Goal: Task Accomplishment & Management: Manage account settings

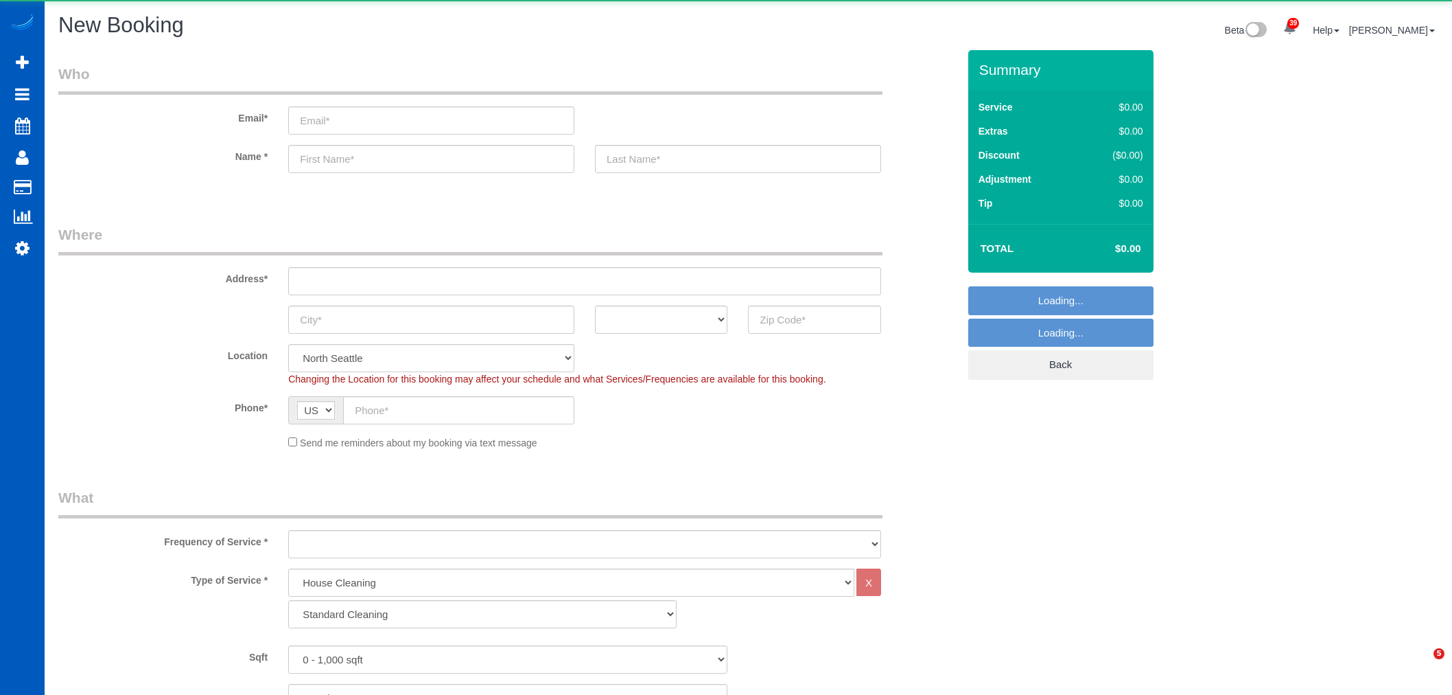
select select "199"
select select "object:5904"
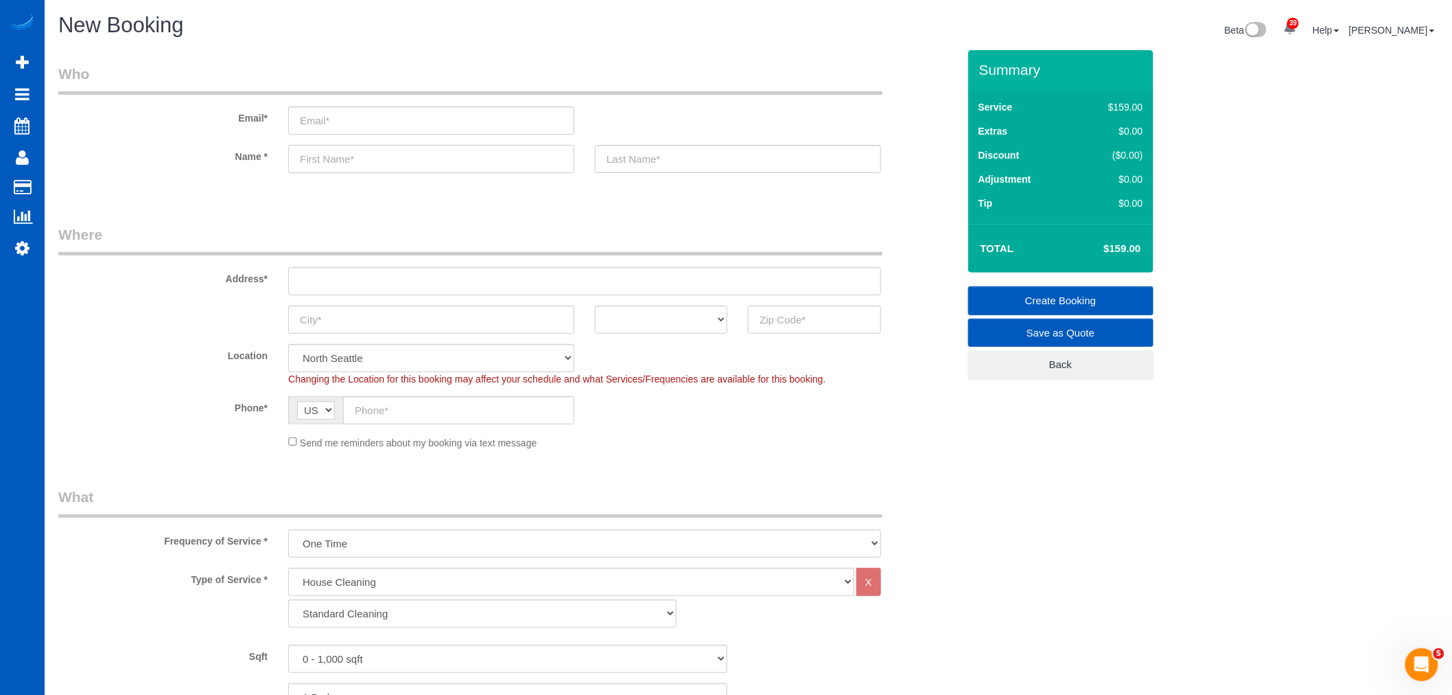
click at [337, 162] on input "text" at bounding box center [431, 159] width 286 height 28
paste input "Zach Antinelli"
drag, startPoint x: 376, startPoint y: 158, endPoint x: 325, endPoint y: 170, distance: 52.3
click at [325, 170] on input "Zach Antinelli" at bounding box center [431, 159] width 286 height 28
type input "Zach Antinelli"
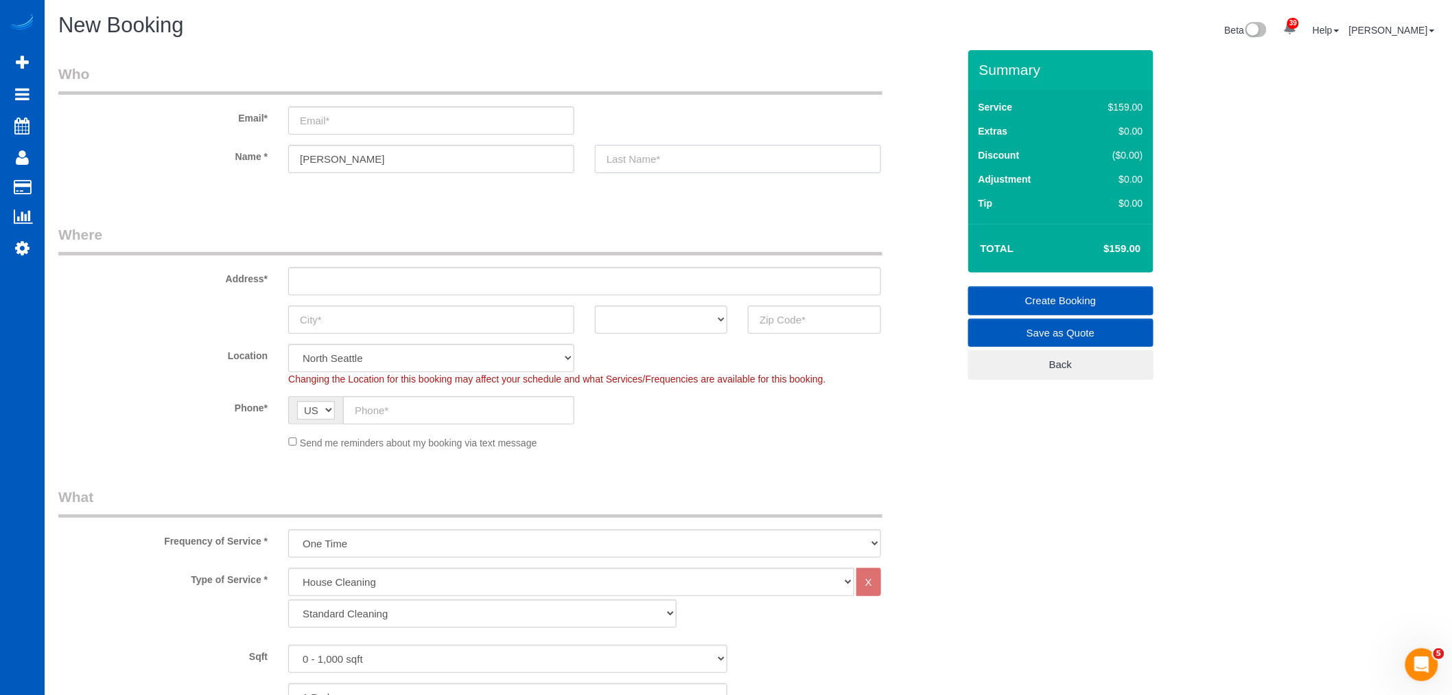
click at [671, 154] on input "text" at bounding box center [738, 159] width 286 height 28
paste input "Antinelli"
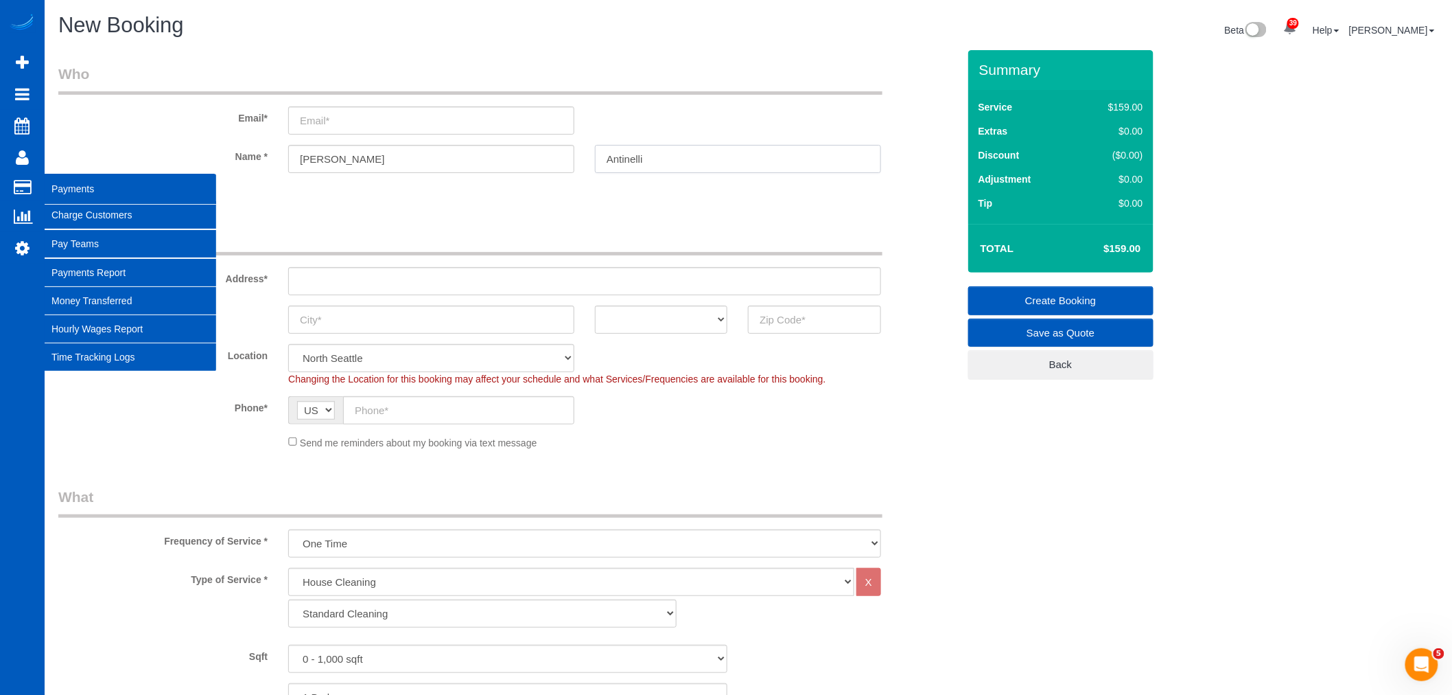
type input "Antinelli"
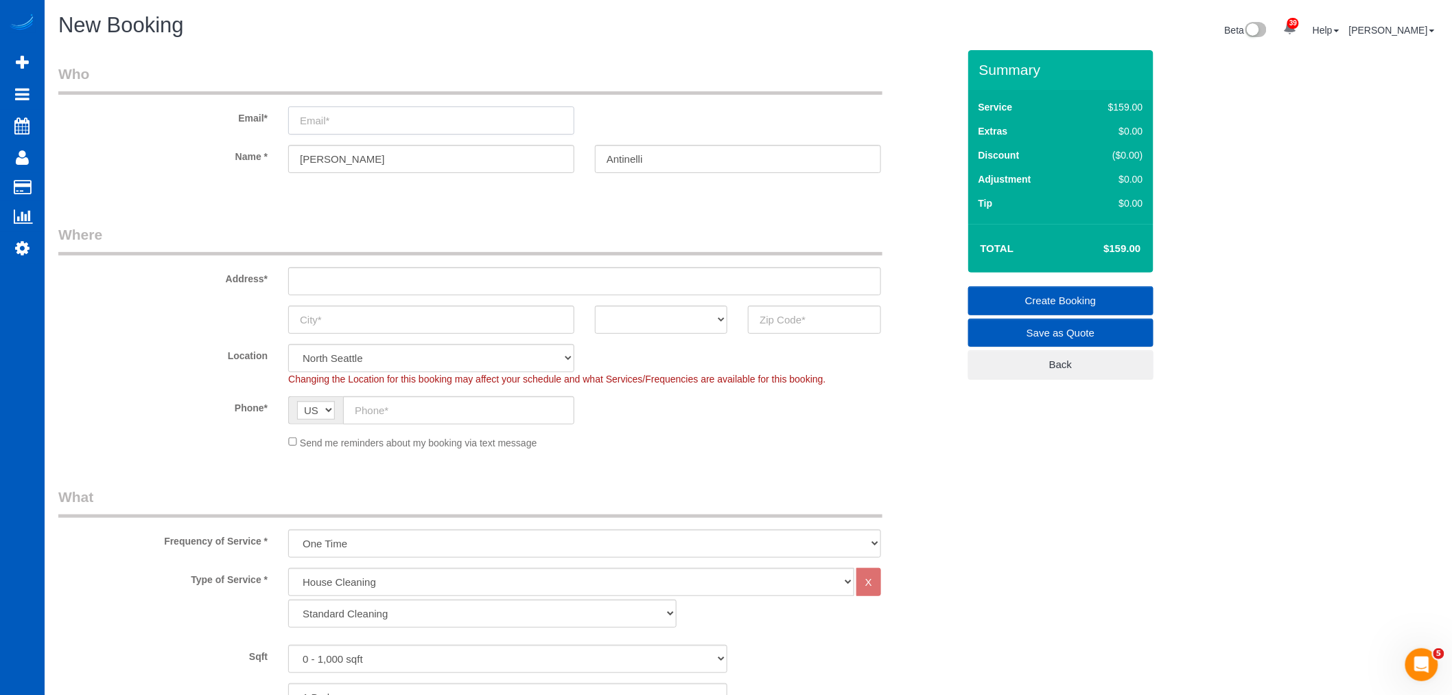
click at [349, 118] on input "email" at bounding box center [431, 120] width 286 height 28
paste input "zachantinelli@gmail.com"
type input "zachantinelli@gmail.com"
click at [356, 278] on input "text" at bounding box center [584, 281] width 593 height 28
paste input "2912 NE Maplewood Dr, Vancouver, WA 98665"
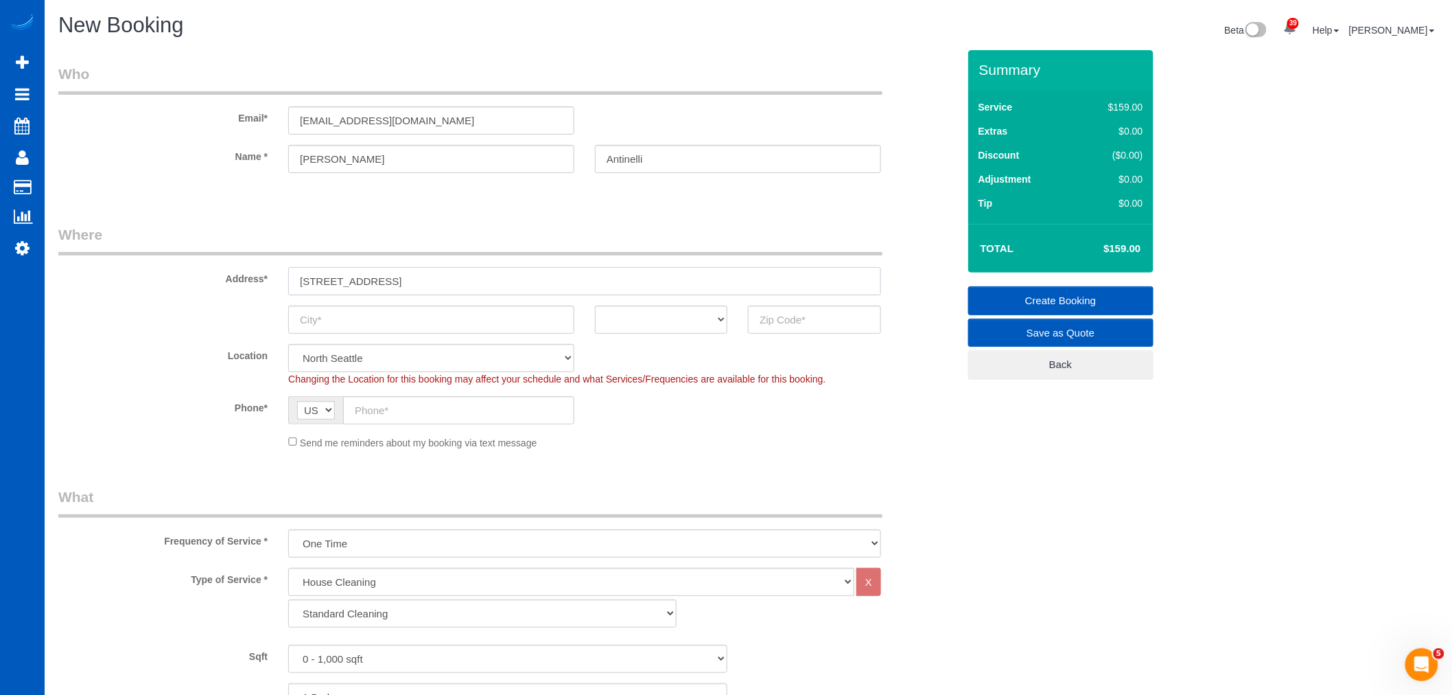
drag, startPoint x: 520, startPoint y: 287, endPoint x: 493, endPoint y: 295, distance: 28.0
click at [489, 288] on input "2912 NE Maplewood Dr, Vancouver, WA 98665" at bounding box center [584, 281] width 593 height 28
type input "2912 NE Maplewood Dr, Vancouver, WA 98665"
drag, startPoint x: 868, startPoint y: 338, endPoint x: 859, endPoint y: 329, distance: 11.6
click at [861, 330] on fieldset "Where Address* 2912 NE Maplewood Dr, Vancouver, WA 98665 AK AL AR AZ CA CO CT D…" at bounding box center [508, 341] width 900 height 235
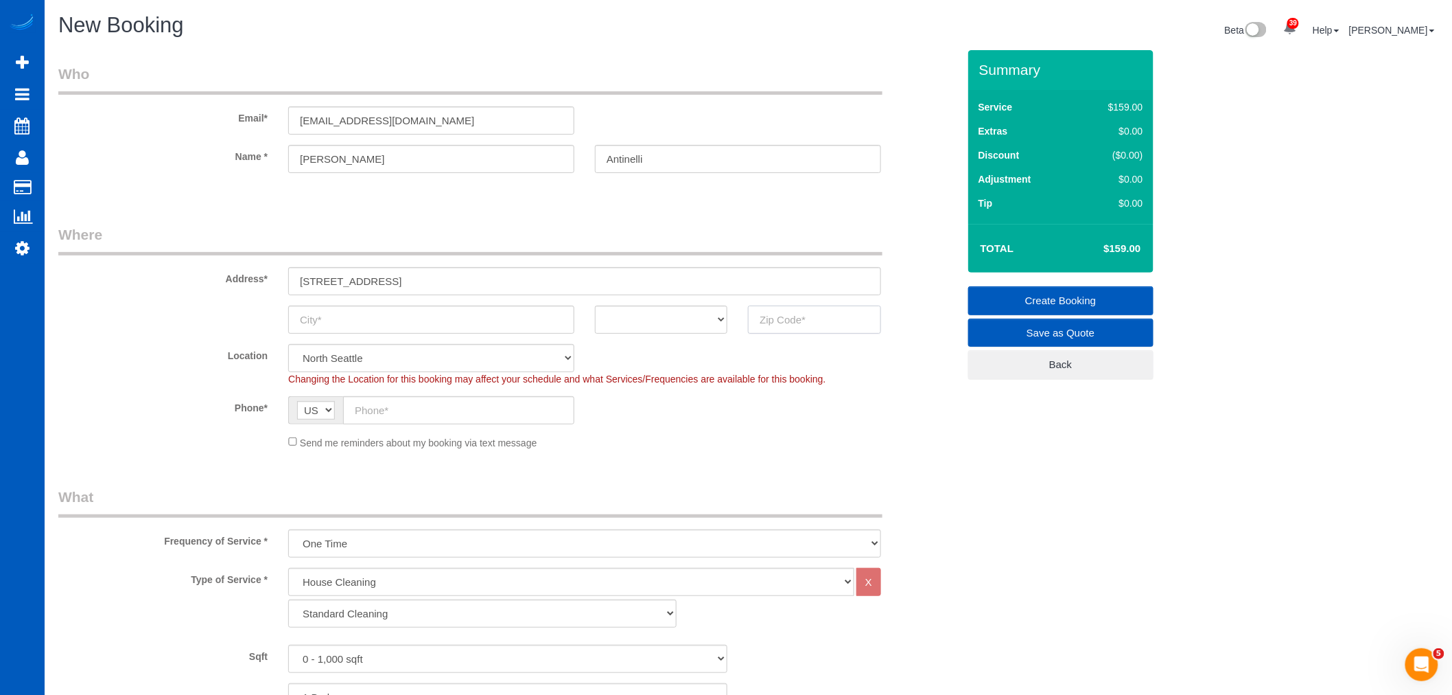
click at [859, 328] on input "text" at bounding box center [814, 319] width 132 height 28
paste input "98665"
type input "98665"
select select "366"
drag, startPoint x: 462, startPoint y: 279, endPoint x: 416, endPoint y: 283, distance: 46.2
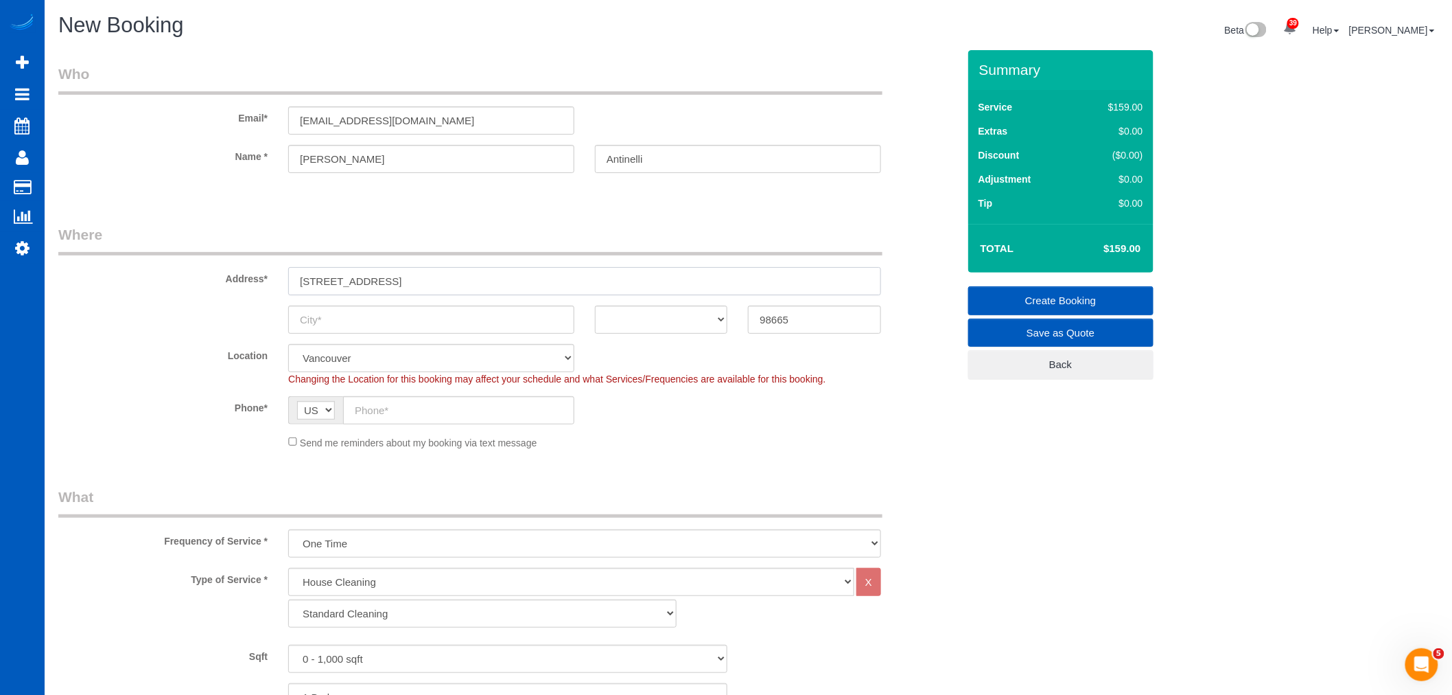
click at [416, 283] on input "2912 NE Maplewood Dr, Vancouver, WA 98665" at bounding box center [584, 281] width 593 height 28
select select "object:5911"
click at [403, 314] on input "text" at bounding box center [431, 319] width 286 height 28
paste input "Vancouver"
type input "Vancouver"
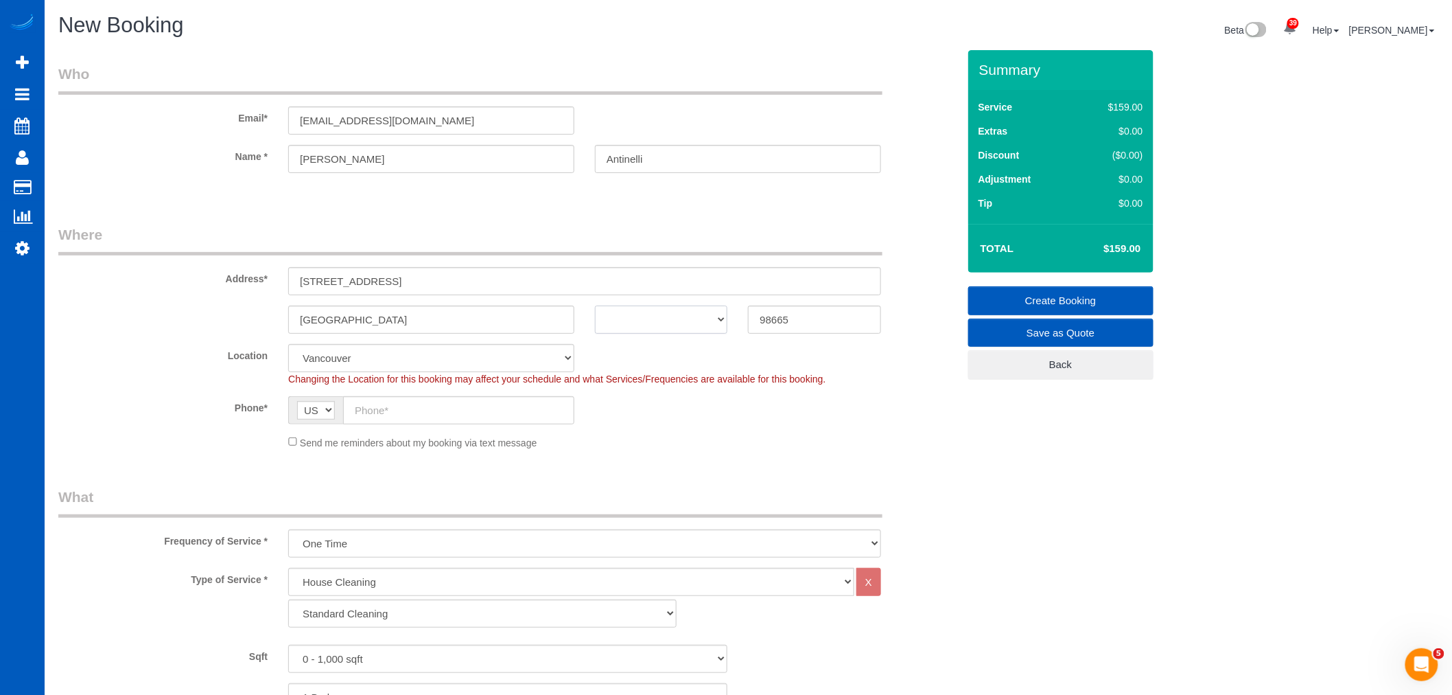
drag, startPoint x: 656, startPoint y: 323, endPoint x: 660, endPoint y: 332, distance: 10.5
click at [656, 321] on select "AK AL AR AZ CA CO CT DC DE FL GA HI IA ID IL IN KS KY LA MA MD ME MI MN MO MS M…" at bounding box center [661, 319] width 132 height 28
select select "WA"
click at [595, 305] on select "AK AL AR AZ CA CO CT DC DE FL GA HI IA ID IL IN KS KY LA MA MD ME MI MN MO MS M…" at bounding box center [661, 319] width 132 height 28
drag, startPoint x: 542, startPoint y: 278, endPoint x: 408, endPoint y: 288, distance: 134.9
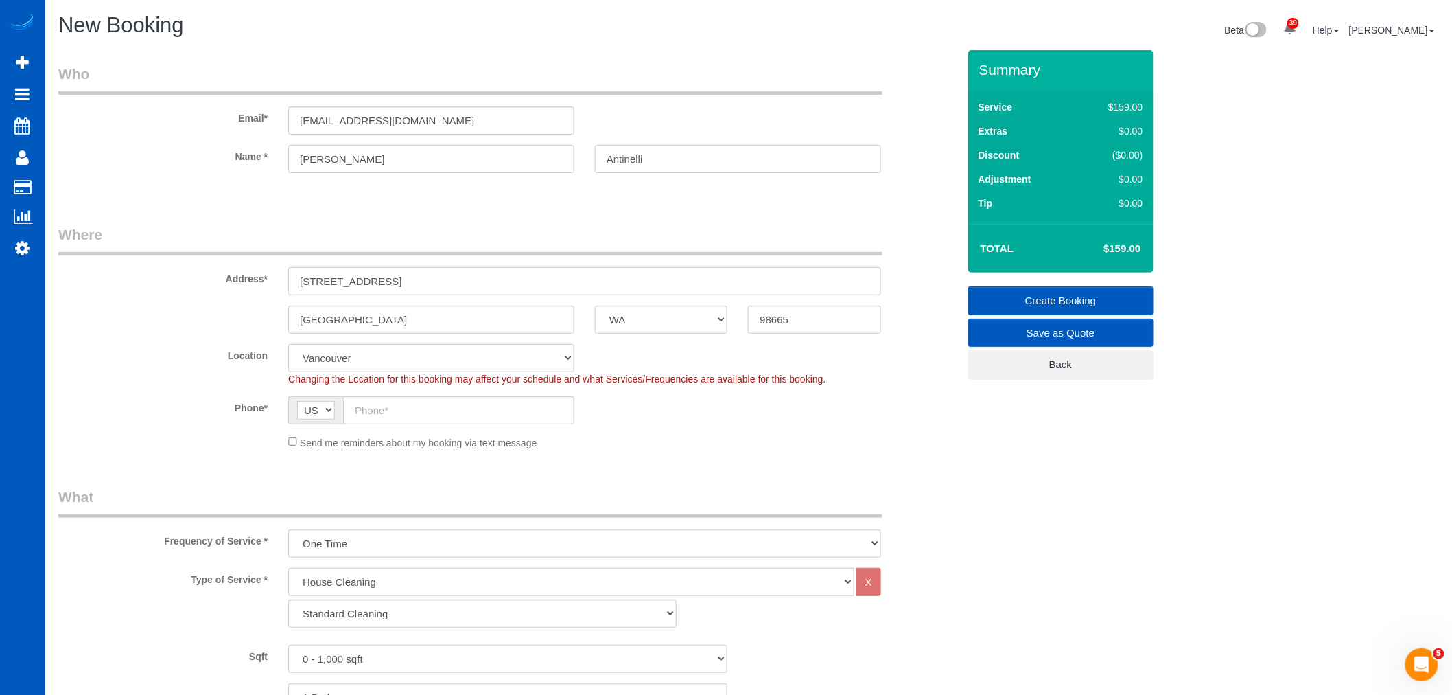
click at [408, 288] on input "2912 NE Maplewood Dr, Vancouver, WA 98665" at bounding box center [584, 281] width 593 height 28
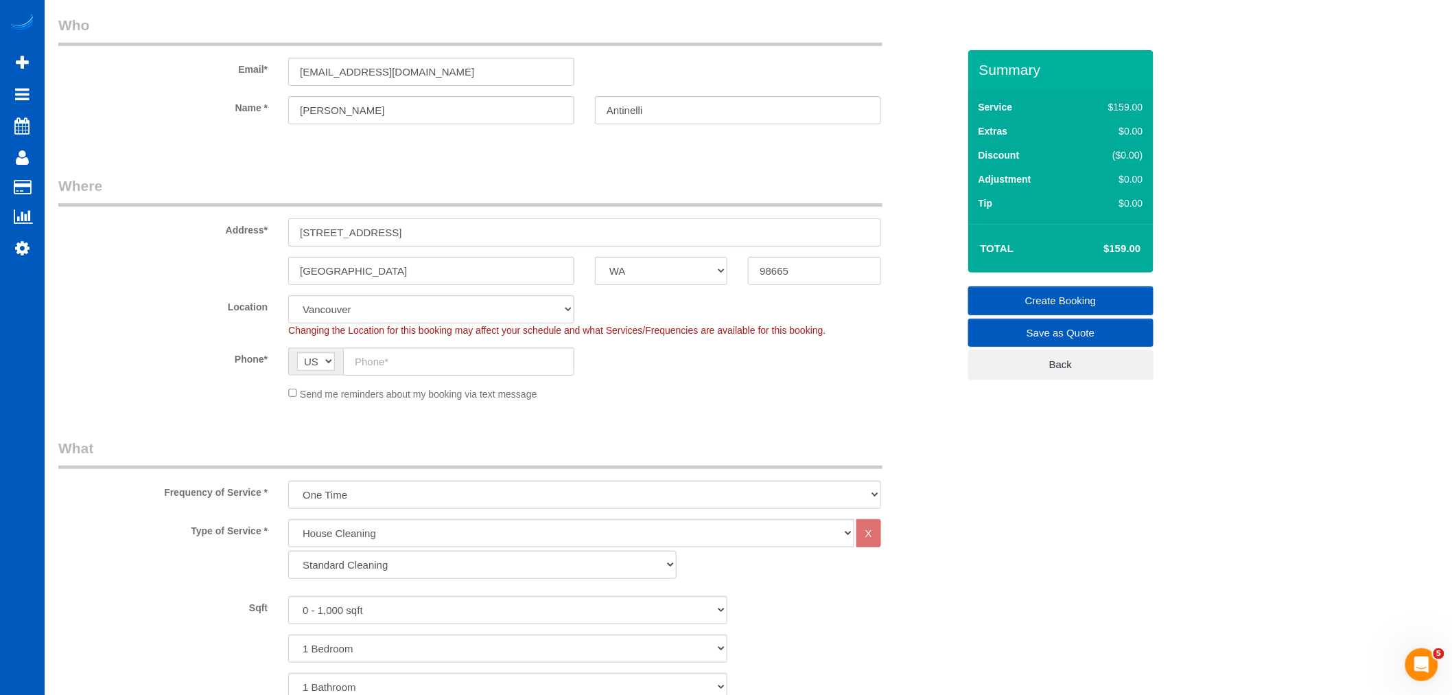
scroll to position [76, 0]
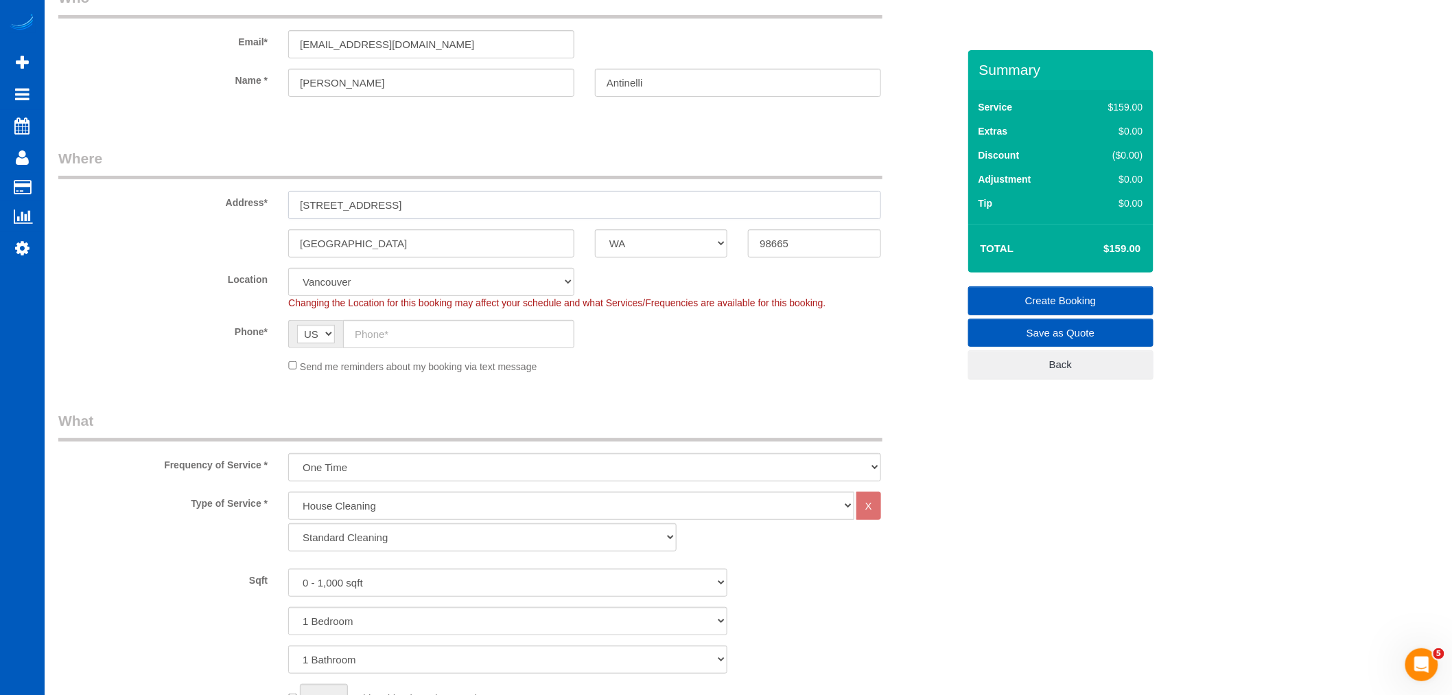
type input "2912 NE Maplewood Dr"
click at [380, 326] on input "text" at bounding box center [458, 334] width 231 height 28
paste input "(661) 414-6417"
type input "(661) 414-6417"
click at [285, 369] on div "Send me reminders about my booking via text message" at bounding box center [585, 365] width 614 height 15
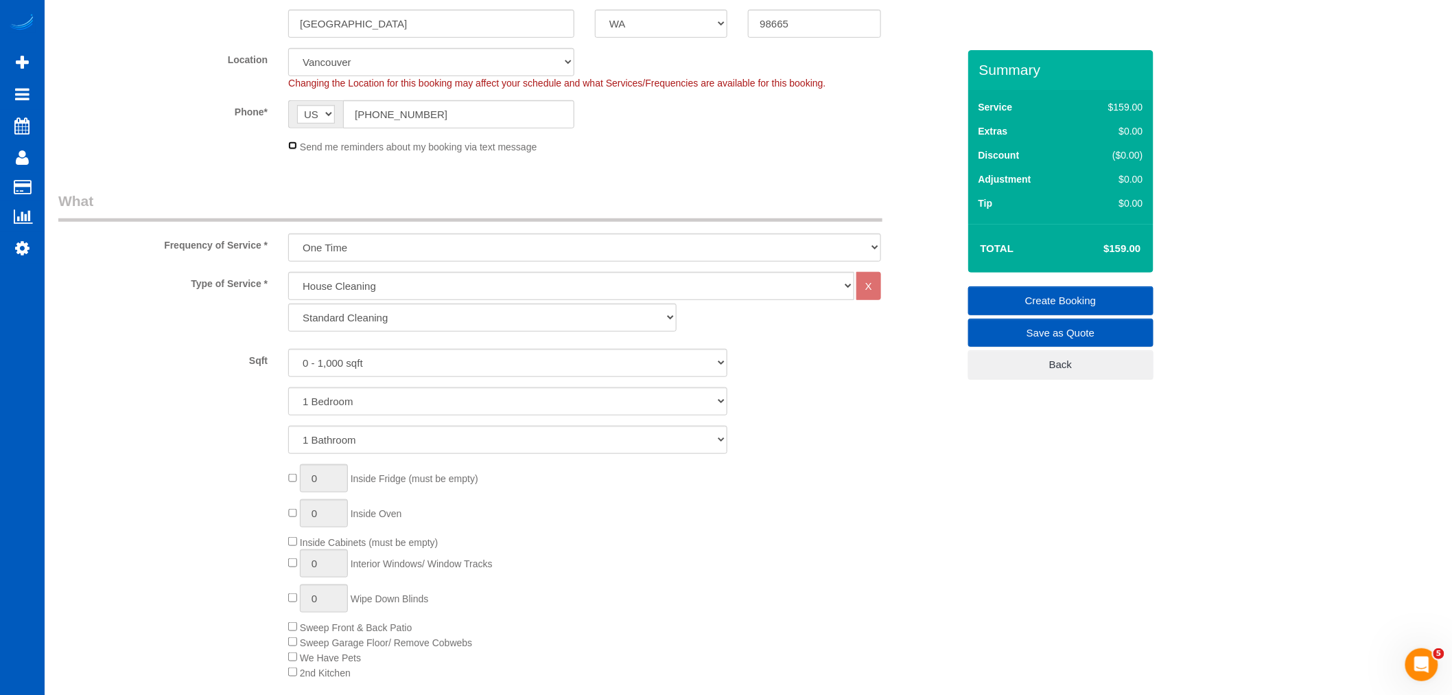
scroll to position [305, 0]
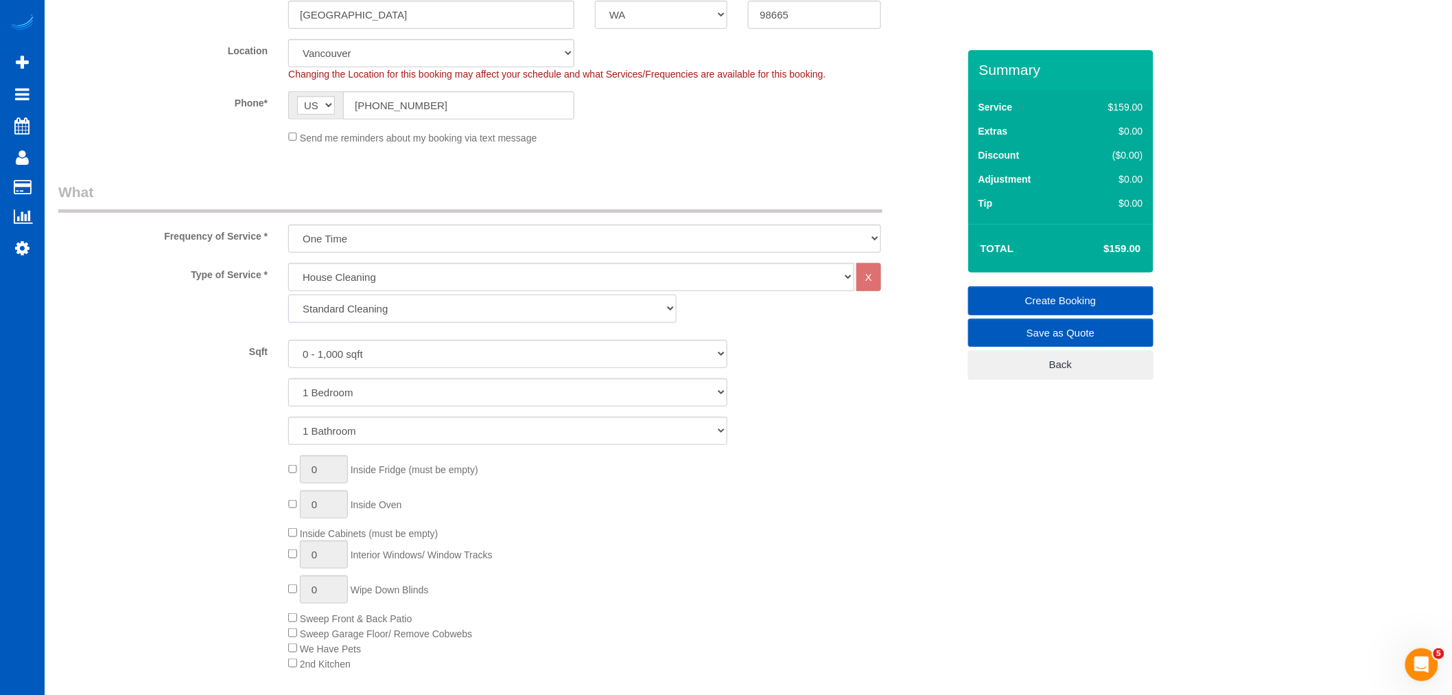
click at [373, 305] on select "Standard Cleaning Deep Cleaning Move In/ Out Cleaning" at bounding box center [482, 308] width 388 height 28
select select "368"
click at [288, 295] on select "Standard Cleaning Deep Cleaning Move In/ Out Cleaning" at bounding box center [482, 308] width 388 height 28
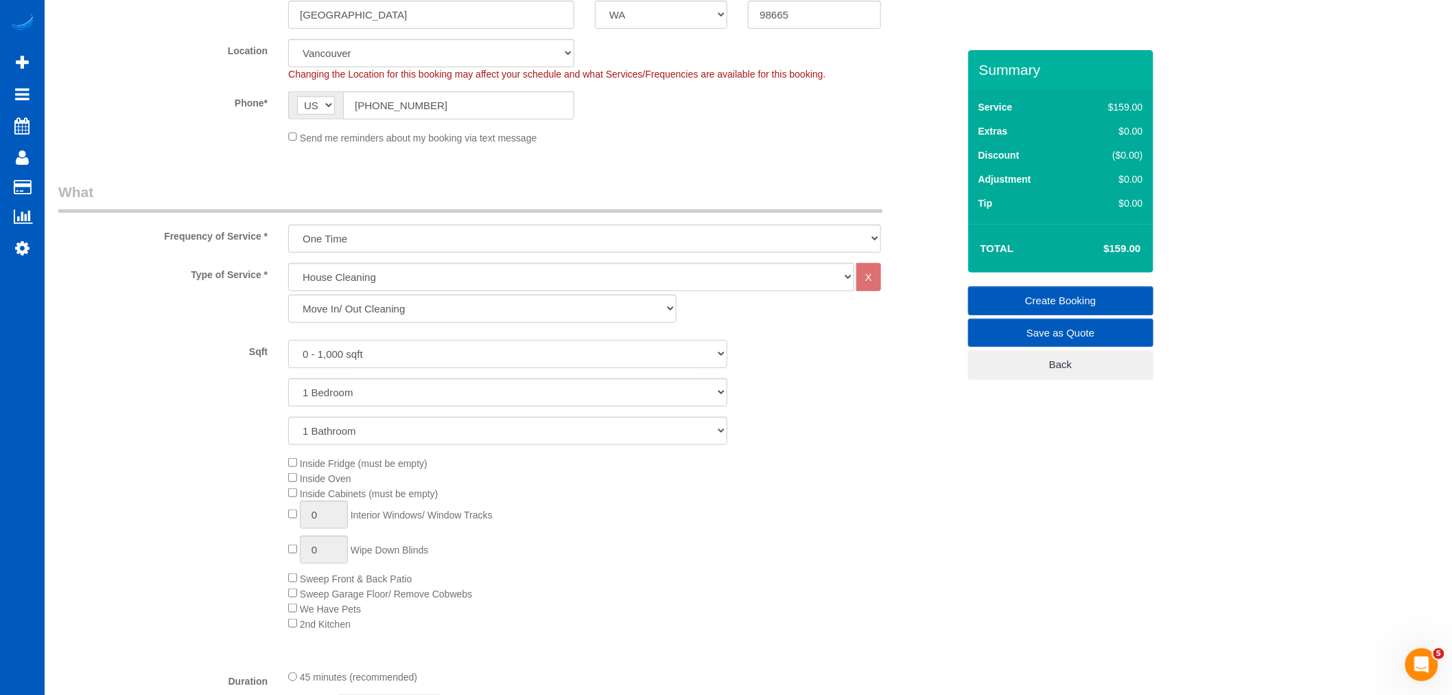
click at [346, 346] on select "0 - 1,000 sqft 1,001 - 1,500 sqft 1,501 - 2,000 sqft 2,001 - 2,500 sqft 2,501 -…" at bounding box center [507, 354] width 439 height 28
select select "1001"
click at [288, 340] on select "0 - 1,000 sqft 1,001 - 1,500 sqft 1,501 - 2,000 sqft 2,001 - 2,500 sqft 2,501 -…" at bounding box center [507, 354] width 439 height 28
drag, startPoint x: 330, startPoint y: 395, endPoint x: 333, endPoint y: 404, distance: 8.7
click at [330, 395] on select "1 Bedroom 2 Bedrooms 3 Bedrooms 4 Bedrooms 5 Bedrooms 6 Bedrooms 7 Bedrooms" at bounding box center [507, 392] width 439 height 28
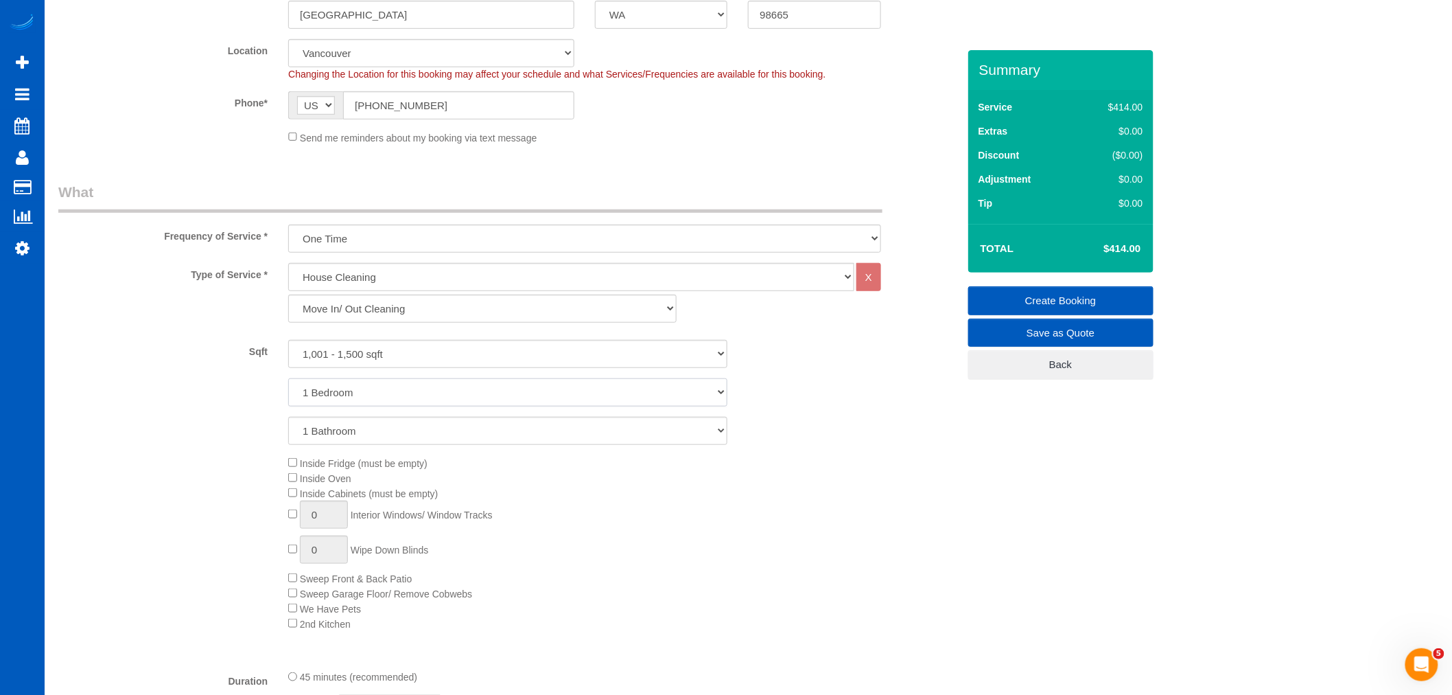
select select "2"
click at [288, 379] on select "1 Bedroom 2 Bedrooms 3 Bedrooms 4 Bedrooms 5 Bedrooms 6 Bedrooms 7 Bedrooms" at bounding box center [507, 392] width 439 height 28
click at [334, 436] on select "1 Bathroom 2 Bathrooms 3 Bathrooms 4 Bathrooms 5 Bathrooms 6 Bathrooms 7 Bathro…" at bounding box center [507, 431] width 439 height 28
select select "2"
click at [288, 417] on select "1 Bathroom 2 Bathrooms 3 Bathrooms 4 Bathrooms 5 Bathrooms 6 Bathrooms 7 Bathro…" at bounding box center [507, 431] width 439 height 28
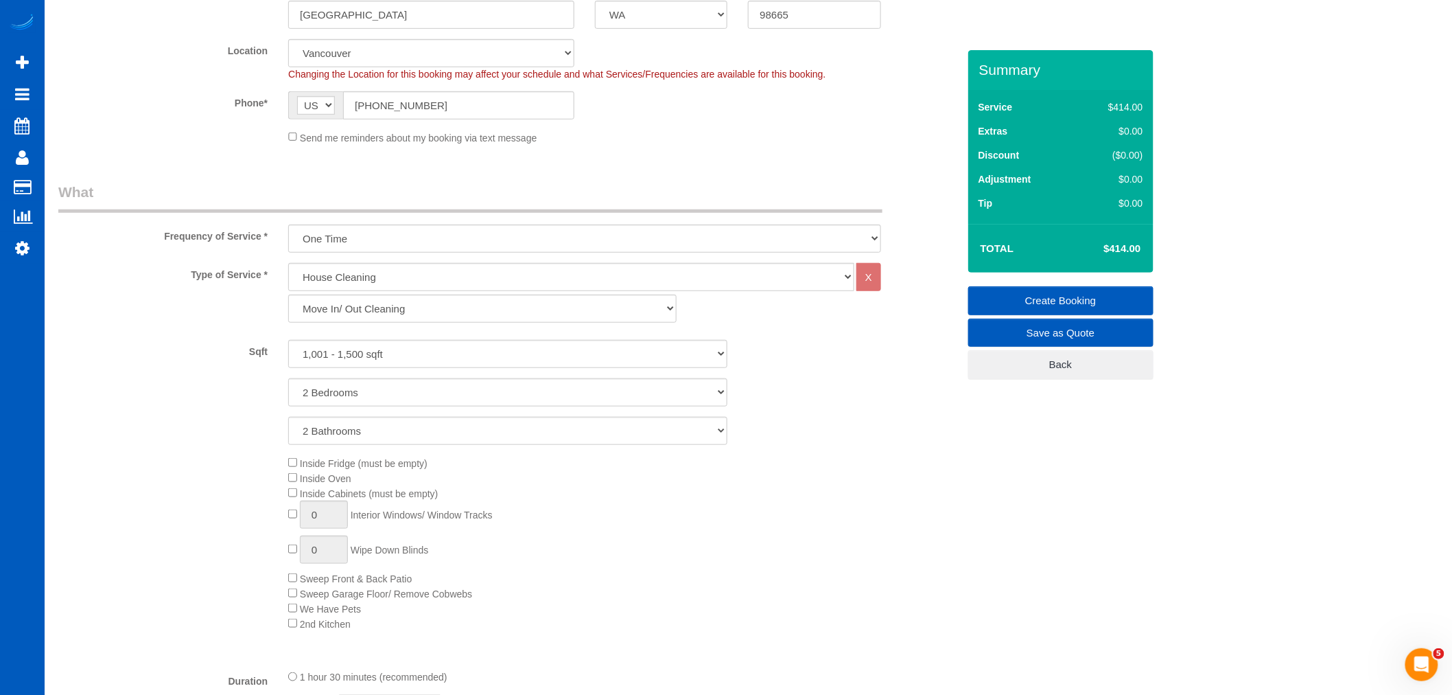
click at [292, 471] on div "Inside Fridge (must be empty) Inside Oven Inside Cabinets (must be empty) 0 Int…" at bounding box center [623, 542] width 690 height 175
click at [293, 512] on div "Inside Fridge (must be empty) Inside Oven Inside Cabinets (must be empty) 0 Int…" at bounding box center [623, 542] width 690 height 175
drag, startPoint x: 338, startPoint y: 518, endPoint x: 279, endPoint y: 550, distance: 66.3
click at [279, 550] on div "Inside Fridge (must be empty) Inside Oven Inside Cabinets (must be empty) 1 Int…" at bounding box center [623, 542] width 690 height 175
type input "8"
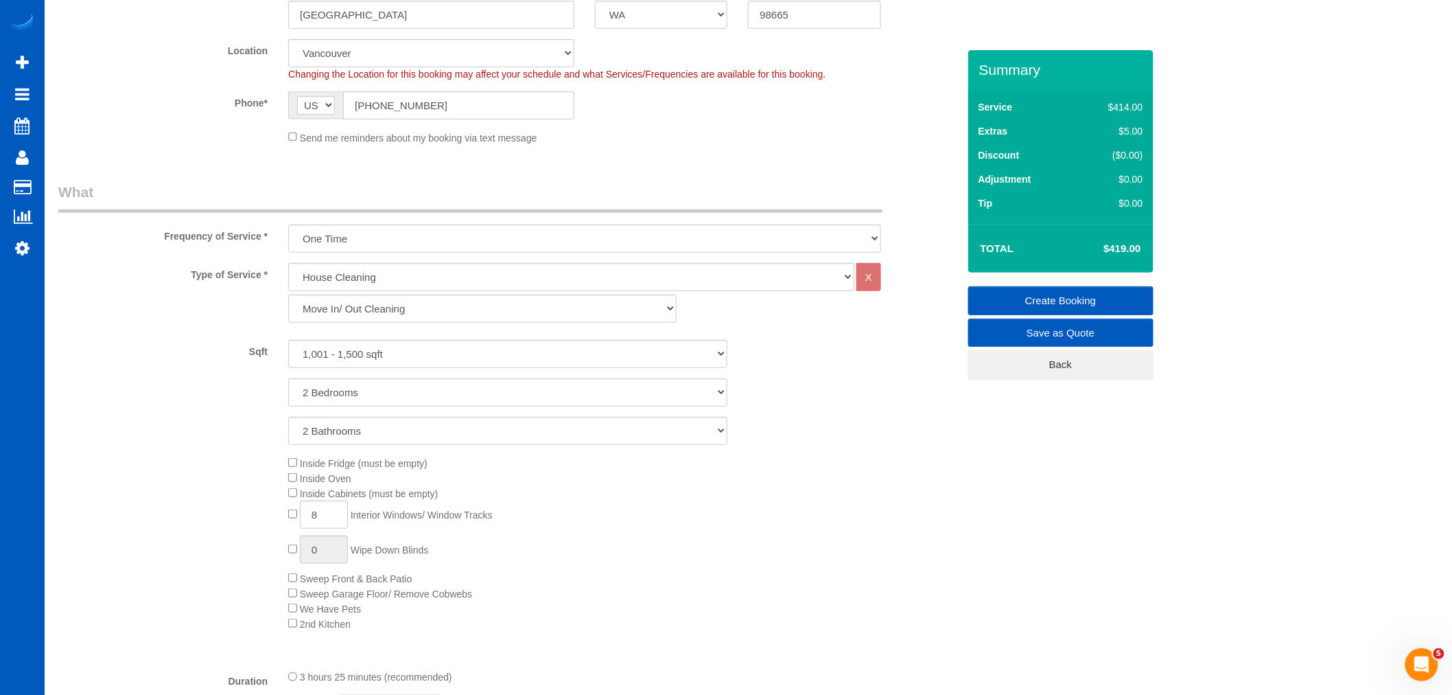
click at [695, 519] on div "Inside Fridge (must be empty) Inside Oven Inside Cabinets (must be empty) 8 Int…" at bounding box center [623, 542] width 690 height 175
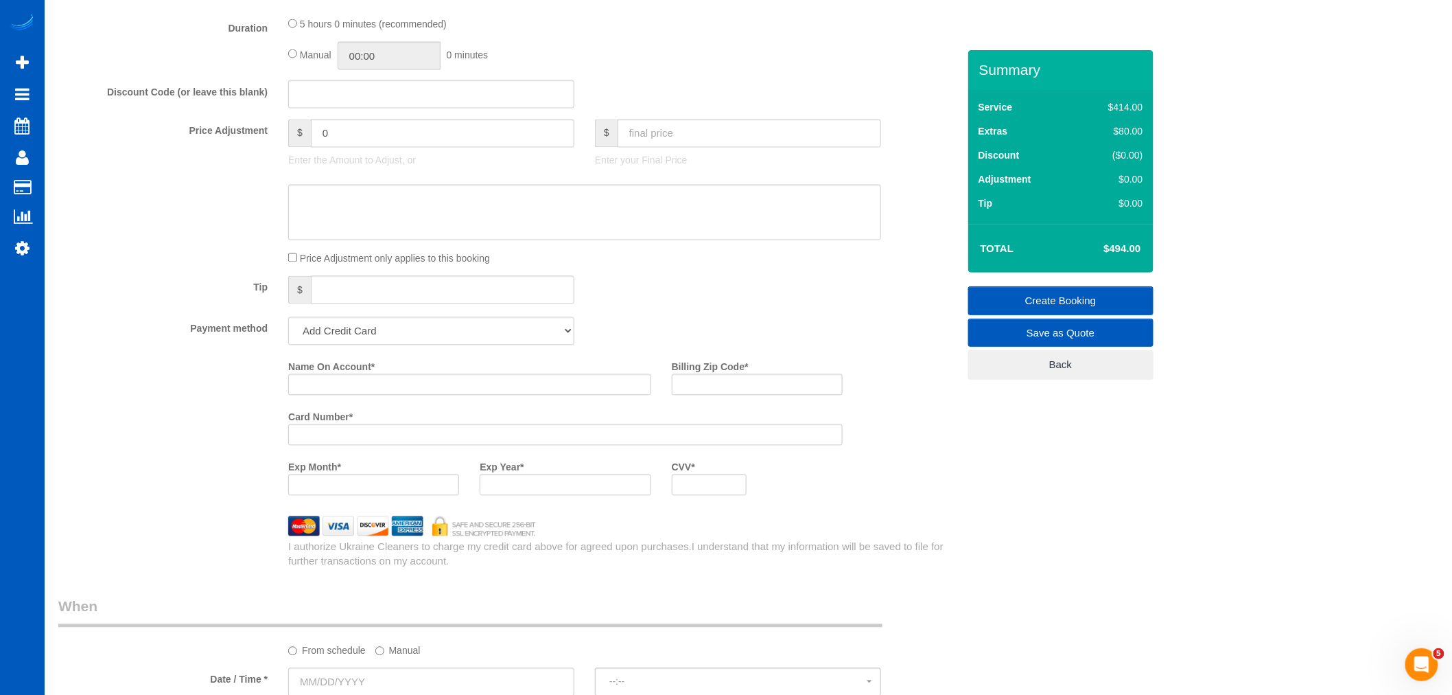
scroll to position [991, 0]
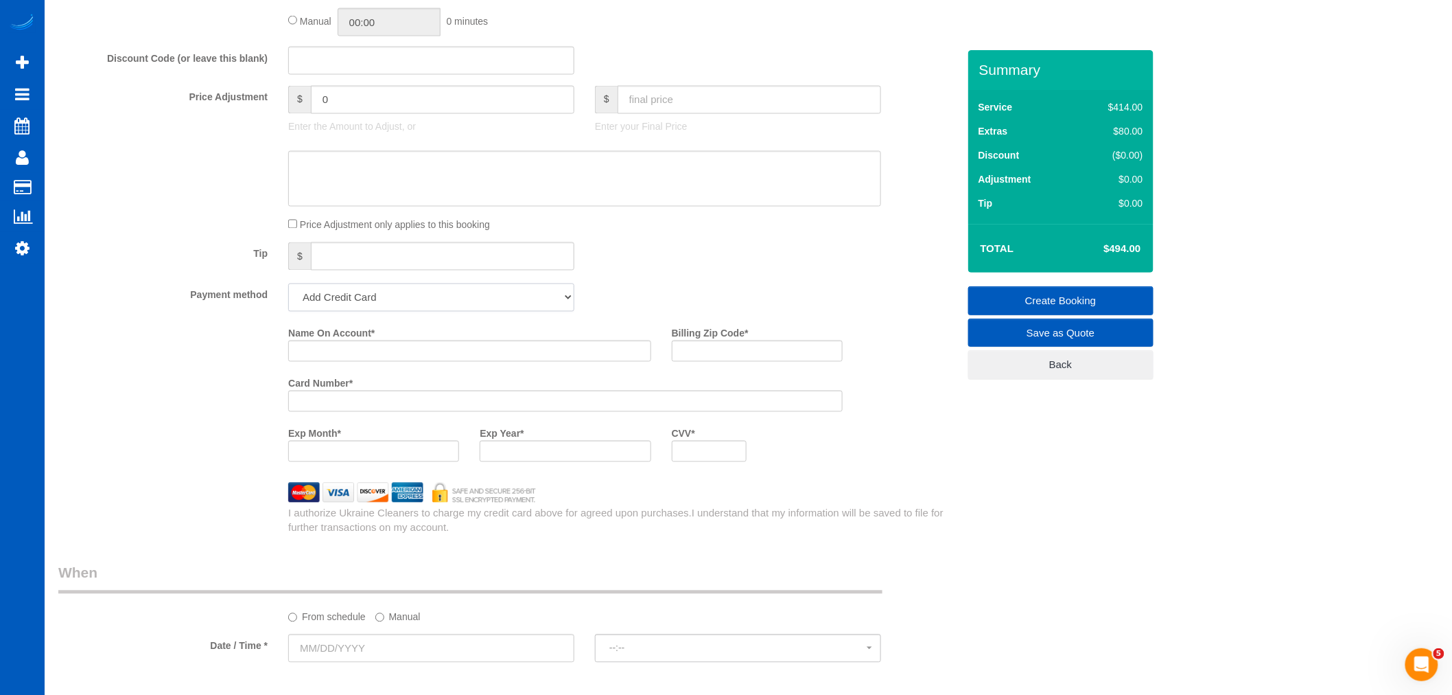
click at [345, 312] on select "Add Credit Card Cash Check Paypal" at bounding box center [431, 297] width 286 height 28
click at [288, 295] on select "Add Credit Card Cash Check Paypal" at bounding box center [431, 297] width 286 height 28
click at [404, 361] on input "Name On Account *" at bounding box center [469, 350] width 363 height 21
paste input "Zach Antinelli"
type input "Zach Antinelli"
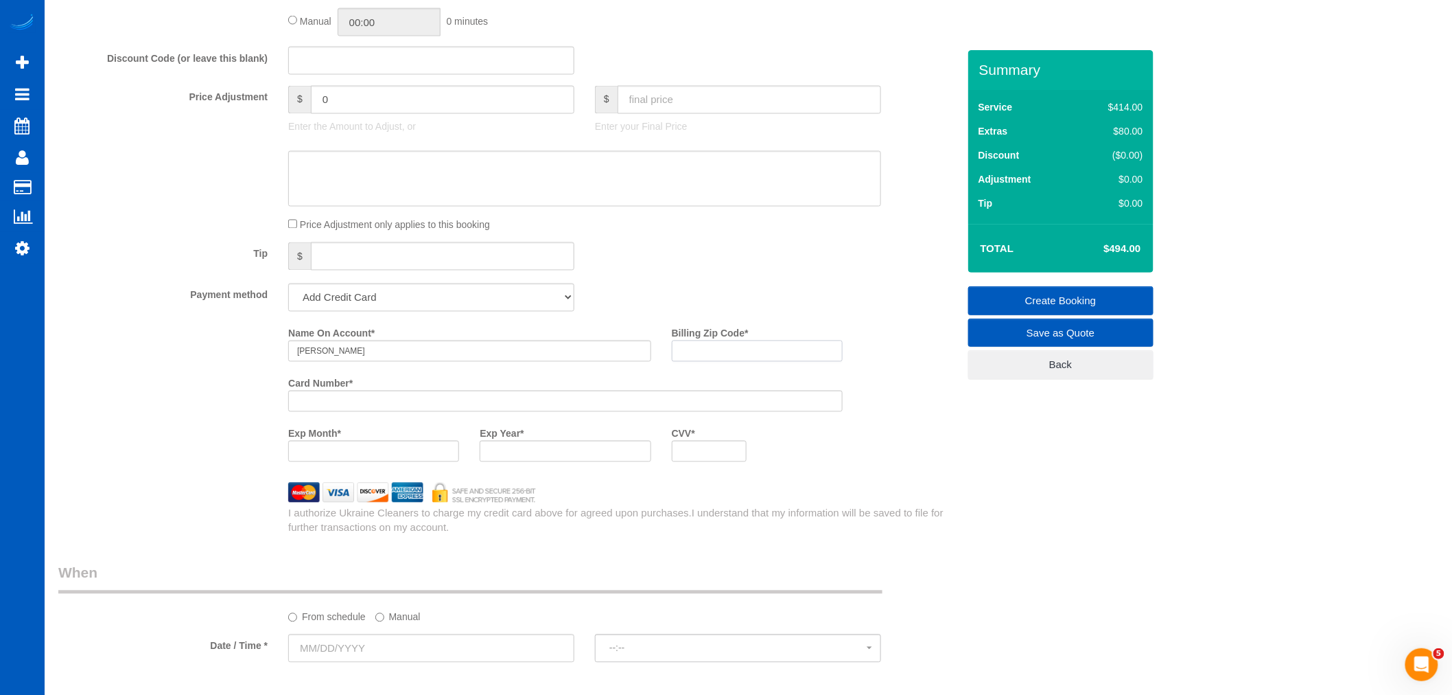
click at [782, 358] on input "Billing Zip Code *" at bounding box center [757, 350] width 171 height 21
paste input "98665"
type input "98665"
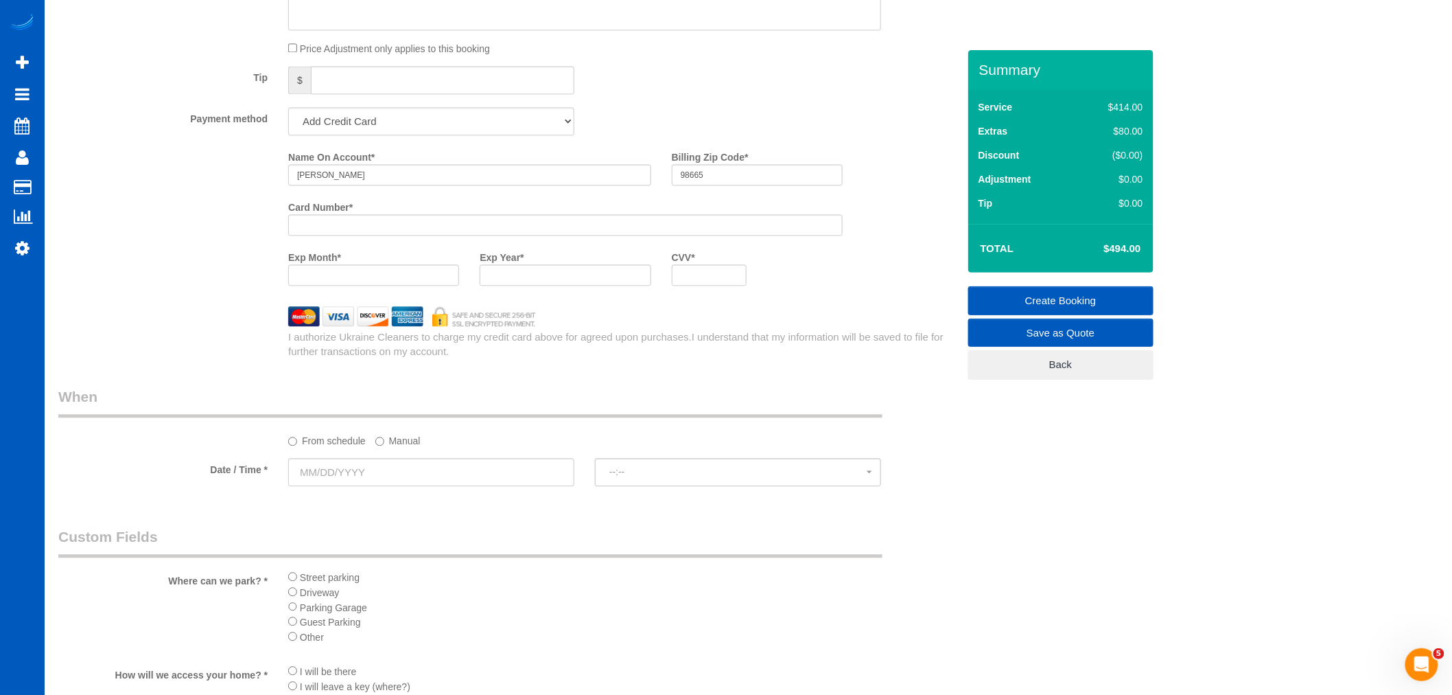
scroll to position [1220, 0]
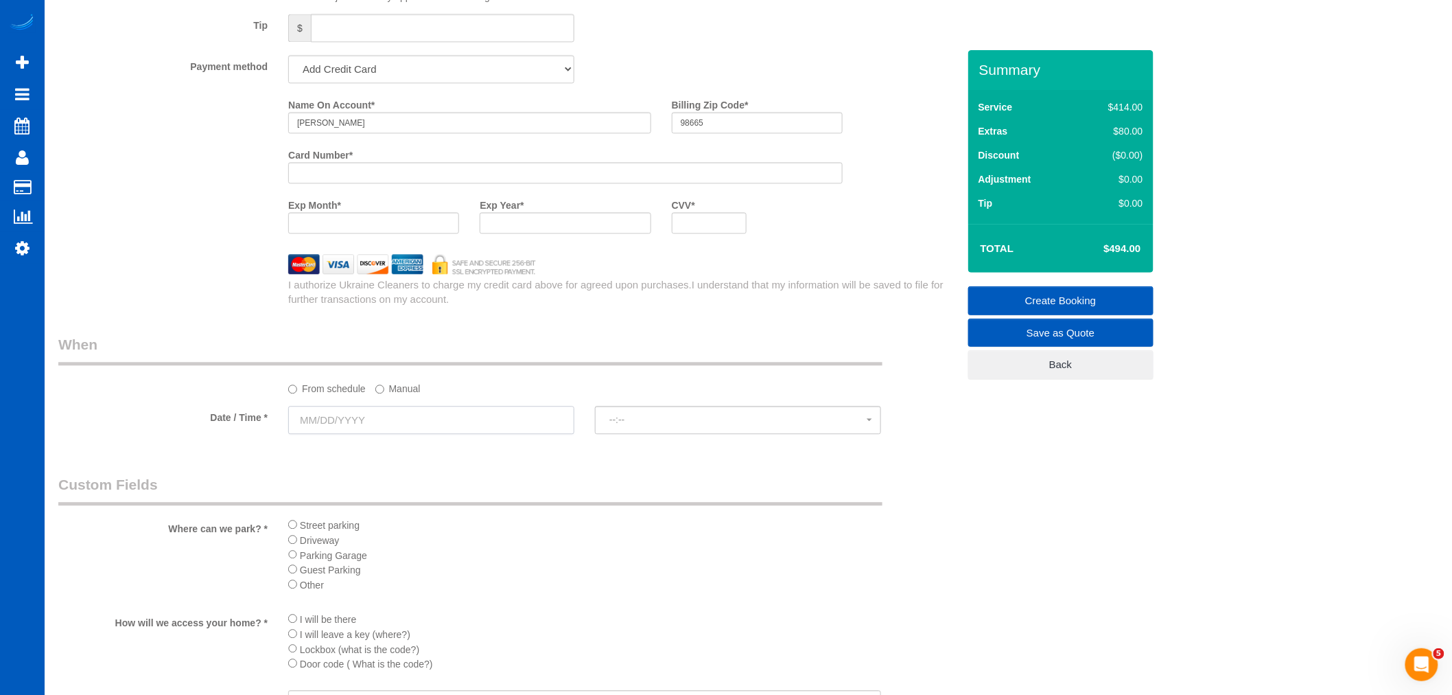
click at [299, 434] on input "text" at bounding box center [431, 420] width 286 height 28
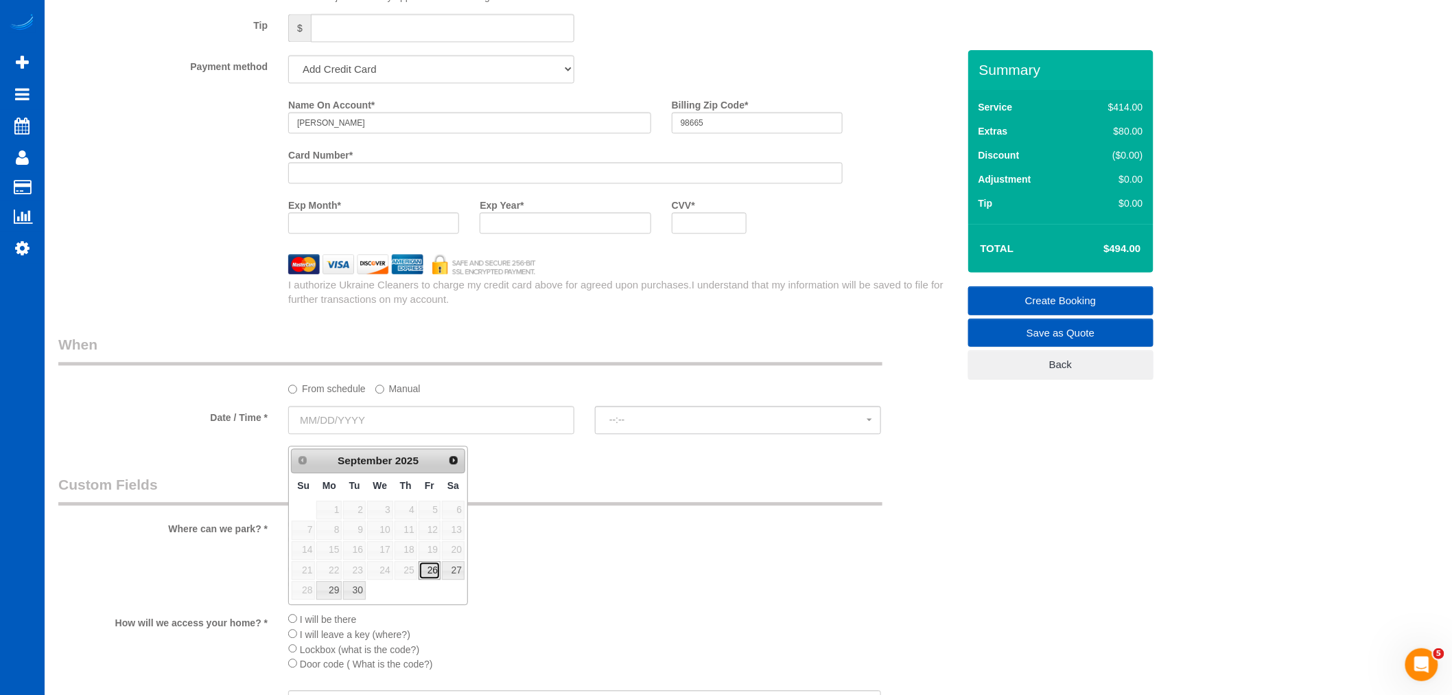
click at [428, 567] on link "26" at bounding box center [430, 570] width 22 height 19
type input "09/26/2025"
select select "spot13"
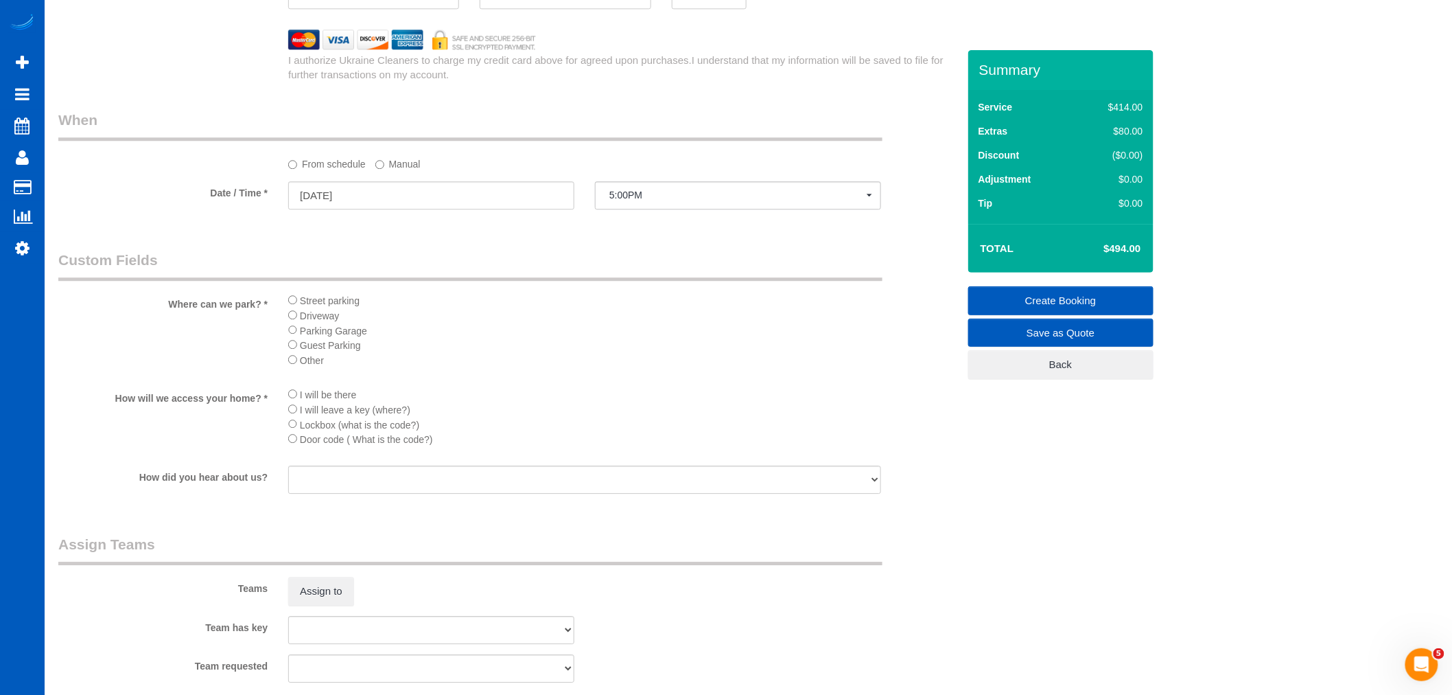
scroll to position [1449, 0]
click at [406, 179] on sui-booking-spot "From schedule Manual Date / Time * 09/26/2025 5:00PM Fri September 26th 5:00PM …" at bounding box center [508, 156] width 900 height 102
click at [408, 166] on label "Manual" at bounding box center [397, 157] width 45 height 19
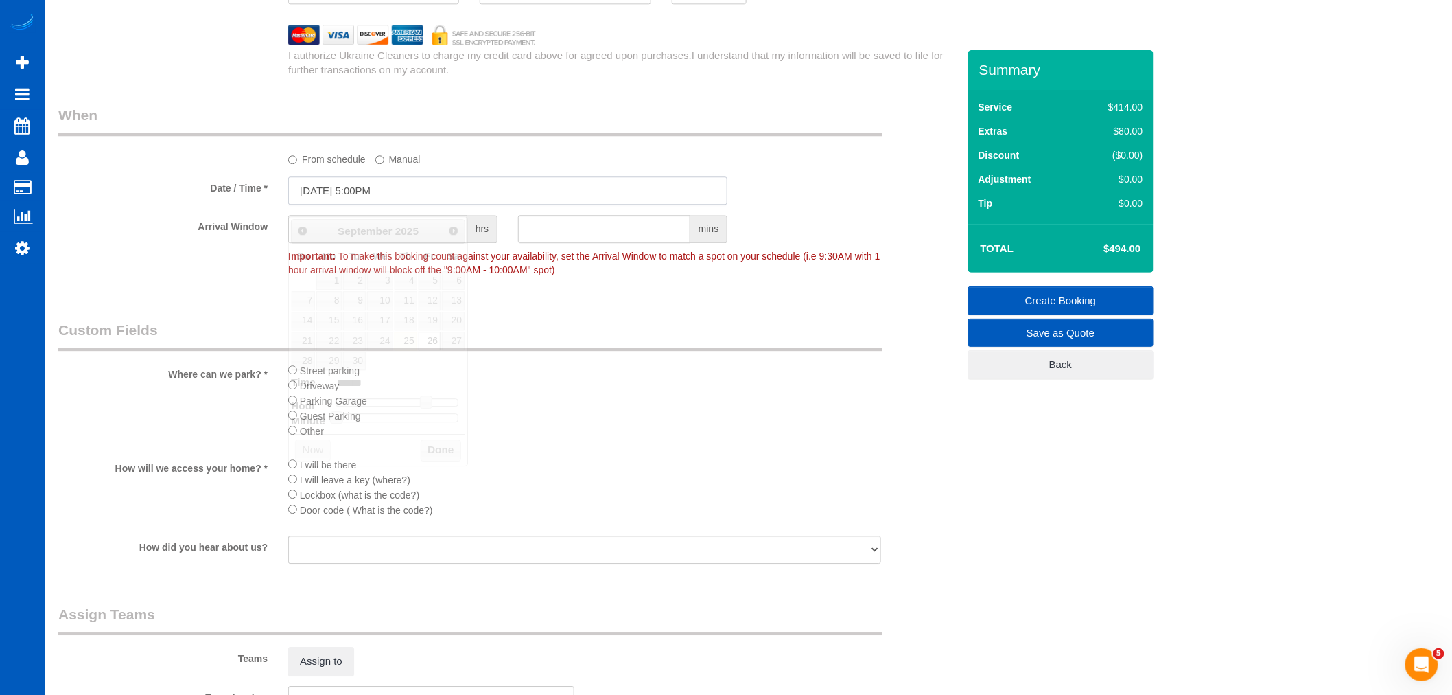
click at [412, 194] on input "09/26/2025 5:00PM" at bounding box center [507, 190] width 439 height 28
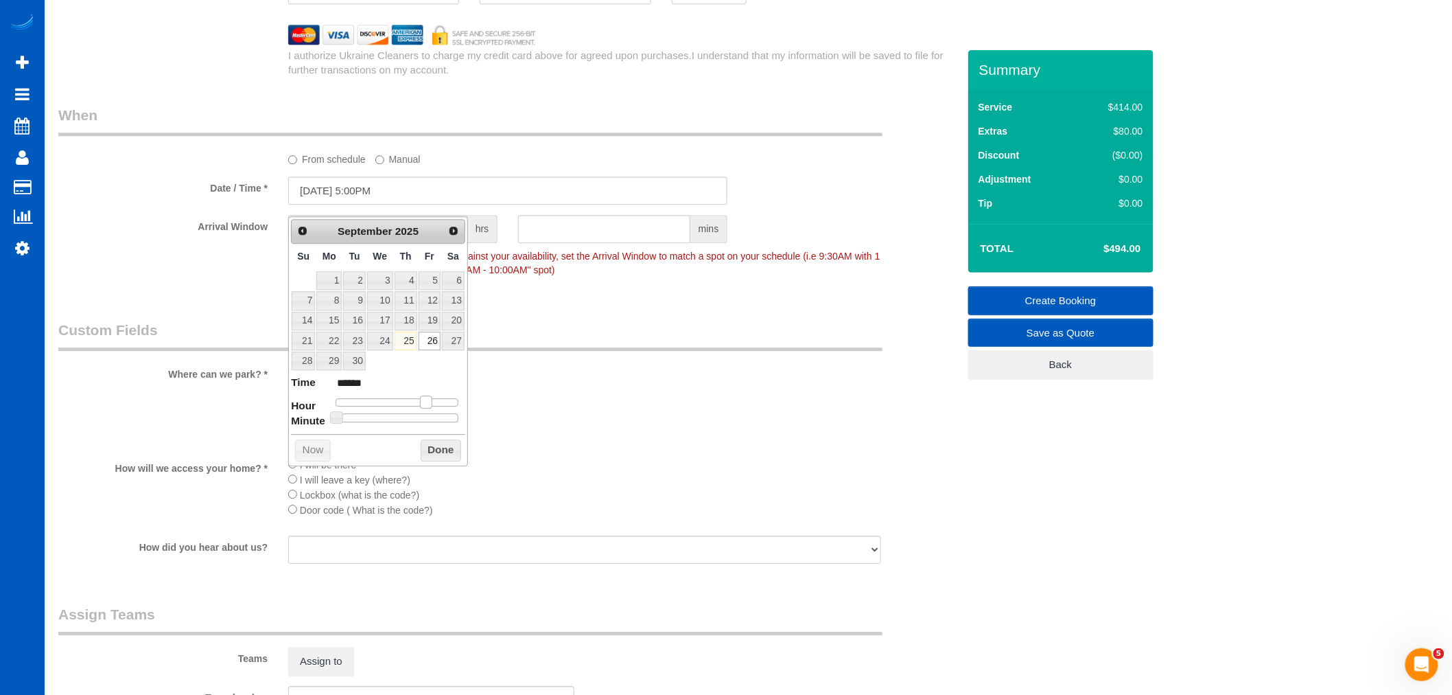
type input "09/26/2025 4:00PM"
type input "******"
type input "09/26/2025 3:00PM"
type input "******"
type input "09/26/2025 2:00PM"
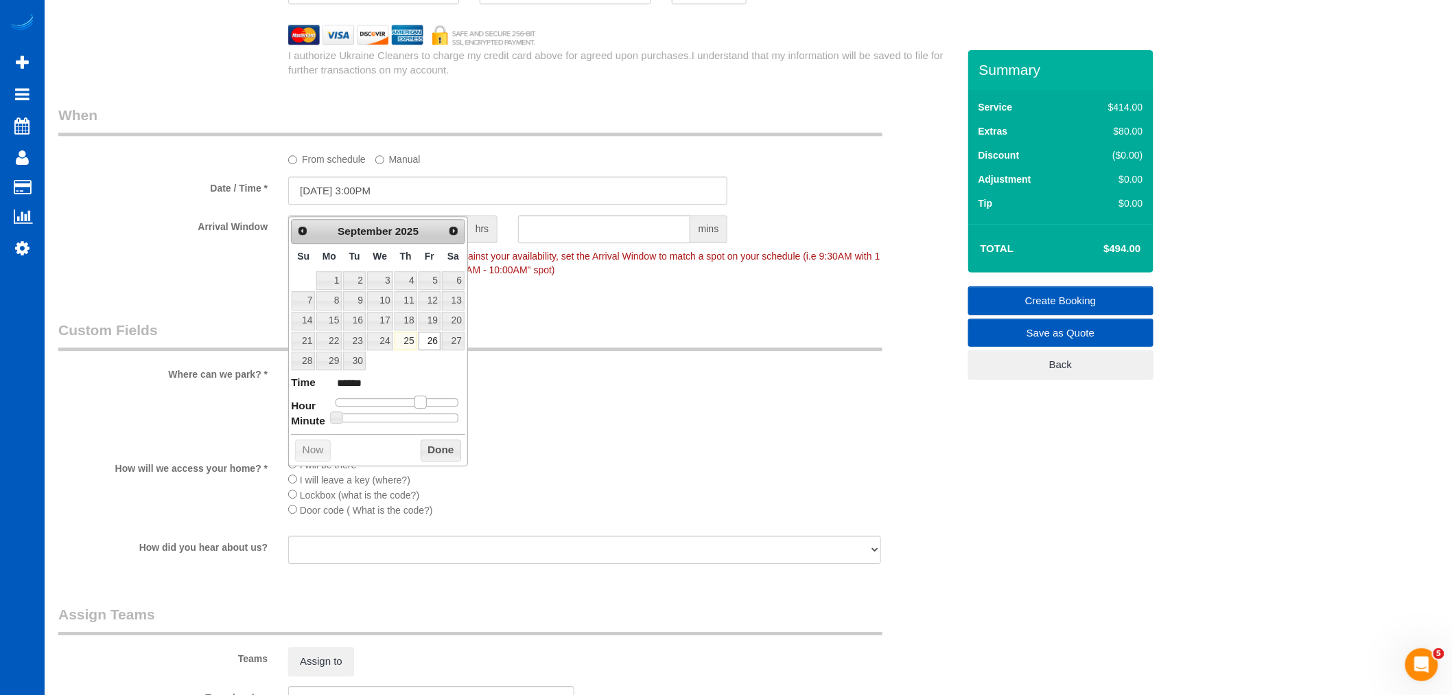
type input "******"
drag, startPoint x: 423, startPoint y: 405, endPoint x: 410, endPoint y: 406, distance: 13.1
click at [410, 406] on span at bounding box center [410, 401] width 12 height 12
click at [430, 456] on button "Done" at bounding box center [441, 450] width 40 height 22
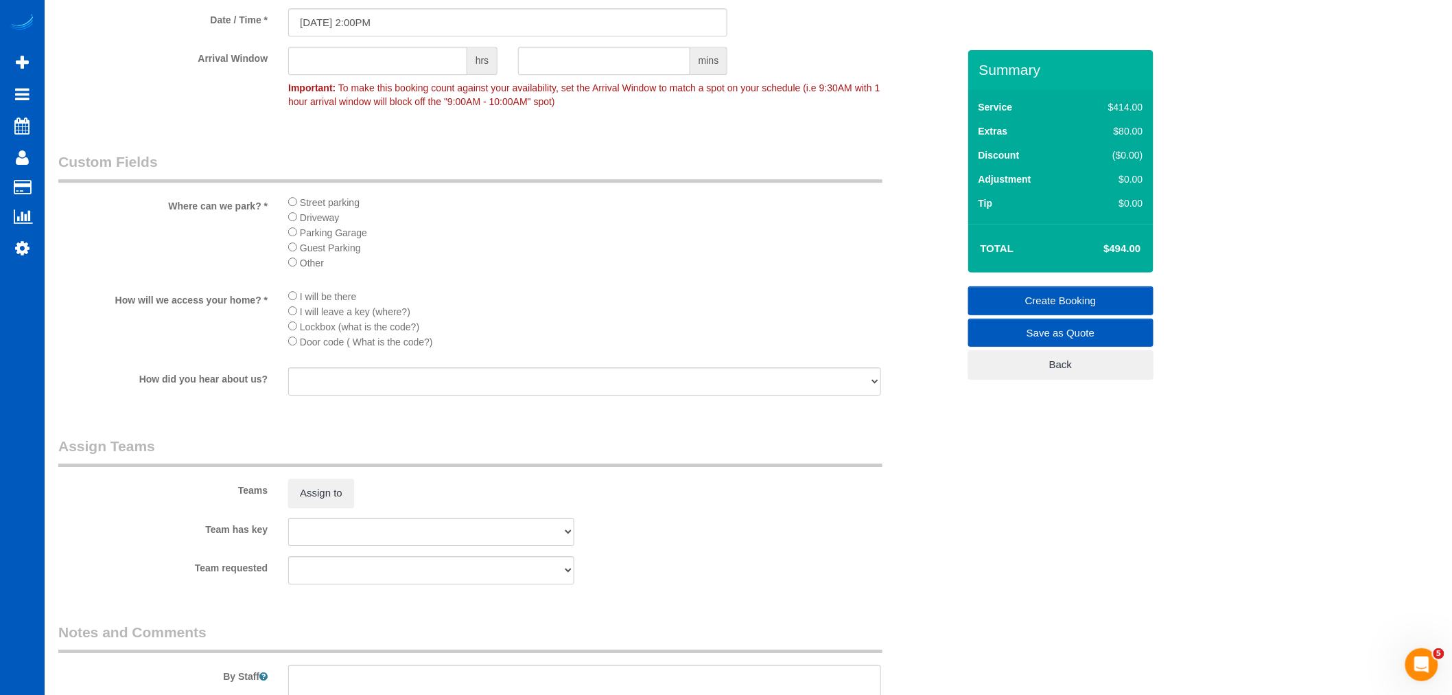
scroll to position [1754, 0]
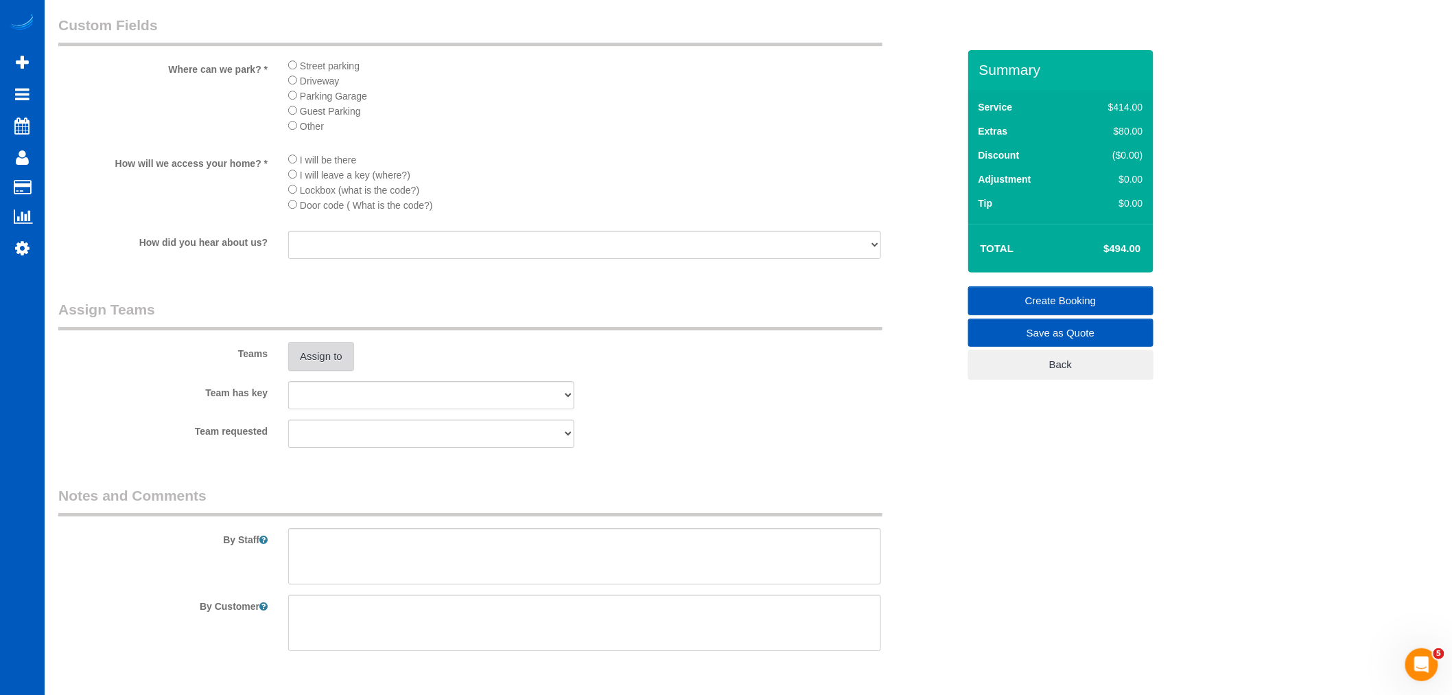
click at [316, 371] on button "Assign to" at bounding box center [321, 356] width 66 height 29
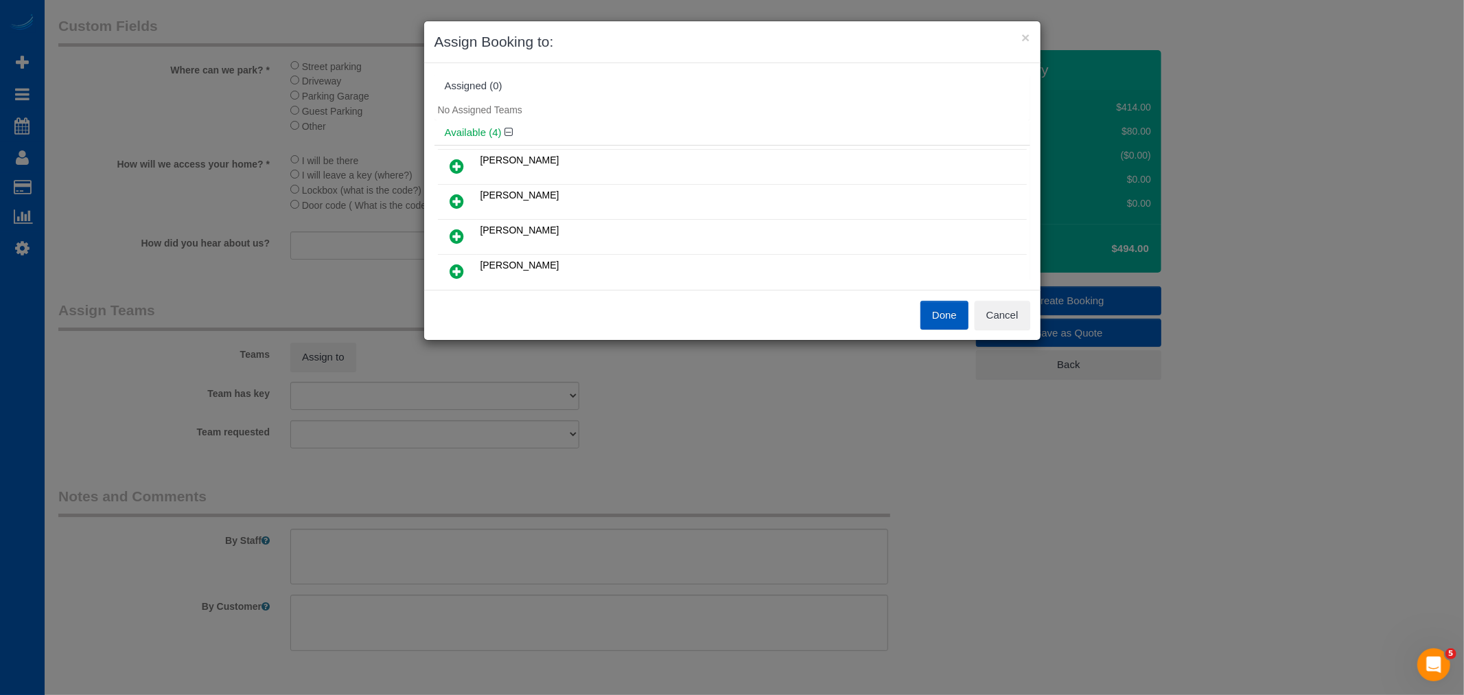
click at [457, 235] on icon at bounding box center [457, 236] width 14 height 16
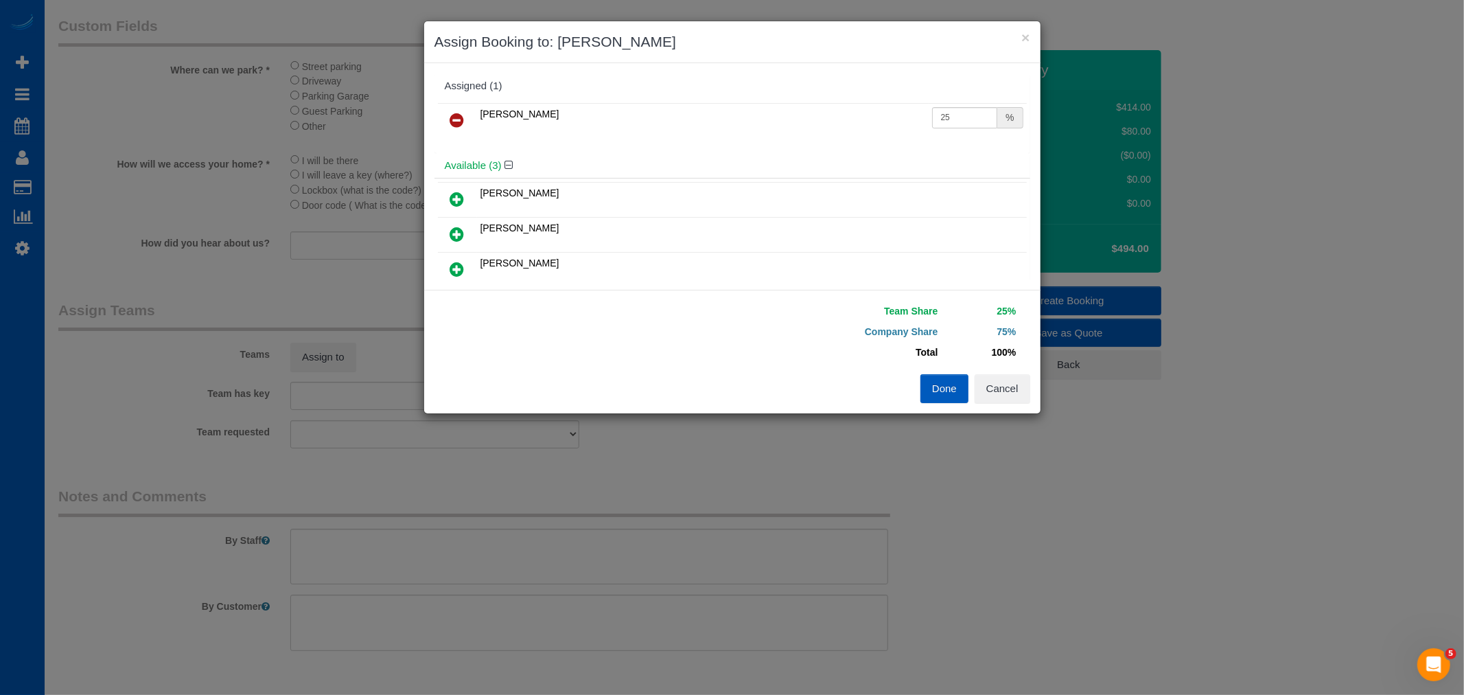
click at [460, 264] on icon at bounding box center [457, 269] width 14 height 16
click at [944, 386] on button "Done" at bounding box center [944, 388] width 48 height 29
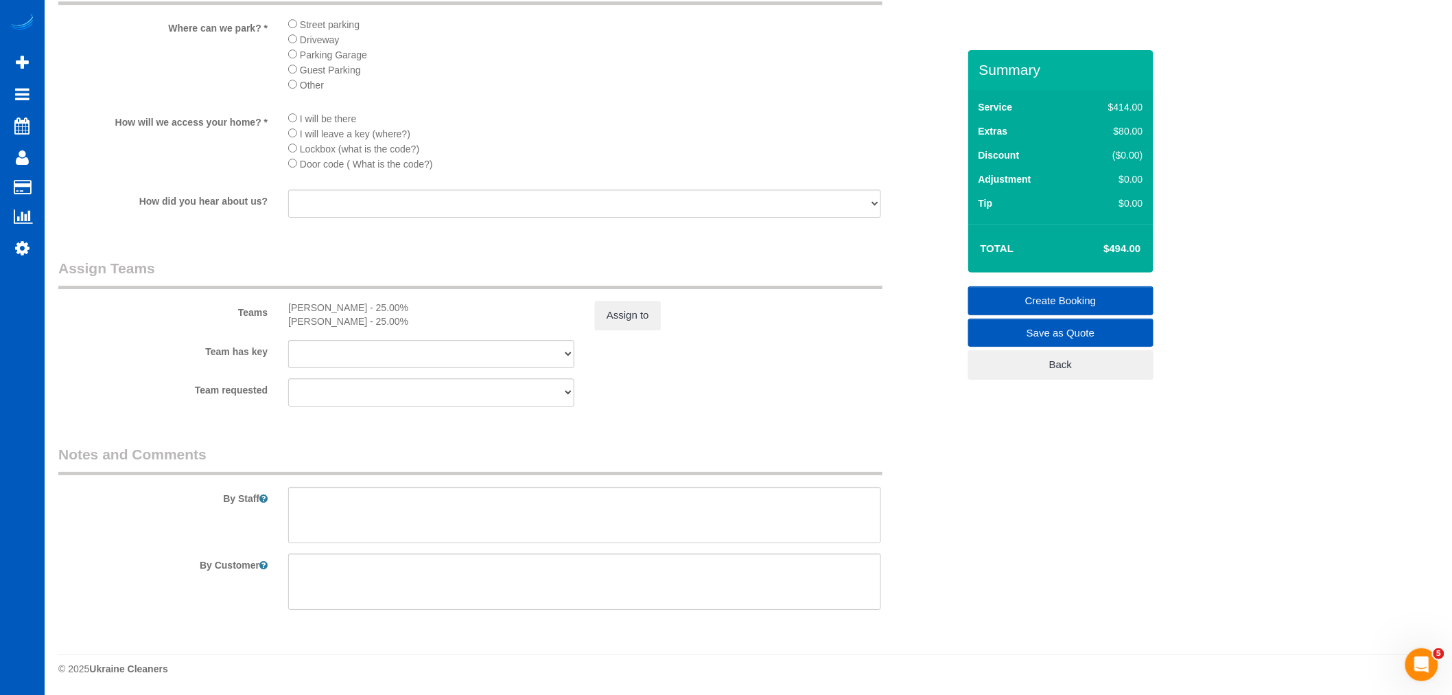
scroll to position [1816, 0]
click at [360, 508] on textarea at bounding box center [584, 514] width 593 height 56
paste textarea "Contractor installing ceiling fan in master bathroom between 2 and 3. Do that r…"
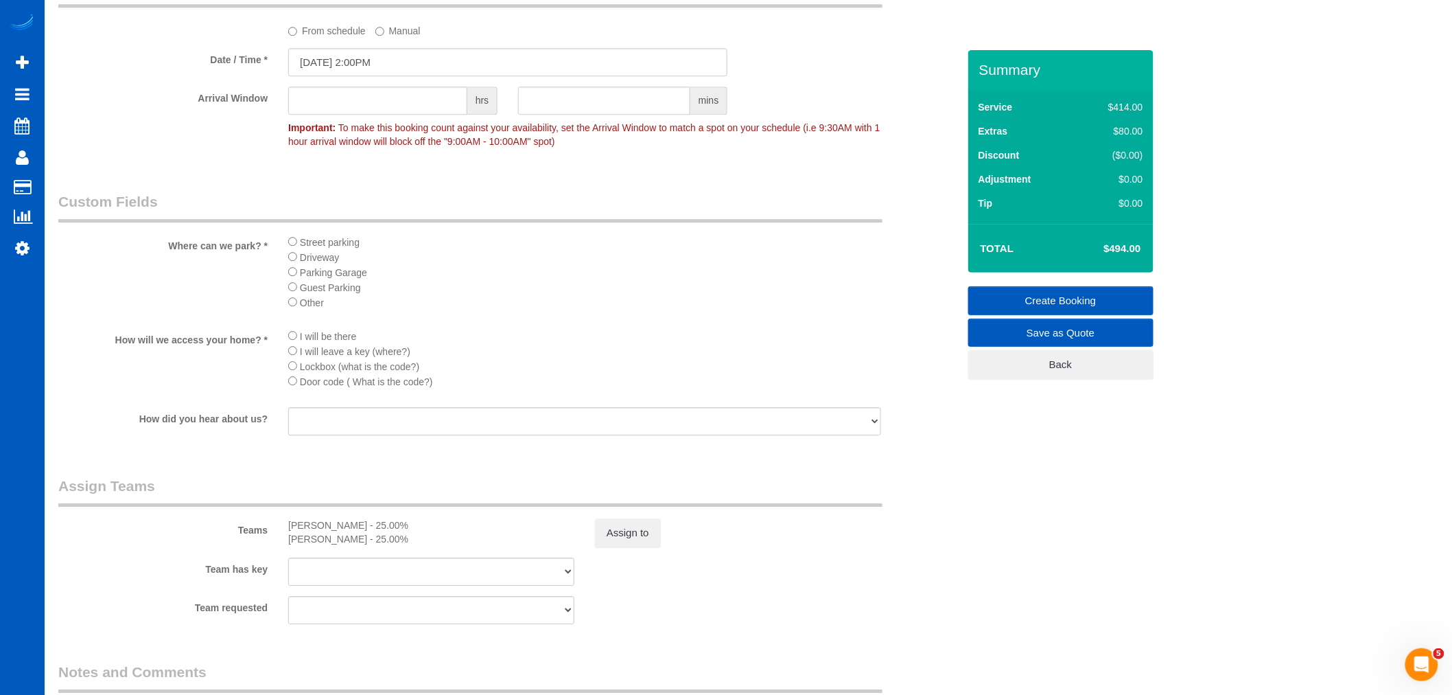
scroll to position [1511, 0]
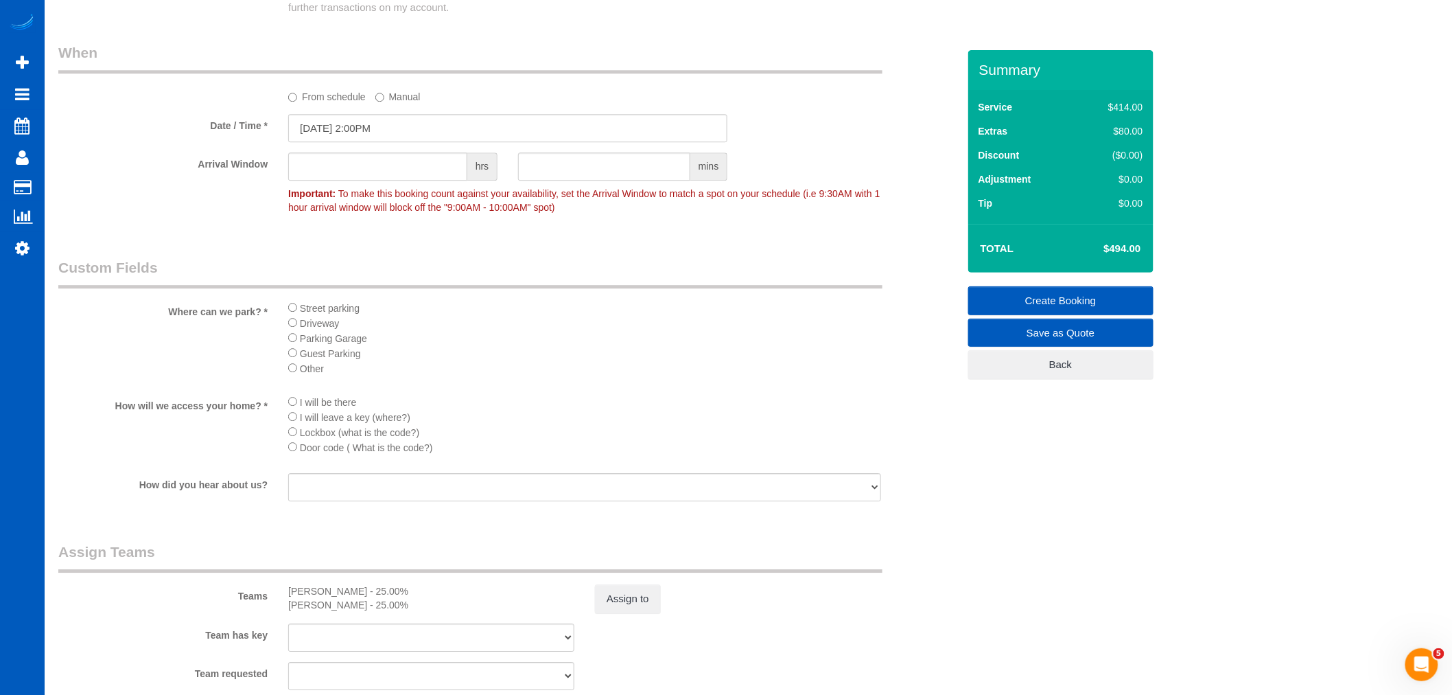
type textarea "Booked by Jade Contractor installing ceiling fan in master bathroom between 2 a…"
click at [382, 139] on input "09/26/2025 2:00PM" at bounding box center [507, 128] width 439 height 28
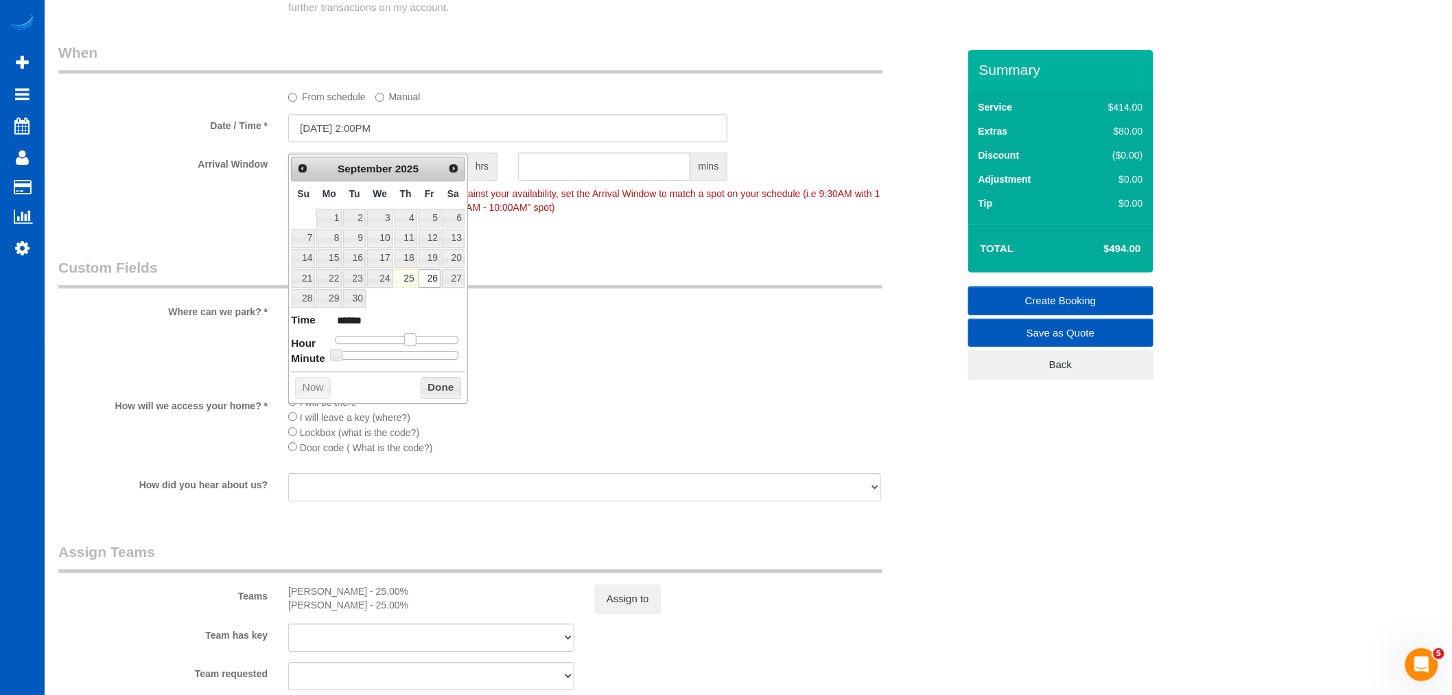
type input "09/26/2025 3:00PM"
type input "******"
type input "09/26/2025 4:00PM"
type input "******"
drag, startPoint x: 408, startPoint y: 336, endPoint x: 419, endPoint y: 336, distance: 10.3
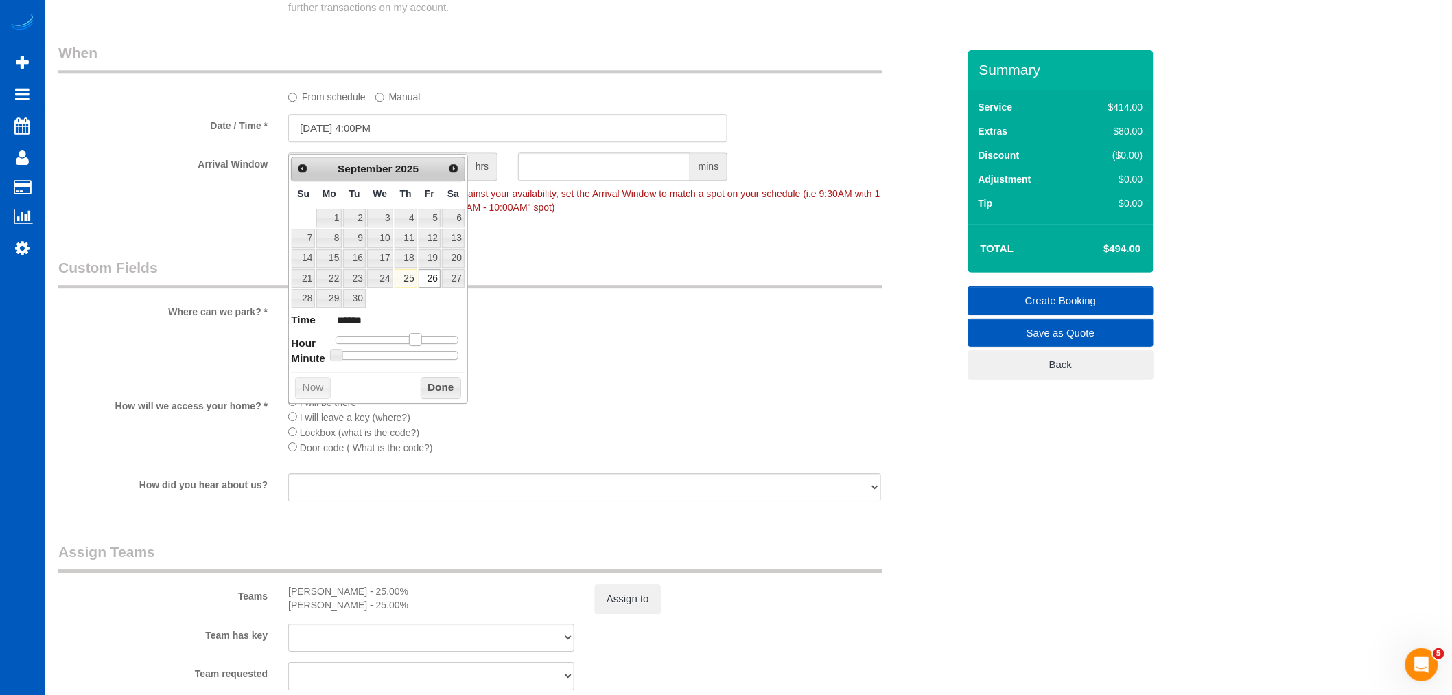
click at [419, 336] on span at bounding box center [415, 339] width 12 height 12
type input "09/26/2025 3:00PM"
type input "******"
click at [413, 339] on span at bounding box center [415, 339] width 12 height 12
click at [436, 376] on div "Prev Next September 2025 Su Mo Tu We Th Fr Sa 1 2 3 4 5 6 7 8 9 10 11 12 13 14 …" at bounding box center [378, 279] width 180 height 250
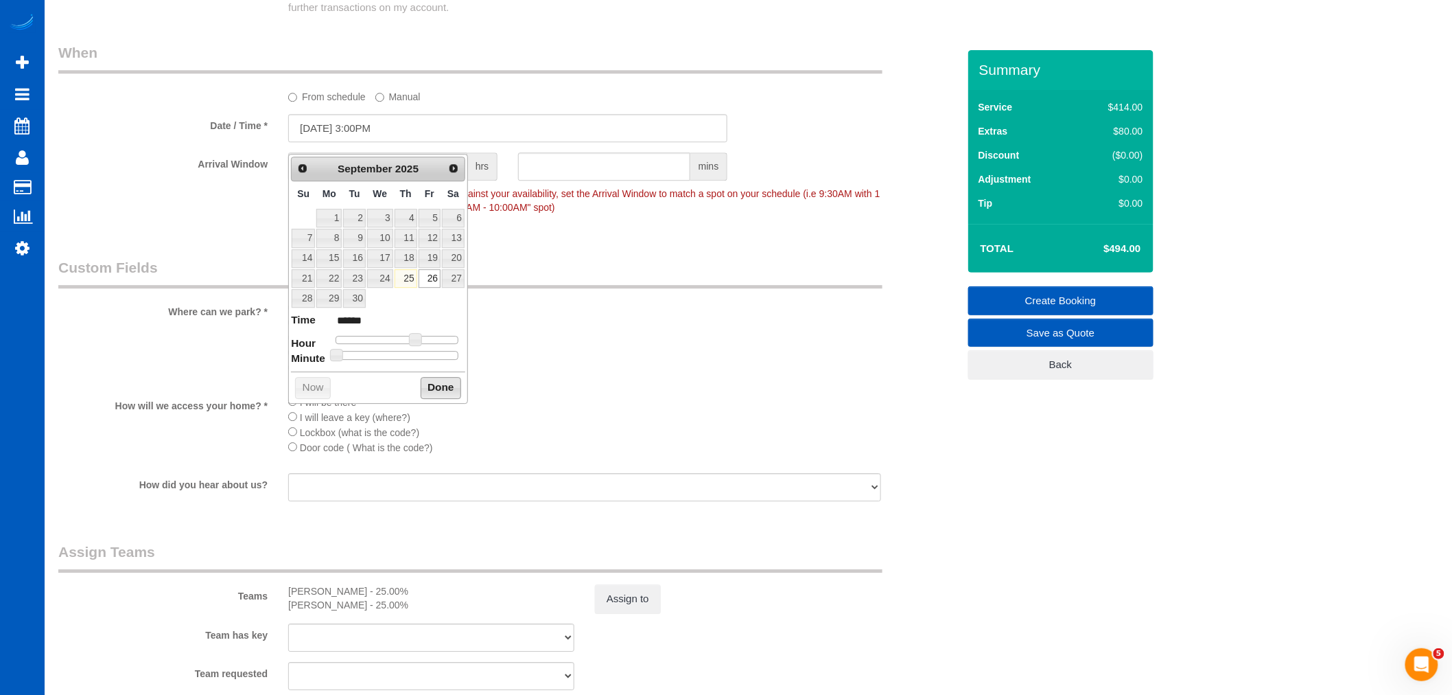
click at [439, 388] on button "Done" at bounding box center [441, 388] width 40 height 22
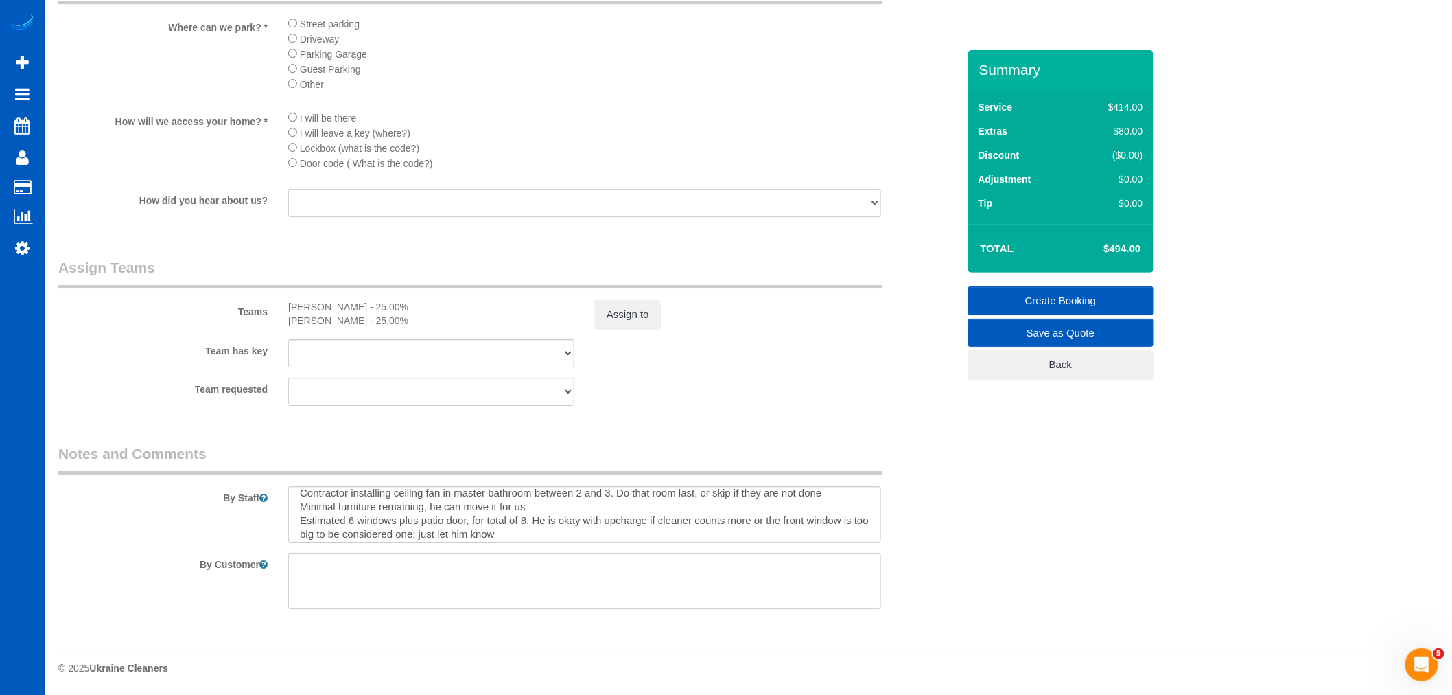
scroll to position [26, 0]
click at [541, 500] on textarea at bounding box center [584, 514] width 593 height 56
drag, startPoint x: 299, startPoint y: 520, endPoint x: 540, endPoint y: 538, distance: 242.3
click at [540, 538] on textarea at bounding box center [584, 514] width 593 height 56
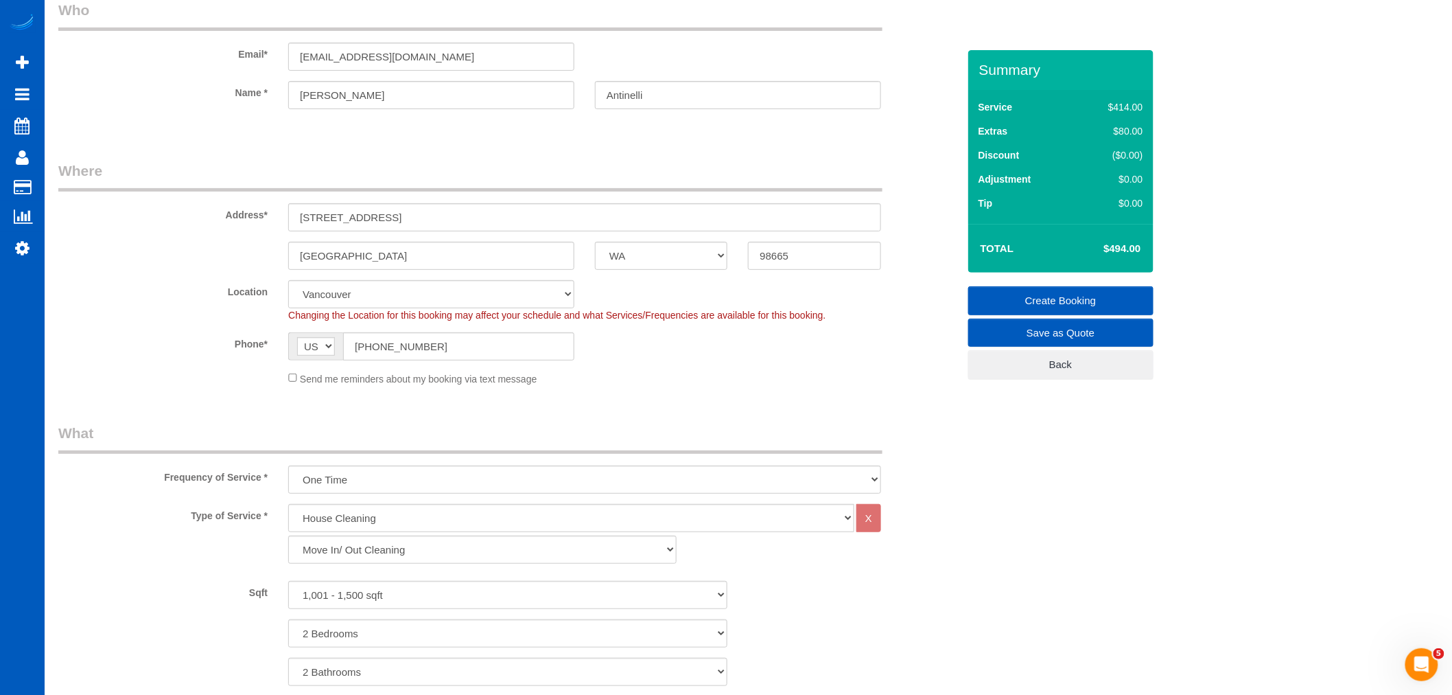
scroll to position [62, 0]
type textarea "Booked by Jade Contractor installing ceiling fan in master bathroom between 2 a…"
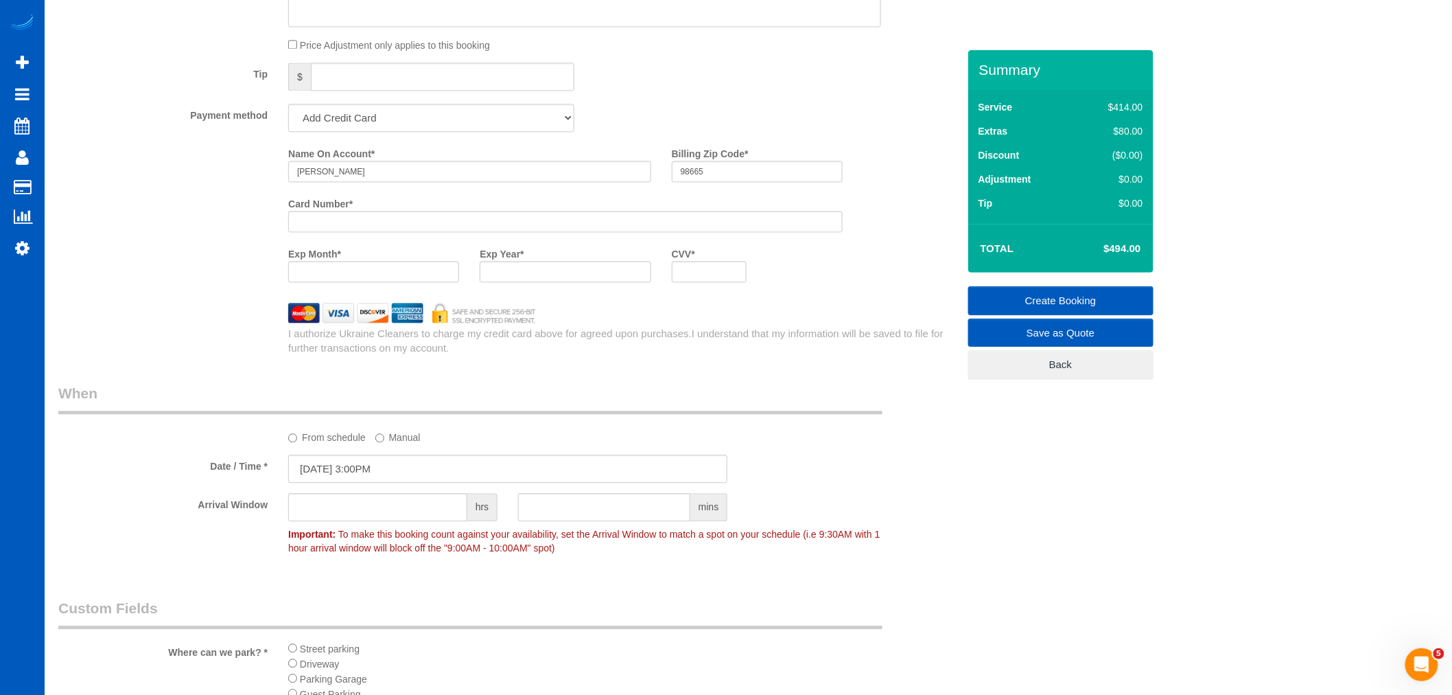
scroll to position [1054, 0]
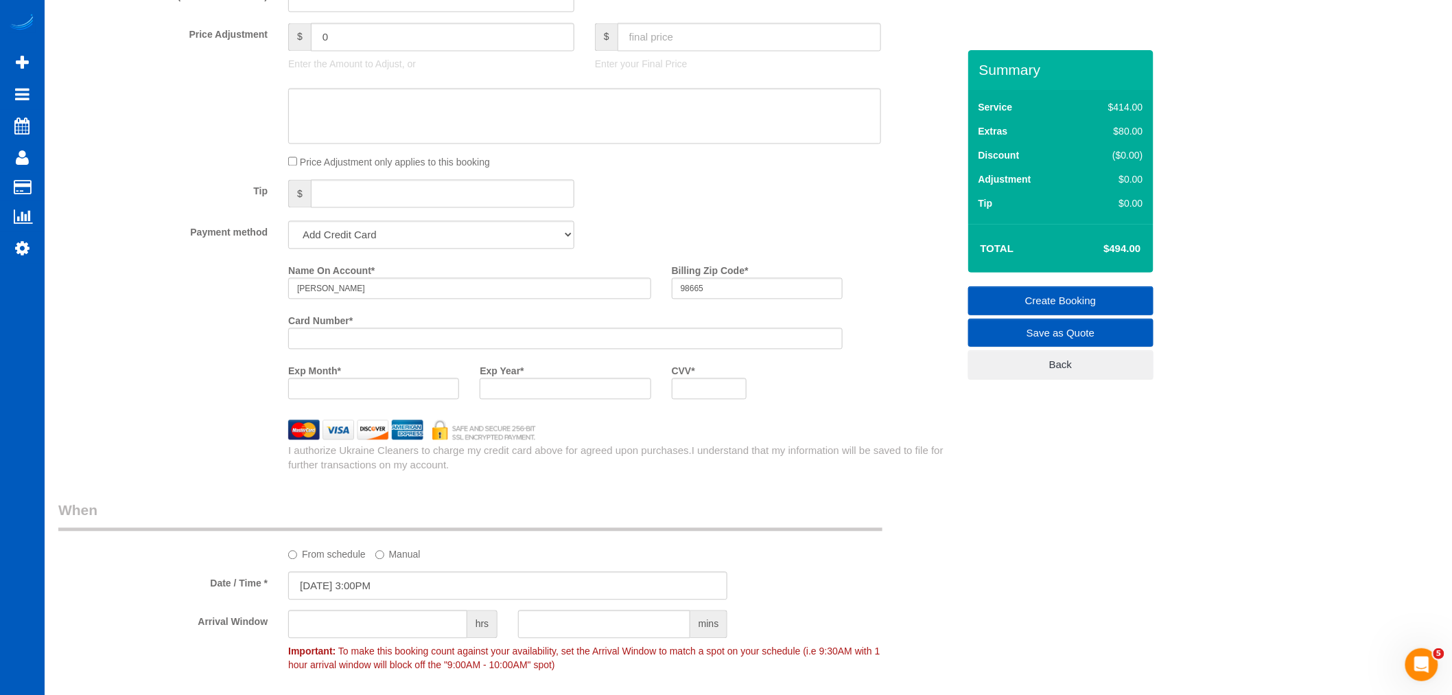
click at [1080, 298] on link "Create Booking" at bounding box center [1060, 300] width 185 height 29
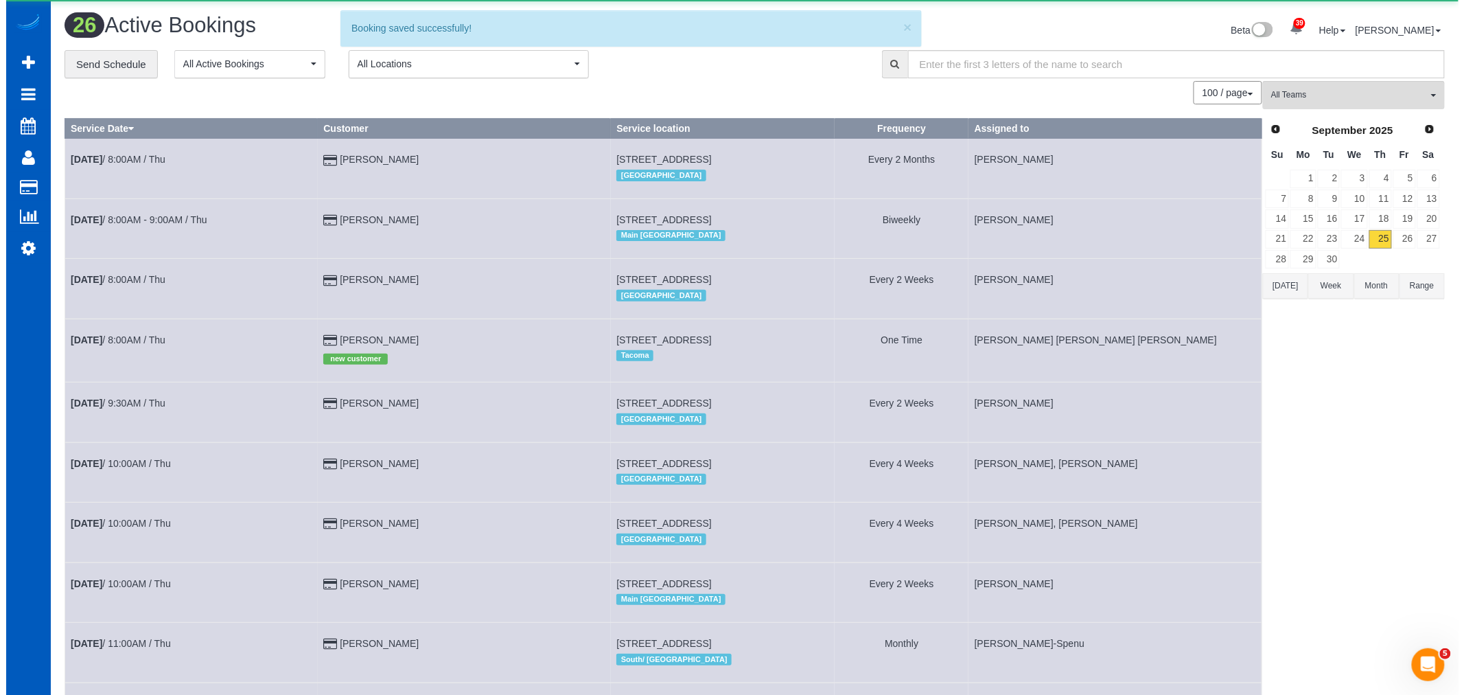
scroll to position [0, 0]
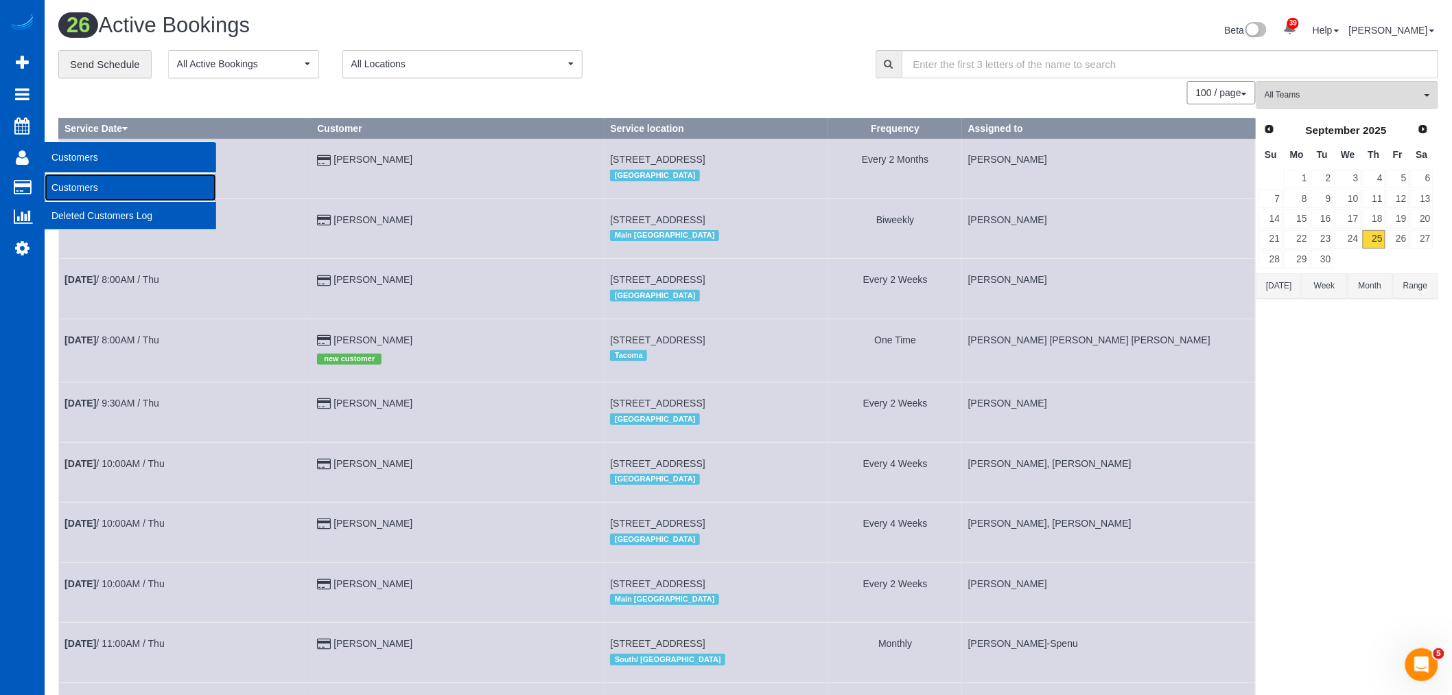
click at [105, 176] on link "Customers" at bounding box center [131, 187] width 172 height 27
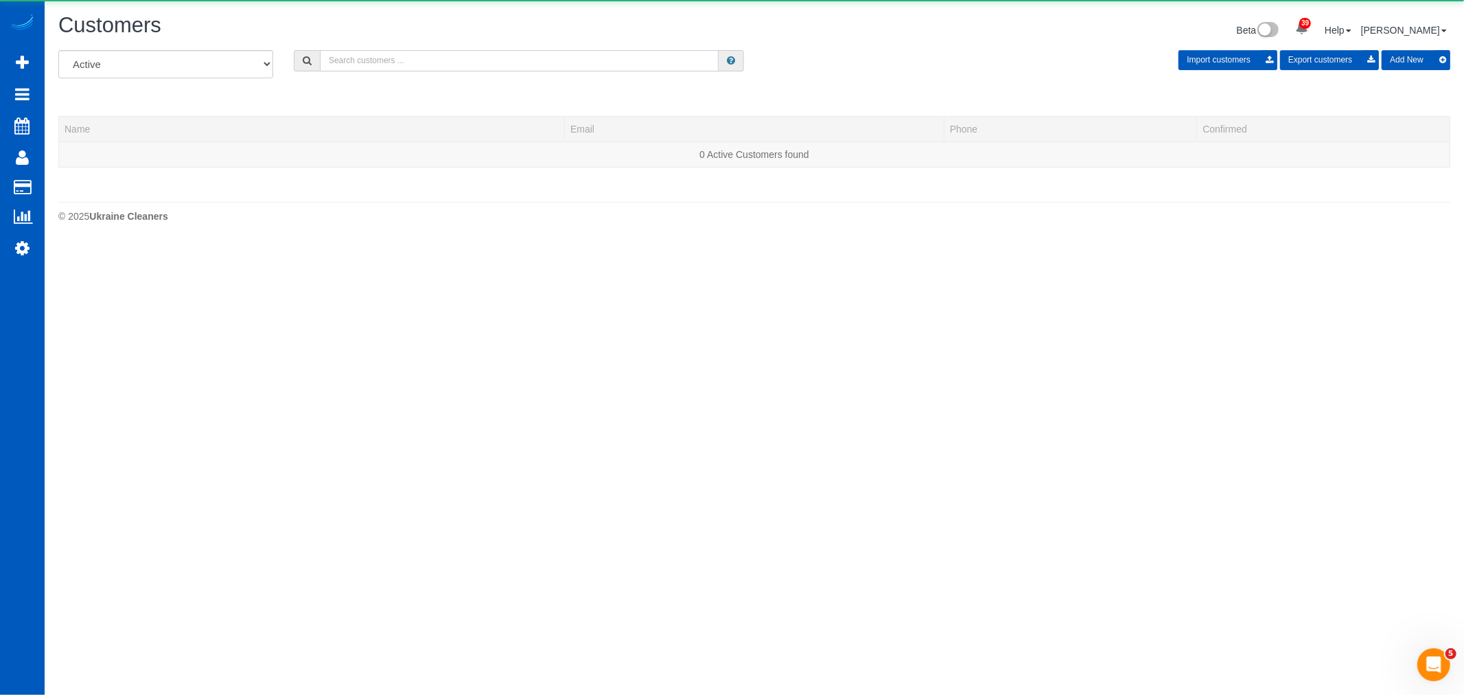
click at [467, 52] on input "text" at bounding box center [519, 60] width 399 height 21
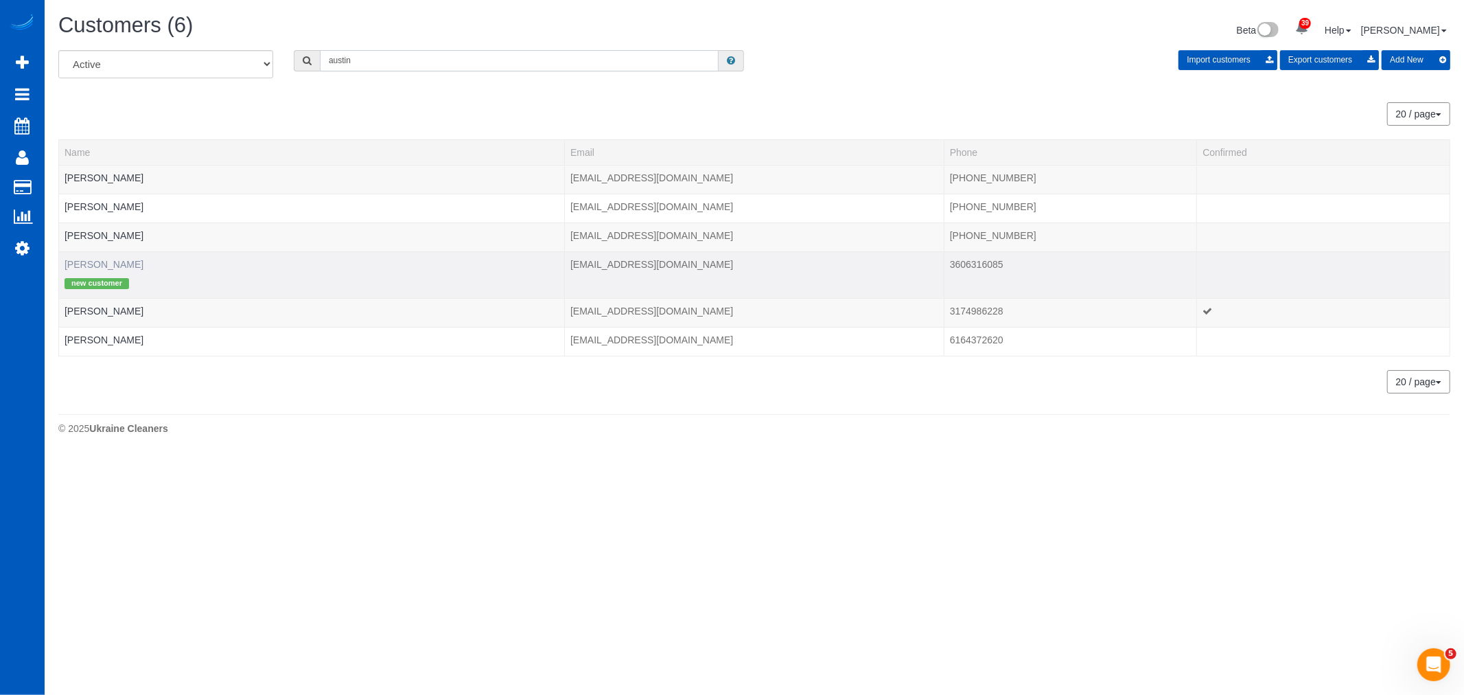
type input "austin"
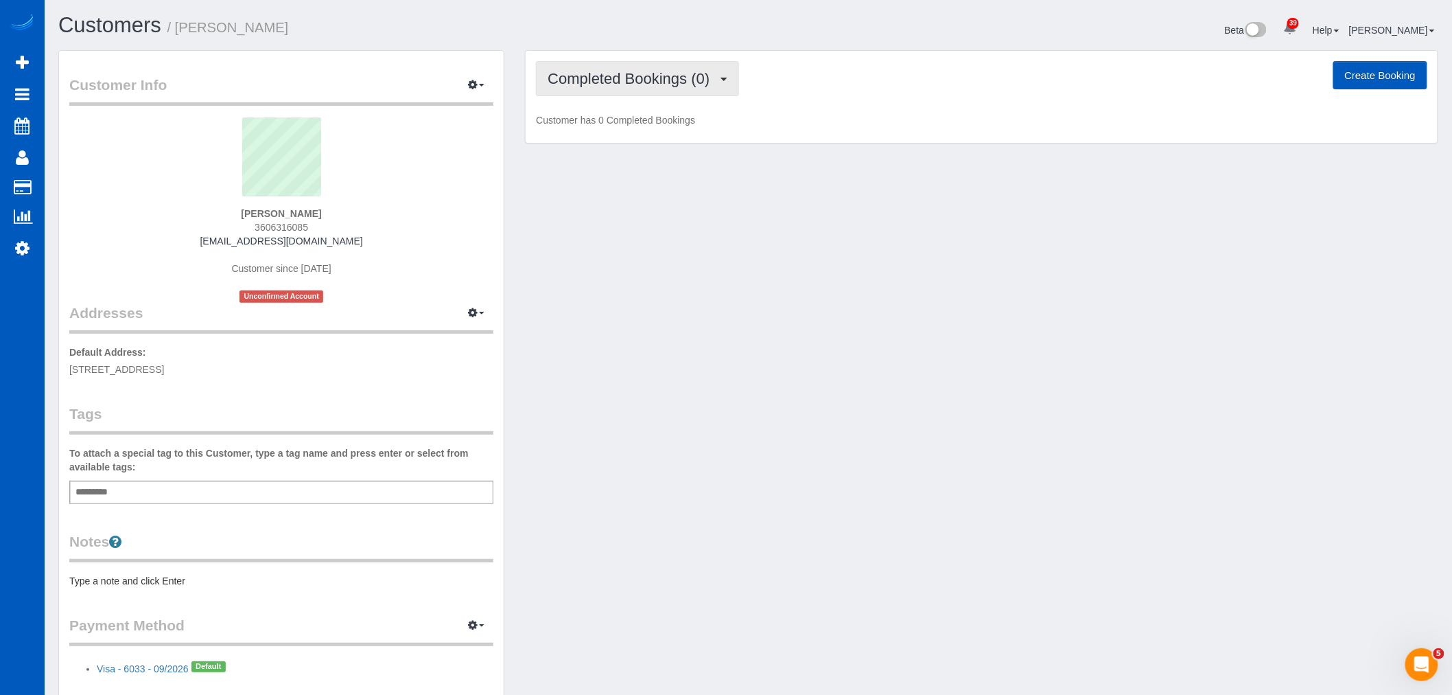
click at [652, 86] on span "Completed Bookings (0)" at bounding box center [632, 78] width 169 height 17
click at [633, 128] on link "Upcoming Bookings (1)" at bounding box center [608, 128] width 143 height 18
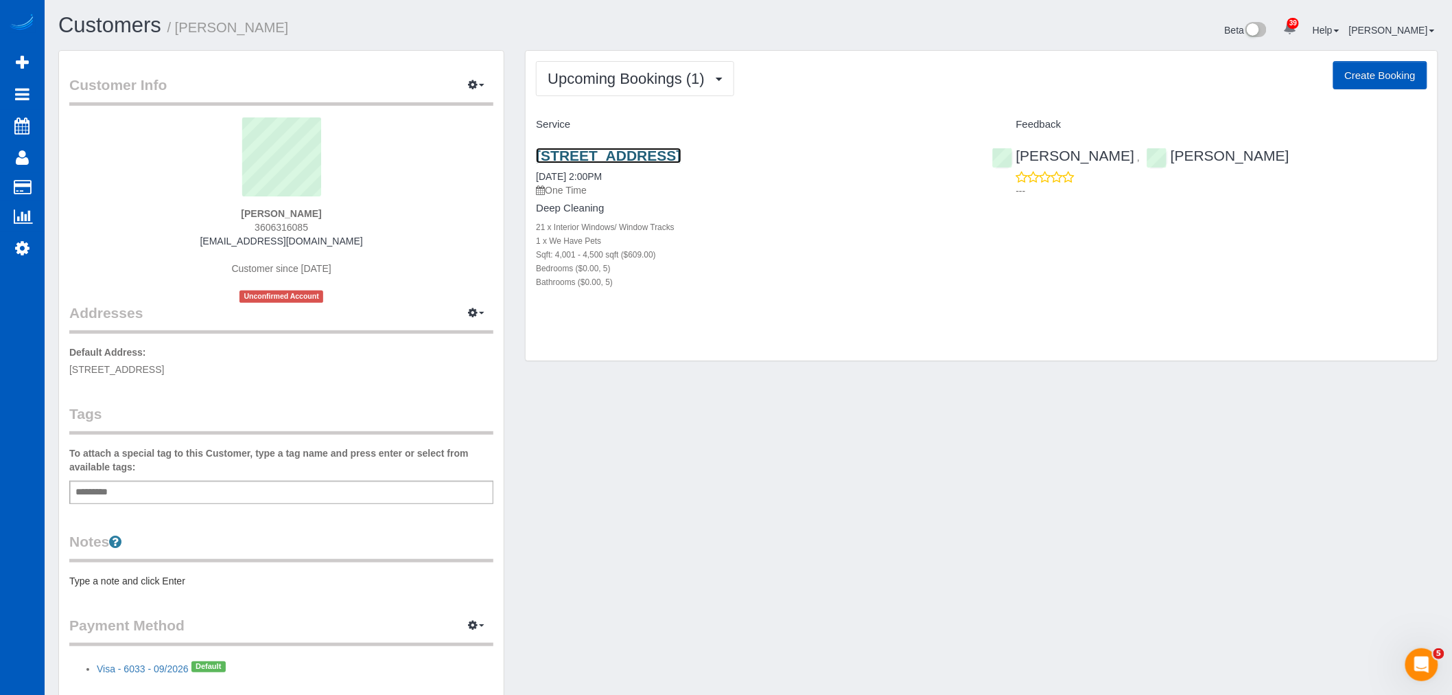
click at [626, 151] on link "21209 Meadow Lk Rd, Snohomish, WA 98290" at bounding box center [608, 156] width 145 height 16
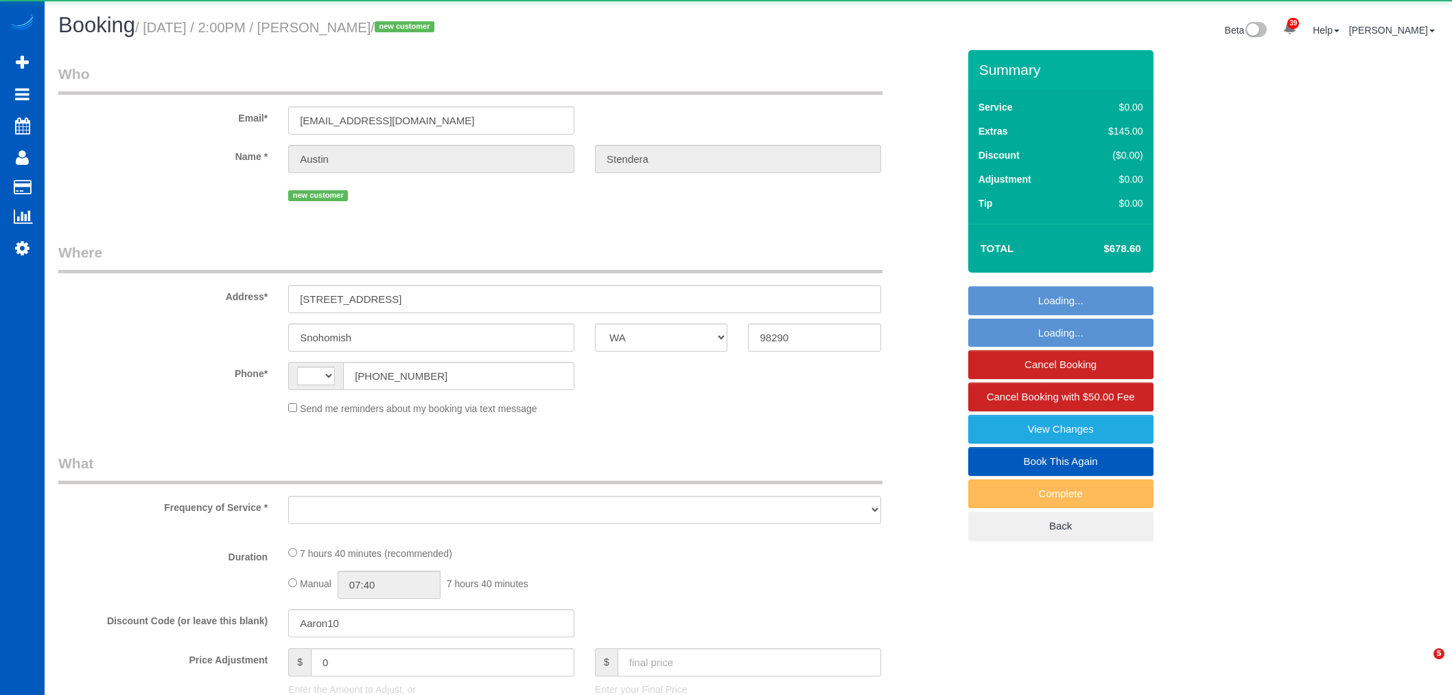
select select "WA"
select select "string:US"
select select "string:fspay-59833f93-5261-4747-beed-077758b494dc"
select select "spot1"
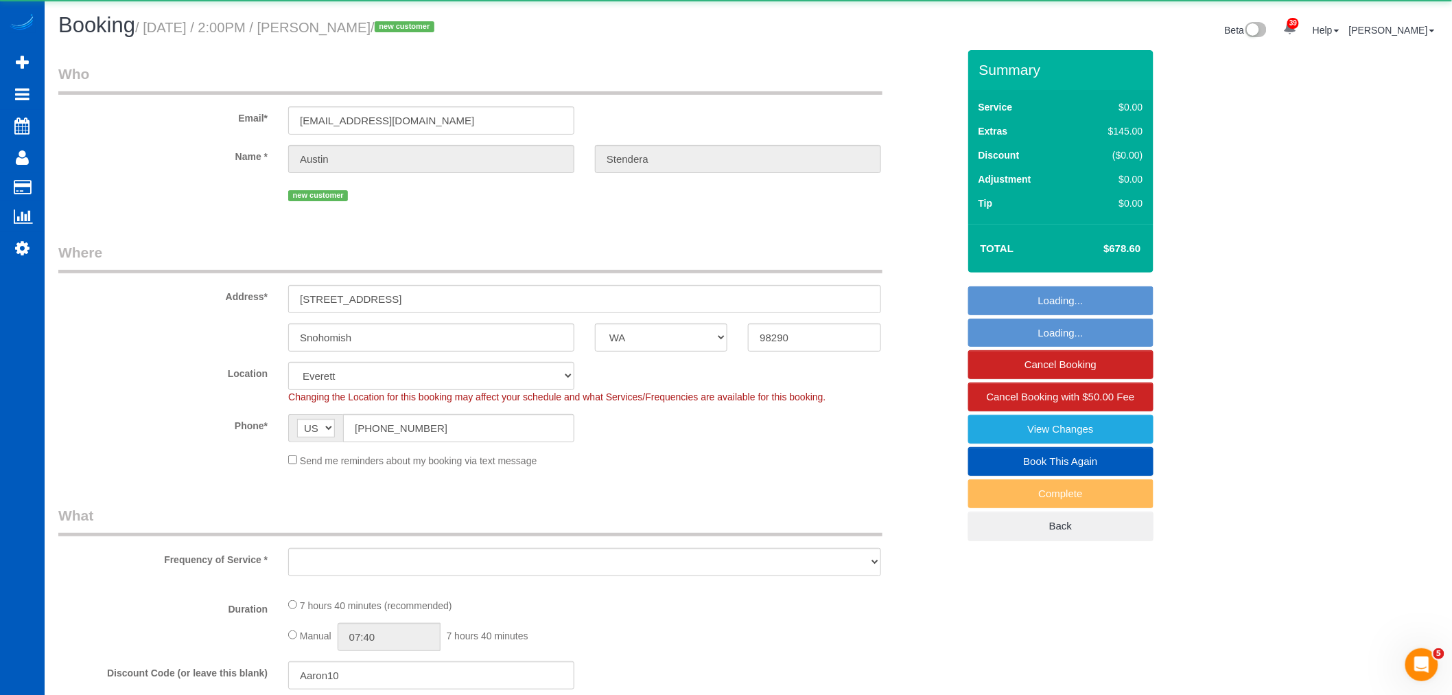
select select "object:1265"
select select "199"
select select "4001"
select select "5"
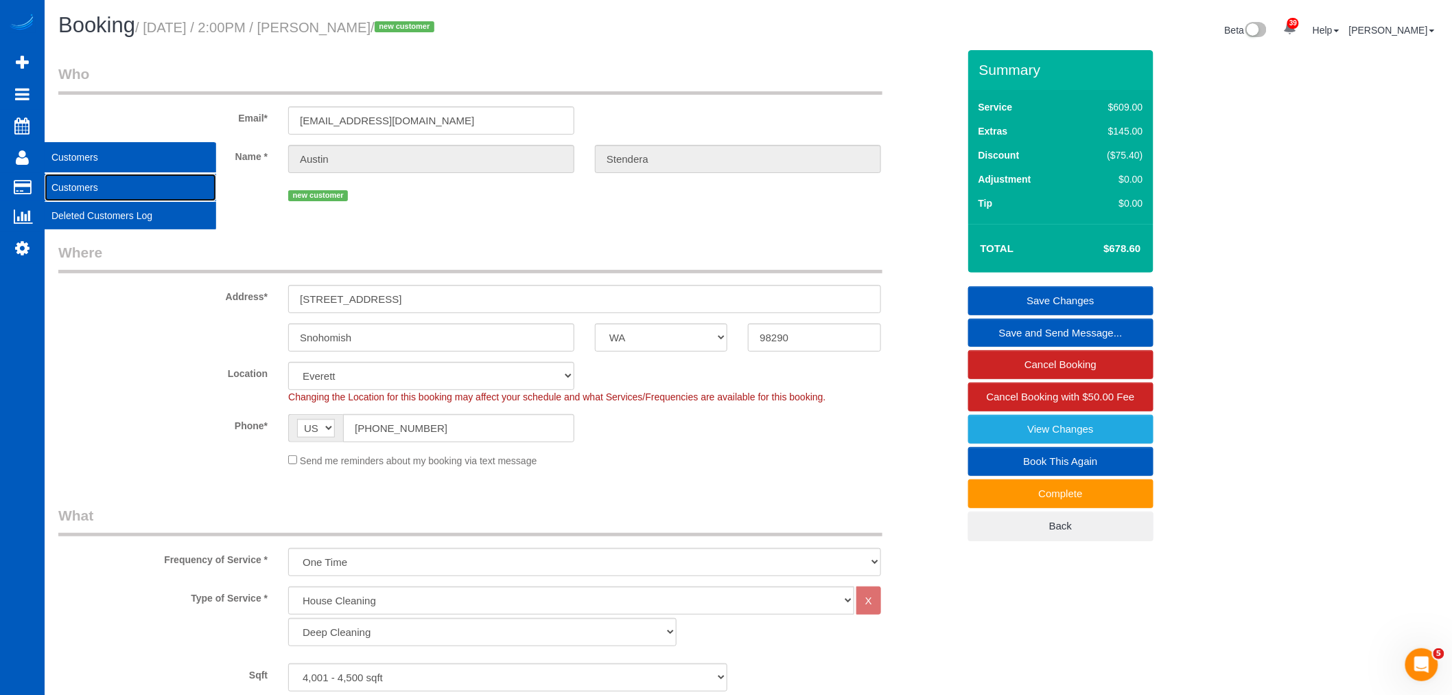
click at [65, 180] on link "Customers" at bounding box center [131, 187] width 172 height 27
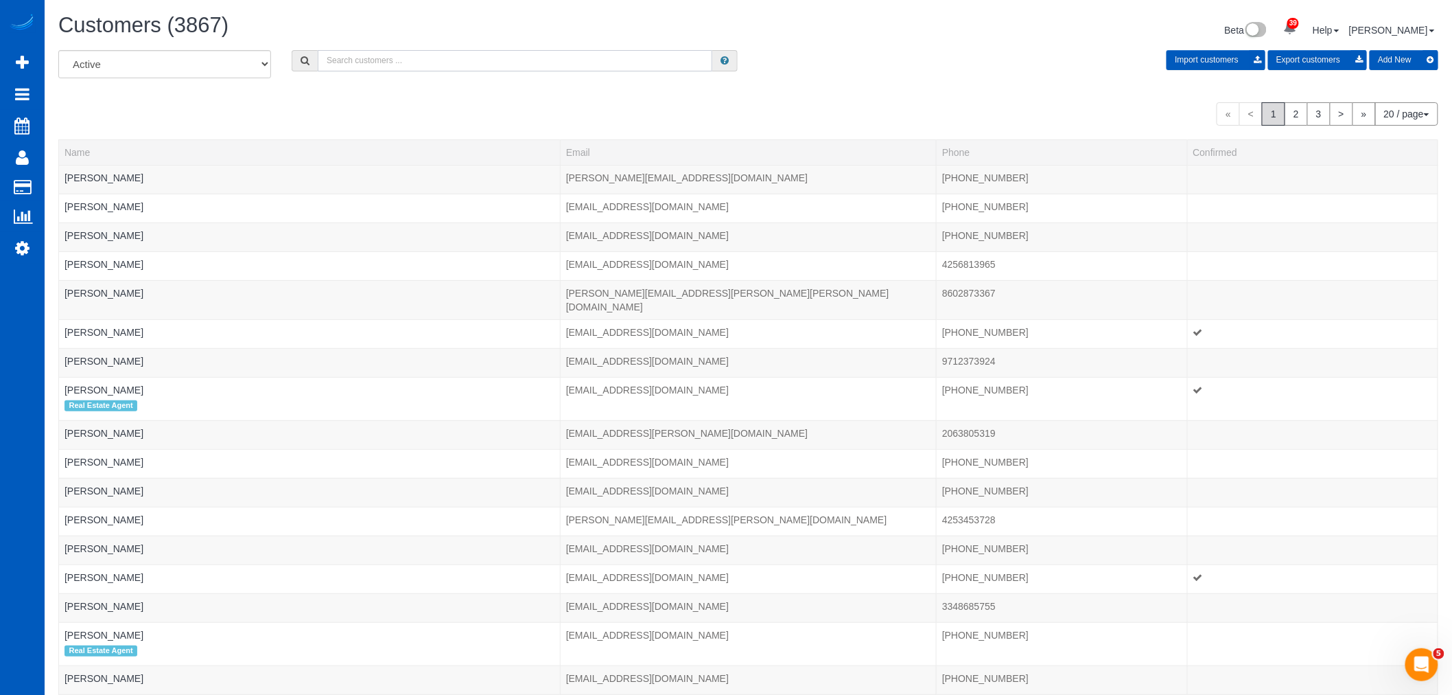
click at [406, 55] on input "text" at bounding box center [515, 60] width 395 height 21
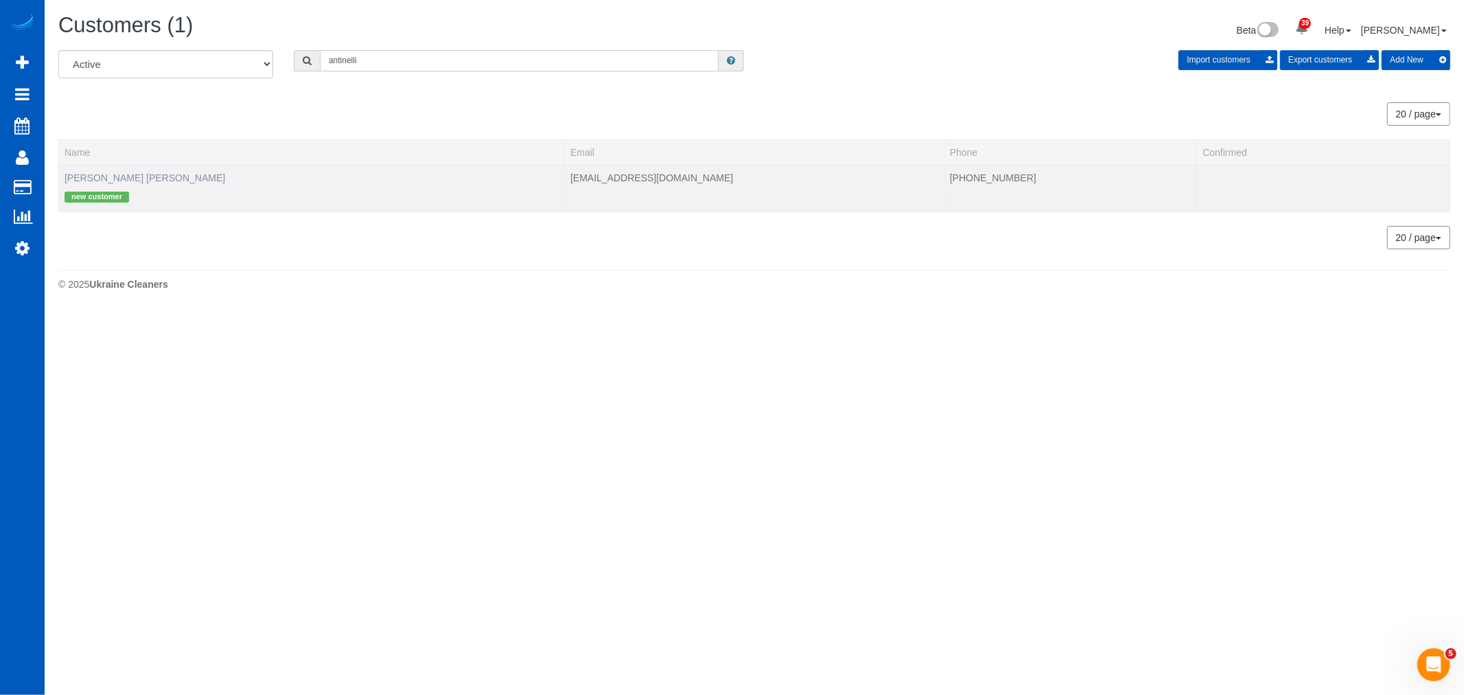
type input "antinelli"
click at [99, 174] on link "Zach Antinelli Antinelli" at bounding box center [145, 177] width 161 height 11
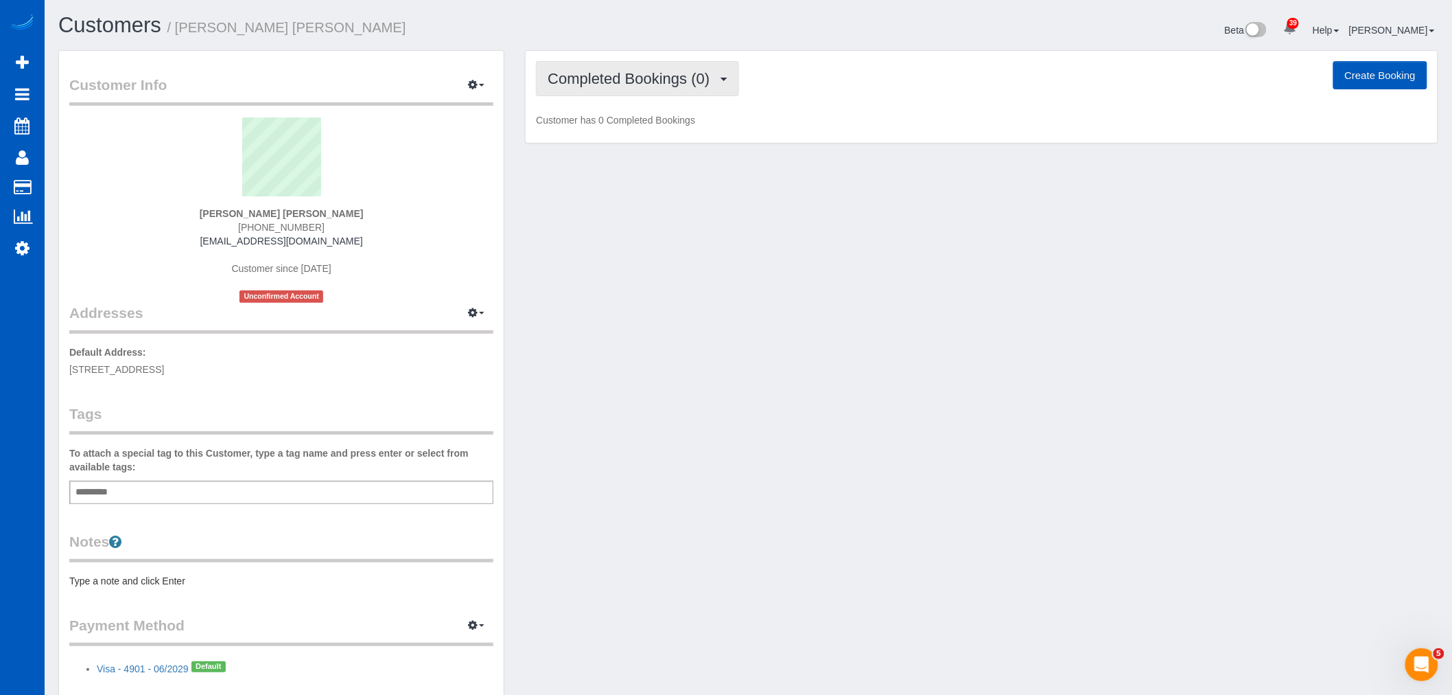
click at [643, 67] on button "Completed Bookings (0)" at bounding box center [637, 78] width 203 height 35
click at [647, 129] on link "Upcoming Bookings (1)" at bounding box center [608, 128] width 143 height 18
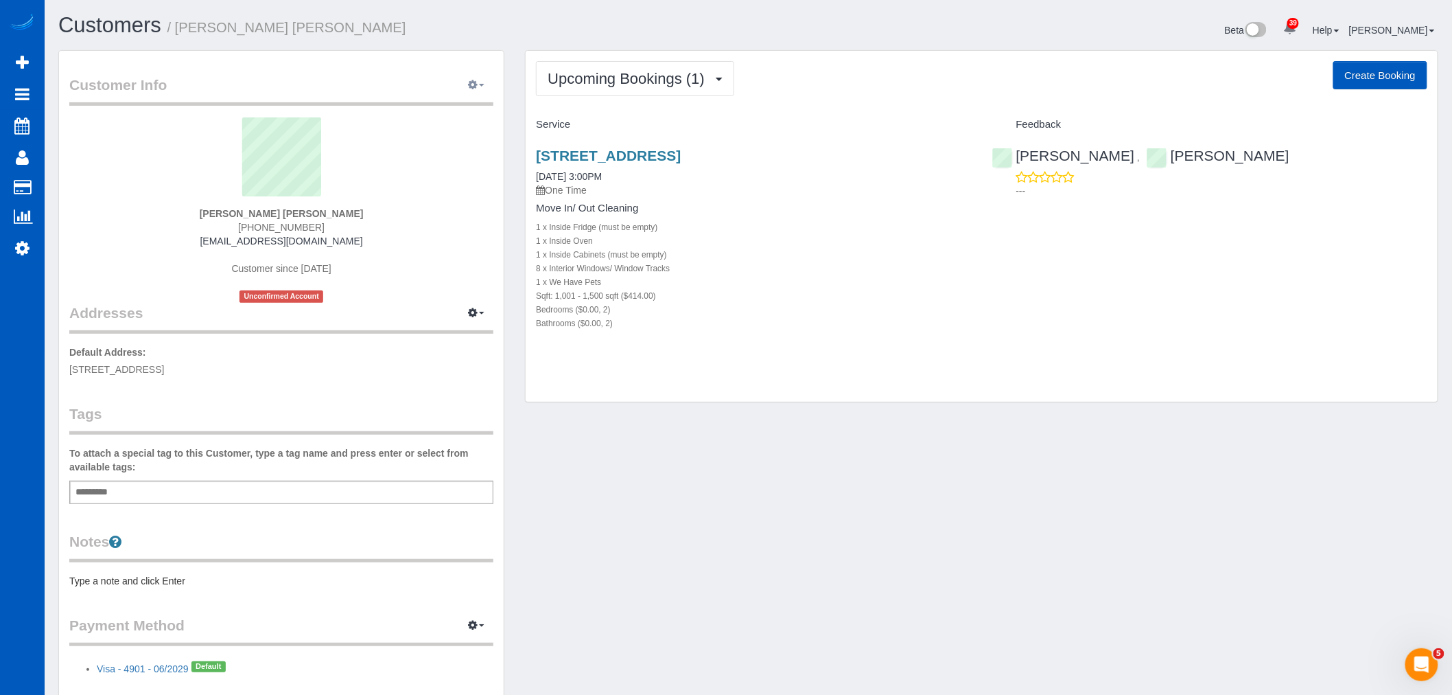
click at [471, 84] on icon "button" at bounding box center [473, 84] width 10 height 8
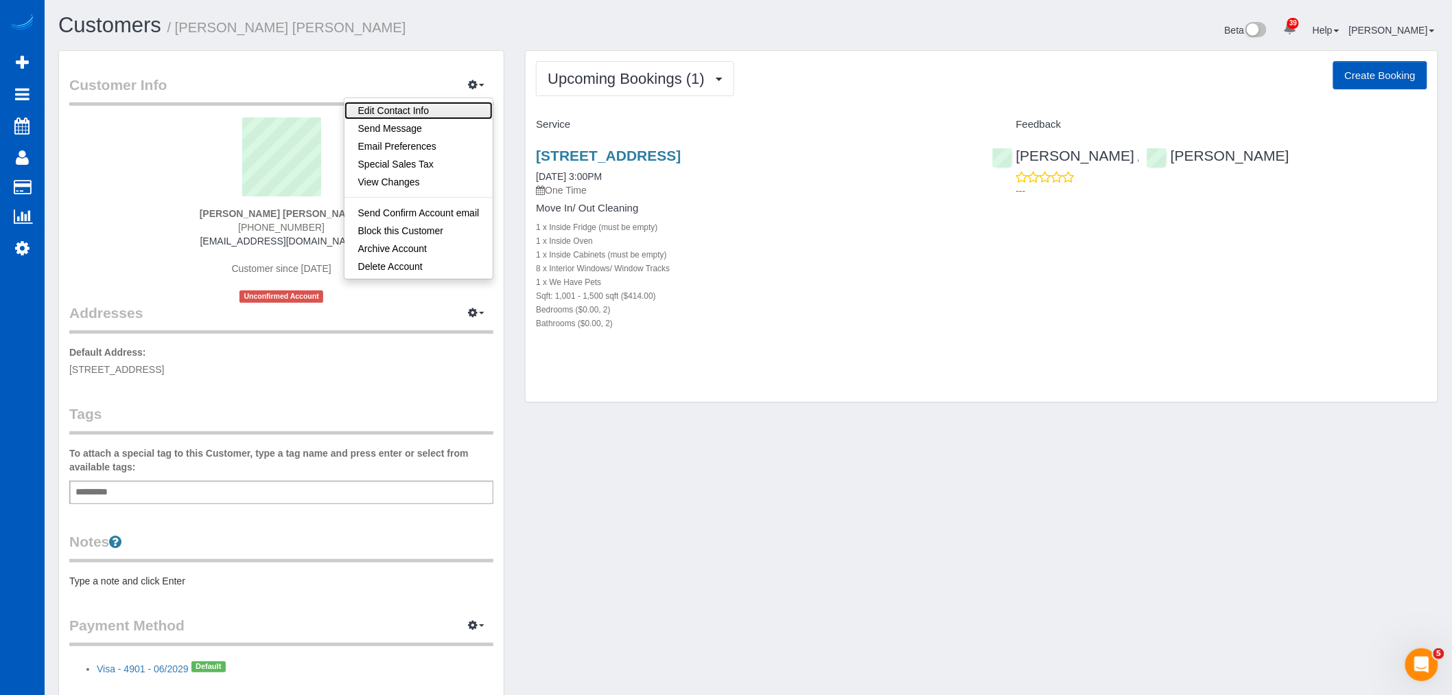
click at [454, 105] on link "Edit Contact Info" at bounding box center [419, 111] width 149 height 18
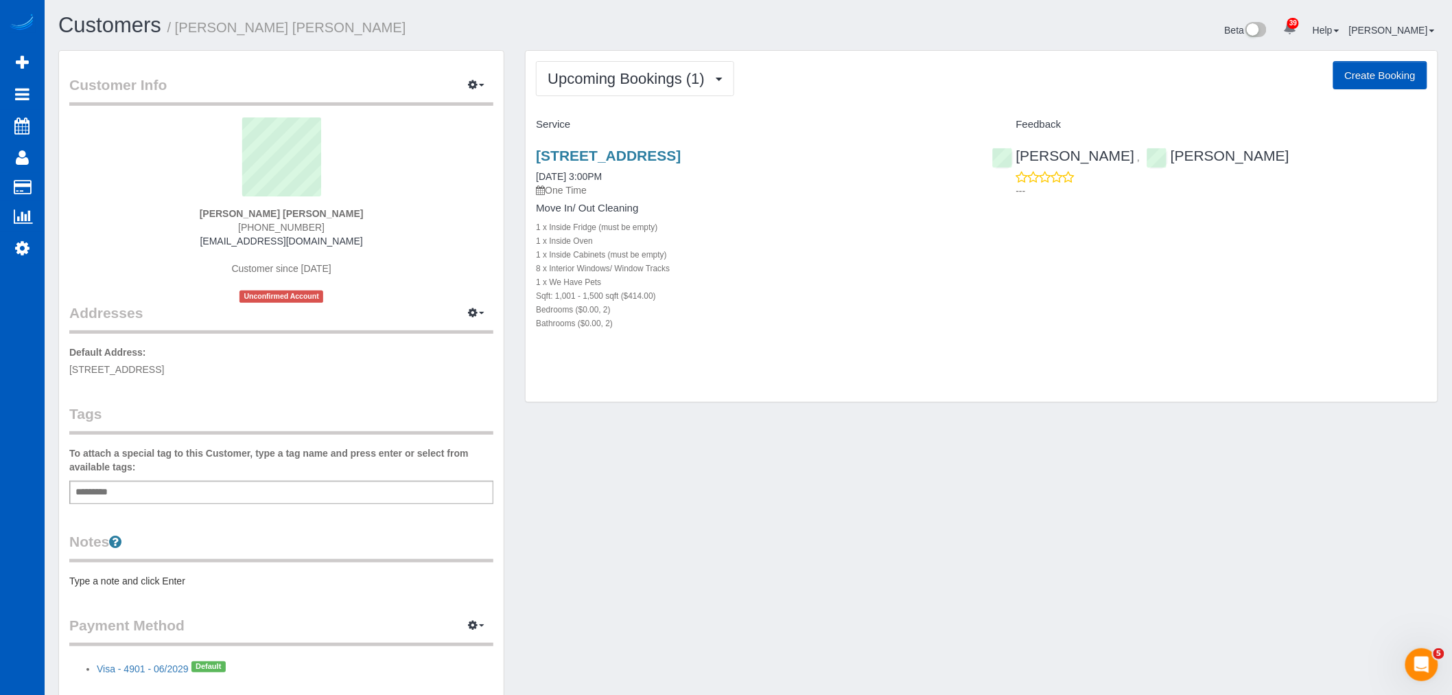
select select "WA"
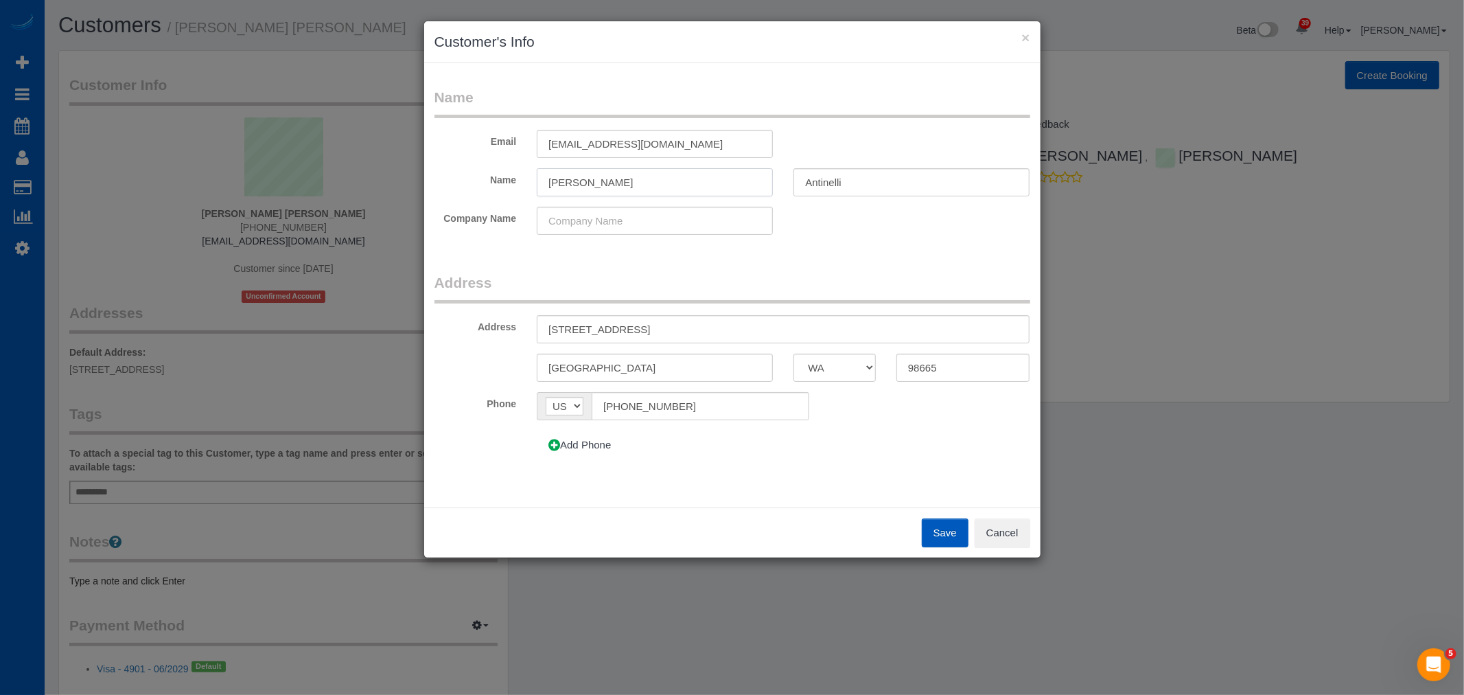
drag, startPoint x: 701, startPoint y: 175, endPoint x: 572, endPoint y: 191, distance: 130.0
click at [572, 191] on input "Zach Antinelli" at bounding box center [655, 182] width 236 height 28
type input "Zach"
click at [958, 525] on button "Save" at bounding box center [945, 532] width 47 height 29
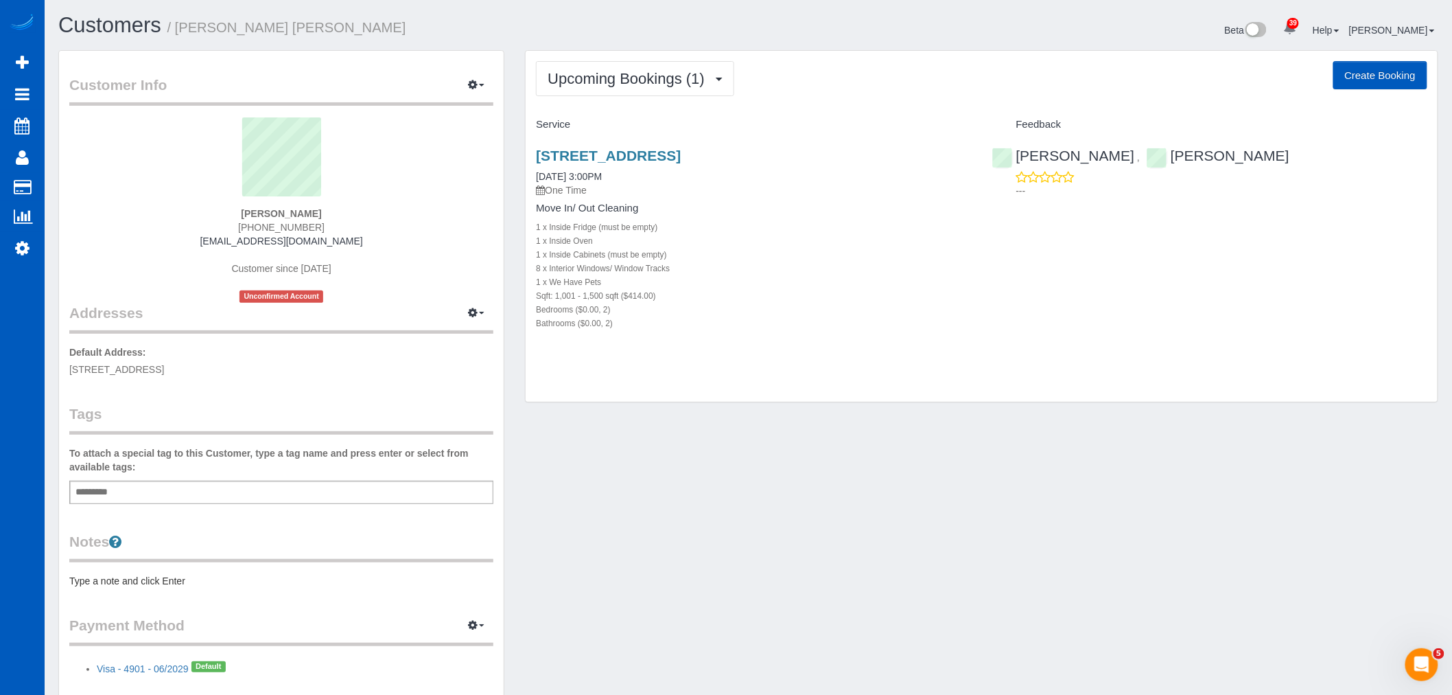
click at [824, 438] on div "Customer Info Edit Contact Info Send Message Email Preferences Special Sales Ta…" at bounding box center [748, 388] width 1401 height 677
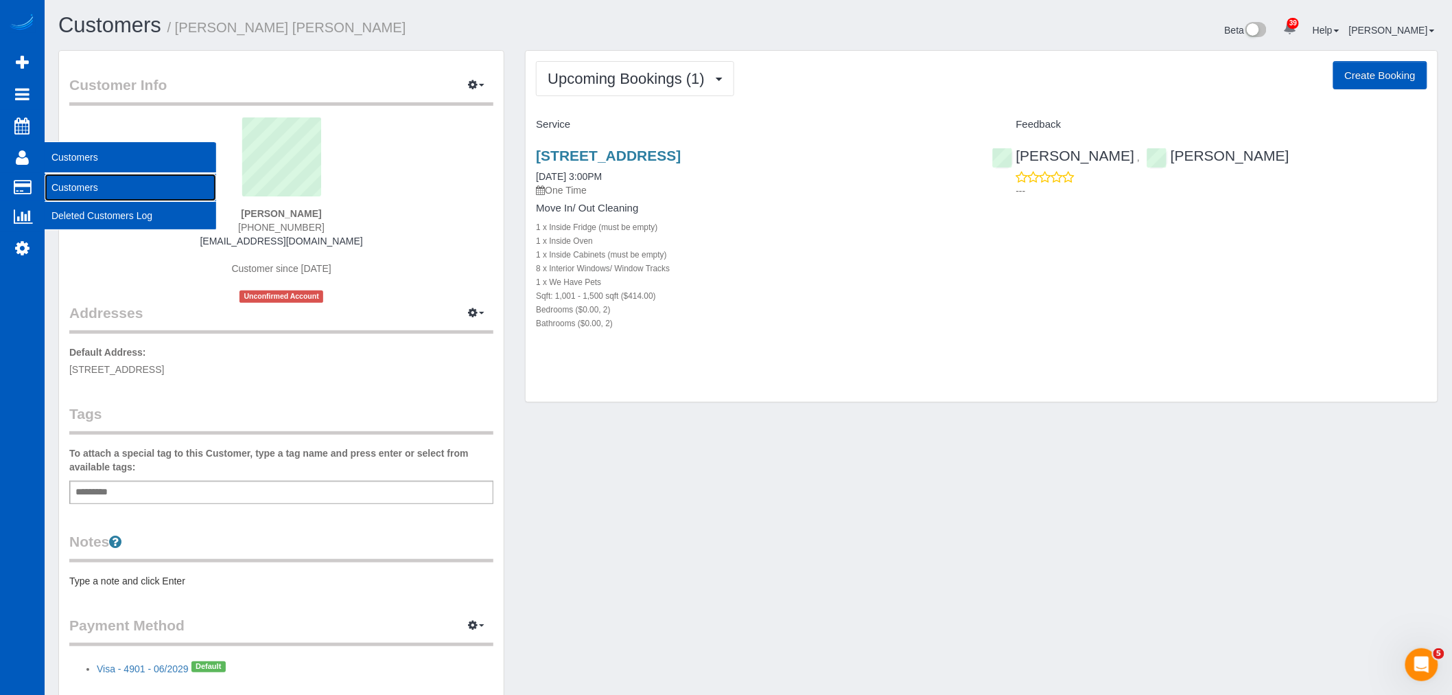
click at [112, 182] on link "Customers" at bounding box center [131, 187] width 172 height 27
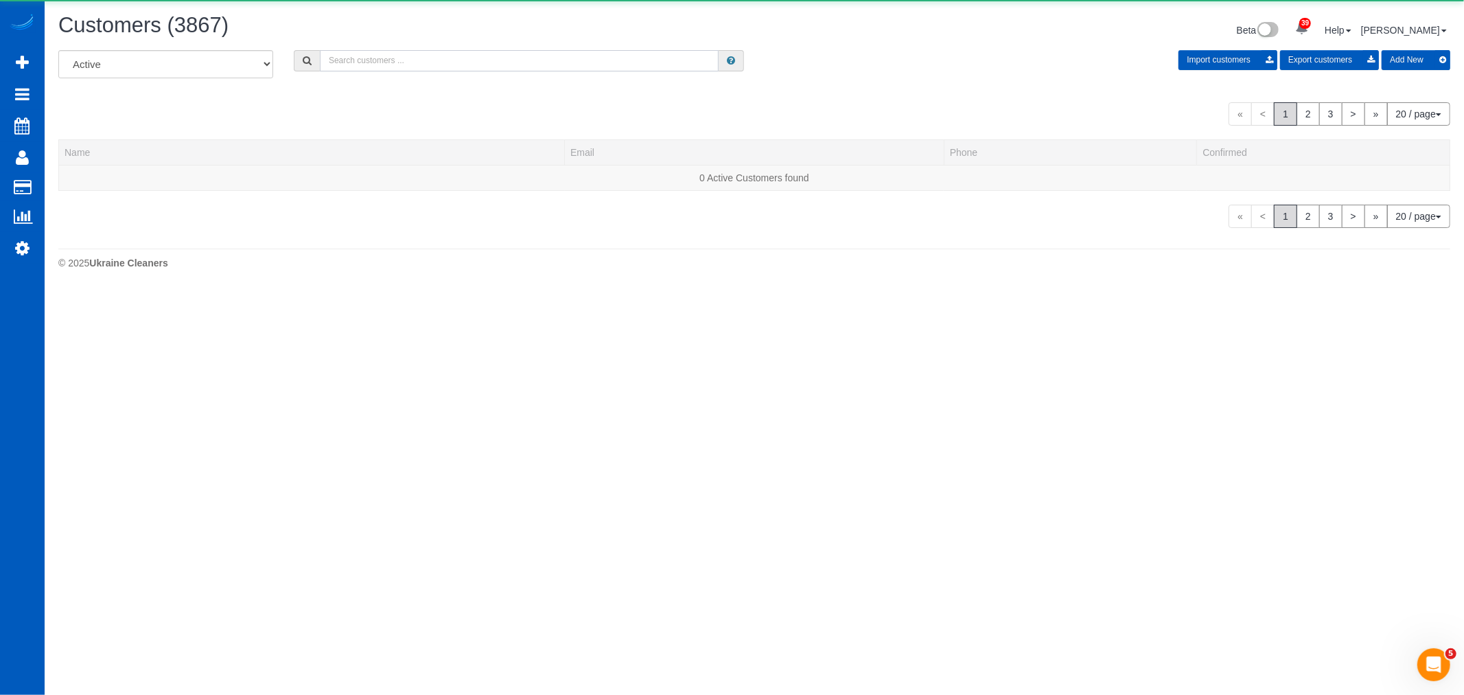
click at [394, 54] on input "text" at bounding box center [519, 60] width 399 height 21
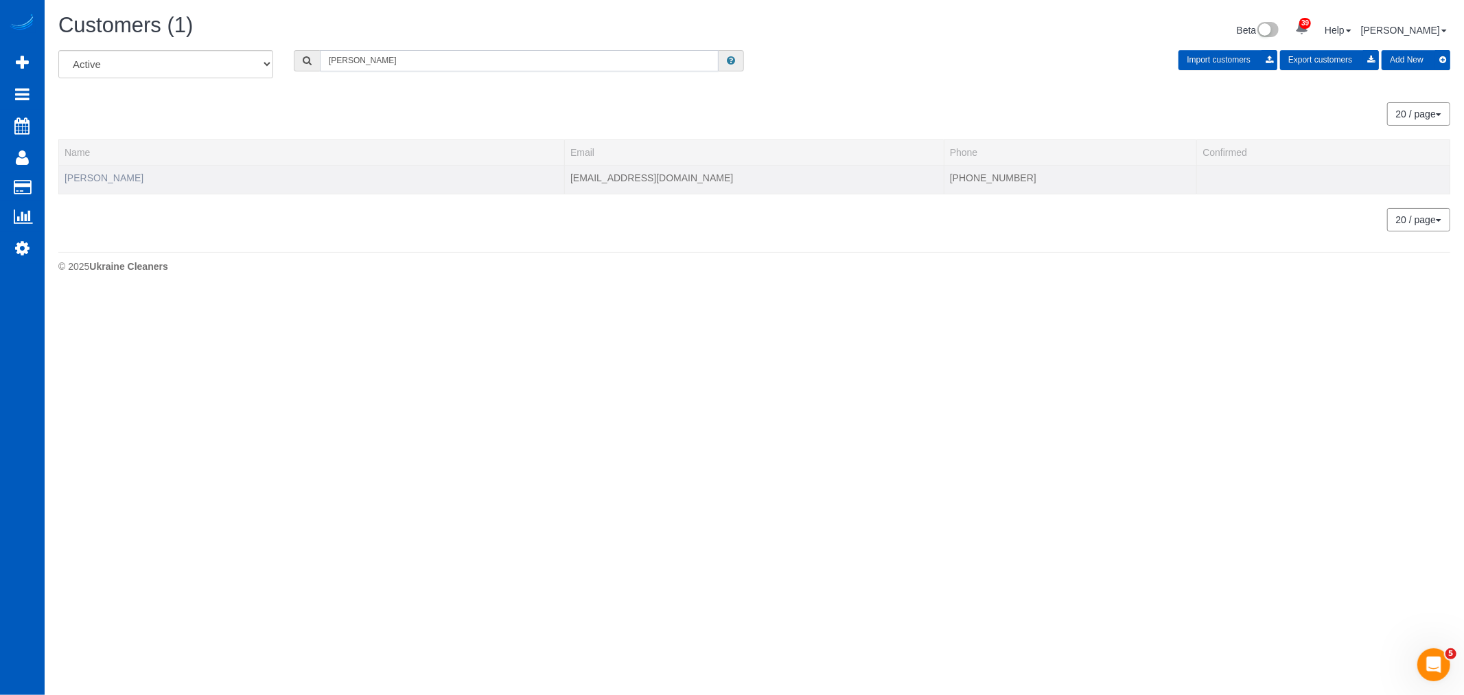
type input "sergey"
click at [134, 174] on link "Sergey Kolomiyets" at bounding box center [104, 177] width 79 height 11
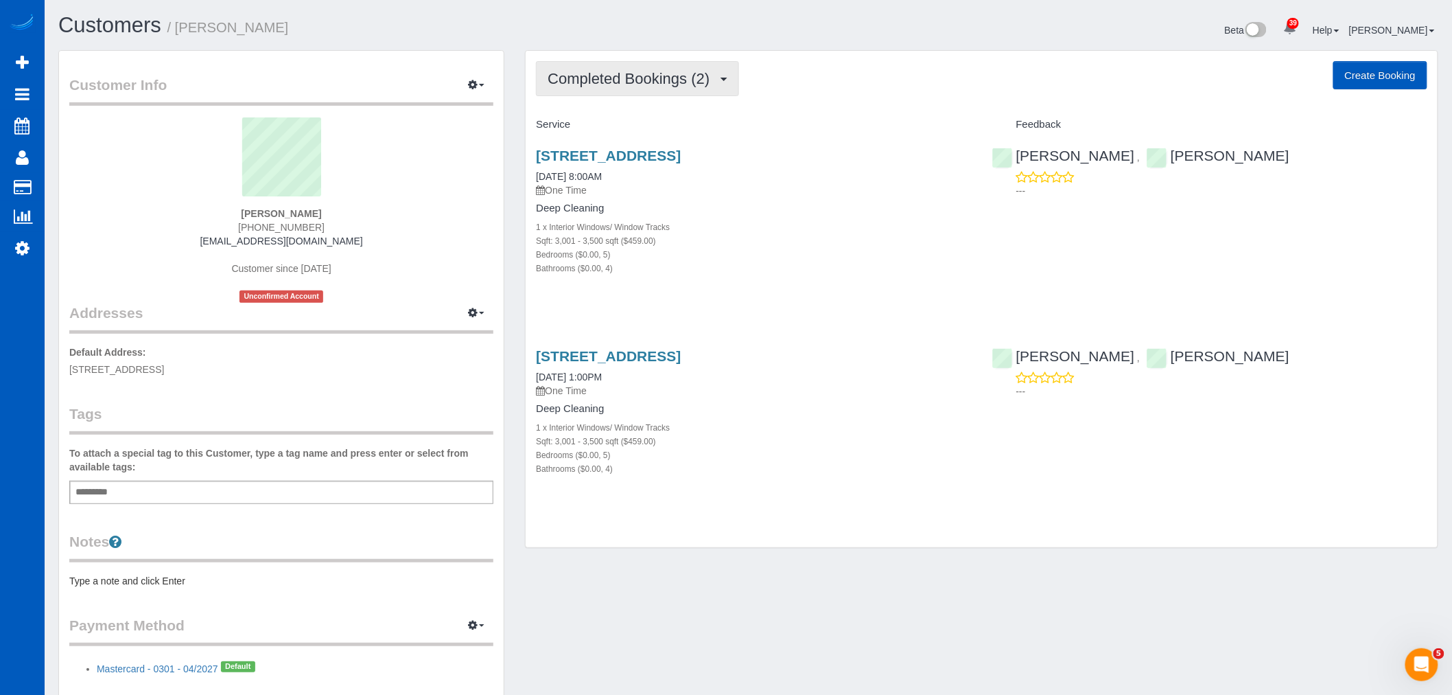
click at [596, 84] on span "Completed Bookings (2)" at bounding box center [632, 78] width 169 height 17
click at [879, 273] on div "Bathrooms ($0.00, 4)" at bounding box center [753, 268] width 435 height 14
click at [633, 72] on span "Completed Bookings (2)" at bounding box center [632, 78] width 169 height 17
click at [730, 266] on div "Bathrooms ($0.00, 4)" at bounding box center [753, 268] width 435 height 14
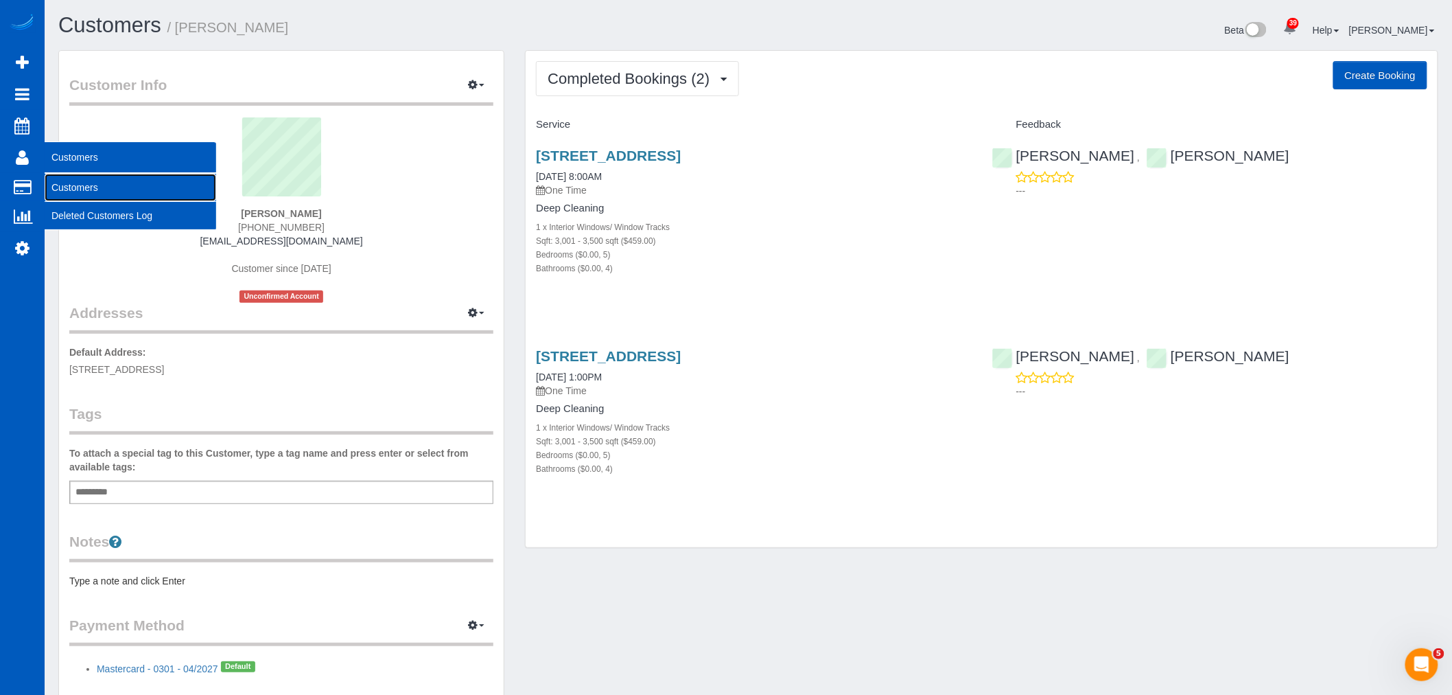
click at [93, 183] on link "Customers" at bounding box center [131, 187] width 172 height 27
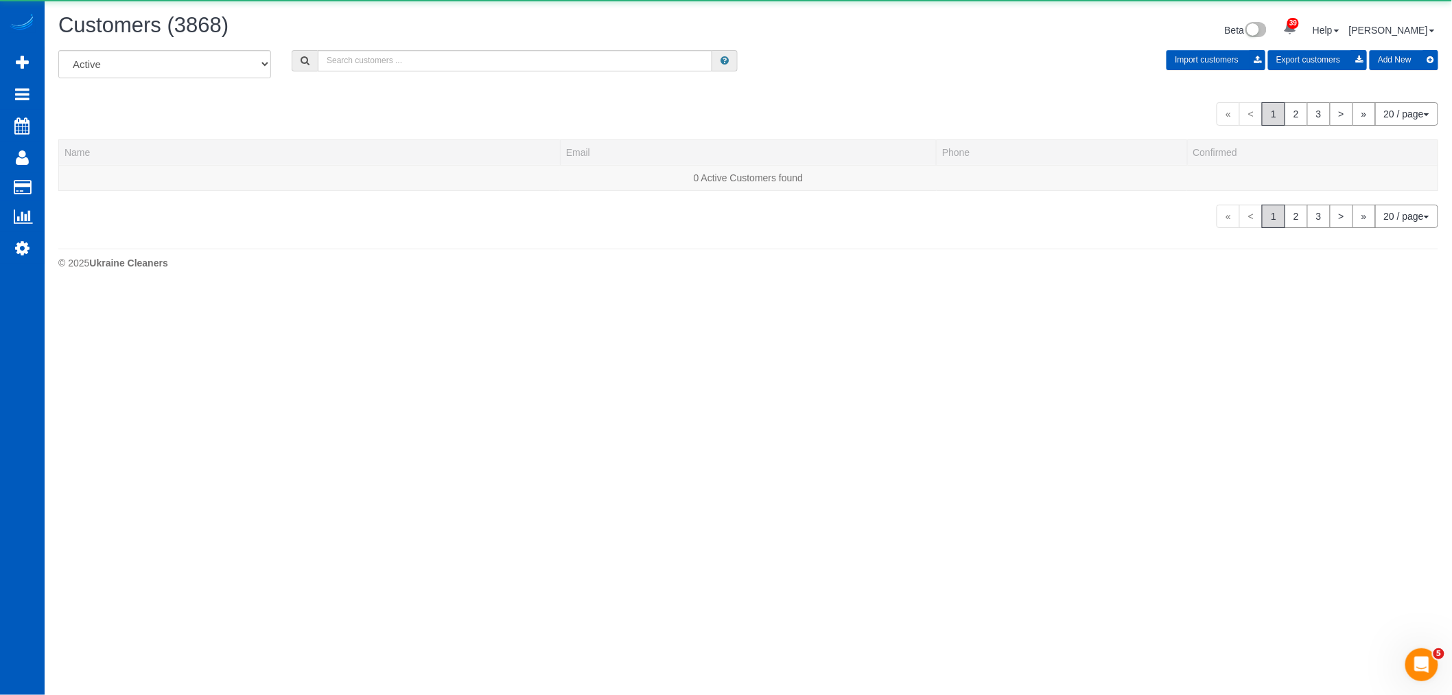
click at [361, 46] on div "Customers (3868) Beta 39 Your Notifications You have 0 alerts × You have 3 to c…" at bounding box center [748, 32] width 1401 height 36
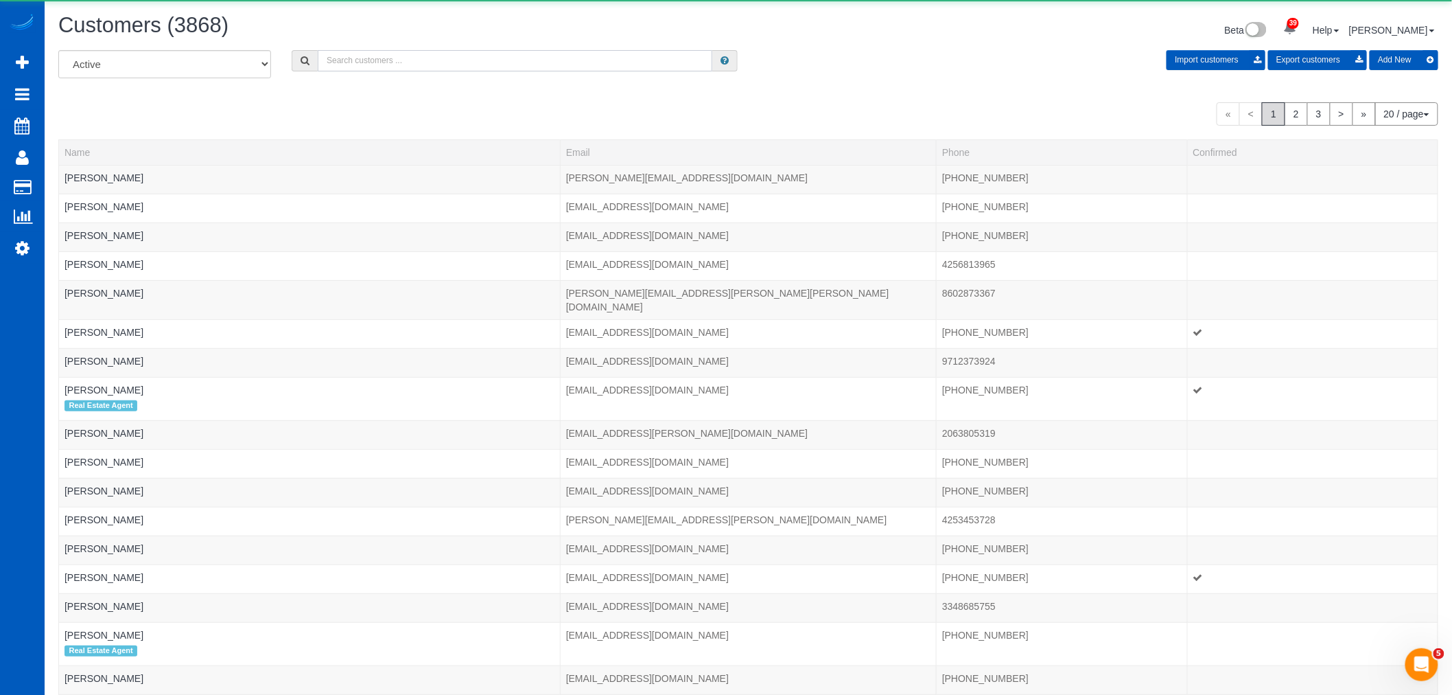
click at [351, 65] on input "text" at bounding box center [515, 60] width 395 height 21
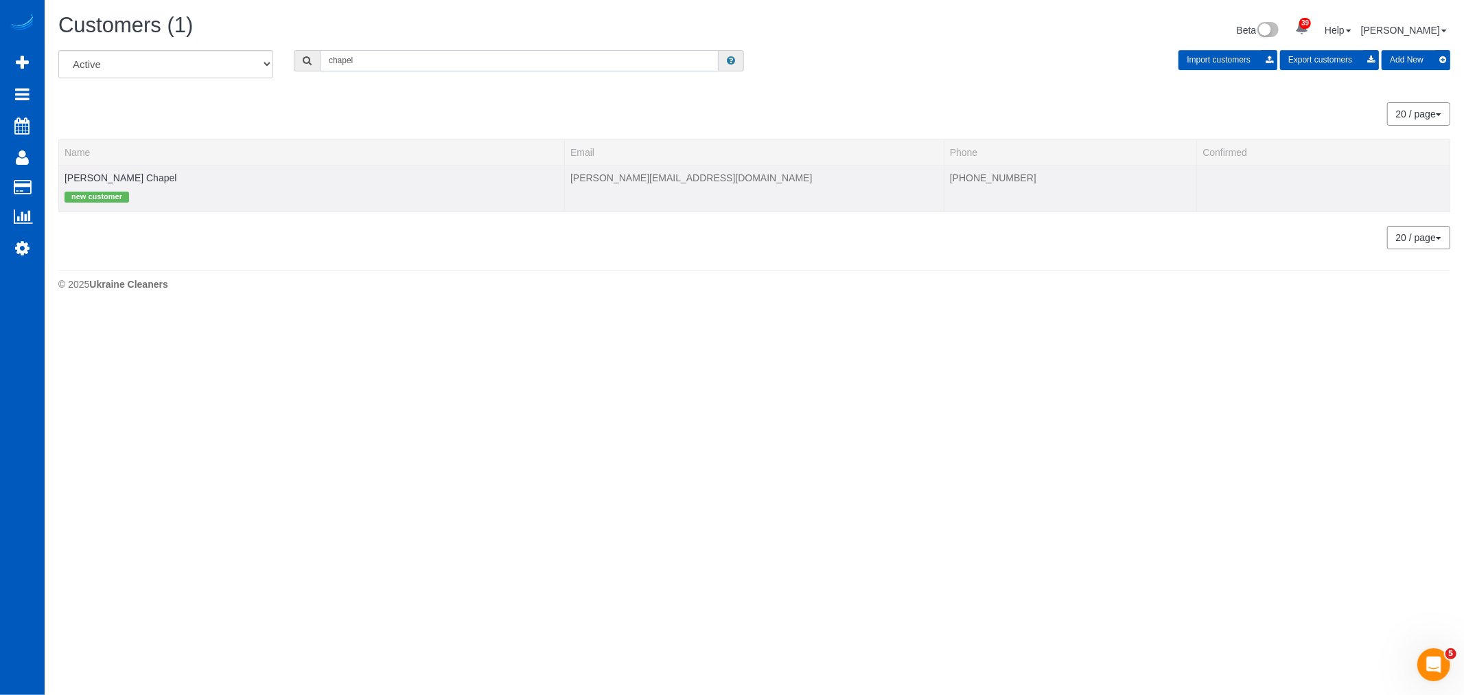
type input "chapel"
click at [132, 180] on td "Timothy Chapel new customer" at bounding box center [312, 188] width 506 height 47
click at [128, 180] on link "Timothy Chapel" at bounding box center [121, 177] width 112 height 11
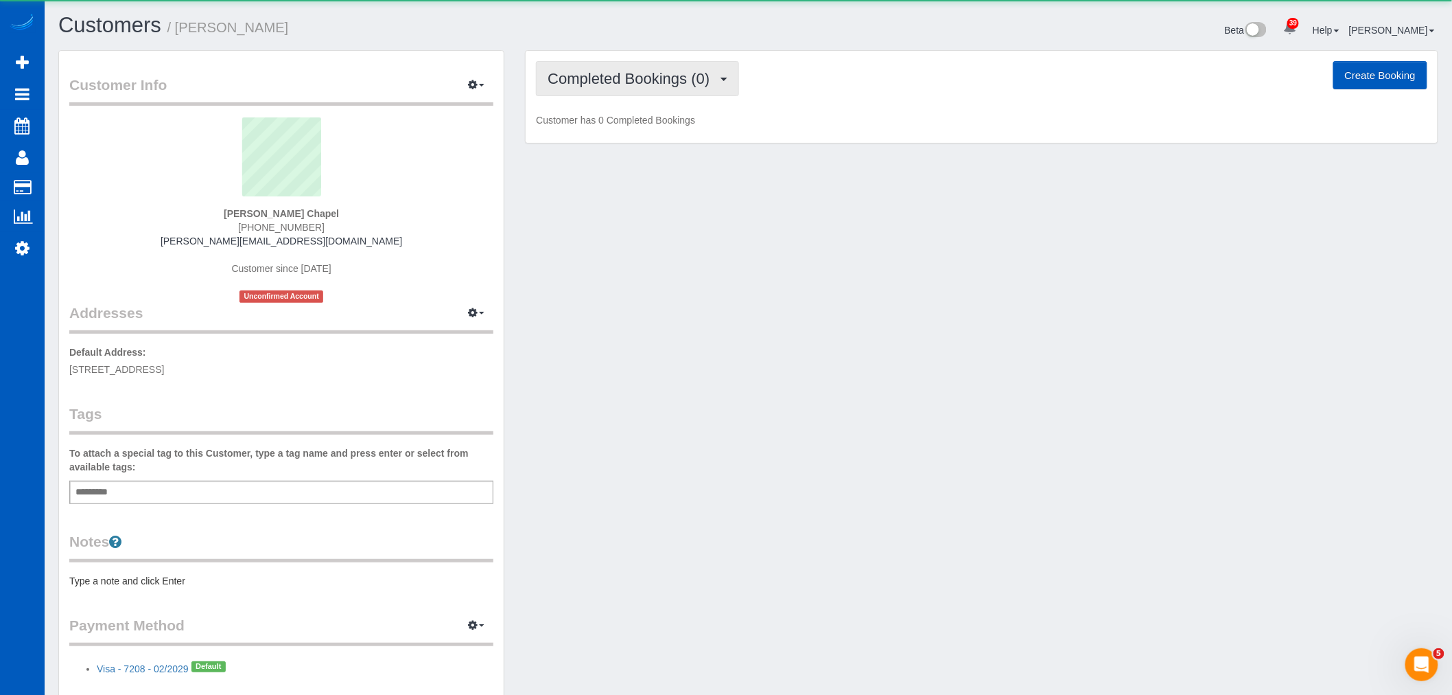
click at [674, 71] on span "Completed Bookings (0)" at bounding box center [632, 78] width 169 height 17
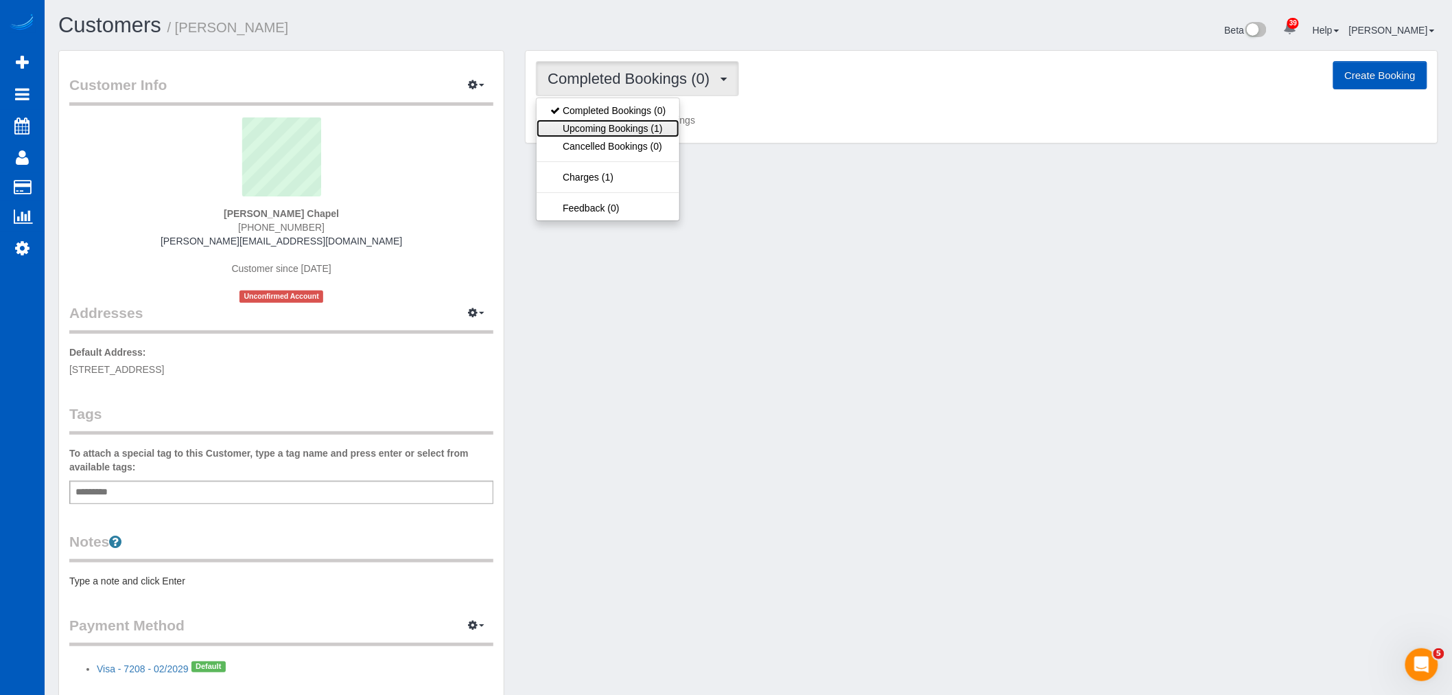
click at [670, 128] on link "Upcoming Bookings (1)" at bounding box center [608, 128] width 143 height 18
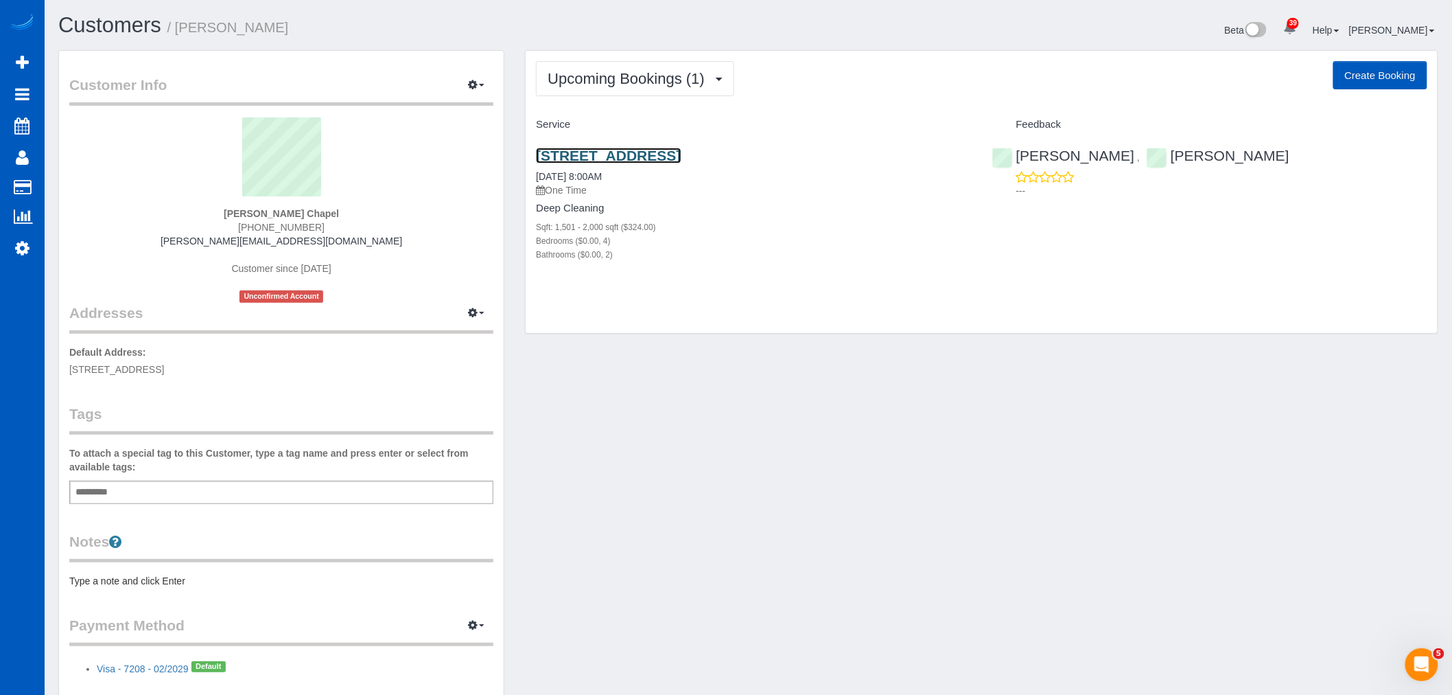
click at [636, 148] on link "4850 S 172nd Place, Seatac, WA 98188" at bounding box center [608, 156] width 145 height 16
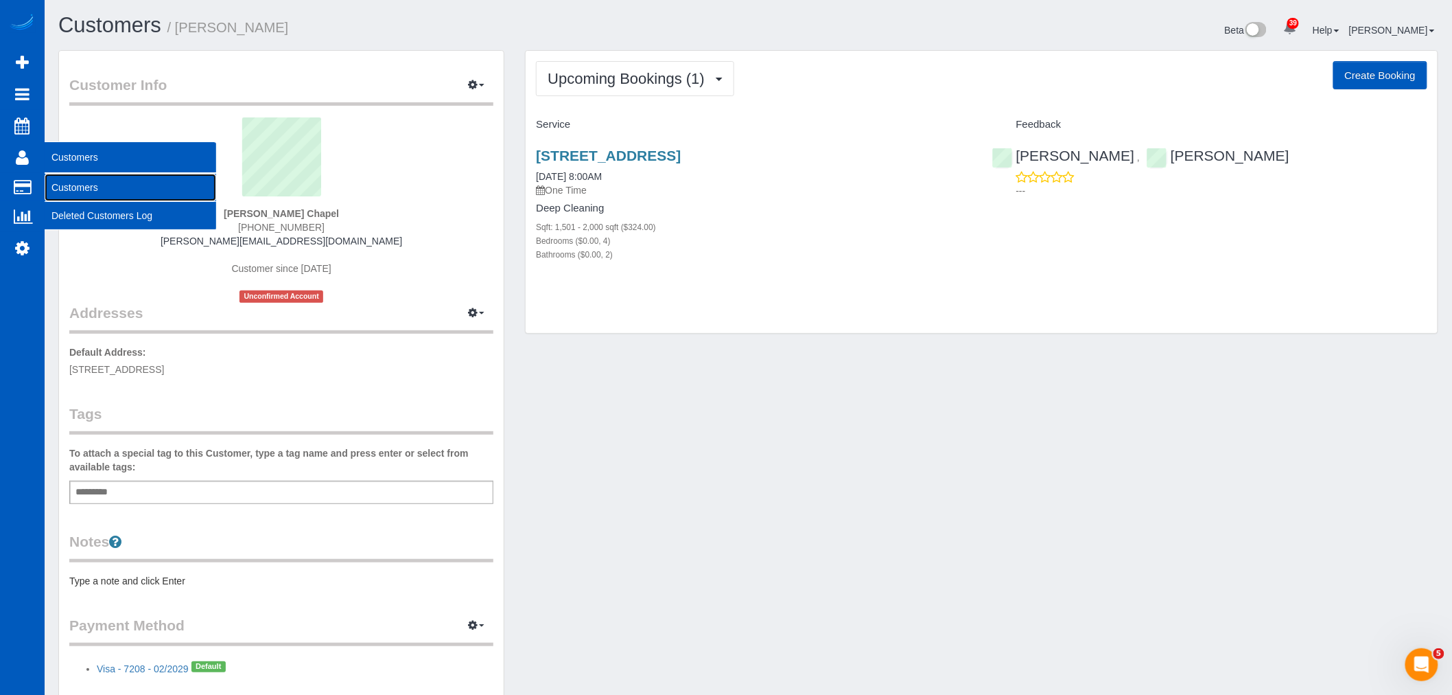
click at [91, 190] on link "Customers" at bounding box center [131, 187] width 172 height 27
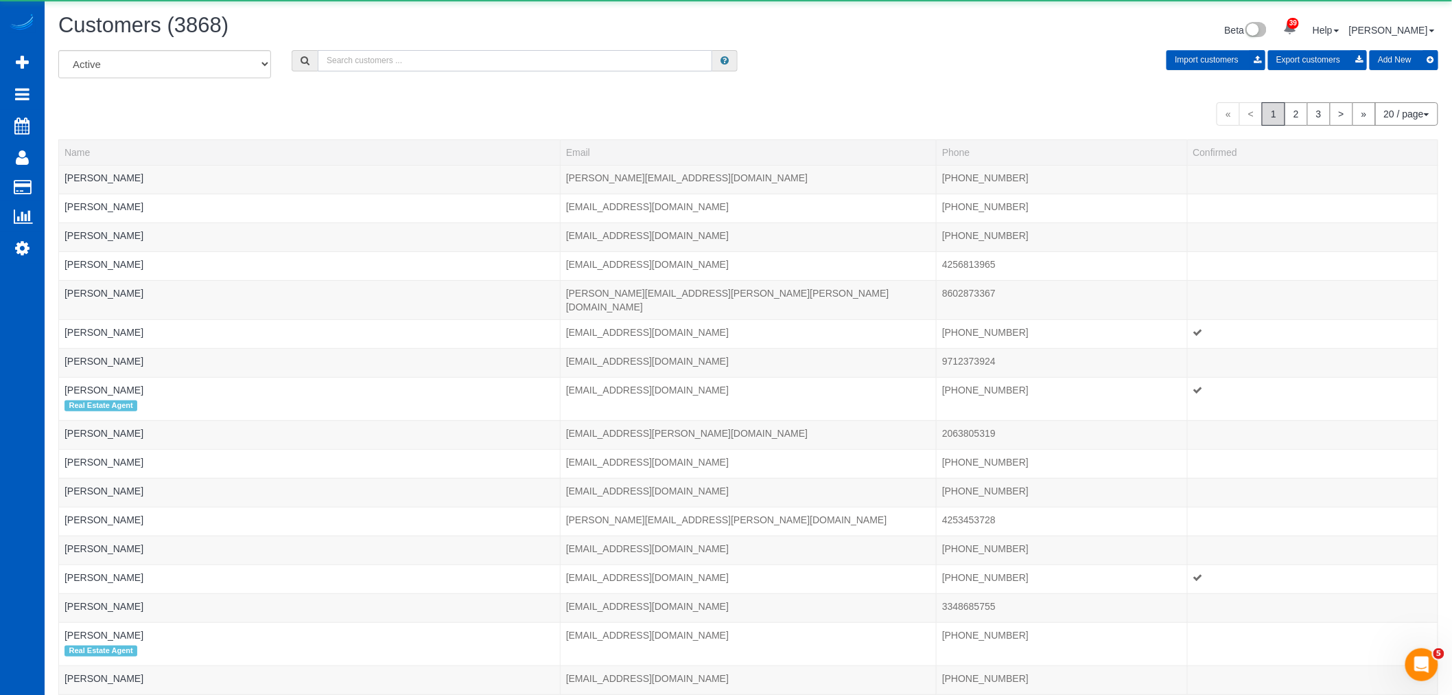
click at [397, 70] on input "text" at bounding box center [515, 60] width 395 height 21
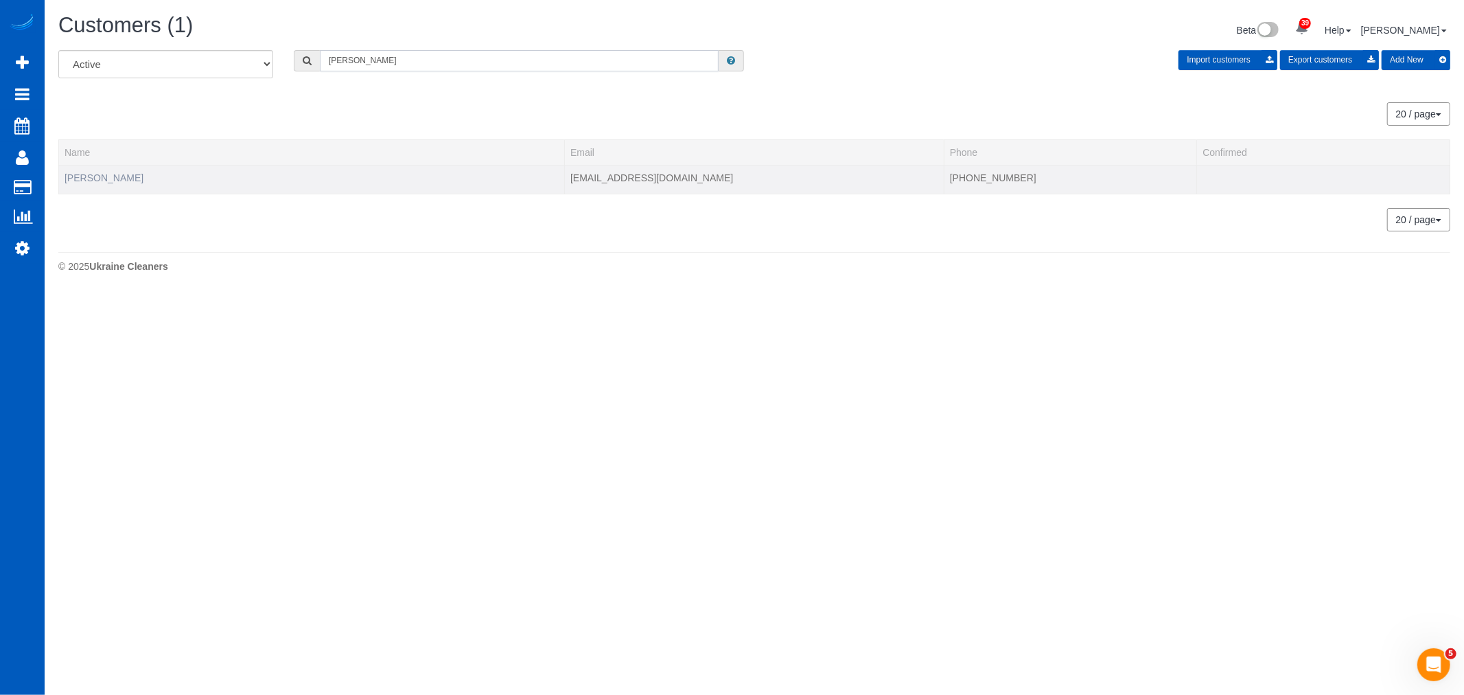
type input "sergey"
click at [108, 181] on link "Sergey Kolomiyets" at bounding box center [104, 177] width 79 height 11
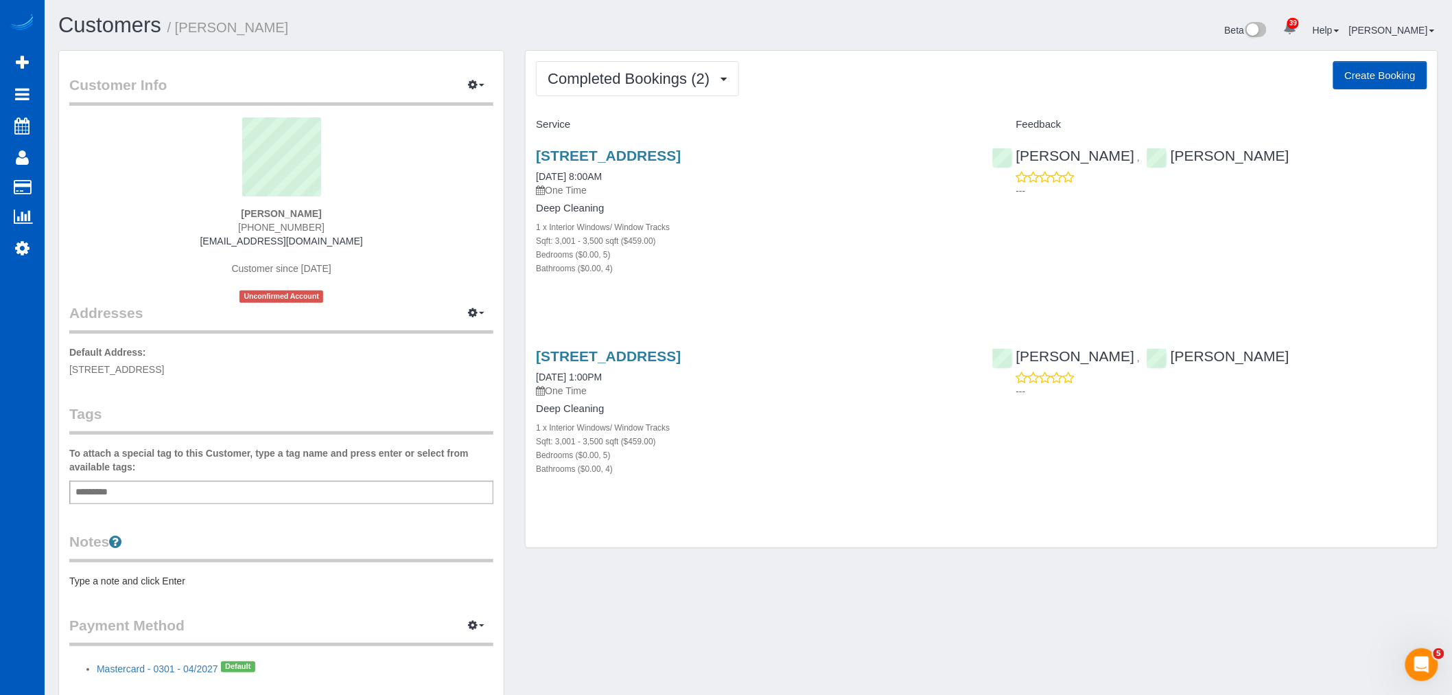
drag, startPoint x: 238, startPoint y: 211, endPoint x: 323, endPoint y: 214, distance: 85.2
click at [334, 214] on div "Sergey Kolomiyets (253) 217-2862 cornerstone.inc2015@gmail.com Customer since 2…" at bounding box center [281, 209] width 424 height 185
click at [669, 362] on link "10661 Forbes Creek Dr, Kirkland, WA 98033" at bounding box center [608, 356] width 145 height 16
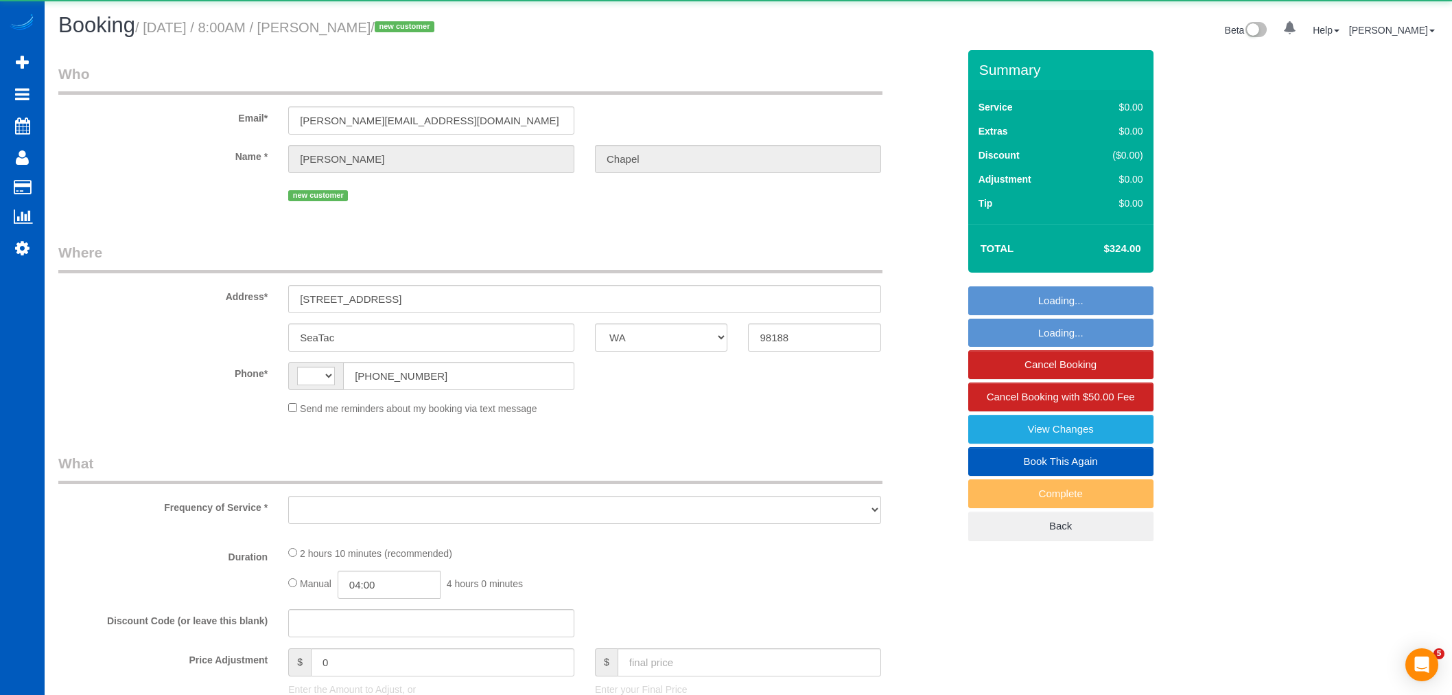
select select "WA"
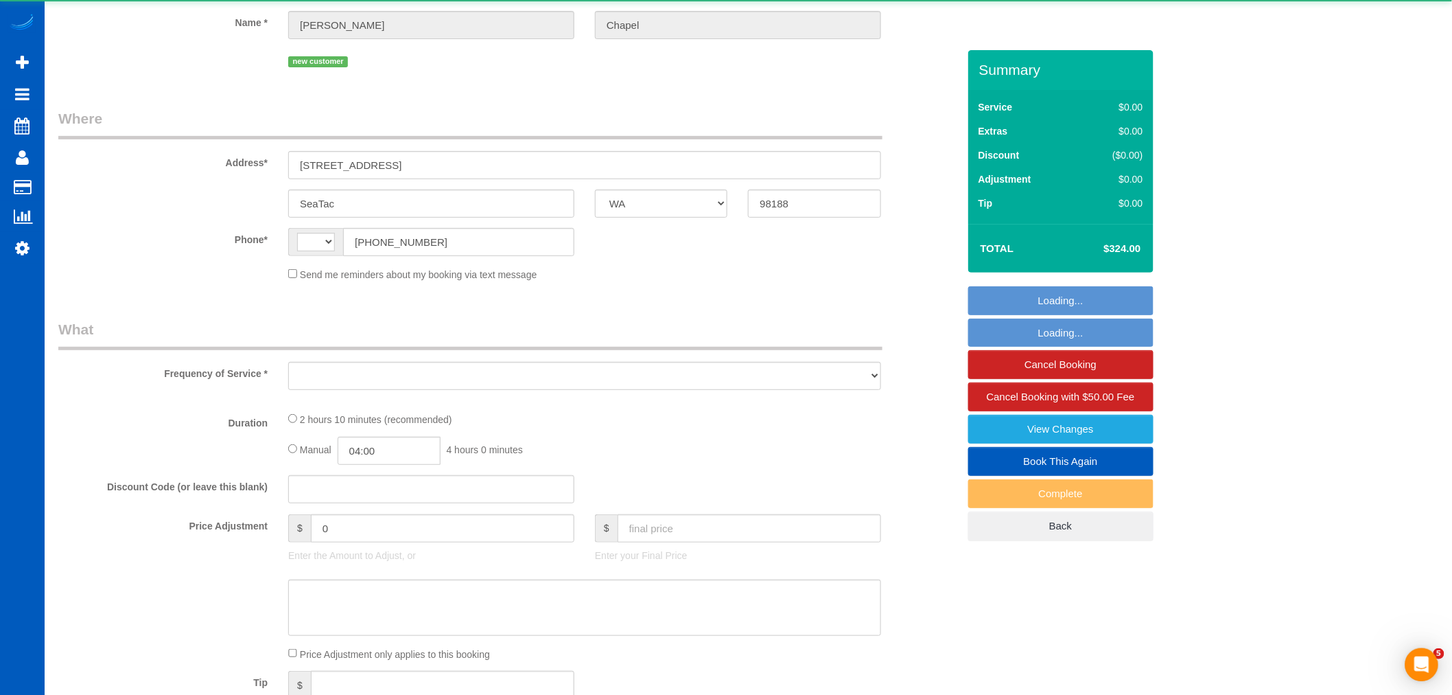
select select "string:US"
select select "object:575"
select select "string:fspay-8979c233-8d7c-4805-8758-a4c83f6a0a07"
select select "199"
select select "spot1"
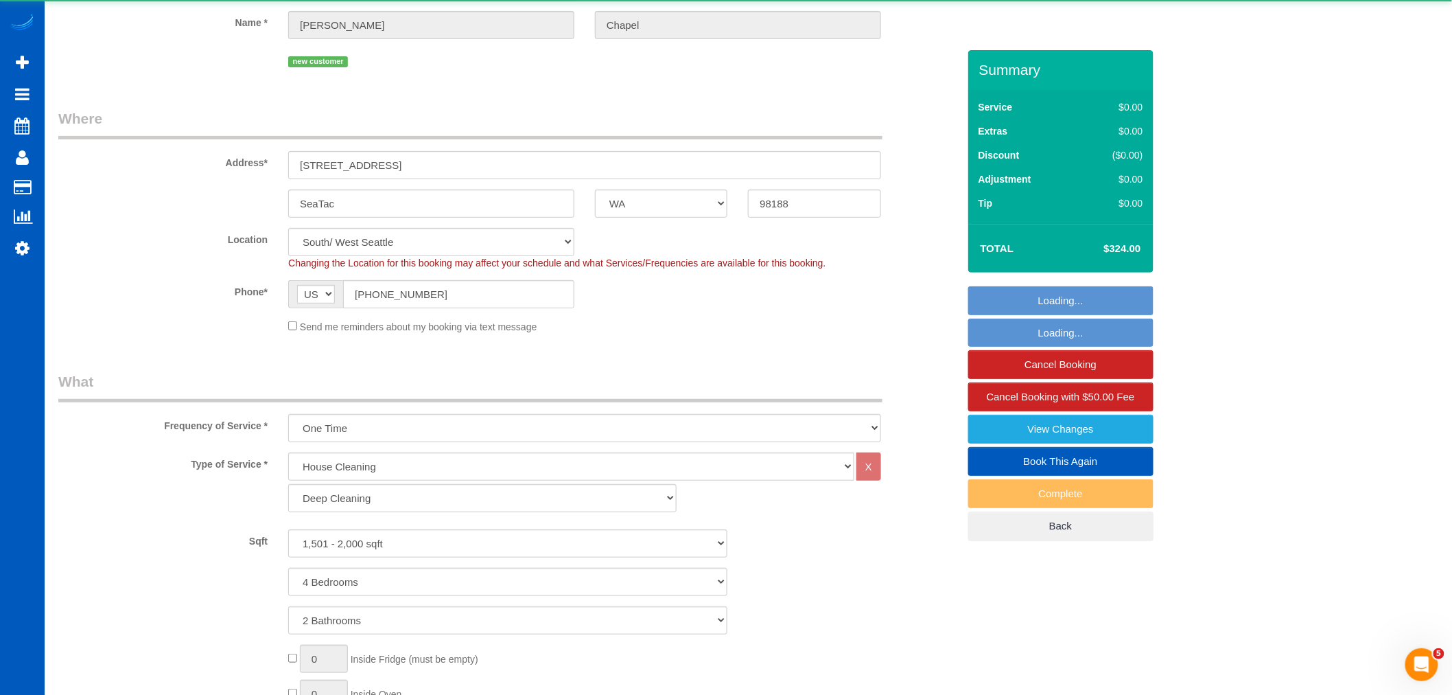
select select "object:1210"
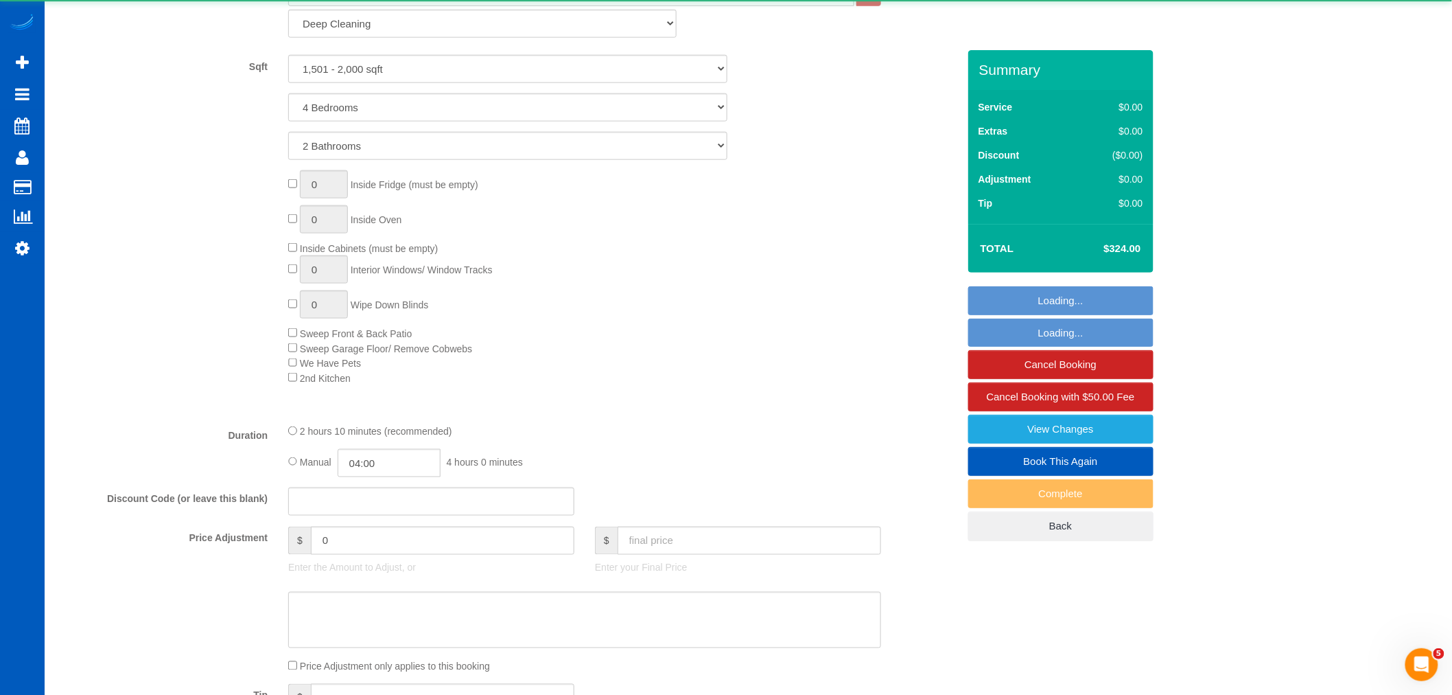
scroll to position [609, 0]
select select "1501"
select select "4"
select select "2"
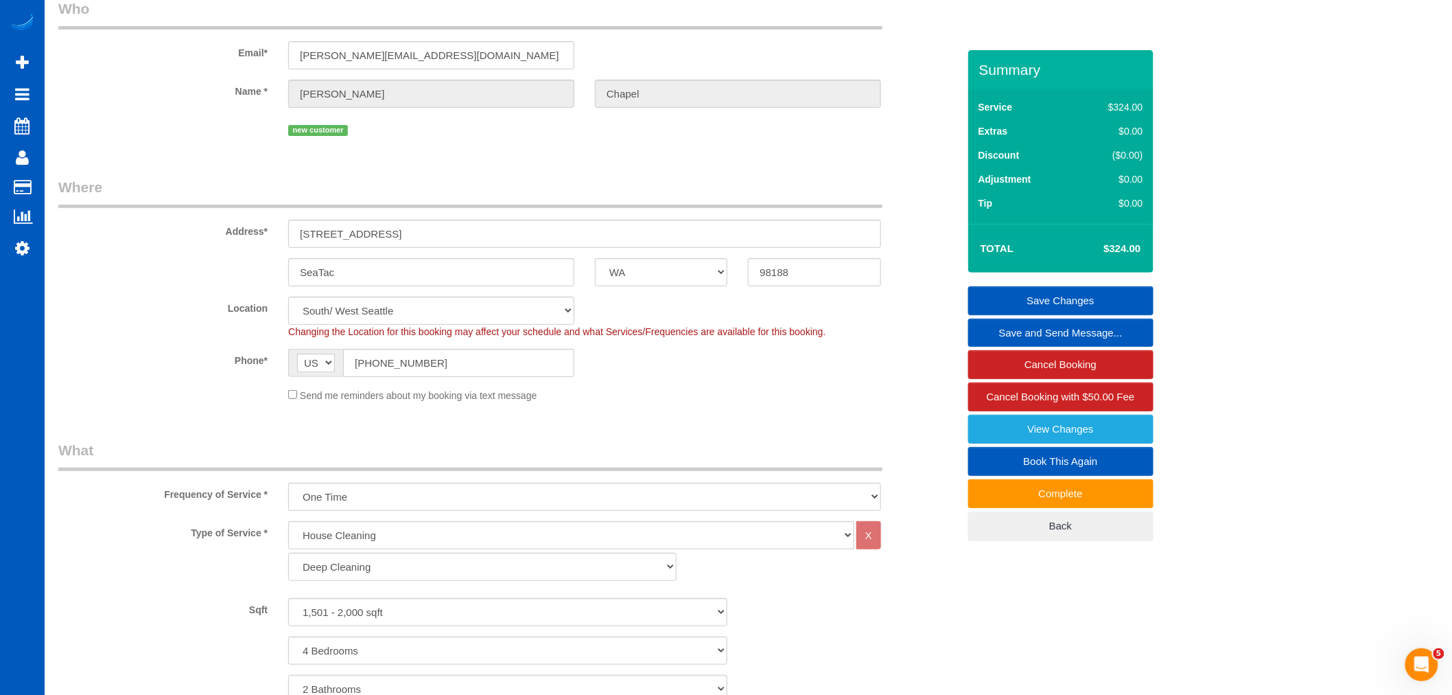
scroll to position [57, 0]
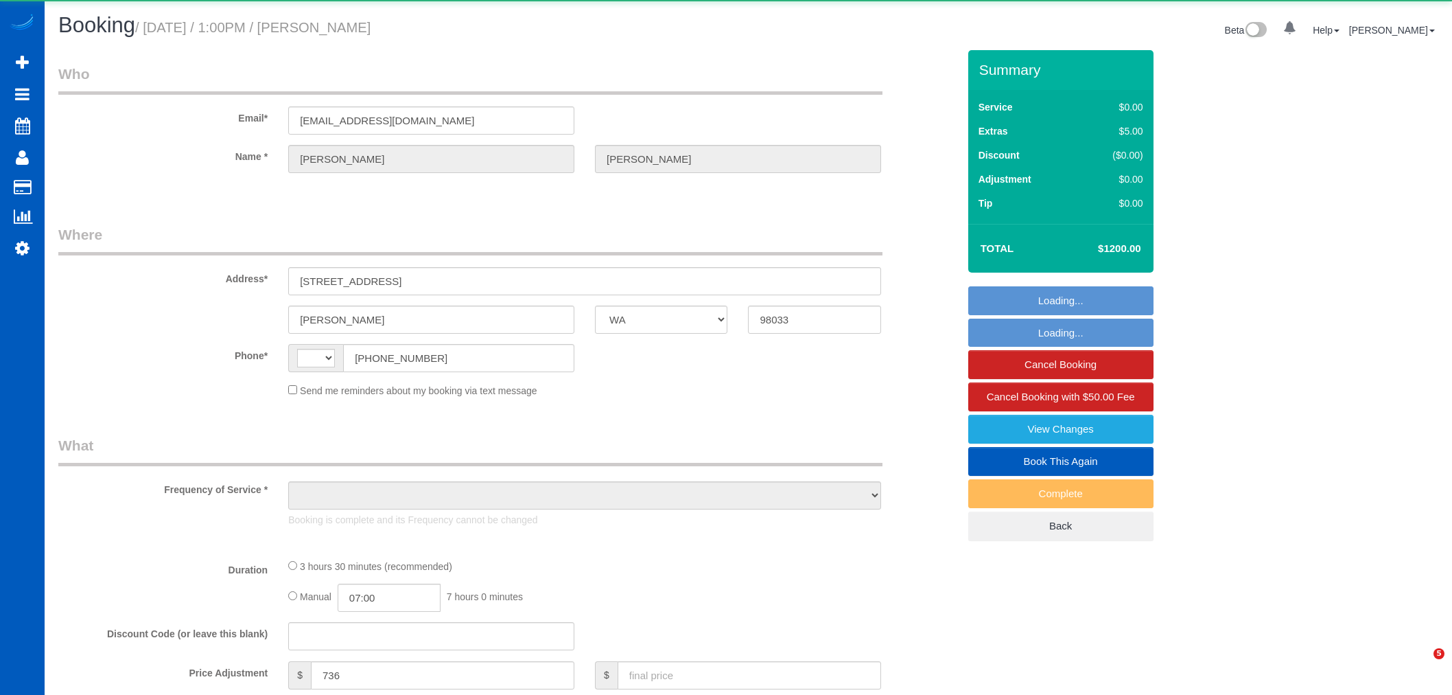
select select "WA"
select select "string:[GEOGRAPHIC_DATA]"
select select "object:838"
select select "string:fspay-34226f89-d512-4abe-8c2d-34e8c5202e7e"
select select "199"
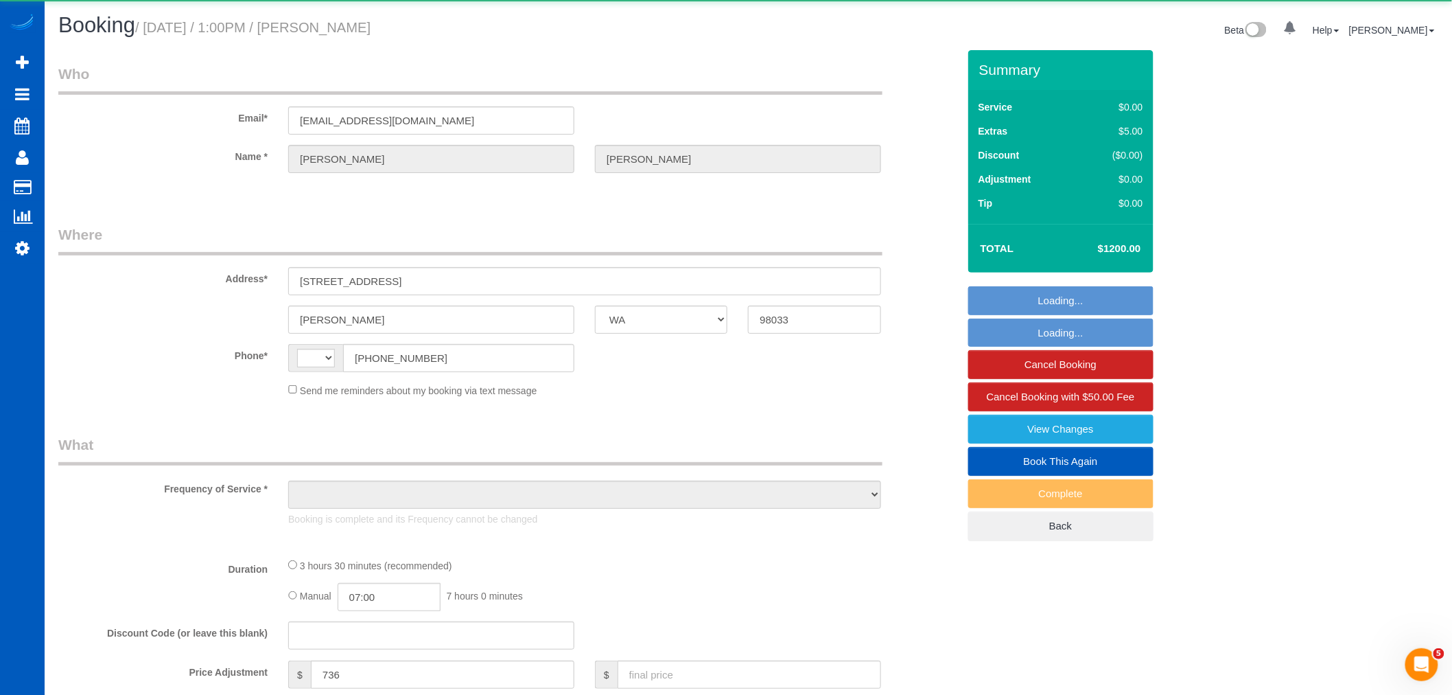
select select "3001"
select select "5"
select select "4"
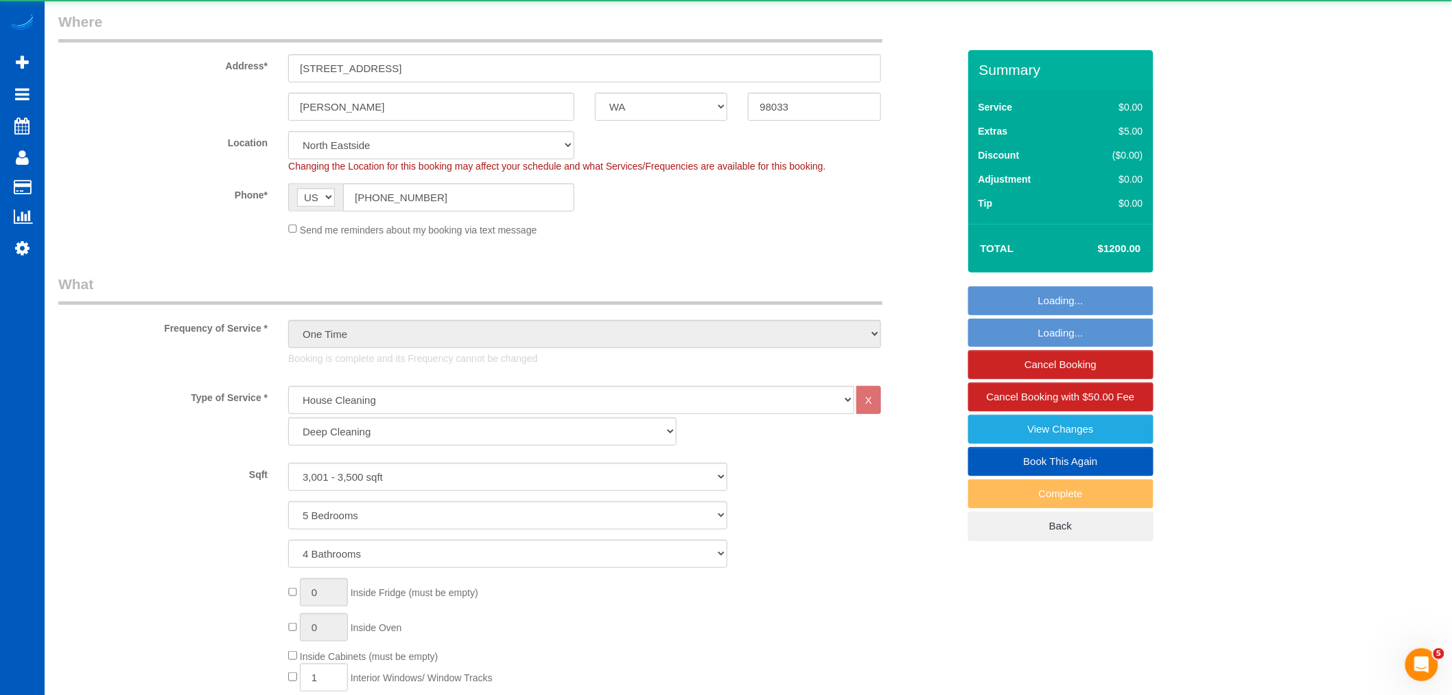
select select "object:1084"
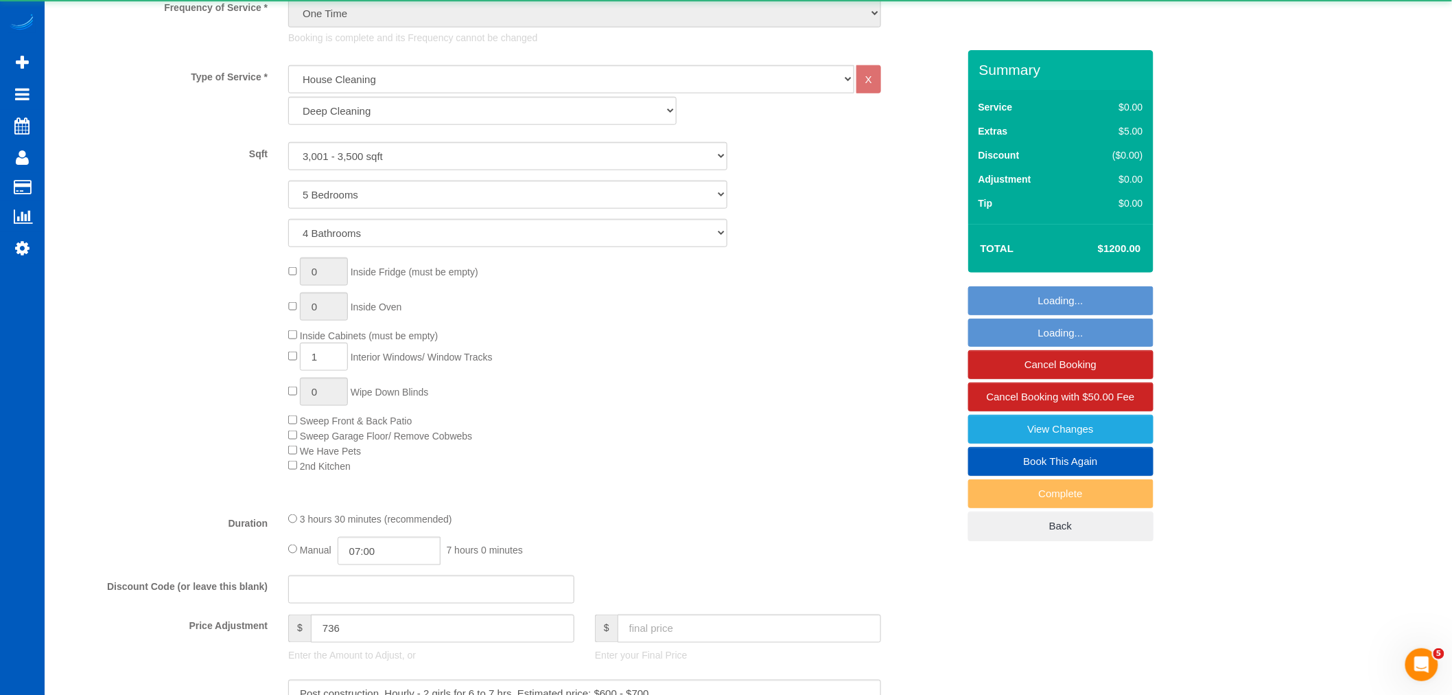
select select "3001"
select select "5"
select select "4"
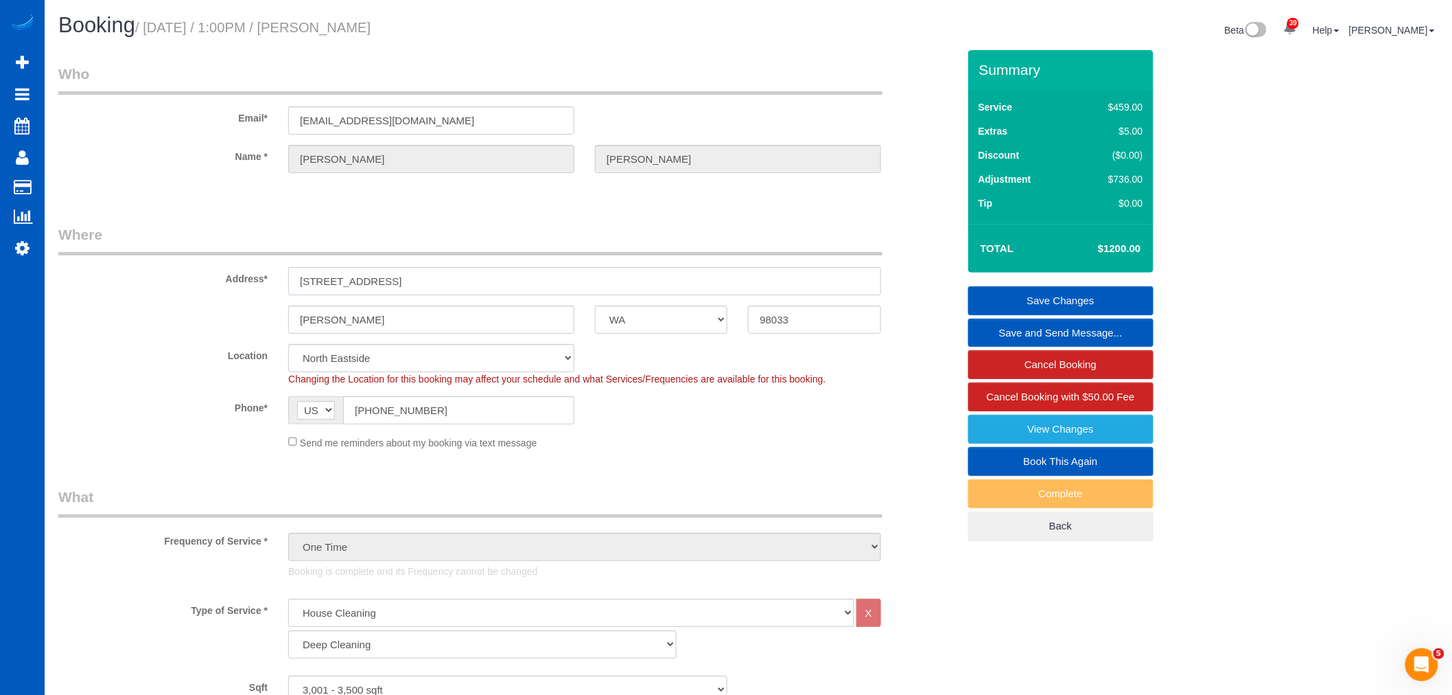
drag, startPoint x: 423, startPoint y: 286, endPoint x: 328, endPoint y: 285, distance: 94.7
click at [295, 279] on input "10661 Forbes Creek Dr" at bounding box center [584, 281] width 593 height 28
click at [730, 426] on sui-booking-location "Location North Seattle Atlanta GA Denver Everett Fort Worth TX Las Vegas Main D…" at bounding box center [508, 397] width 900 height 106
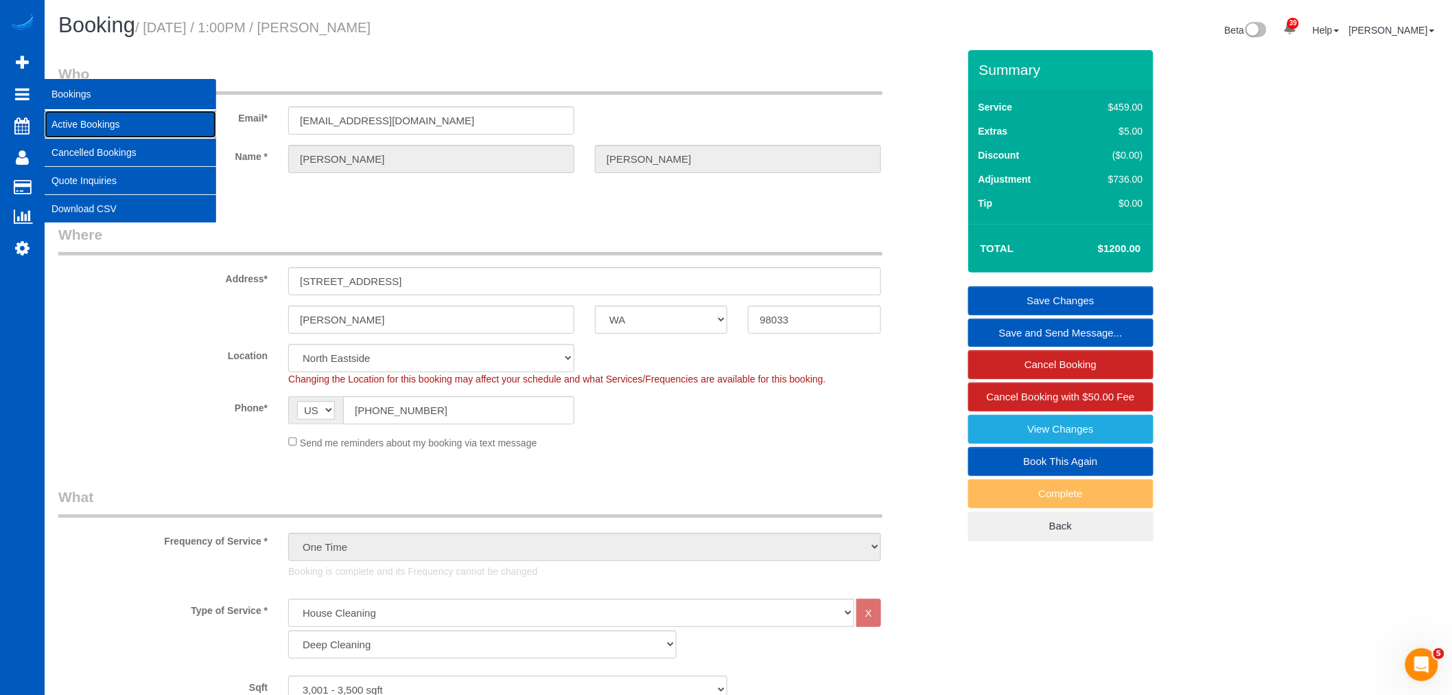
click at [69, 119] on link "Active Bookings" at bounding box center [131, 124] width 172 height 27
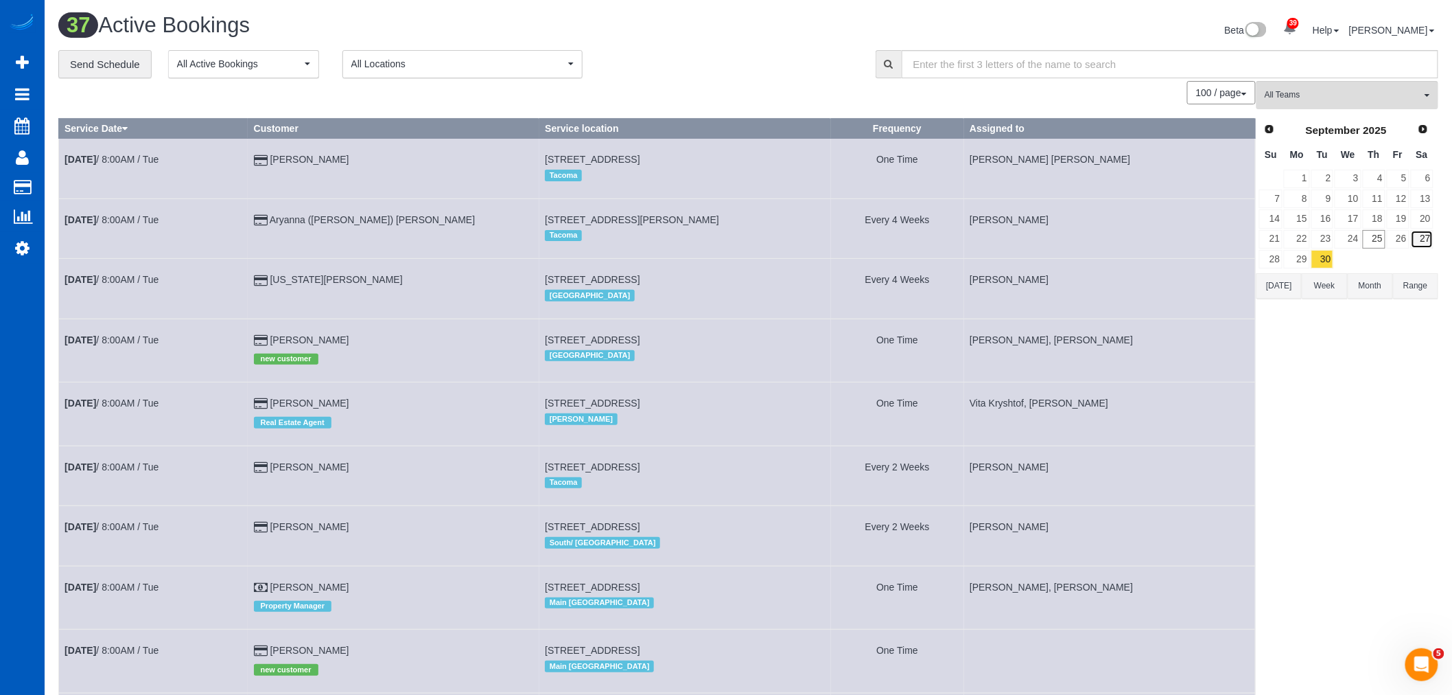
click at [1417, 236] on link "27" at bounding box center [1422, 239] width 23 height 19
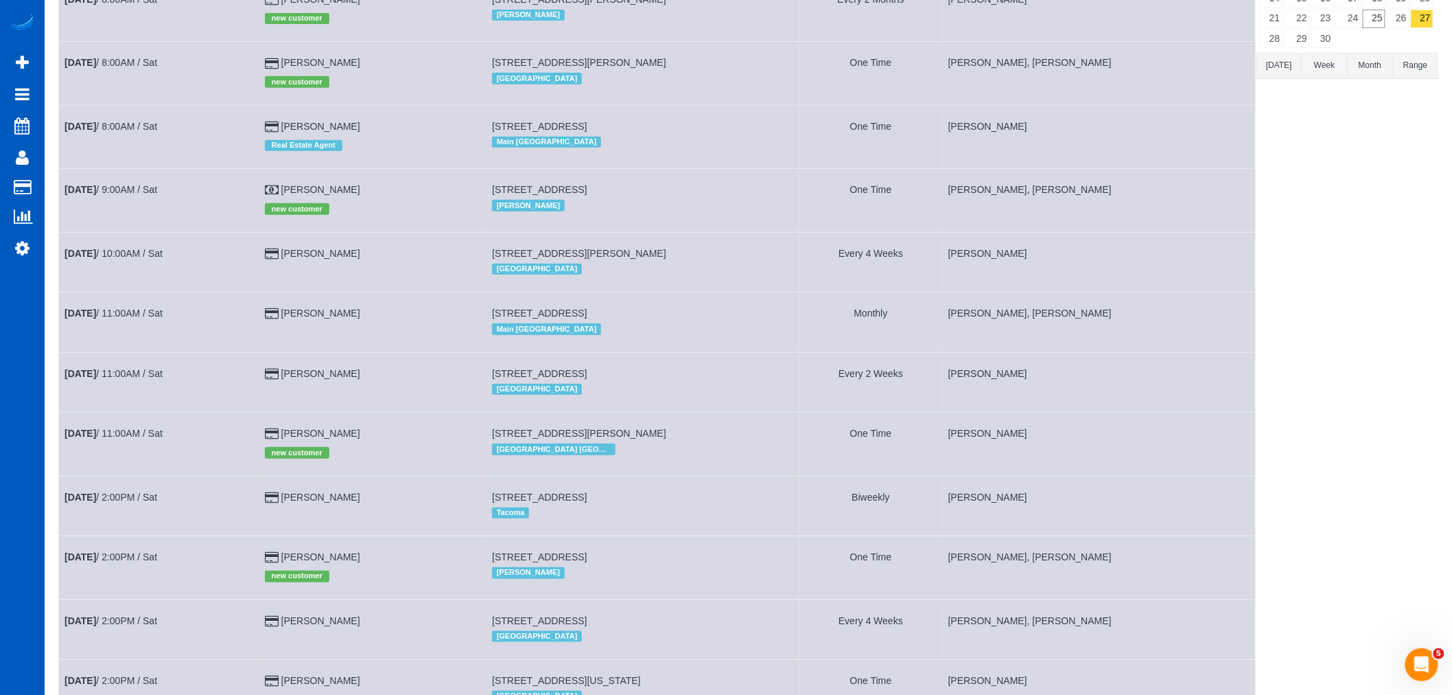
scroll to position [229, 0]
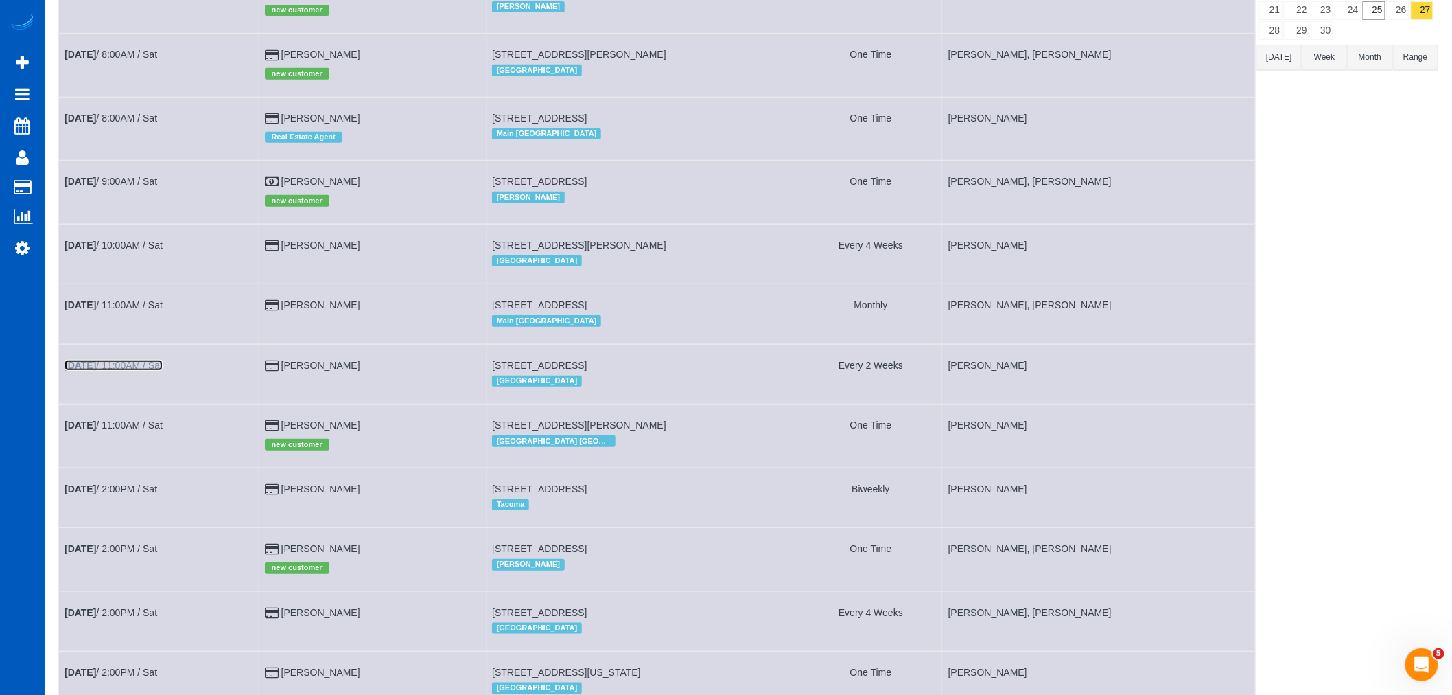
click at [86, 371] on b "Sep 27th" at bounding box center [81, 365] width 32 height 11
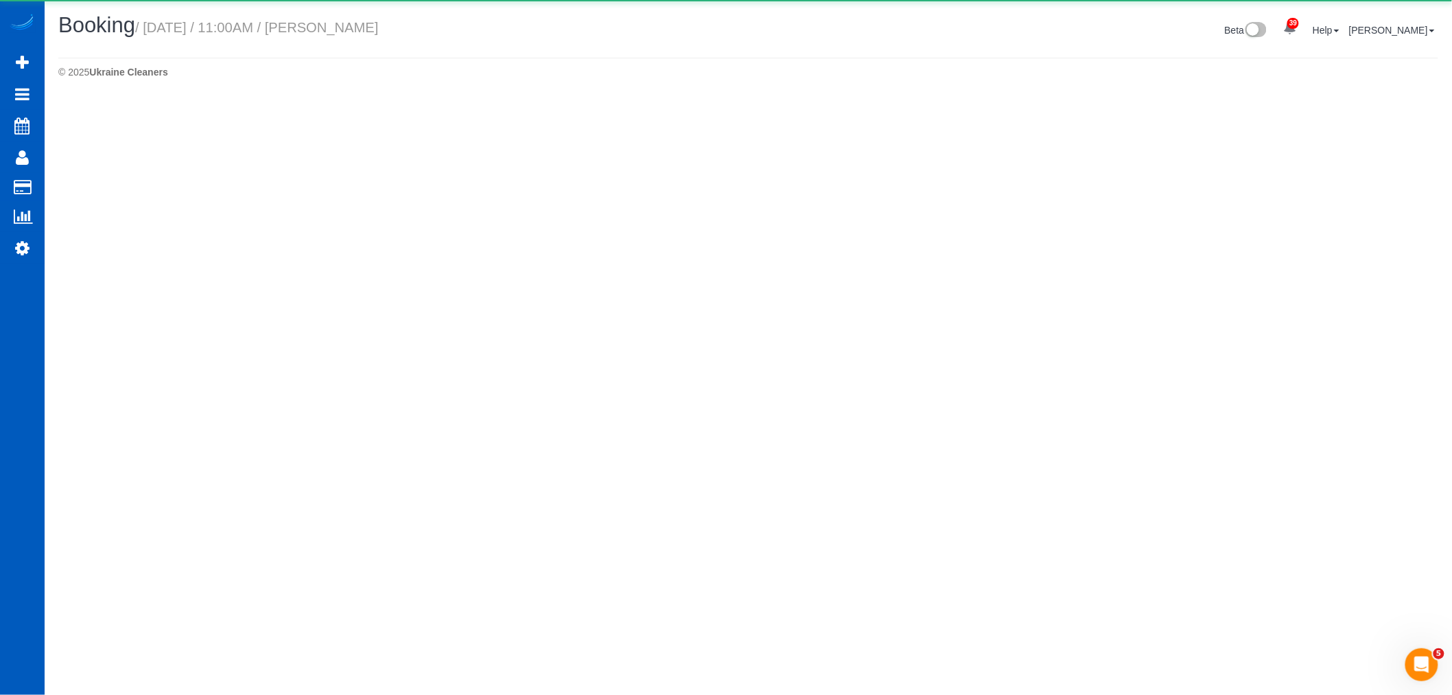
select select "WA"
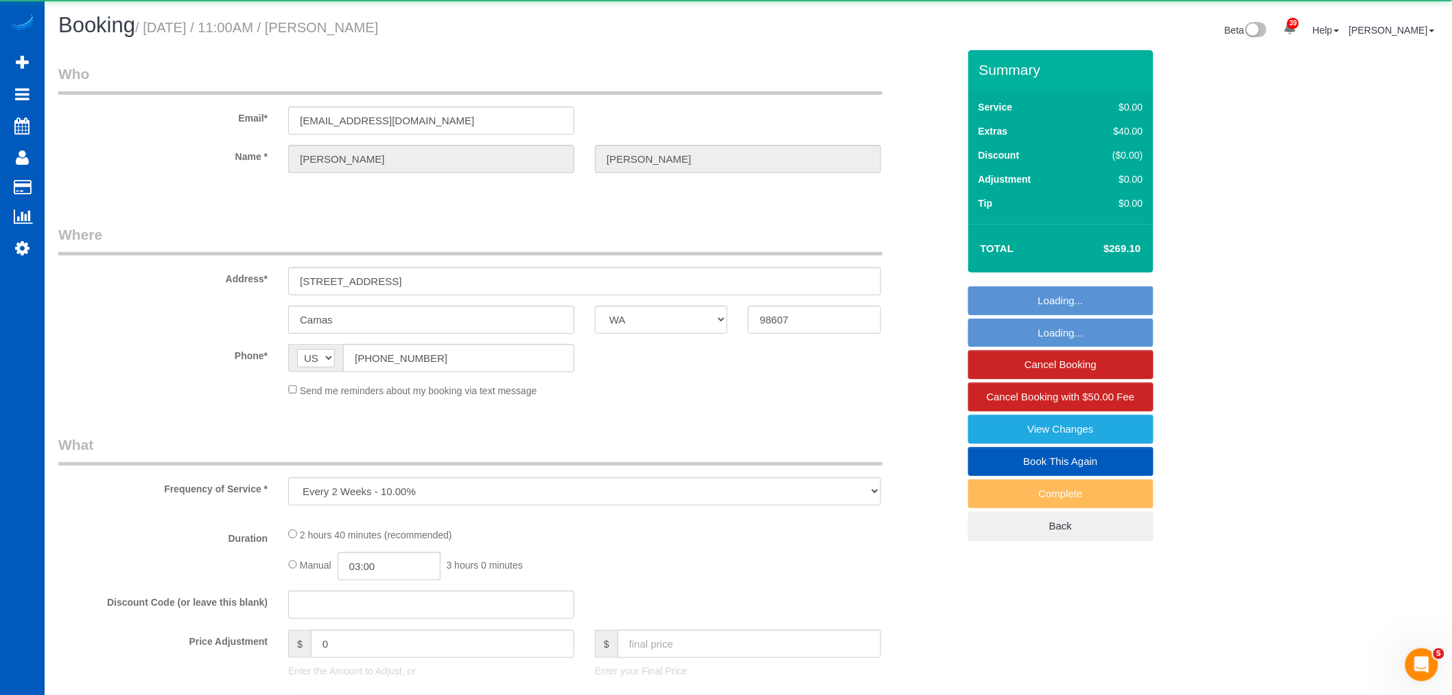
select select "object:3164"
select select "199"
select select "2001"
select select "3"
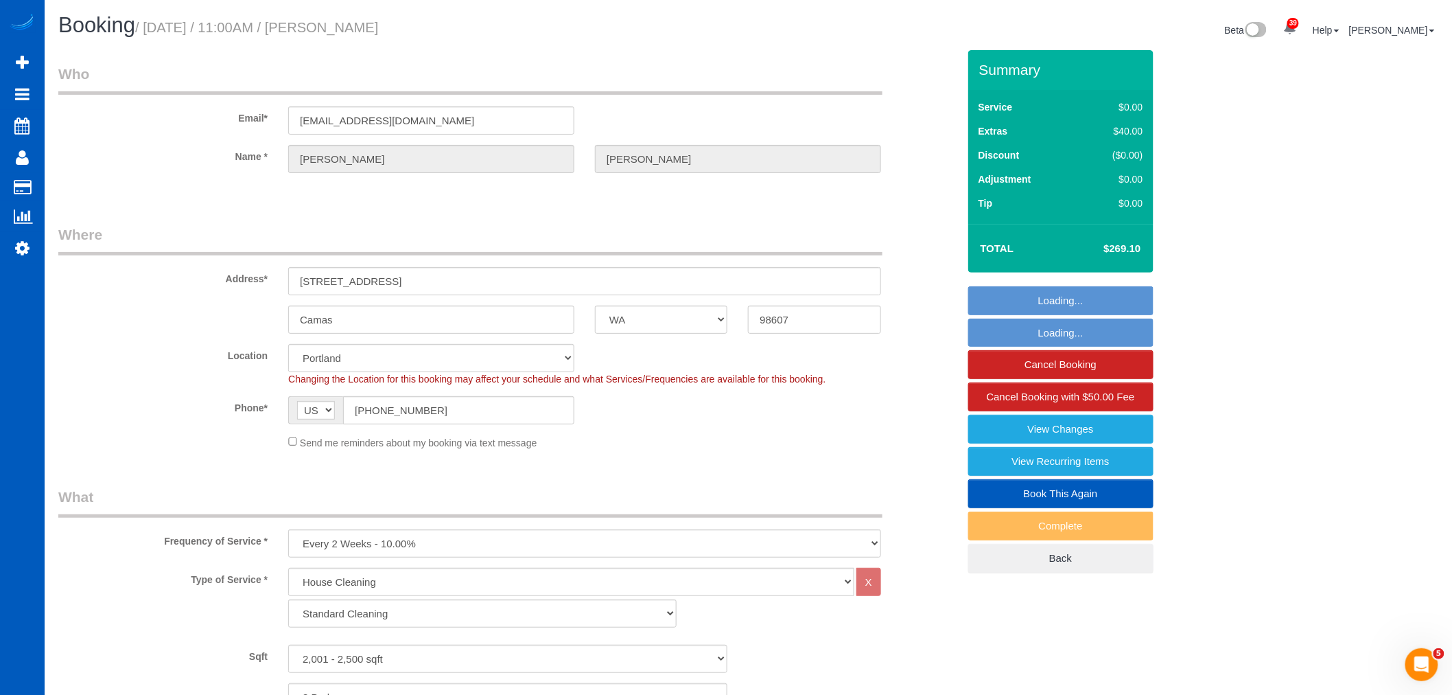
select select "spot7"
select select "2001"
select select "3"
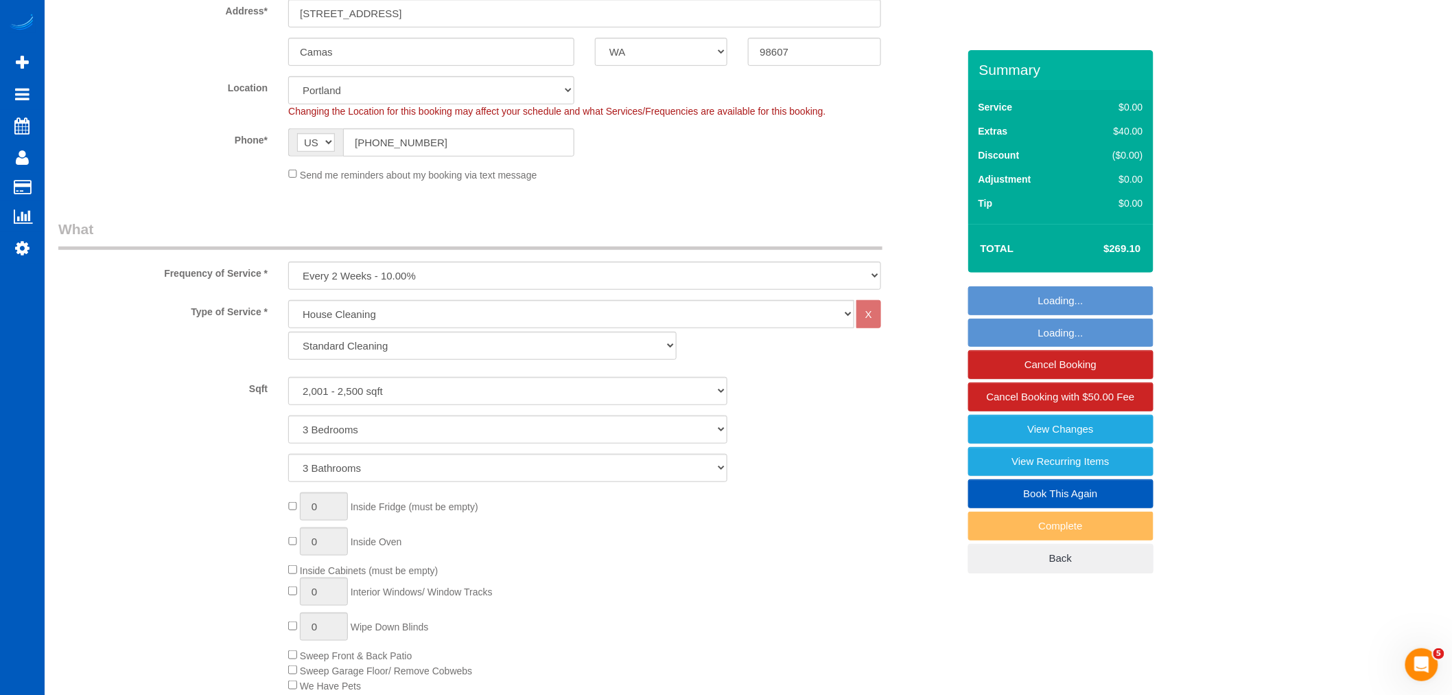
scroll to position [305, 0]
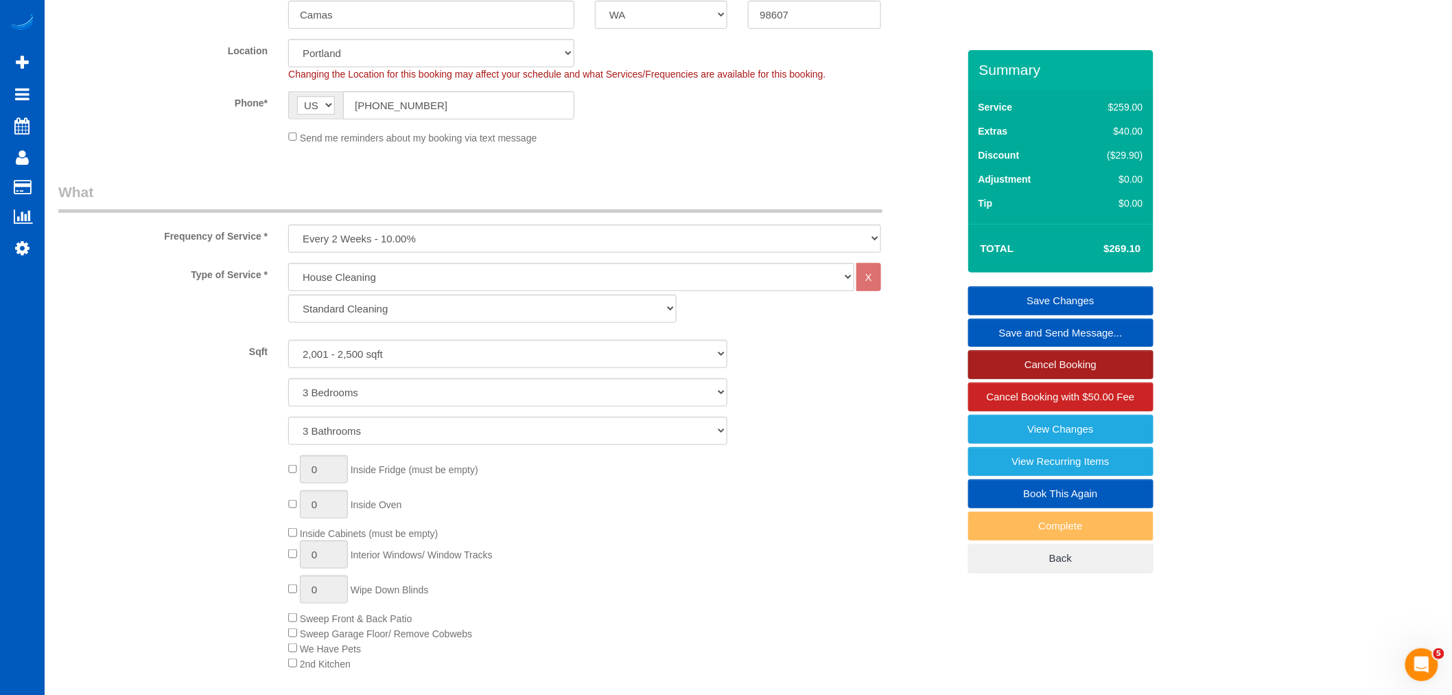
click at [1046, 367] on link "Cancel Booking" at bounding box center [1060, 364] width 185 height 29
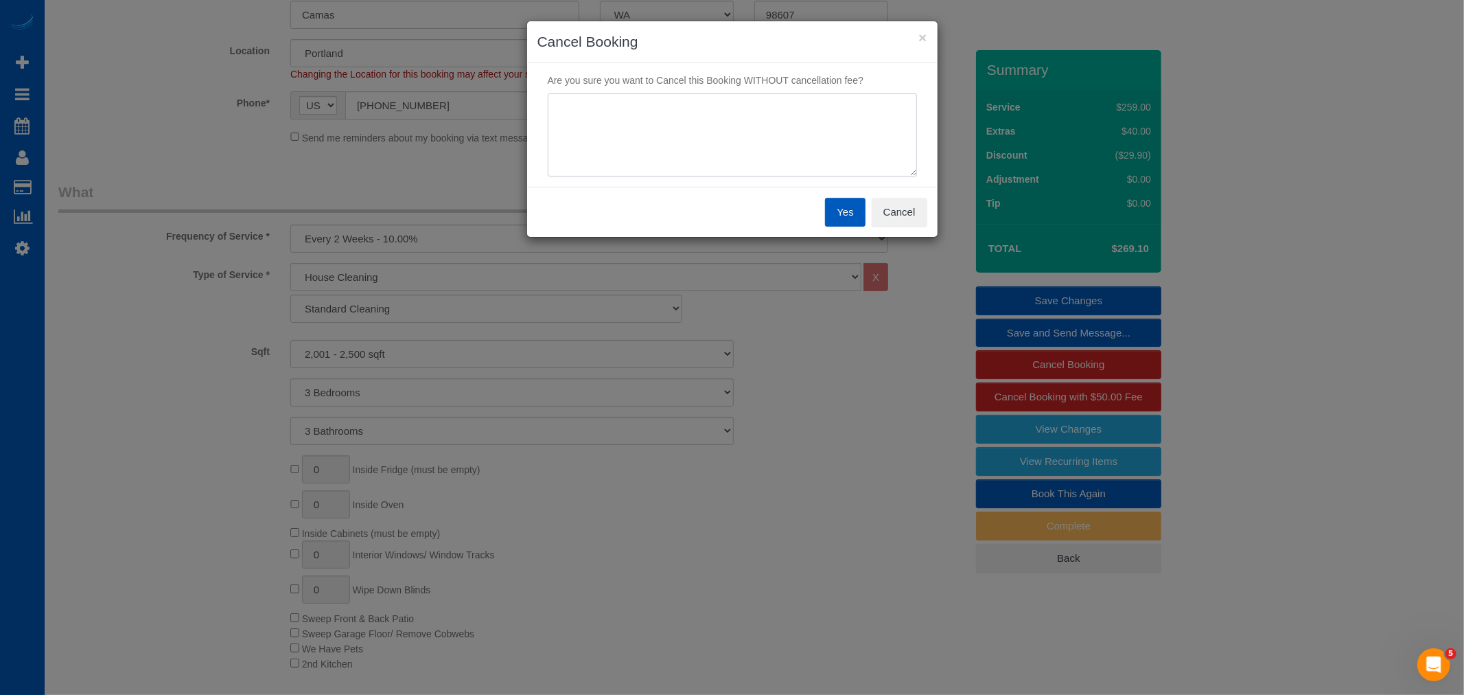
click at [634, 125] on textarea at bounding box center [732, 135] width 369 height 84
type textarea "Vacation"
click at [841, 218] on button "Yes" at bounding box center [845, 212] width 40 height 29
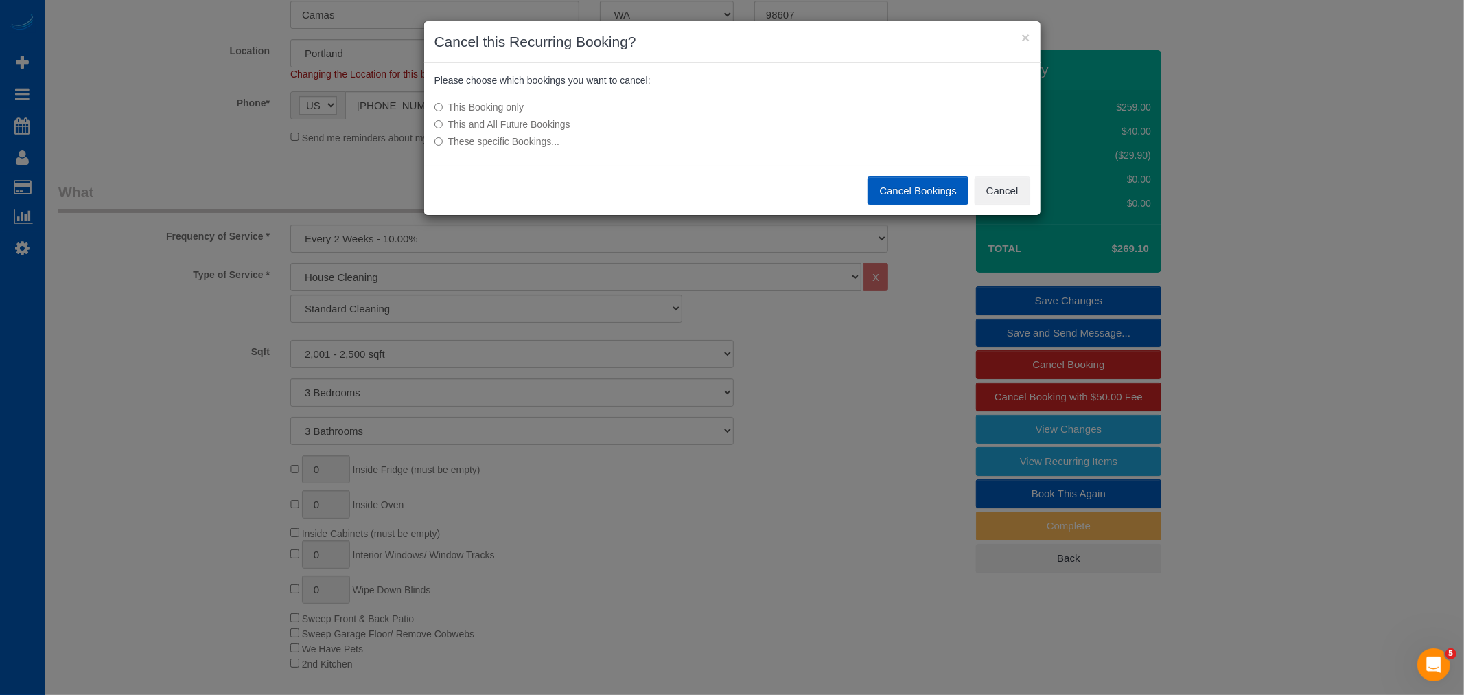
click at [896, 197] on button "Cancel Bookings" at bounding box center [918, 190] width 101 height 29
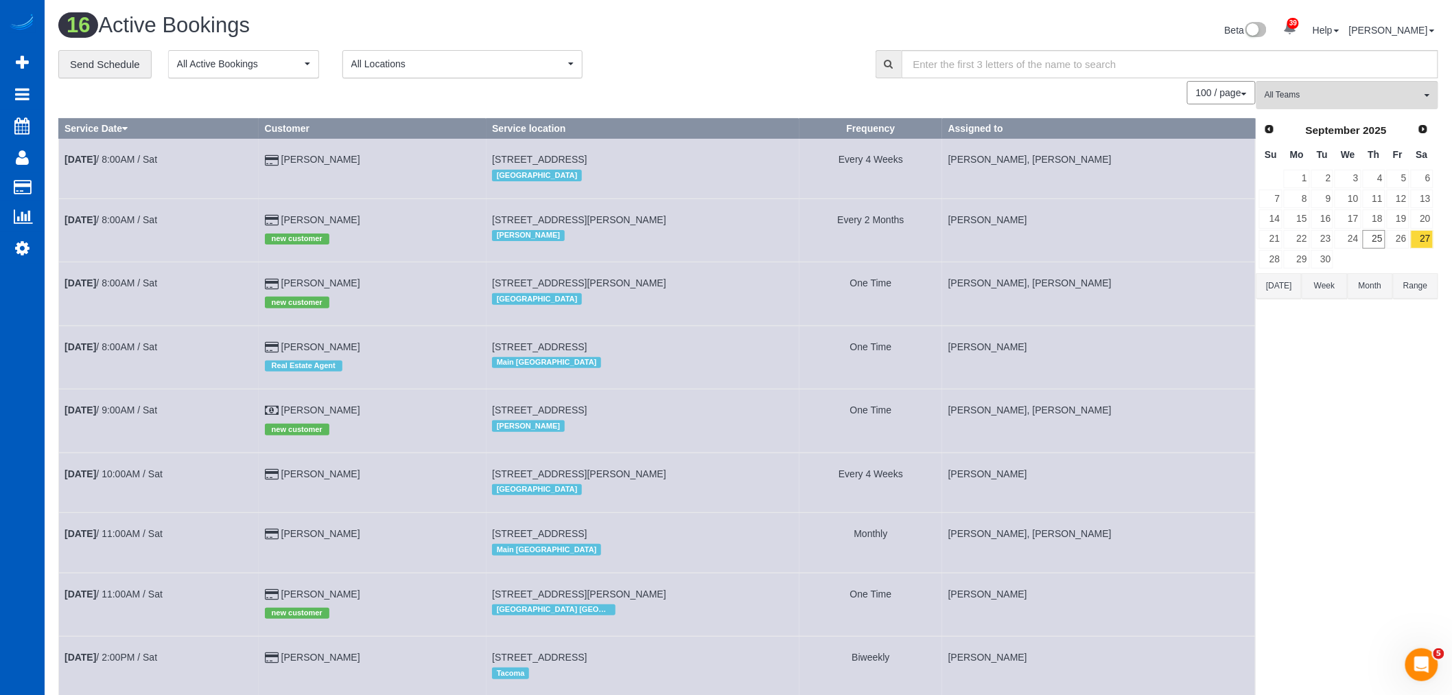
click at [1391, 251] on td at bounding box center [1398, 259] width 24 height 20
click at [1401, 236] on link "26" at bounding box center [1398, 239] width 23 height 19
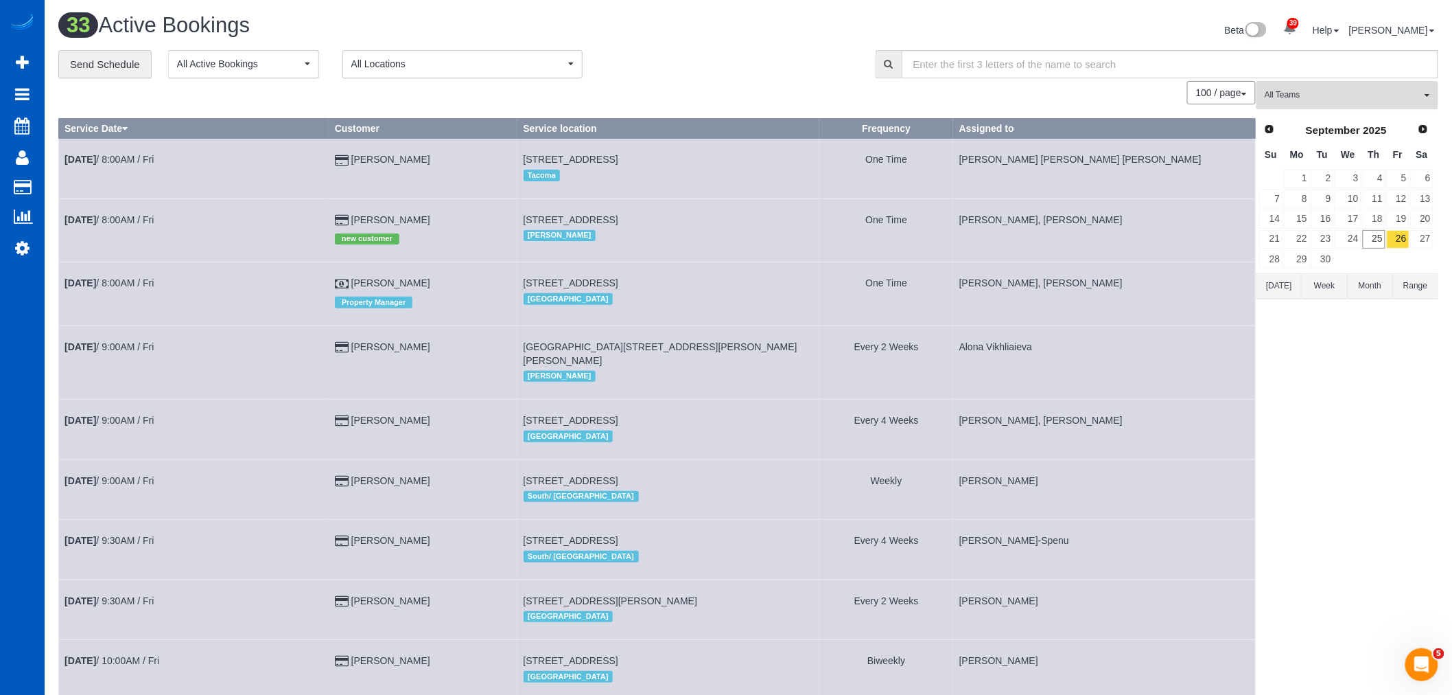
click at [1347, 104] on button "All Teams" at bounding box center [1348, 95] width 182 height 28
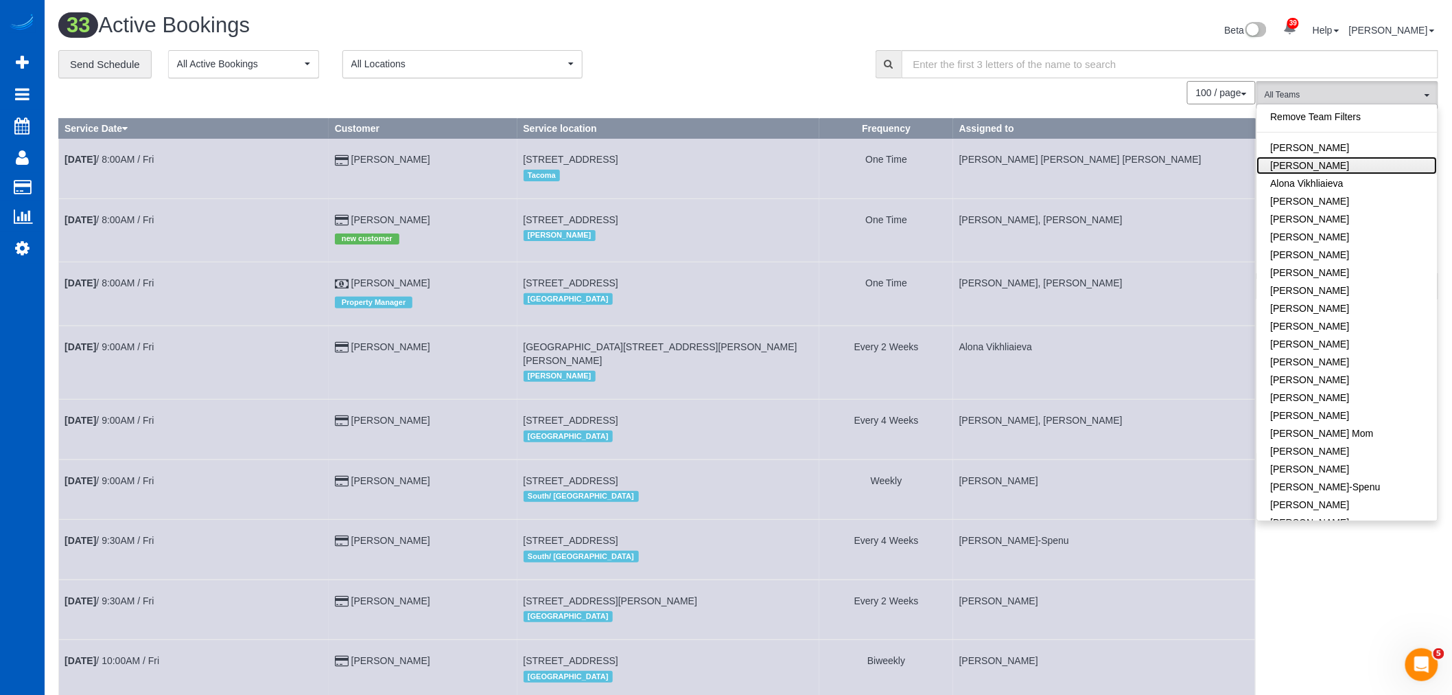
click at [1323, 165] on link "Alona Tarasiuk" at bounding box center [1347, 165] width 181 height 18
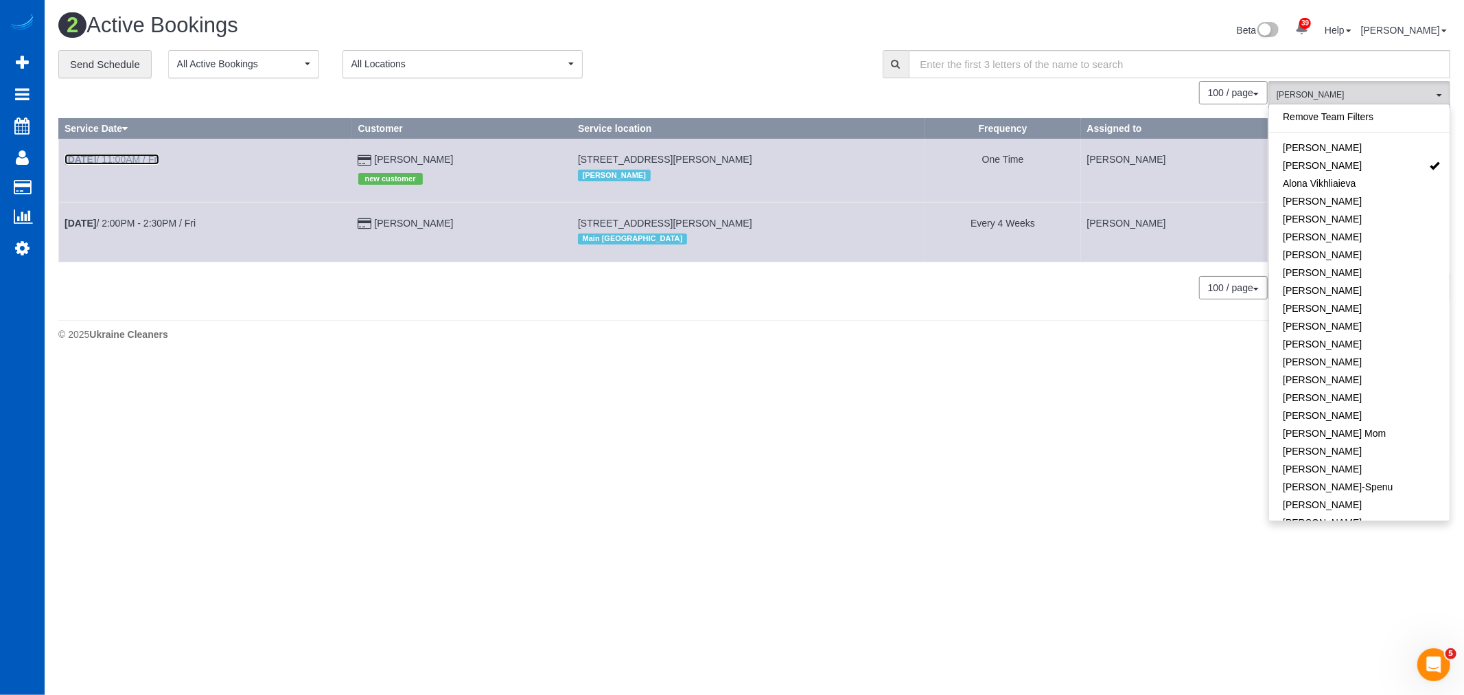
click at [113, 159] on link "Sep 26th / 11:00AM / Fri" at bounding box center [112, 159] width 95 height 11
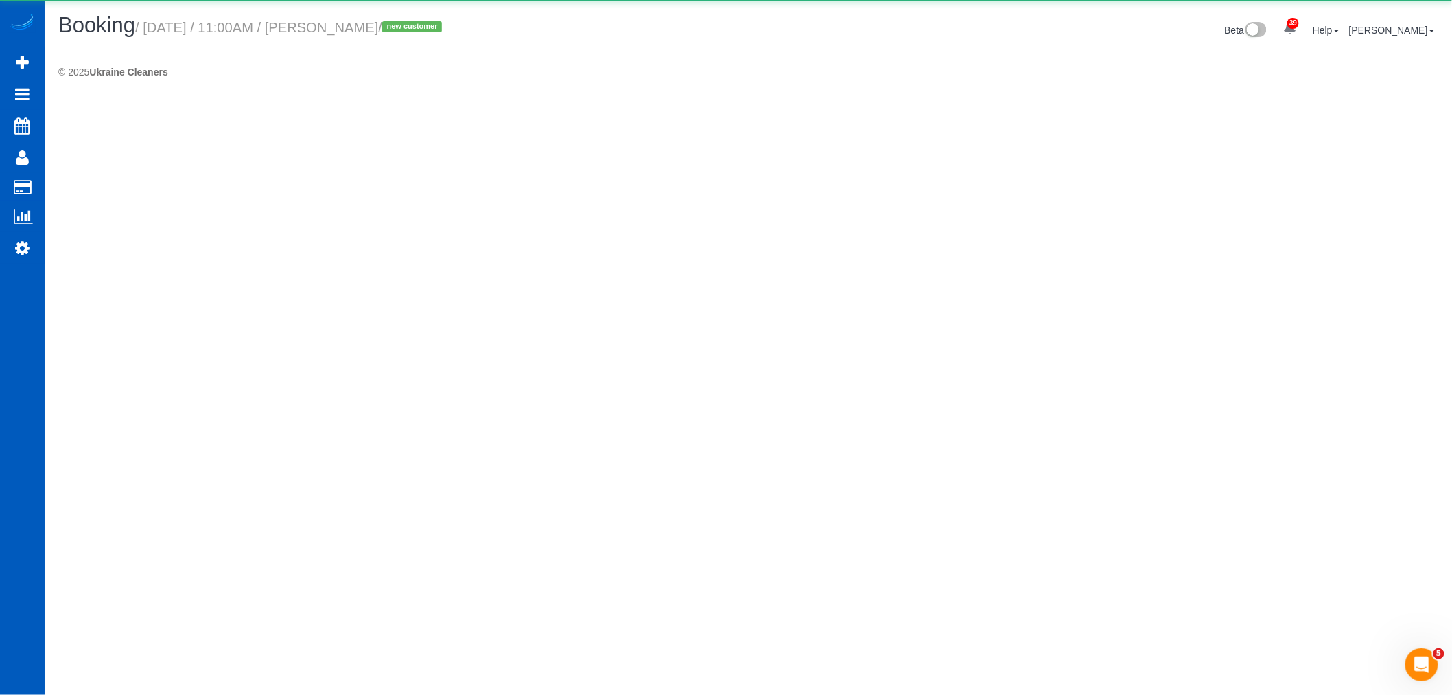
select select "WA"
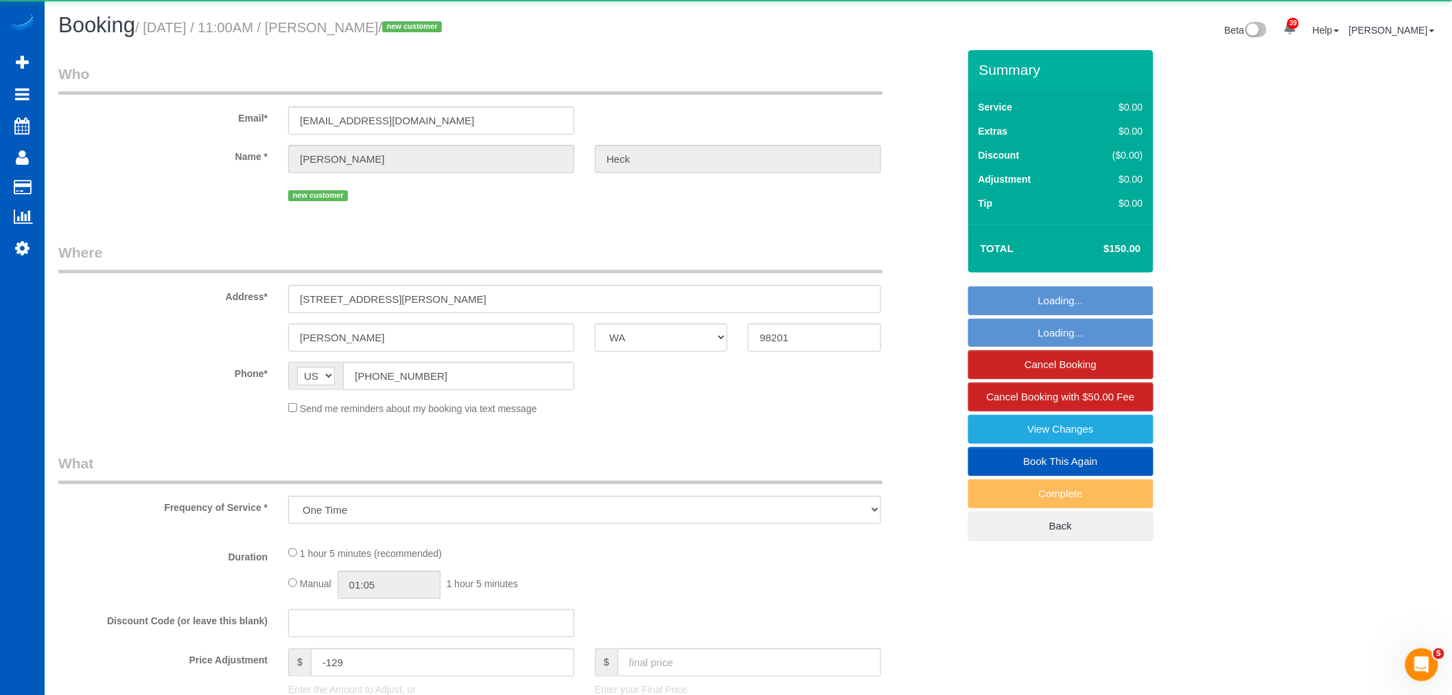
select select "object:4896"
select select "199"
select select "1001"
select select "2"
select select "spot23"
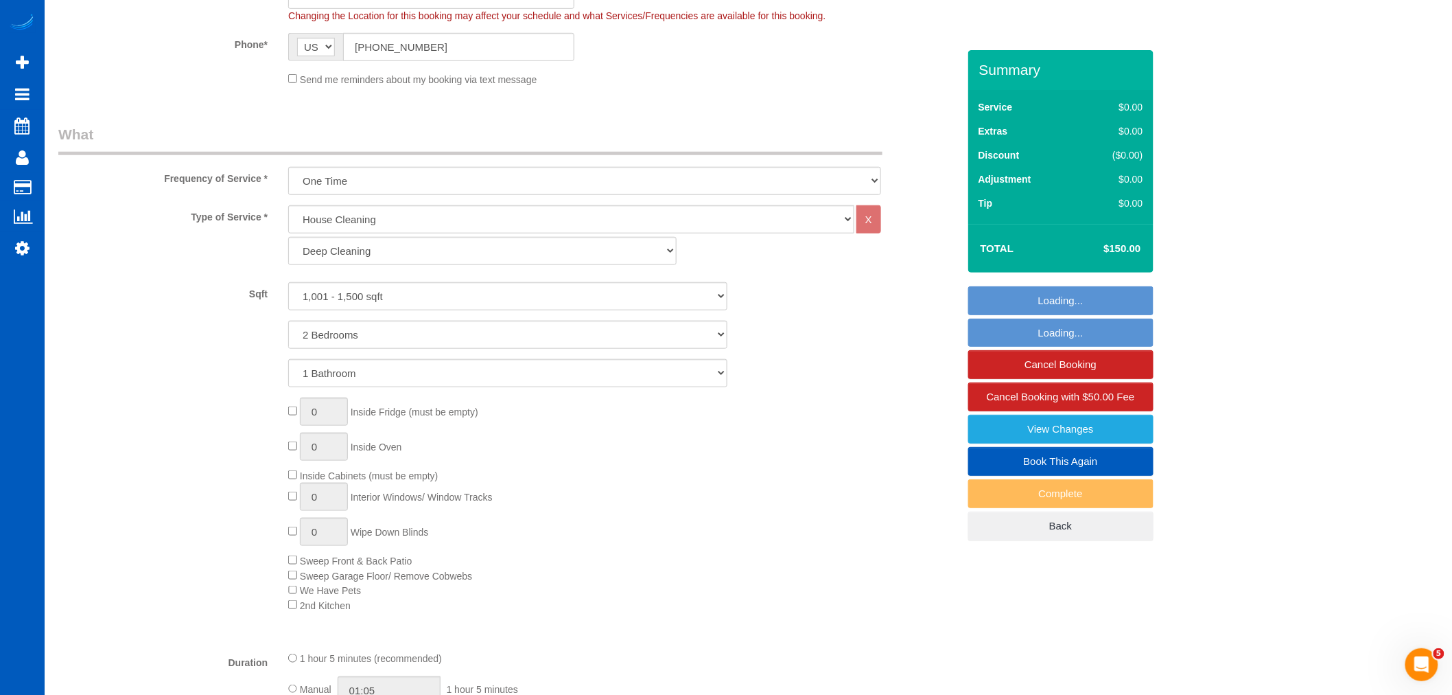
select select "1001"
select select "2"
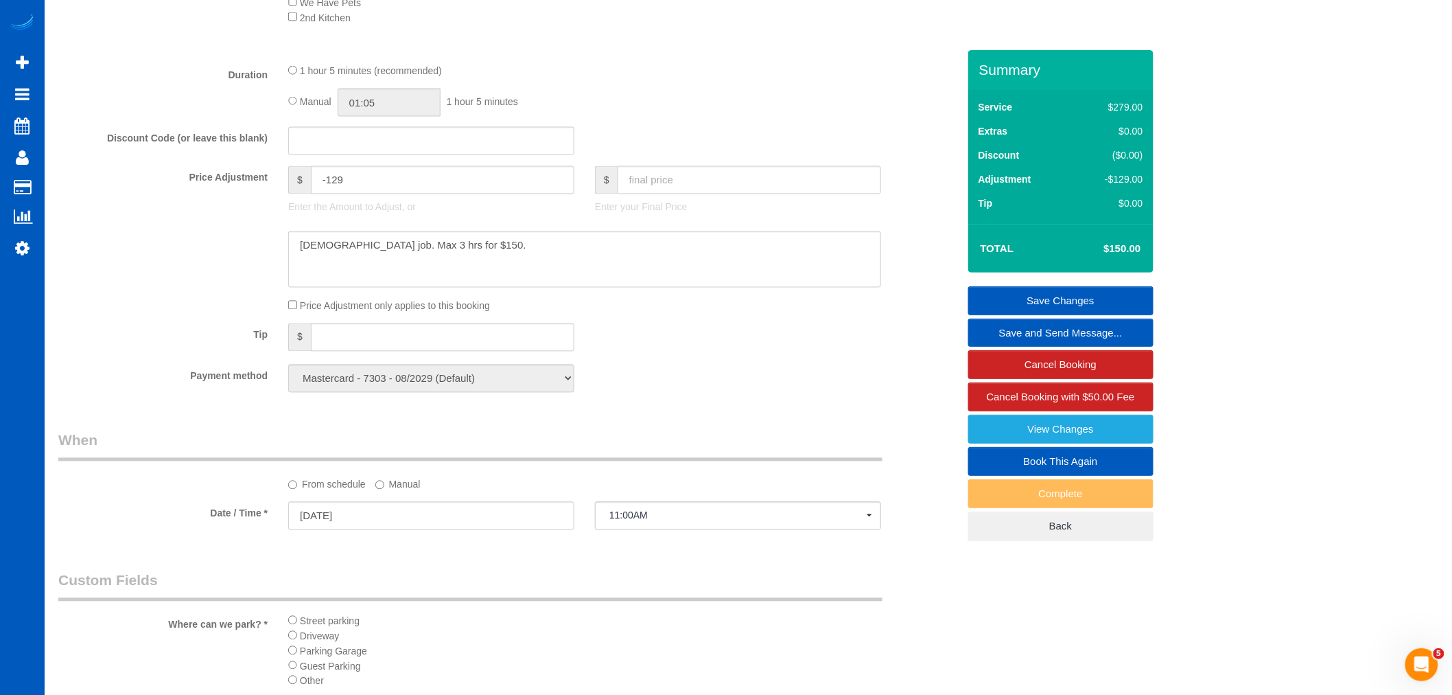
scroll to position [991, 0]
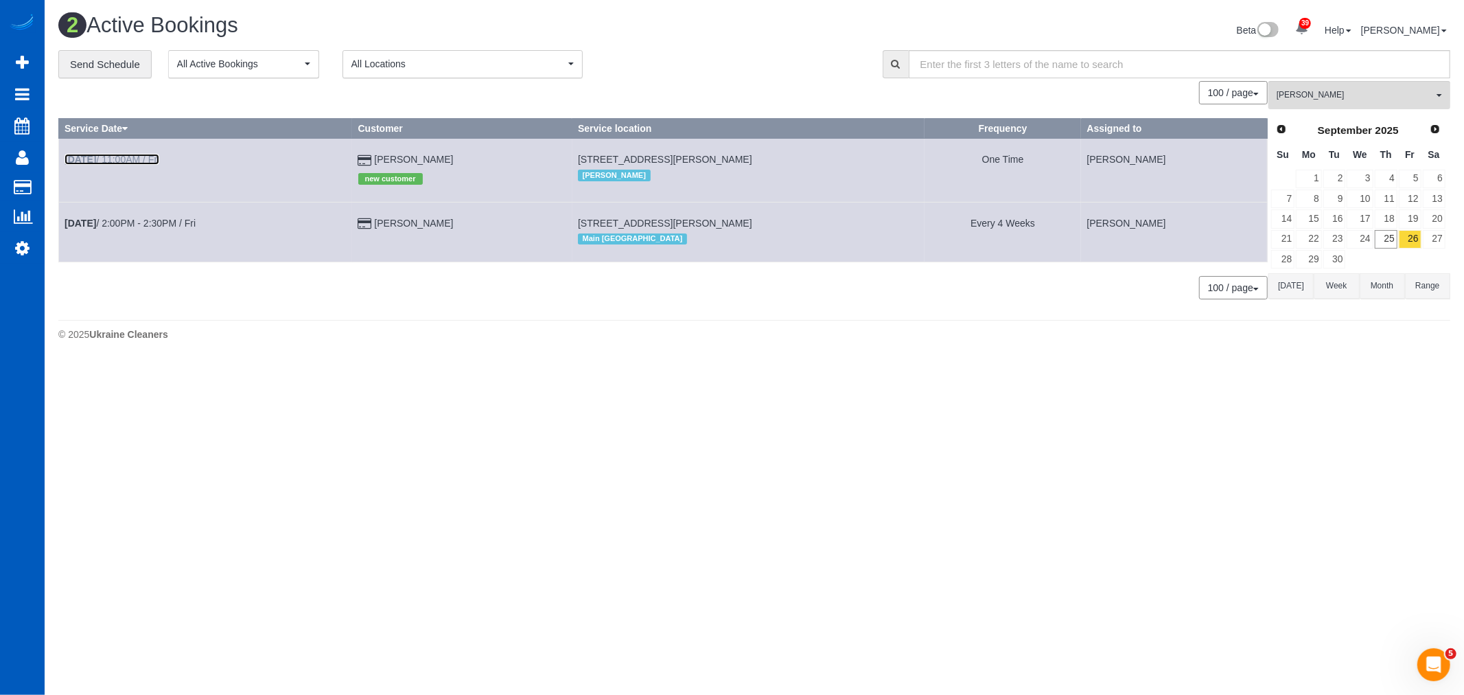
click at [126, 163] on link "Sep 26th / 11:00AM / Fri" at bounding box center [112, 159] width 95 height 11
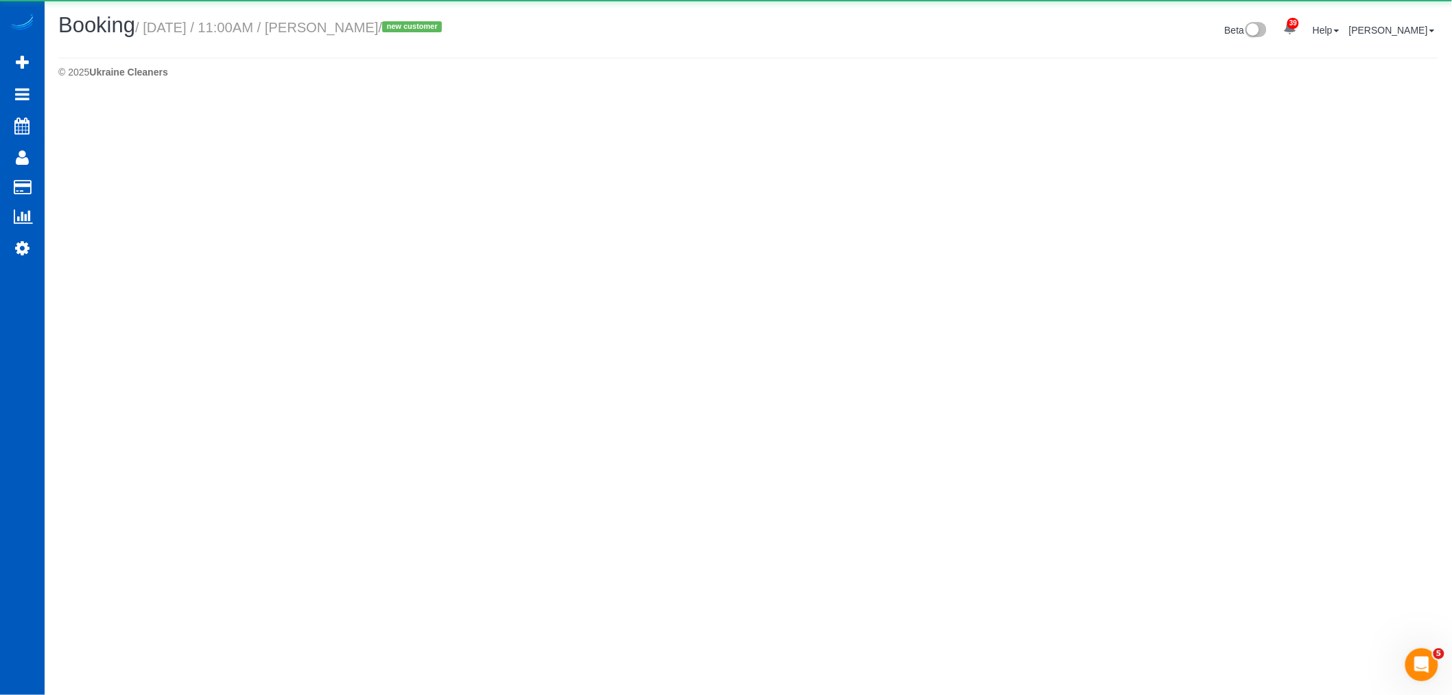
select select "WA"
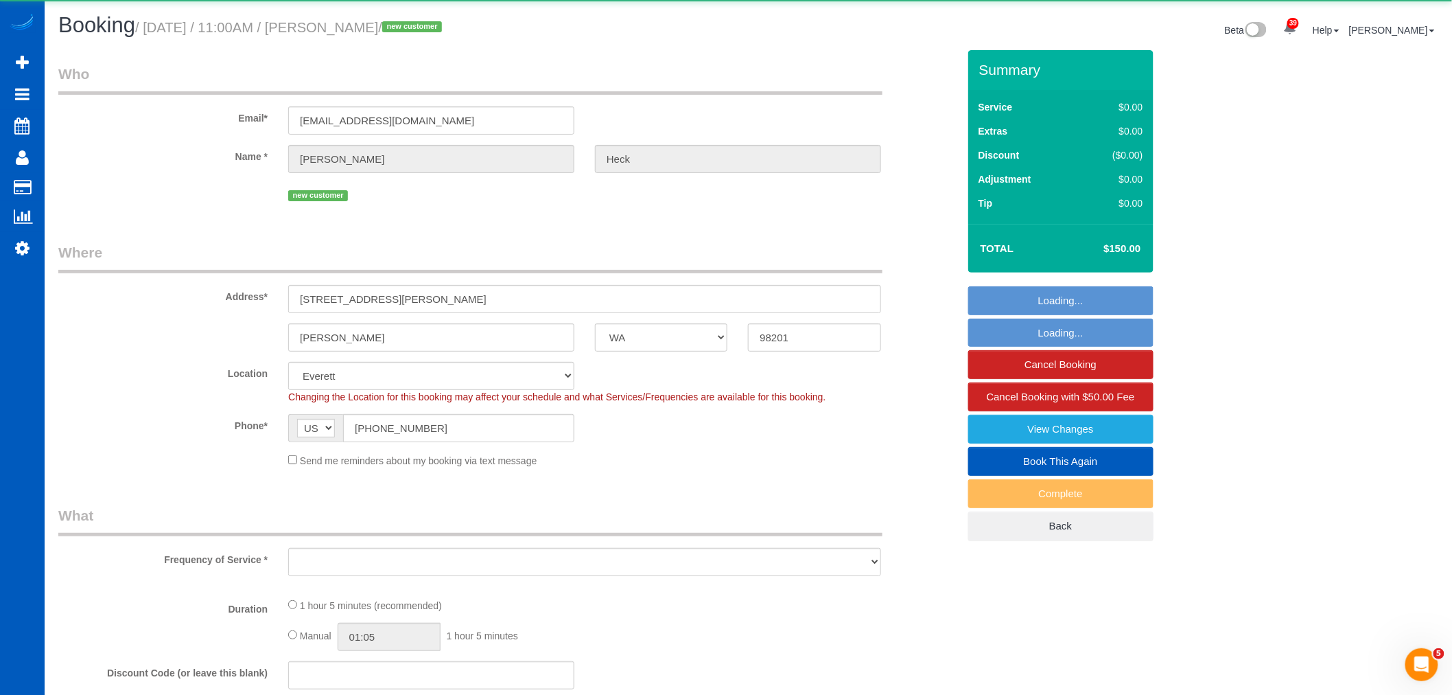
select select "object:5939"
select select "199"
select select "1001"
select select "2"
select select "spot34"
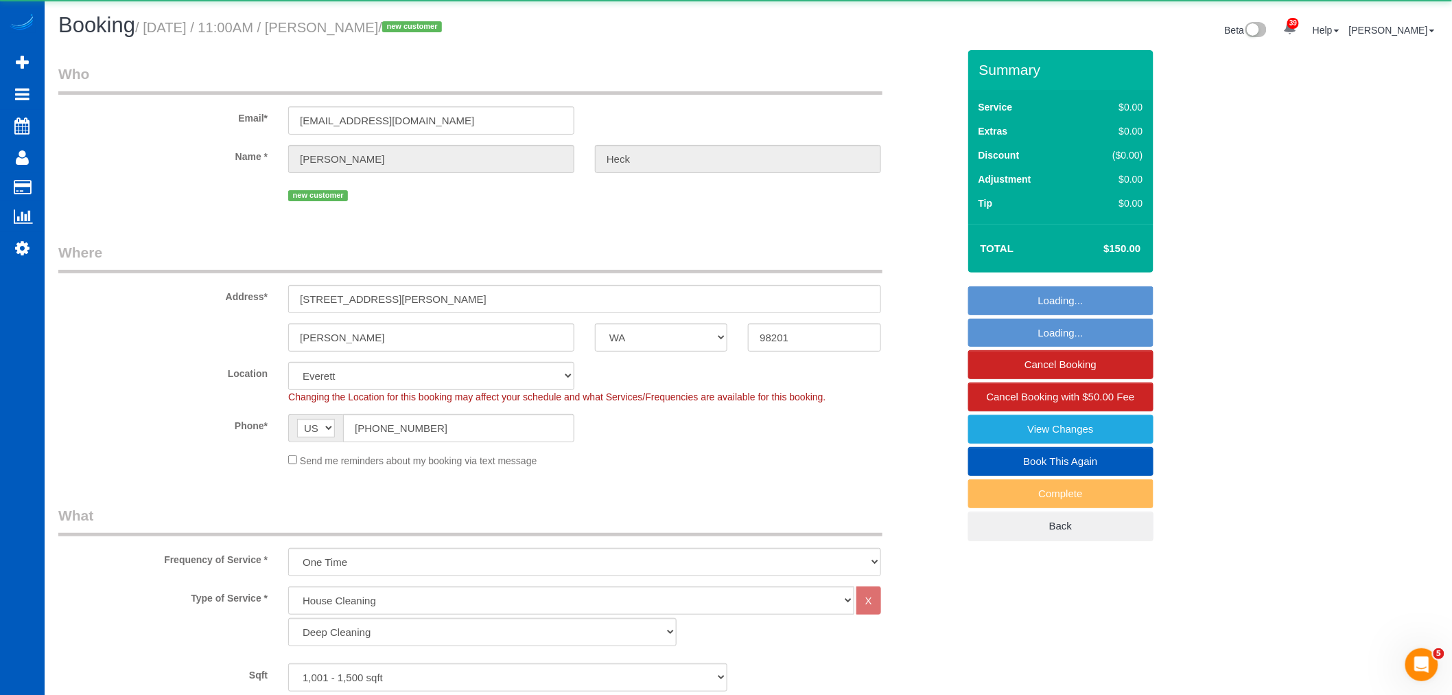
select select "object:6055"
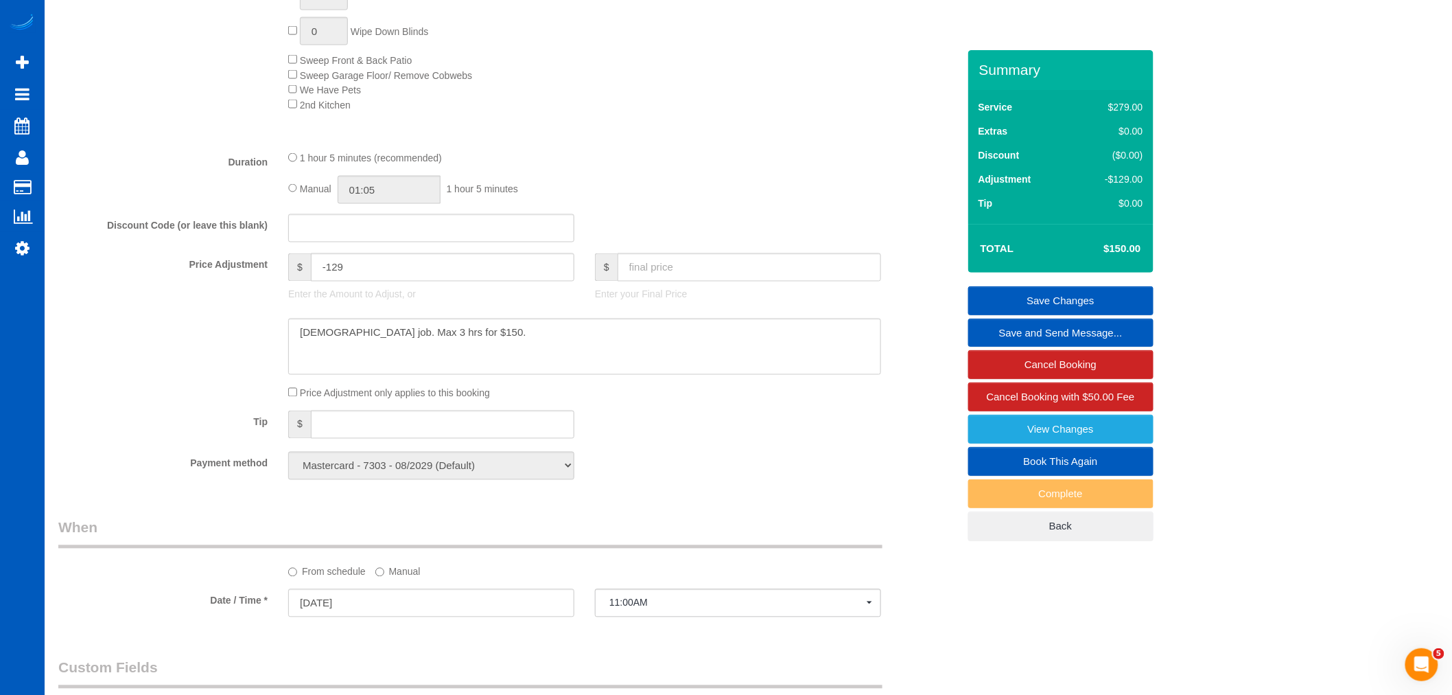
scroll to position [865, 0]
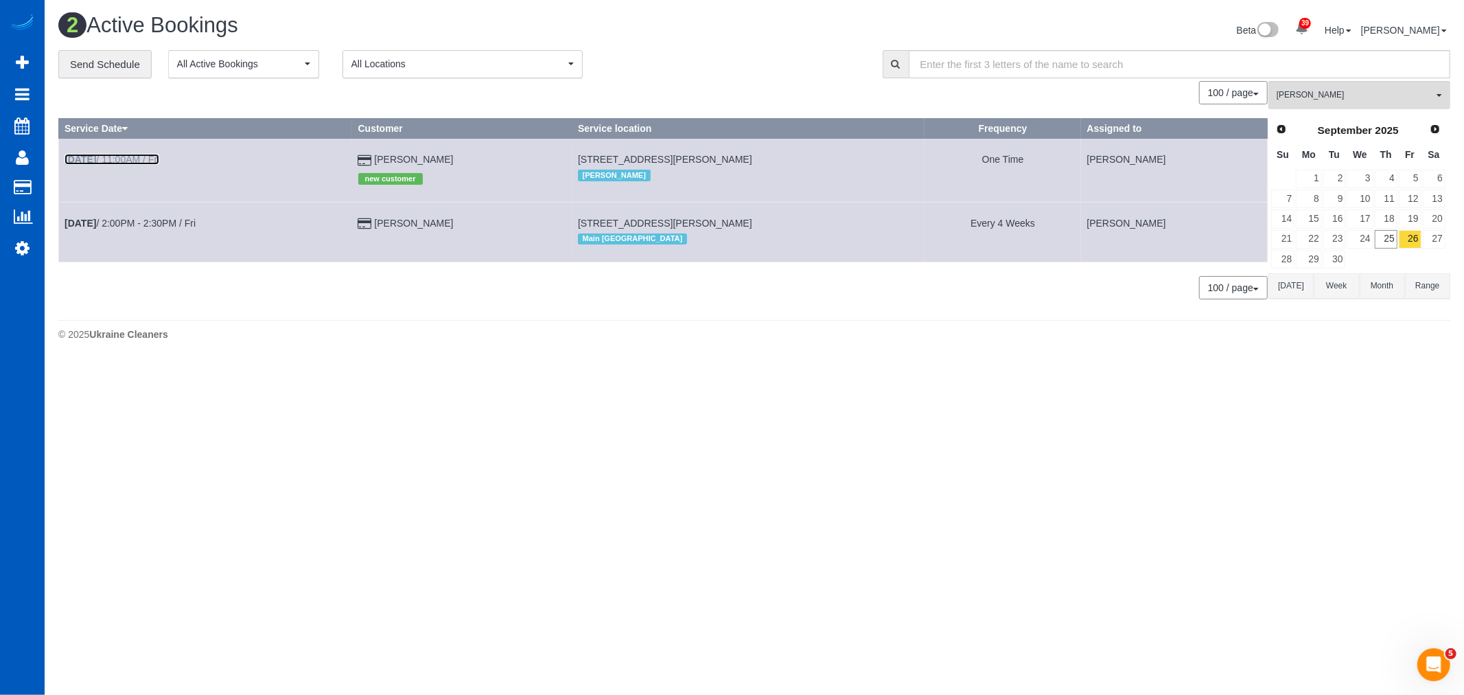
click at [136, 162] on link "Sep 26th / 11:00AM / Fri" at bounding box center [112, 159] width 95 height 11
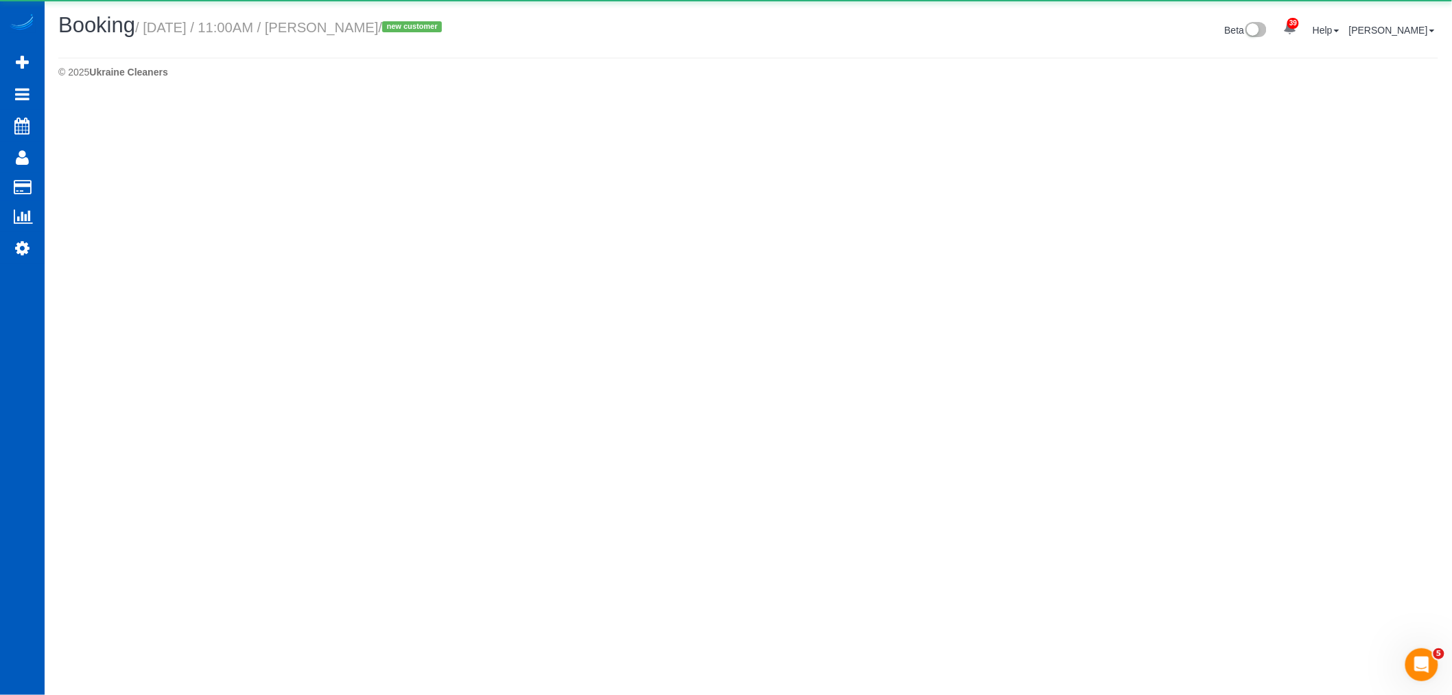
select select "WA"
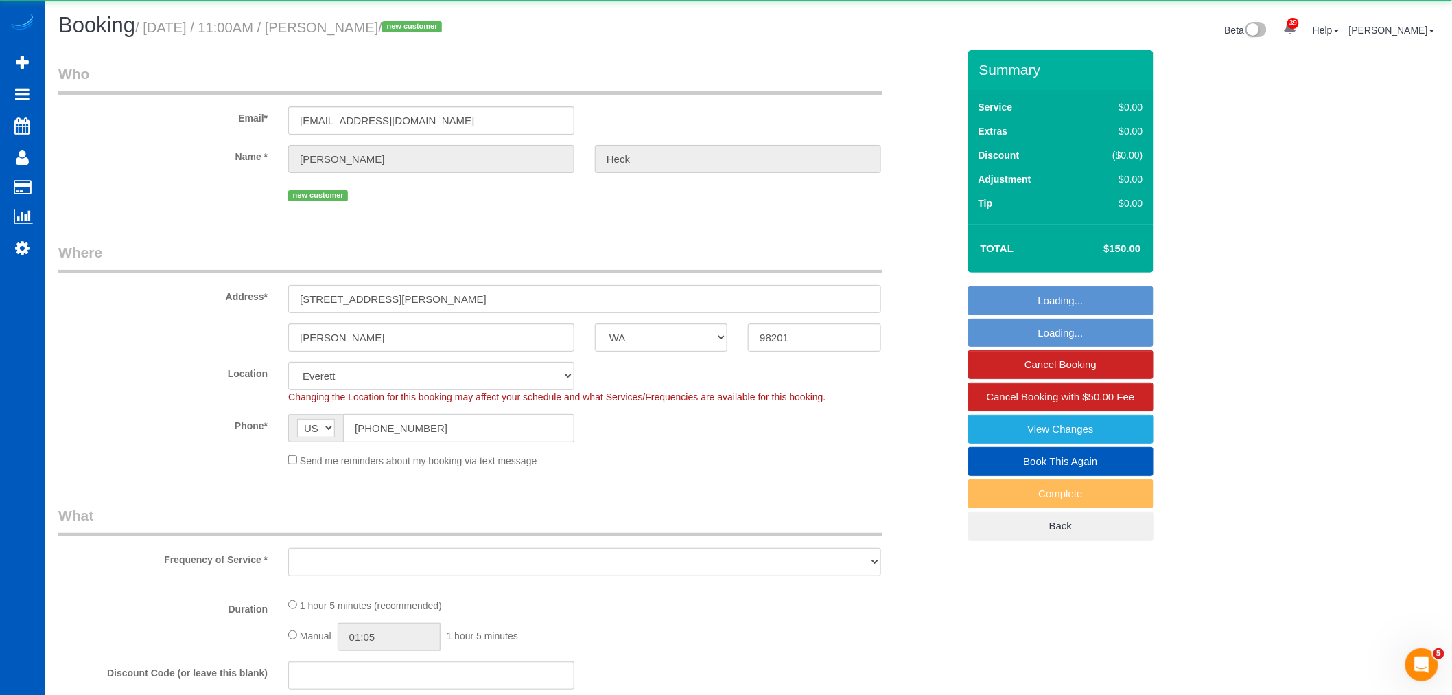
select select "object:6689"
select select "199"
select select "1001"
select select "2"
select select "object:7130"
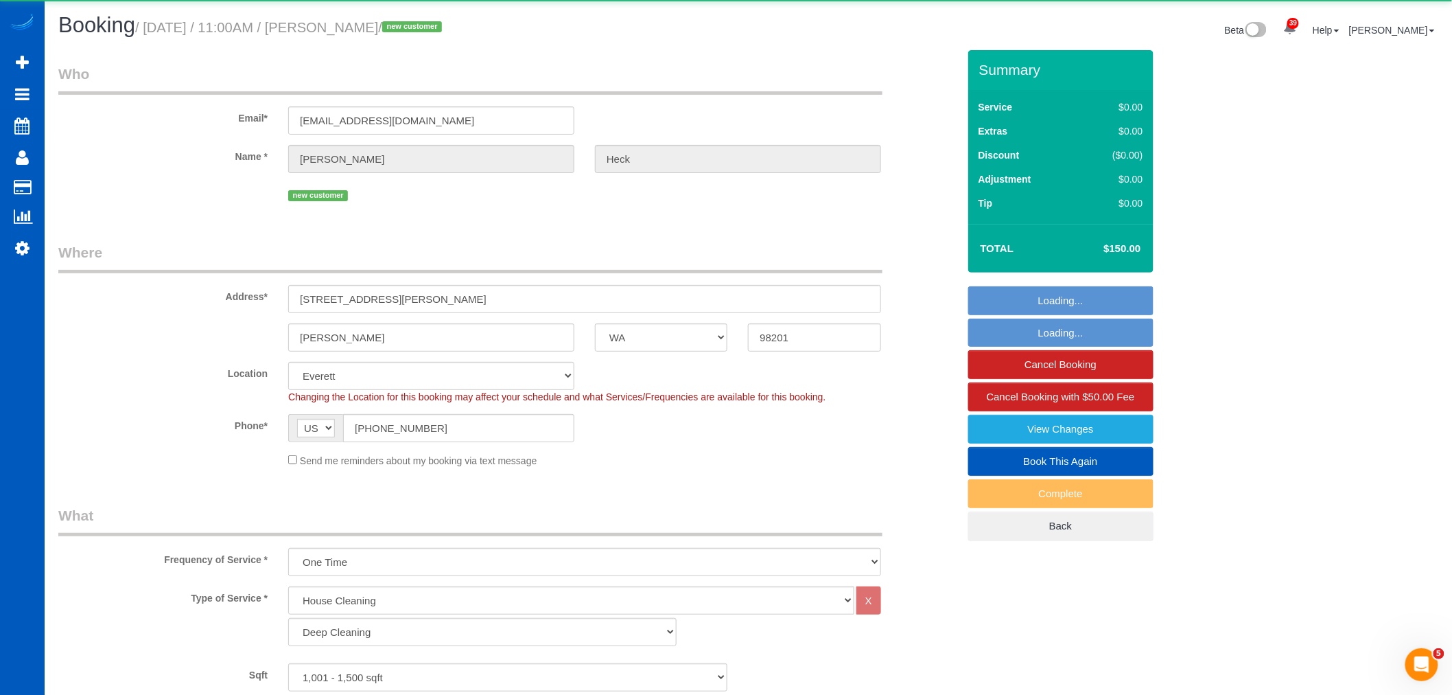
select select "spot45"
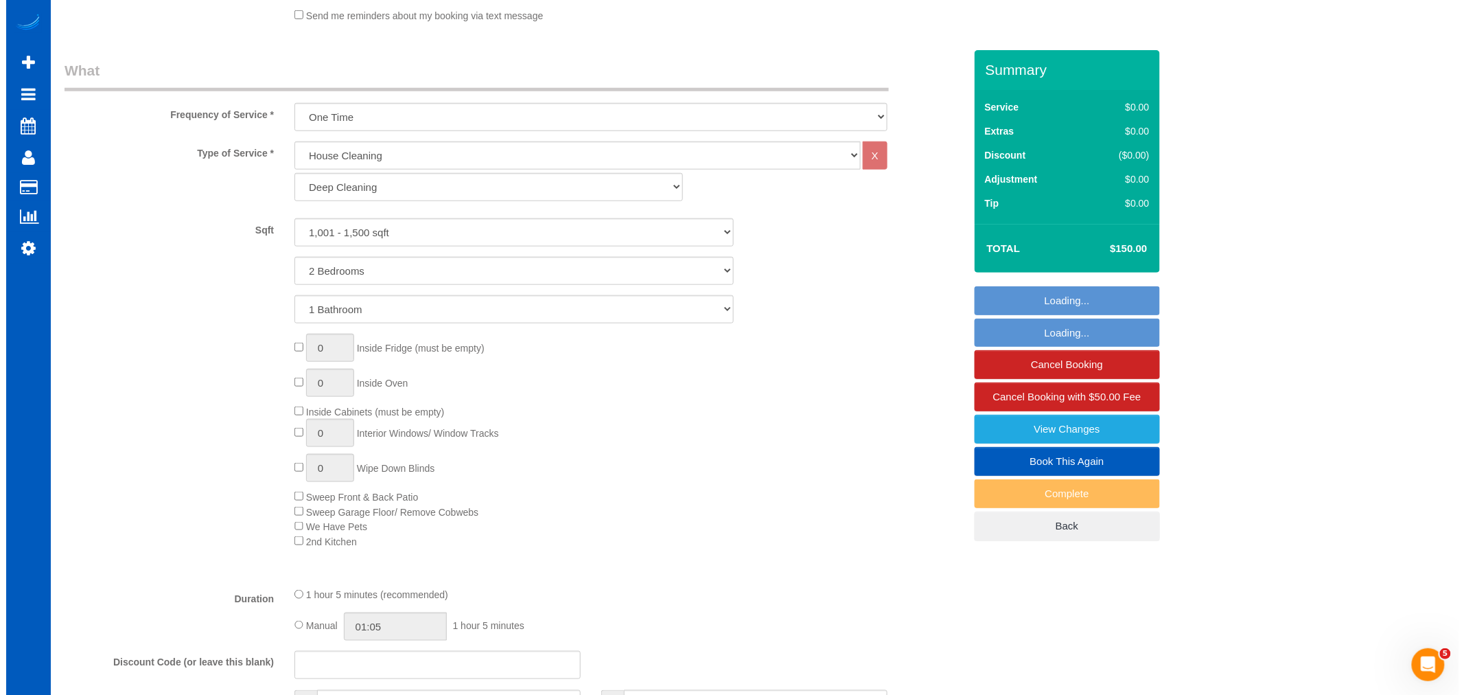
scroll to position [609, 0]
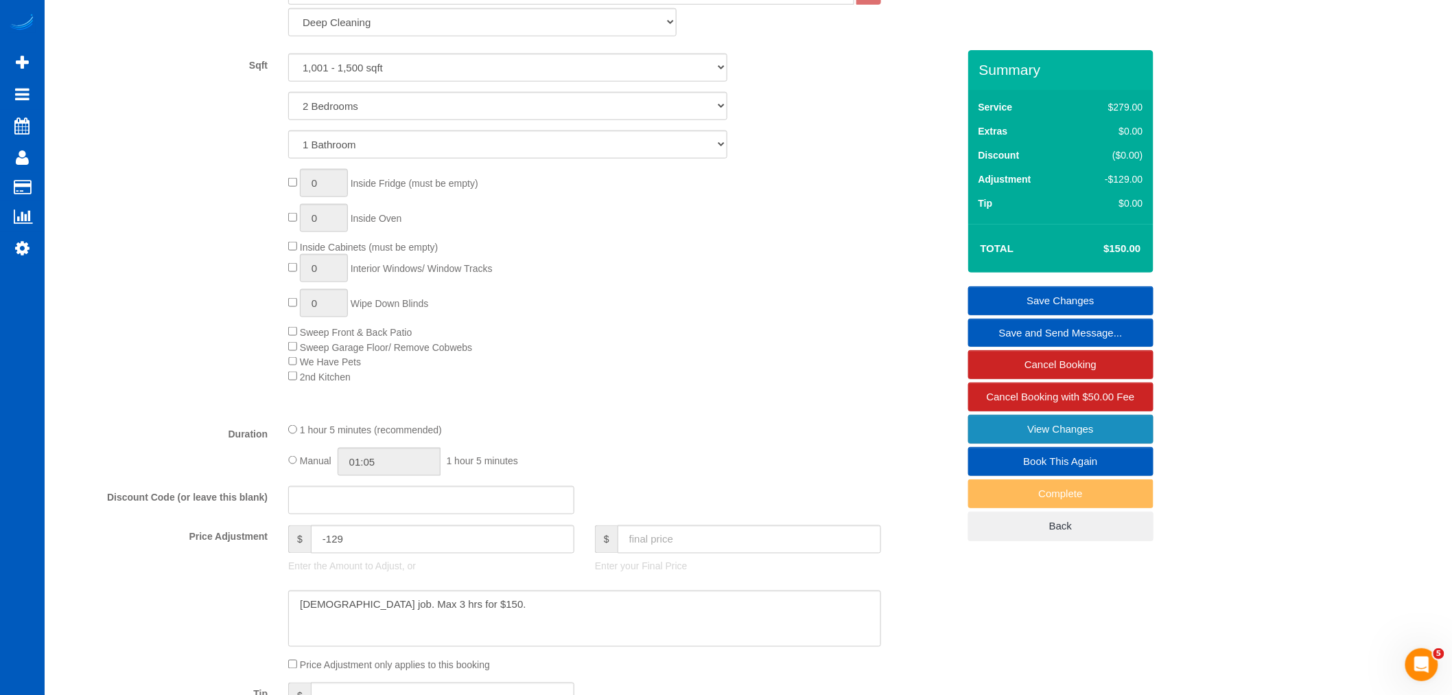
click at [1124, 430] on link "View Changes" at bounding box center [1060, 429] width 185 height 29
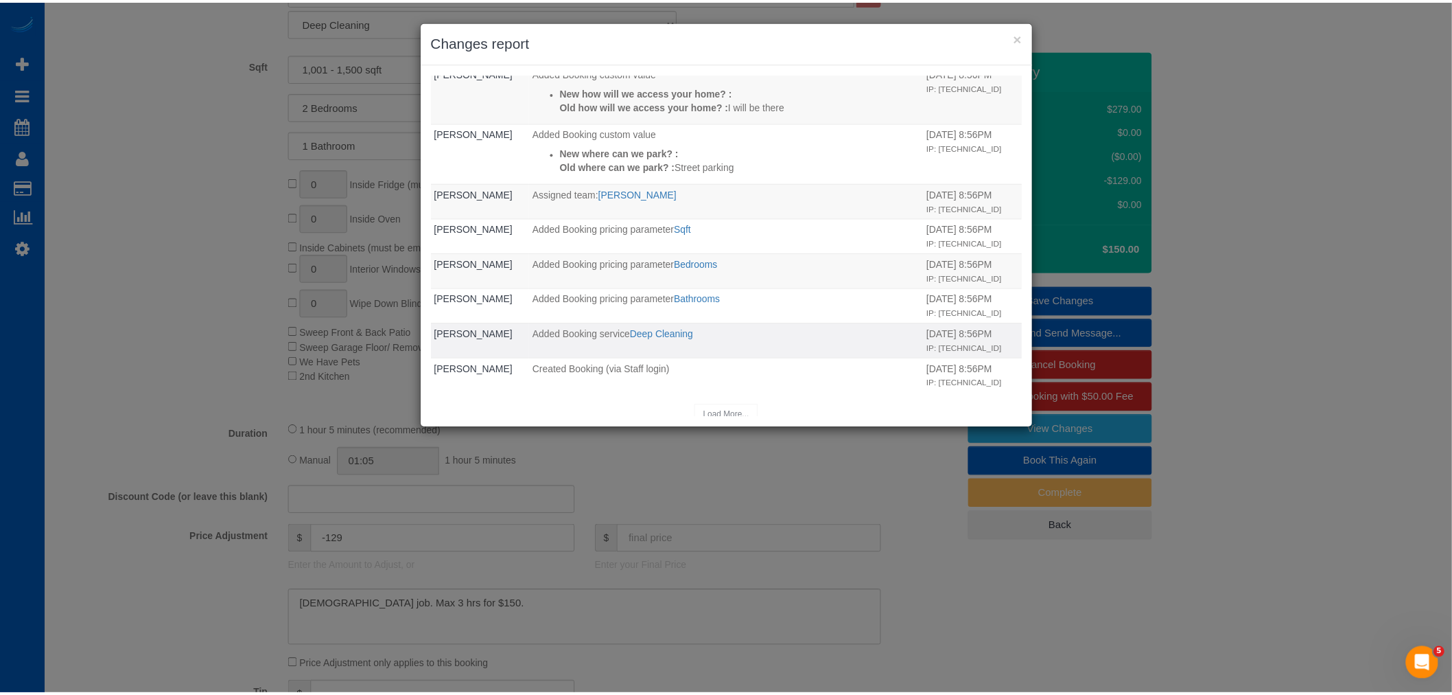
scroll to position [185, 0]
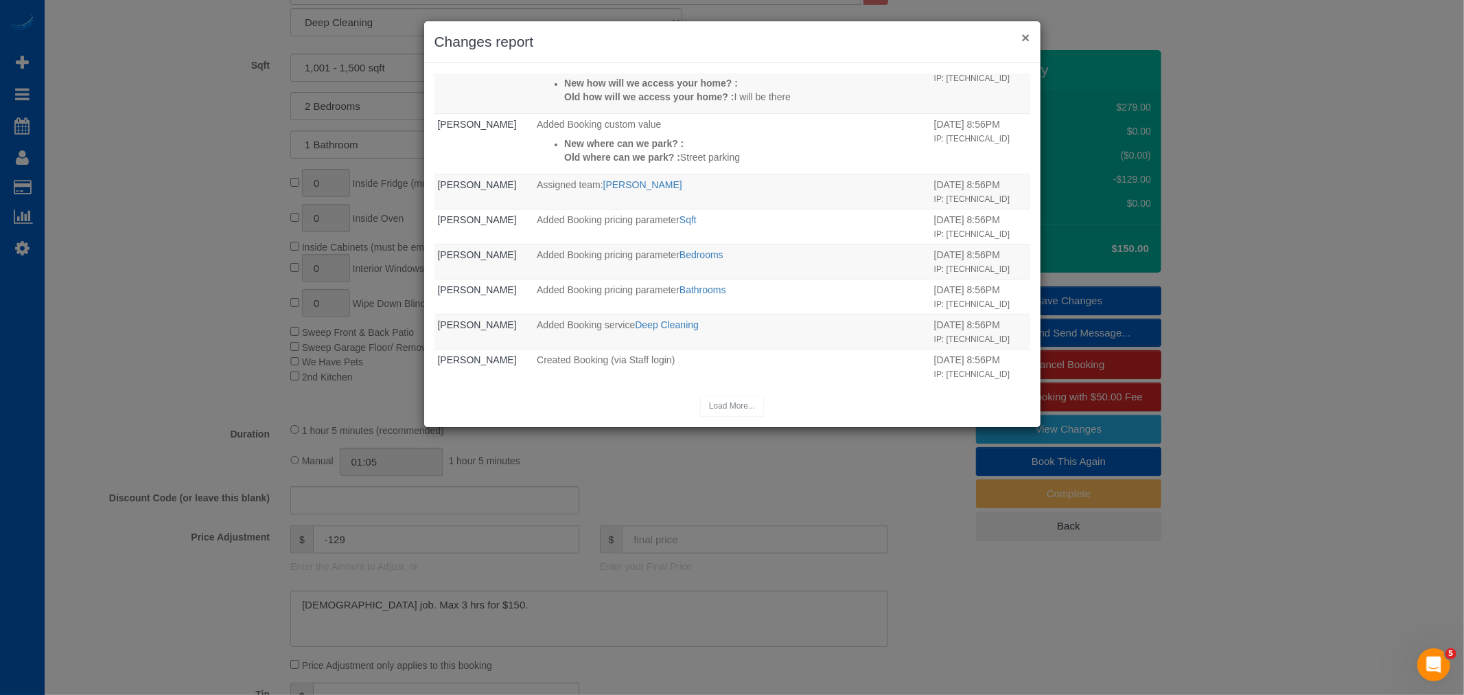
click at [1026, 42] on button "×" at bounding box center [1025, 37] width 8 height 14
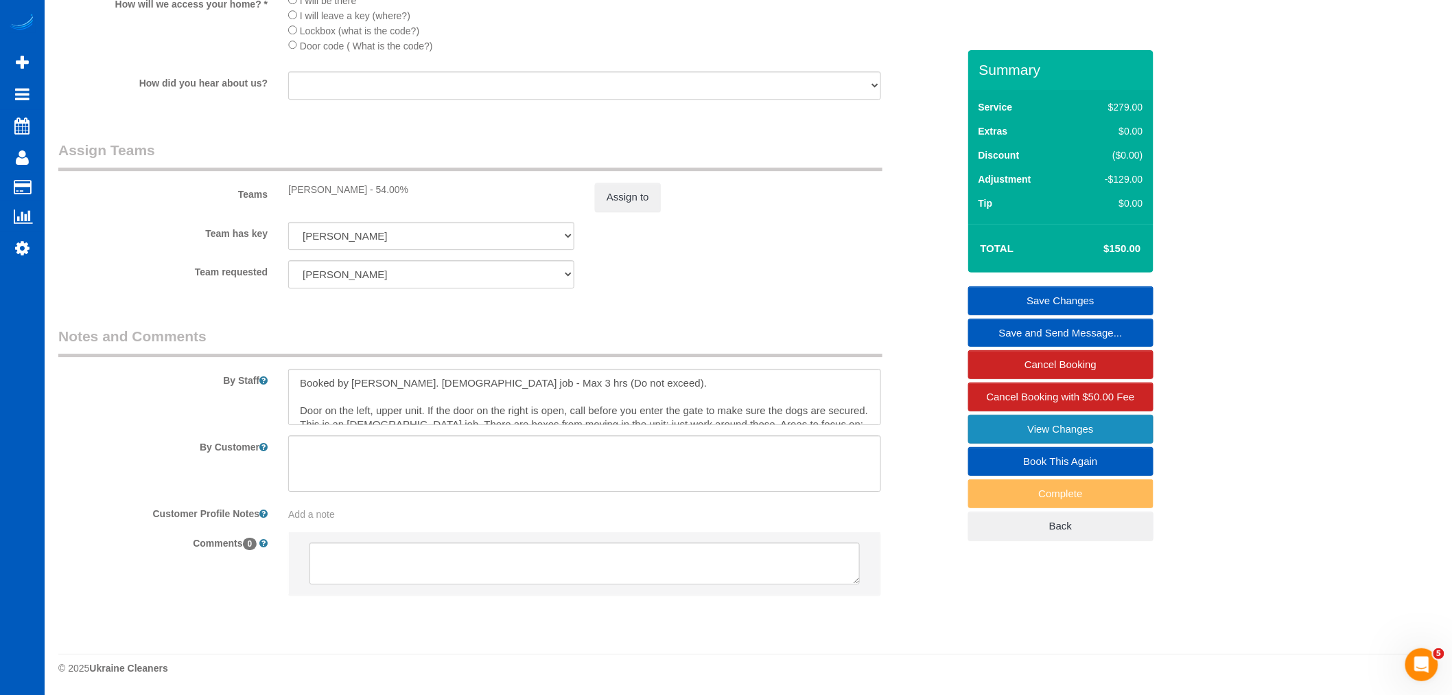
scroll to position [1704, 0]
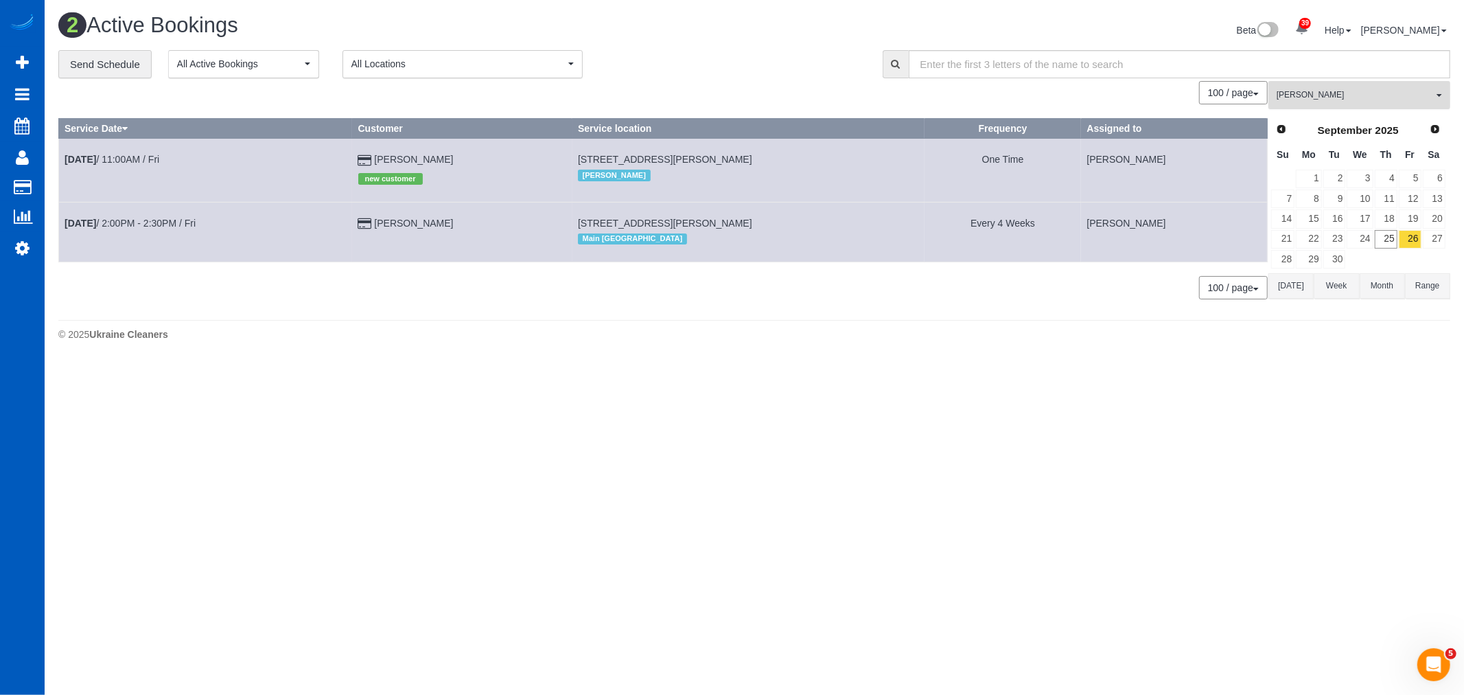
click at [1351, 93] on span "[PERSON_NAME]" at bounding box center [1355, 95] width 156 height 12
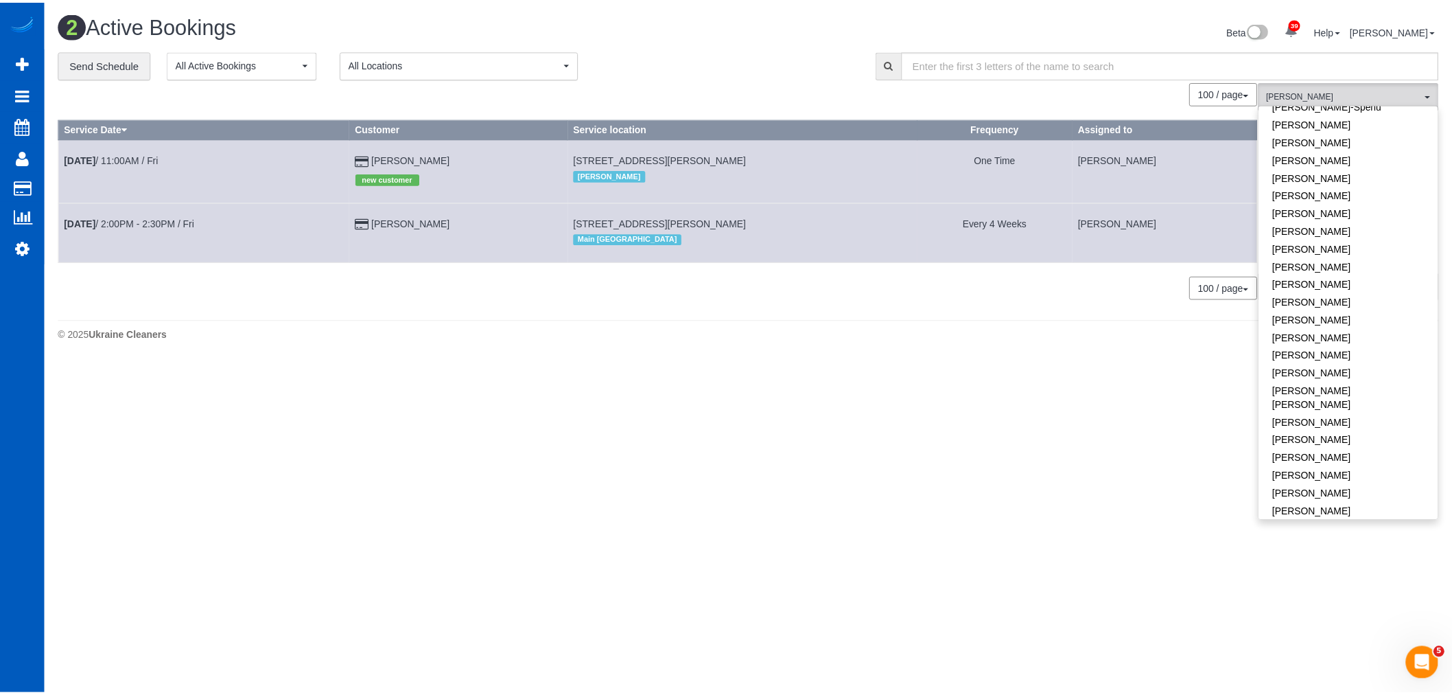
scroll to position [457, 0]
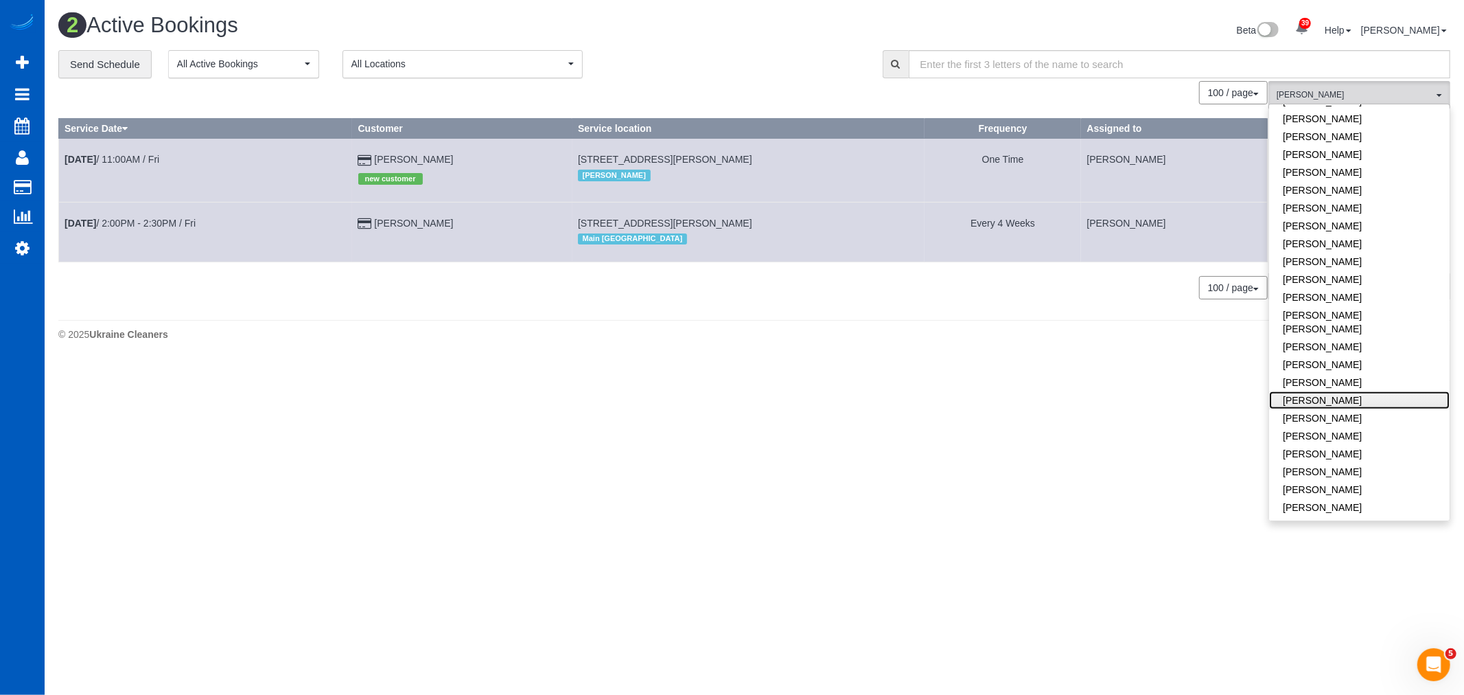
click at [1349, 391] on link "[PERSON_NAME]" at bounding box center [1359, 400] width 181 height 18
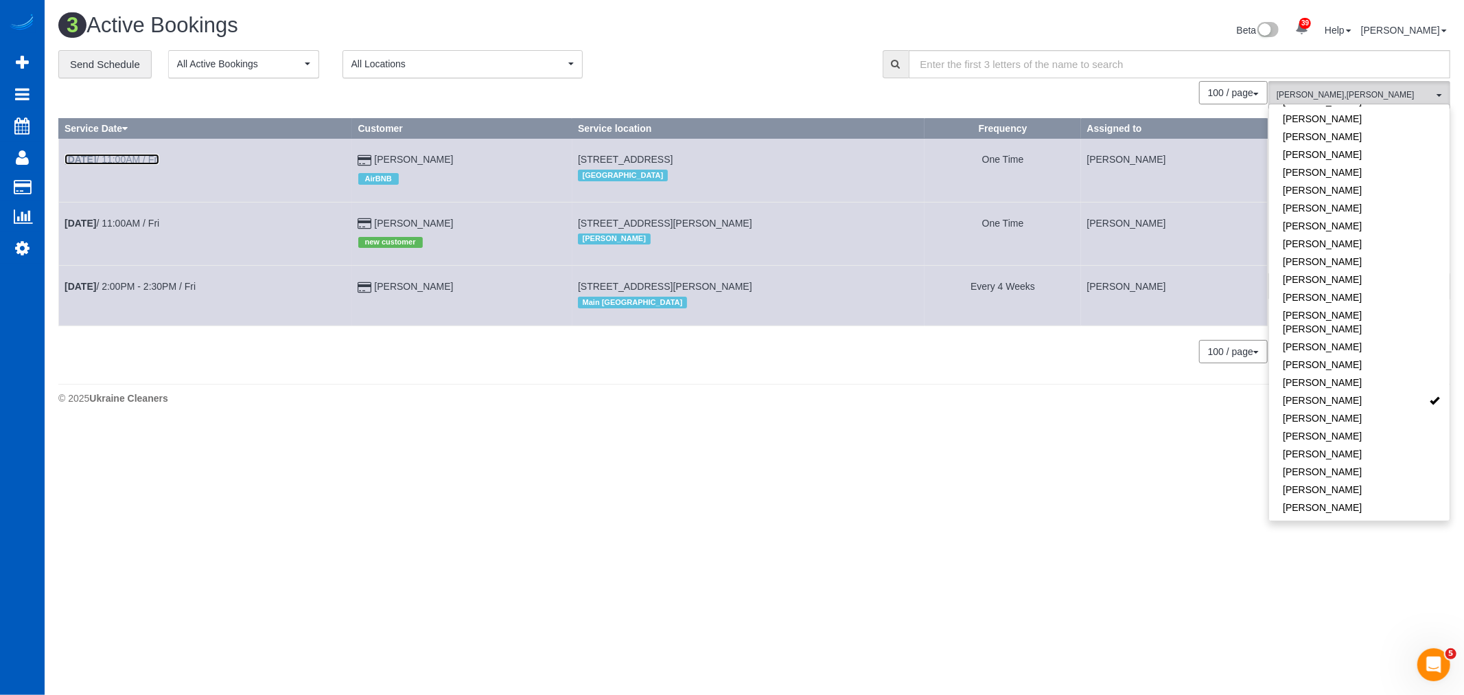
click at [129, 160] on link "Sep 26th / 11:00AM / Fri" at bounding box center [112, 159] width 95 height 11
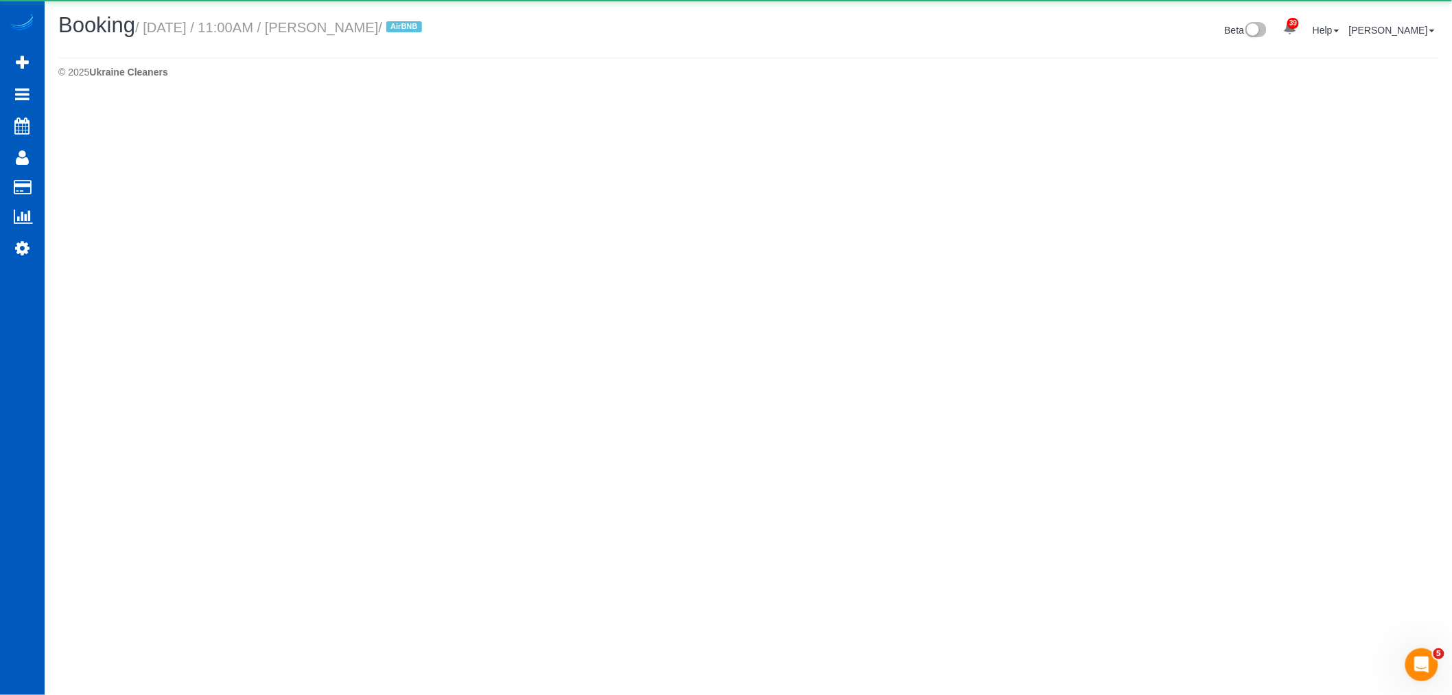
select select "WA"
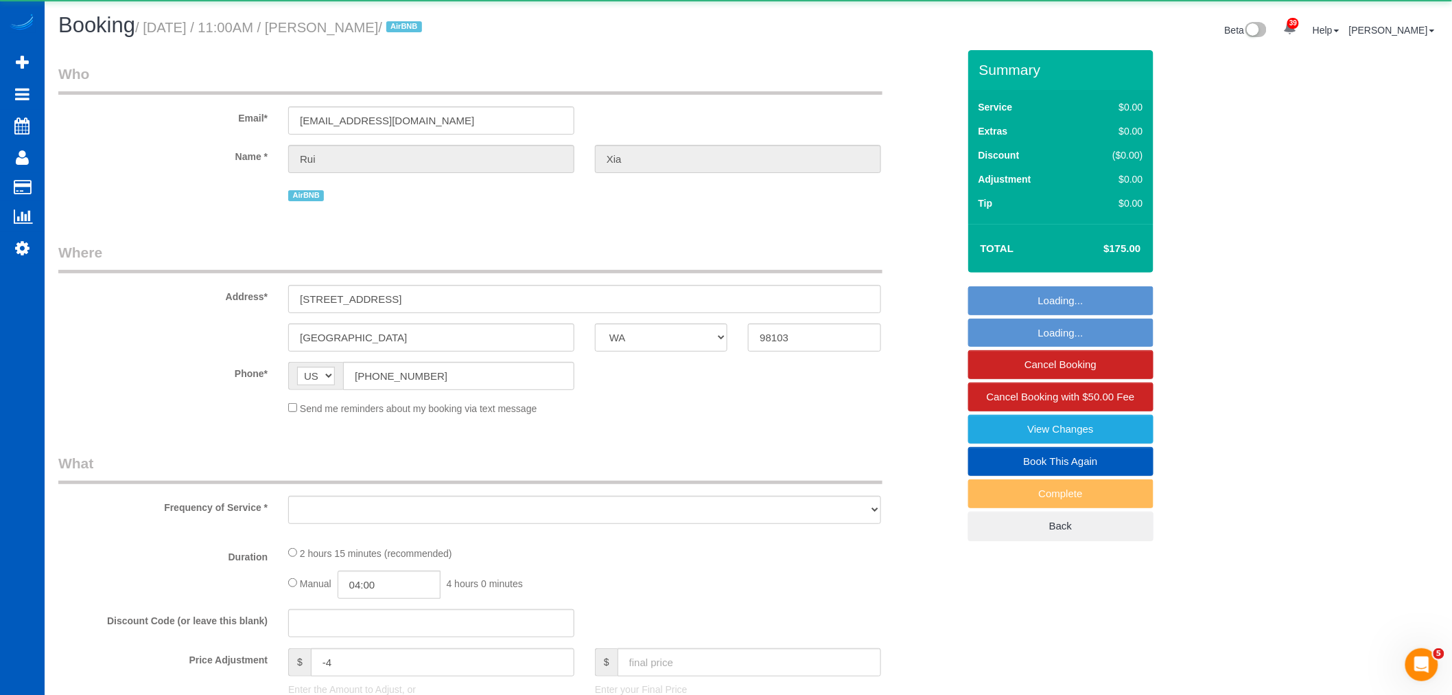
select select "object:7964"
select select "string:fspay-581ee3a3-ef50-4f7b-abd9-92cea8b7e377"
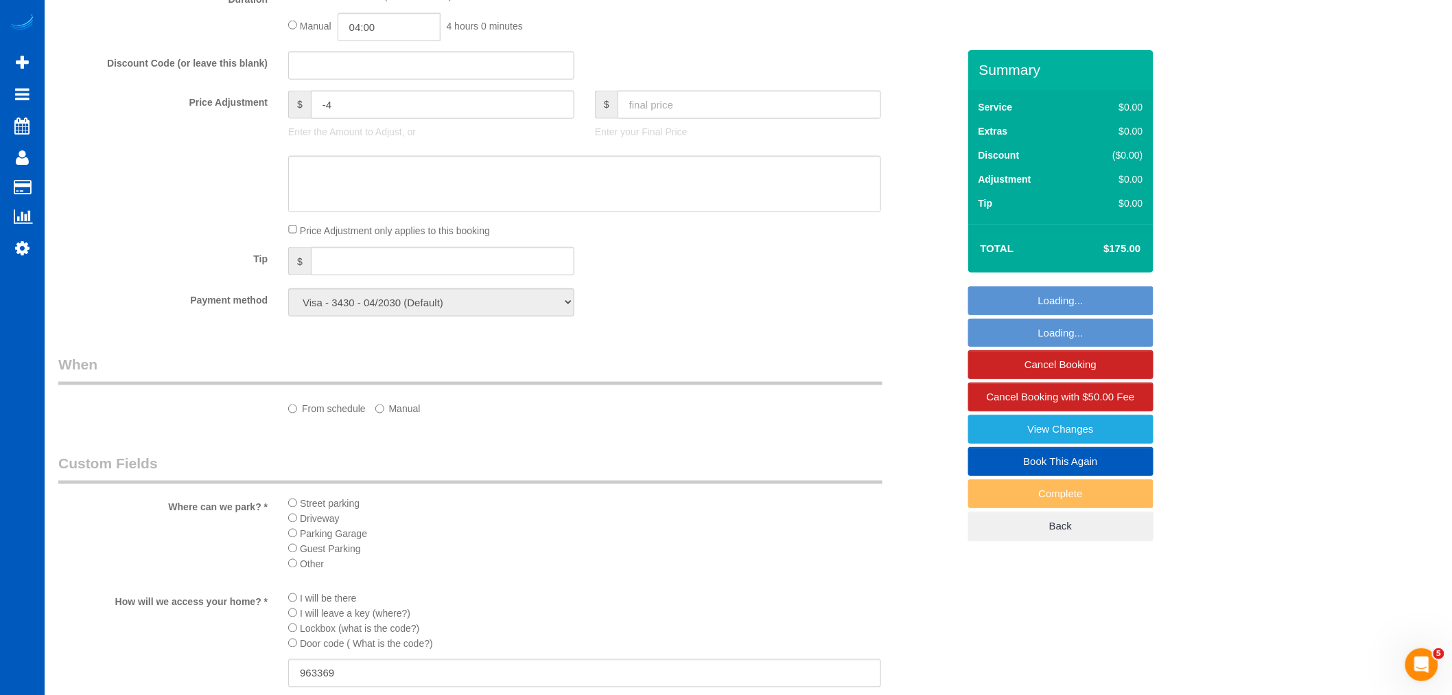
select select "object:8331"
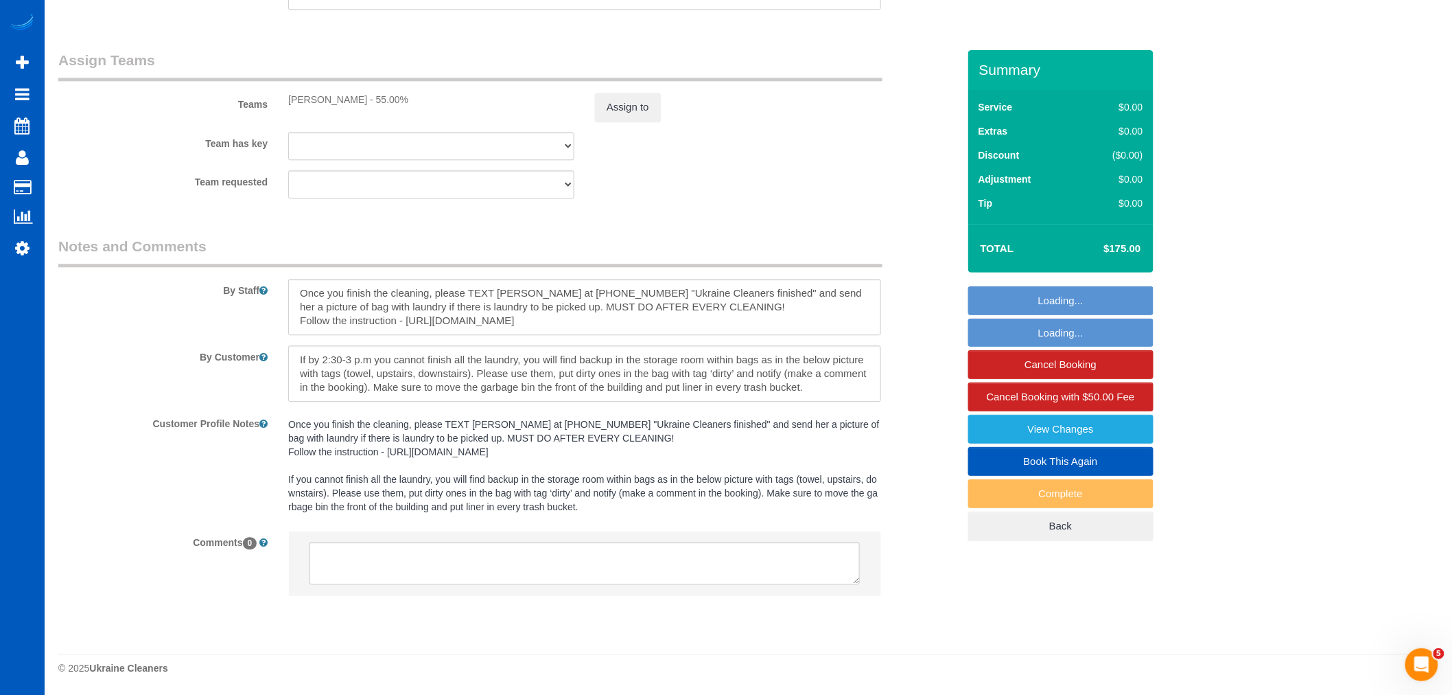
select select "199"
select select "1001"
select select "3"
select select "spot56"
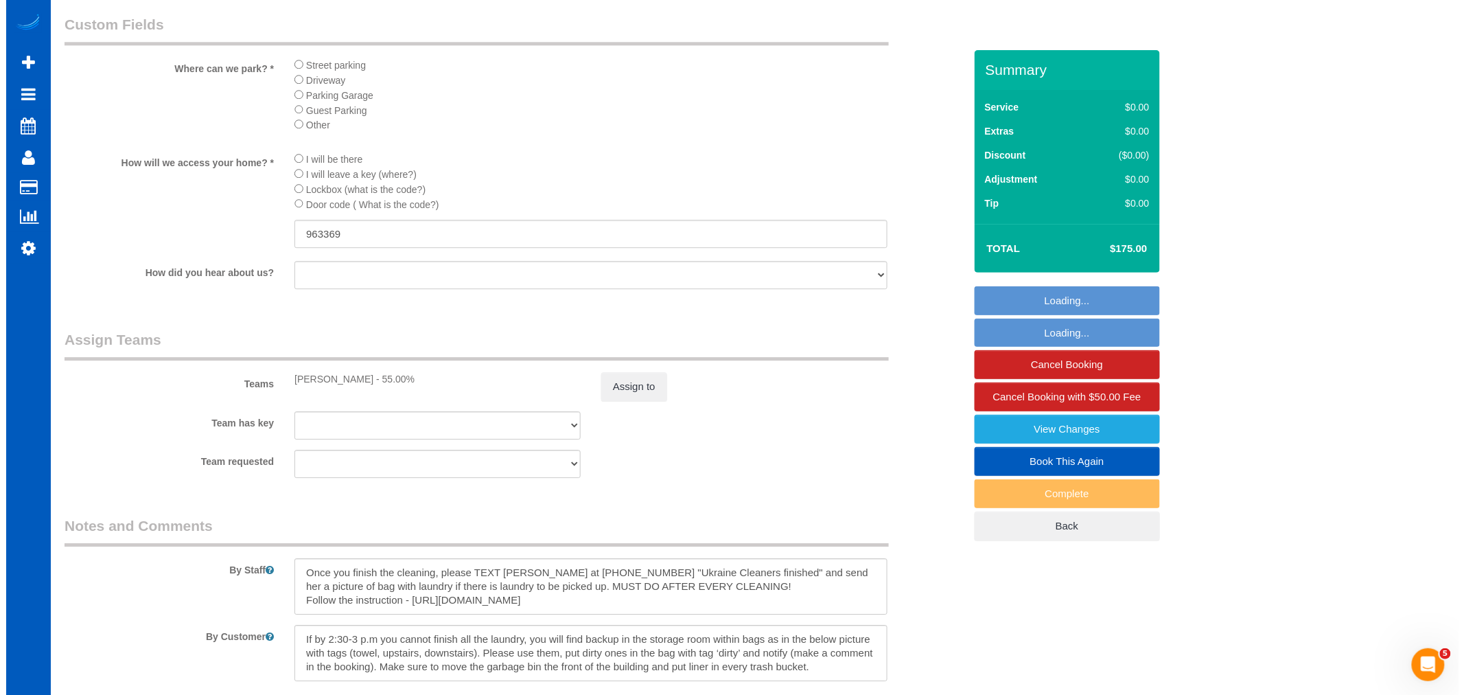
scroll to position [1519, 0]
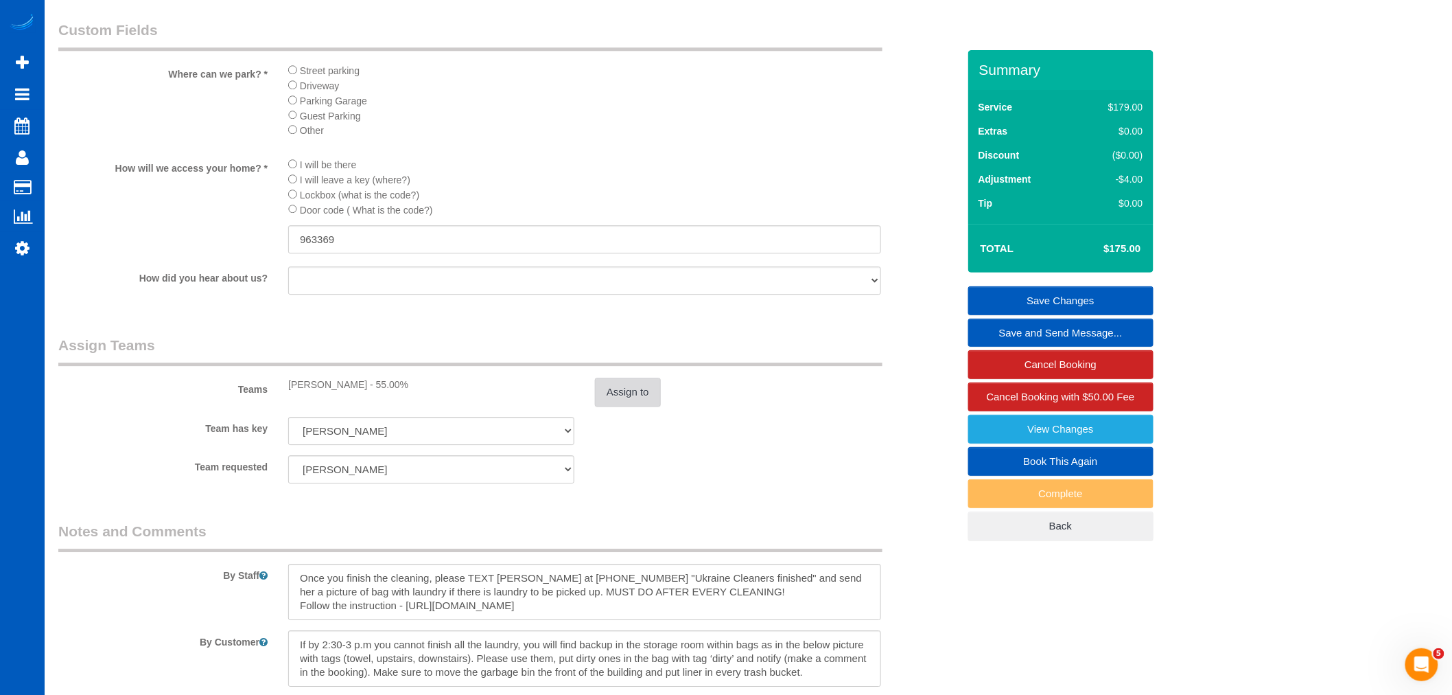
click at [626, 406] on button "Assign to" at bounding box center [628, 391] width 66 height 29
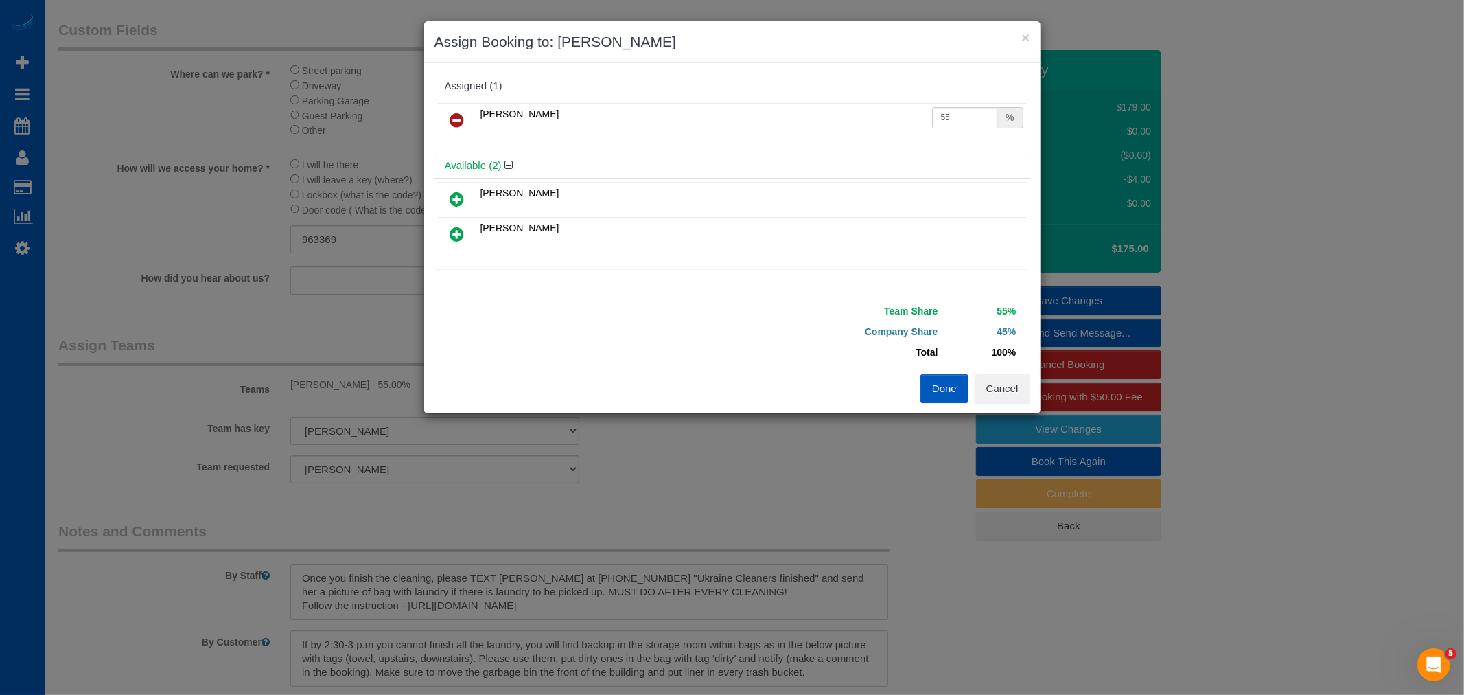
click at [462, 126] on icon at bounding box center [457, 120] width 14 height 16
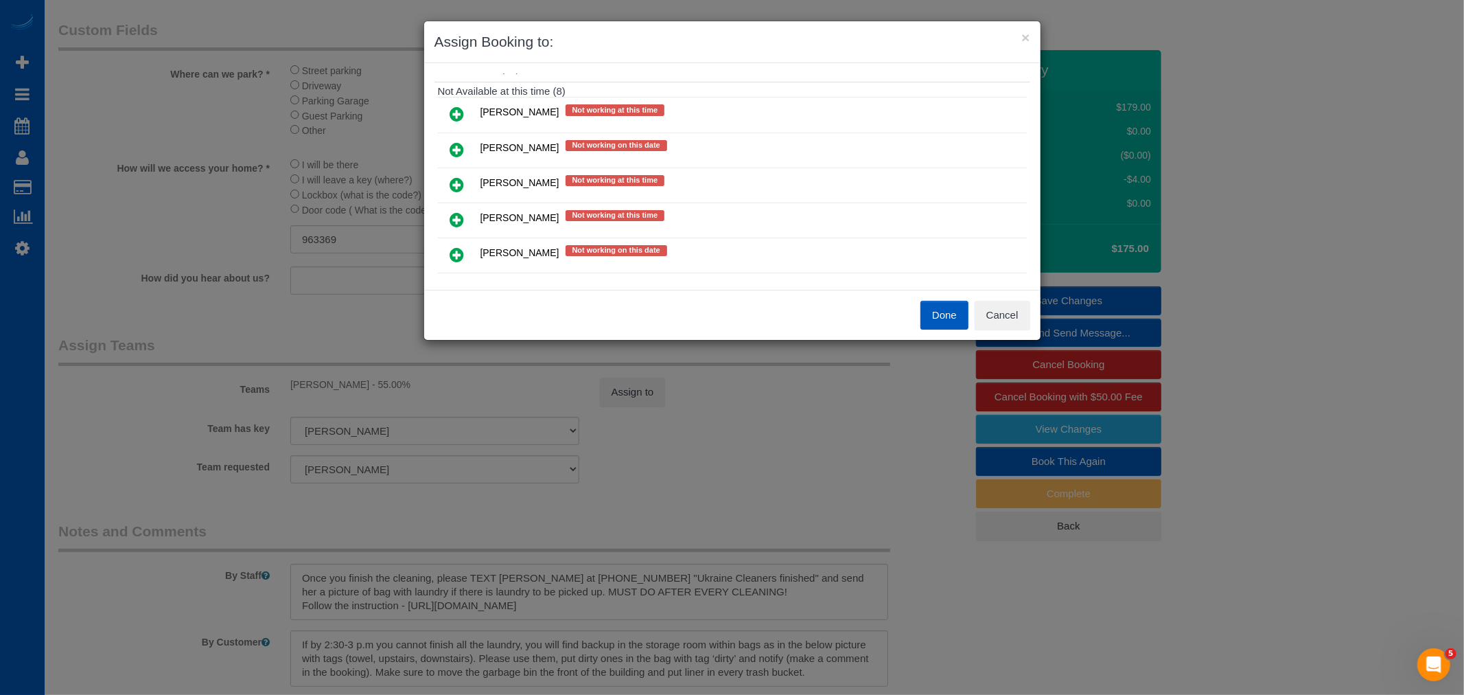
scroll to position [229, 0]
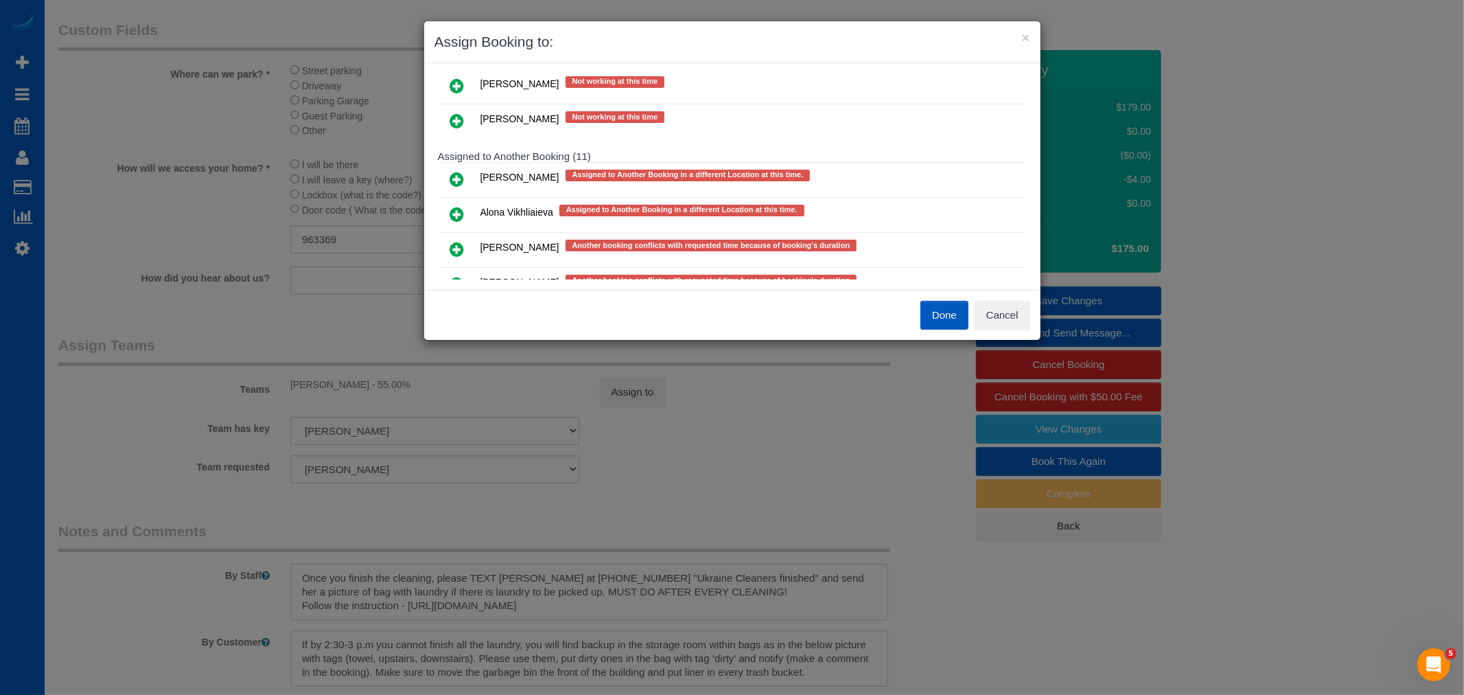
click at [458, 172] on icon at bounding box center [457, 179] width 14 height 16
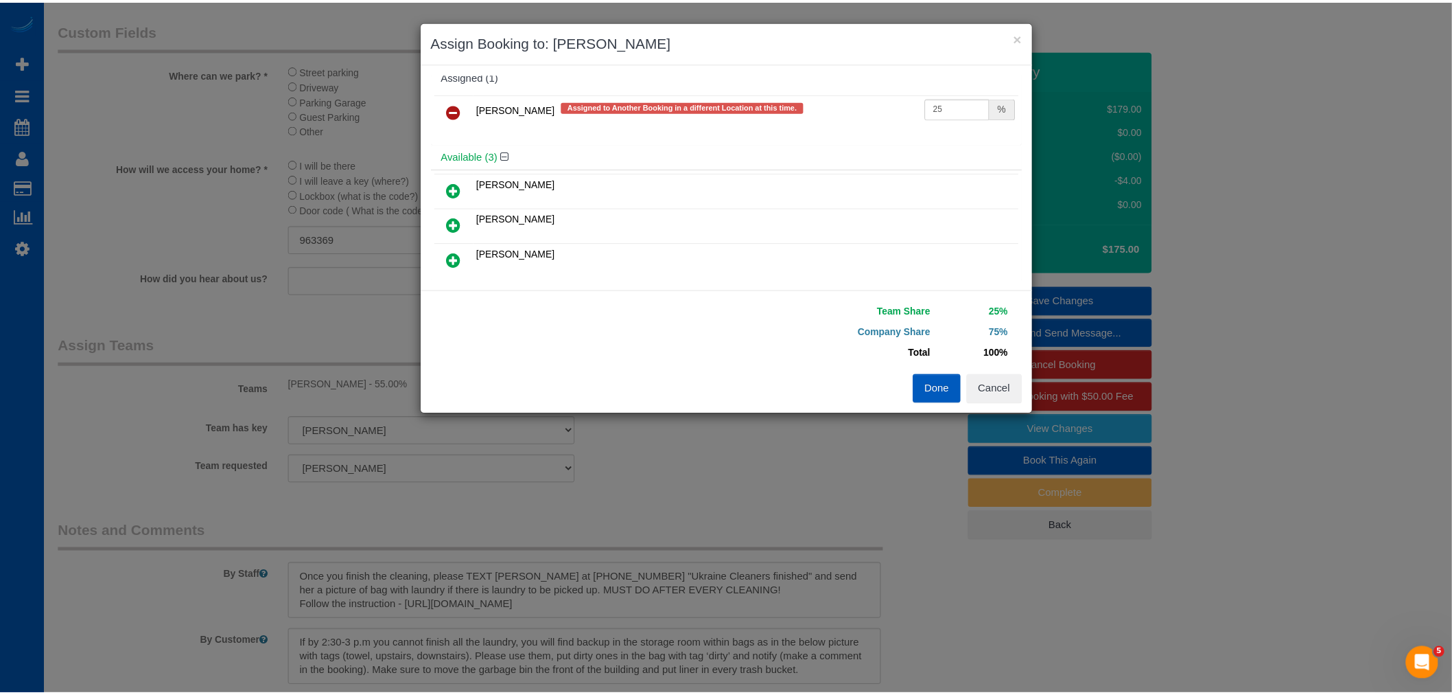
scroll to position [0, 0]
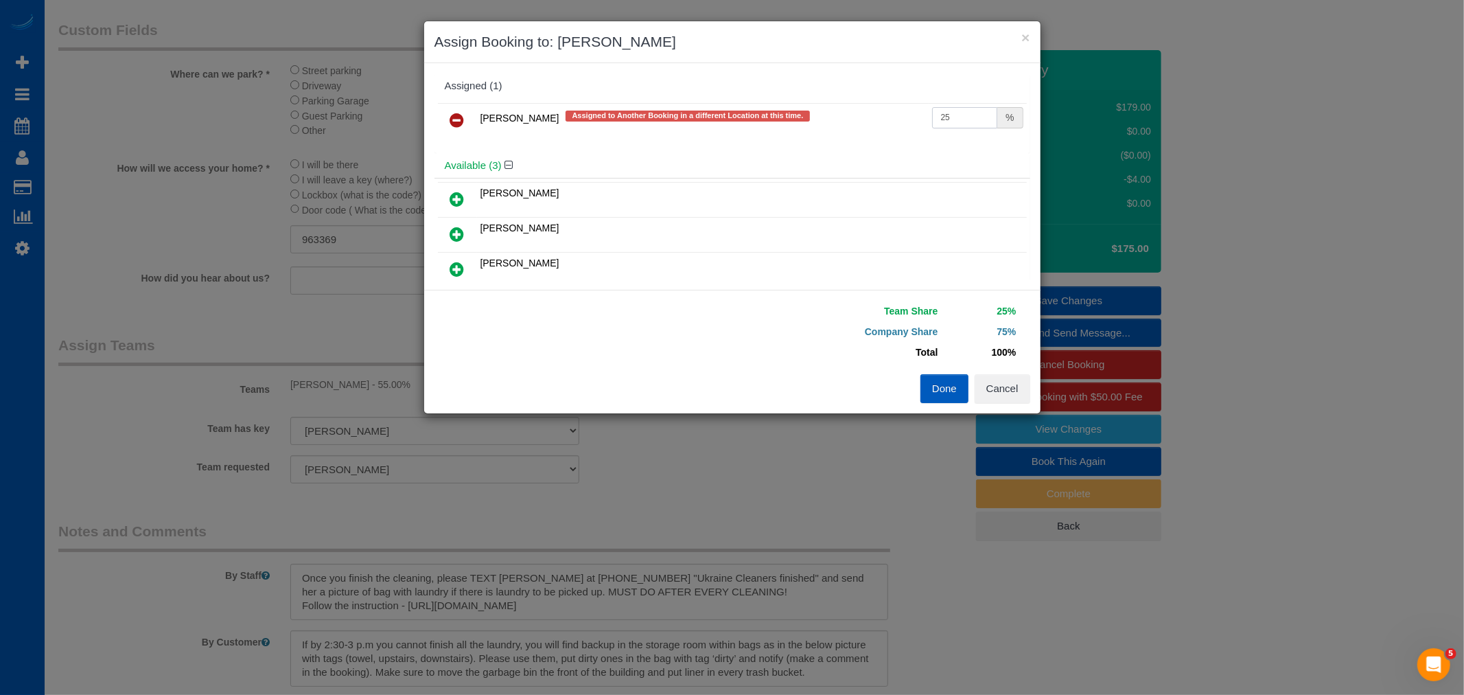
drag, startPoint x: 968, startPoint y: 113, endPoint x: 722, endPoint y: 128, distance: 246.9
click at [722, 128] on tr "Alona Tarasiuk Assigned to Another Booking in a different Location at this time…" at bounding box center [732, 120] width 589 height 35
type input "55"
click at [923, 375] on button "Done" at bounding box center [944, 388] width 48 height 29
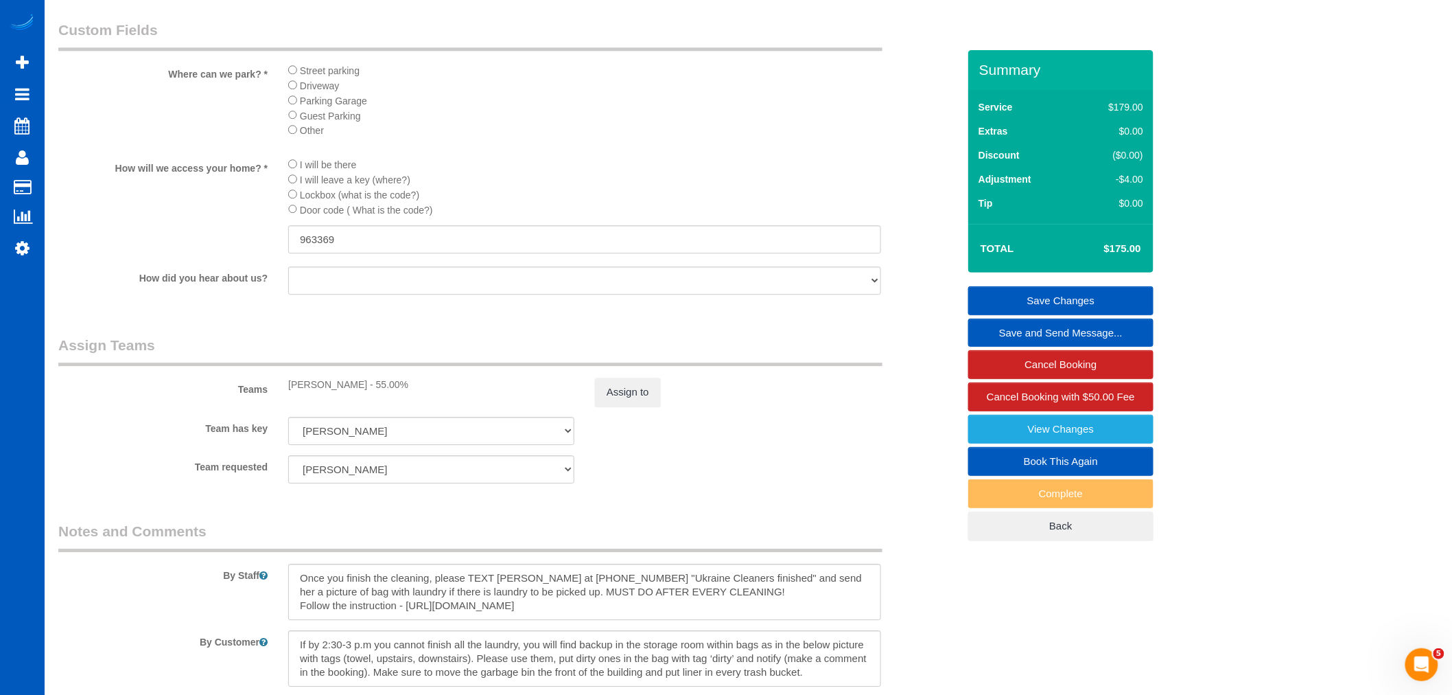
click at [1060, 283] on div "Summary Service $179.00 Extras $0.00 Discount ($0.00) Adjustment -$4.00 Tip $0.…" at bounding box center [1060, 309] width 185 height 518
click at [1061, 297] on link "Save Changes" at bounding box center [1060, 300] width 185 height 29
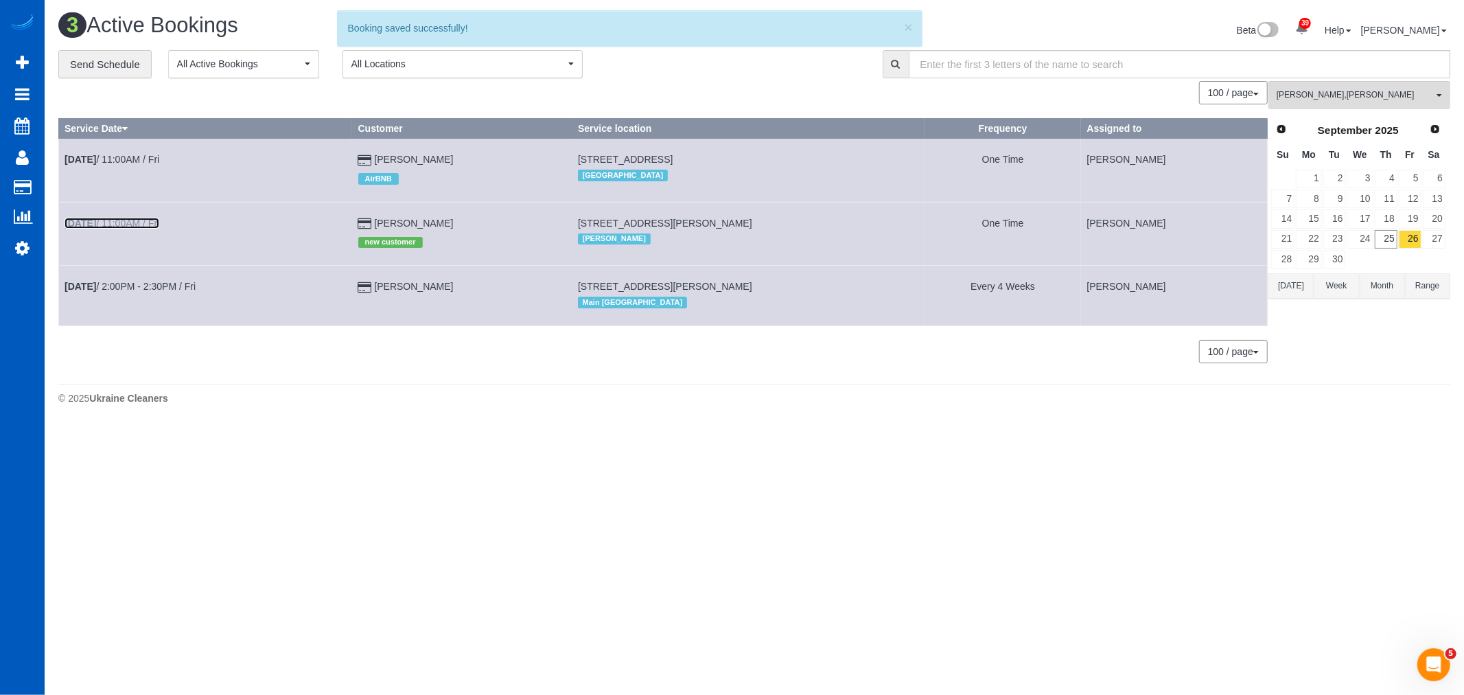
click at [85, 229] on b "[DATE]" at bounding box center [81, 223] width 32 height 11
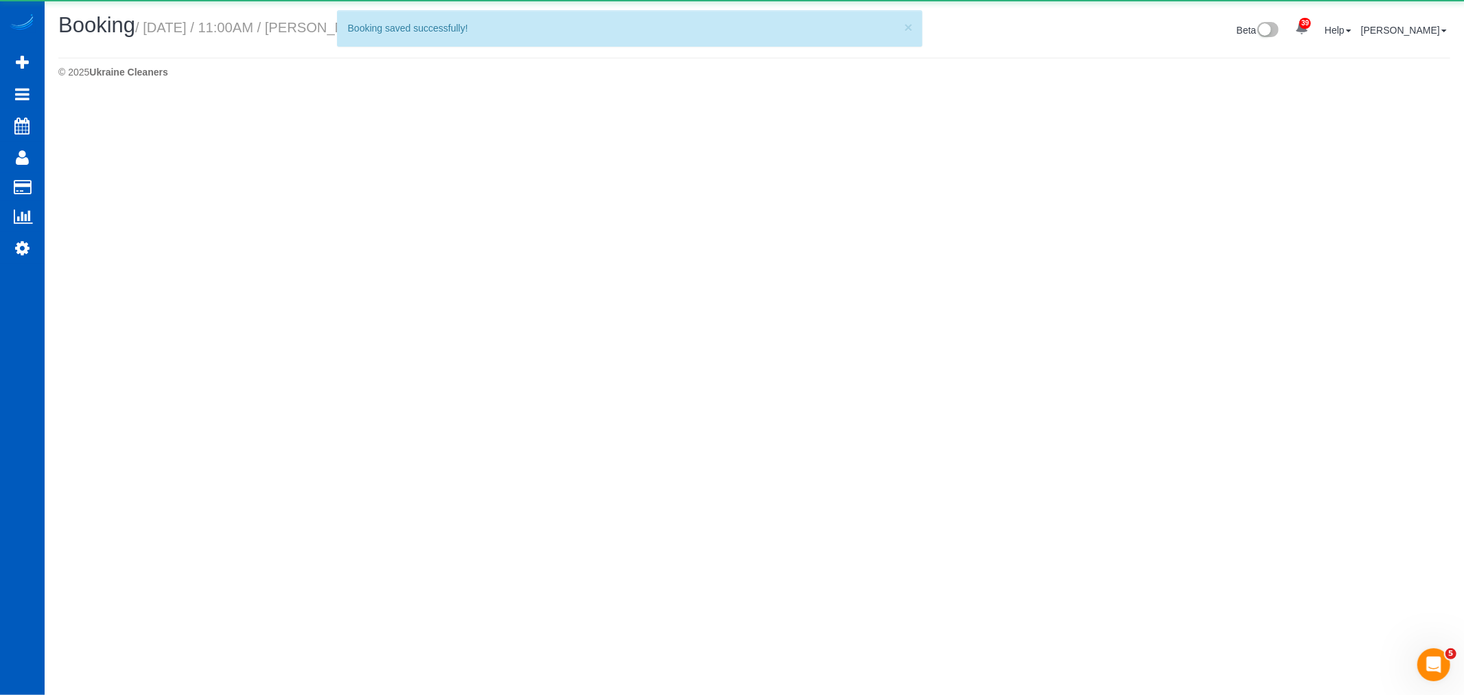
select select "WA"
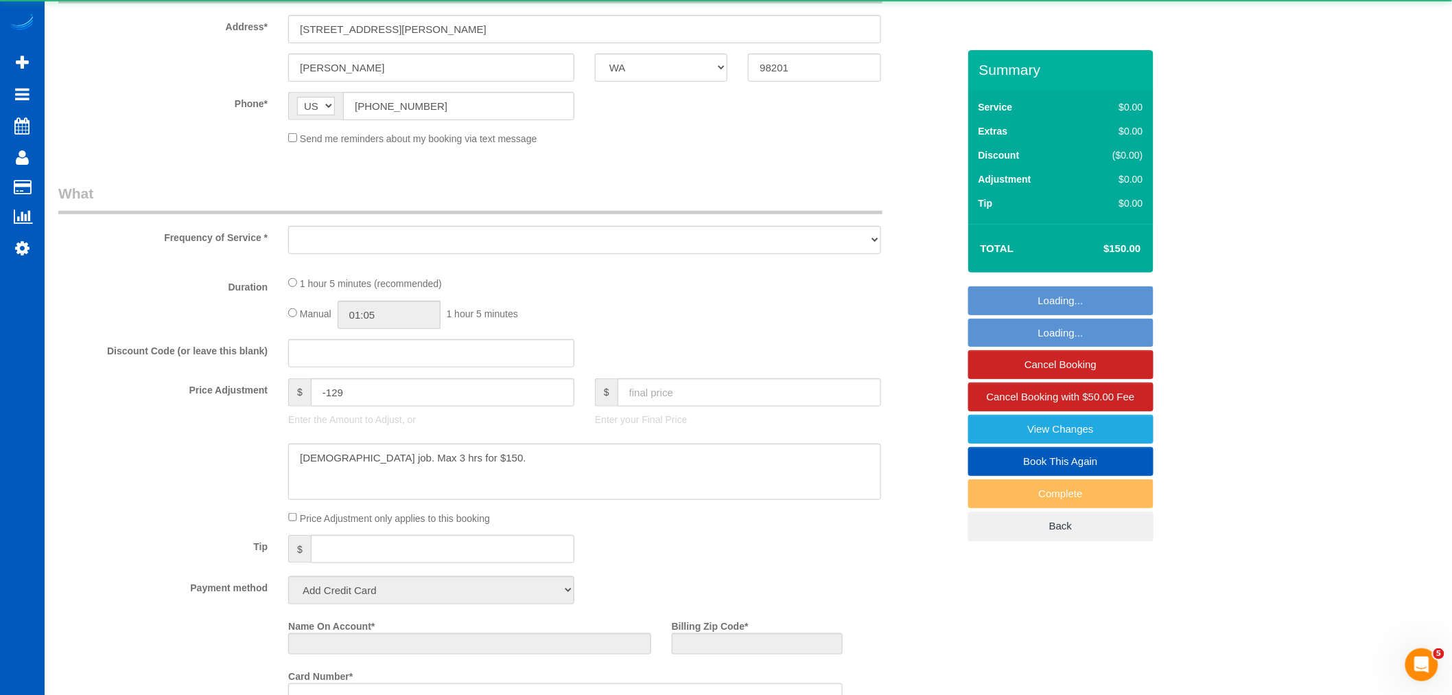
select select "object:9566"
select select "string:fspay-6088dcbd-1001-4404-8493-f1c0c8dca868"
select select "199"
select select "1001"
select select "2"
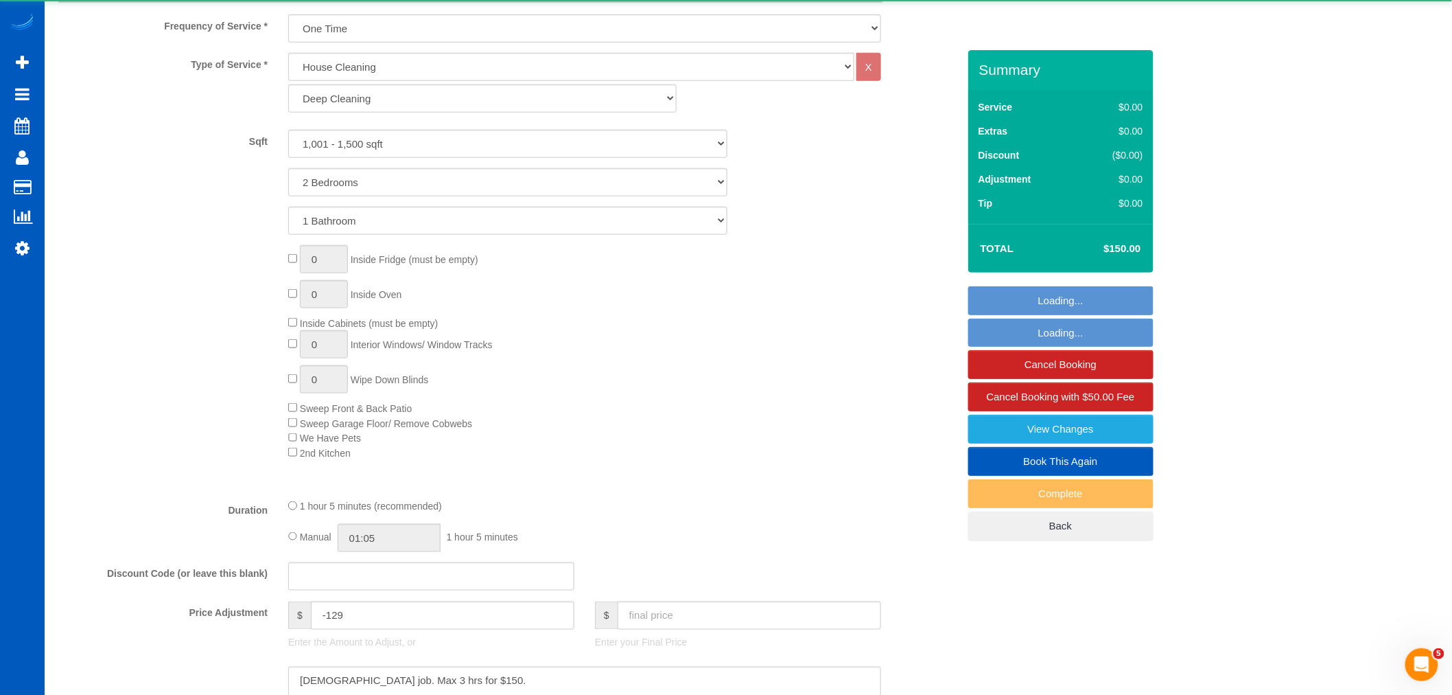
select select "object:9925"
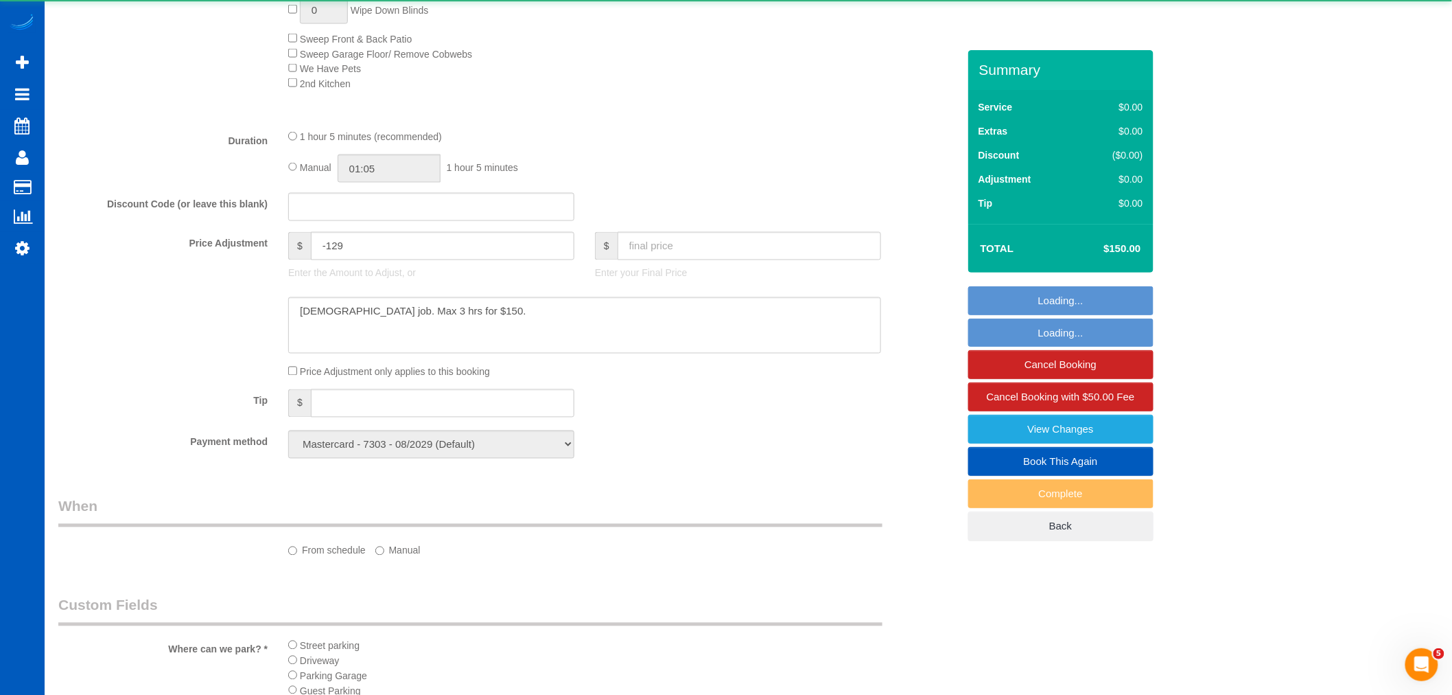
select select "spot69"
select select "1001"
select select "2"
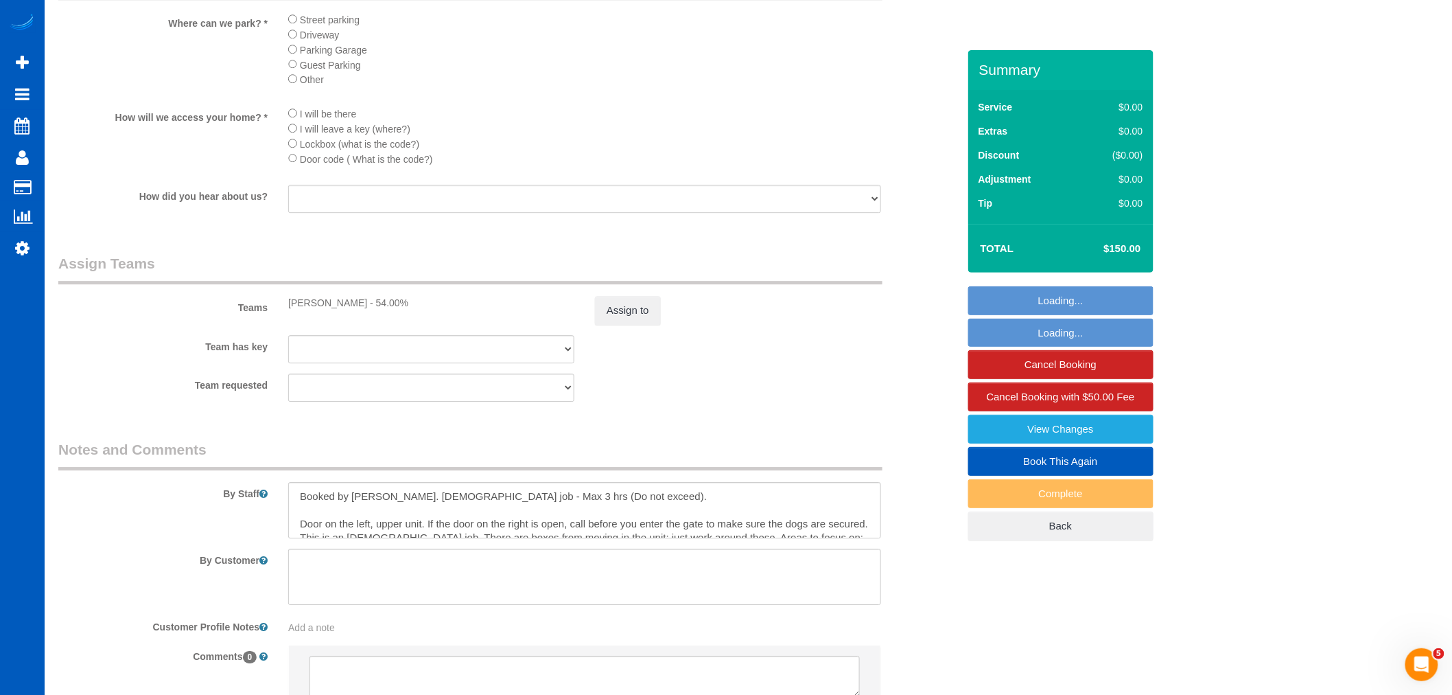
scroll to position [1677, 0]
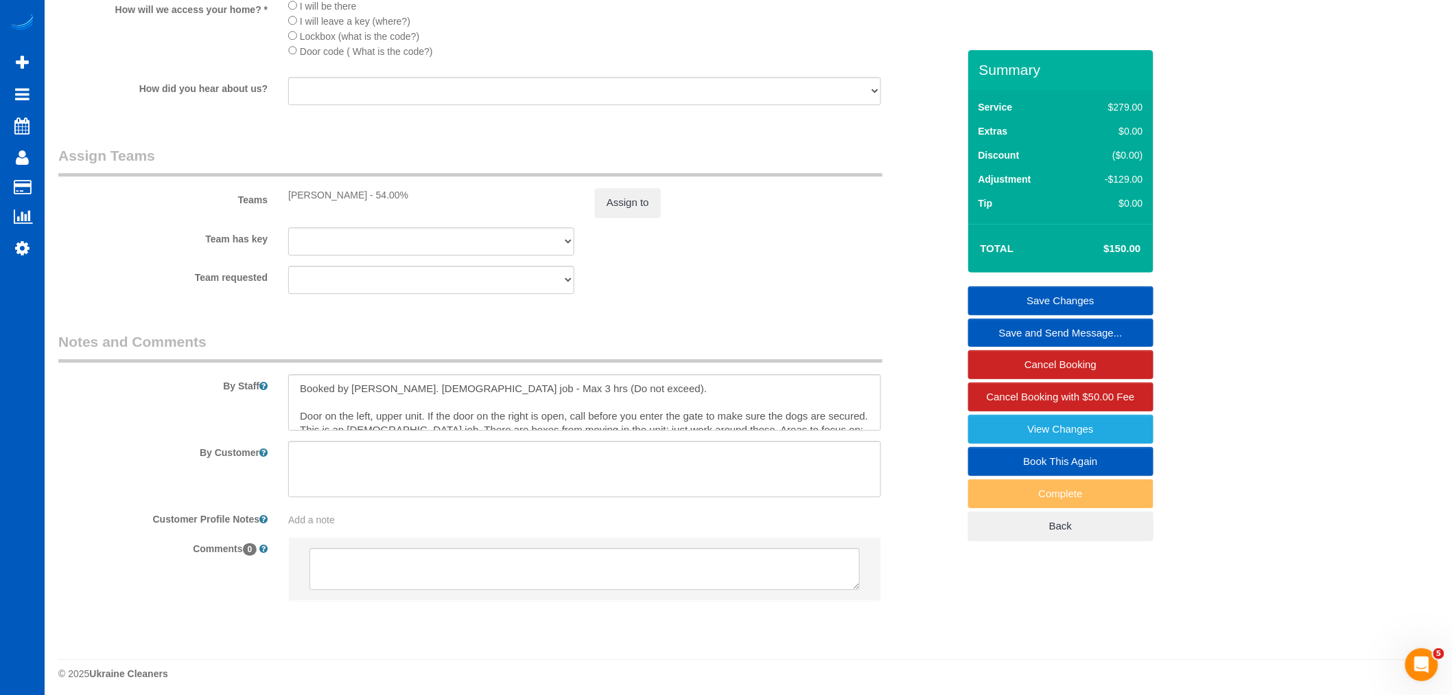
click at [589, 213] on div "Assign to" at bounding box center [738, 202] width 307 height 29
click at [612, 217] on button "Assign to" at bounding box center [628, 202] width 66 height 29
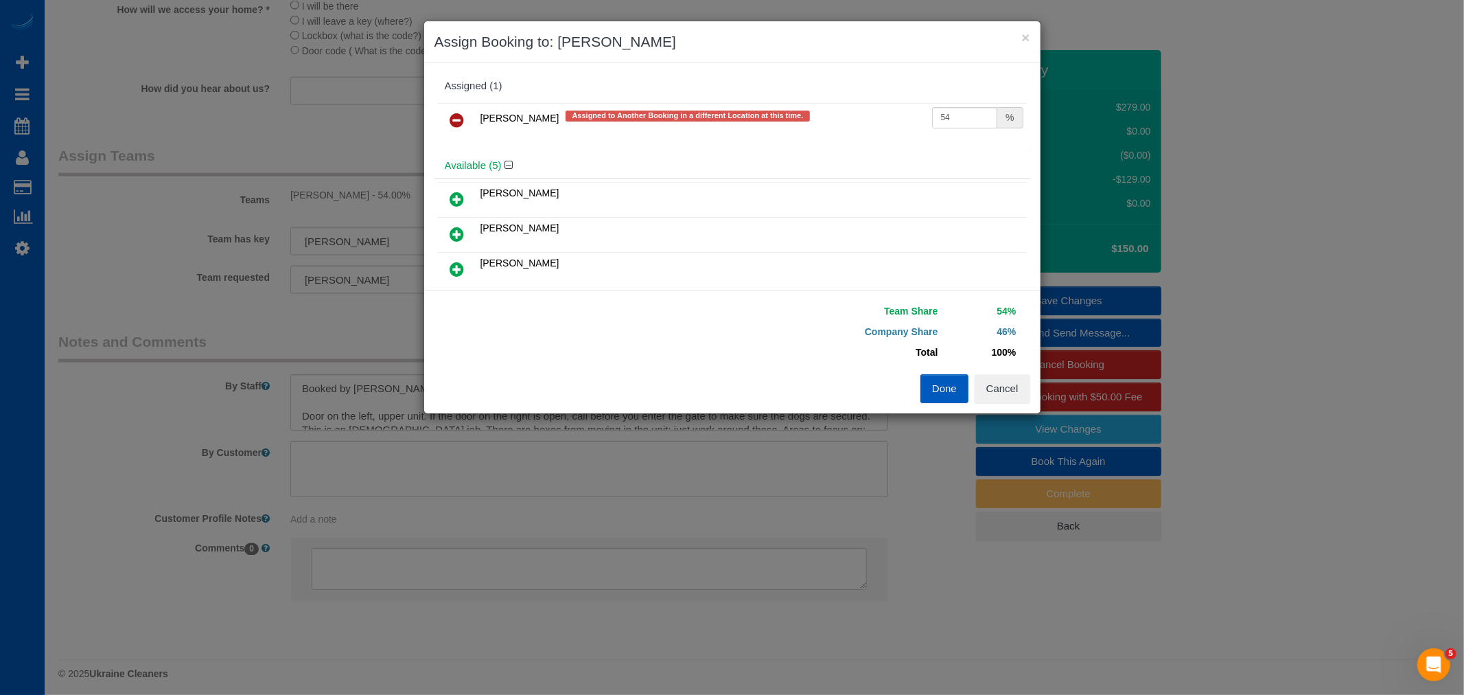
click at [456, 111] on link at bounding box center [457, 120] width 32 height 27
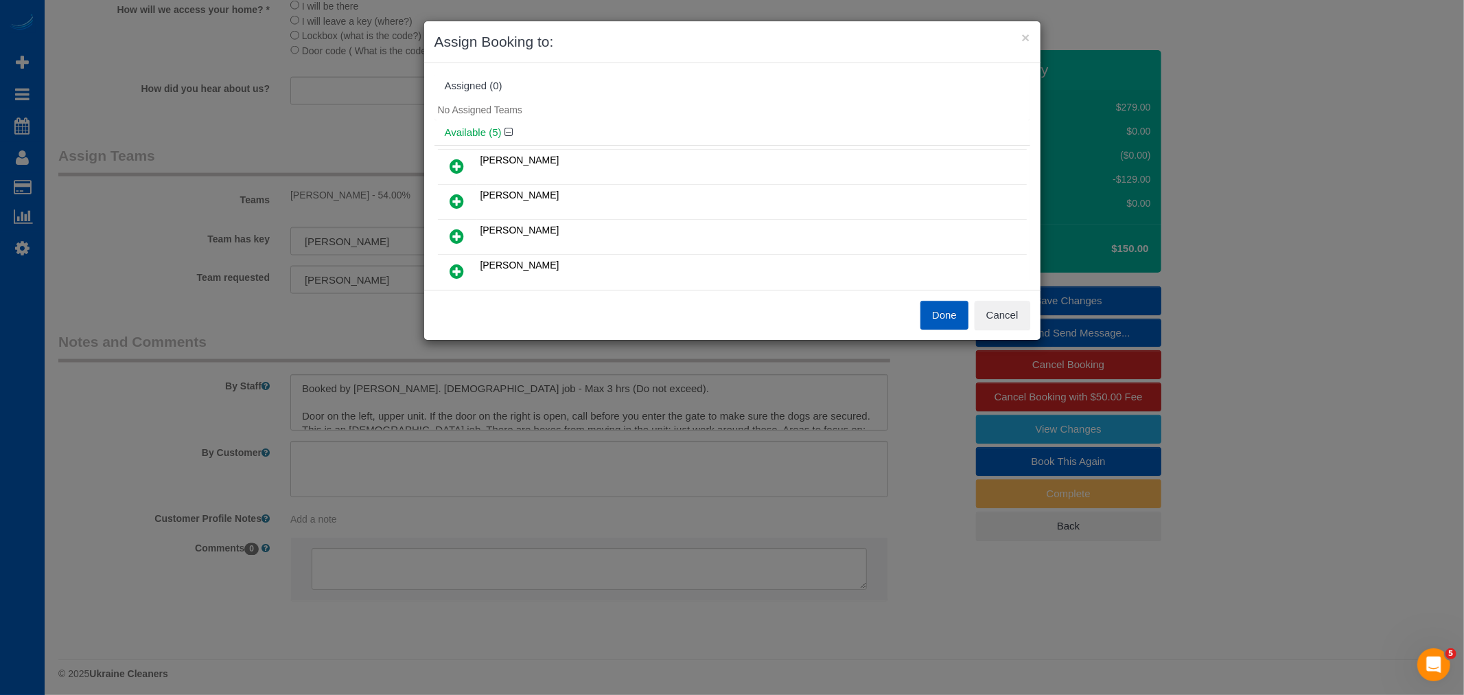
click at [458, 229] on icon at bounding box center [457, 236] width 14 height 16
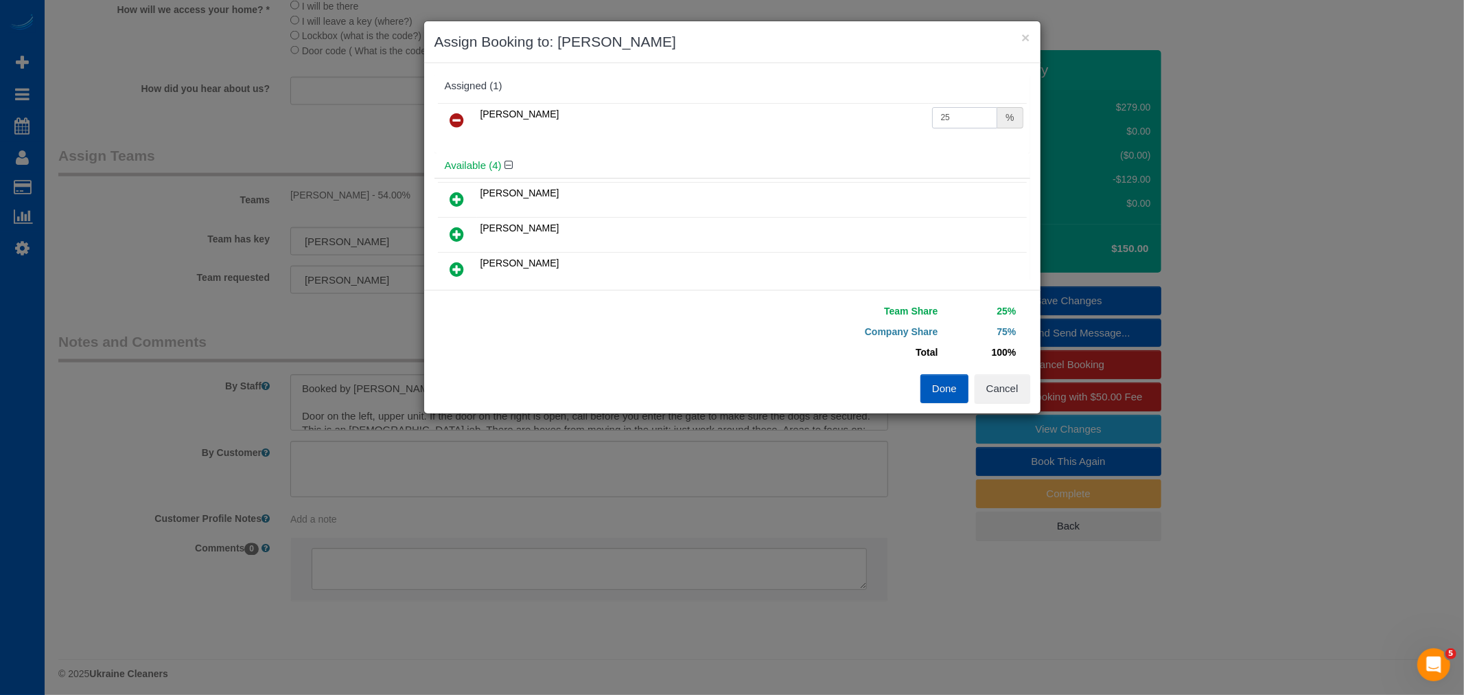
drag, startPoint x: 964, startPoint y: 112, endPoint x: 821, endPoint y: 128, distance: 143.7
click at [821, 128] on tr "Nataliia Moskalenko 25 %" at bounding box center [732, 120] width 589 height 35
type input "55"
click at [923, 358] on td "Total" at bounding box center [842, 352] width 199 height 21
click at [932, 384] on button "Done" at bounding box center [944, 388] width 48 height 29
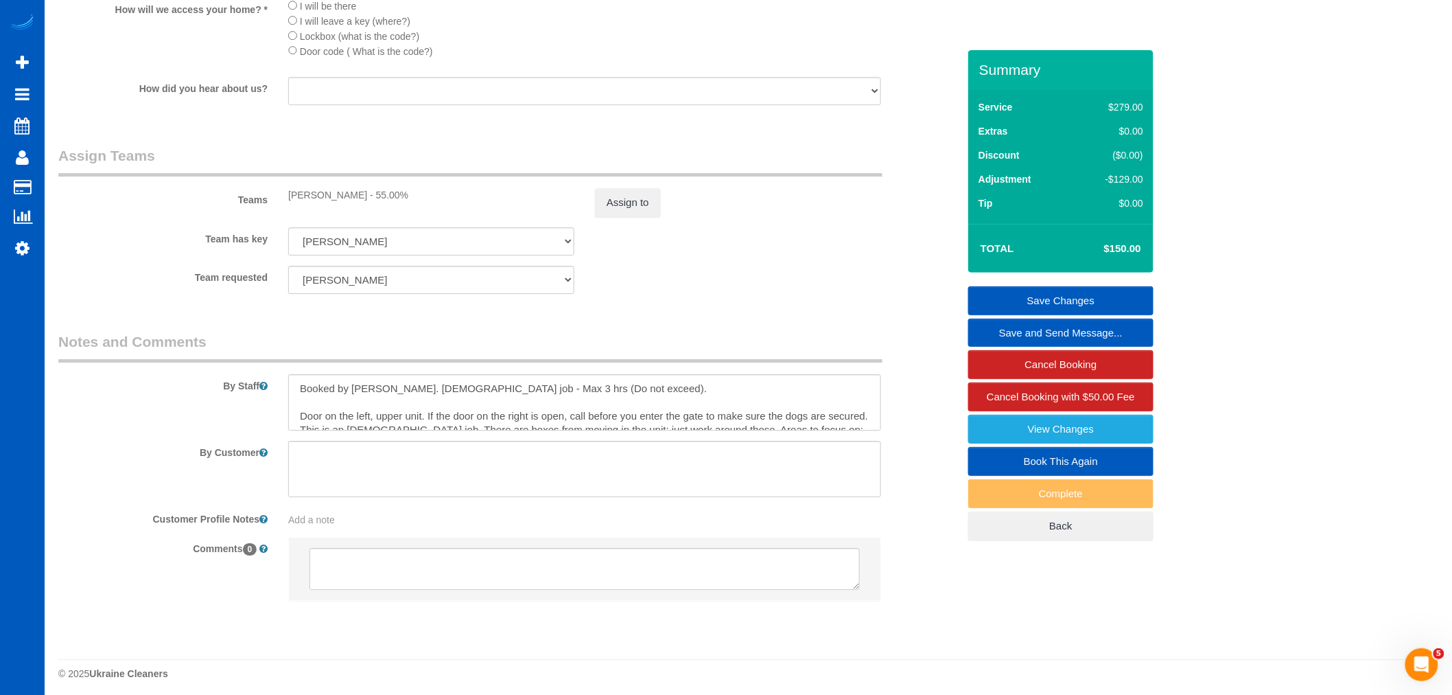
click at [1045, 294] on link "Save Changes" at bounding box center [1060, 300] width 185 height 29
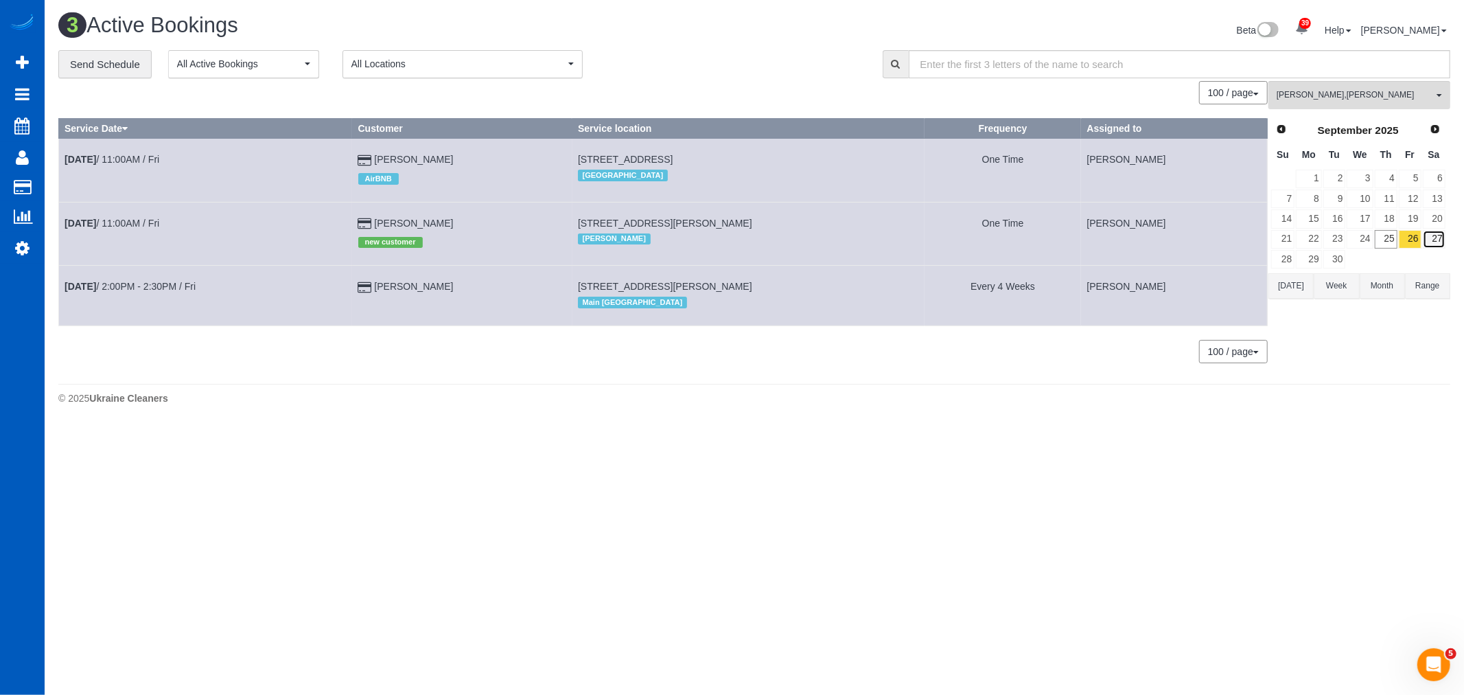
click at [1443, 244] on link "27" at bounding box center [1434, 239] width 23 height 19
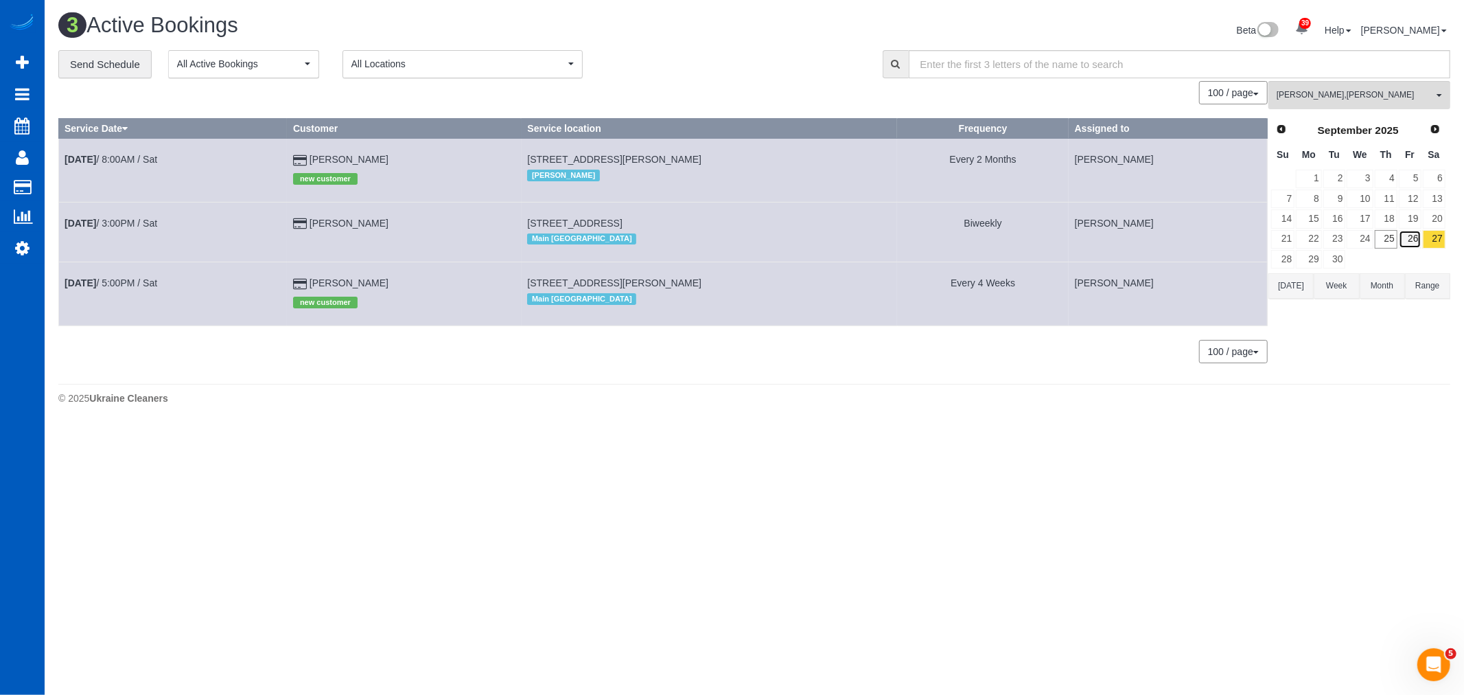
click at [1416, 238] on link "26" at bounding box center [1410, 239] width 23 height 19
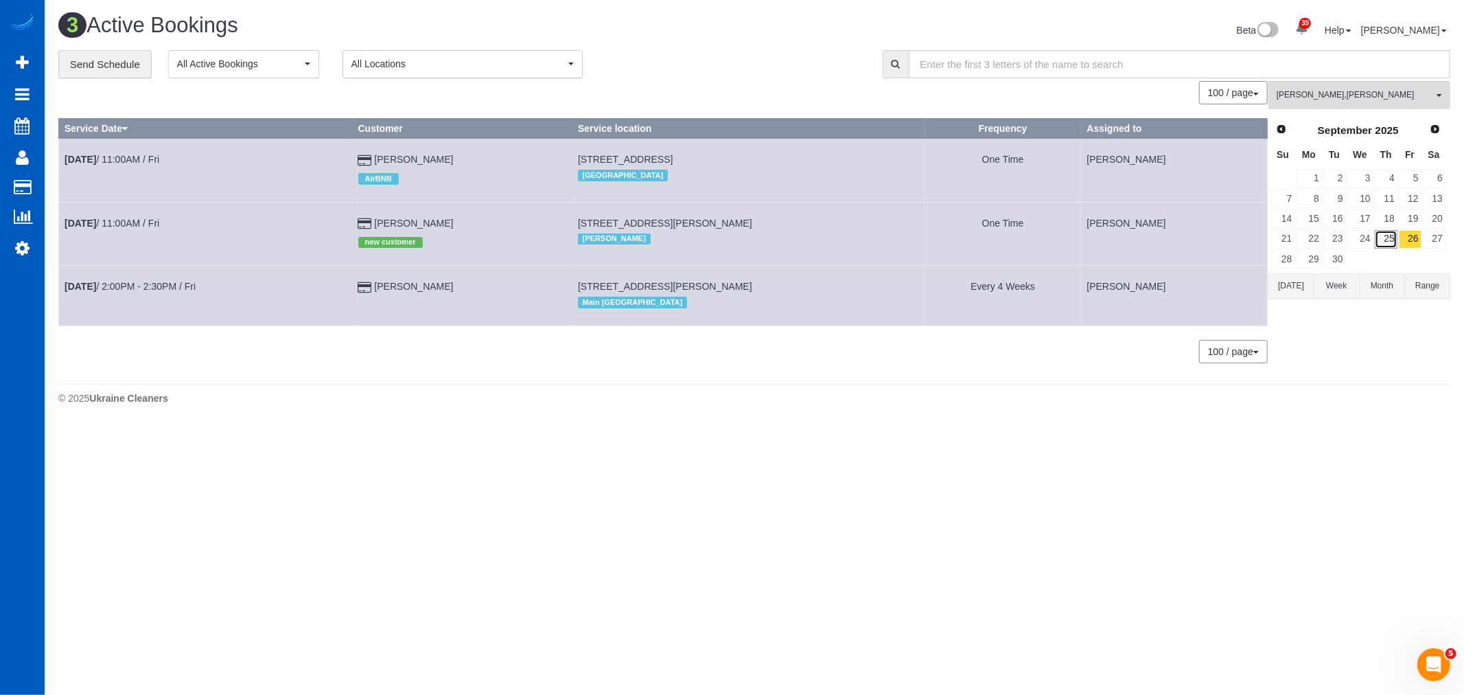
click at [1384, 240] on link "25" at bounding box center [1386, 239] width 23 height 19
click at [1400, 244] on link "26" at bounding box center [1410, 239] width 23 height 19
click at [74, 62] on span "Add Booking" at bounding box center [131, 63] width 172 height 32
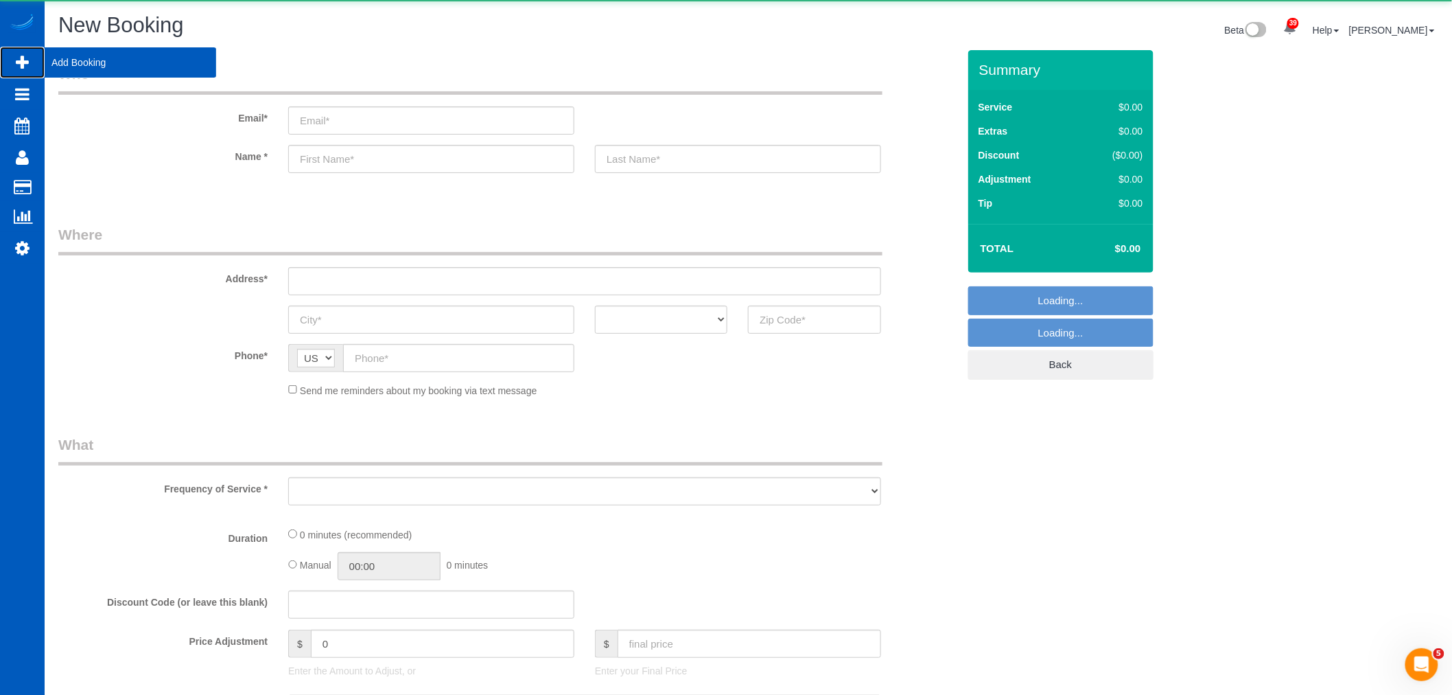
select select "object:11447"
select select "199"
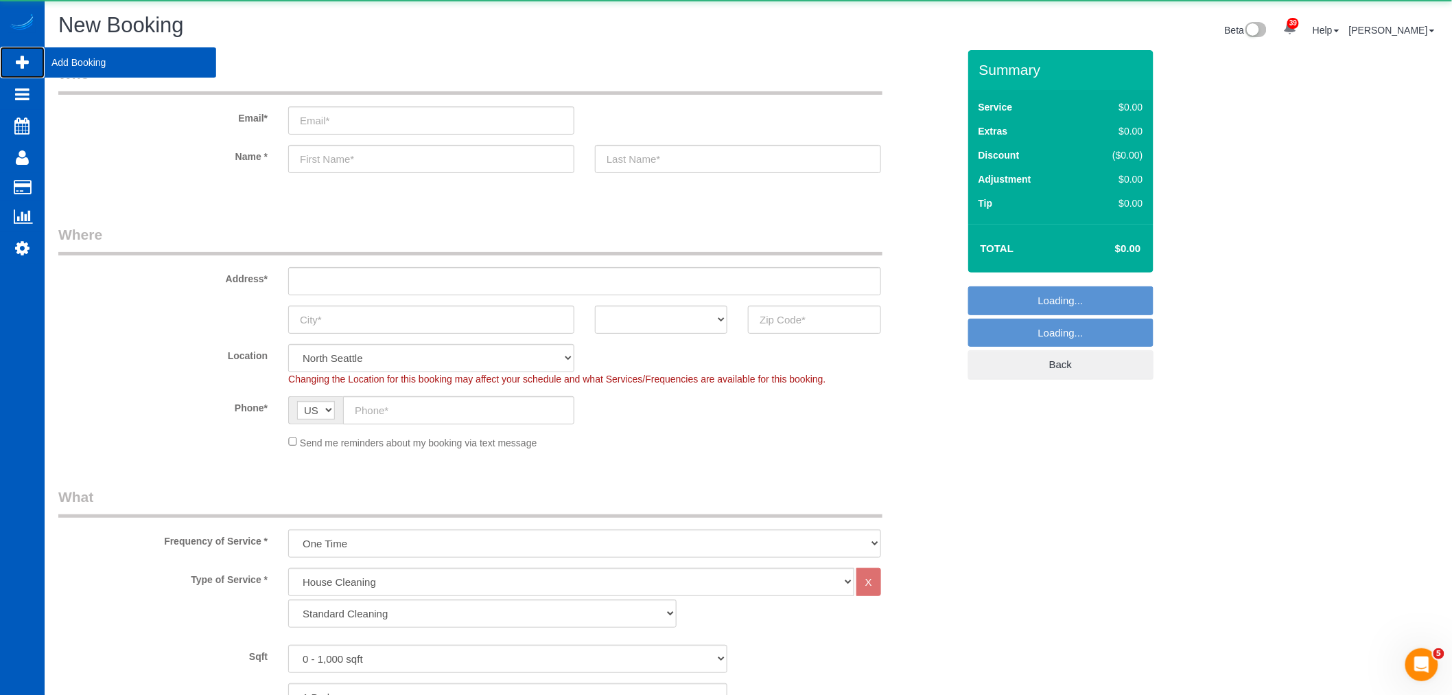
select select "object:11536"
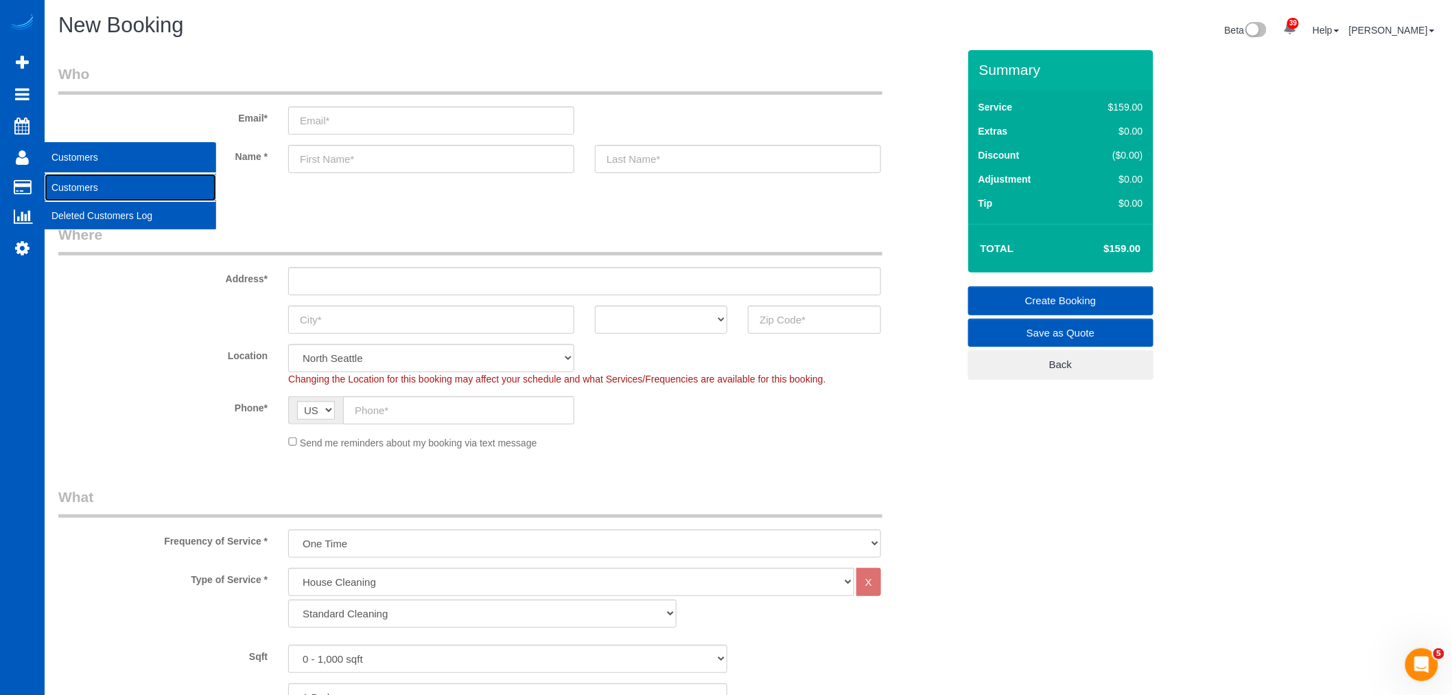
click at [108, 183] on link "Customers" at bounding box center [131, 187] width 172 height 27
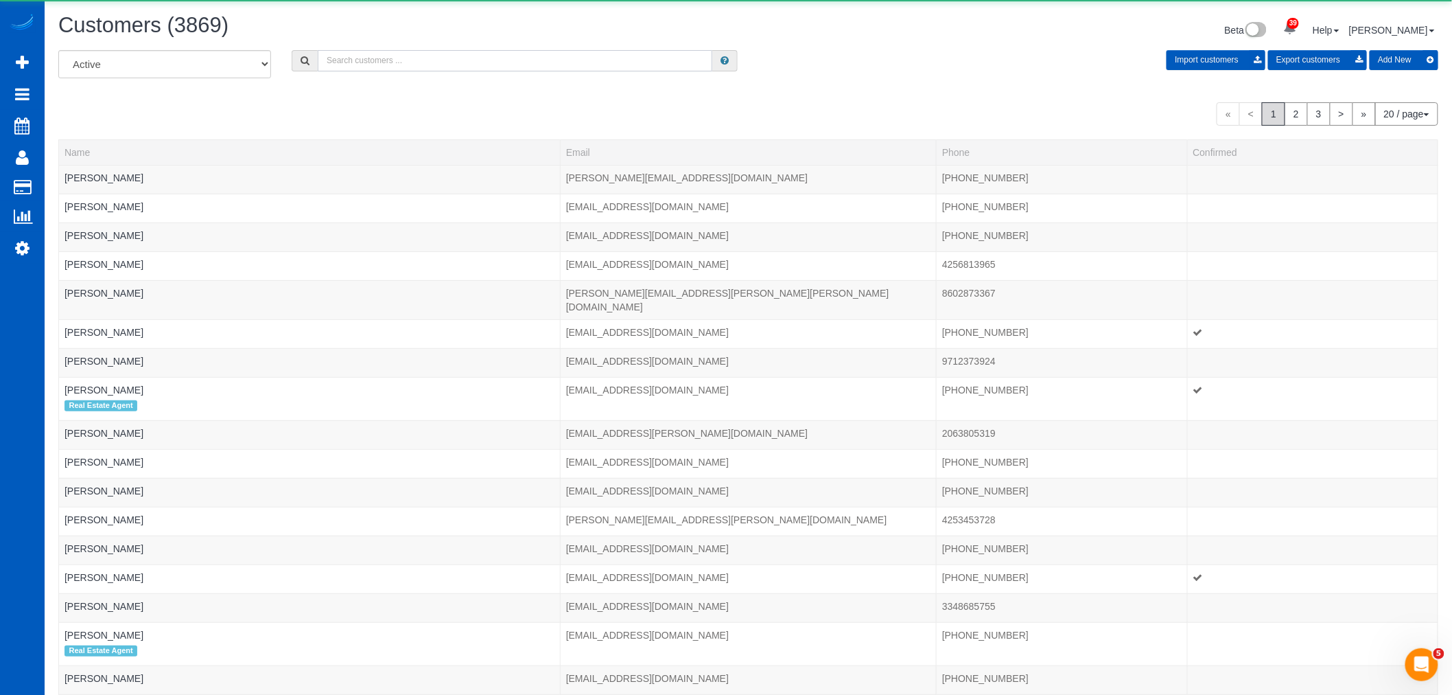
click at [399, 65] on input "text" at bounding box center [515, 60] width 395 height 21
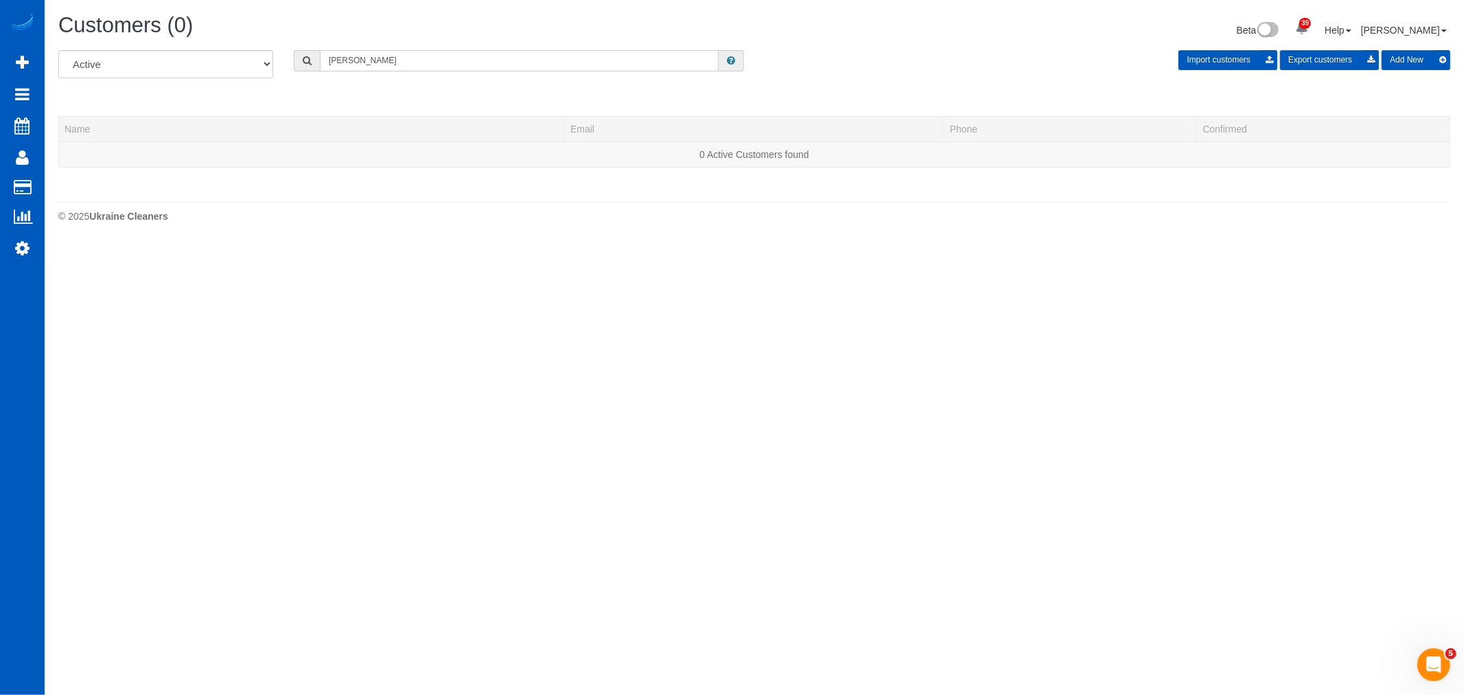
drag, startPoint x: 384, startPoint y: 67, endPoint x: 343, endPoint y: 71, distance: 41.3
click at [343, 71] on input "sergiy" at bounding box center [519, 60] width 399 height 21
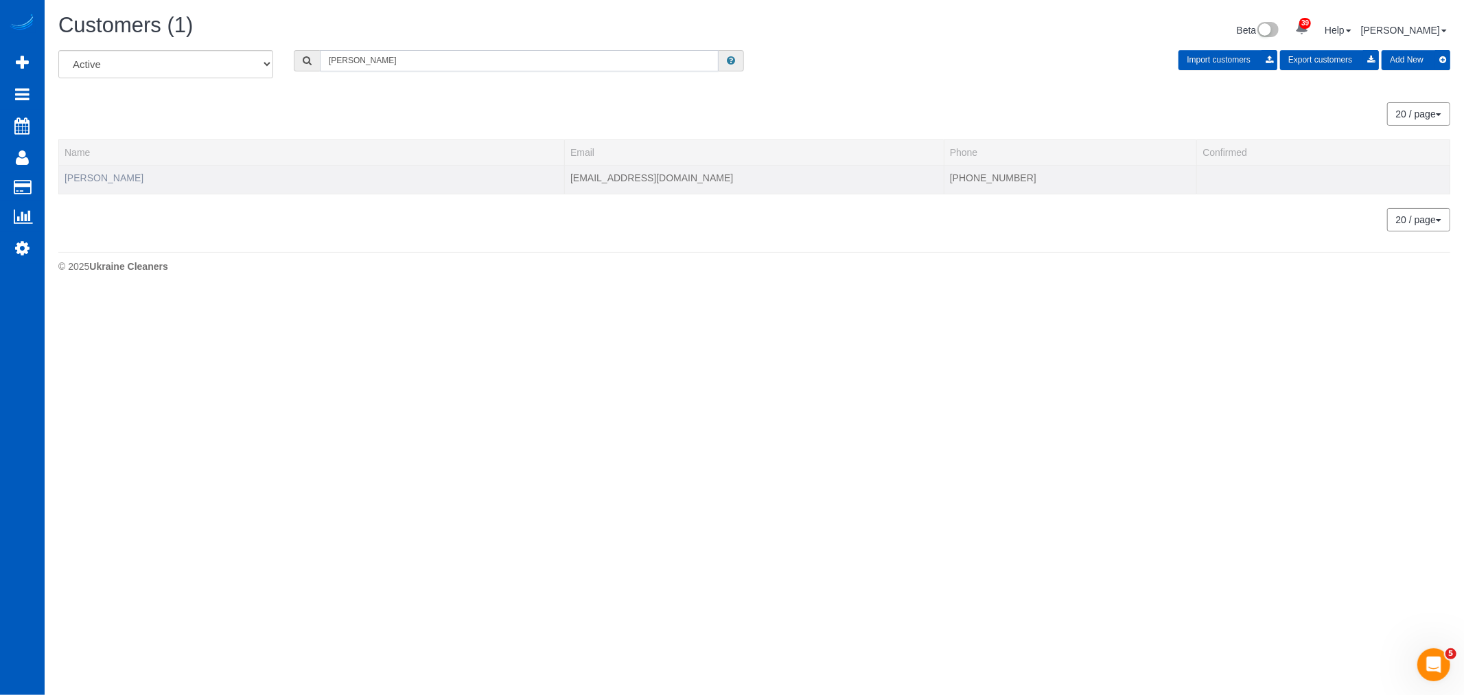
type input "sergey"
click at [134, 177] on link "[PERSON_NAME]" at bounding box center [104, 177] width 79 height 11
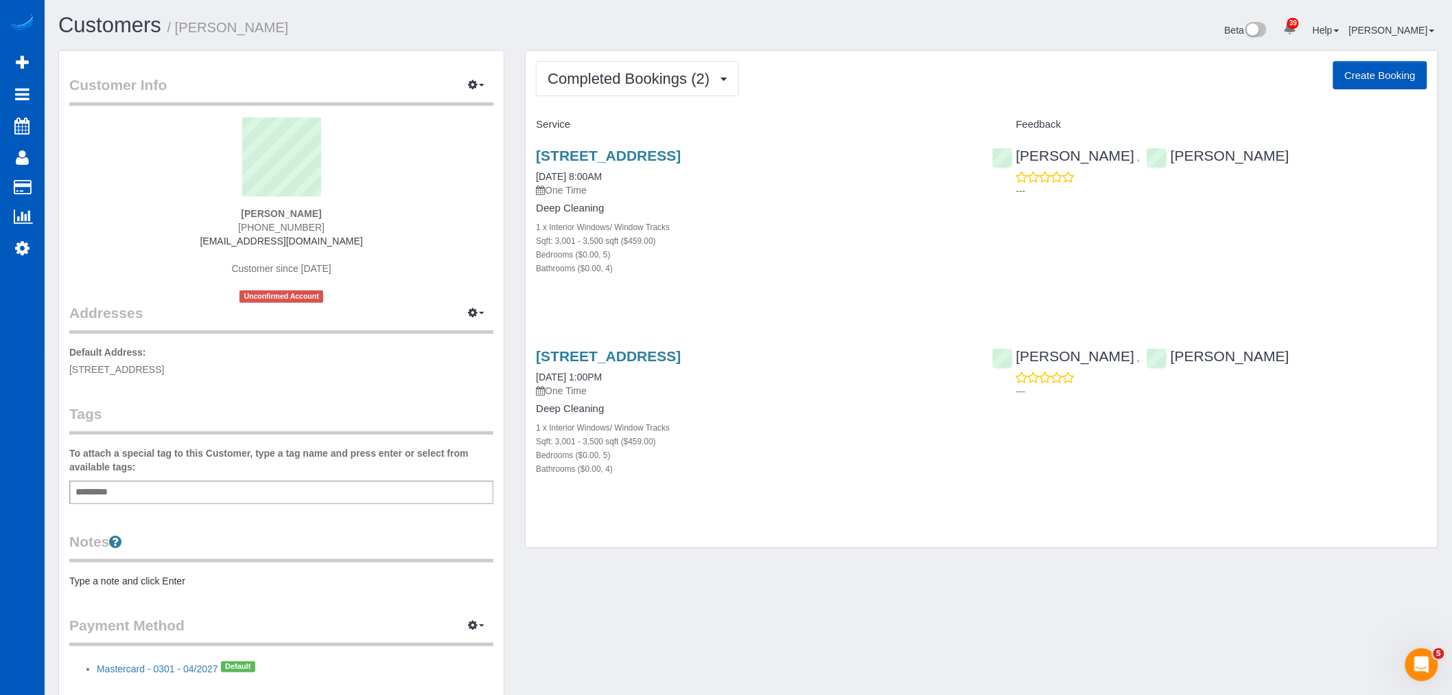
drag, startPoint x: 203, startPoint y: 234, endPoint x: 375, endPoint y: 239, distance: 172.3
click at [375, 239] on div "Sergey Kolomiyets (253) 217-2862 cornerstone.inc2015@gmail.com Customer since 2…" at bounding box center [281, 209] width 424 height 185
click at [375, 240] on div "Sergey Kolomiyets (253) 217-2862 cornerstone.inc2015@gmail.com Customer since 2…" at bounding box center [281, 209] width 424 height 185
drag, startPoint x: 365, startPoint y: 241, endPoint x: 187, endPoint y: 242, distance: 177.8
click at [187, 242] on div "Sergey Kolomiyets (253) 217-2862 cornerstone.inc2015@gmail.com Customer since 2…" at bounding box center [281, 209] width 424 height 185
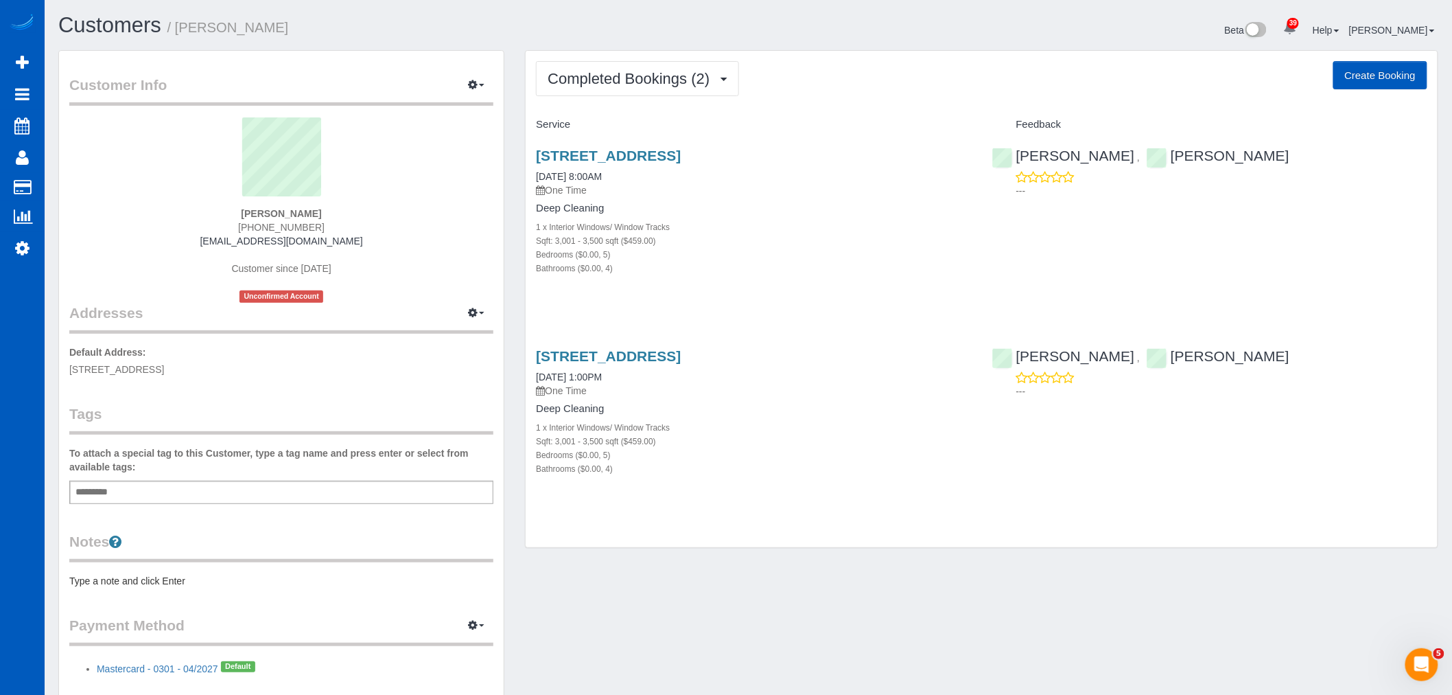
copy link "[EMAIL_ADDRESS][DOMAIN_NAME]"
drag, startPoint x: 532, startPoint y: 350, endPoint x: 844, endPoint y: 369, distance: 312.8
click at [844, 369] on div "10661 Forbes Creek Dr, Kirkland, WA 98033 09/16/2025 1:00PM One Time Deep Clean…" at bounding box center [754, 419] width 456 height 166
copy div "10661 Forbes Creek Dr, Kirkland, WA 98033 09/16/2025 1:00PM"
click at [612, 65] on button "Completed Bookings (2)" at bounding box center [637, 78] width 203 height 35
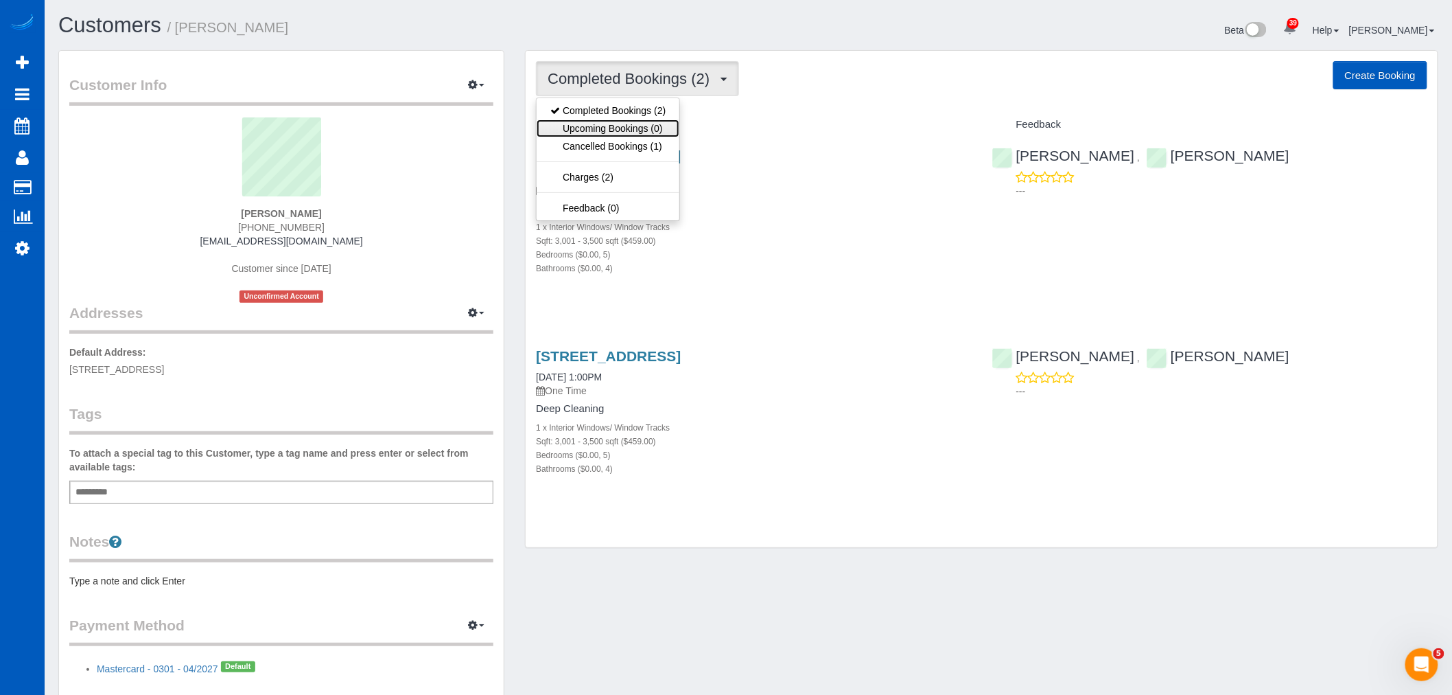
click at [623, 130] on link "Upcoming Bookings (0)" at bounding box center [608, 128] width 143 height 18
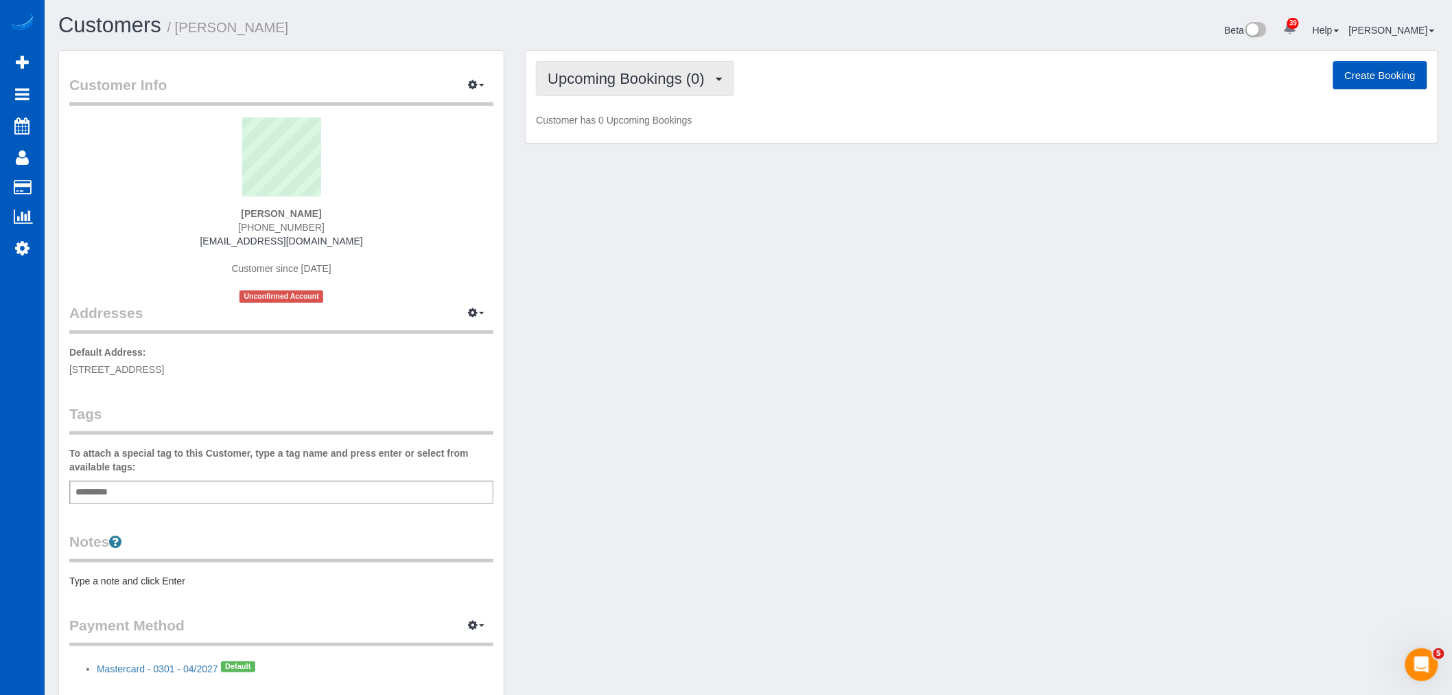
click at [620, 93] on button "Upcoming Bookings (0)" at bounding box center [635, 78] width 198 height 35
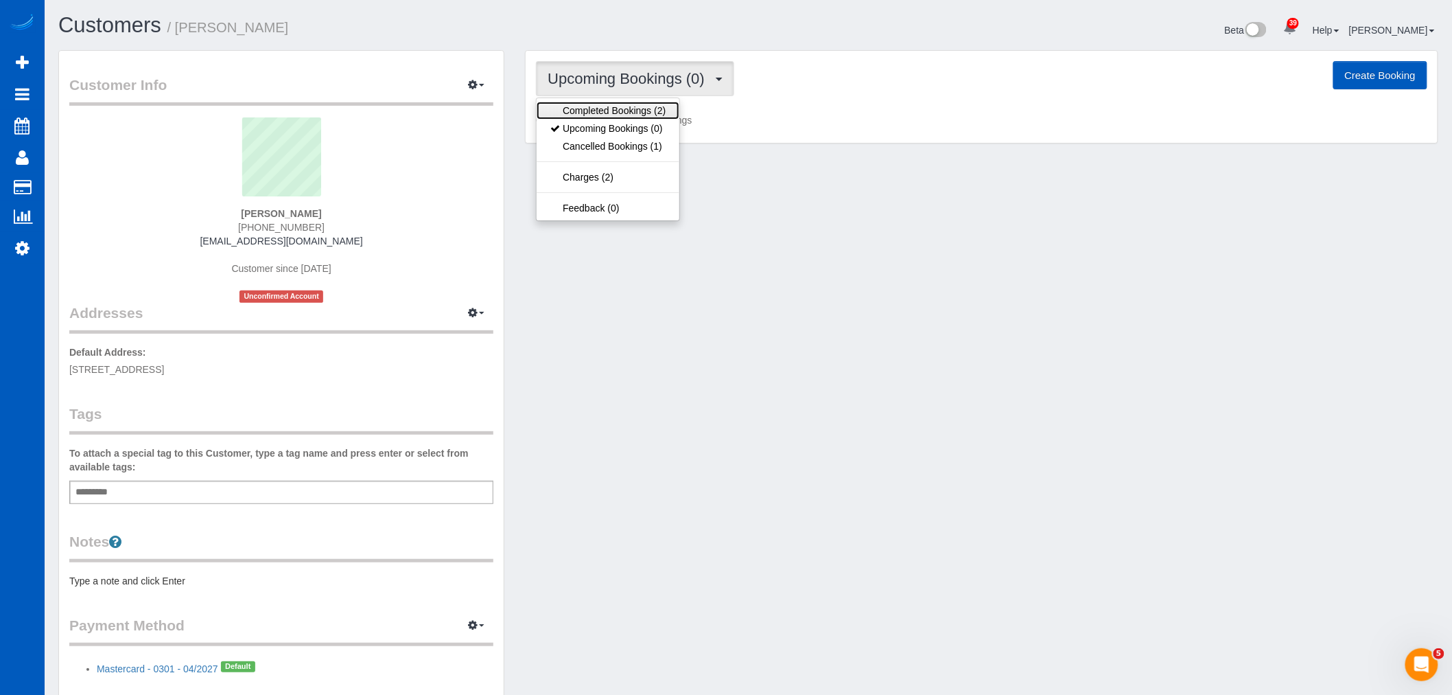
click at [618, 103] on link "Completed Bookings (2)" at bounding box center [608, 111] width 143 height 18
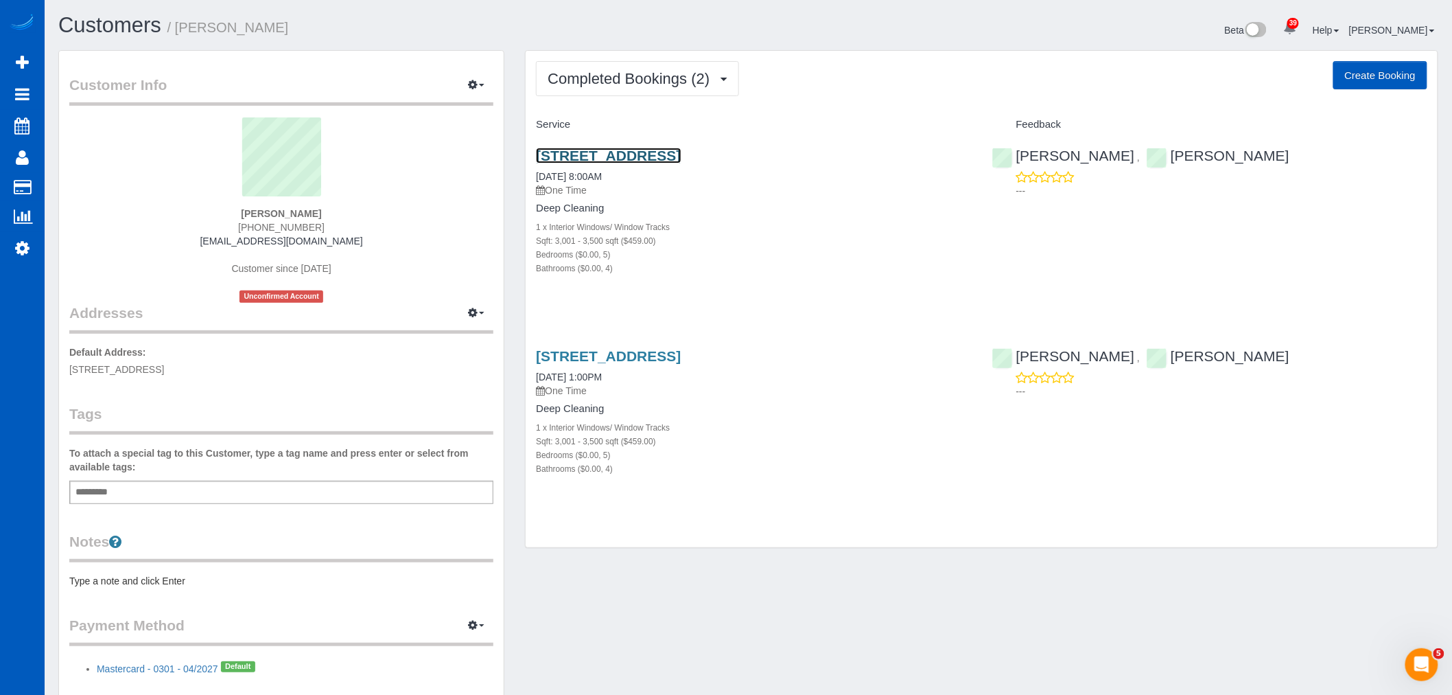
click at [629, 152] on link "[STREET_ADDRESS]" at bounding box center [608, 156] width 145 height 16
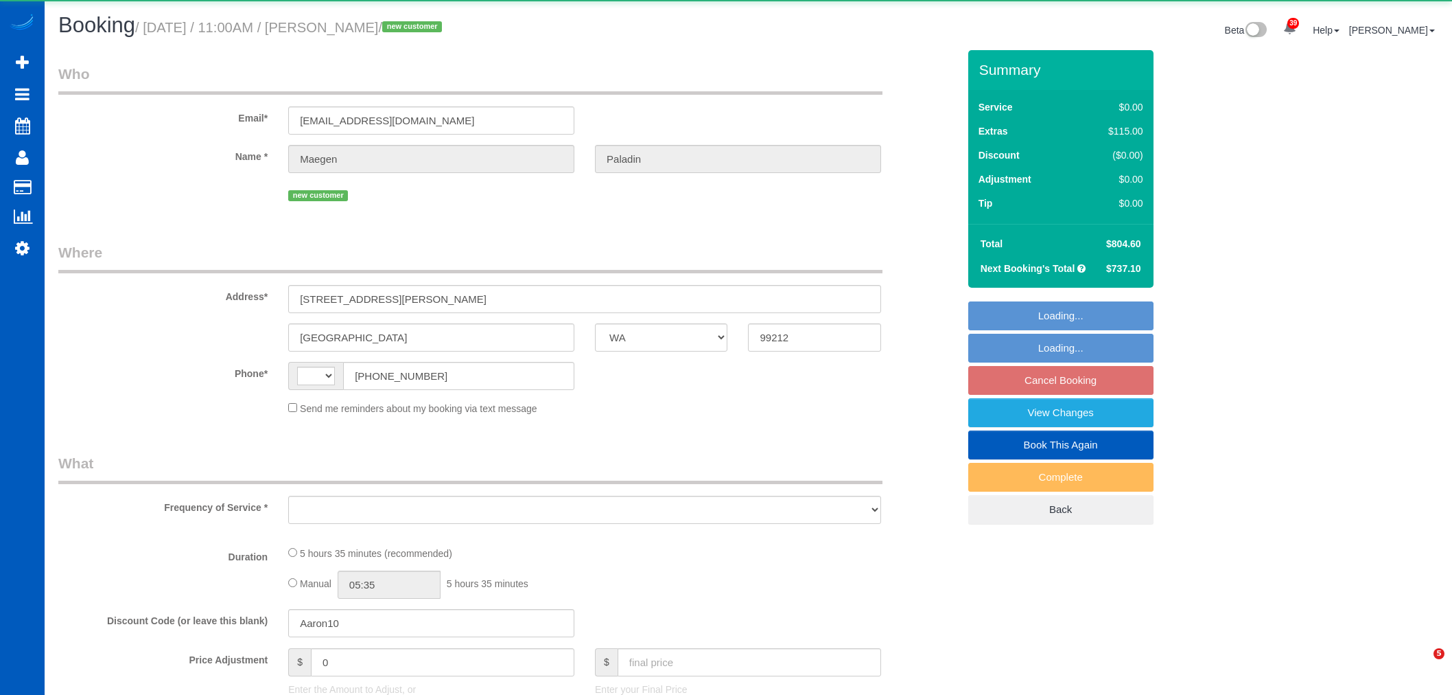
select select "WA"
select select "string:[GEOGRAPHIC_DATA]"
select select "object:4239"
select select "string:fspay-c16e3978-caa4-4e93-bdfc-d9cf4d3083b3"
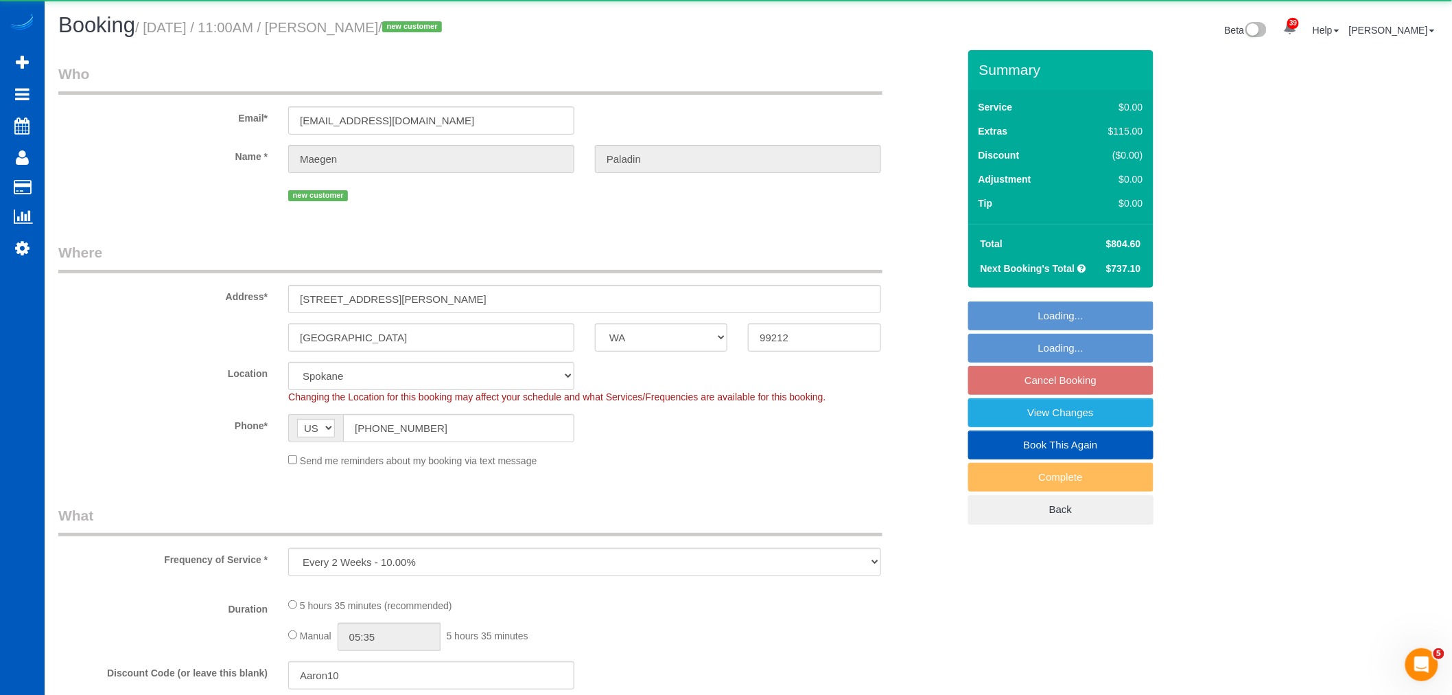
select select "object:4856"
select select "199"
select select "5001"
select select "3"
select select "4"
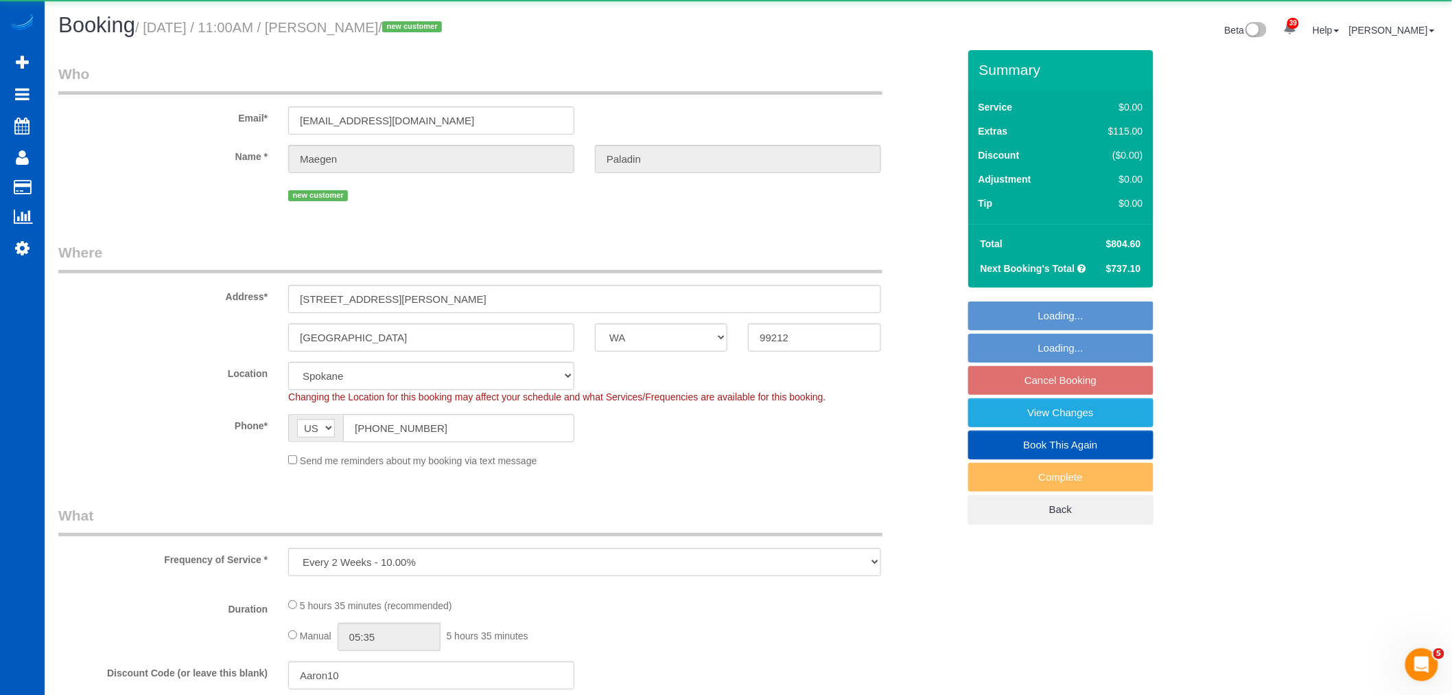
select select "spot2"
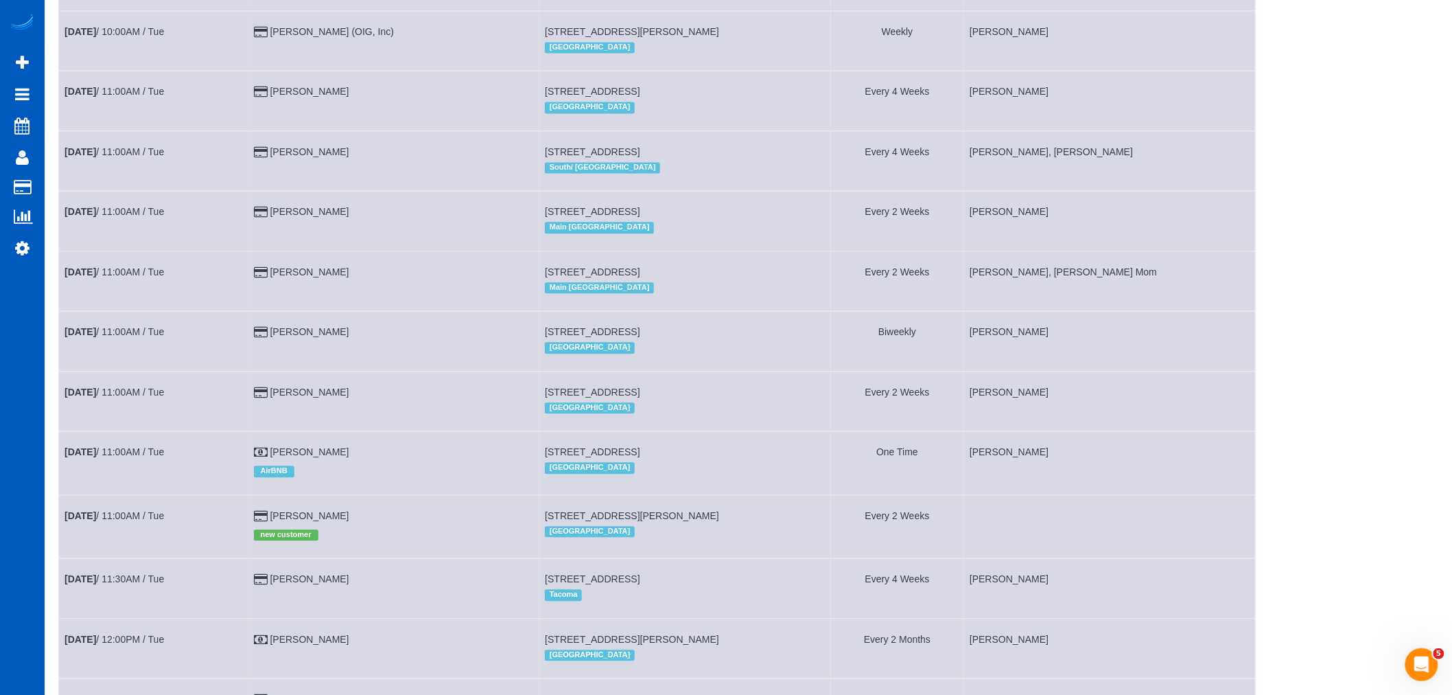
scroll to position [1143, 0]
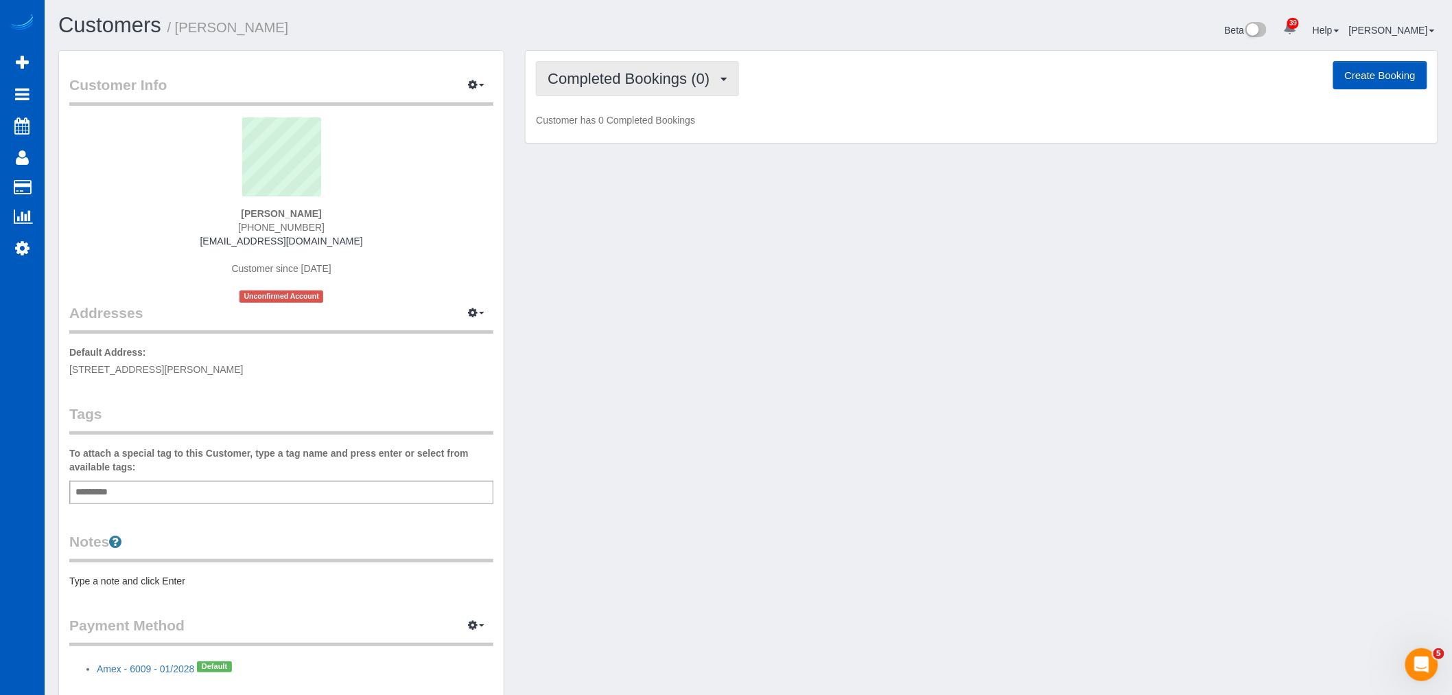
click at [697, 89] on button "Completed Bookings (0)" at bounding box center [637, 78] width 203 height 35
click at [621, 128] on link "Upcoming Bookings (11)" at bounding box center [609, 128] width 145 height 18
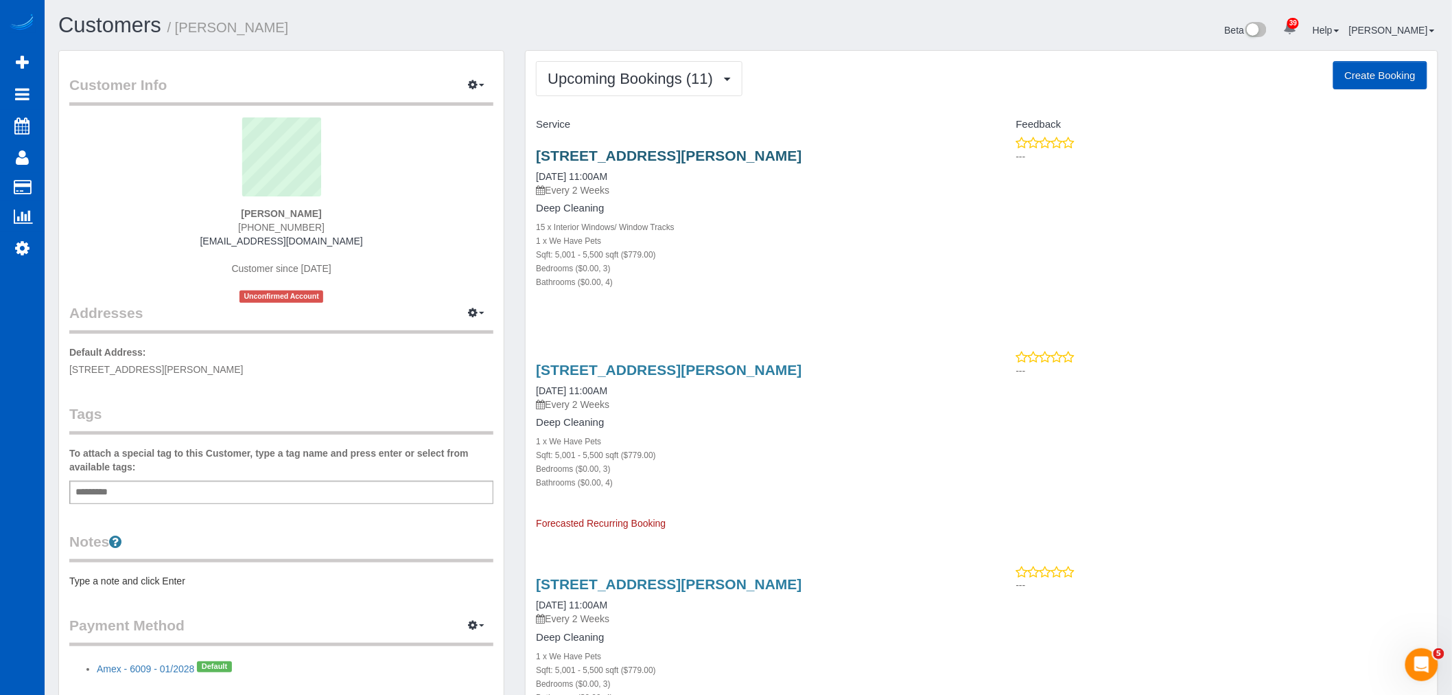
click at [616, 163] on h3 "[STREET_ADDRESS][PERSON_NAME]" at bounding box center [753, 156] width 435 height 16
click at [616, 159] on link "1505 S Riegel Ct, Spokane, WA 99212" at bounding box center [669, 156] width 266 height 16
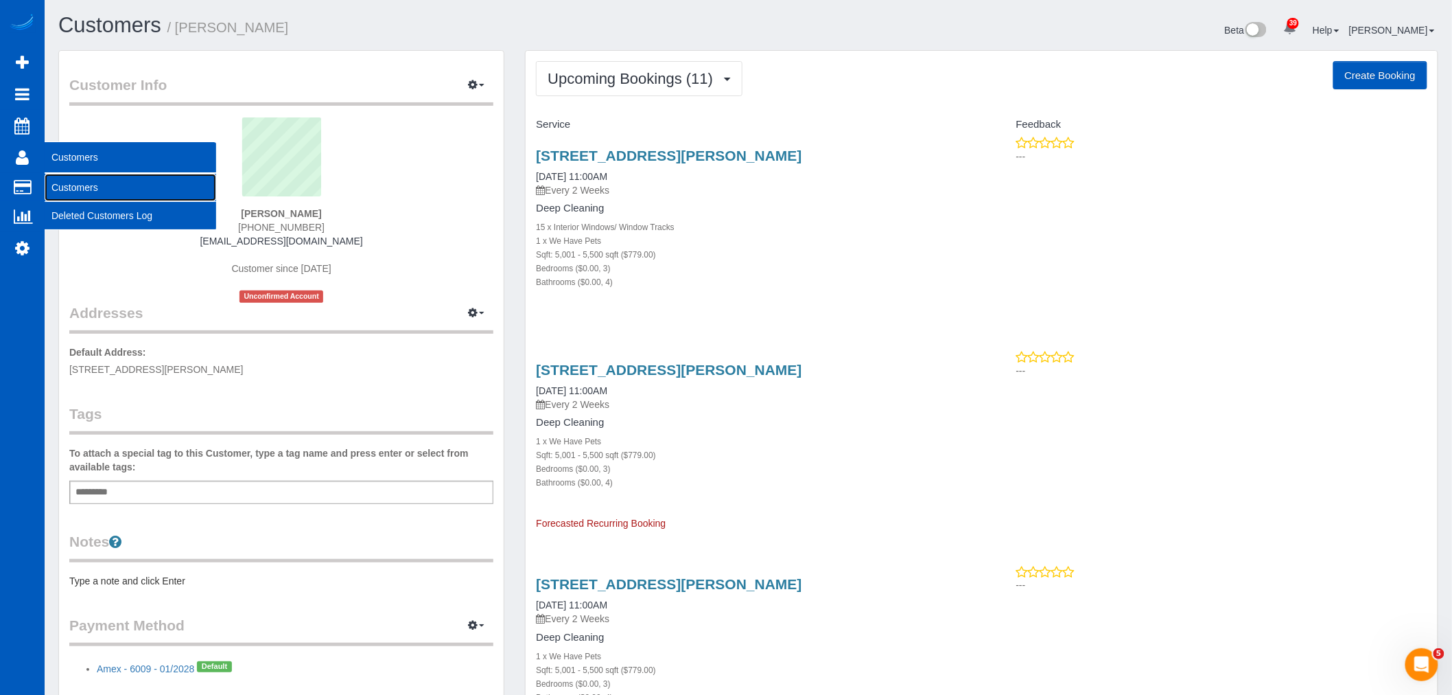
click at [97, 188] on link "Customers" at bounding box center [131, 187] width 172 height 27
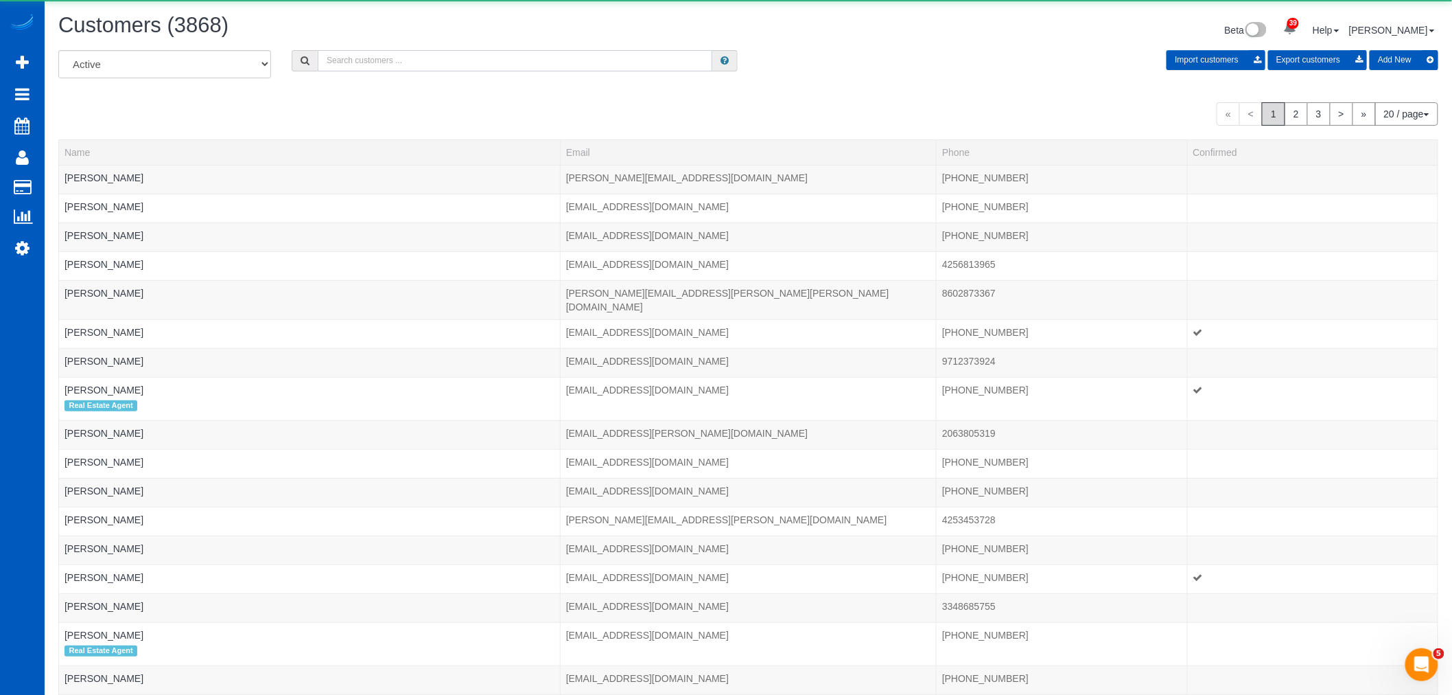
click at [474, 60] on input "text" at bounding box center [515, 60] width 395 height 21
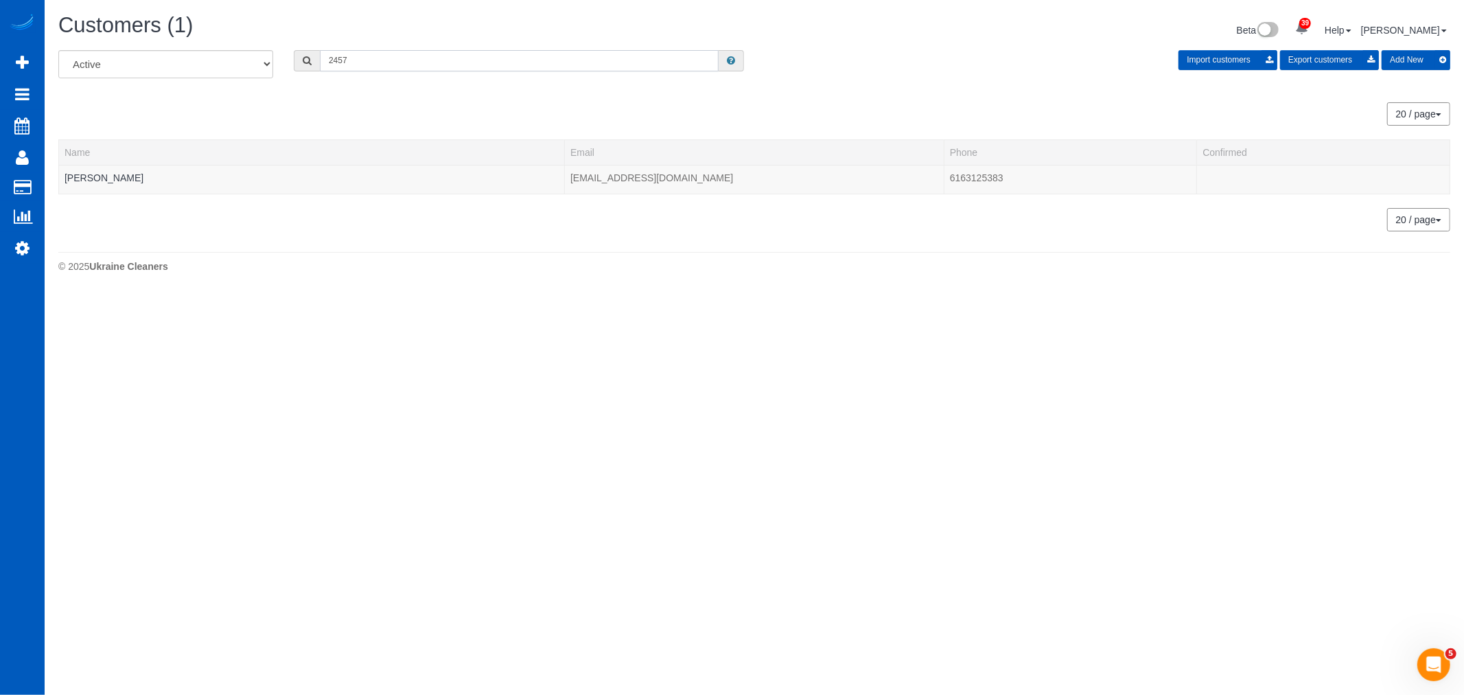
type input "2457"
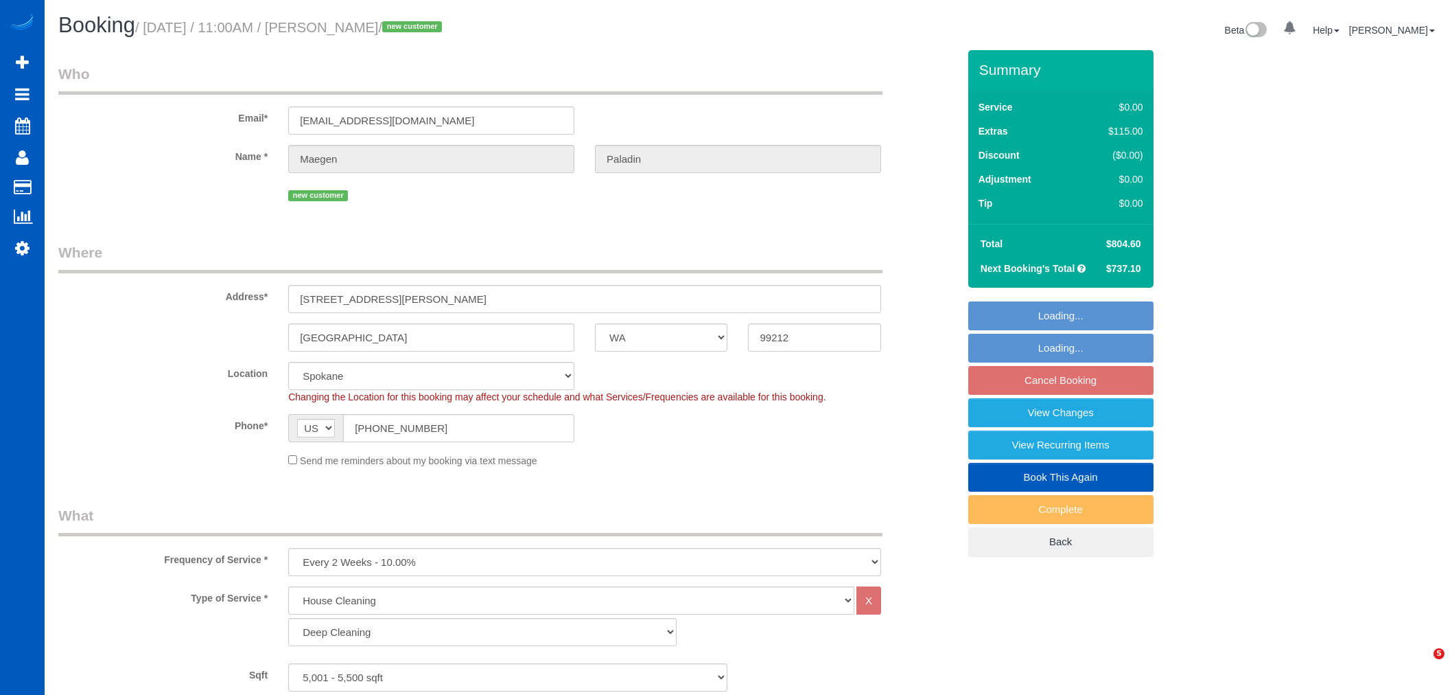
select select "WA"
select select "199"
select select "5001"
select select "3"
select select "4"
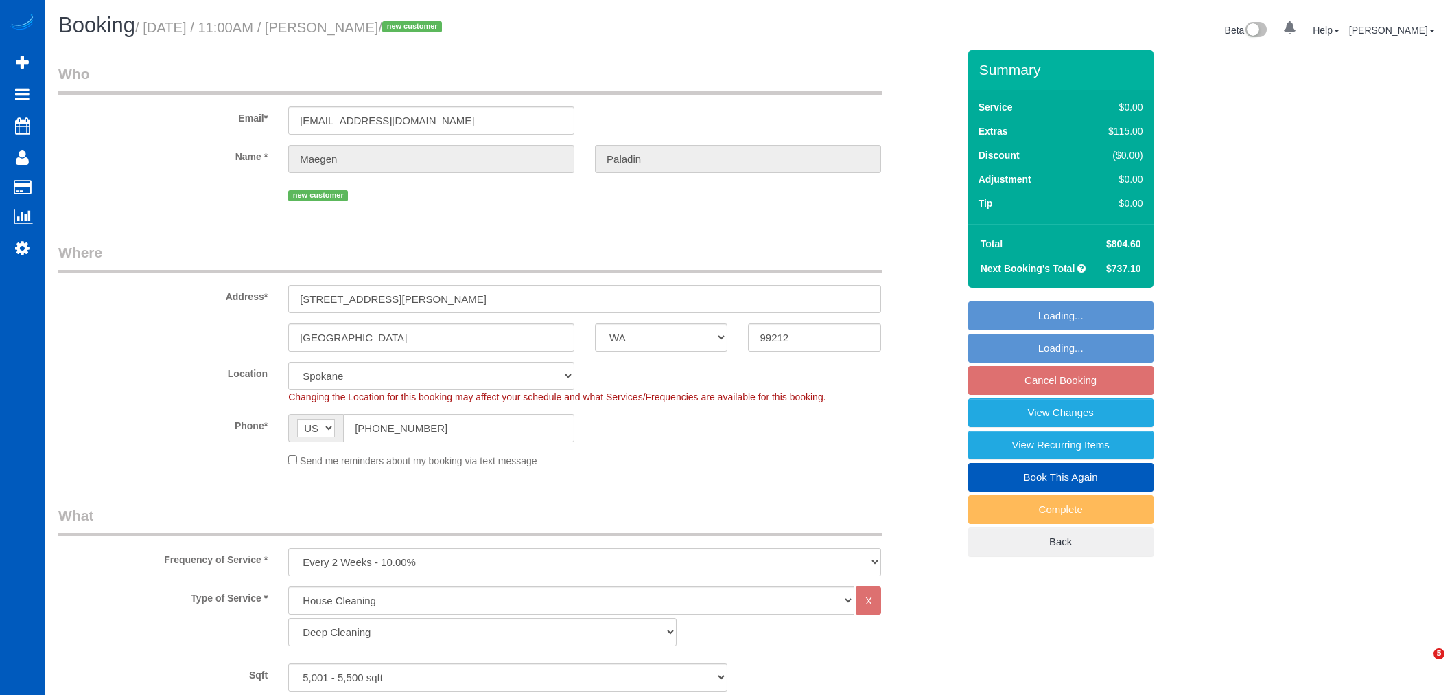
select select "spot2"
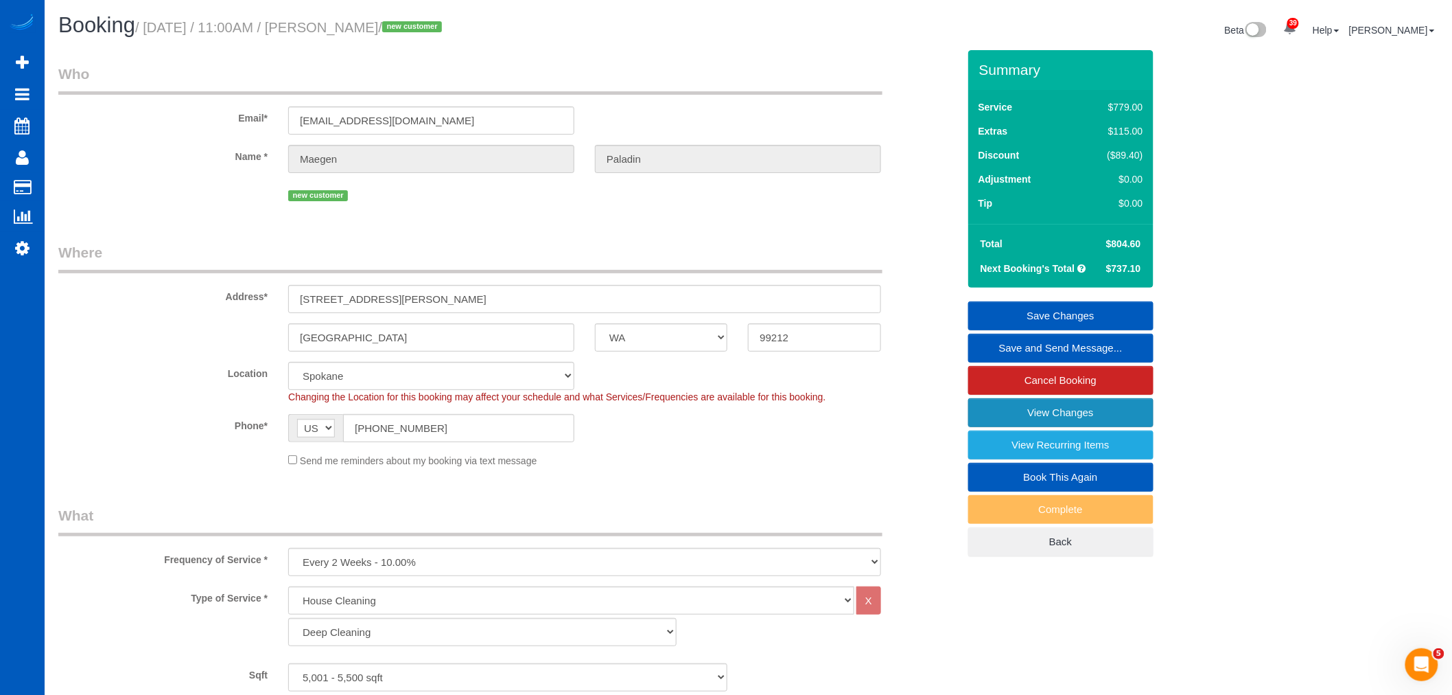
click at [1088, 406] on link "View Changes" at bounding box center [1060, 412] width 185 height 29
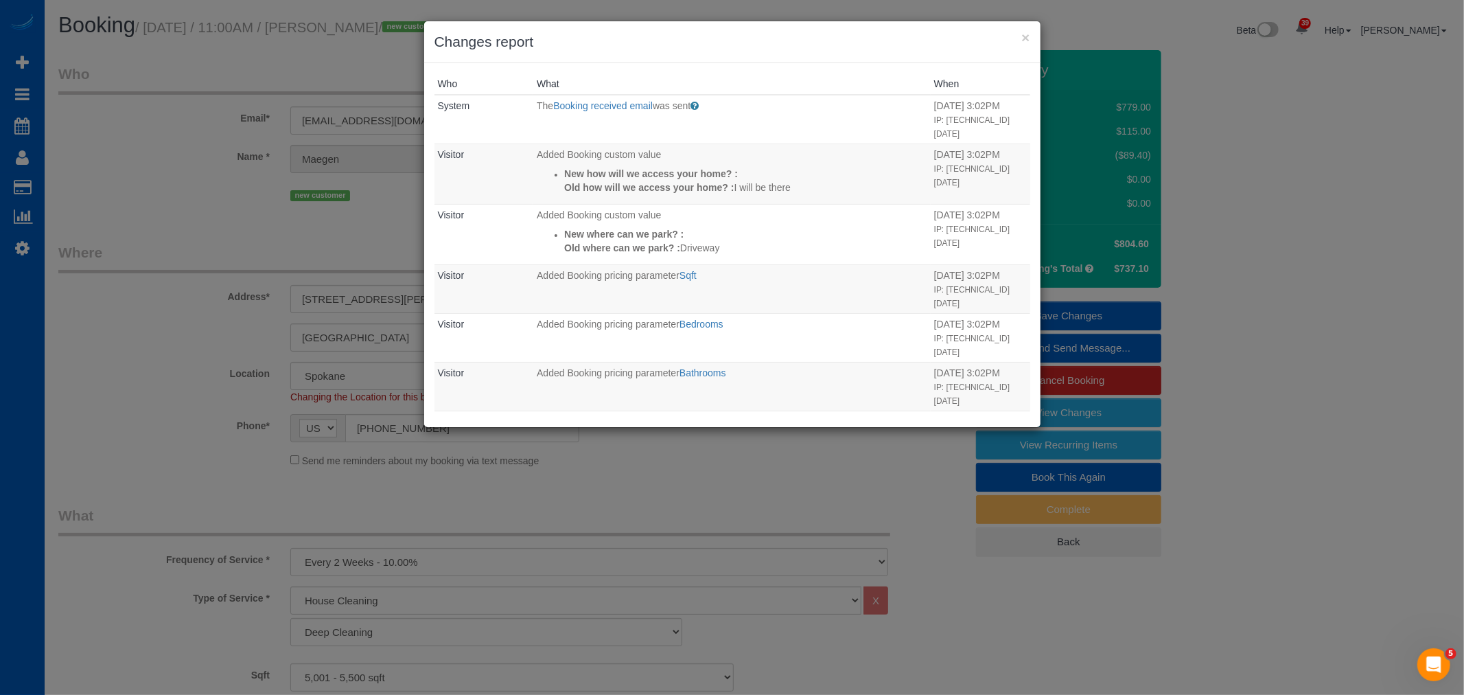
click at [1019, 37] on h3 "Changes report" at bounding box center [732, 42] width 596 height 21
click at [1025, 36] on button "×" at bounding box center [1025, 37] width 8 height 14
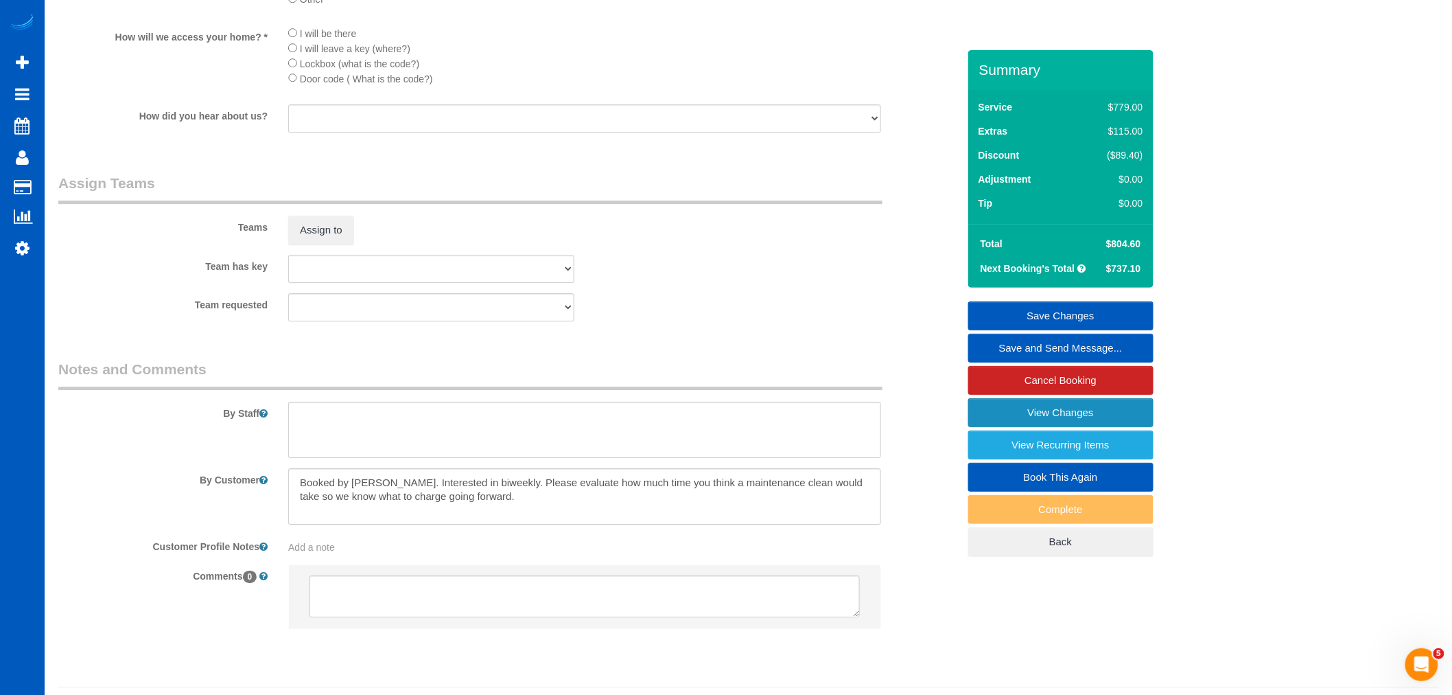
scroll to position [1627, 0]
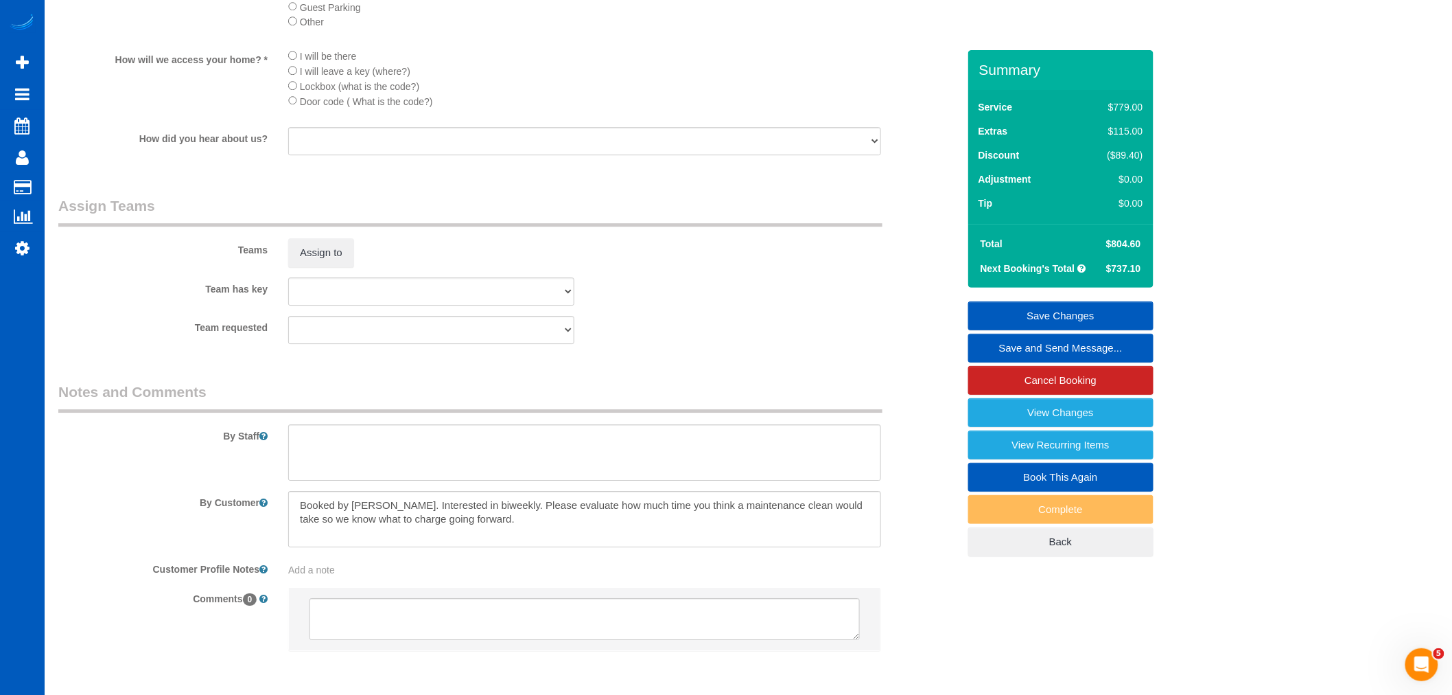
drag, startPoint x: 286, startPoint y: 589, endPoint x: 350, endPoint y: 588, distance: 64.5
click at [350, 577] on div "Add a note" at bounding box center [585, 566] width 614 height 19
click at [361, 577] on div "Add a note" at bounding box center [584, 570] width 593 height 14
drag, startPoint x: 362, startPoint y: 588, endPoint x: 335, endPoint y: 598, distance: 28.4
click at [336, 598] on textarea at bounding box center [584, 633] width 593 height 152
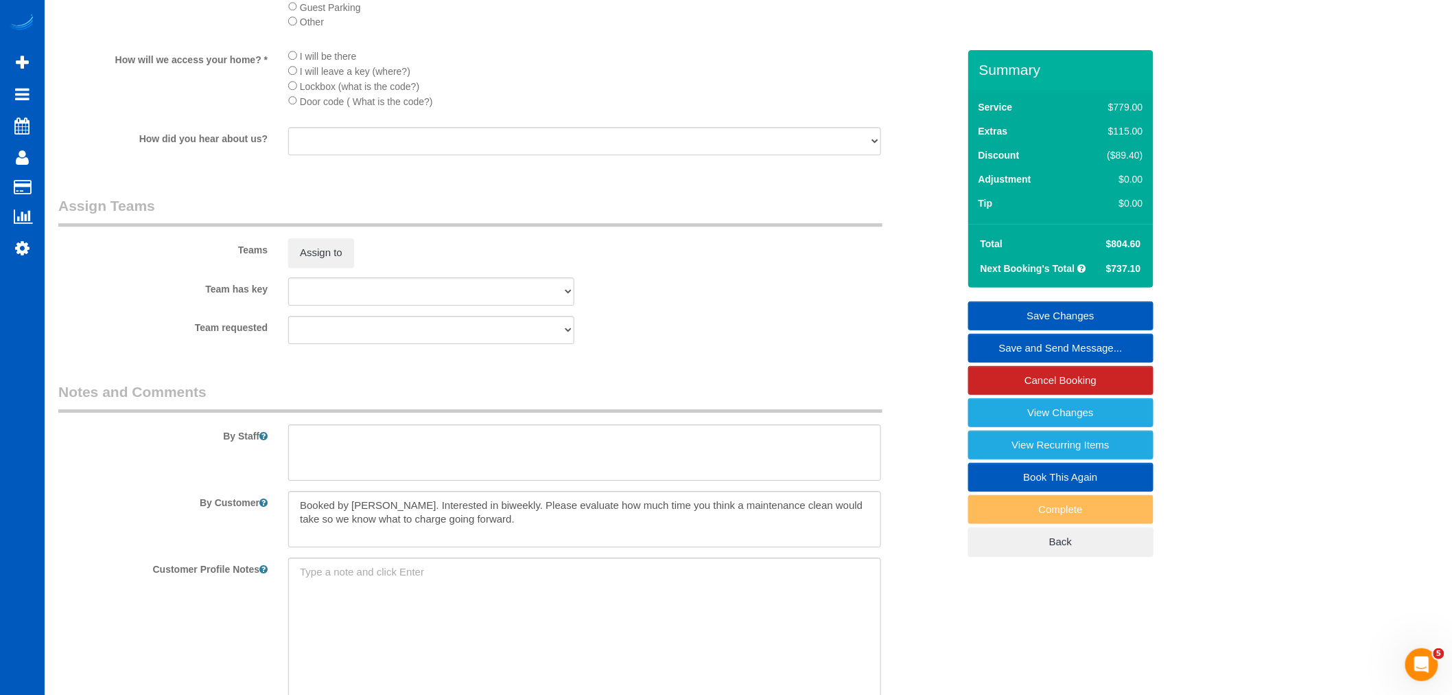
click at [329, 574] on sui-booking-comments "By Staff By Customer Customer Profile Notes Add a note Comments 0" at bounding box center [508, 590] width 900 height 416
drag, startPoint x: 368, startPoint y: 596, endPoint x: 131, endPoint y: 593, distance: 236.8
click at [131, 577] on div "Customer Profile Notes Add a note" at bounding box center [508, 566] width 920 height 19
drag, startPoint x: 159, startPoint y: 533, endPoint x: 591, endPoint y: 546, distance: 432.6
click at [591, 546] on div "By Customer" at bounding box center [508, 519] width 920 height 56
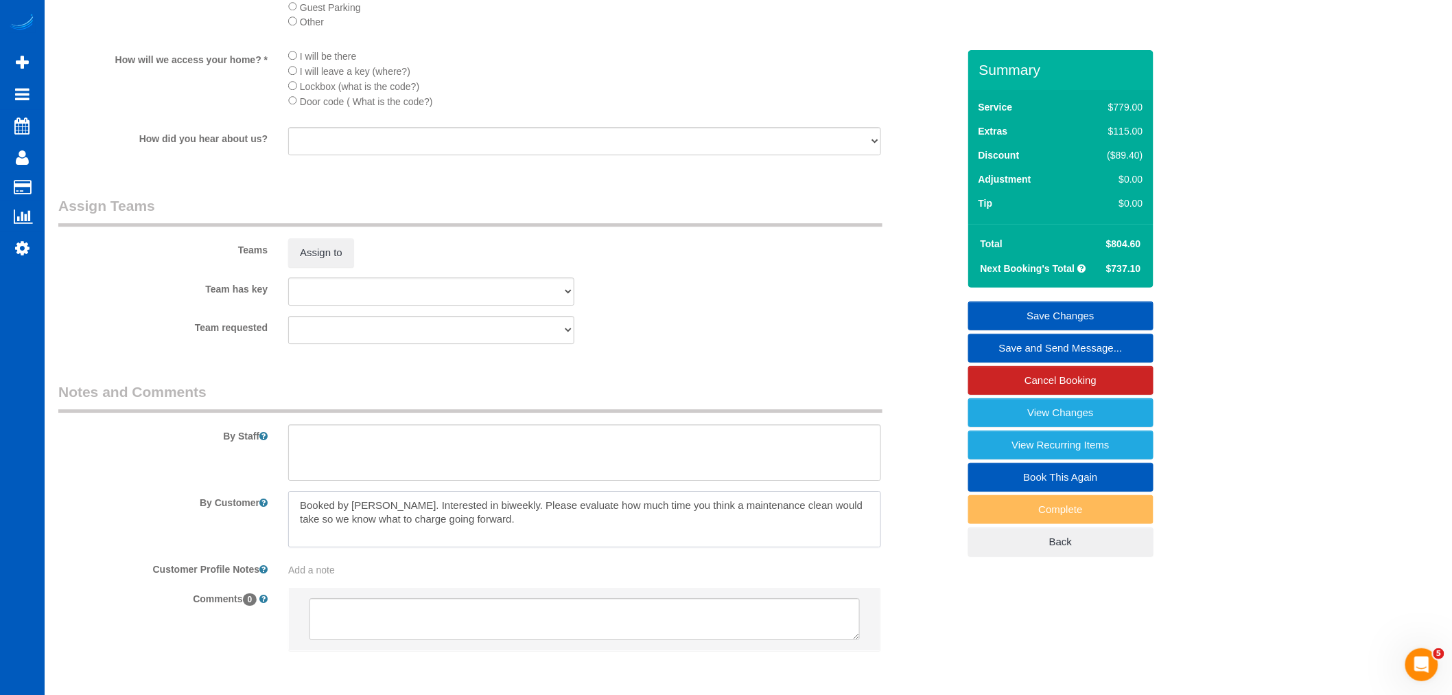
drag, startPoint x: 591, startPoint y: 546, endPoint x: 115, endPoint y: 511, distance: 477.6
click at [115, 511] on div "By Customer" at bounding box center [508, 519] width 920 height 56
click at [283, 441] on div "By Staff" at bounding box center [508, 431] width 920 height 99
drag, startPoint x: 282, startPoint y: 344, endPoint x: 131, endPoint y: 297, distance: 158.0
click at [131, 297] on sui-booking-teams "Teams Assign to Team has key [PERSON_NAME] [PERSON_NAME] [PERSON_NAME] [PERSON_…" at bounding box center [508, 270] width 900 height 148
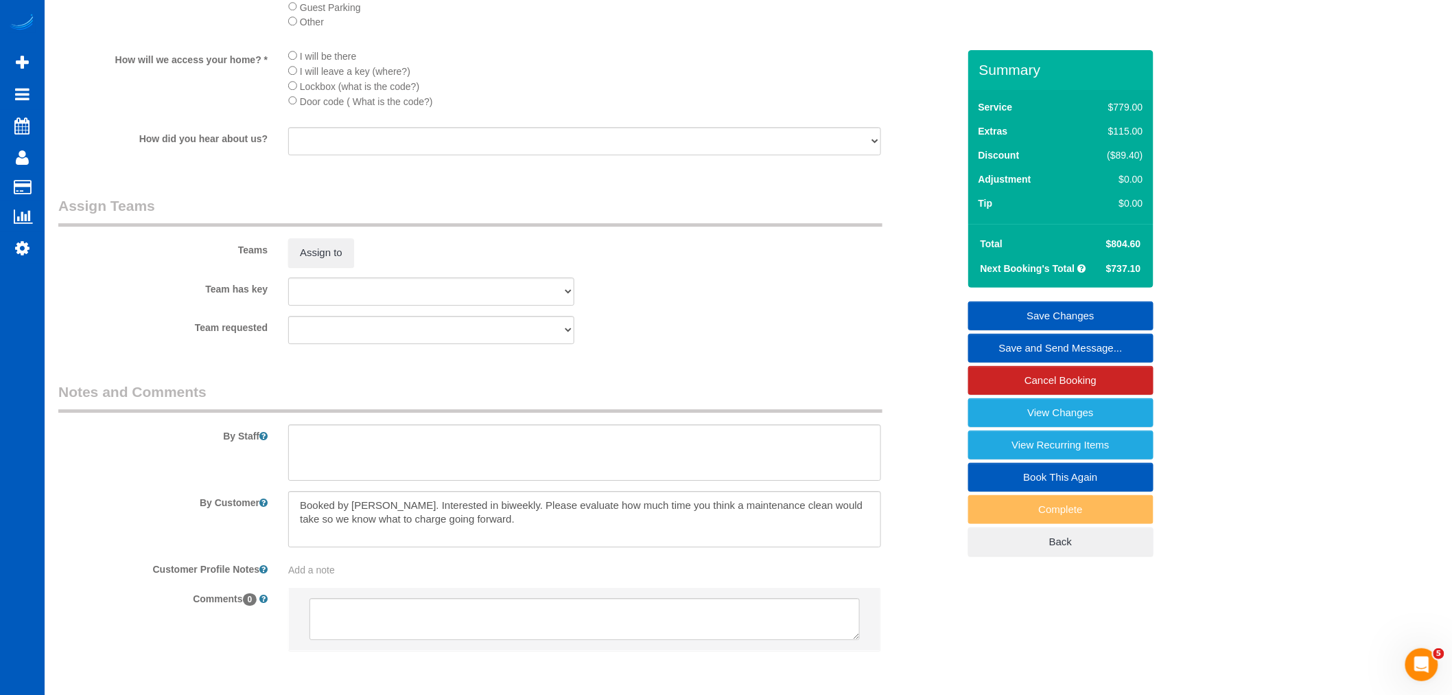
drag, startPoint x: 180, startPoint y: 206, endPoint x: 159, endPoint y: 218, distance: 23.7
drag, startPoint x: 158, startPoint y: 218, endPoint x: 72, endPoint y: 231, distance: 86.8
click at [100, 224] on legend "Assign Teams" at bounding box center [470, 211] width 824 height 31
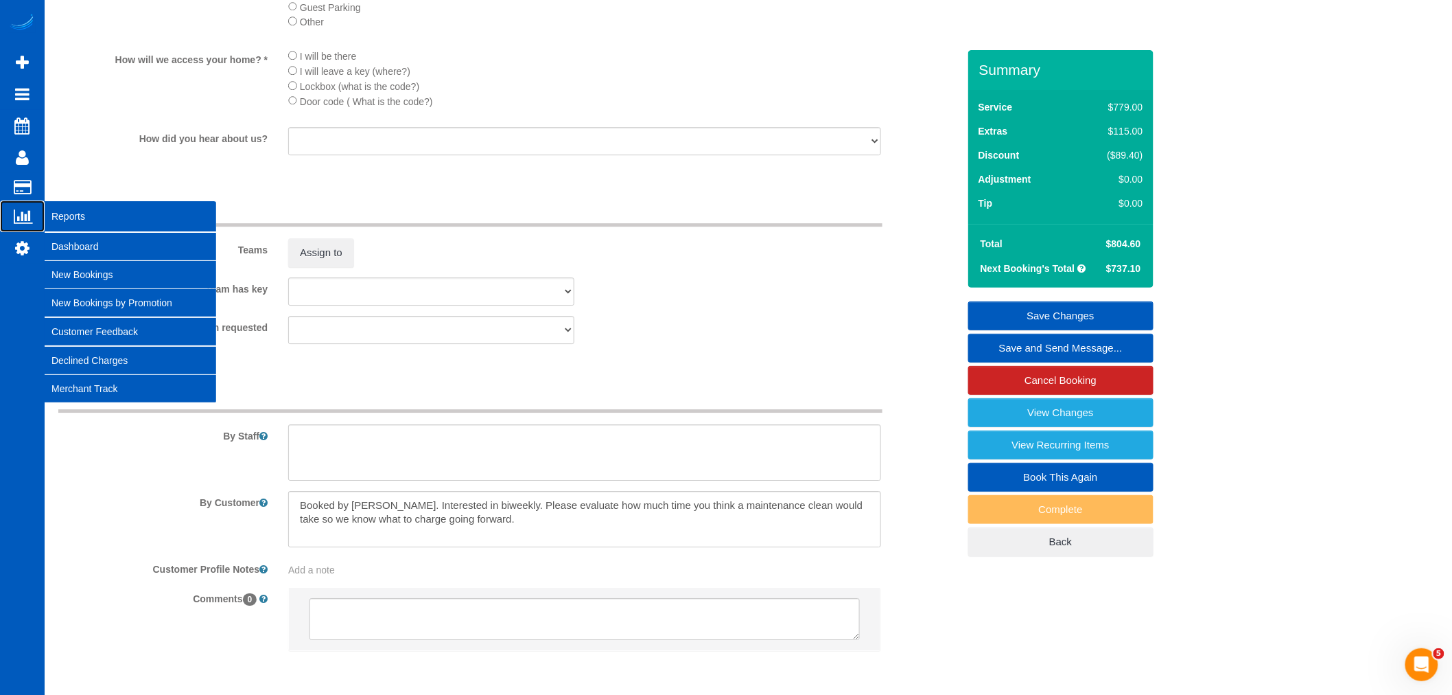
click at [50, 223] on span "Reports" at bounding box center [131, 216] width 172 height 32
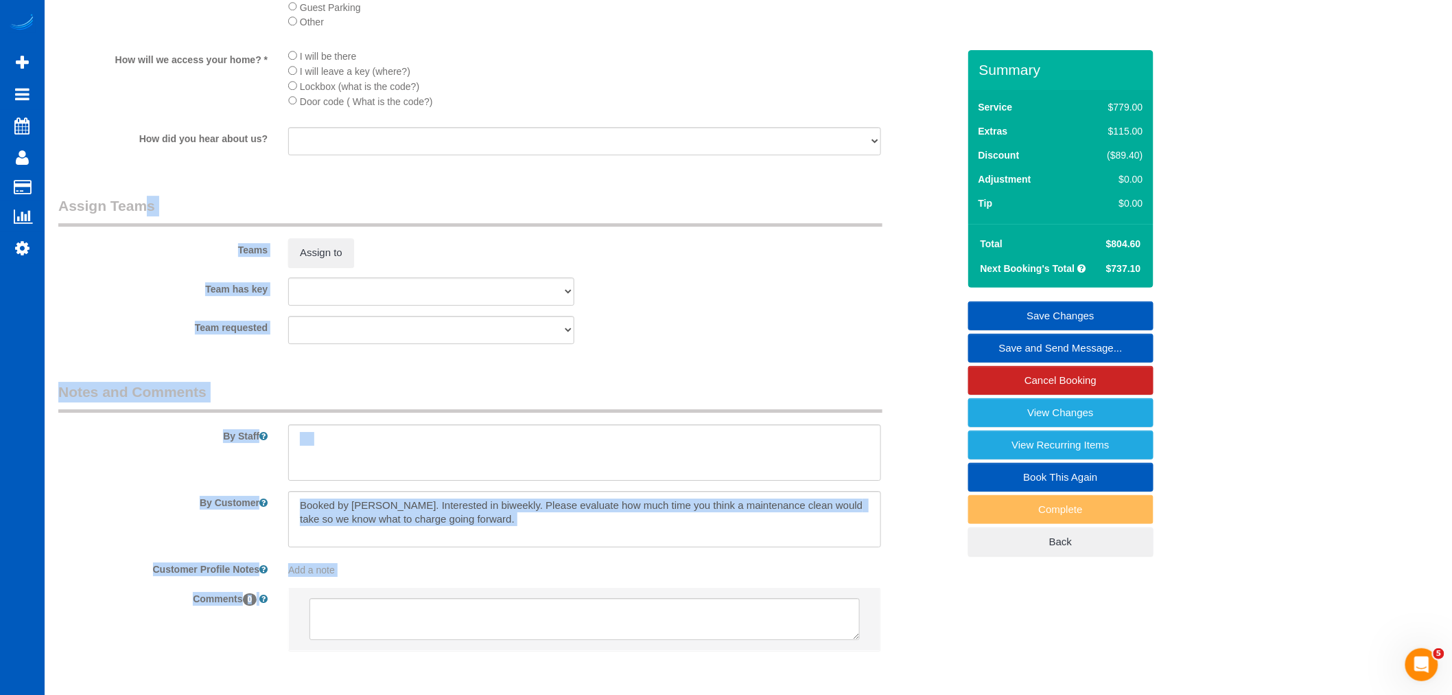
drag, startPoint x: 58, startPoint y: 226, endPoint x: 872, endPoint y: 627, distance: 907.1
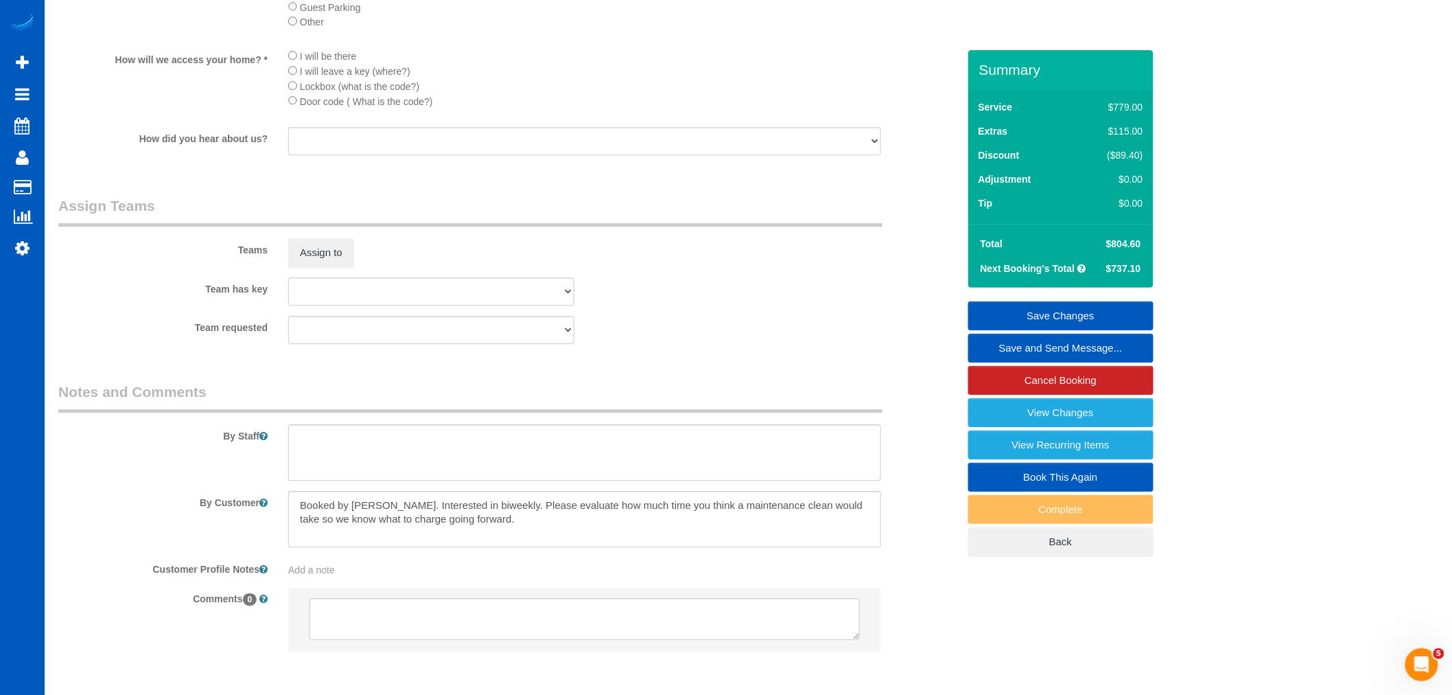
click at [888, 620] on div at bounding box center [585, 626] width 614 height 78
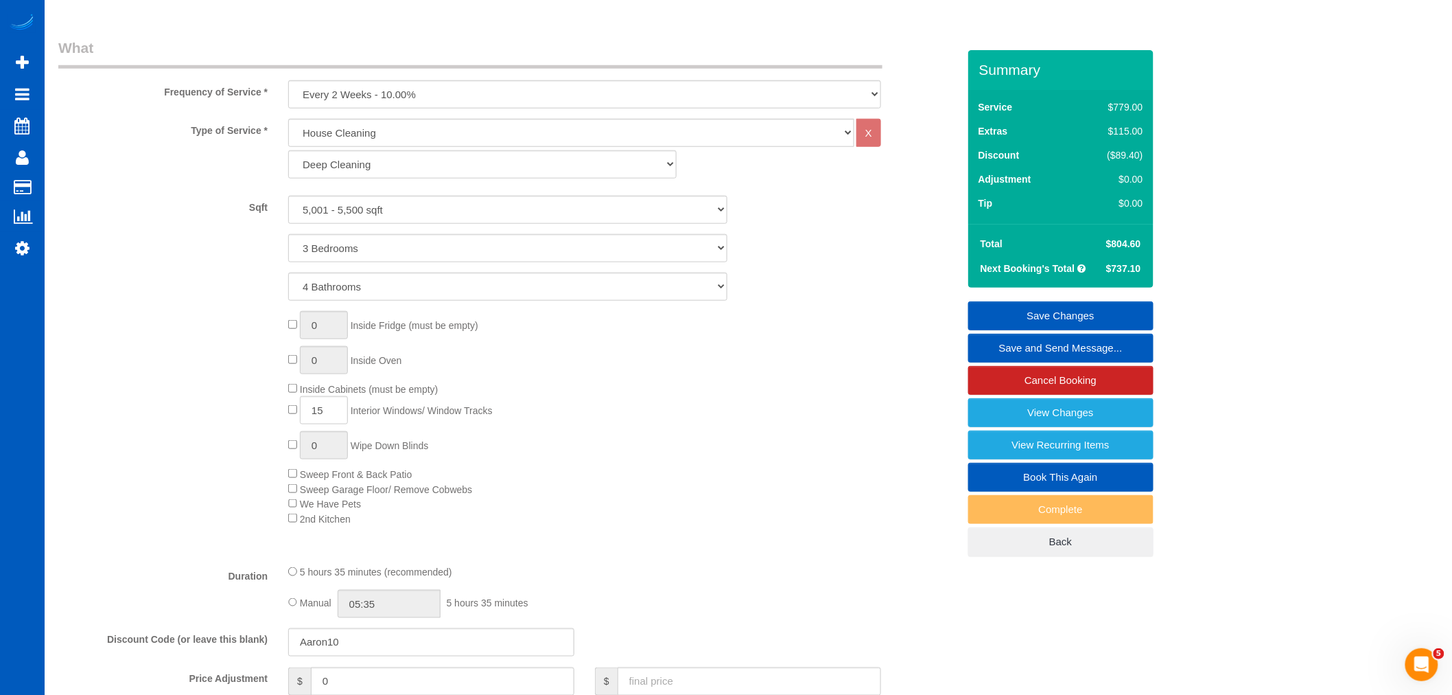
scroll to position [0, 0]
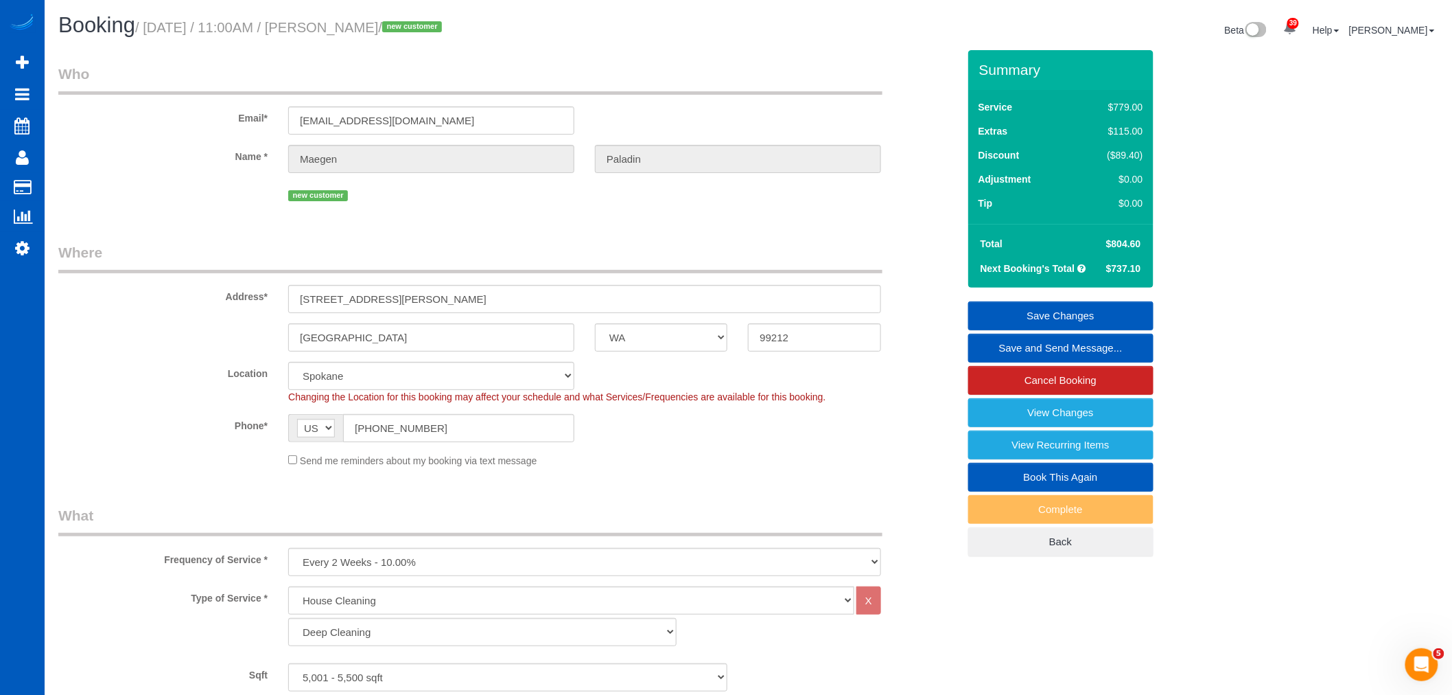
drag, startPoint x: 897, startPoint y: 599, endPoint x: 233, endPoint y: 43, distance: 865.8
click at [56, 0] on html "39 Beta Your Notifications You have 0 alerts × You have 3 to charge for [DATE] …" at bounding box center [726, 347] width 1452 height 695
click at [644, 78] on legend "Who" at bounding box center [470, 79] width 824 height 31
drag, startPoint x: 407, startPoint y: 286, endPoint x: 270, endPoint y: 304, distance: 137.8
click at [266, 304] on div "Address* [STREET_ADDRESS][PERSON_NAME]" at bounding box center [508, 277] width 920 height 71
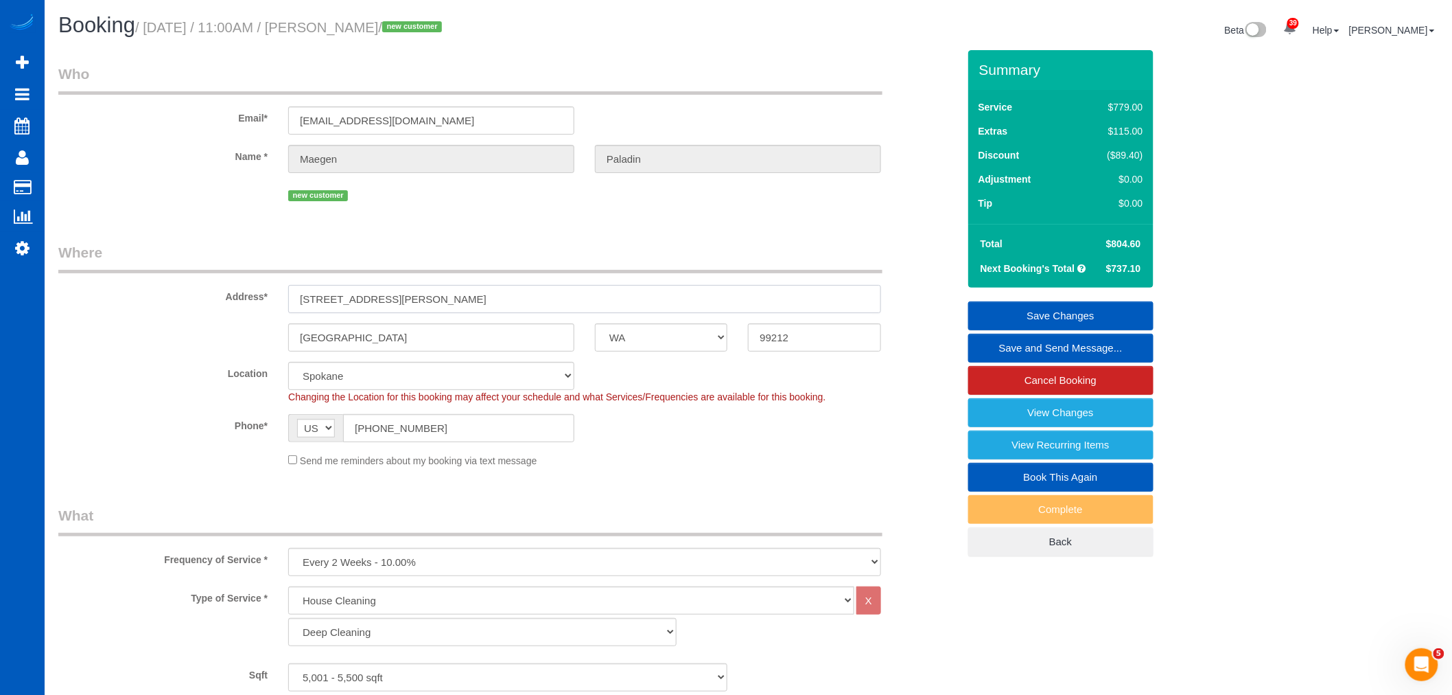
click at [409, 296] on input "[STREET_ADDRESS][PERSON_NAME]" at bounding box center [584, 299] width 593 height 28
drag, startPoint x: 409, startPoint y: 296, endPoint x: 296, endPoint y: 298, distance: 113.3
click at [292, 297] on input "[STREET_ADDRESS][PERSON_NAME]" at bounding box center [584, 299] width 593 height 28
click at [413, 298] on input "[STREET_ADDRESS][PERSON_NAME]" at bounding box center [584, 299] width 593 height 28
drag, startPoint x: 374, startPoint y: 342, endPoint x: 268, endPoint y: 325, distance: 107.0
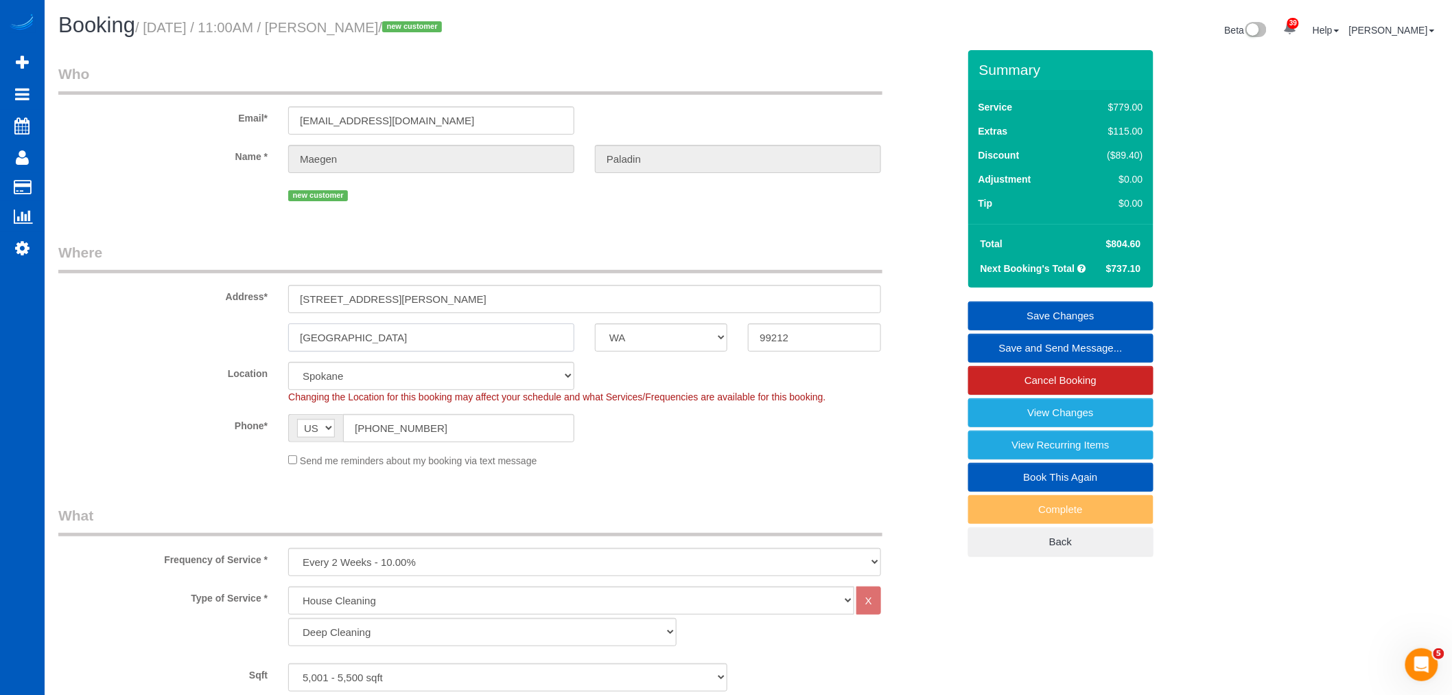
click at [268, 325] on div "[GEOGRAPHIC_DATA] AK AL AR AZ CA CO CT DC DE [GEOGRAPHIC_DATA] [GEOGRAPHIC_DATA…" at bounding box center [508, 337] width 920 height 28
click at [437, 292] on input "[STREET_ADDRESS][PERSON_NAME]" at bounding box center [584, 299] width 593 height 28
drag, startPoint x: 433, startPoint y: 297, endPoint x: 246, endPoint y: 290, distance: 187.5
click at [246, 290] on div "Address* [STREET_ADDRESS][PERSON_NAME]" at bounding box center [508, 277] width 920 height 71
click at [453, 348] on input "[GEOGRAPHIC_DATA]" at bounding box center [431, 337] width 286 height 28
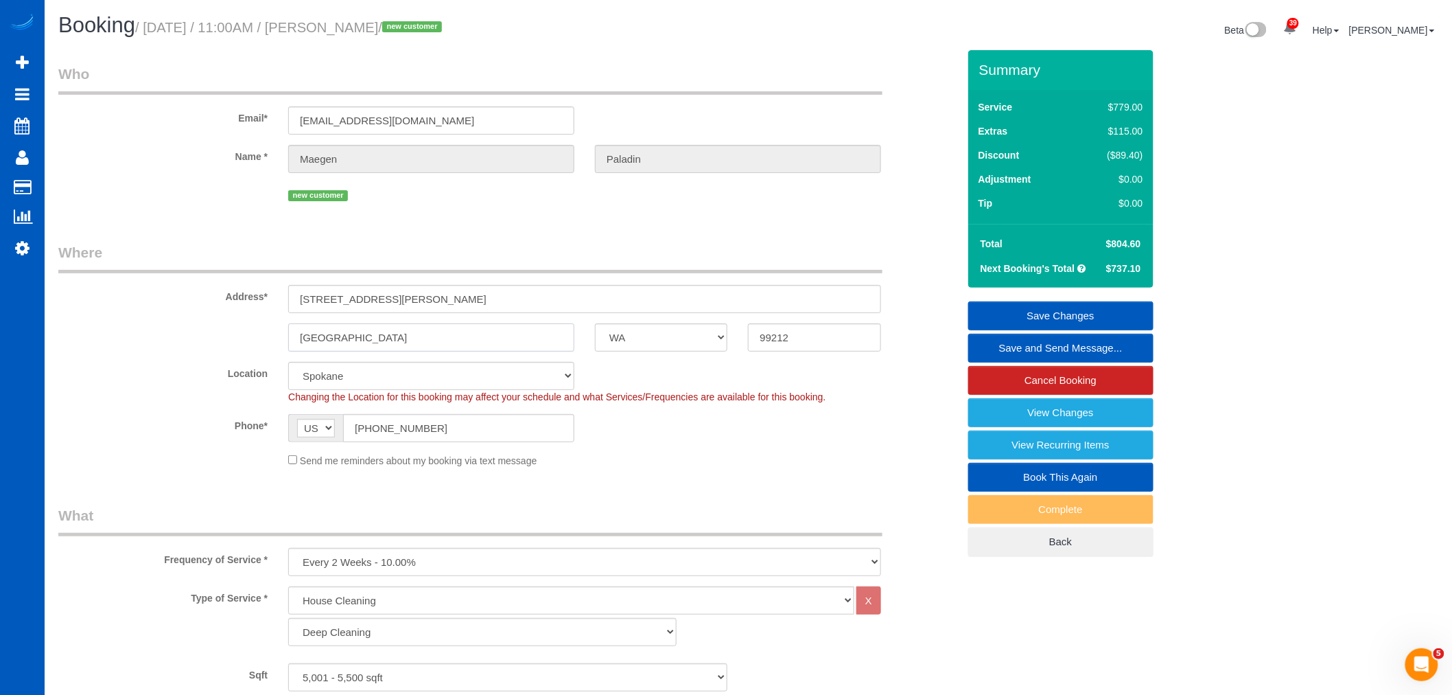
drag, startPoint x: 429, startPoint y: 339, endPoint x: 254, endPoint y: 247, distance: 197.7
click at [254, 247] on fieldset "Where Address* [STREET_ADDRESS][PERSON_NAME] [GEOGRAPHIC_DATA] AK AL AR AZ CA C…" at bounding box center [508, 359] width 900 height 235
click at [397, 277] on div "Address* 1505 S Riegel Ct" at bounding box center [508, 277] width 920 height 71
drag, startPoint x: 388, startPoint y: 311, endPoint x: 243, endPoint y: 305, distance: 145.6
click at [244, 306] on div "Address* 1505 S Riegel Ct" at bounding box center [508, 277] width 920 height 71
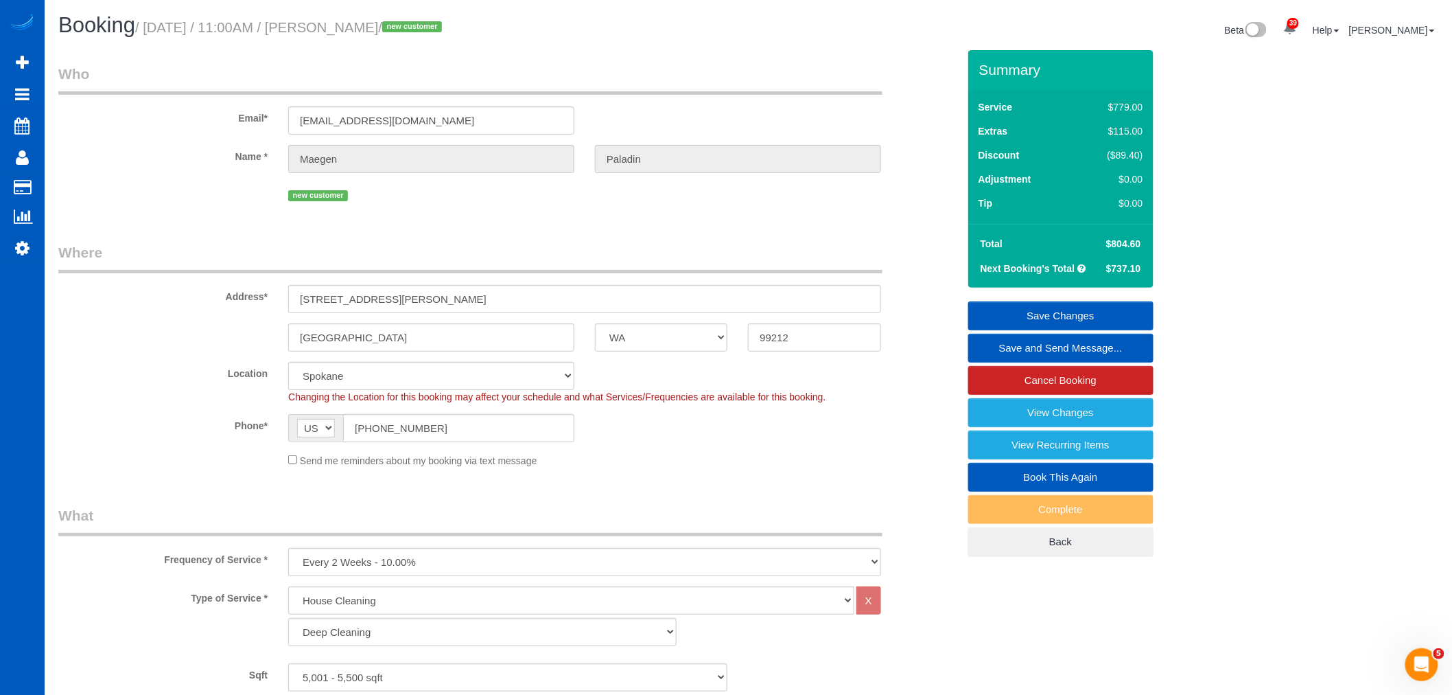
click at [432, 104] on div "Email* mkate21@gmail.com" at bounding box center [508, 99] width 920 height 71
drag, startPoint x: 352, startPoint y: 23, endPoint x: 450, endPoint y: 41, distance: 99.8
click at [450, 41] on div "Booking / September 30, 2025 / 11:00AM / Maegen Paladin / new customer" at bounding box center [398, 29] width 701 height 30
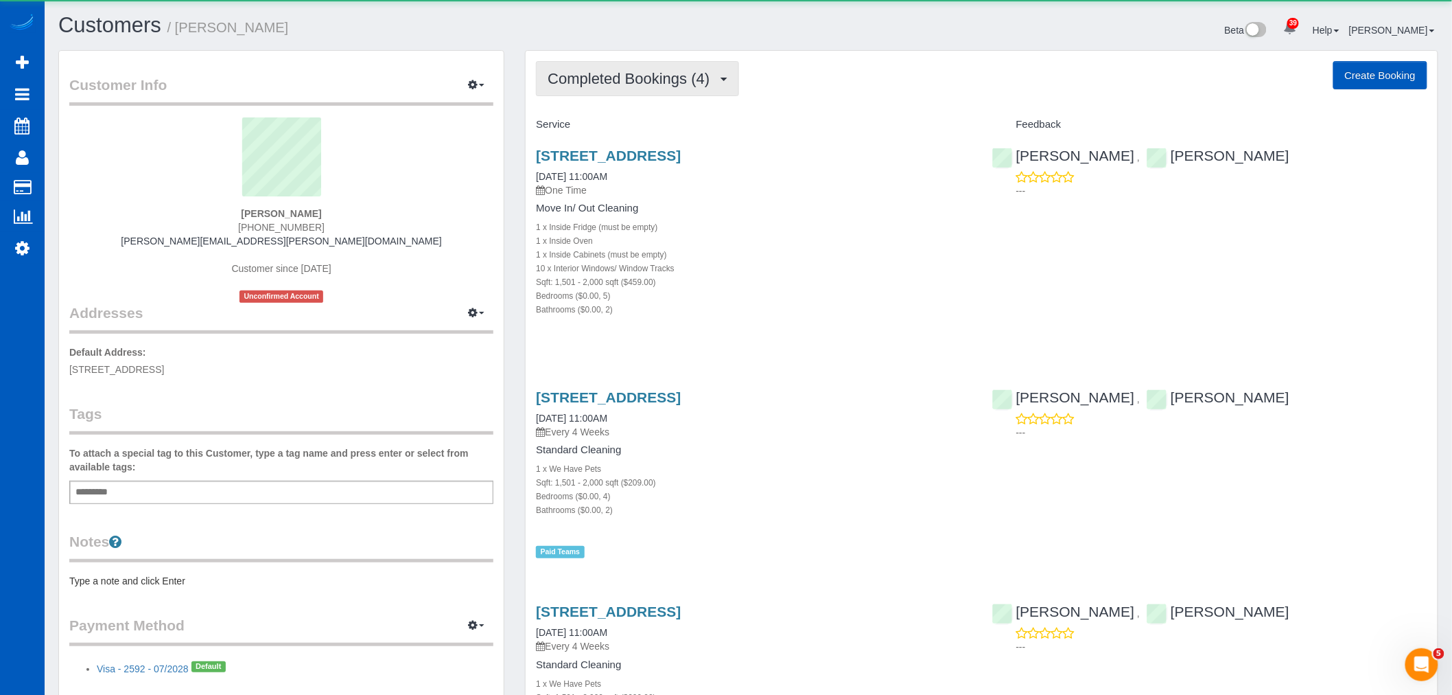
click at [684, 80] on span "Completed Bookings (4)" at bounding box center [632, 78] width 169 height 17
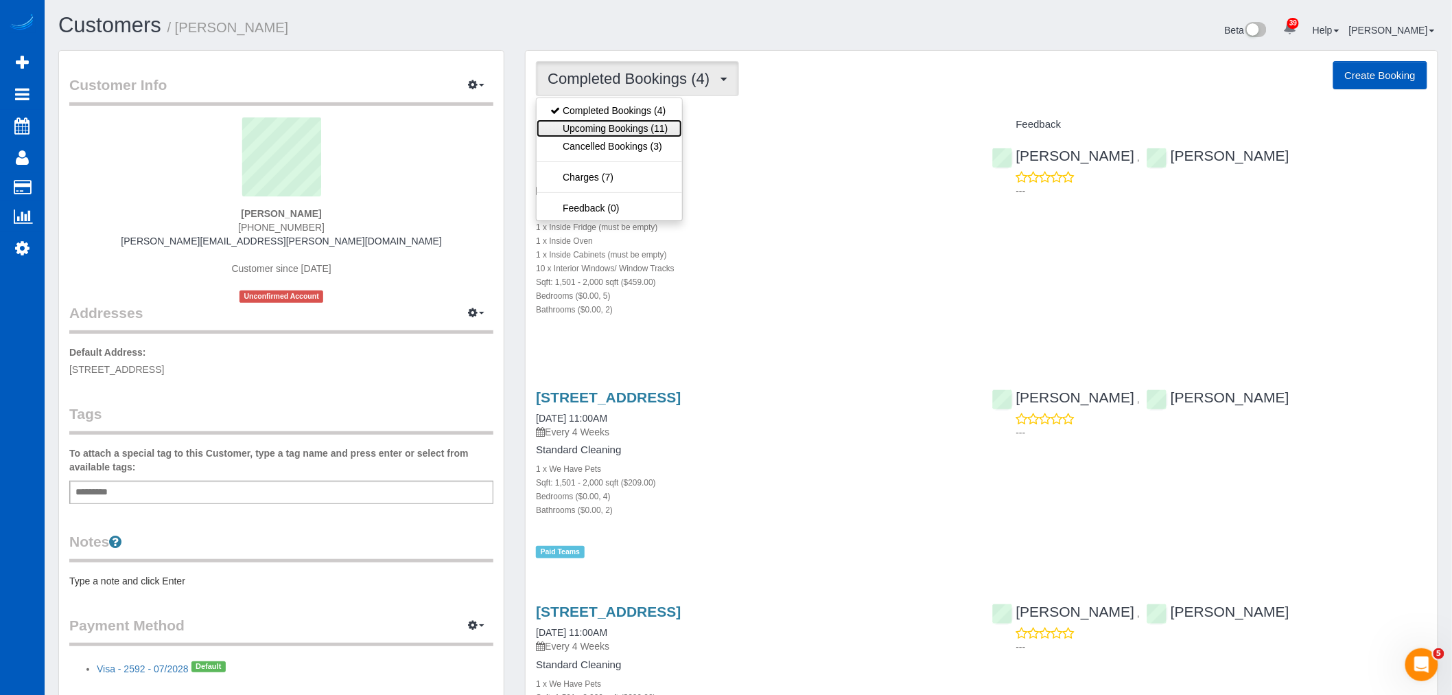
click at [643, 132] on link "Upcoming Bookings (11)" at bounding box center [609, 128] width 145 height 18
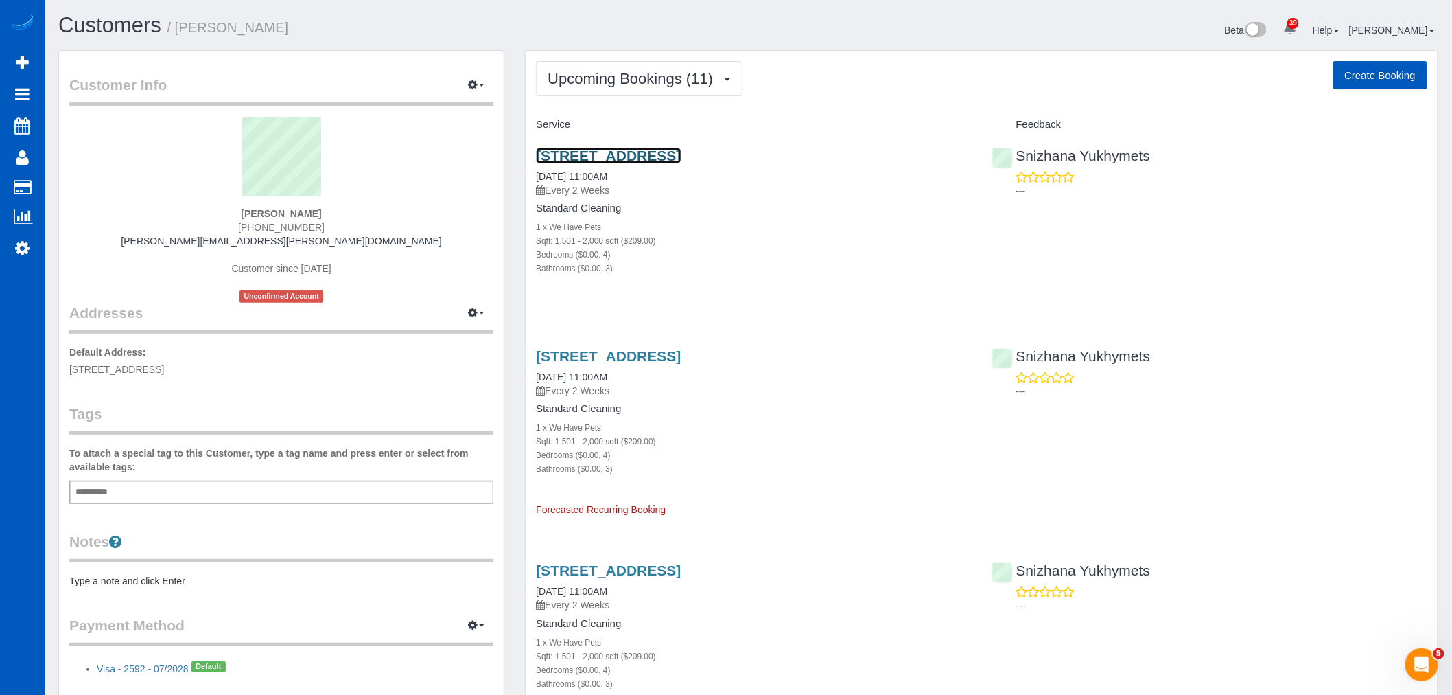
click at [611, 152] on link "11516 E 24th Ave, Spokane, WA 99206" at bounding box center [608, 156] width 145 height 16
click at [631, 65] on button "Upcoming Bookings (11)" at bounding box center [639, 78] width 207 height 35
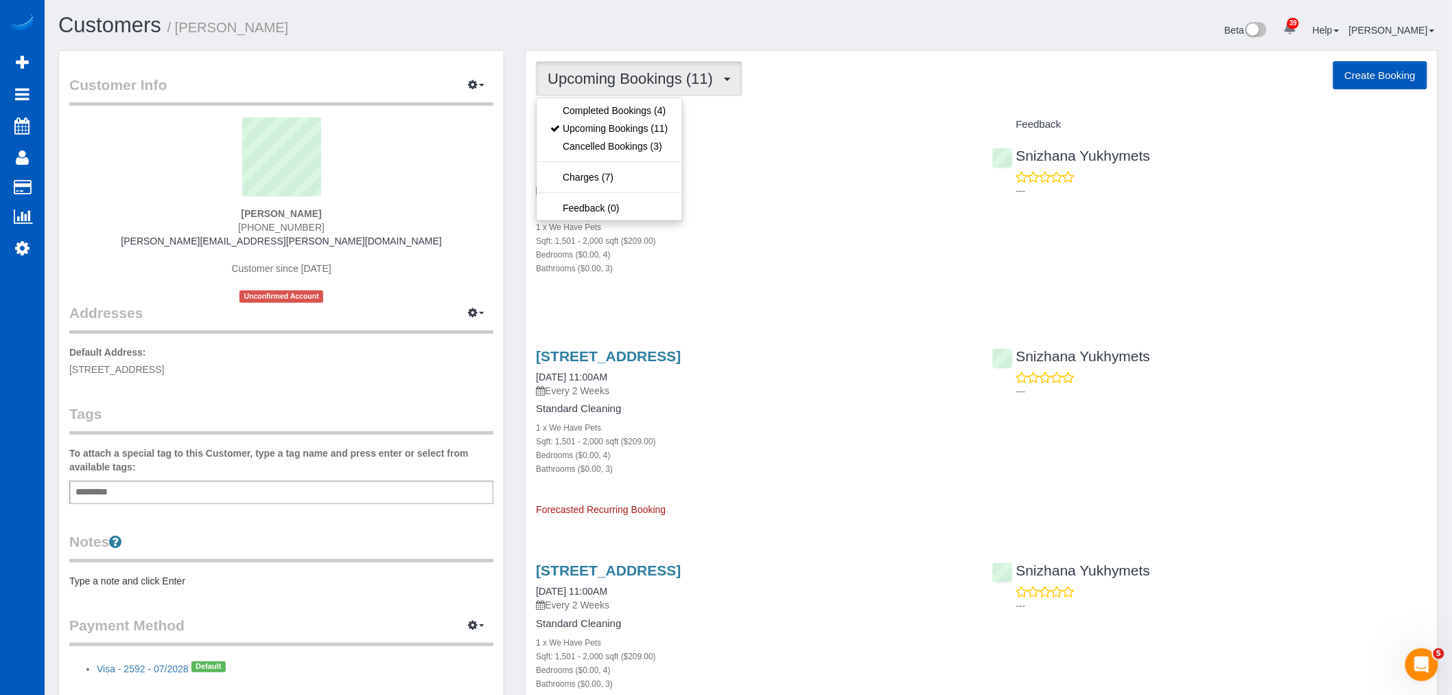
drag, startPoint x: 787, startPoint y: 222, endPoint x: 777, endPoint y: 213, distance: 13.6
click at [787, 222] on div "1 x We Have Pets" at bounding box center [753, 227] width 435 height 14
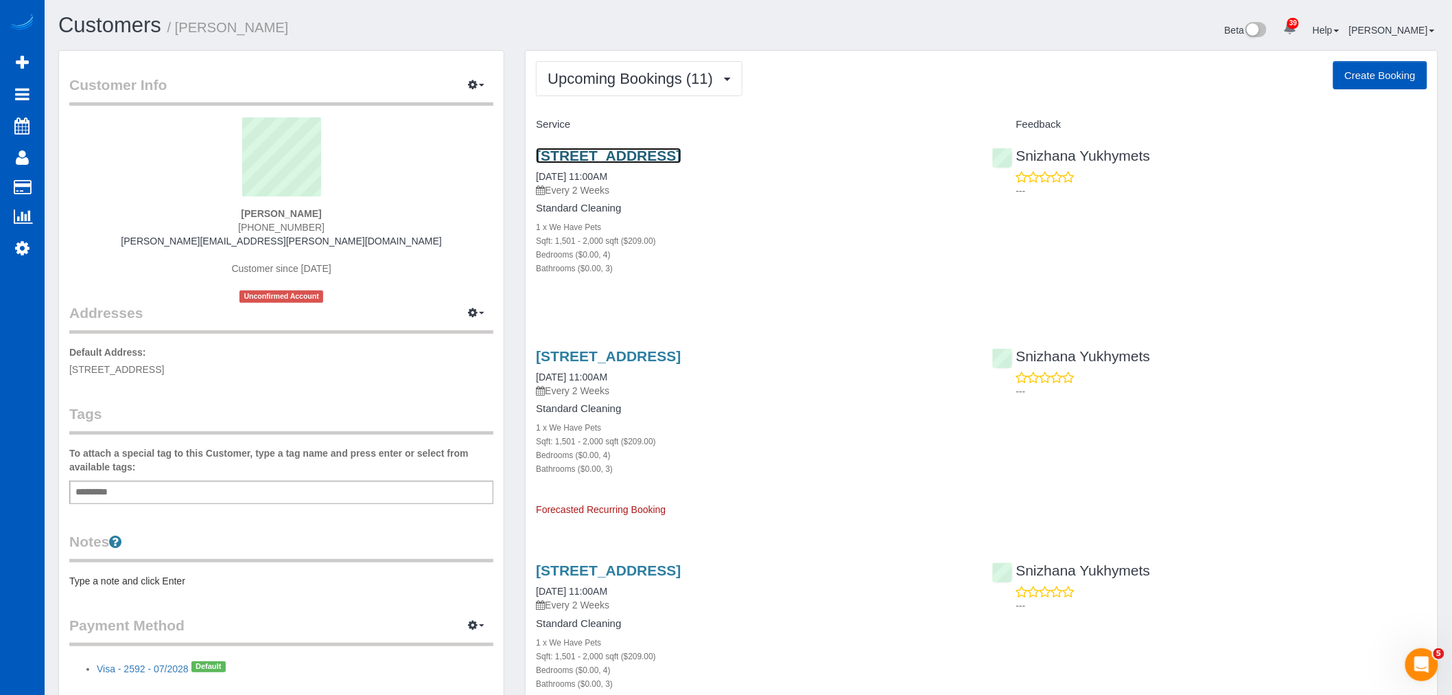
click at [589, 149] on link "11516 E 24th Ave, Spokane, WA 99206" at bounding box center [608, 156] width 145 height 16
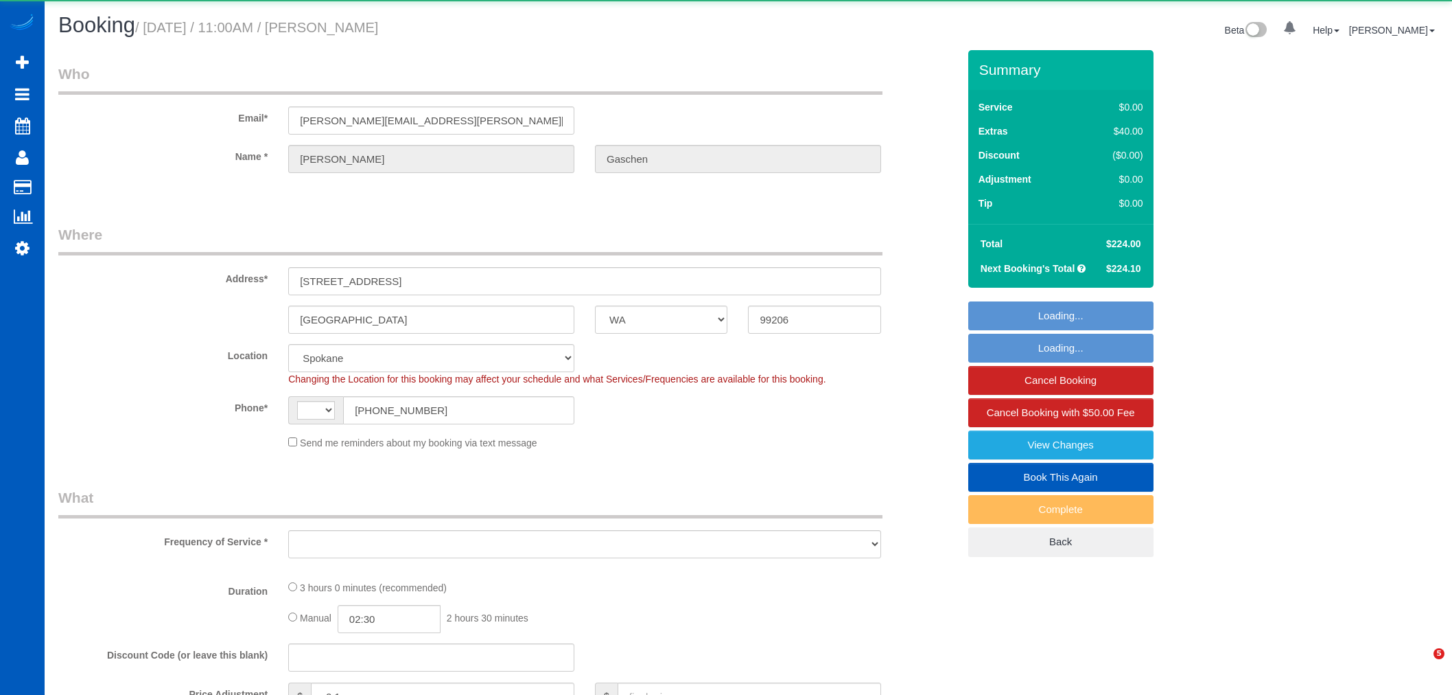
select select "WA"
select select "string:fspay-5977c980-f07a-4959-8af7-43bb05777778"
select select "199"
select select "1501"
select select "4"
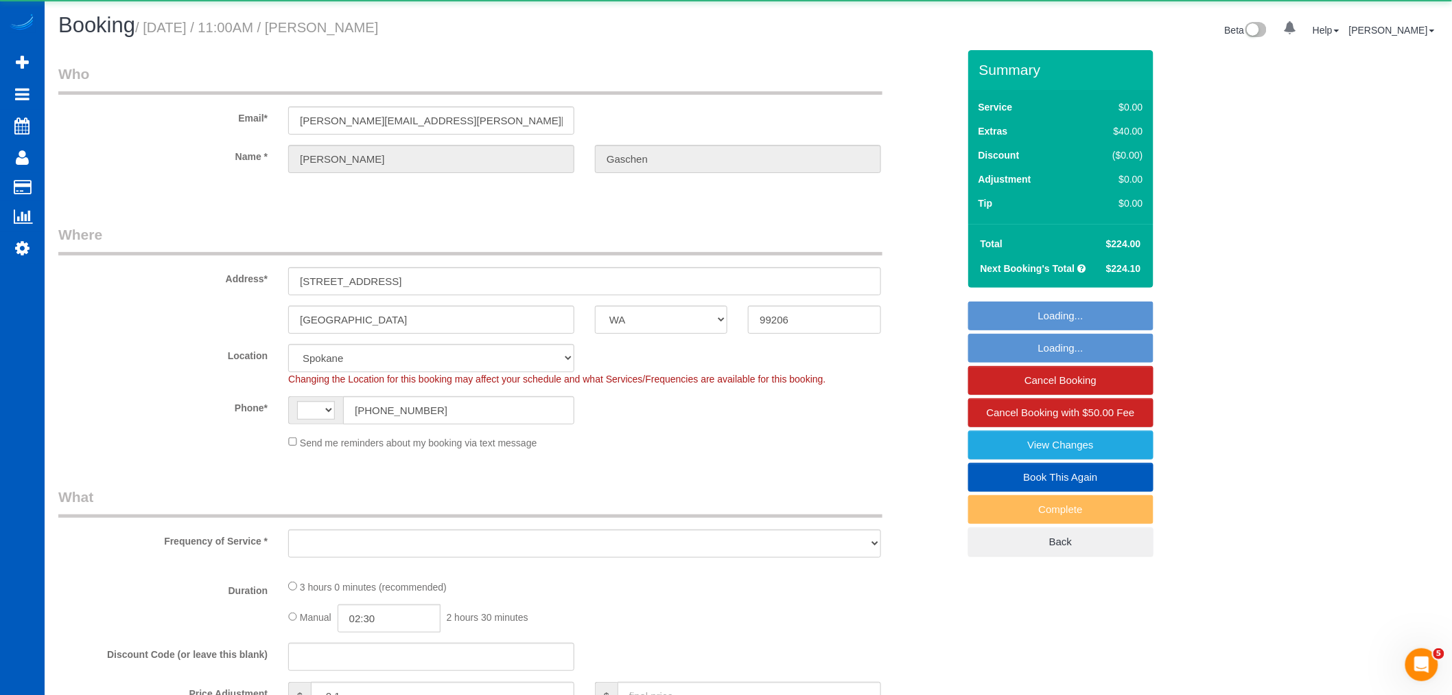
select select "3"
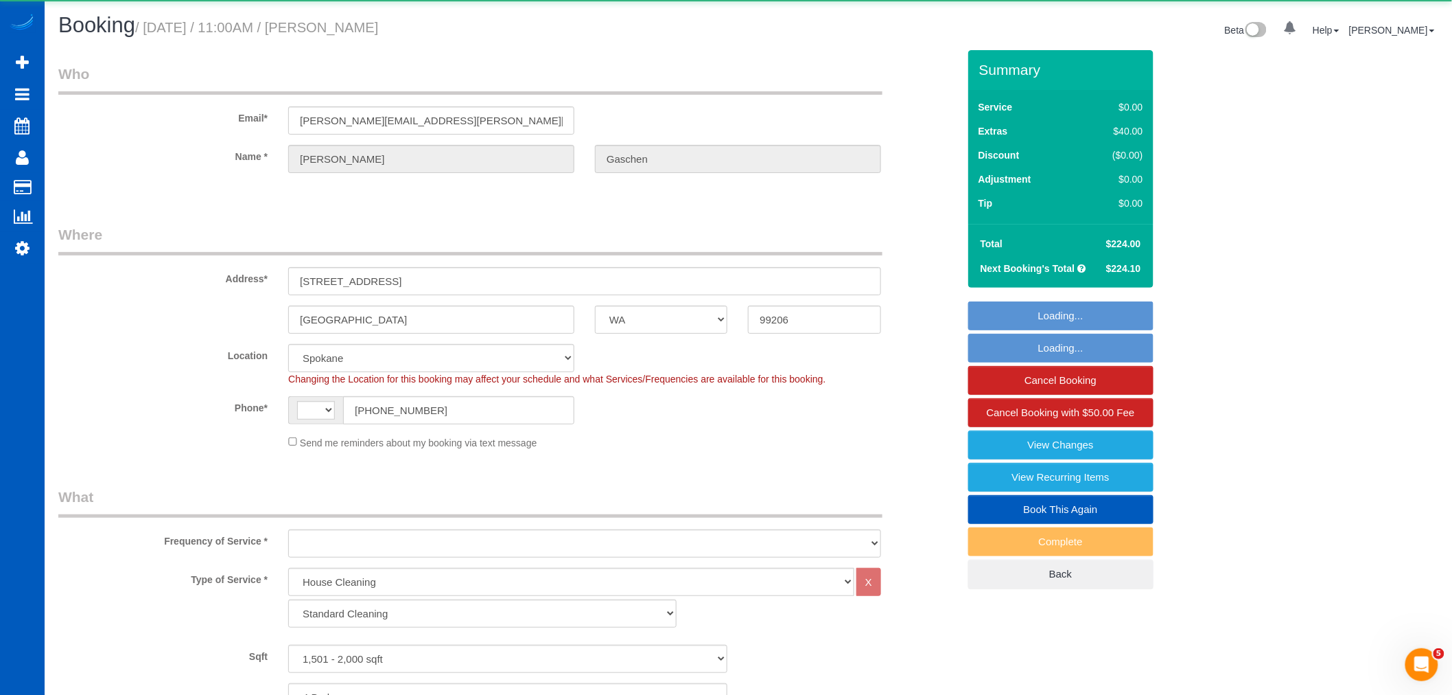
select select "string:[GEOGRAPHIC_DATA]"
select select "object:1098"
select select "spot1"
select select "1501"
select select "4"
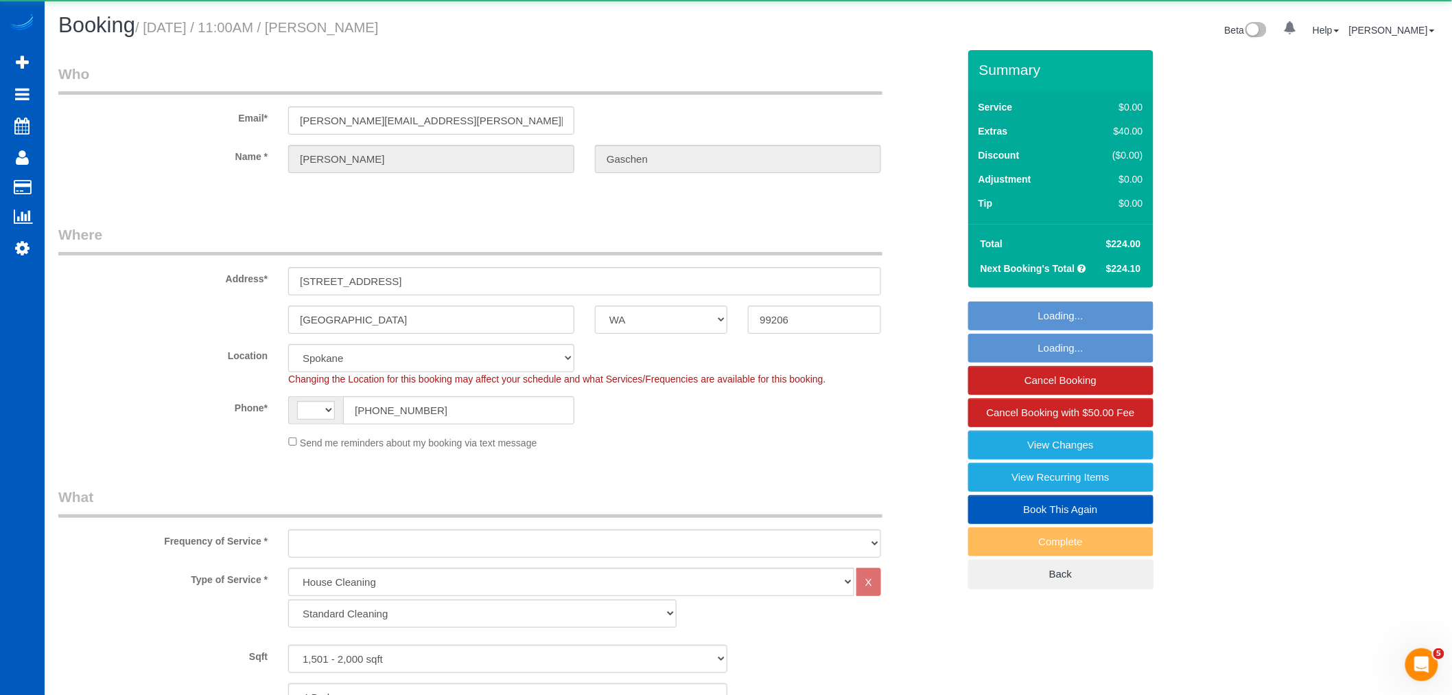
select select "3"
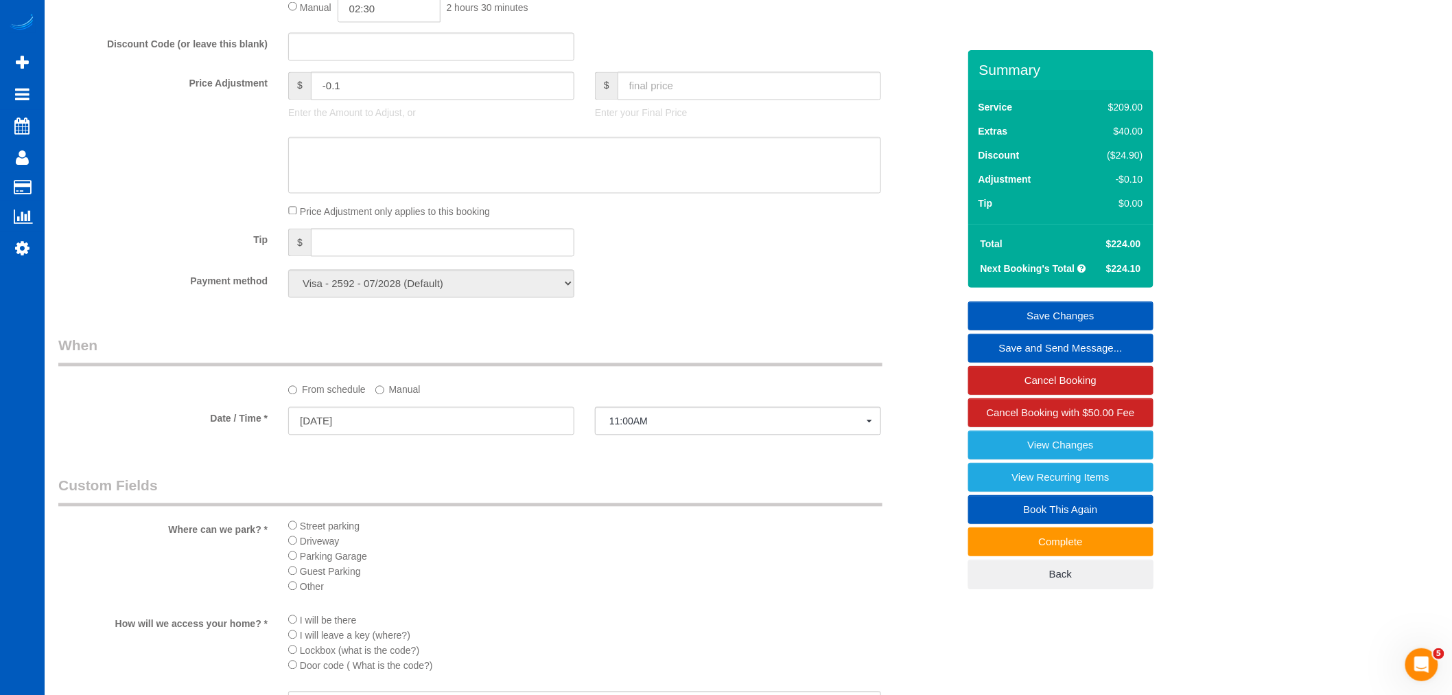
scroll to position [915, 0]
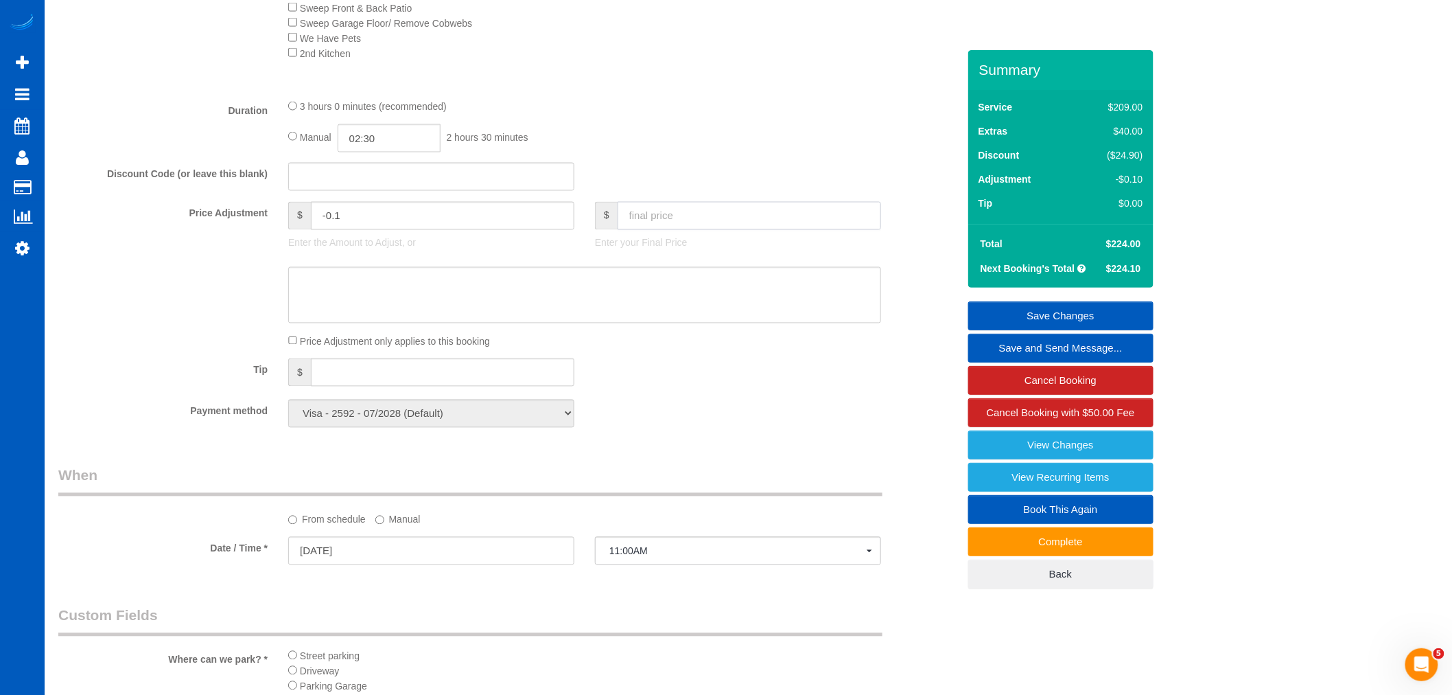
click at [652, 229] on input "text" at bounding box center [750, 216] width 264 height 28
type input "199"
type input "-25.1"
click at [737, 428] on div "Payment method Visa - 2592 - 07/2028 (Default) Add Credit Card ─────────────── …" at bounding box center [508, 413] width 920 height 28
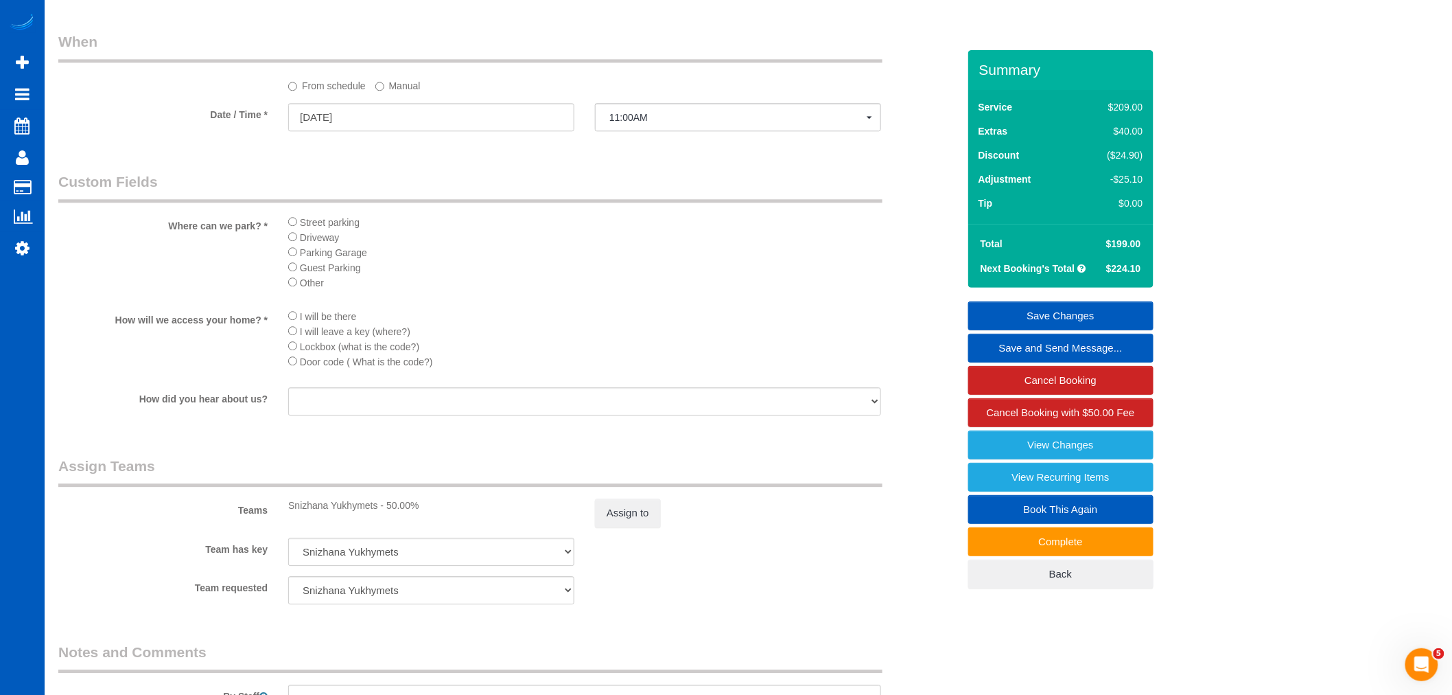
scroll to position [1373, 0]
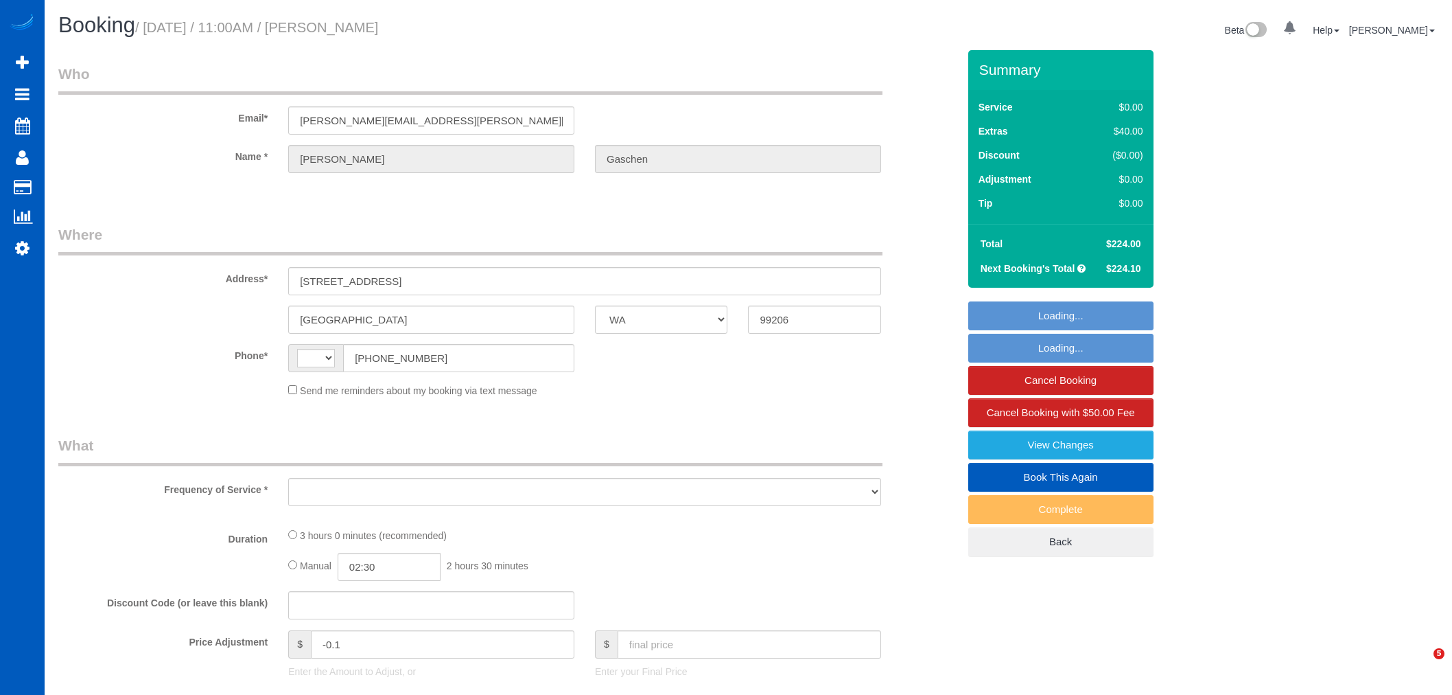
select select "WA"
select select "object:567"
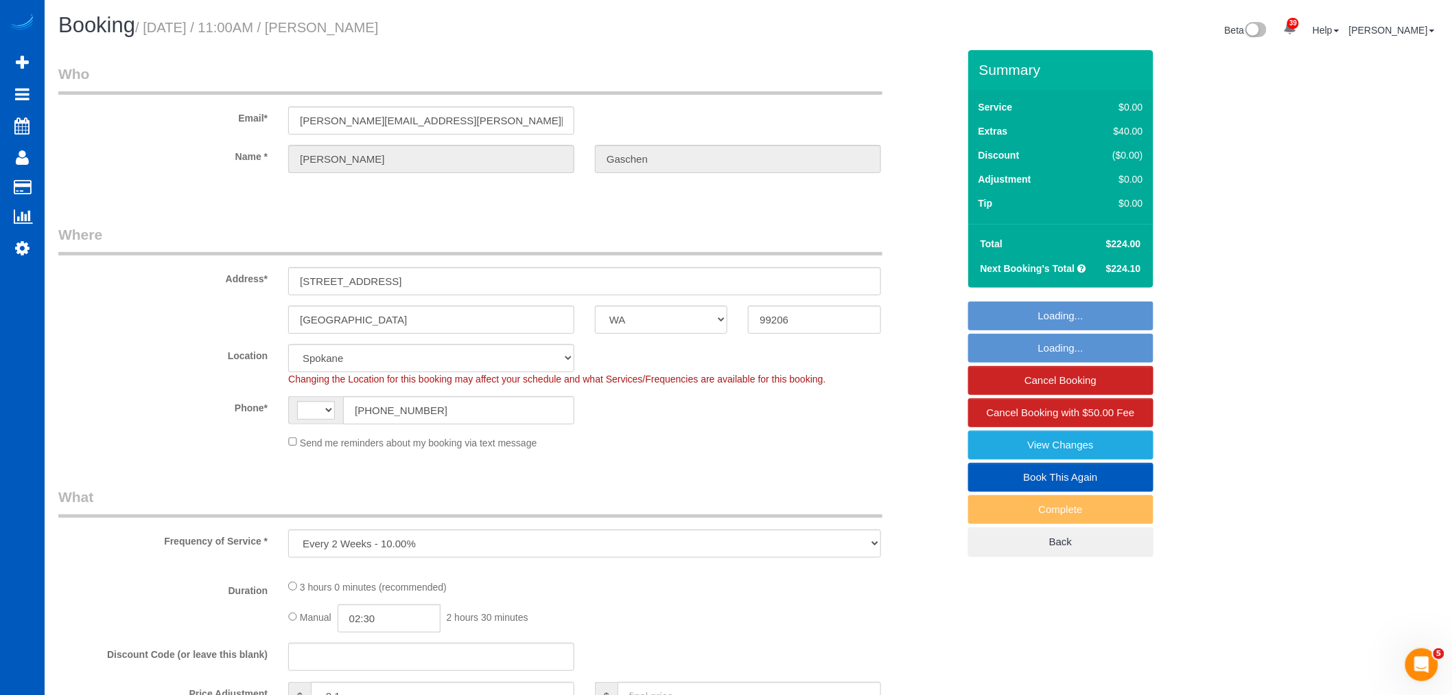
select select "string:fspay-5977c980-f07a-4959-8af7-43bb05777778"
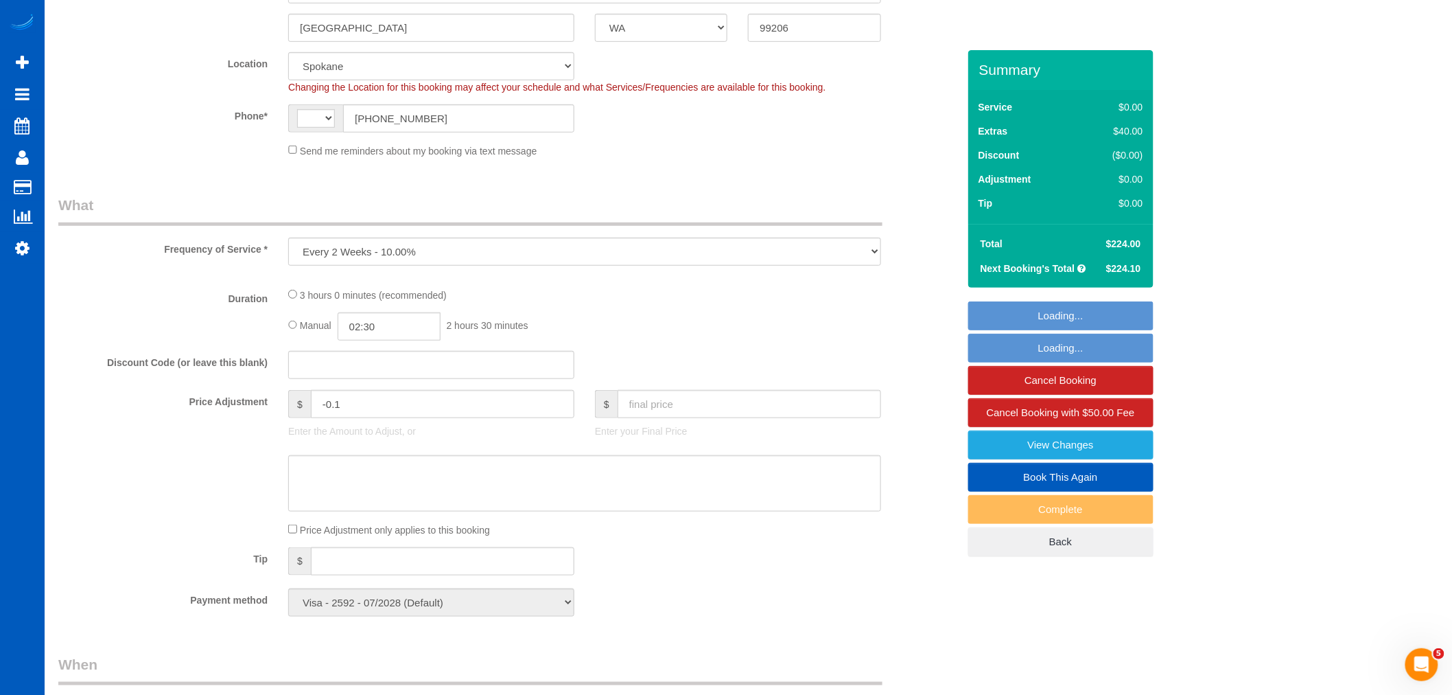
select select "string:US"
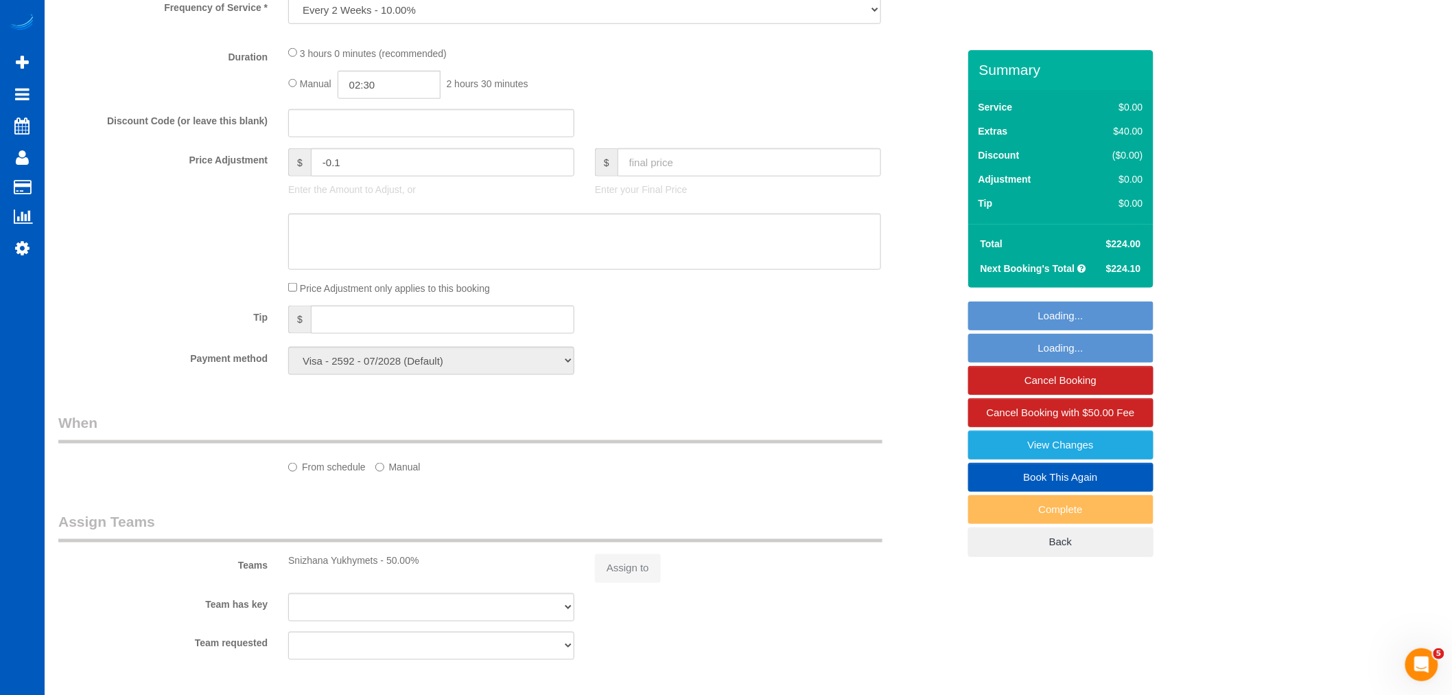
select select "object:1062"
select select "199"
select select "1501"
select select "4"
select select "3"
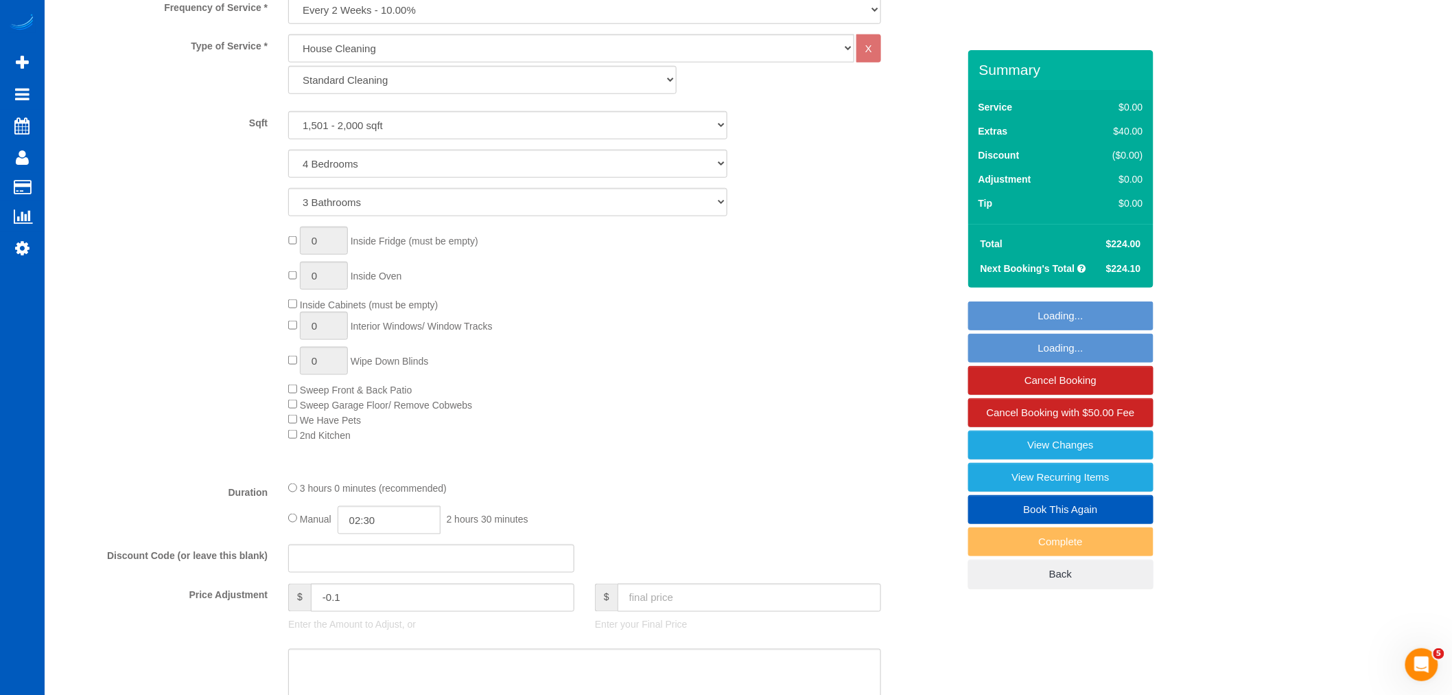
select select "spot1"
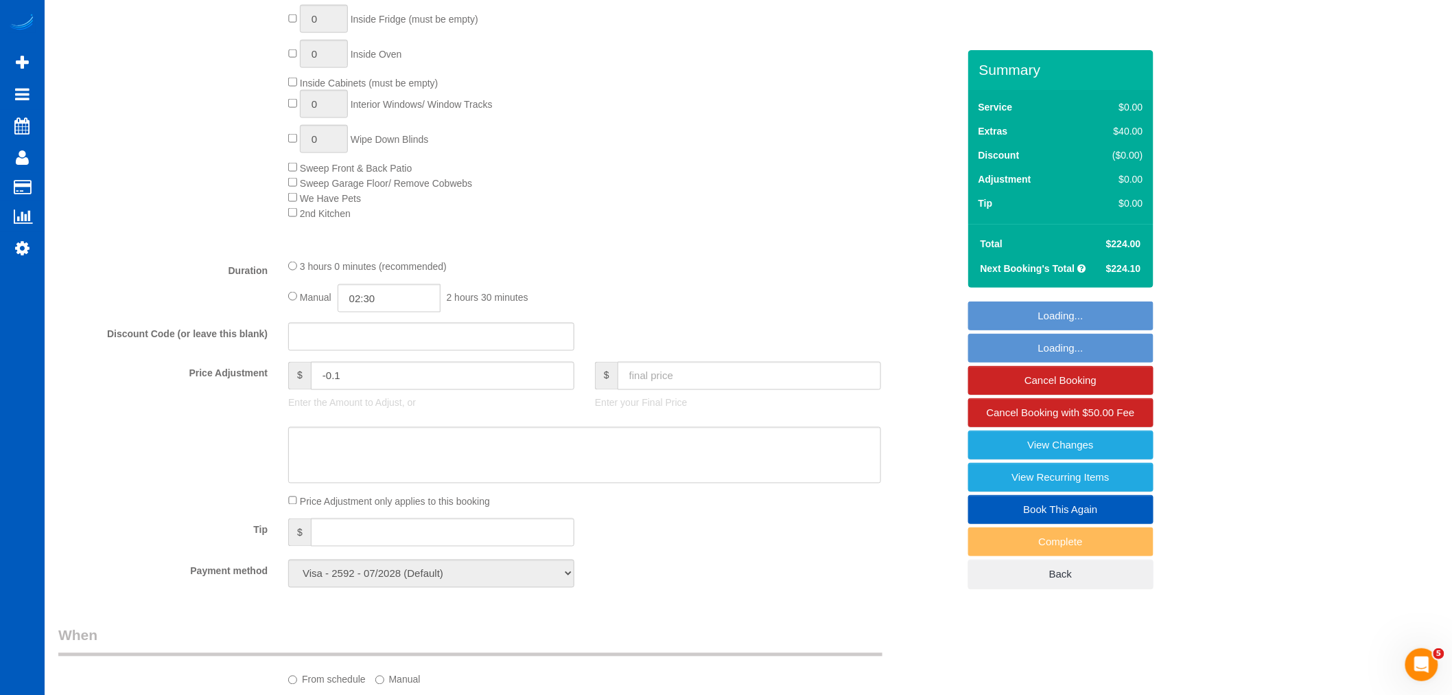
select select "1501"
select select "4"
select select "3"
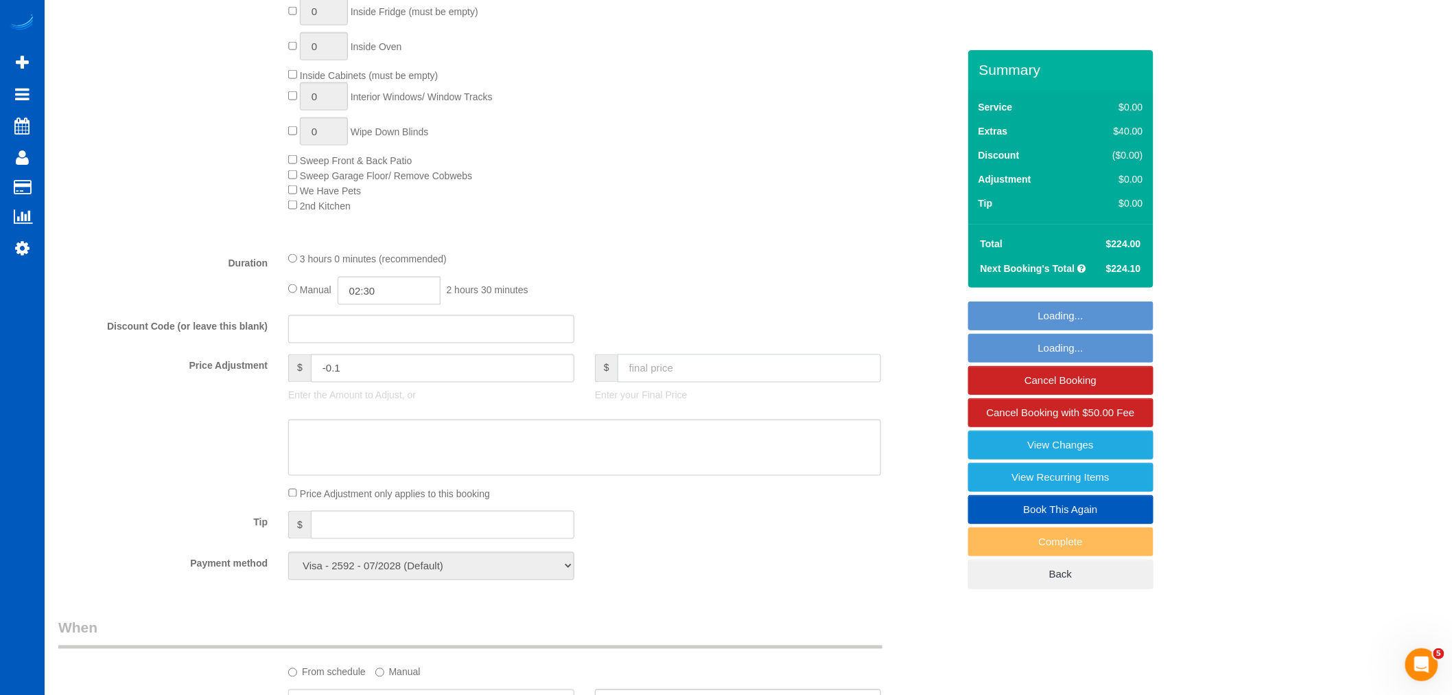
click at [697, 382] on input "text" at bounding box center [750, 368] width 264 height 28
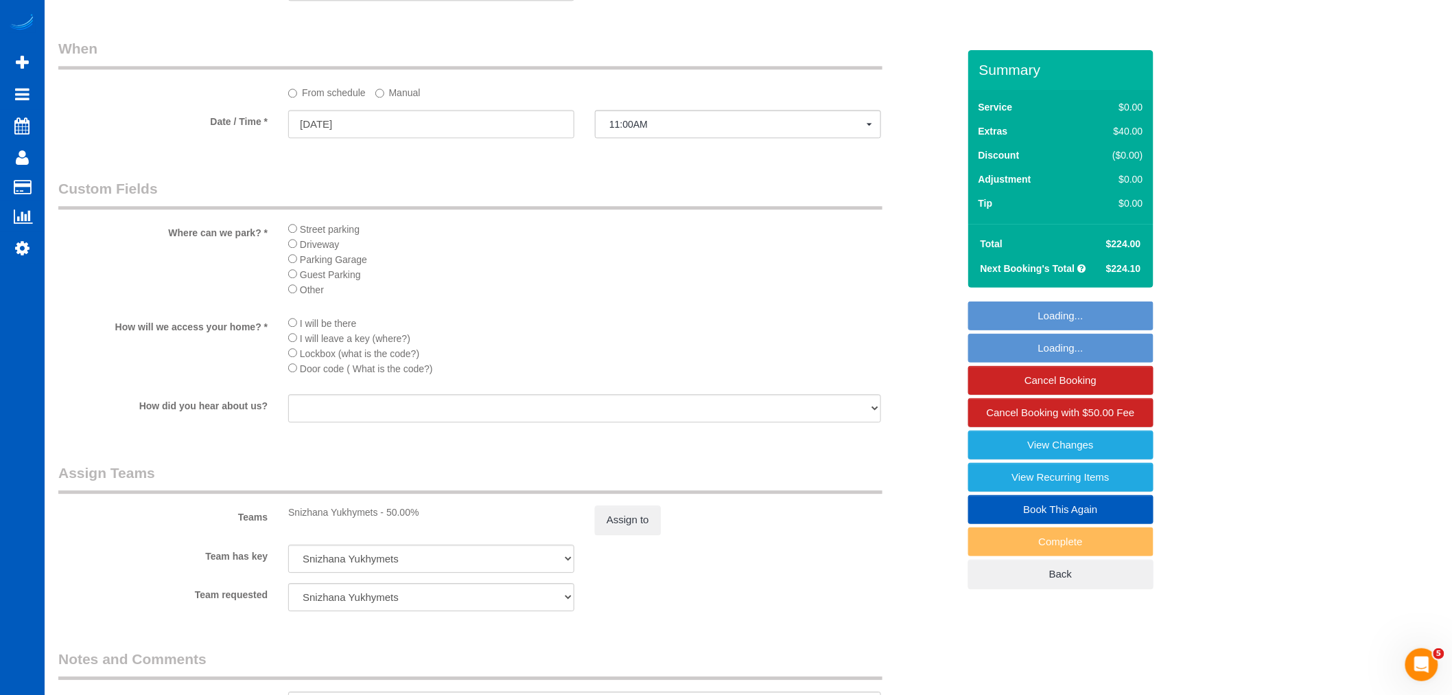
scroll to position [1525, 0]
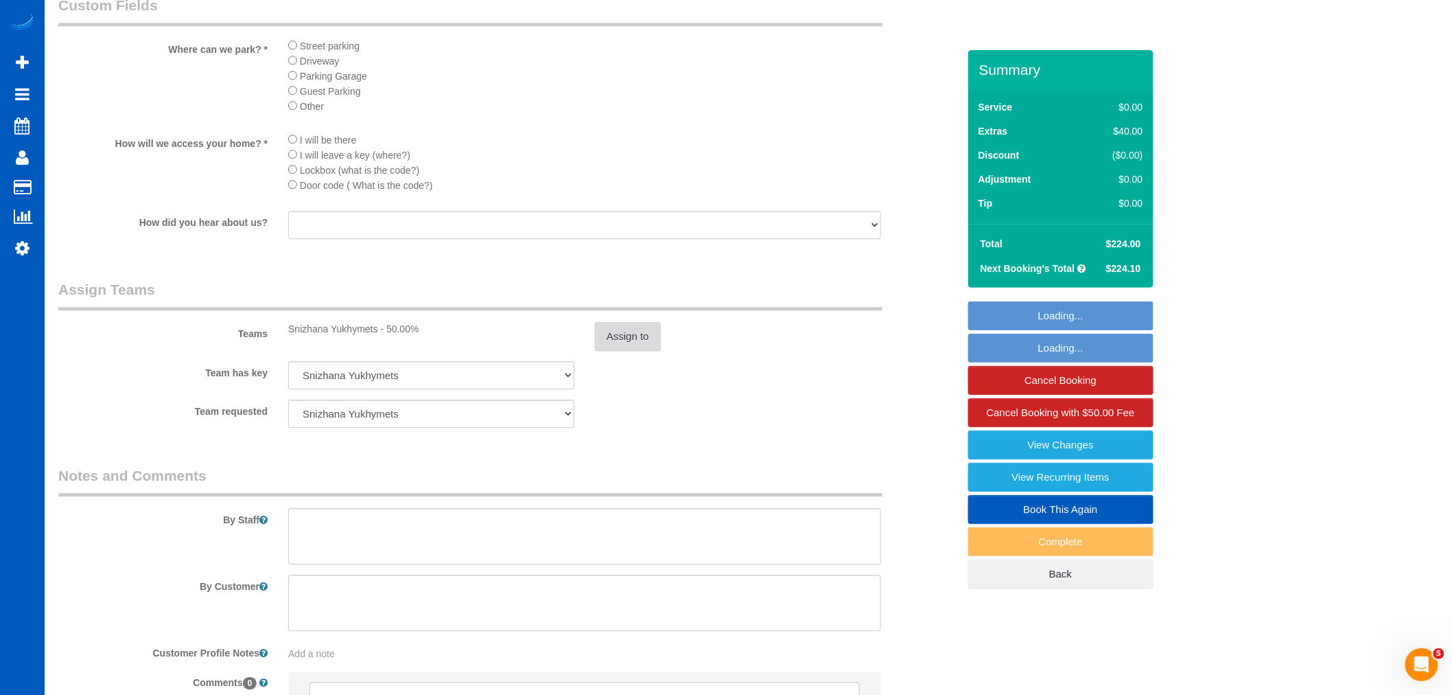
type input "199"
click at [642, 351] on button "Assign to" at bounding box center [628, 336] width 66 height 29
type input "-25.1"
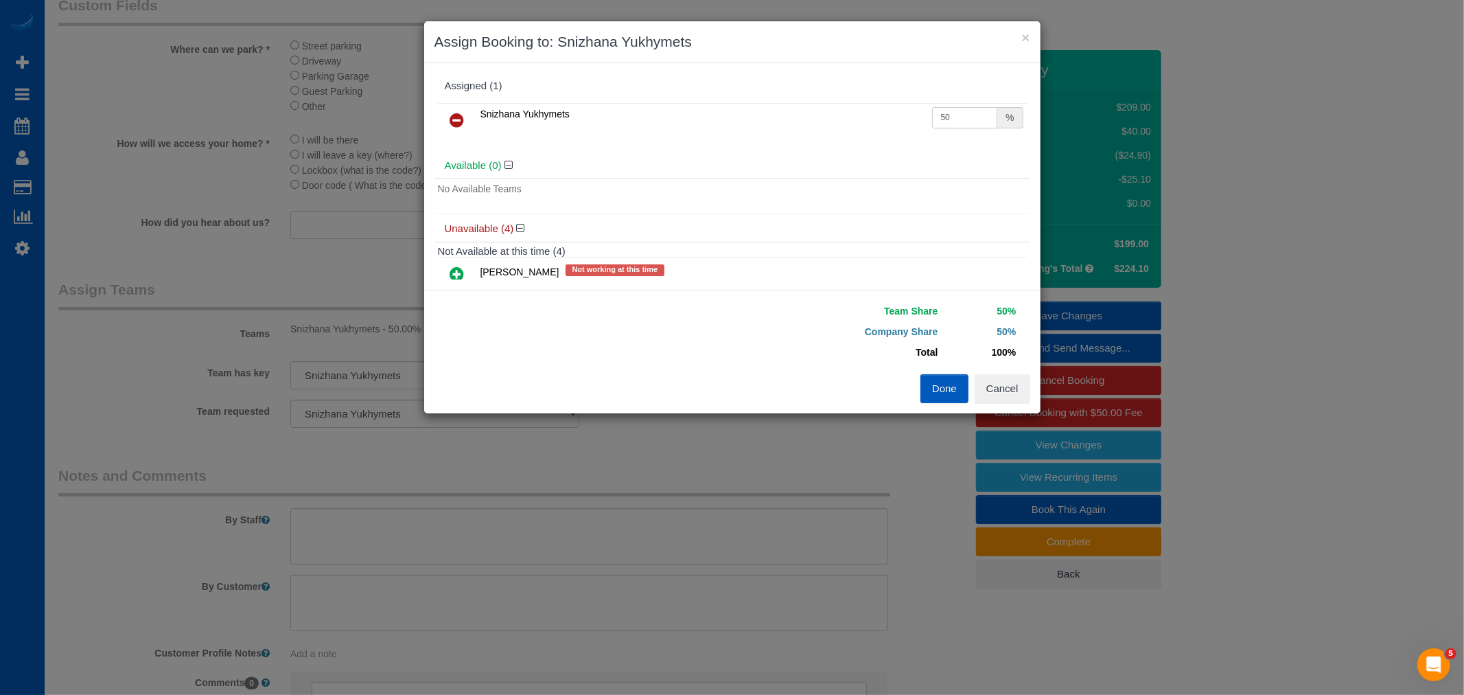
drag, startPoint x: 955, startPoint y: 111, endPoint x: 934, endPoint y: 130, distance: 28.6
click at [934, 130] on td "50 %" at bounding box center [978, 120] width 98 height 35
type input "56"
click at [916, 382] on div "Done Cancel" at bounding box center [886, 388] width 308 height 29
click at [921, 382] on button "Done" at bounding box center [944, 388] width 48 height 29
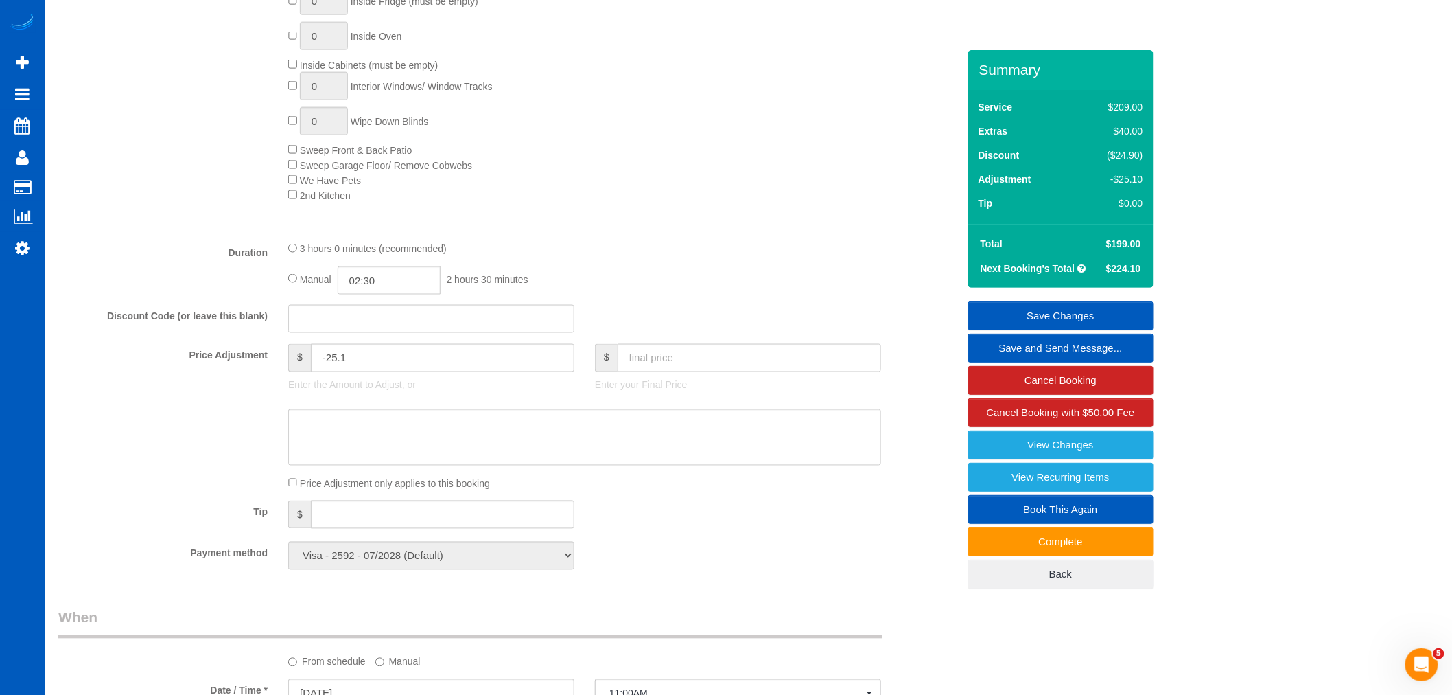
scroll to position [763, 0]
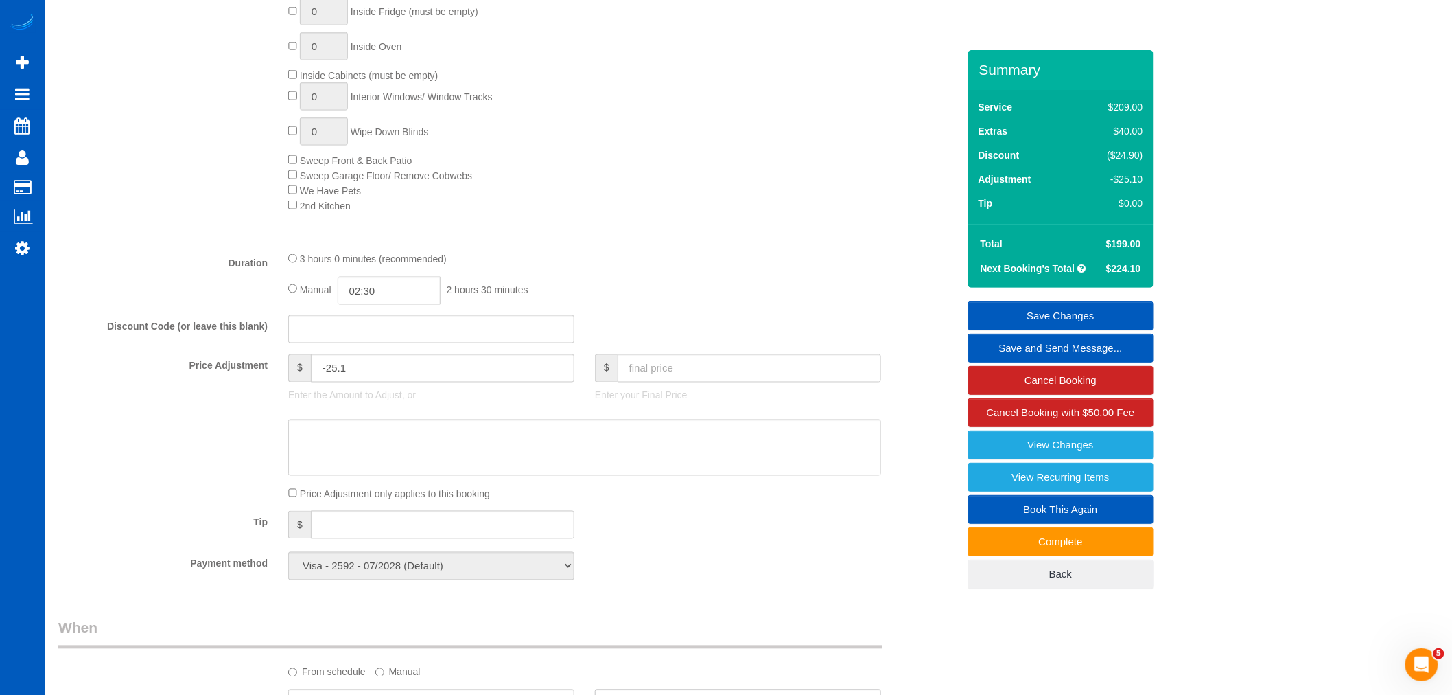
click at [1093, 309] on link "Save Changes" at bounding box center [1060, 315] width 185 height 29
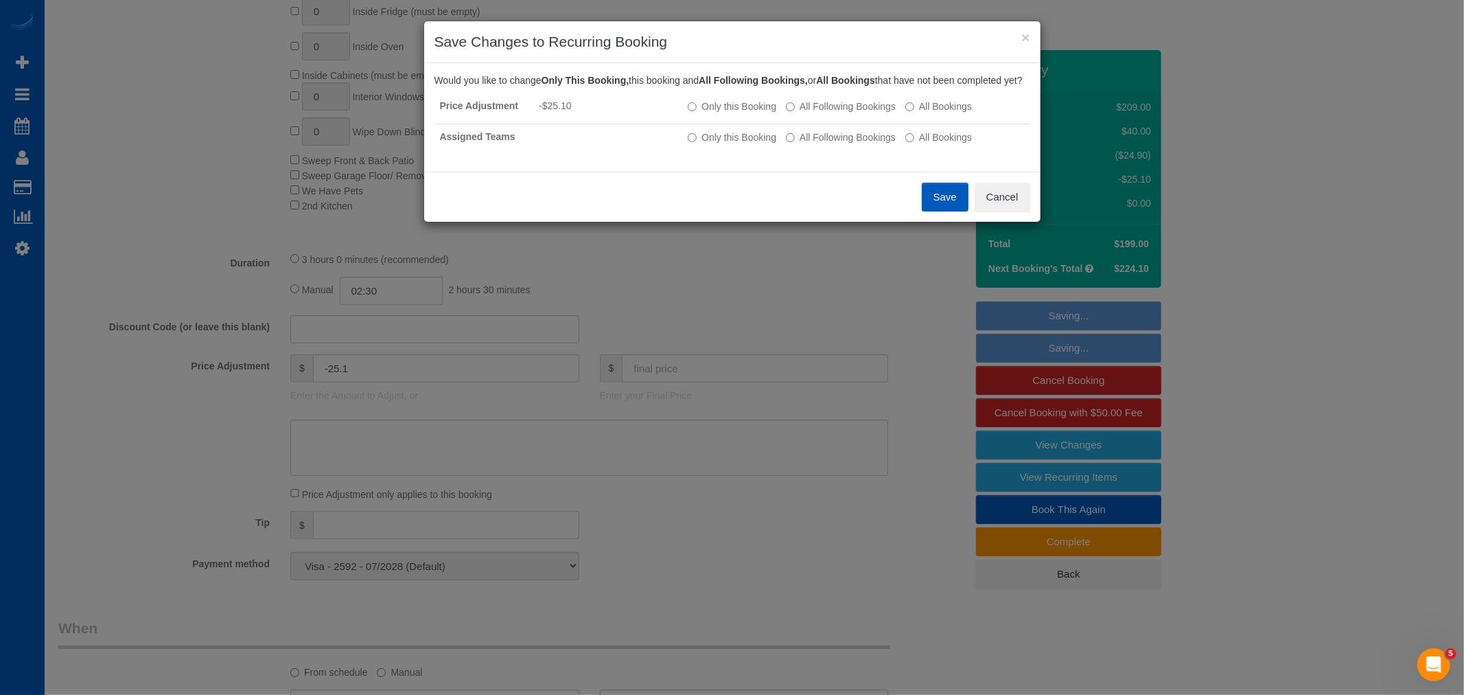
click at [951, 211] on button "Save" at bounding box center [945, 197] width 47 height 29
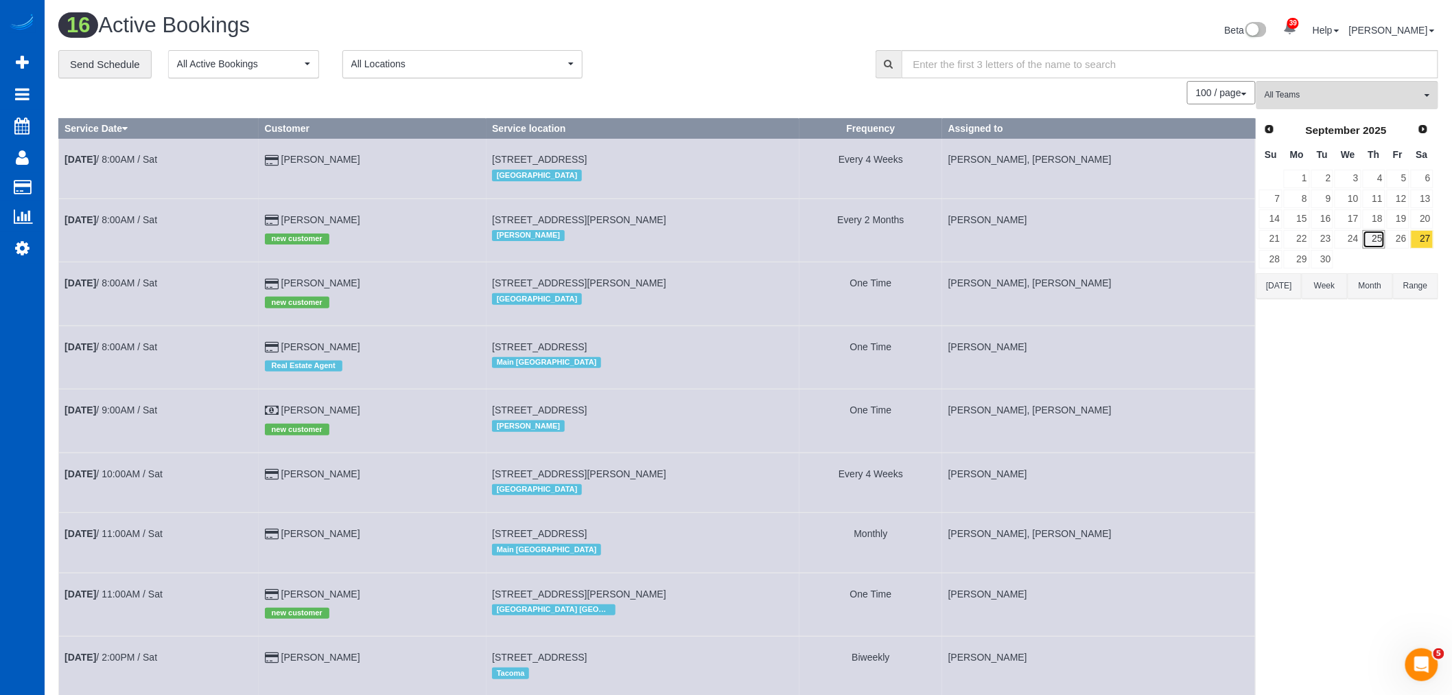
click at [1377, 246] on link "25" at bounding box center [1374, 239] width 23 height 19
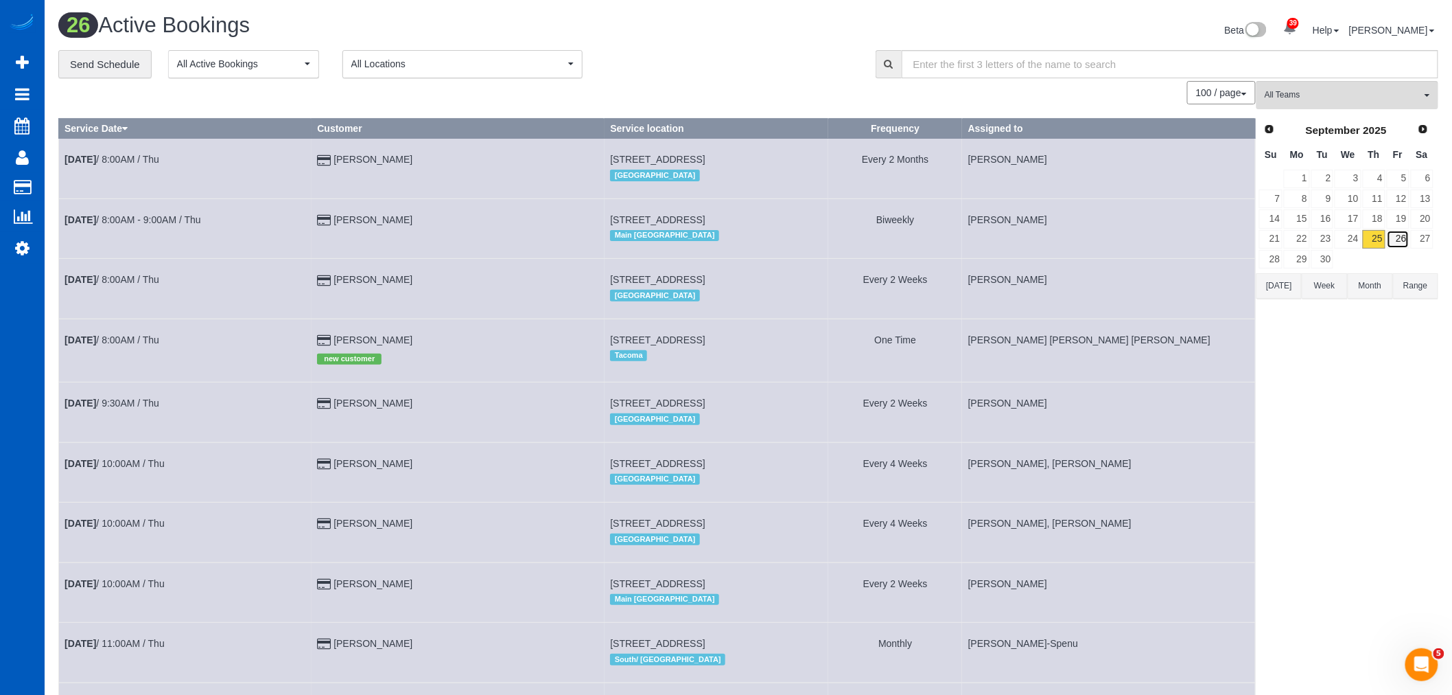
click at [1406, 246] on link "26" at bounding box center [1398, 239] width 23 height 19
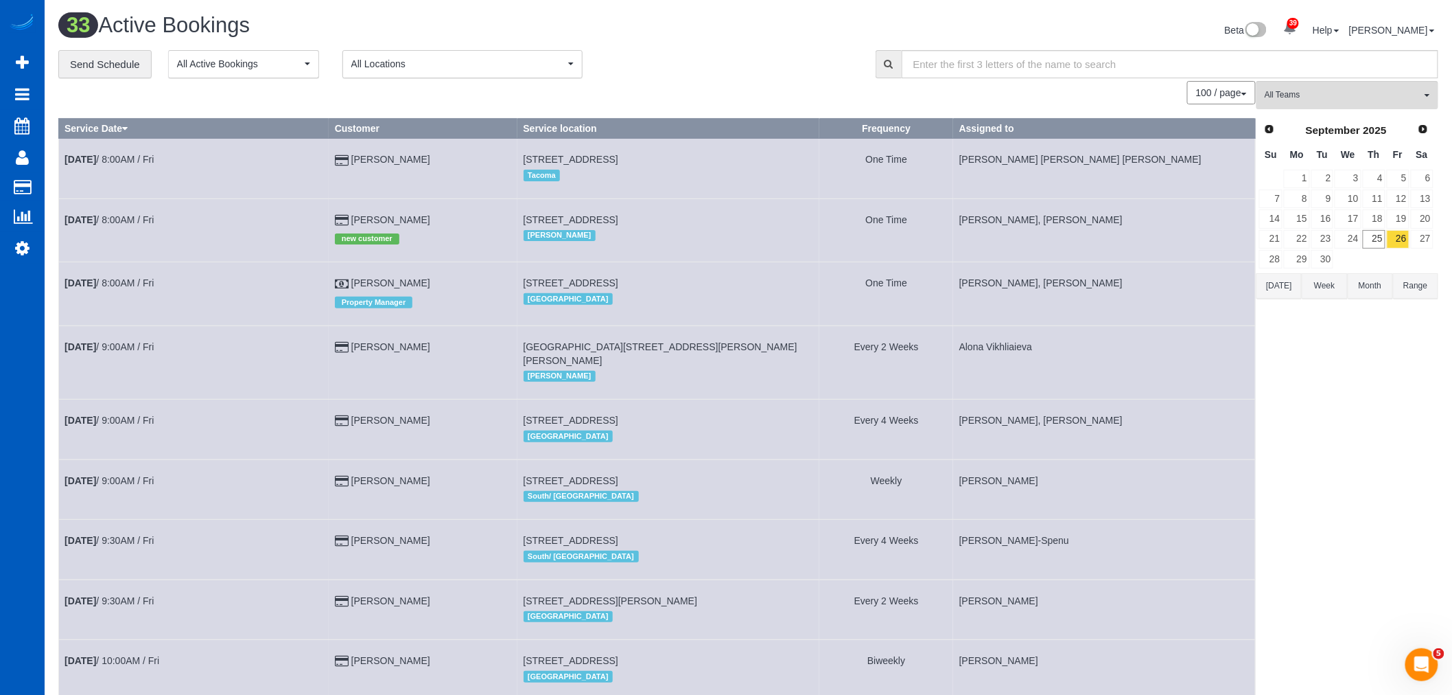
click at [135, 215] on td "Sep 26th / 8:00AM / Fri" at bounding box center [194, 229] width 270 height 63
click at [124, 218] on link "Sep 26th / 8:00AM / Fri" at bounding box center [109, 219] width 89 height 11
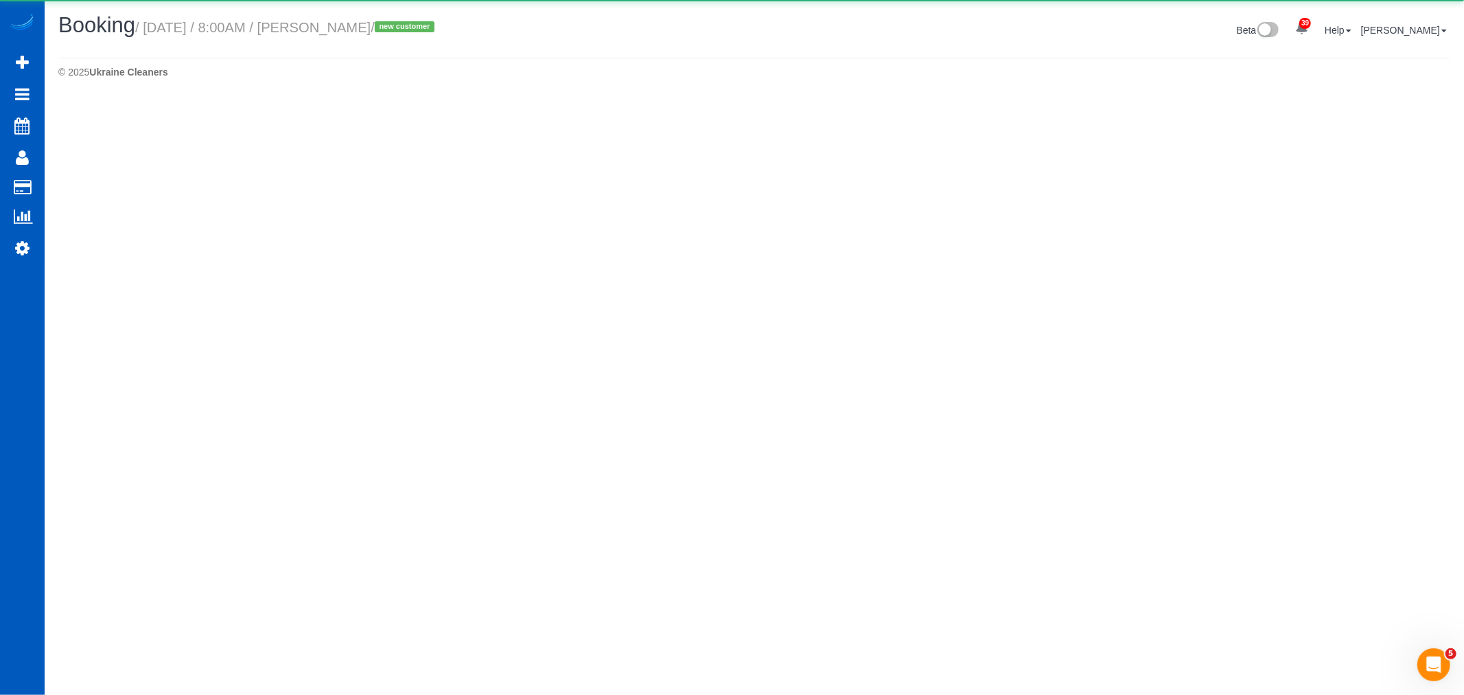
select select "WA"
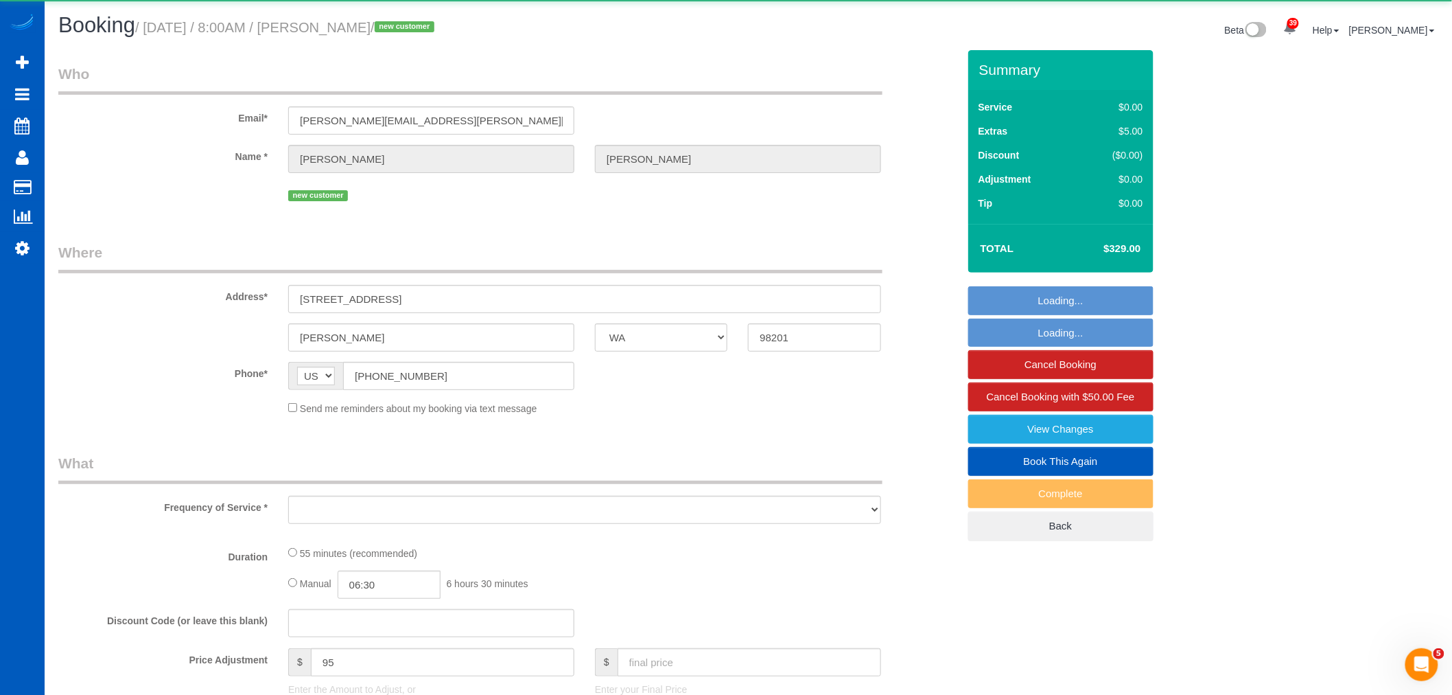
select select "string:fspay-cbe70c85-f3e1-4c61-9d5d-103cc417ce59"
select select "spot10"
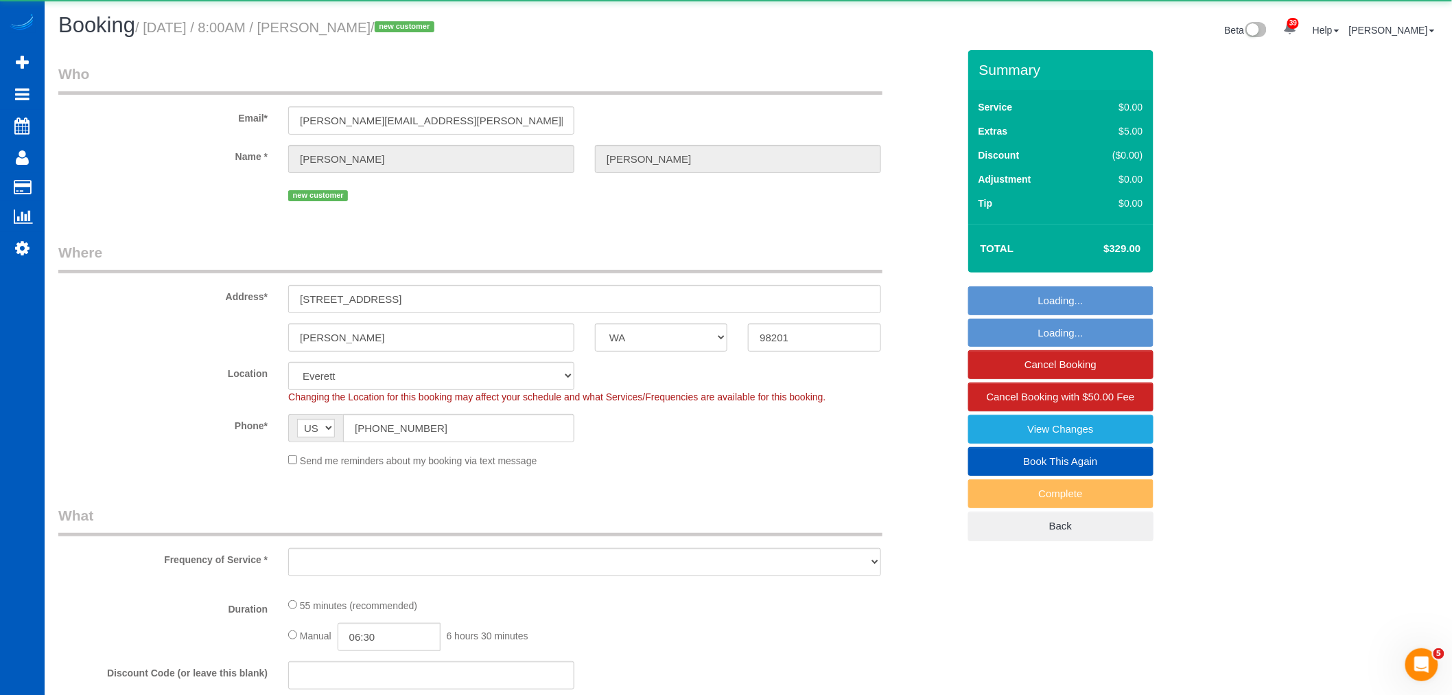
select select "object:3348"
select select "199"
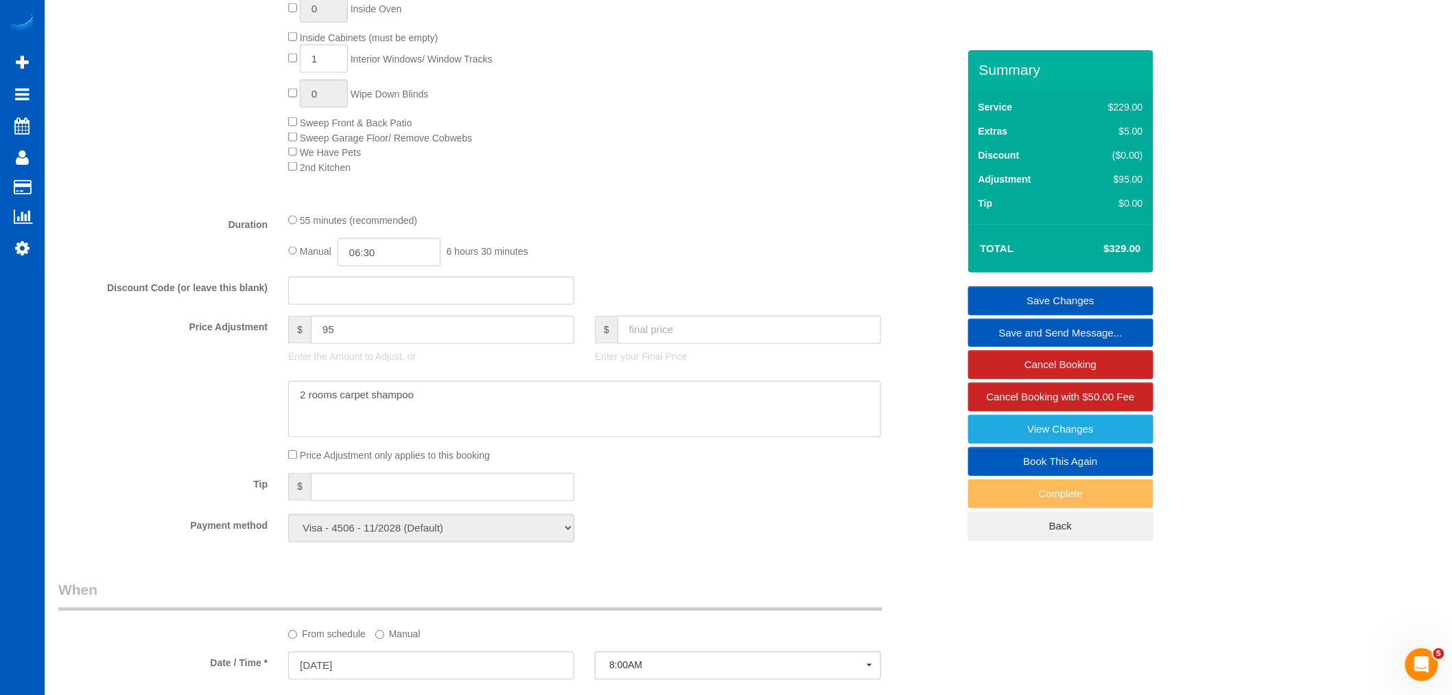
scroll to position [686, 0]
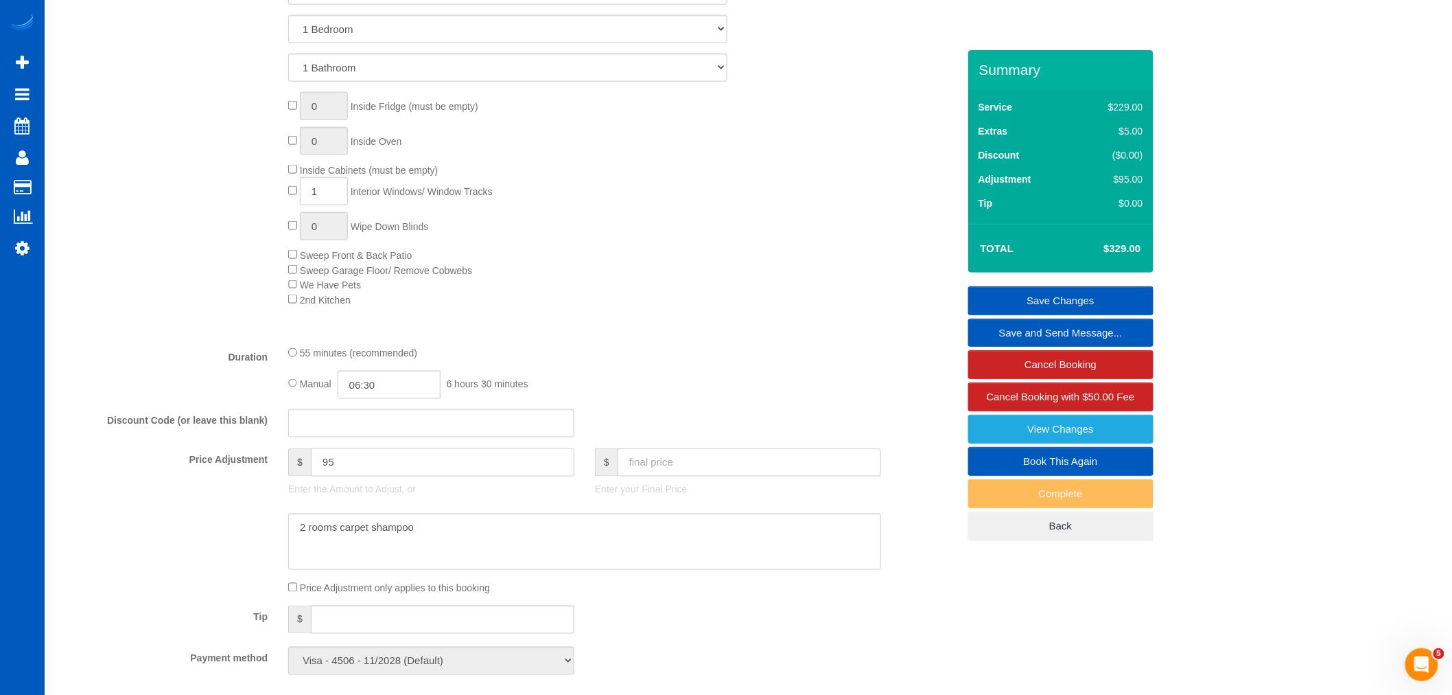
drag, startPoint x: 344, startPoint y: 476, endPoint x: 317, endPoint y: 486, distance: 28.7
click at [317, 486] on div "$ 95 Enter the Amount to Adjust, or" at bounding box center [431, 475] width 307 height 55
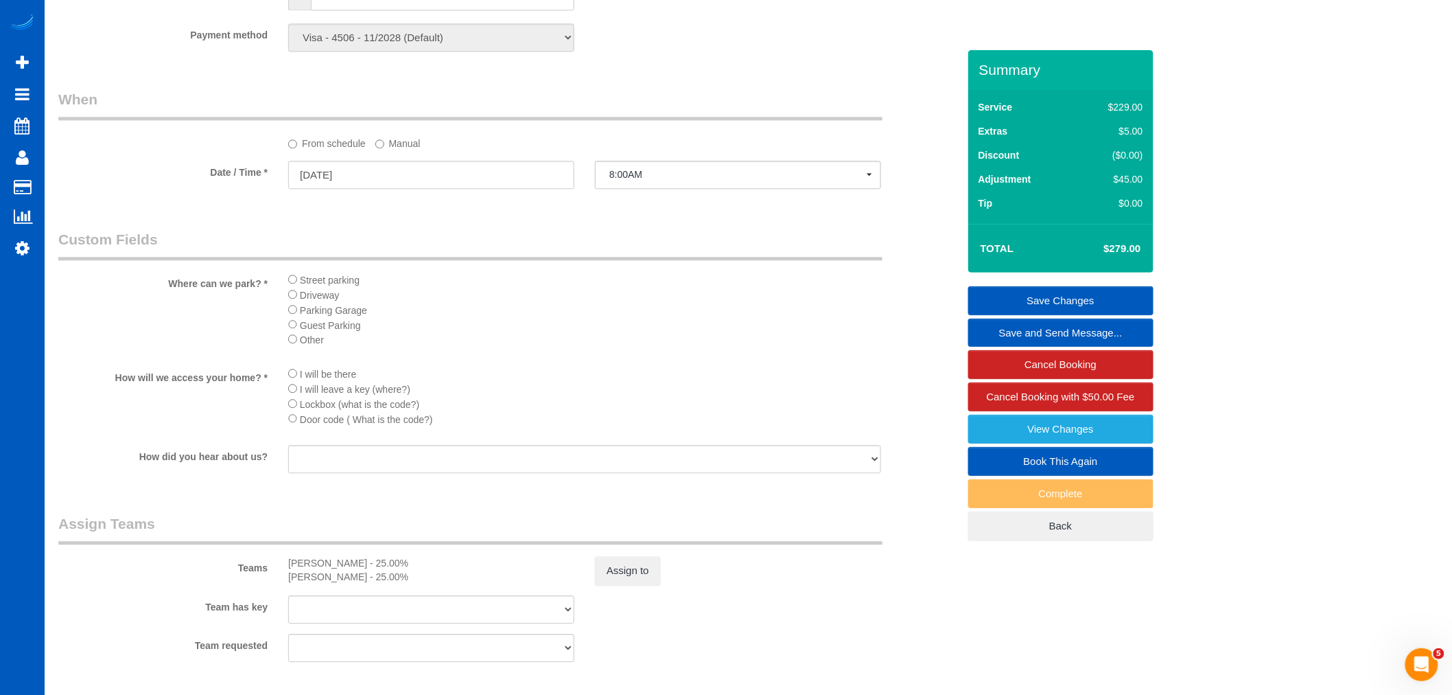
scroll to position [1601, 0]
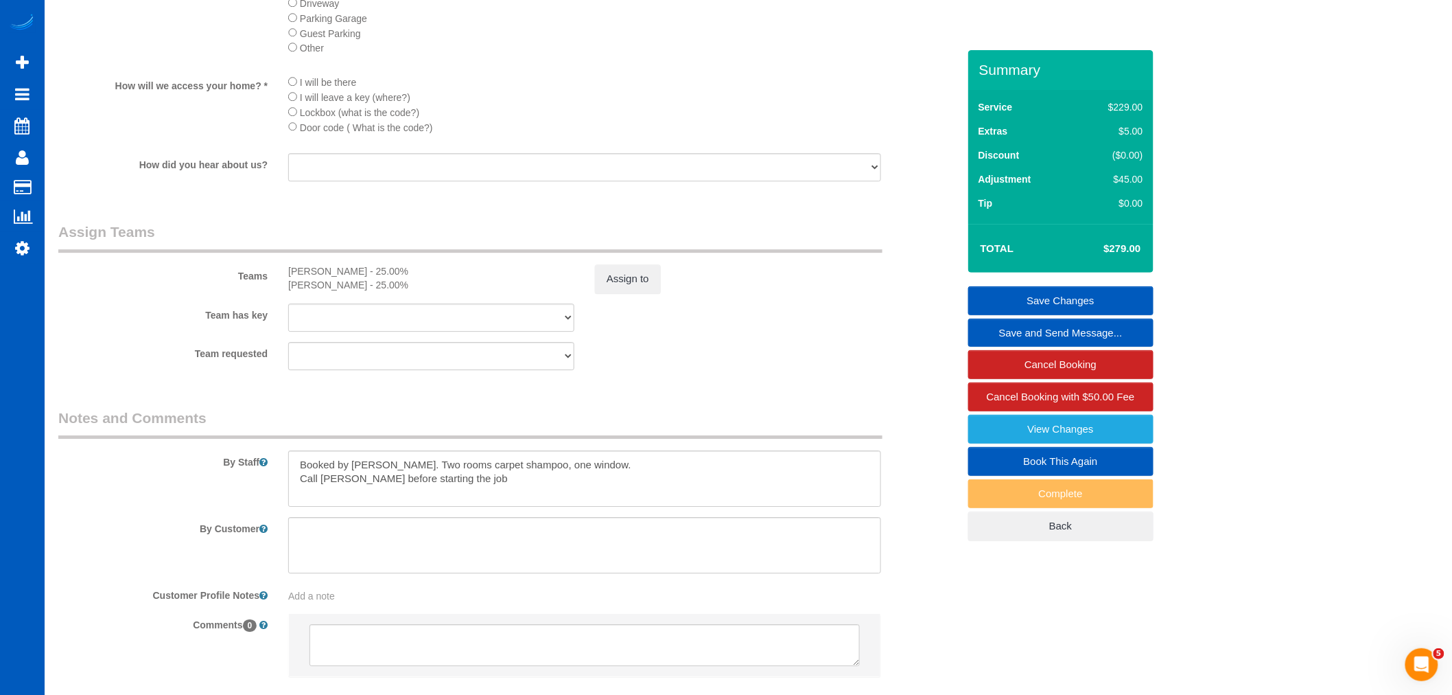
type input "45"
click at [625, 293] on button "Assign to" at bounding box center [628, 278] width 66 height 29
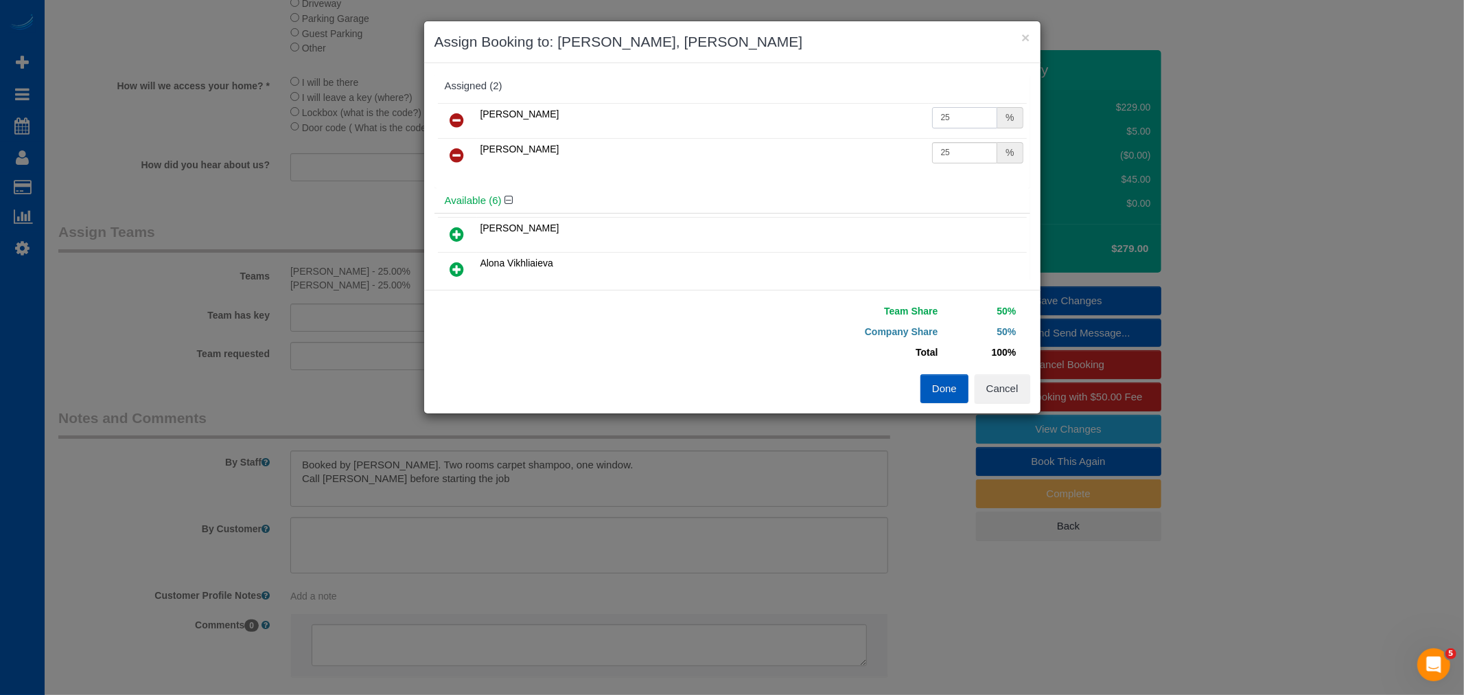
drag, startPoint x: 942, startPoint y: 126, endPoint x: 866, endPoint y: 132, distance: 75.8
click at [866, 132] on tr "Liudmyla Krevska 25 %" at bounding box center [732, 120] width 589 height 35
type input "32"
drag, startPoint x: 957, startPoint y: 161, endPoint x: 894, endPoint y: 187, distance: 67.7
click at [890, 167] on tr "Olena Stratonova 25 %" at bounding box center [732, 155] width 589 height 35
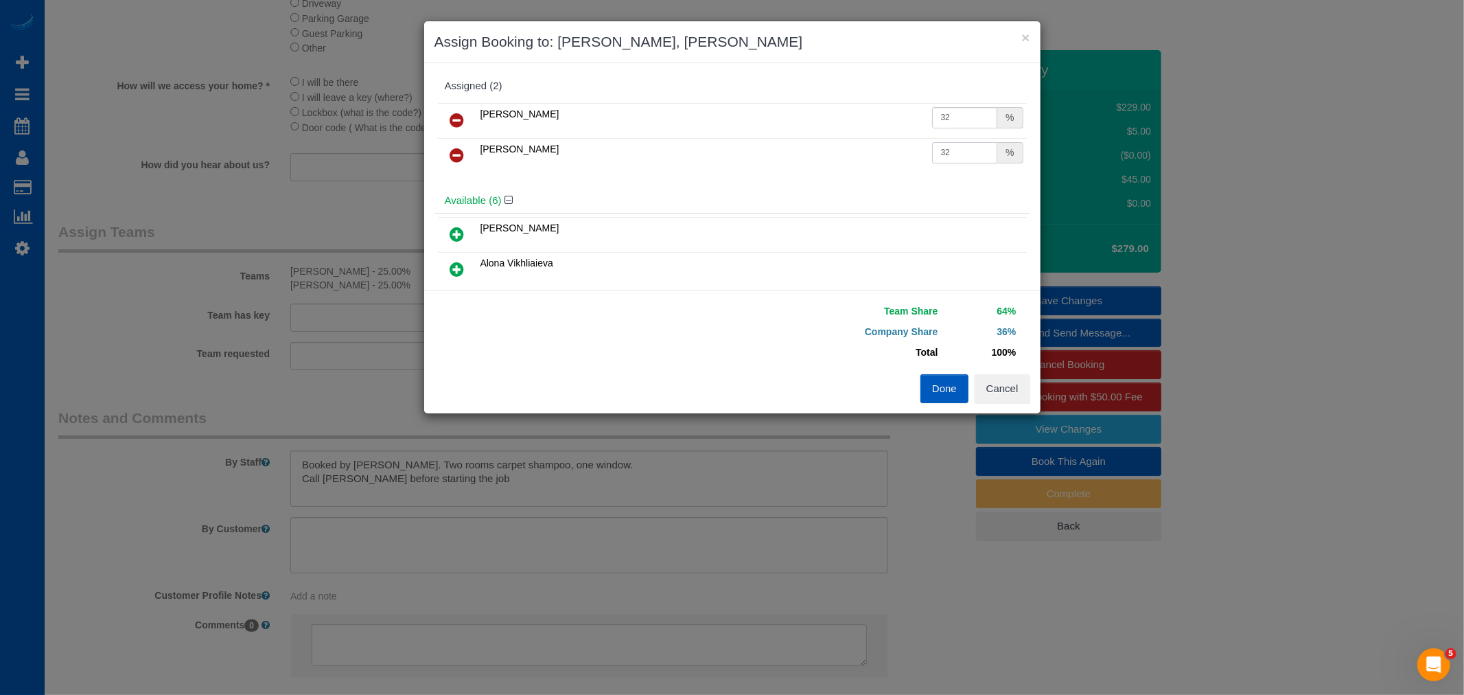
type input "32"
click at [950, 380] on button "Done" at bounding box center [944, 388] width 48 height 29
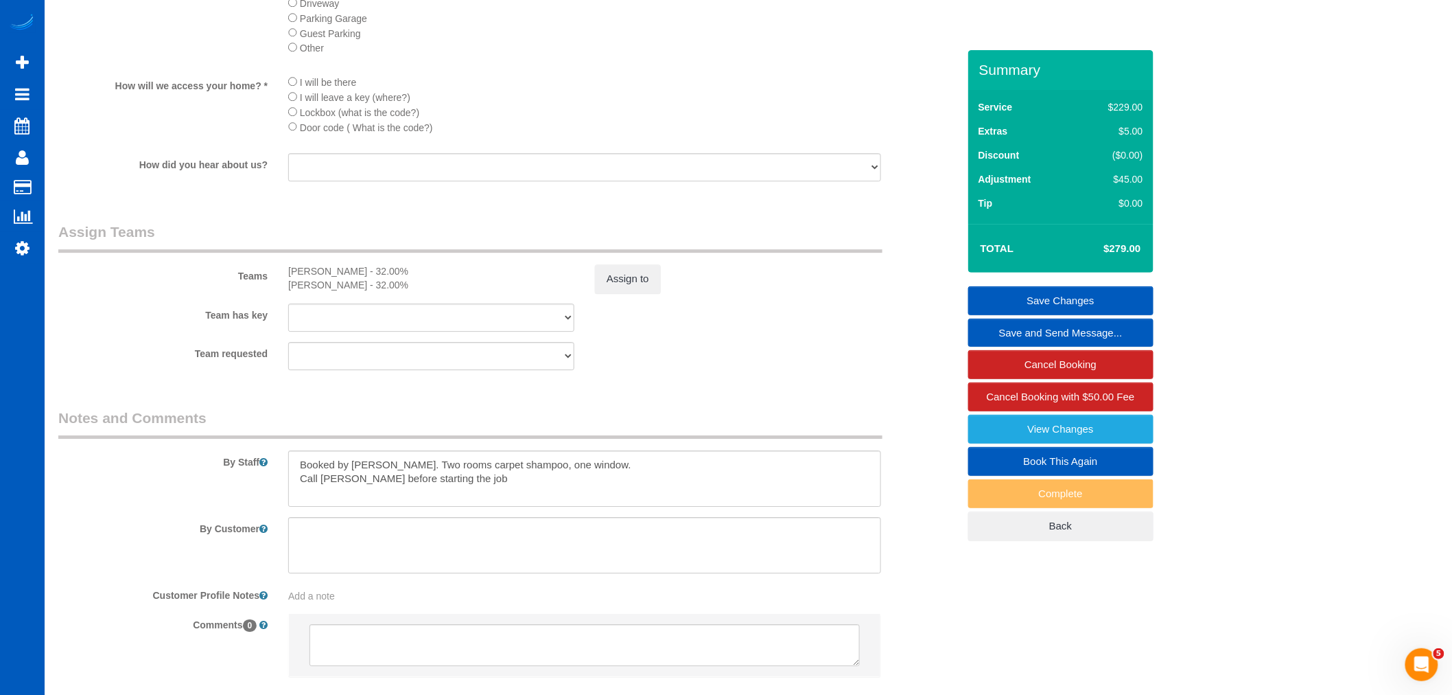
click at [1076, 302] on link "Save Changes" at bounding box center [1060, 300] width 185 height 29
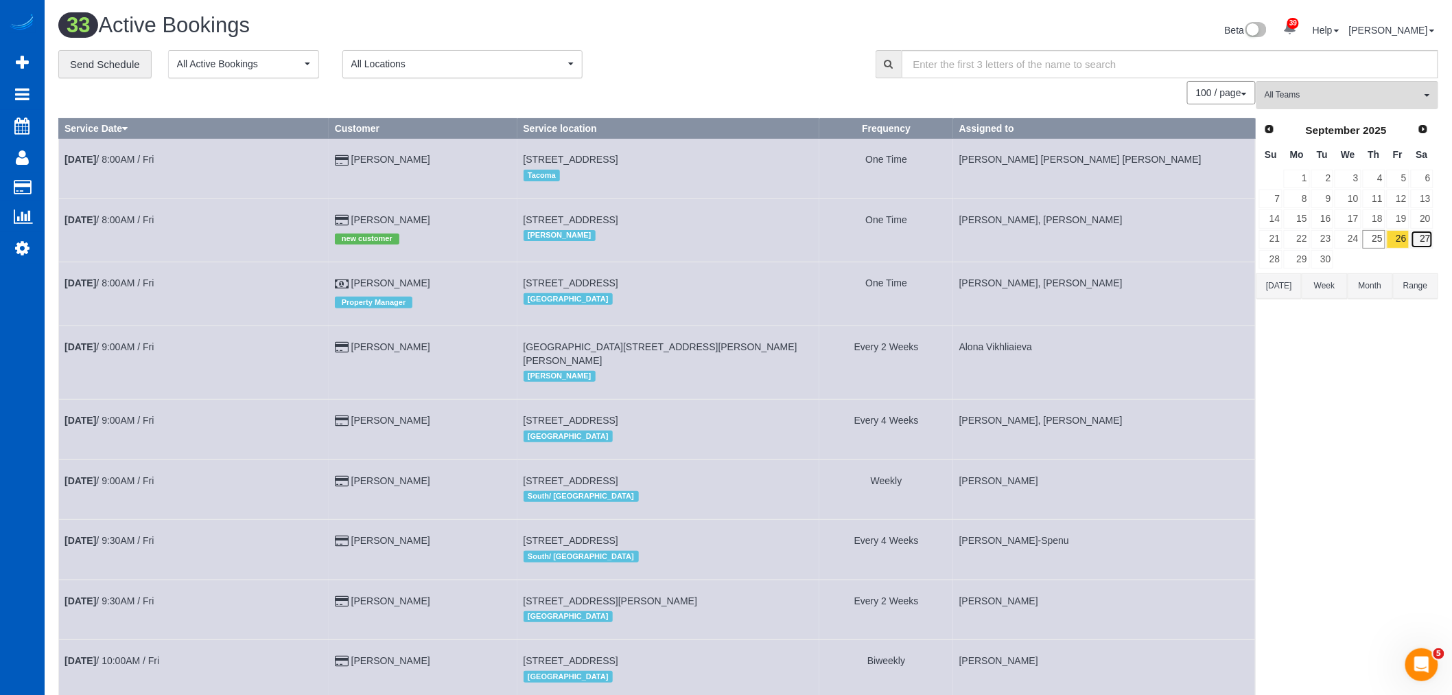
click at [1424, 232] on link "27" at bounding box center [1422, 239] width 23 height 19
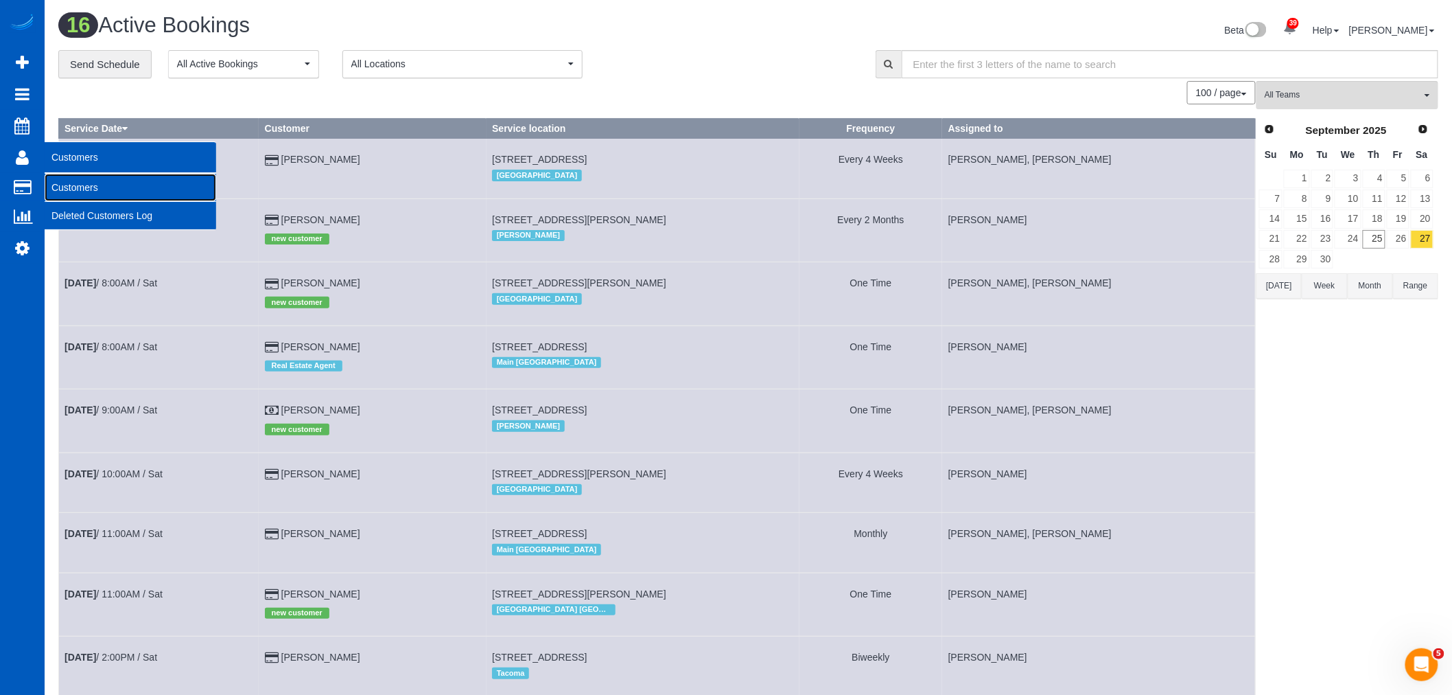
click at [146, 184] on link "Customers" at bounding box center [131, 187] width 172 height 27
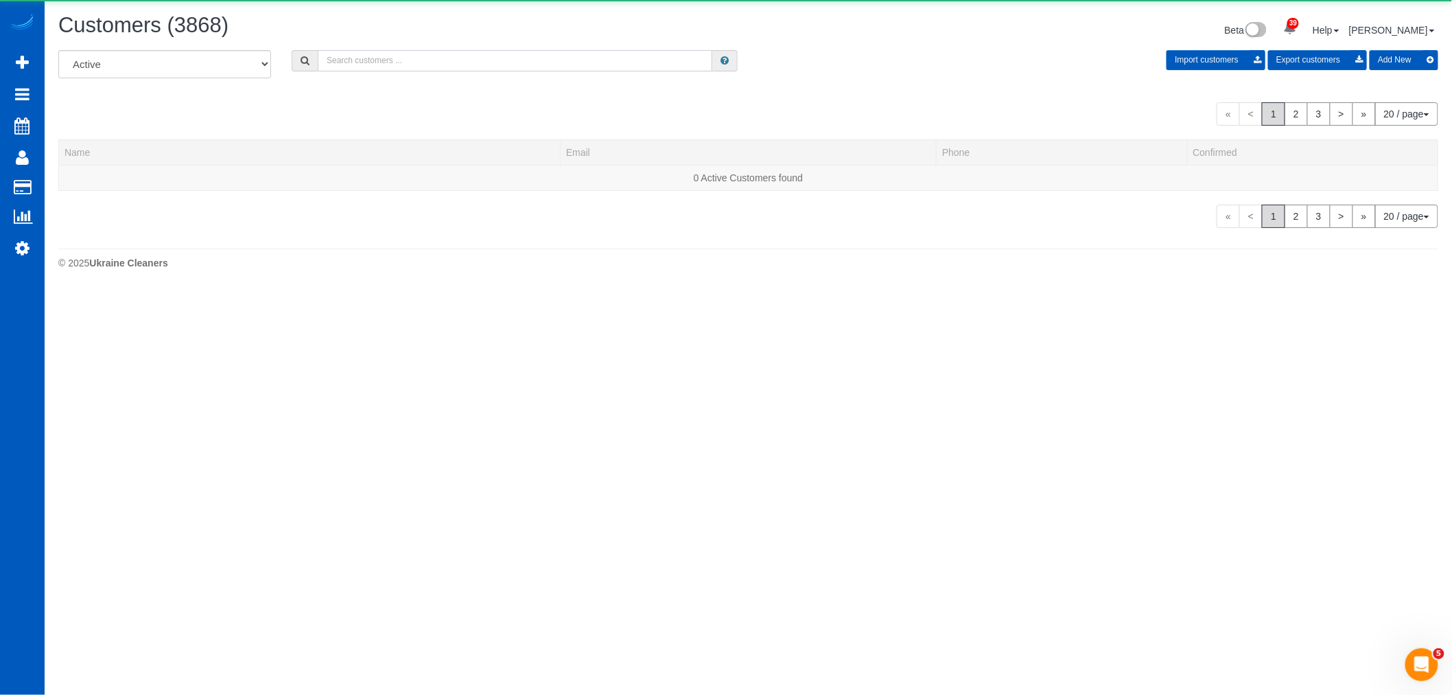
click at [434, 51] on input "text" at bounding box center [515, 60] width 395 height 21
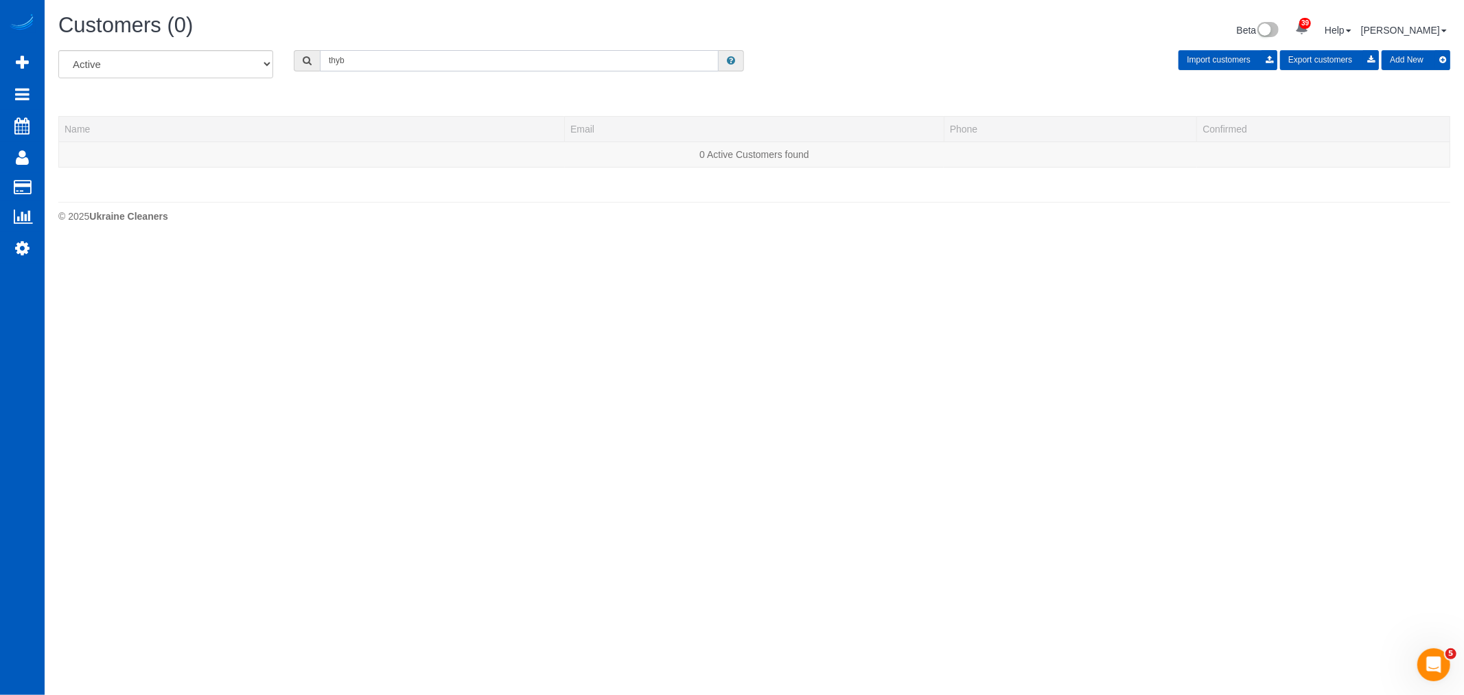
drag, startPoint x: 338, startPoint y: 60, endPoint x: 358, endPoint y: 58, distance: 20.1
click at [358, 58] on input "thyb" at bounding box center [519, 60] width 399 height 21
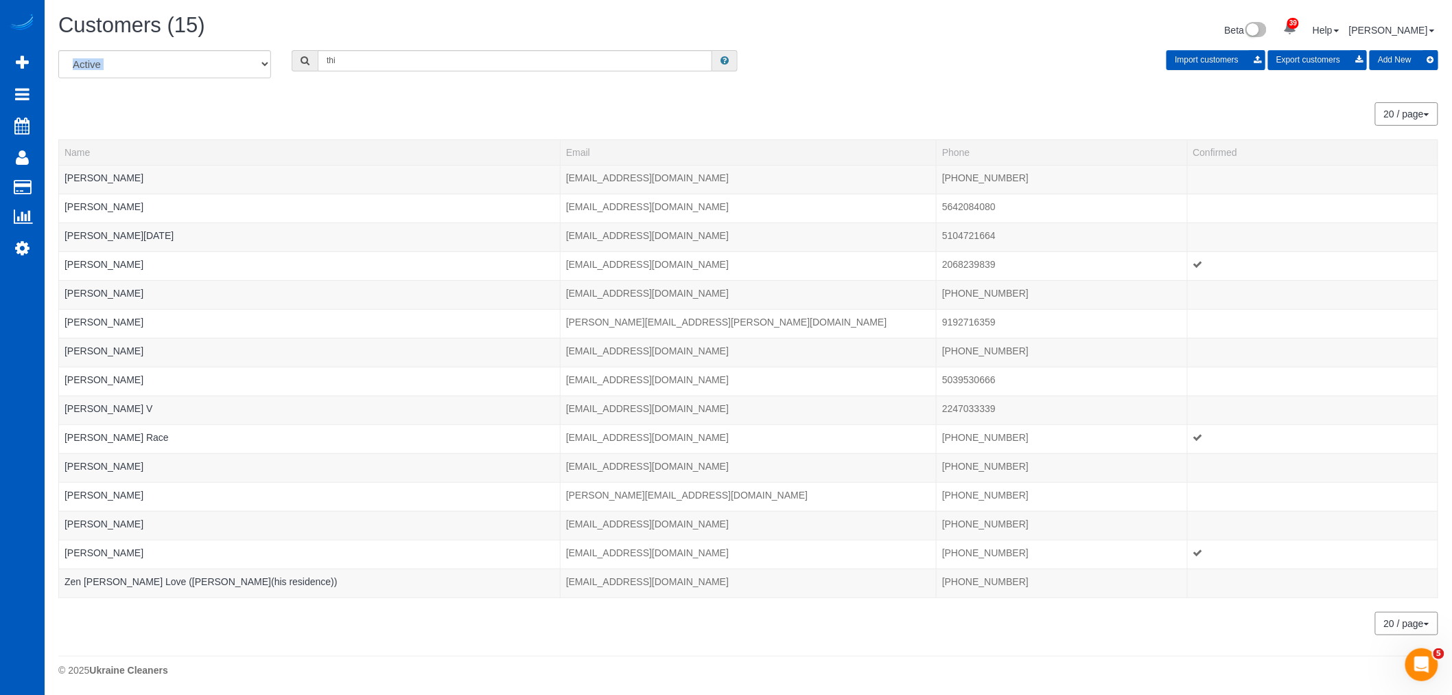
drag, startPoint x: 317, startPoint y: 69, endPoint x: 289, endPoint y: 78, distance: 29.3
click at [289, 78] on div "Customers (15) Beta 39 Your Notifications You have 0 alerts × You have 3 to cha…" at bounding box center [749, 348] width 1408 height 697
drag, startPoint x: 338, startPoint y: 62, endPoint x: 283, endPoint y: 69, distance: 56.1
click at [283, 69] on div "thi" at bounding box center [514, 60] width 467 height 21
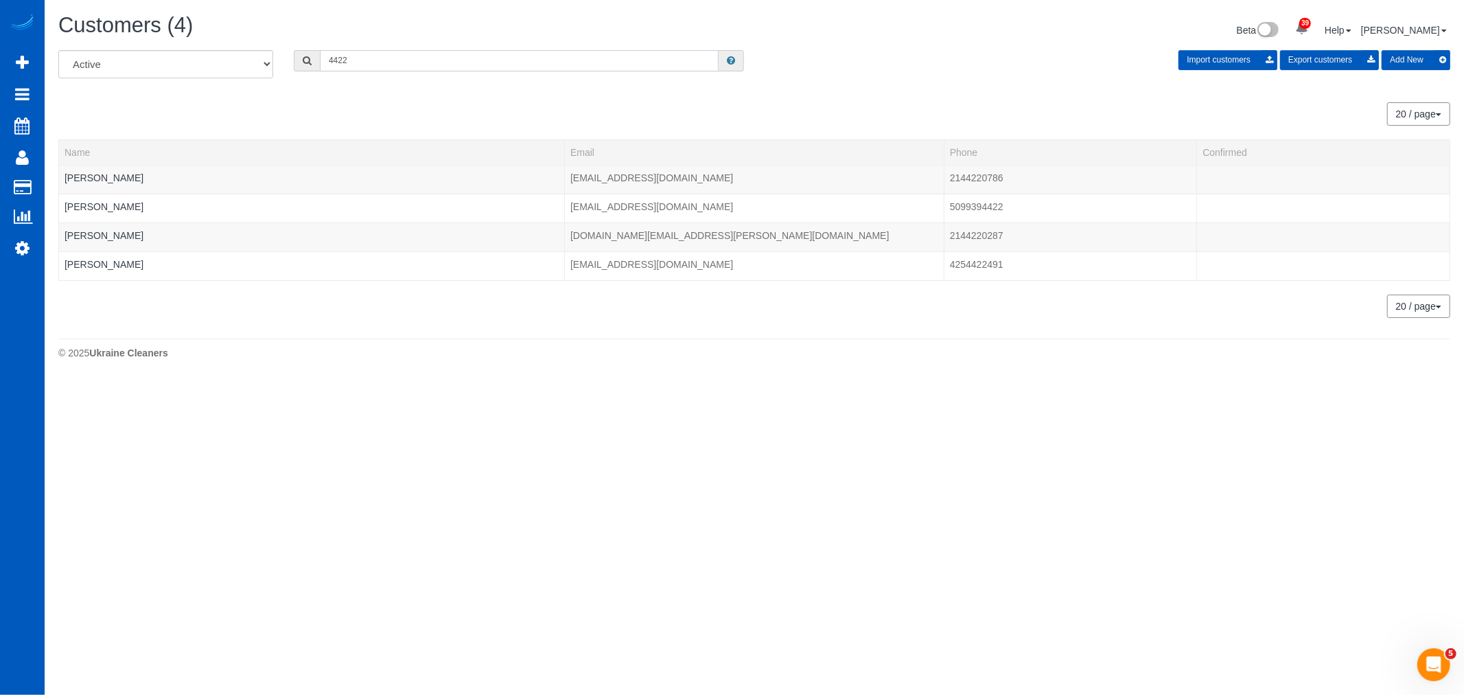
drag, startPoint x: 360, startPoint y: 60, endPoint x: 281, endPoint y: 79, distance: 81.2
click at [281, 79] on div "All Active Archived 4422 Import customers Export customers Add New" at bounding box center [754, 69] width 1413 height 38
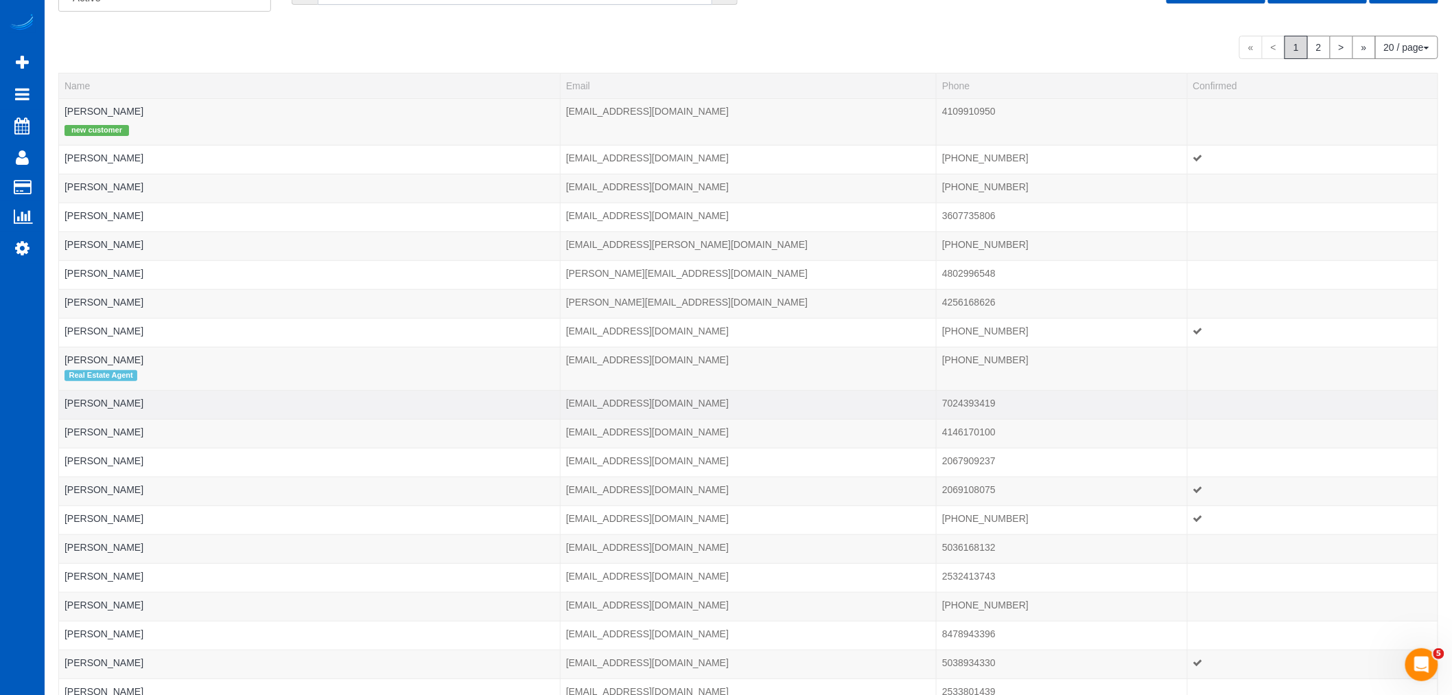
scroll to position [183, 0]
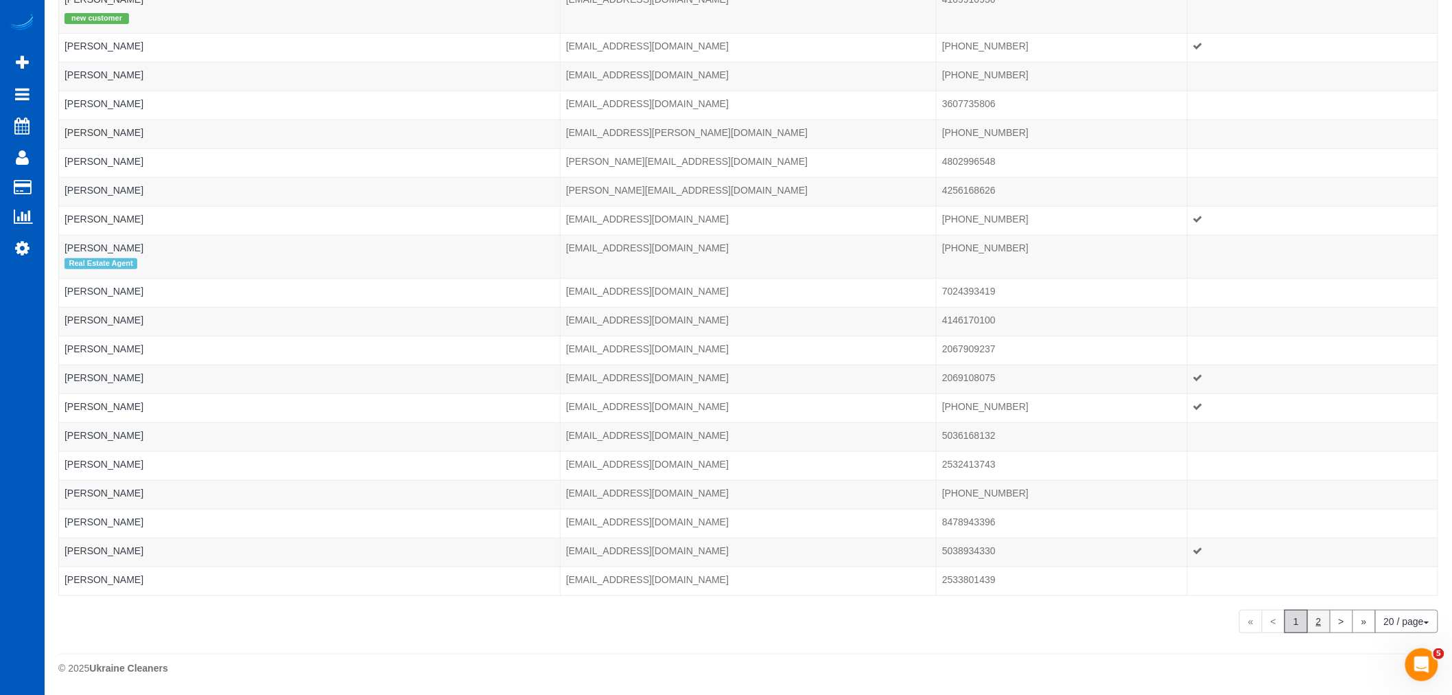
click at [1314, 620] on link "2" at bounding box center [1319, 620] width 23 height 23
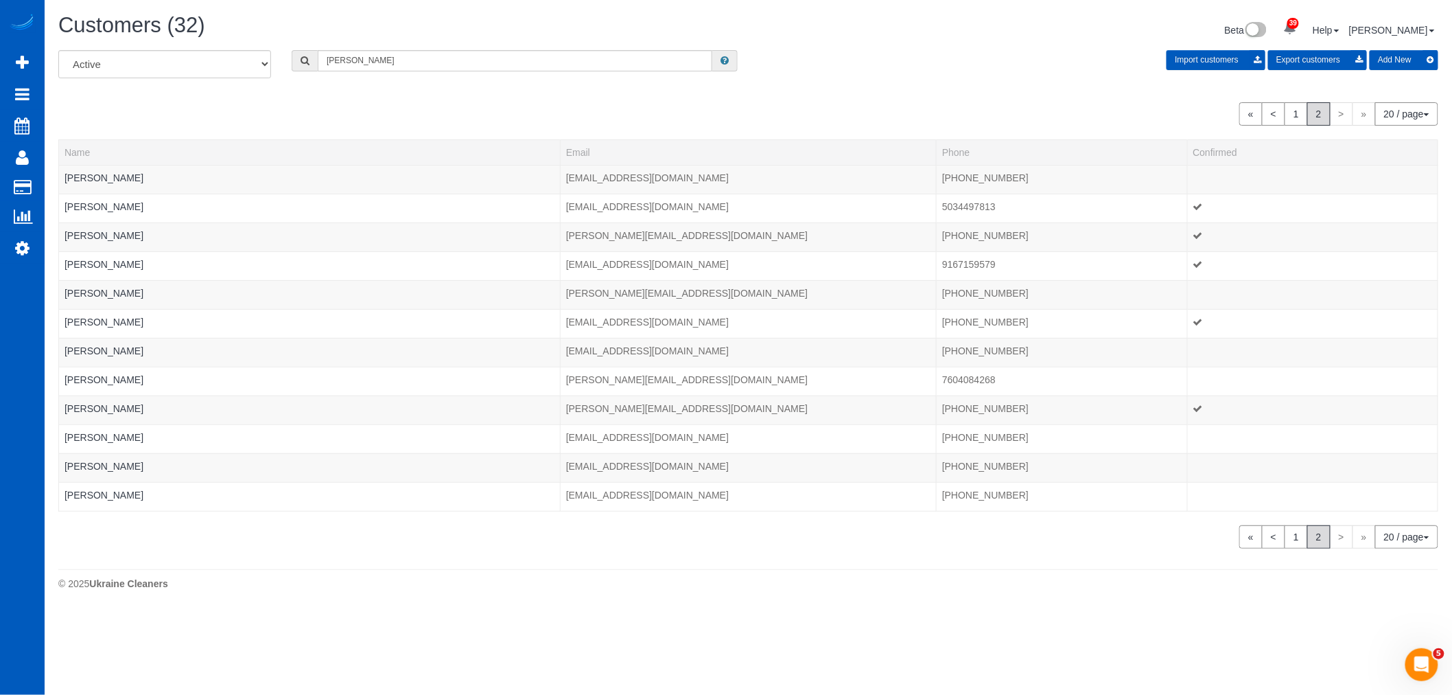
scroll to position [0, 0]
click at [1297, 533] on link "1" at bounding box center [1308, 536] width 23 height 23
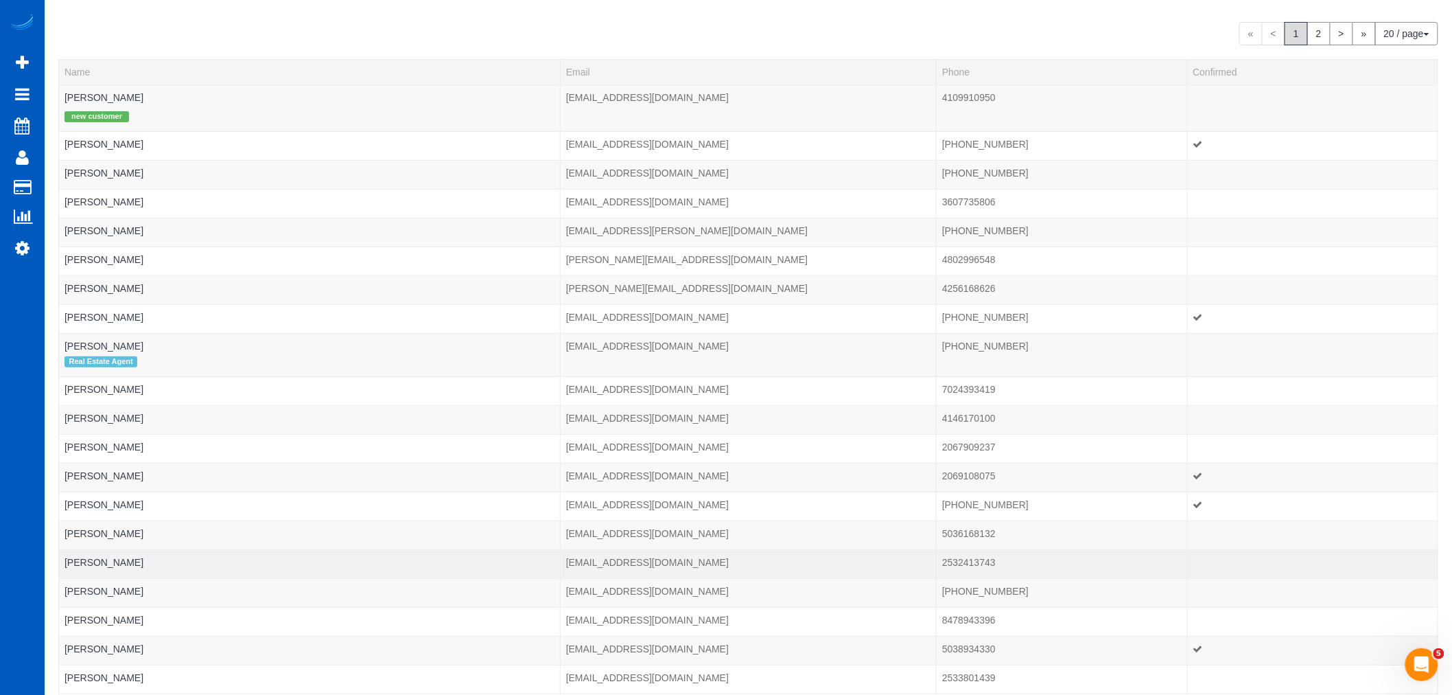
scroll to position [30, 0]
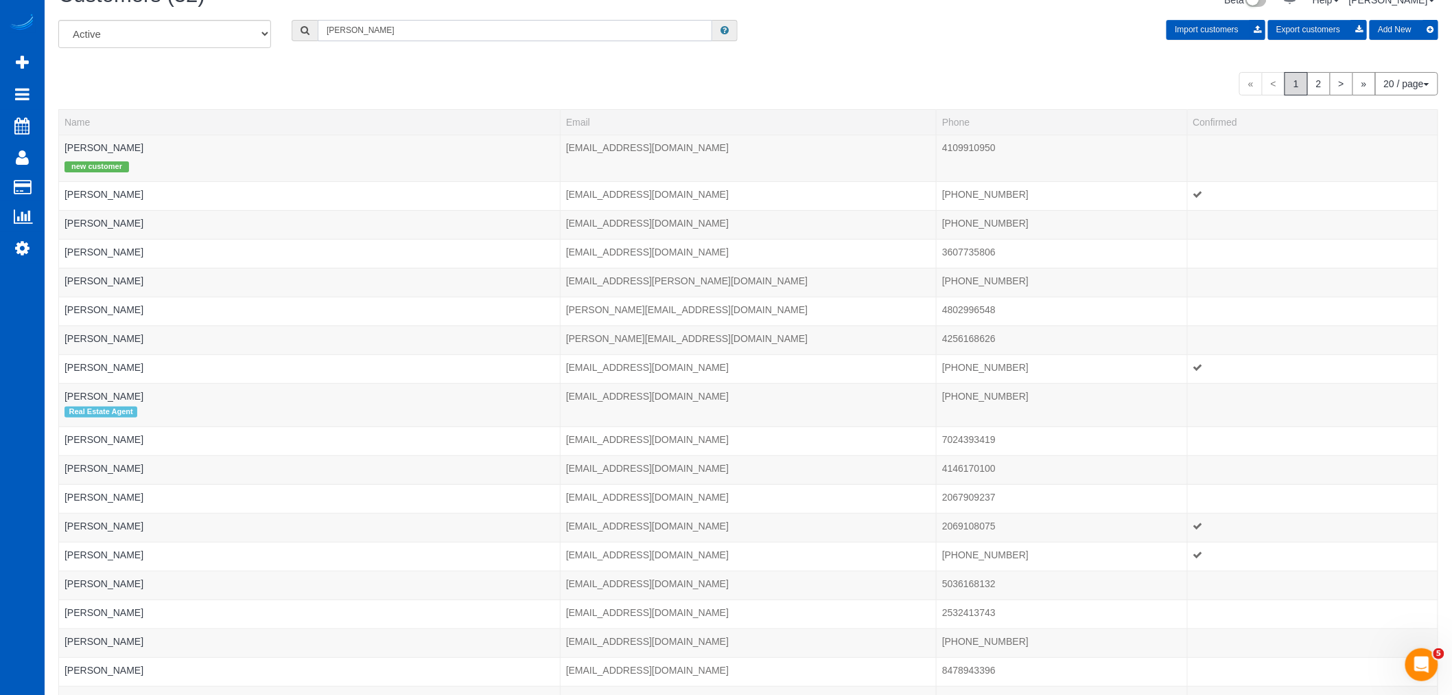
click at [374, 32] on input "robert" at bounding box center [515, 30] width 395 height 21
drag, startPoint x: 374, startPoint y: 32, endPoint x: 183, endPoint y: 47, distance: 191.4
click at [183, 47] on div "All Active Archived robert Import customers Export customers Add New" at bounding box center [748, 39] width 1401 height 38
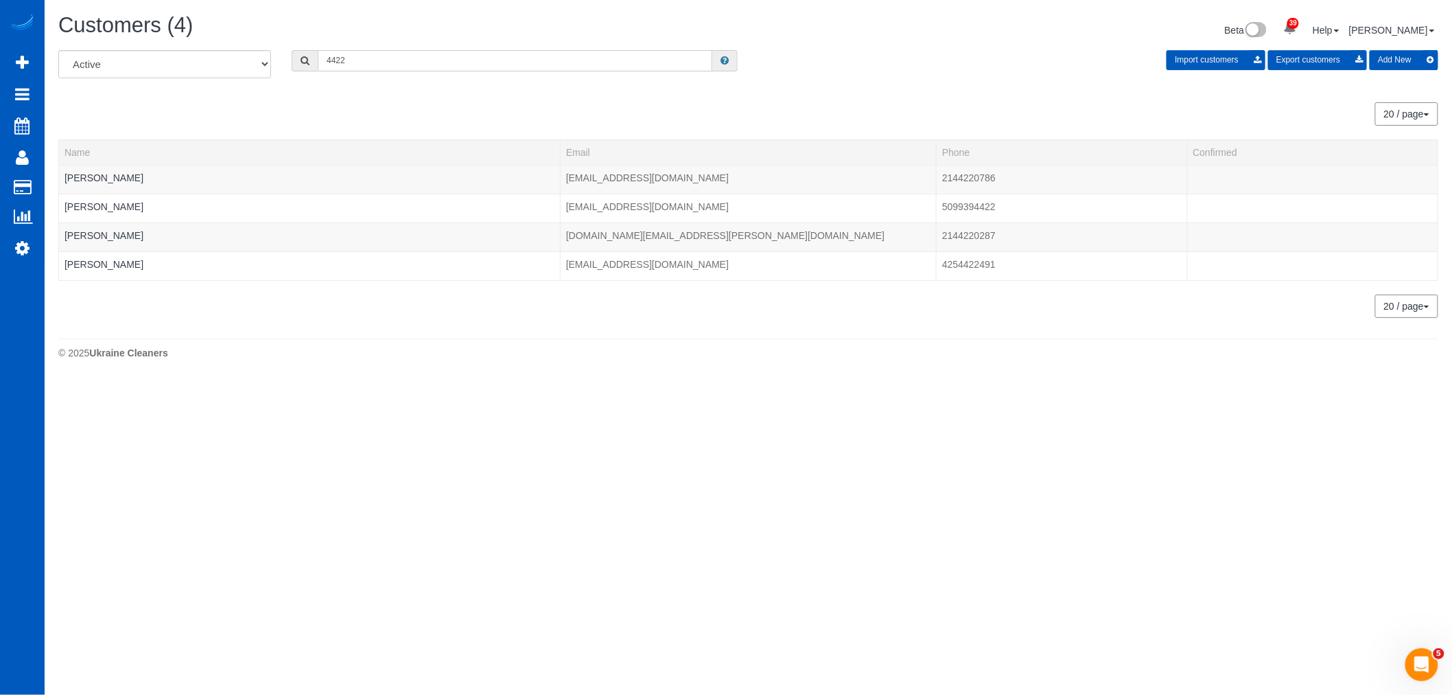
scroll to position [0, 0]
drag, startPoint x: 313, startPoint y: 67, endPoint x: 258, endPoint y: 78, distance: 56.1
click at [258, 78] on div "All Active Archived 4422 Import customers Export customers Add New" at bounding box center [754, 69] width 1413 height 38
type input "4"
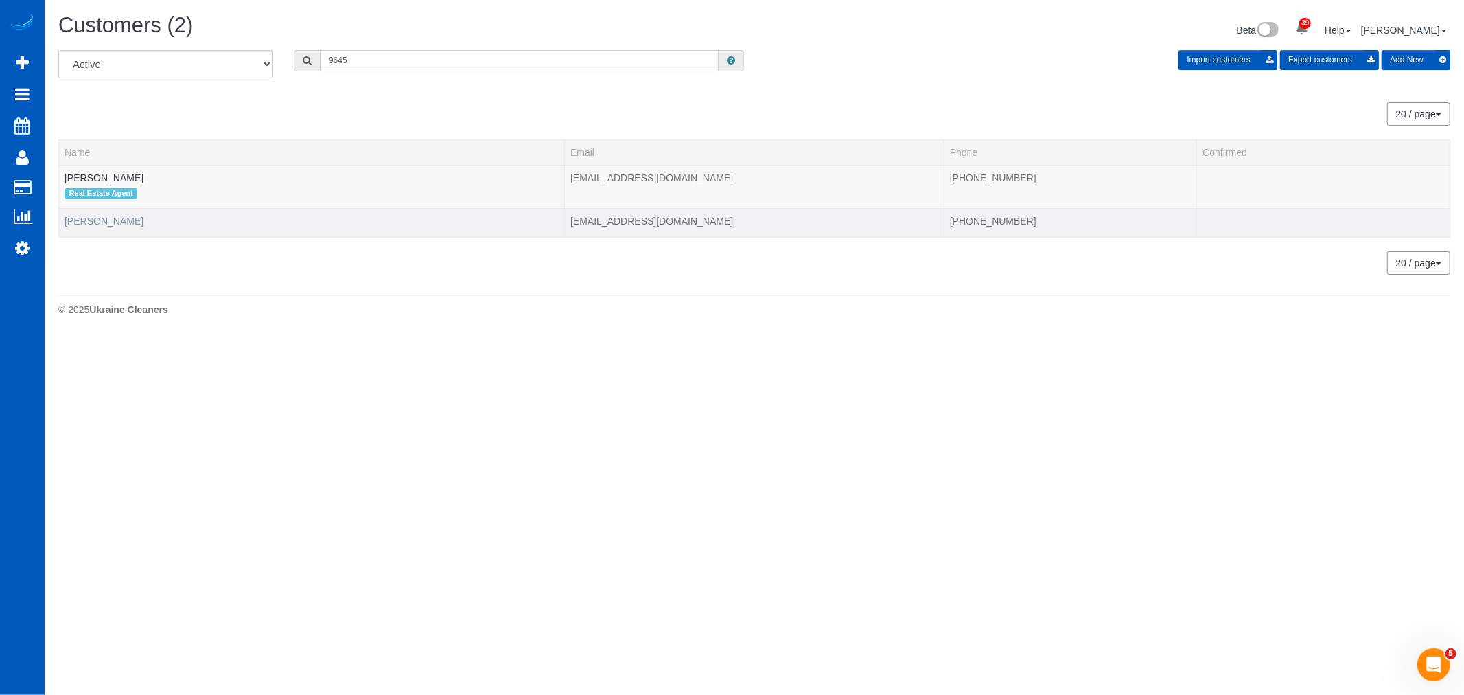
type input "9645"
click at [114, 224] on link "Robert Ryberg" at bounding box center [104, 221] width 79 height 11
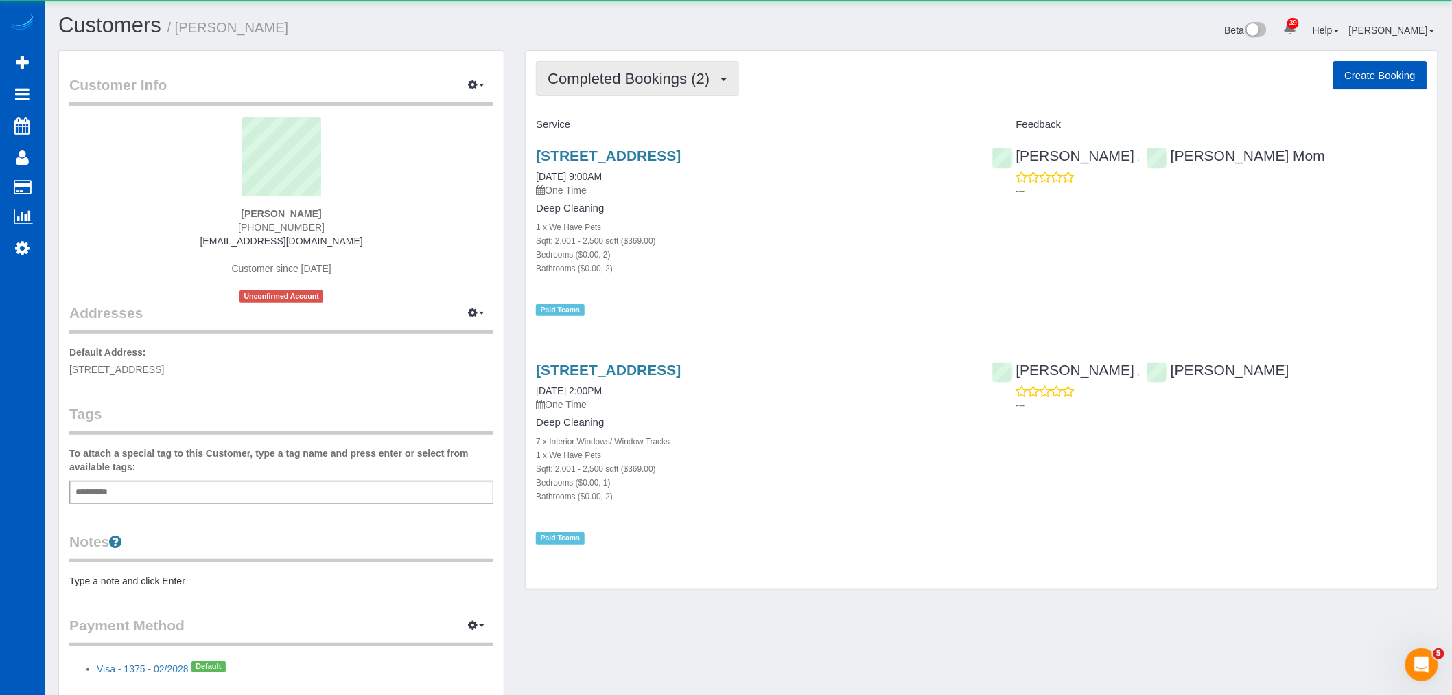
click at [629, 67] on button "Completed Bookings (2)" at bounding box center [637, 78] width 203 height 35
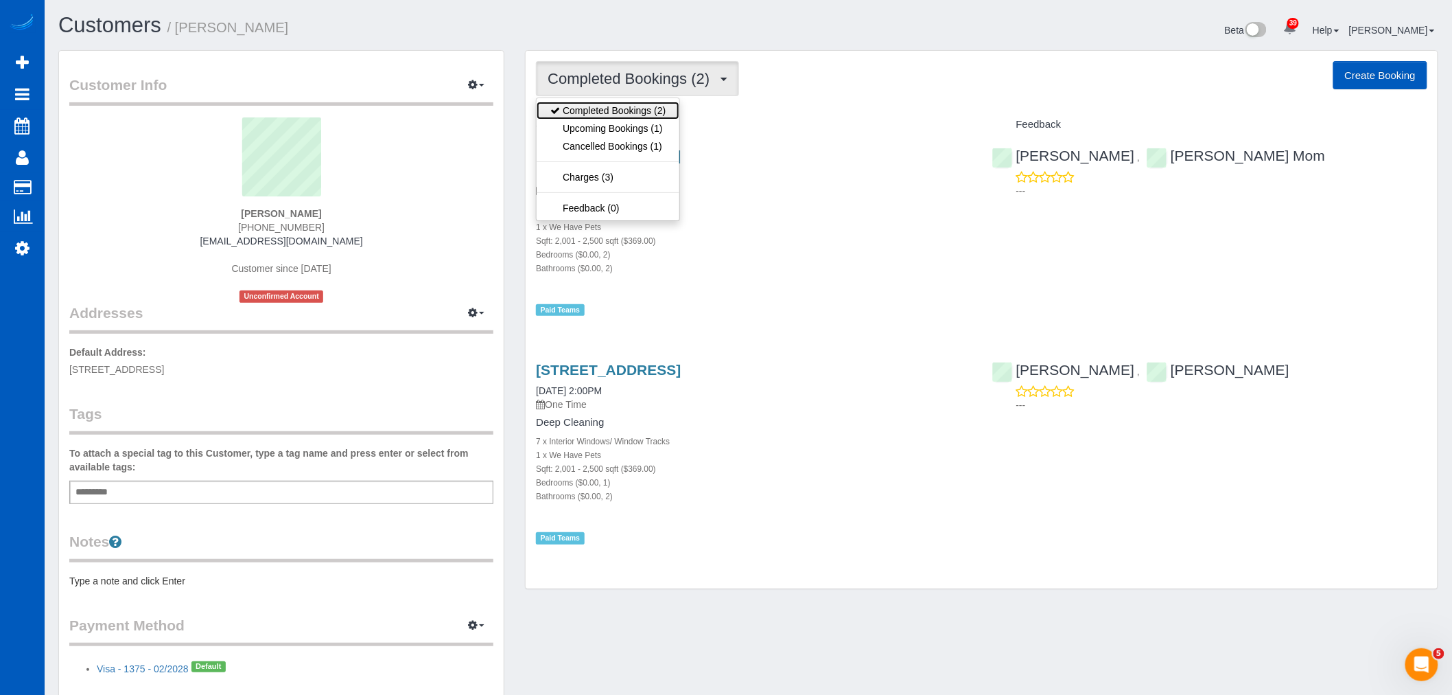
click at [627, 118] on link "Completed Bookings (2)" at bounding box center [608, 111] width 143 height 18
click at [623, 84] on span "Completed Bookings (2)" at bounding box center [632, 78] width 169 height 17
click at [626, 125] on link "Upcoming Bookings (1)" at bounding box center [608, 128] width 143 height 18
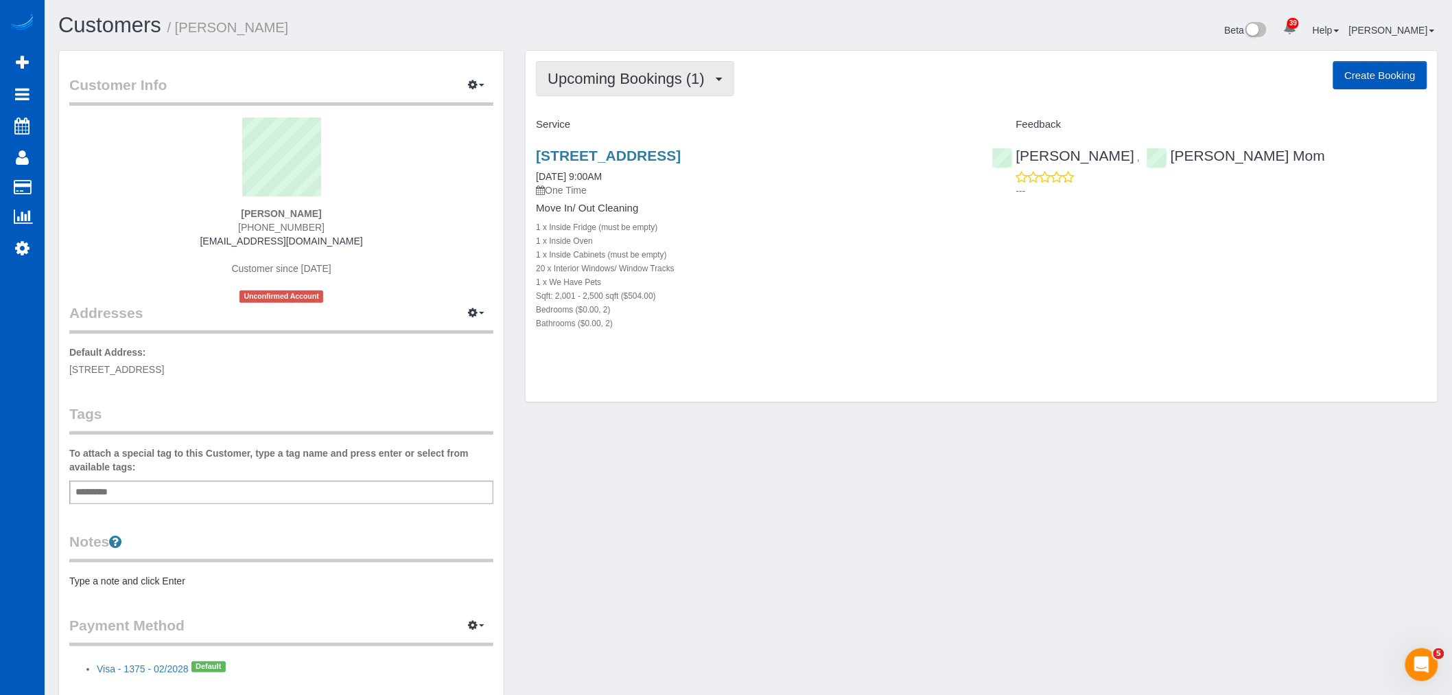
click at [600, 76] on span "Upcoming Bookings (1)" at bounding box center [630, 78] width 164 height 17
click at [790, 230] on div "1 x Inside Fridge (must be empty)" at bounding box center [753, 227] width 435 height 14
click at [605, 150] on link "7850 Roseland Dr, La Jolla, CA 92037" at bounding box center [608, 156] width 145 height 16
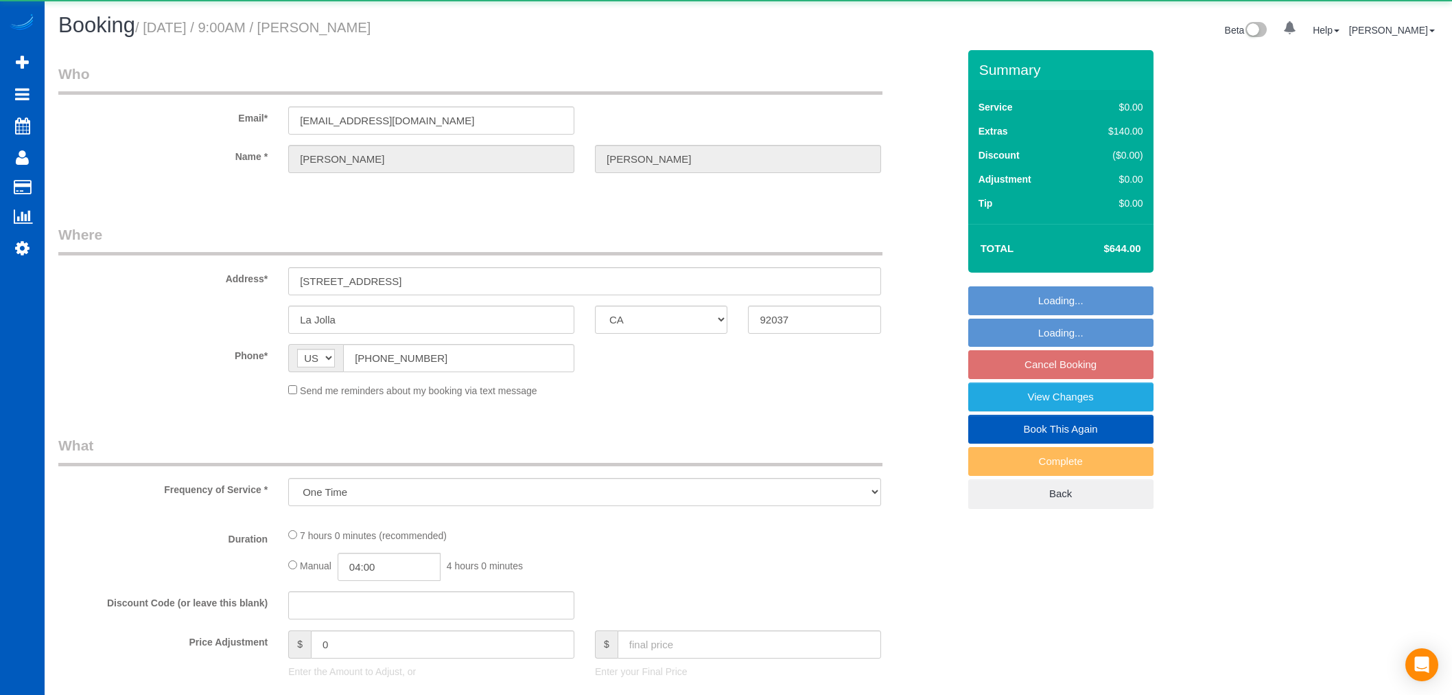
select select "CA"
select select "object:986"
select select "199"
select select "2001"
select select "2"
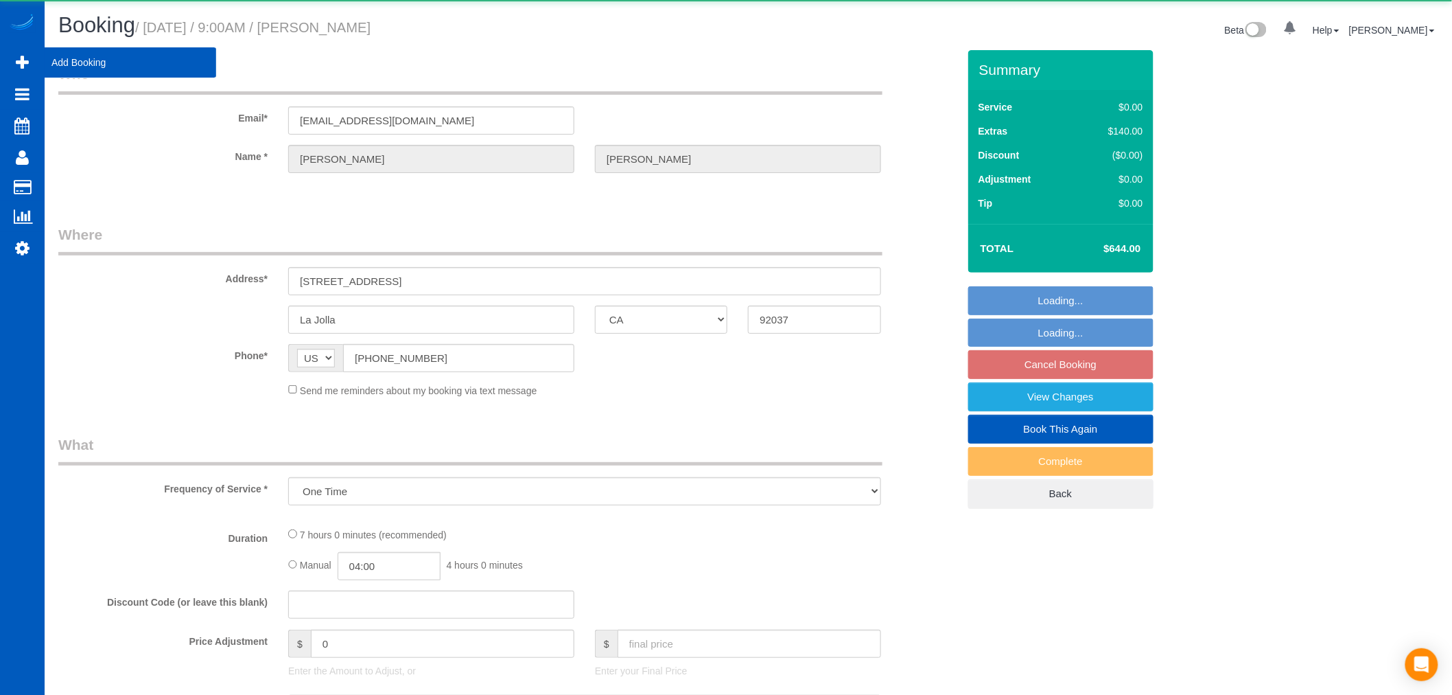
select select "2"
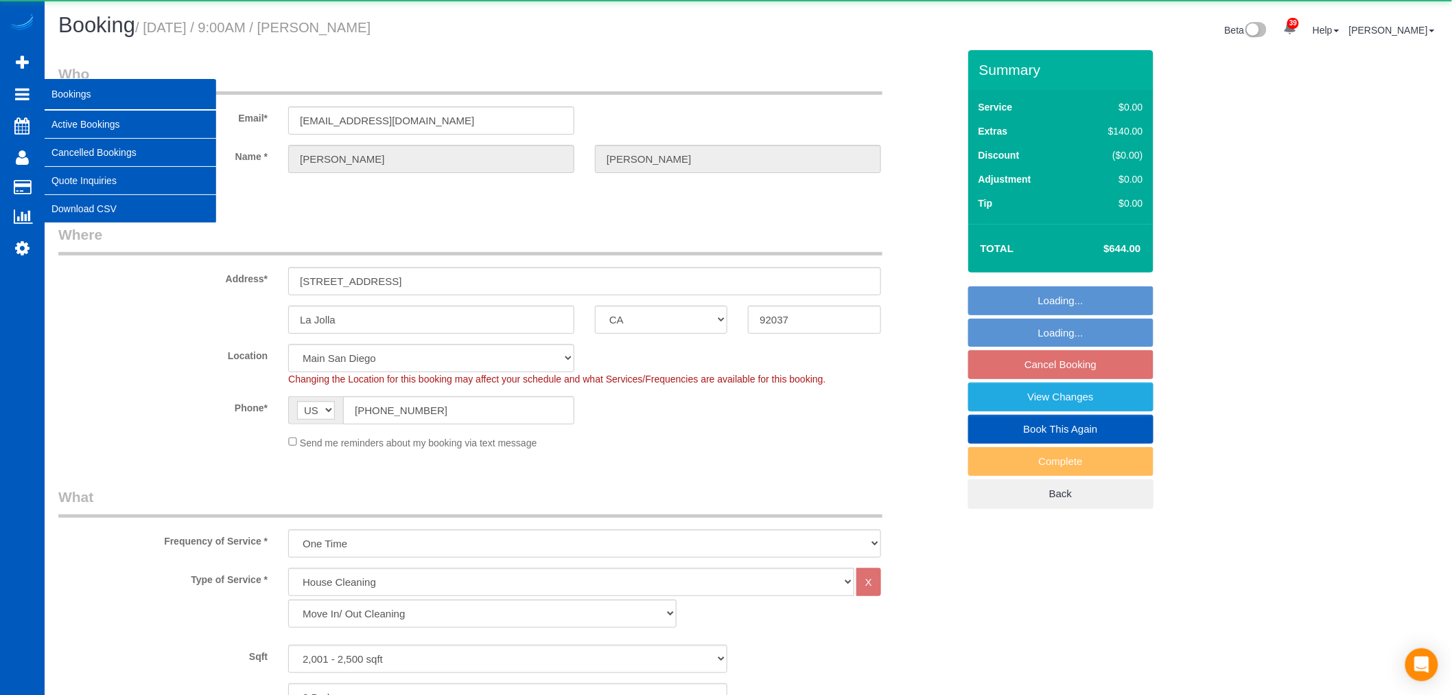
select select "2001"
select select "2"
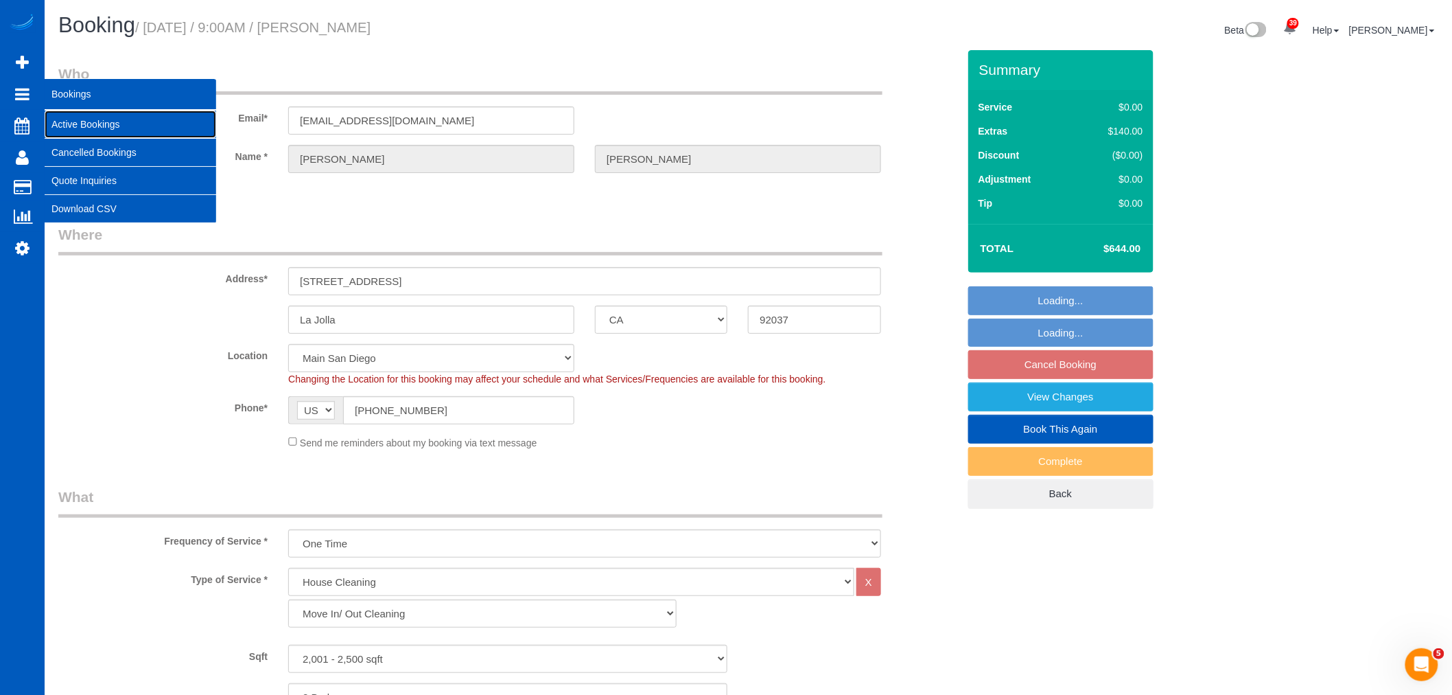
click at [67, 120] on link "Active Bookings" at bounding box center [131, 124] width 172 height 27
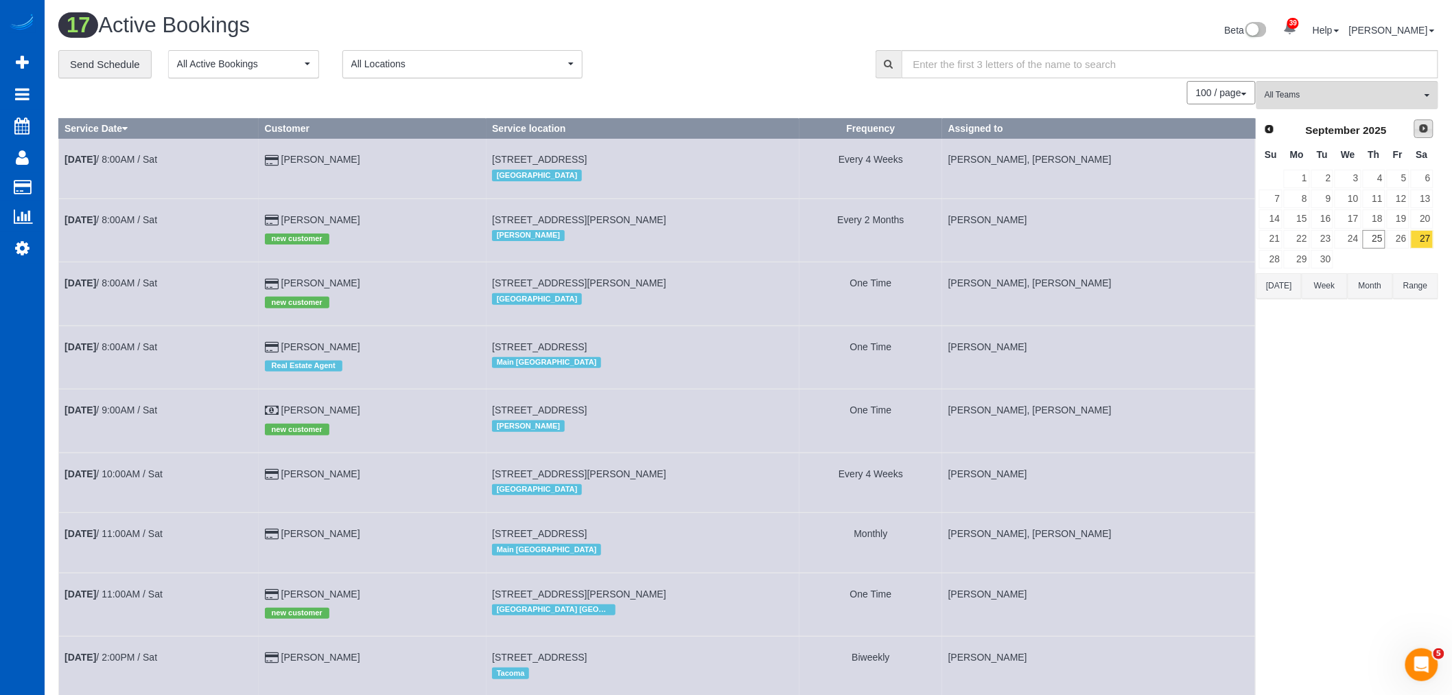
click at [1422, 121] on link "Next" at bounding box center [1424, 128] width 19 height 19
click at [1263, 117] on div "Prev Next [DATE] Su Mo Tu We Th Fr Sa 1 2 3 4 5 6 7 8 9 10 11 12 13 14 15 16 17…" at bounding box center [1347, 194] width 180 height 156
click at [1265, 122] on link "Prev" at bounding box center [1268, 128] width 19 height 19
click at [1417, 124] on link "Next" at bounding box center [1424, 128] width 19 height 19
click at [1426, 181] on link "4" at bounding box center [1422, 179] width 23 height 19
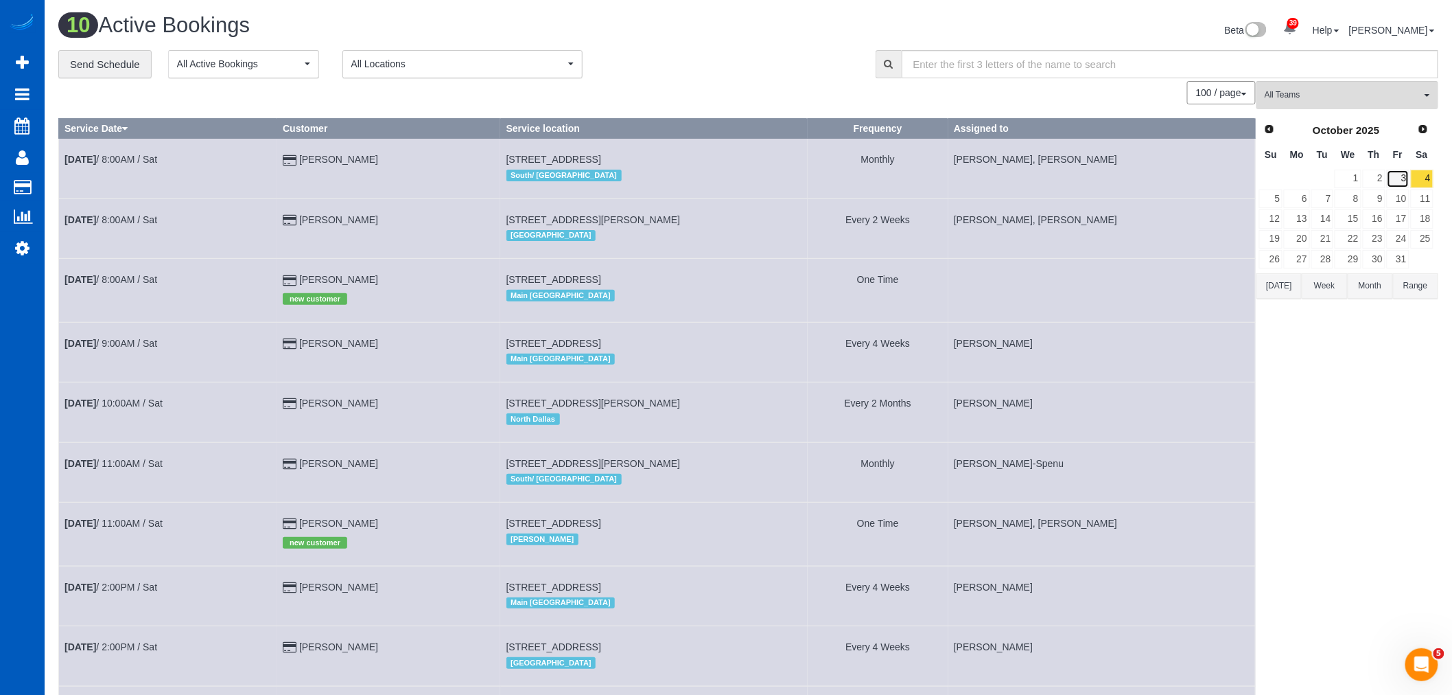
click at [1404, 186] on link "3" at bounding box center [1398, 179] width 23 height 19
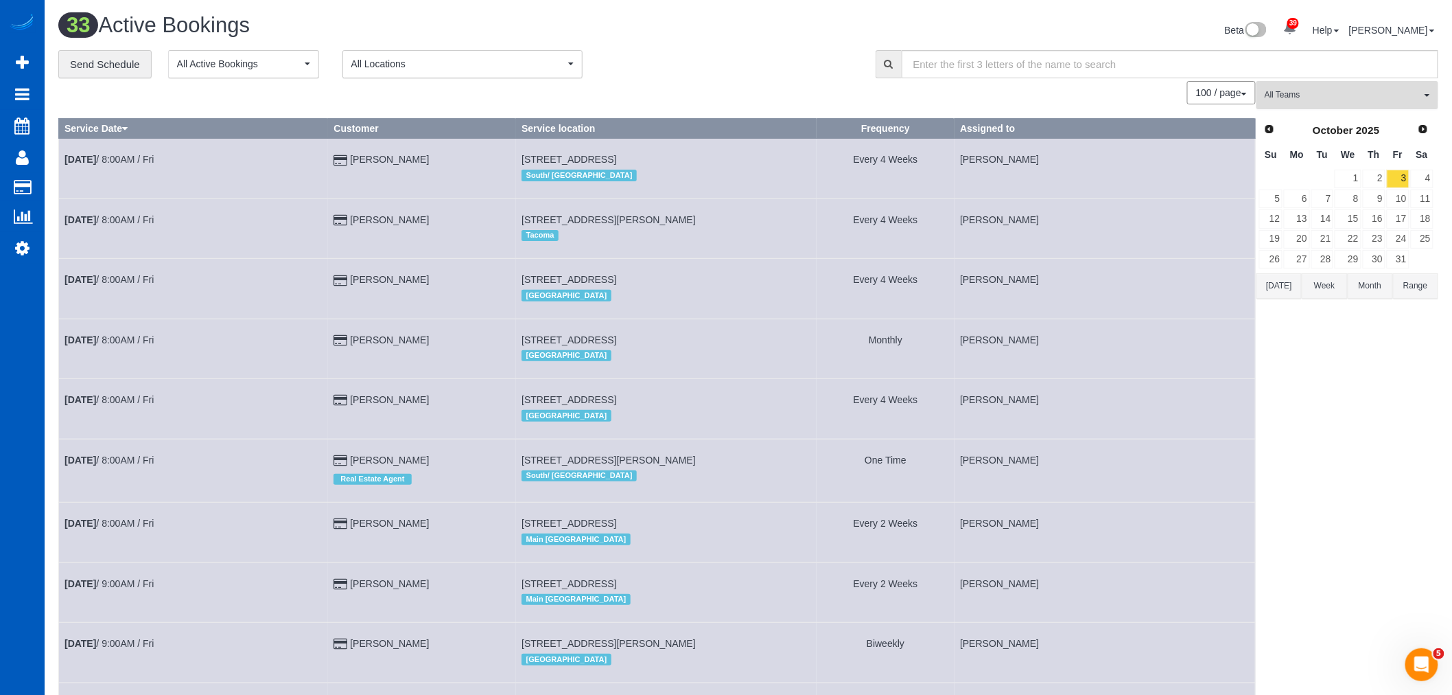
click at [1364, 84] on button "All Teams" at bounding box center [1348, 95] width 182 height 28
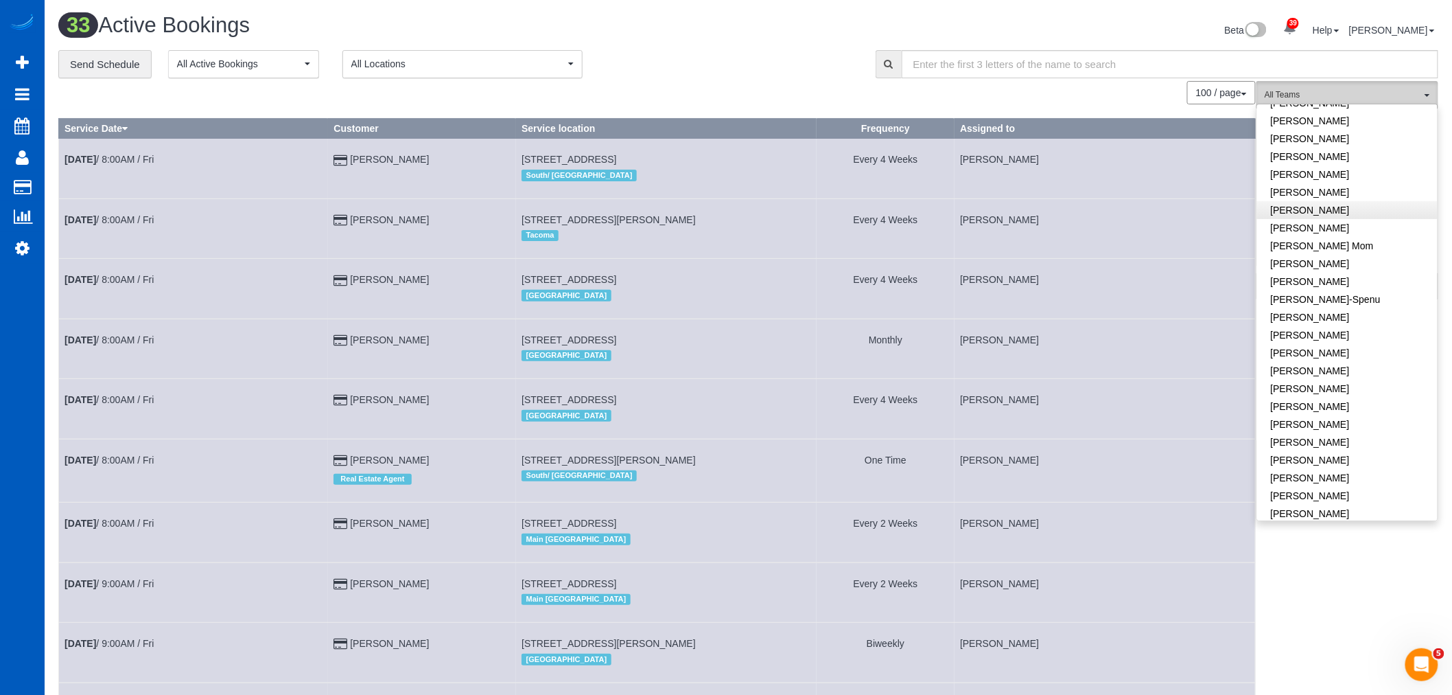
scroll to position [152, 0]
click at [1308, 263] on link "[PERSON_NAME]" at bounding box center [1347, 263] width 181 height 18
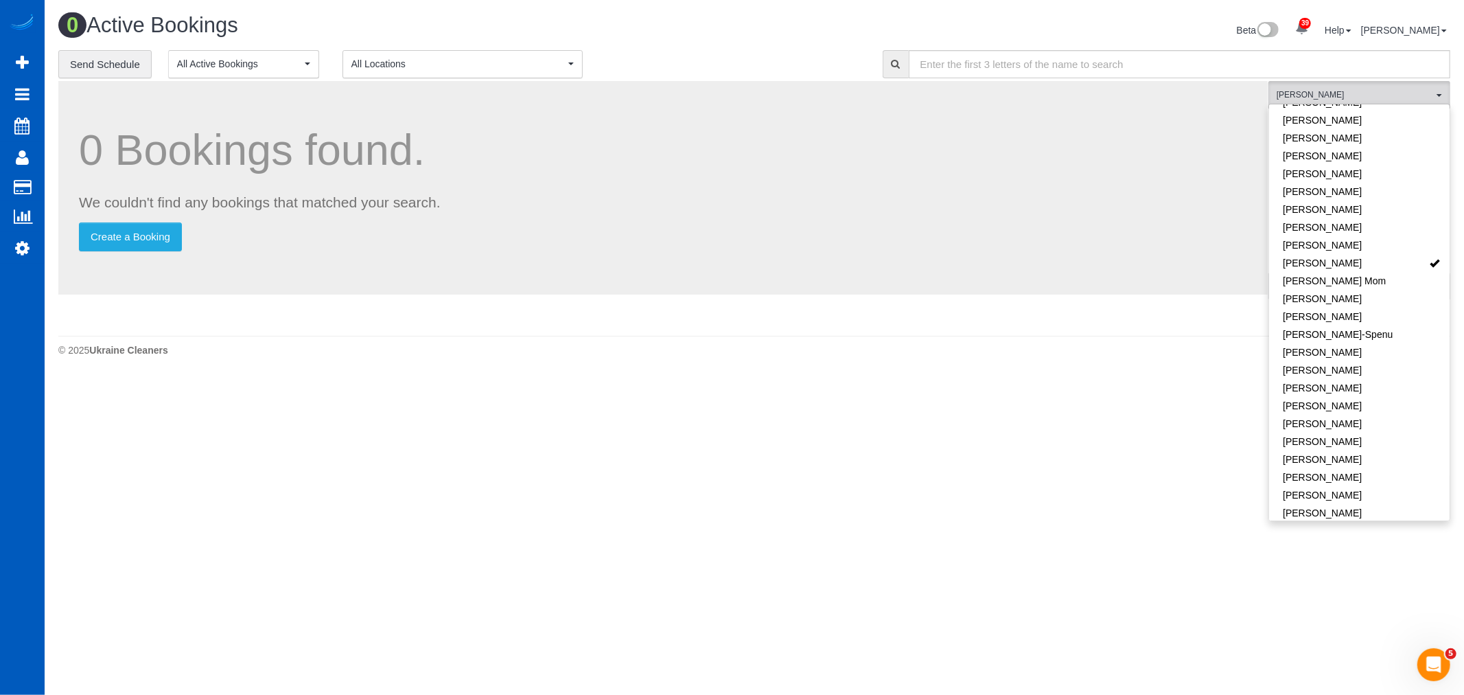
click at [852, 415] on body "39 Beta Your Notifications You have 0 alerts × You have 3 to charge for [DATE] …" at bounding box center [732, 347] width 1464 height 695
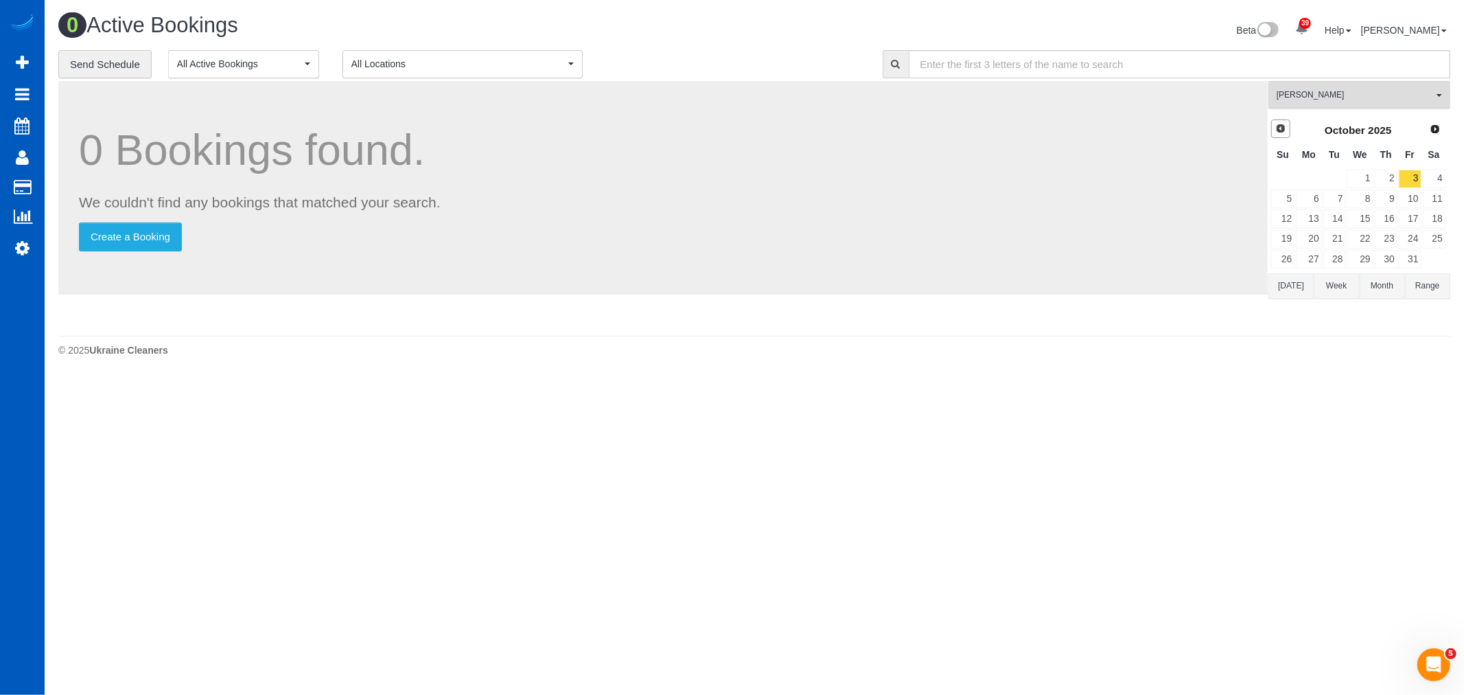
click at [1280, 134] on span "Prev" at bounding box center [1280, 128] width 11 height 11
click at [1307, 252] on link "29" at bounding box center [1308, 259] width 25 height 19
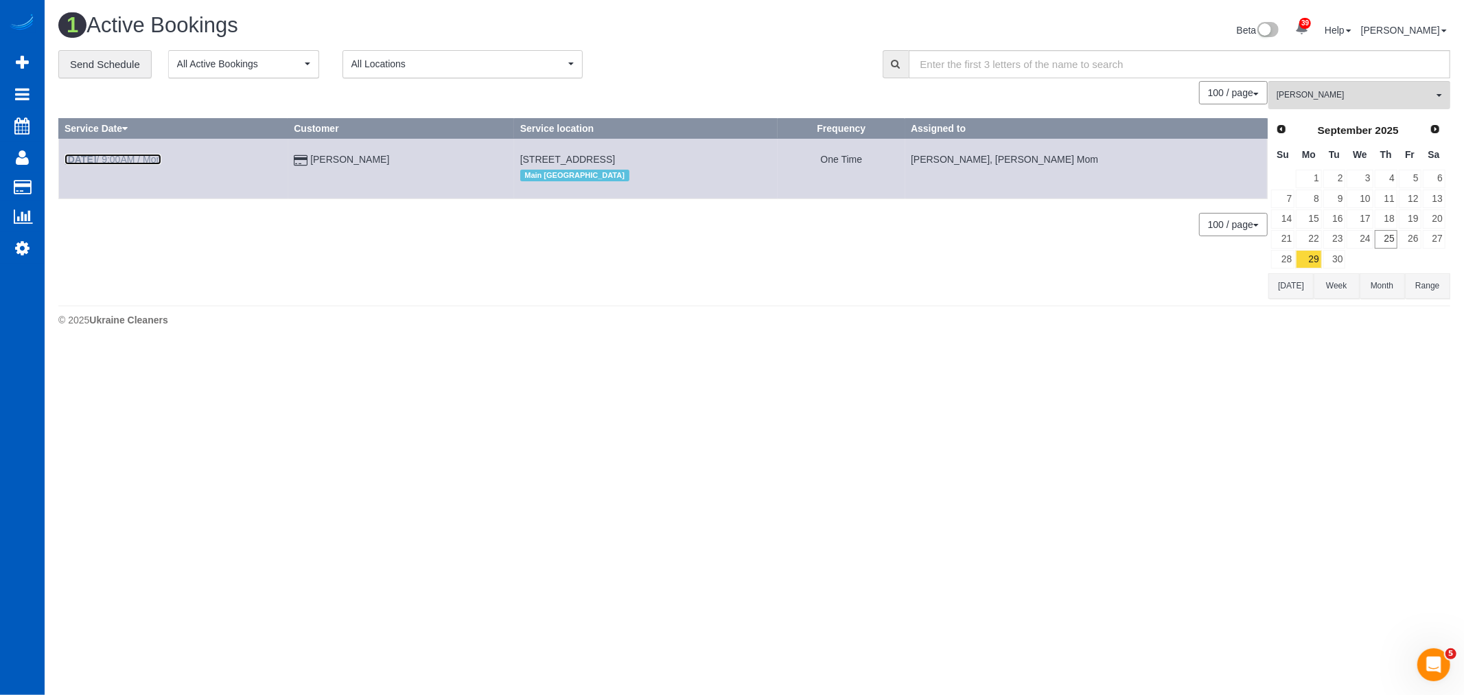
click at [117, 154] on link "[DATE] 9:00AM / Mon" at bounding box center [113, 159] width 97 height 11
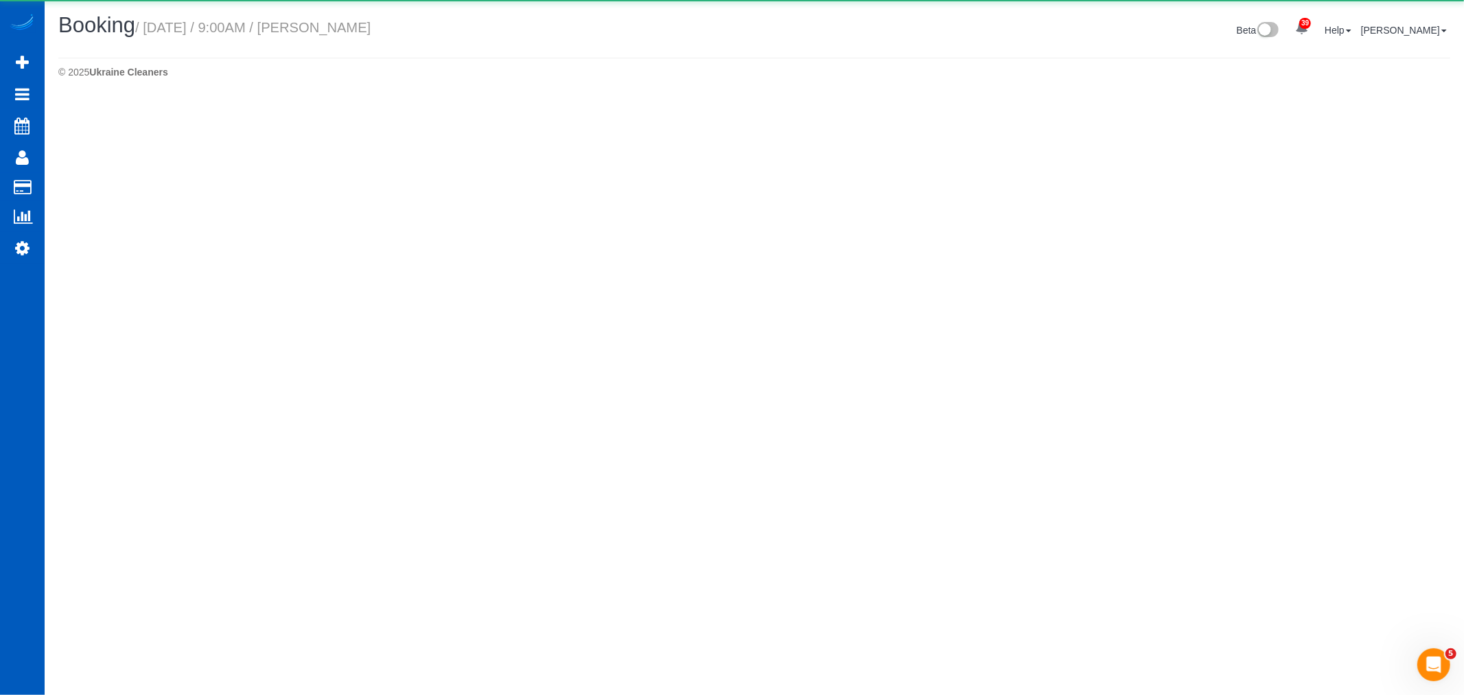
select select "CA"
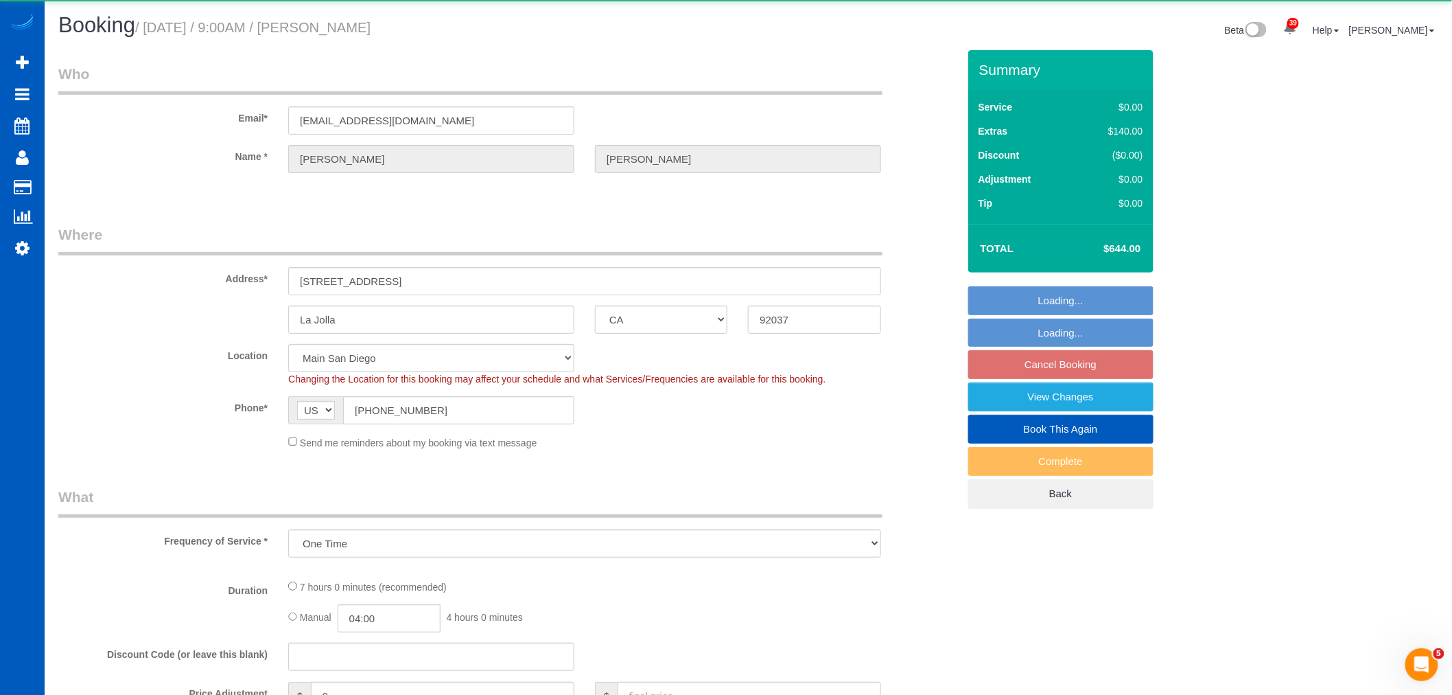
select select "object:3145"
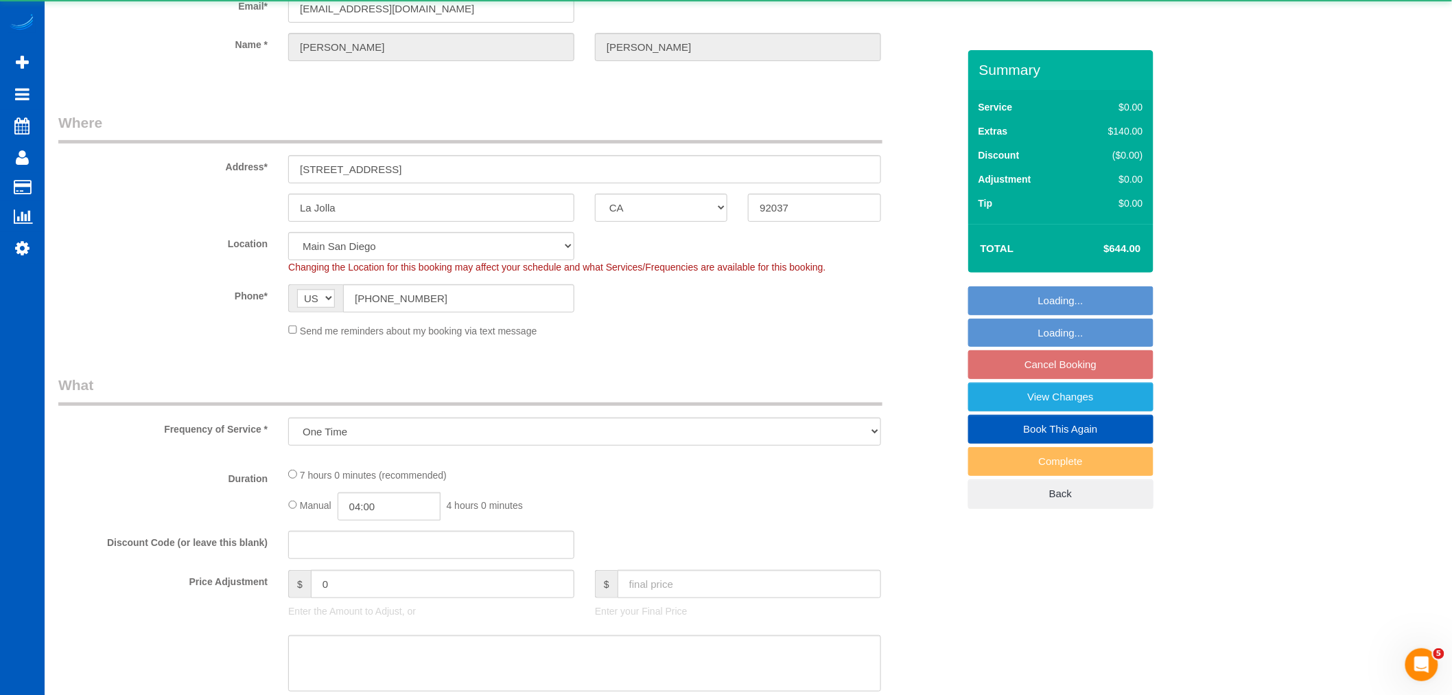
select select "199"
select select "2001"
select select "2"
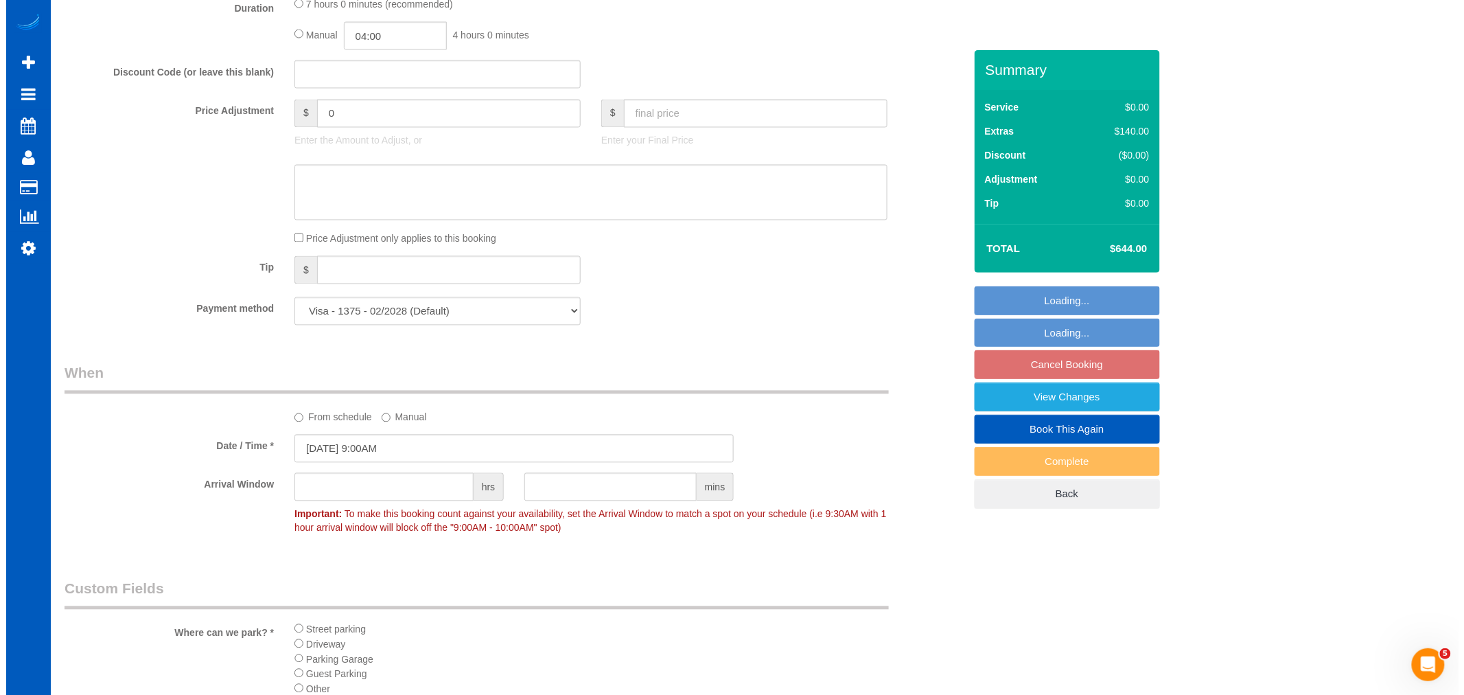
scroll to position [1143, 0]
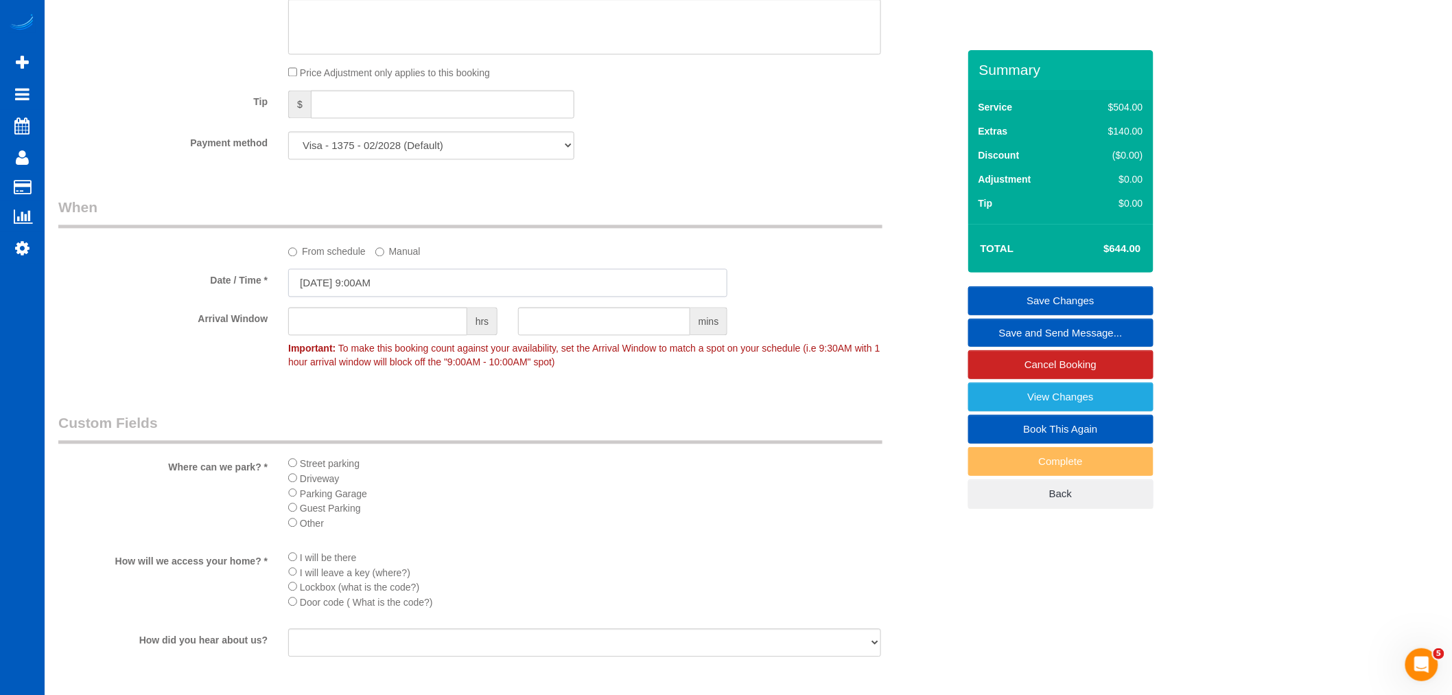
click at [333, 297] on input "[DATE] 9:00AM" at bounding box center [507, 282] width 439 height 28
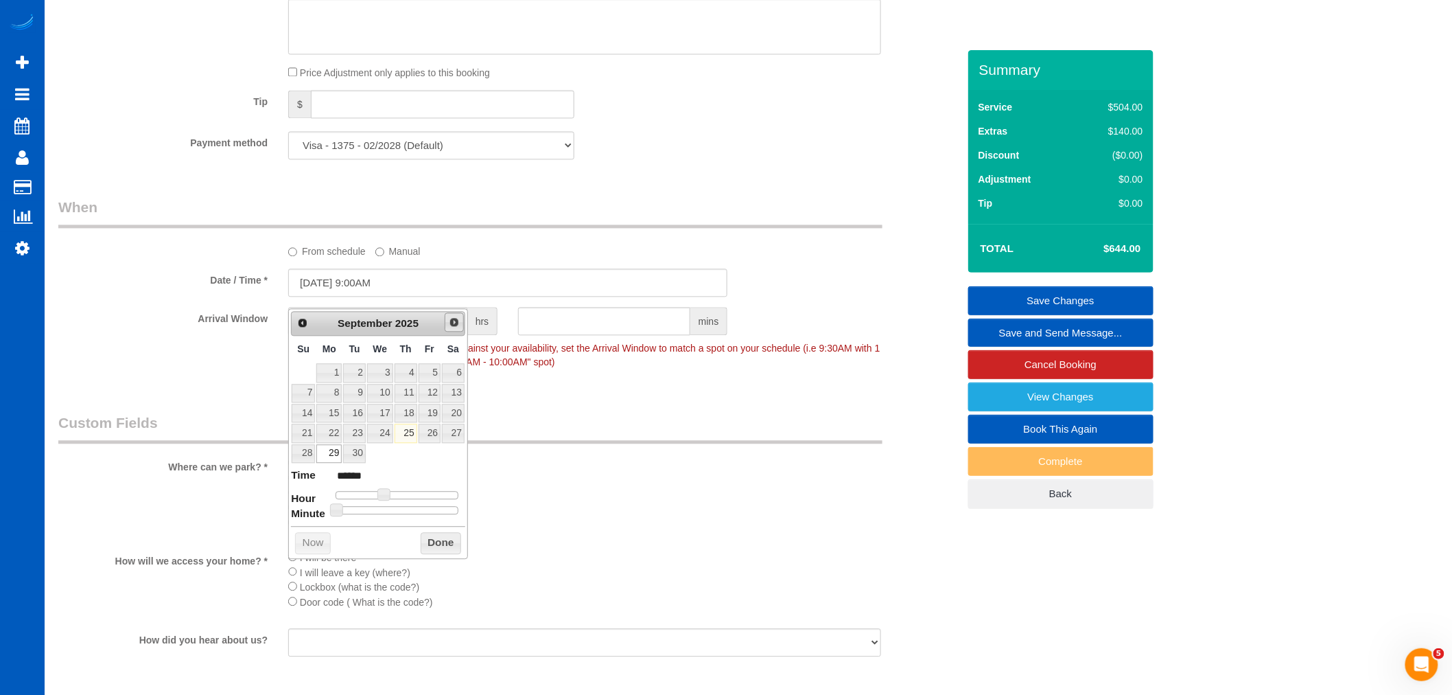
click at [452, 312] on link "Next" at bounding box center [454, 321] width 19 height 19
click at [434, 371] on link "3" at bounding box center [430, 372] width 22 height 19
type input "[DATE] 9:00AM"
click at [443, 537] on button "Done" at bounding box center [441, 543] width 40 height 22
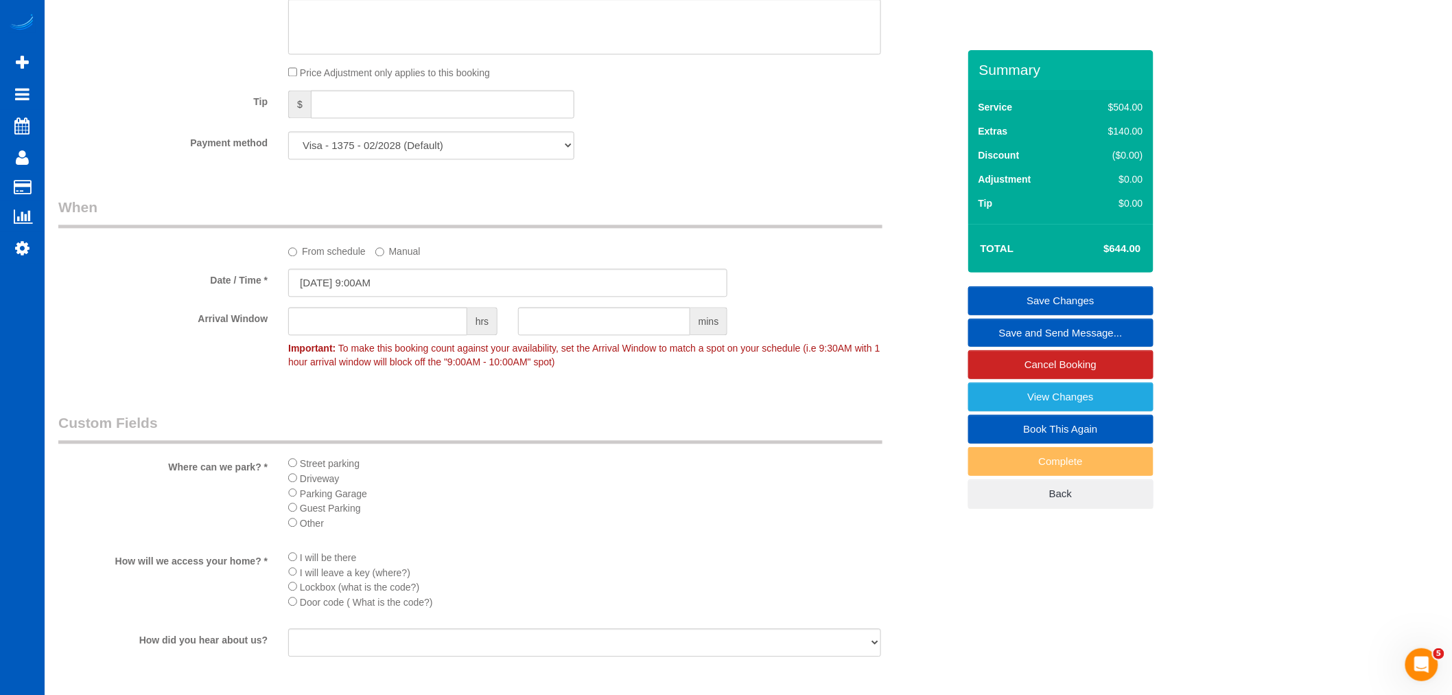
click at [1072, 333] on link "Save and Send Message..." at bounding box center [1060, 332] width 185 height 29
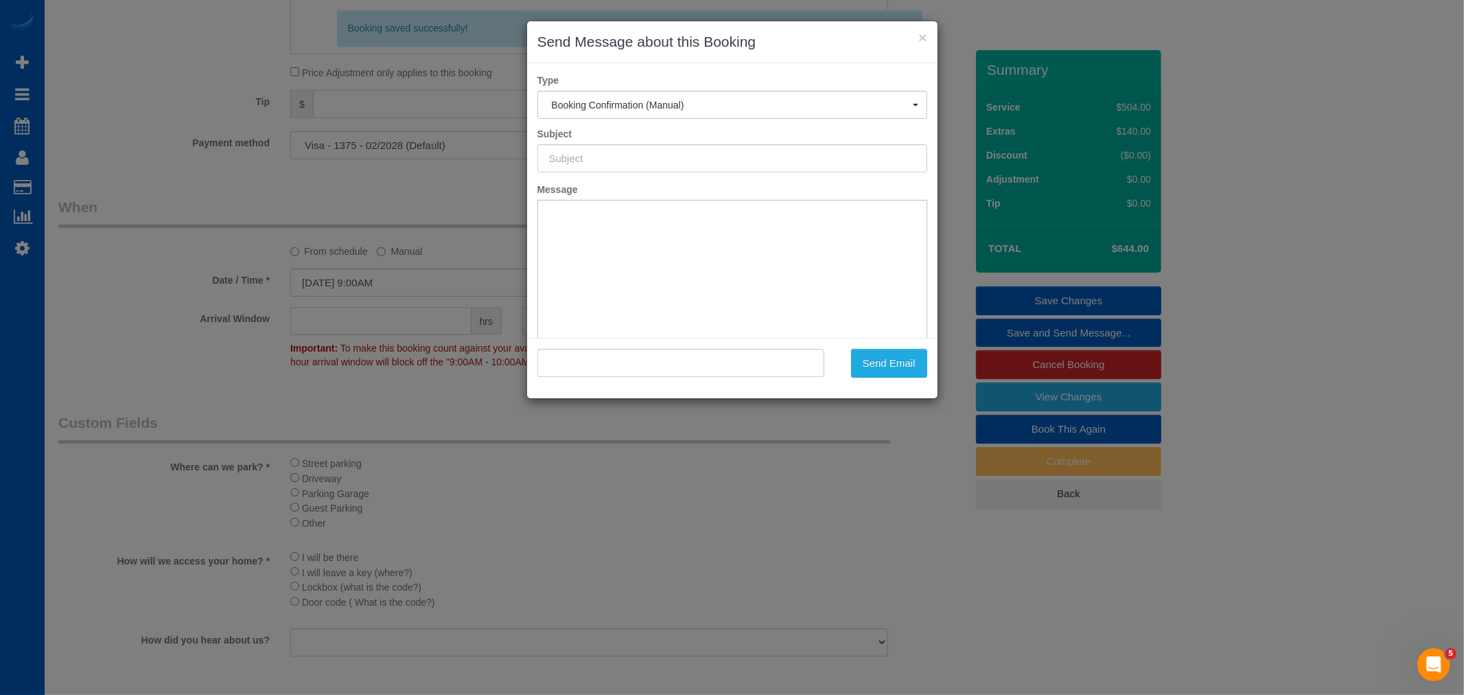
scroll to position [0, 0]
type input "Cleaning Service Confirmed!"
type input ""[PERSON_NAME]" <[EMAIL_ADDRESS][DOMAIN_NAME]>"
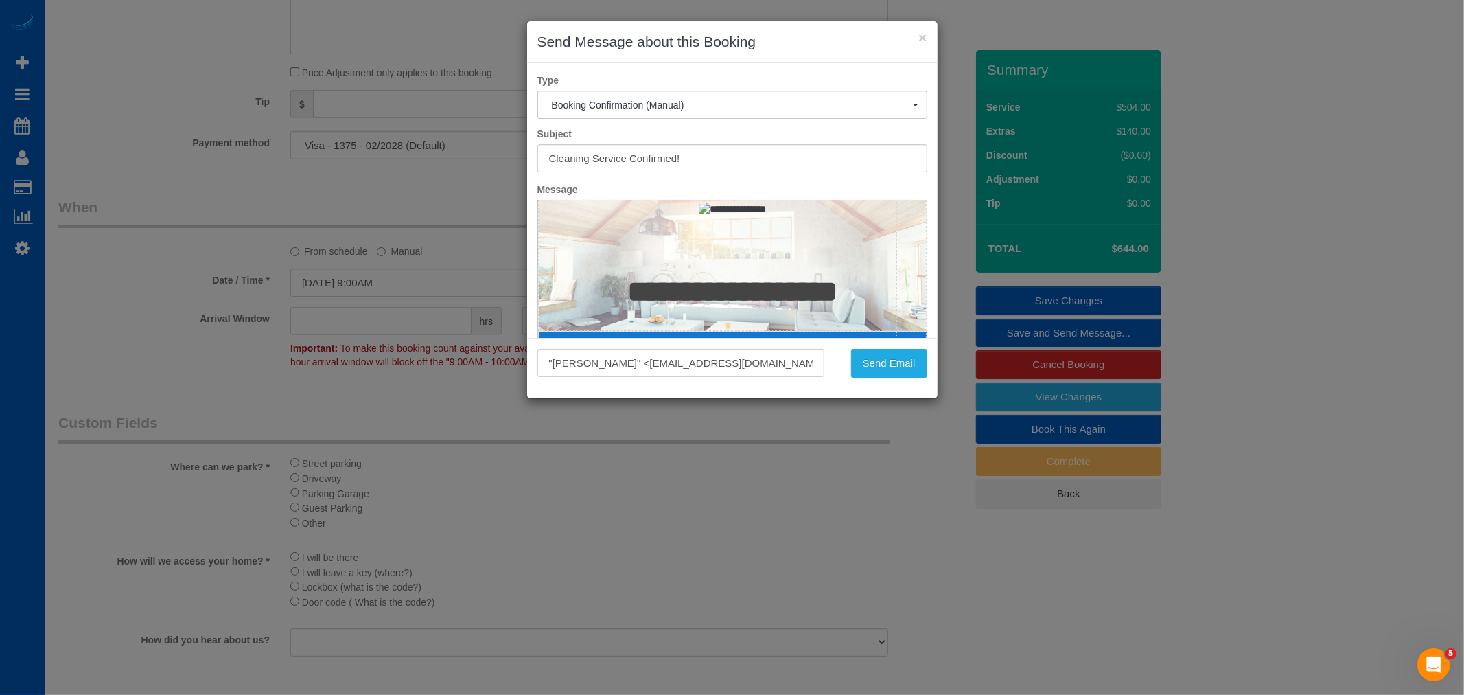
scroll to position [152, 0]
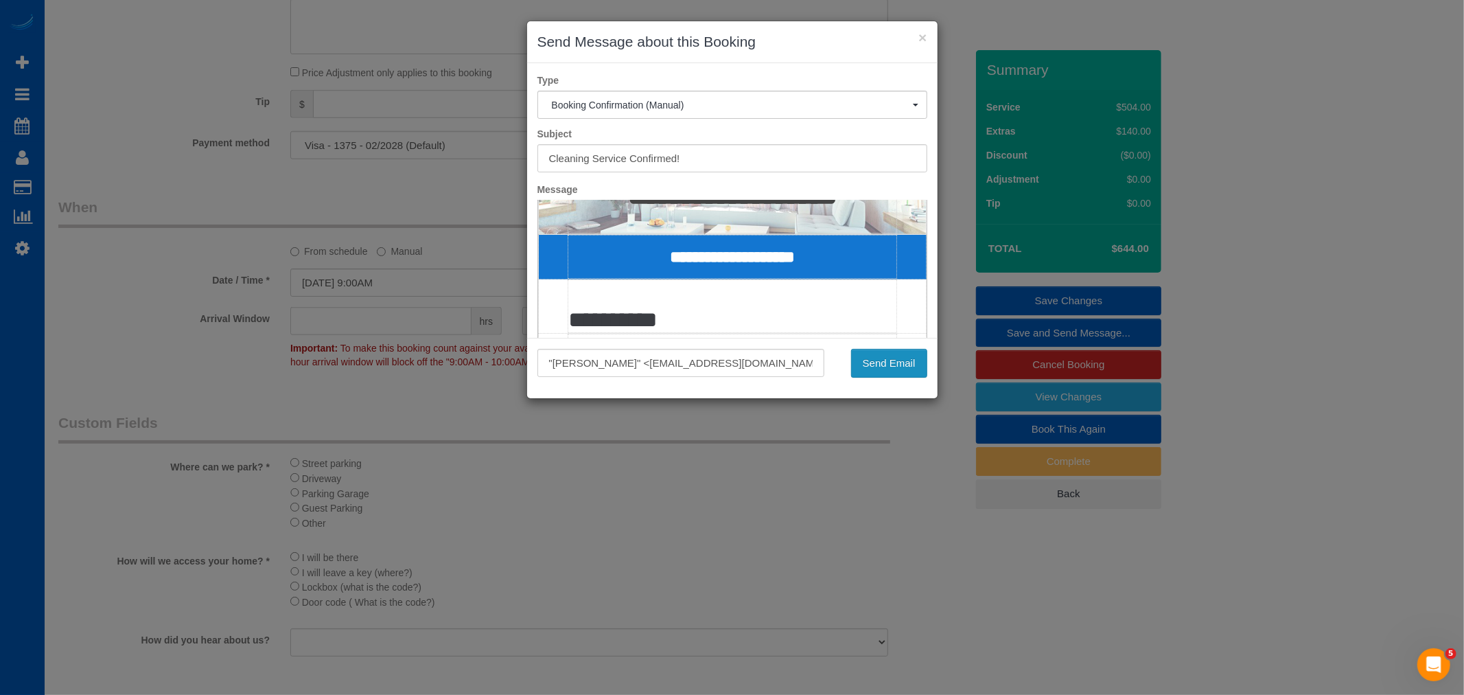
click at [891, 362] on button "Send Email" at bounding box center [889, 363] width 76 height 29
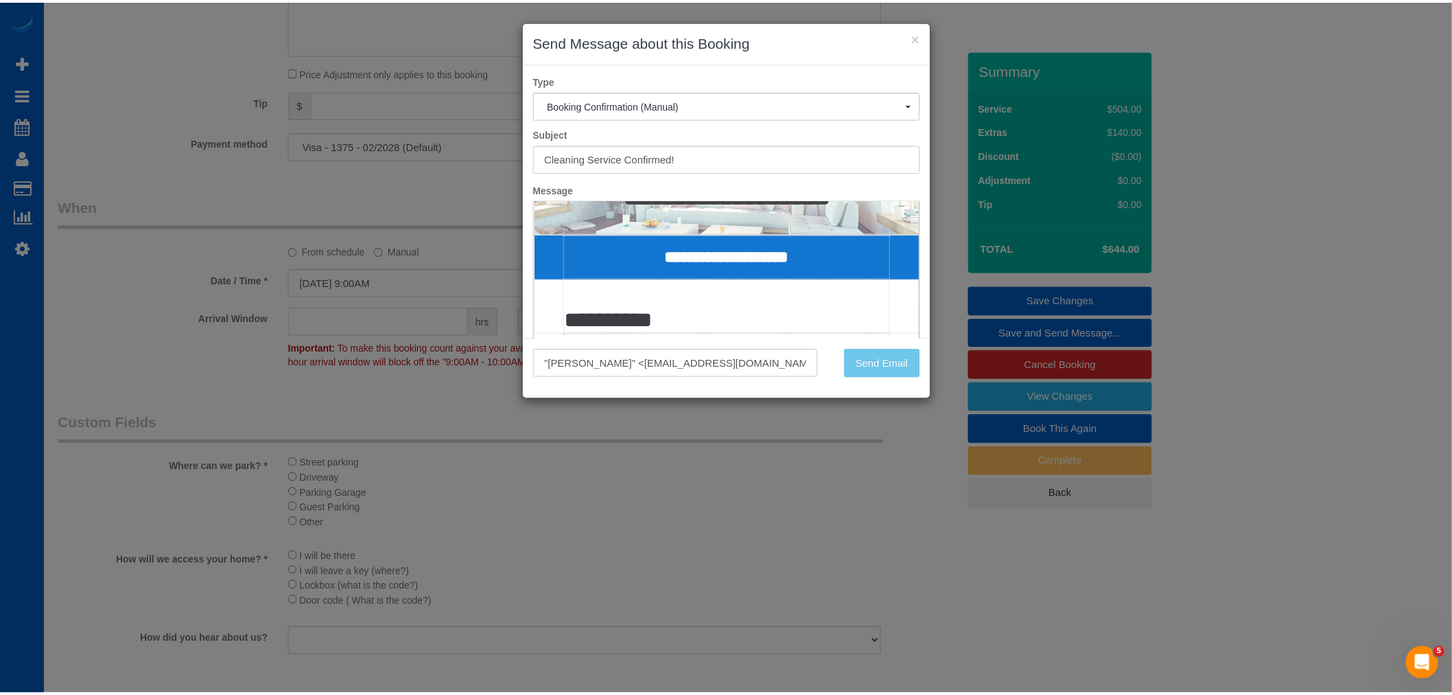
scroll to position [1193, 0]
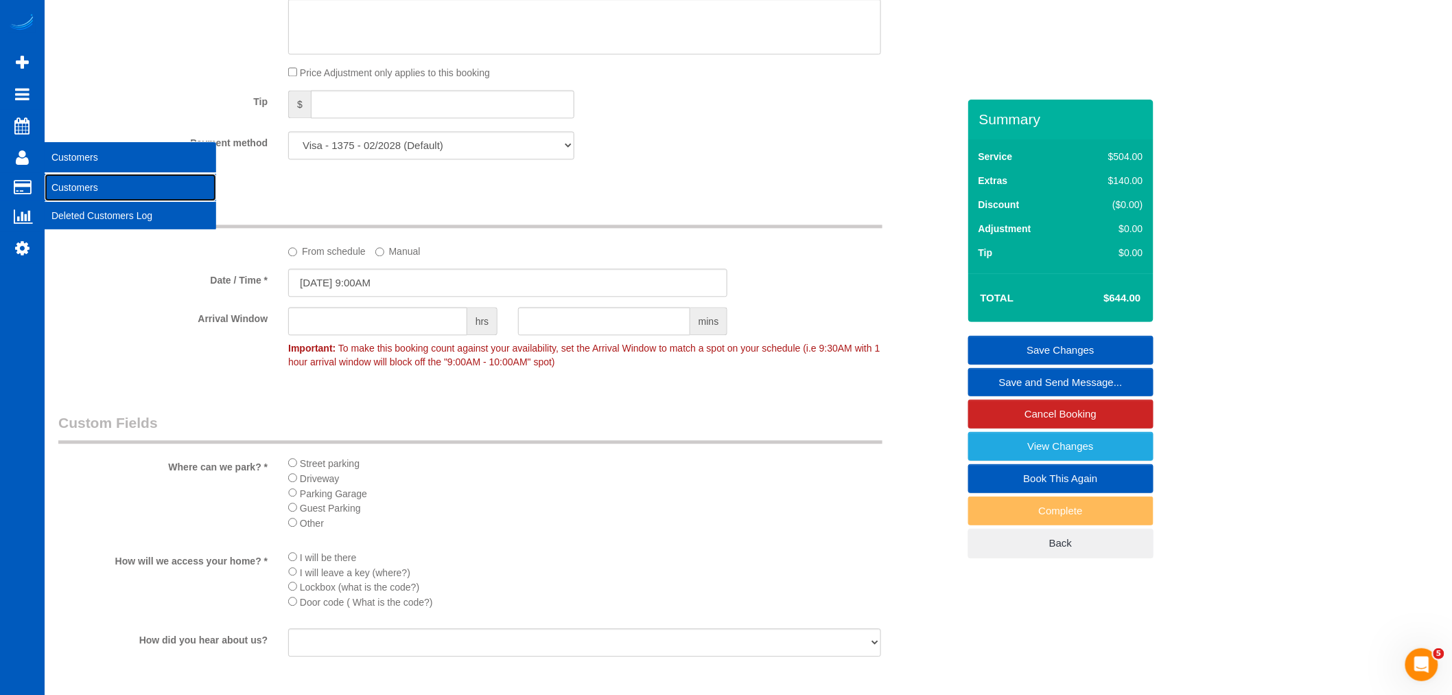
click at [78, 183] on link "Customers" at bounding box center [131, 187] width 172 height 27
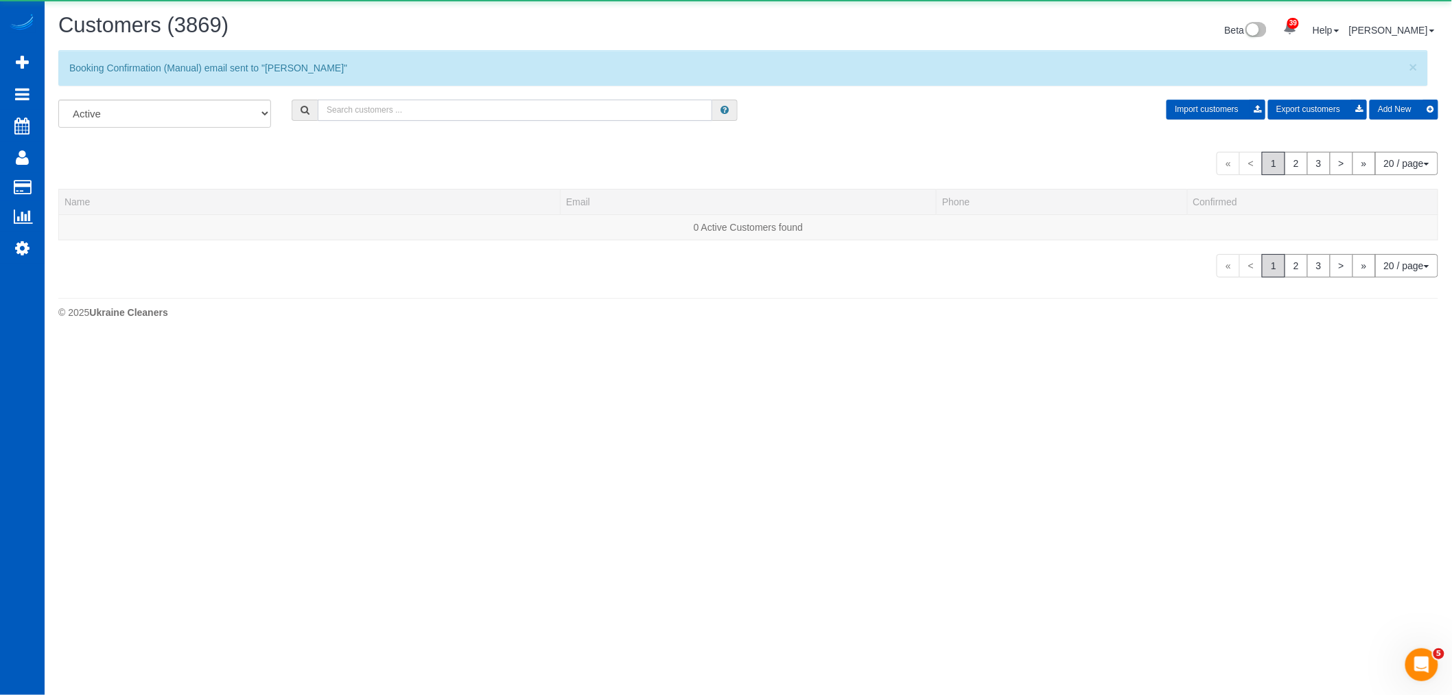
click at [388, 114] on input "text" at bounding box center [515, 110] width 395 height 21
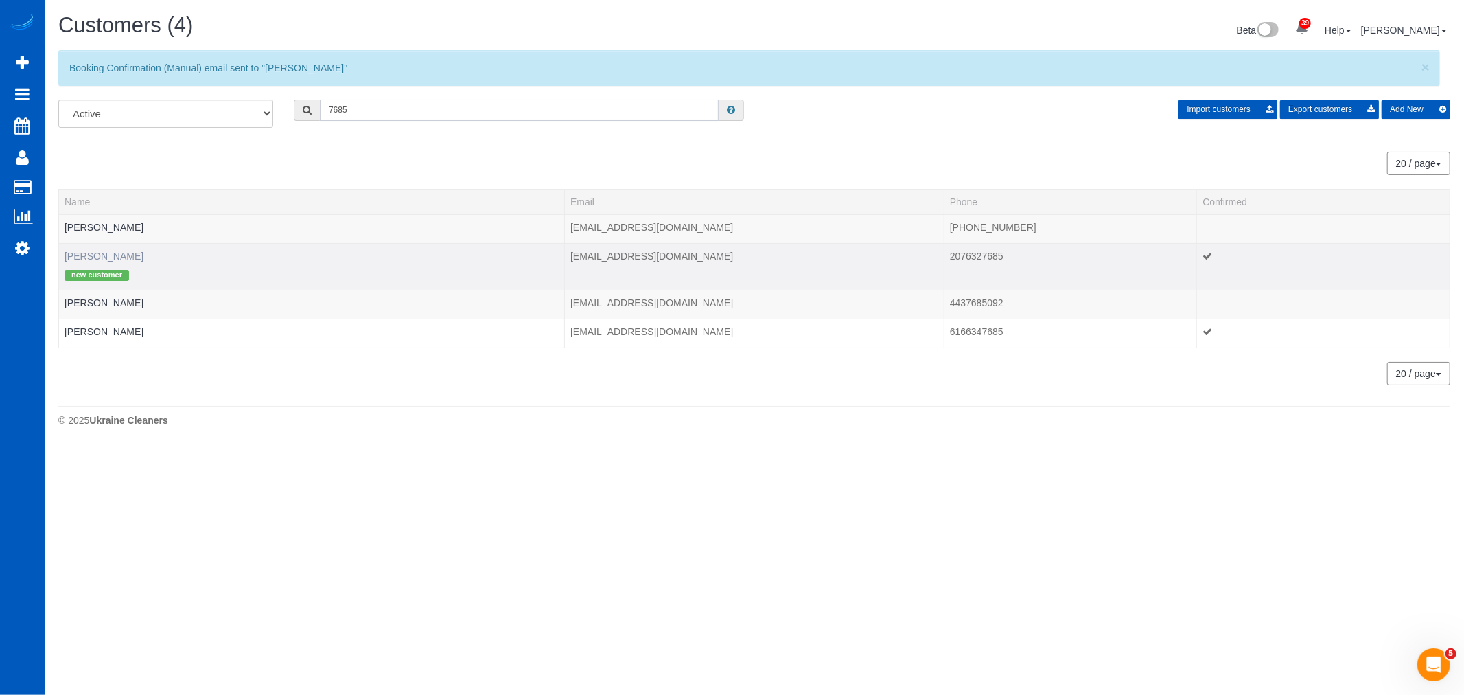
type input "7685"
click at [96, 259] on link "[PERSON_NAME]" at bounding box center [104, 256] width 79 height 11
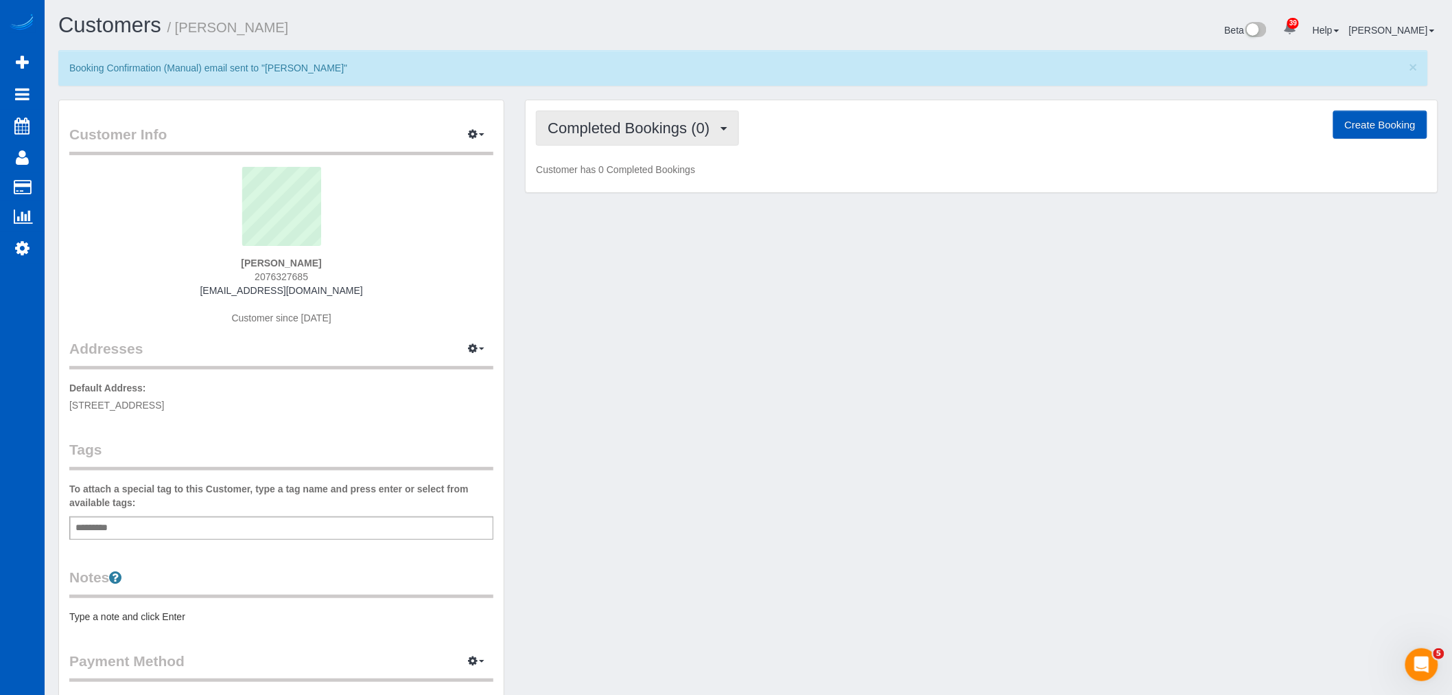
click at [577, 113] on button "Completed Bookings (0)" at bounding box center [637, 128] width 203 height 35
click at [586, 187] on link "Upcoming Bookings (1)" at bounding box center [608, 178] width 143 height 18
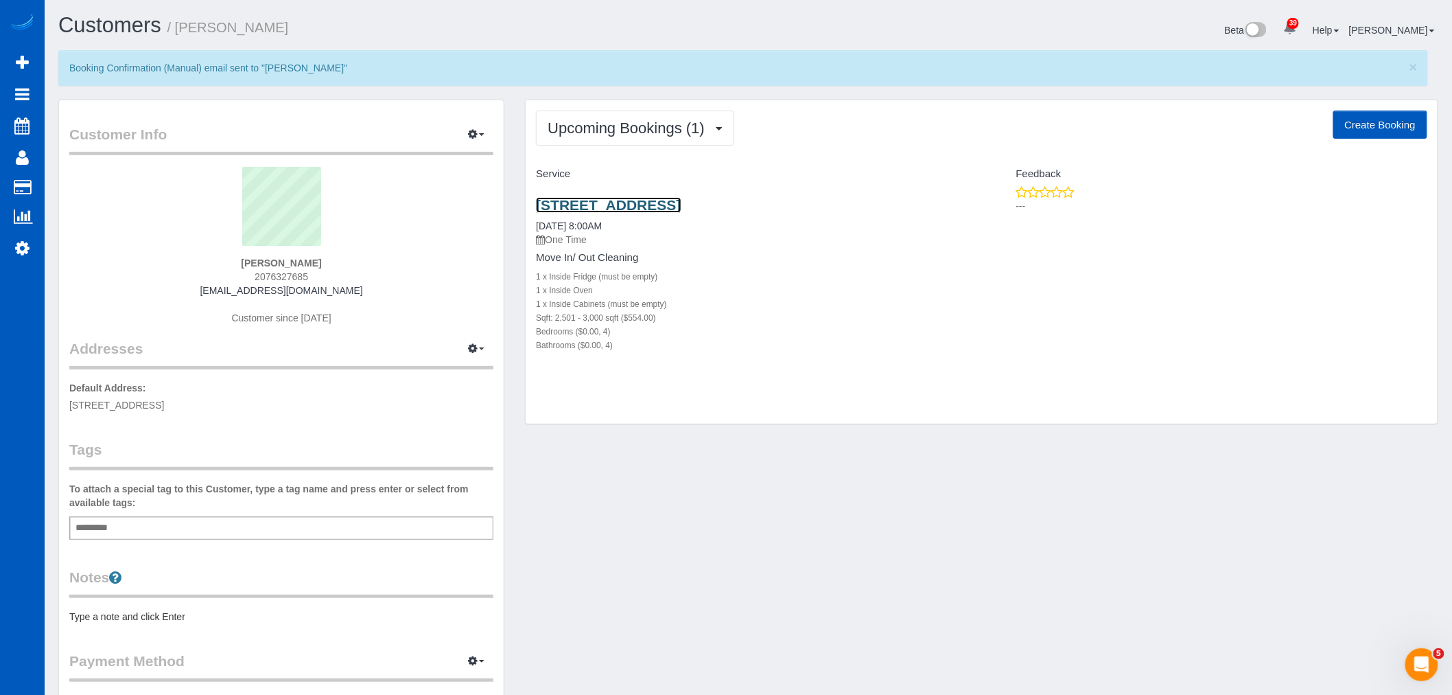
click at [623, 198] on link "[STREET_ADDRESS]" at bounding box center [608, 205] width 145 height 16
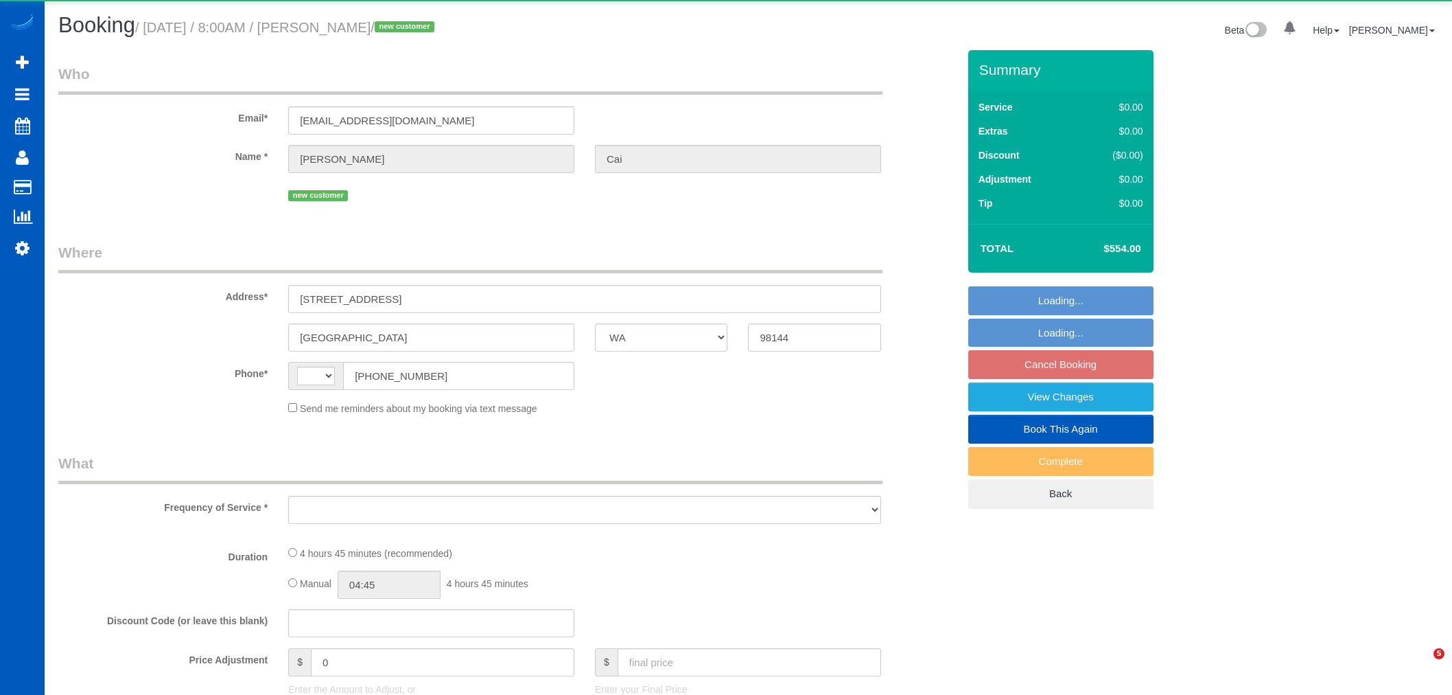
select select "WA"
select select "string:[GEOGRAPHIC_DATA]"
select select "number:10"
select select "object:912"
select select "string:fspay-a832287a-a314-408e-bb55-97c407b63133"
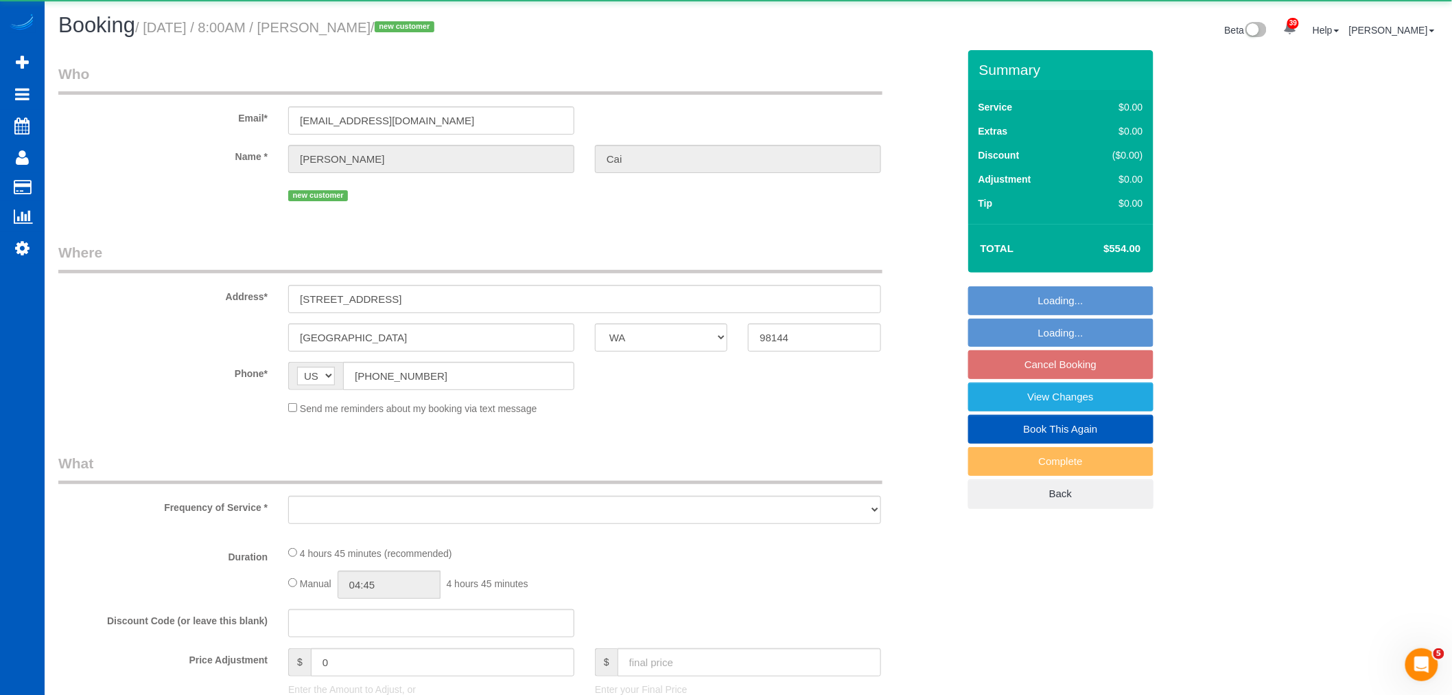
select select "199"
select select "2501"
select select "4"
select select "spot1"
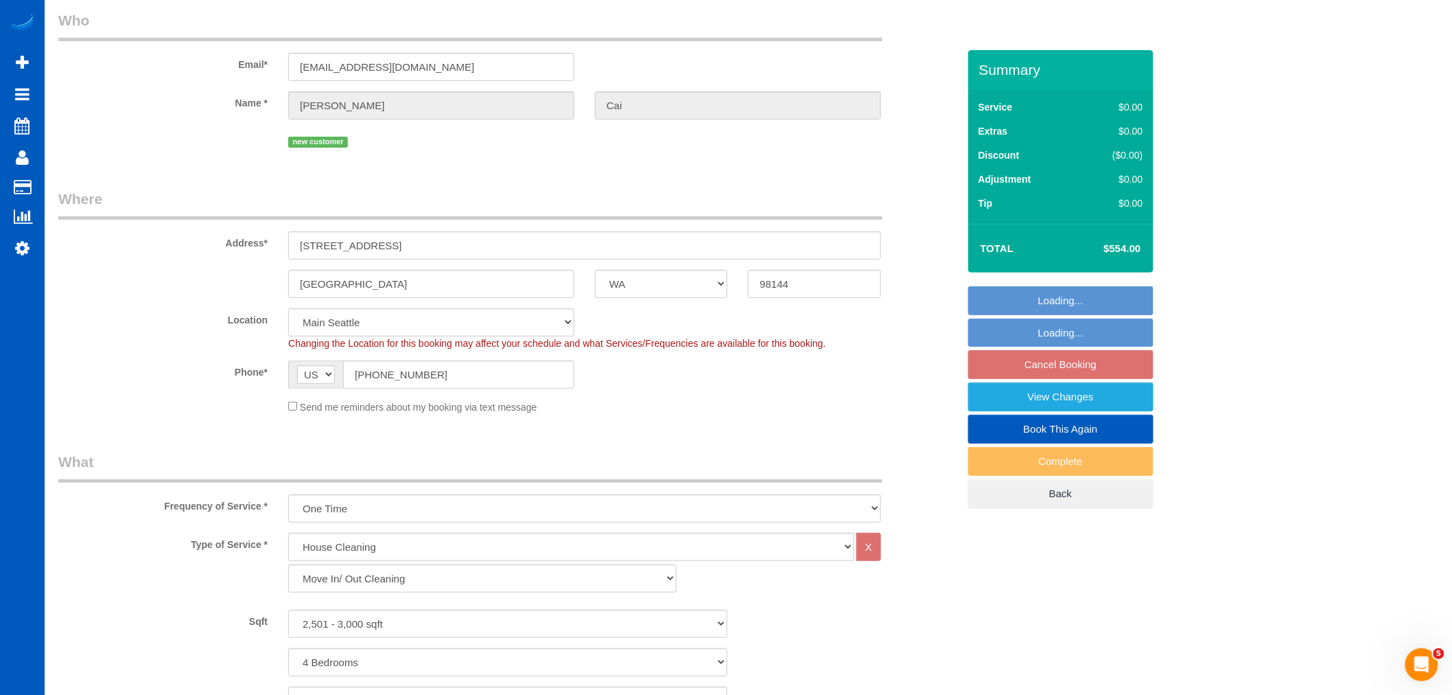
select select "object:1148"
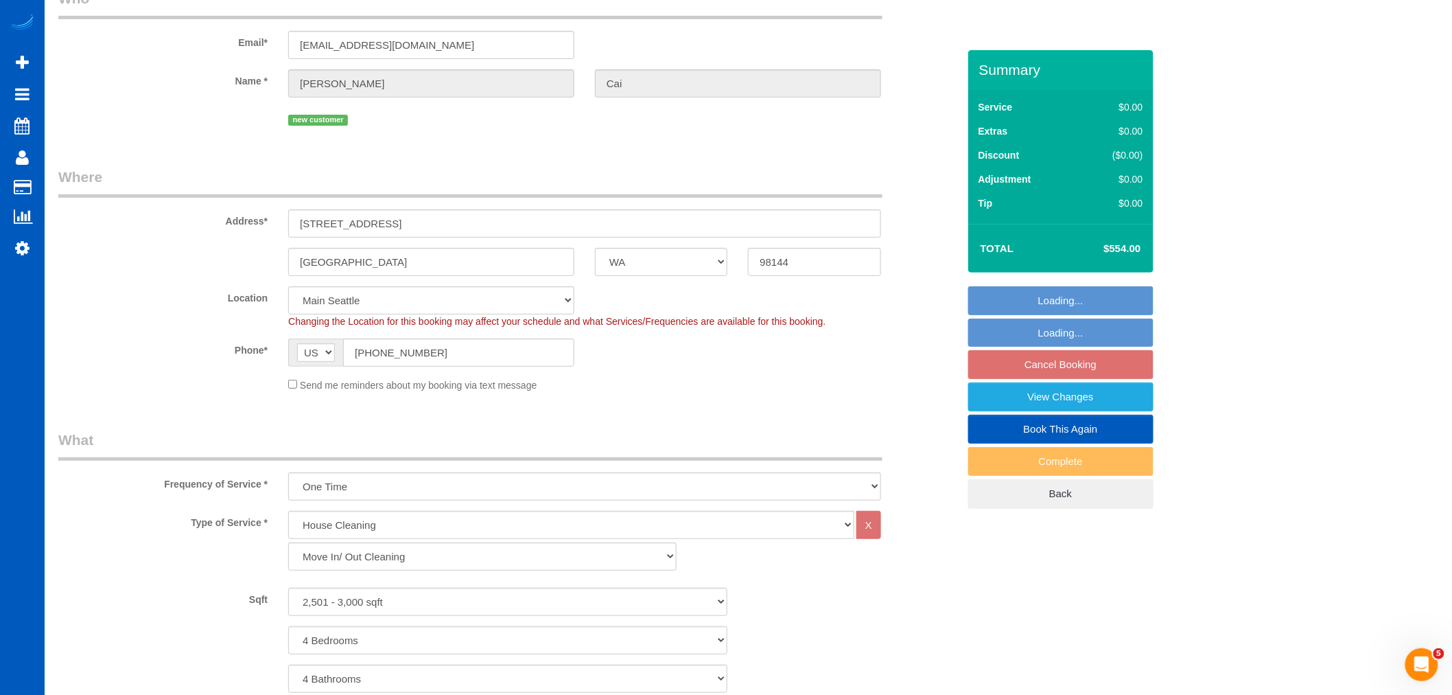
select select "2501"
select select "4"
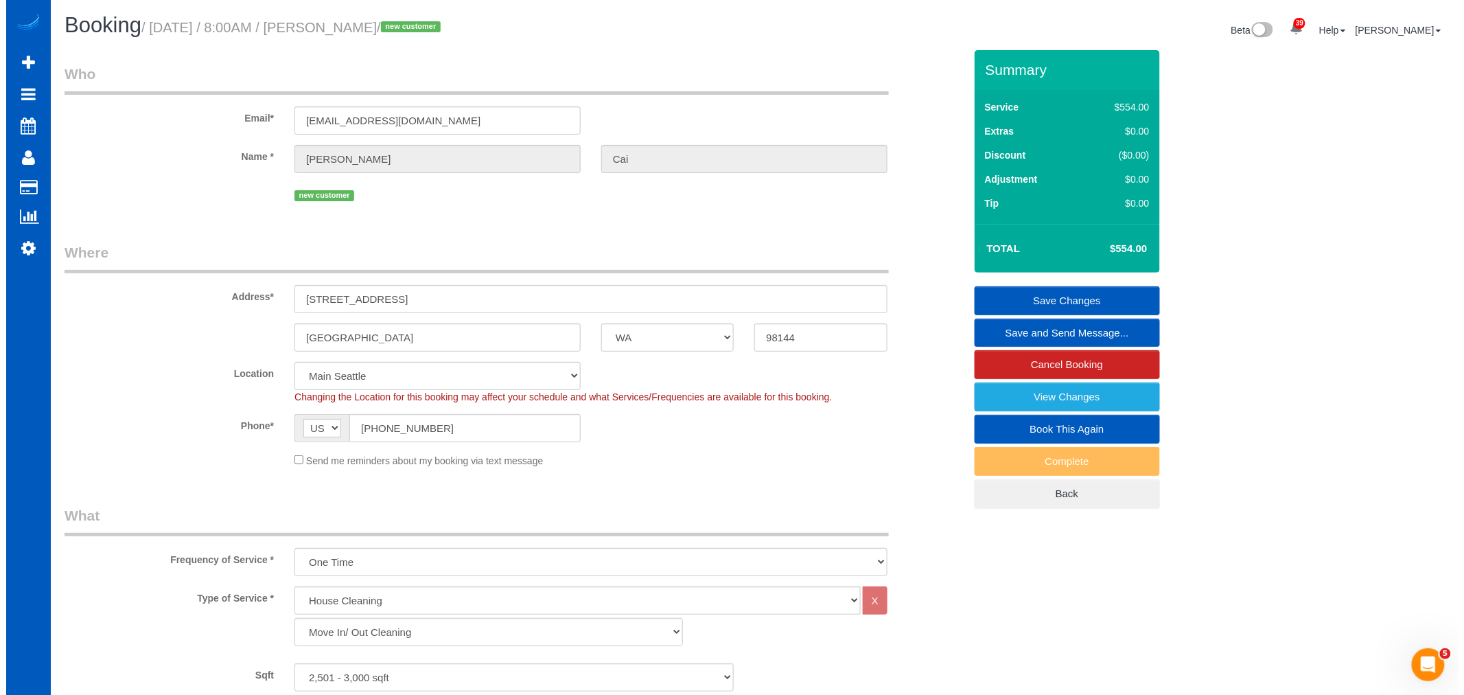
scroll to position [305, 0]
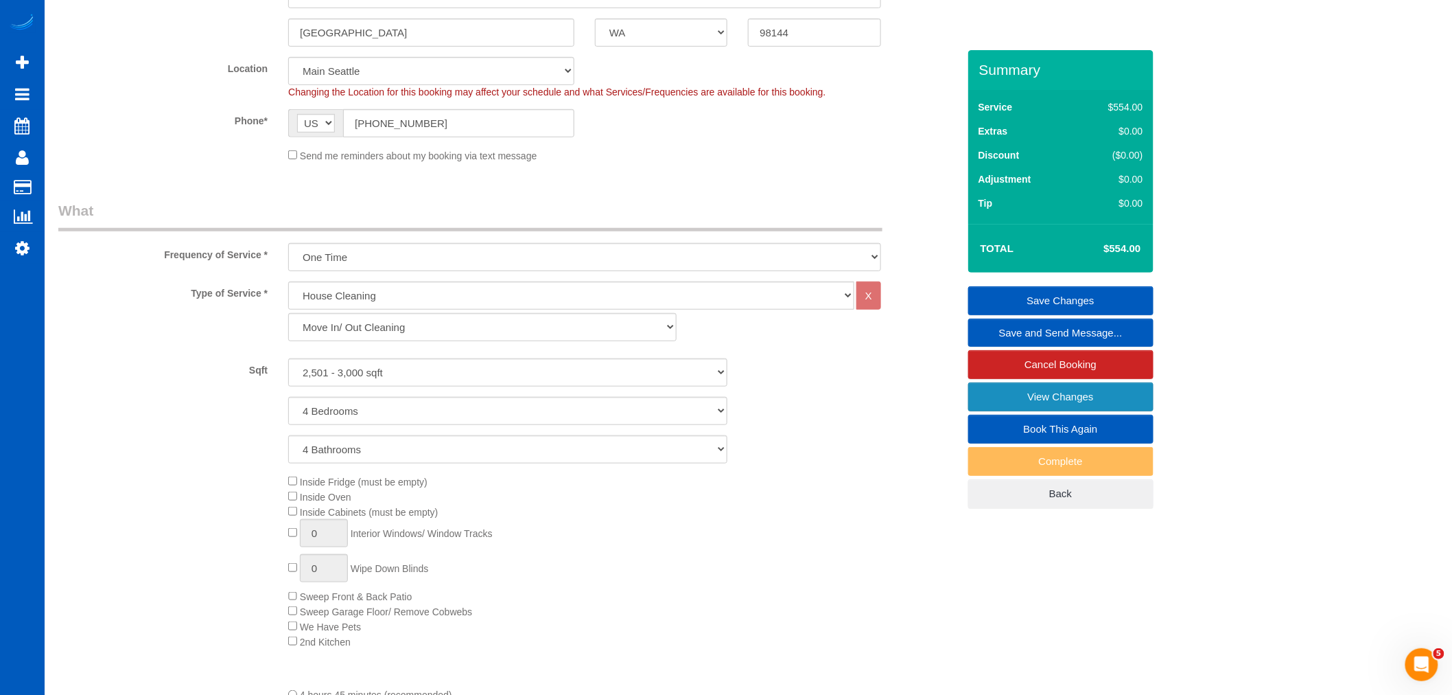
click at [988, 398] on link "View Changes" at bounding box center [1060, 396] width 185 height 29
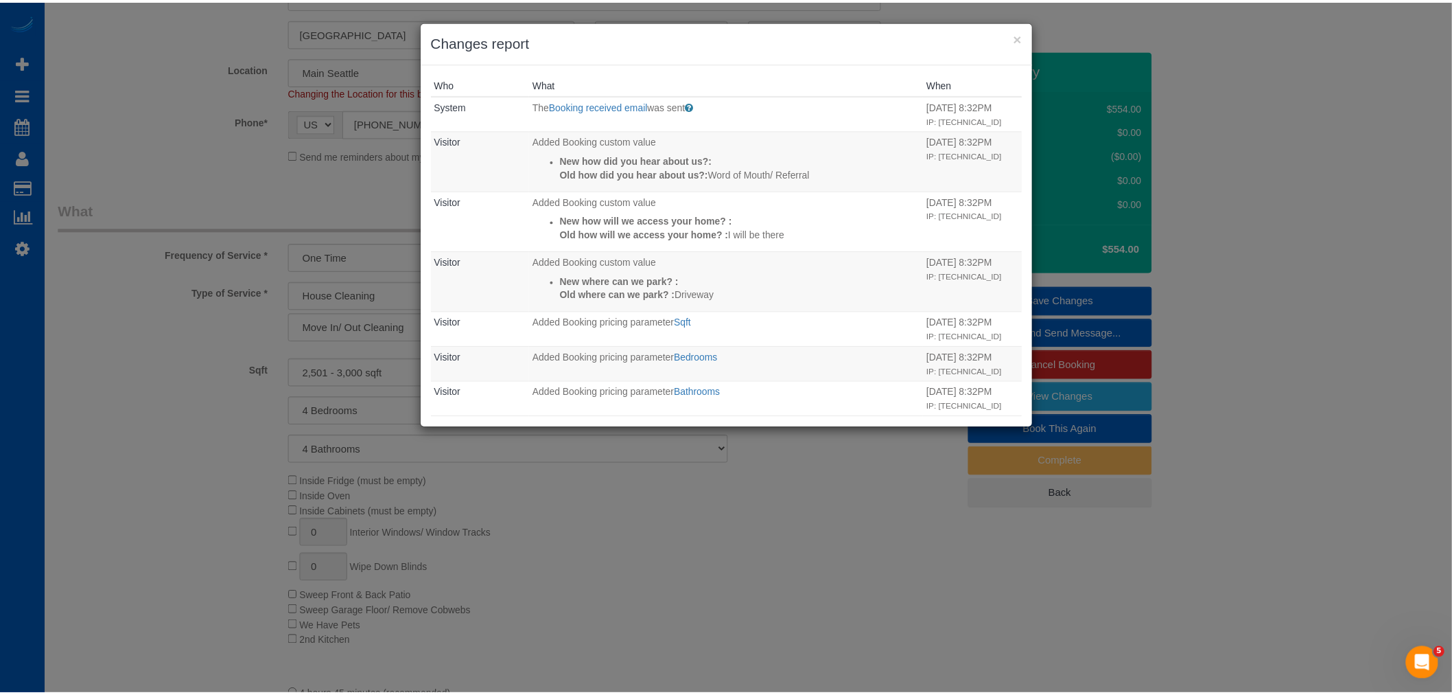
scroll to position [330, 0]
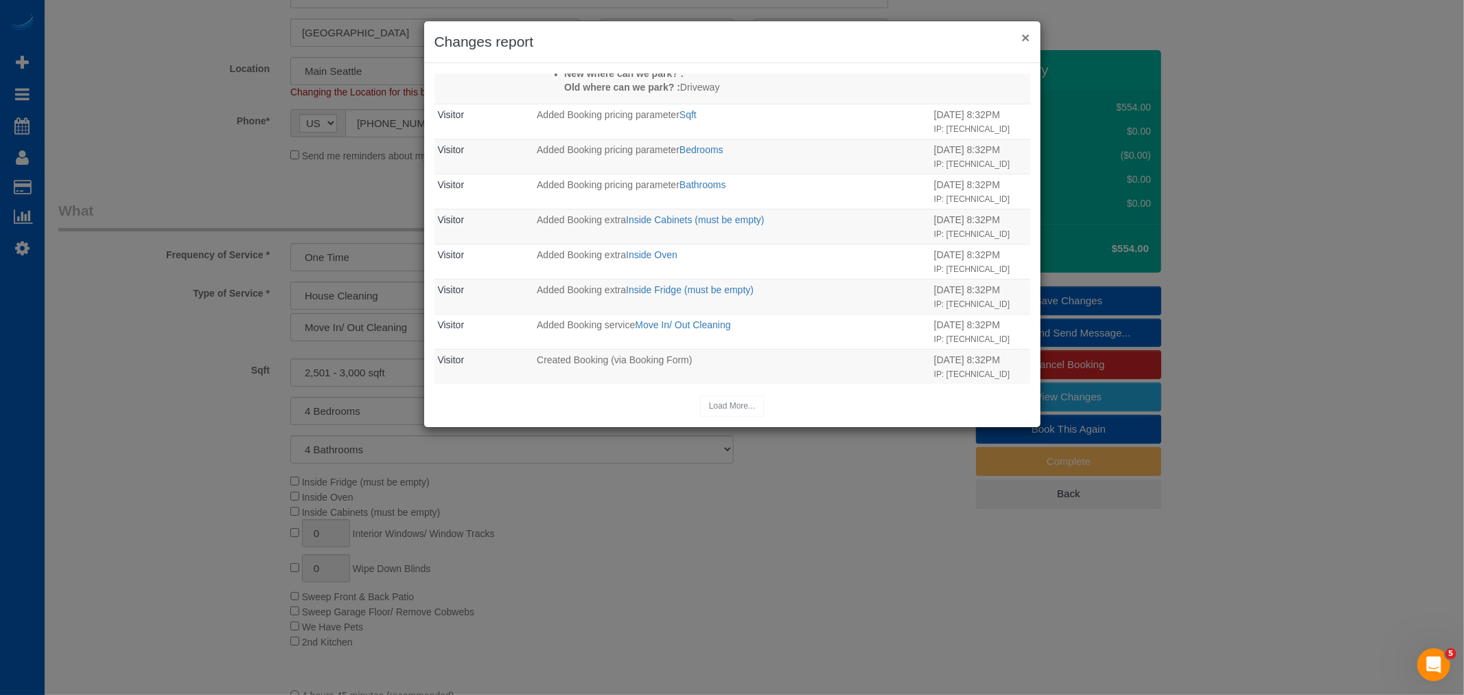
click at [1025, 32] on button "×" at bounding box center [1025, 37] width 8 height 14
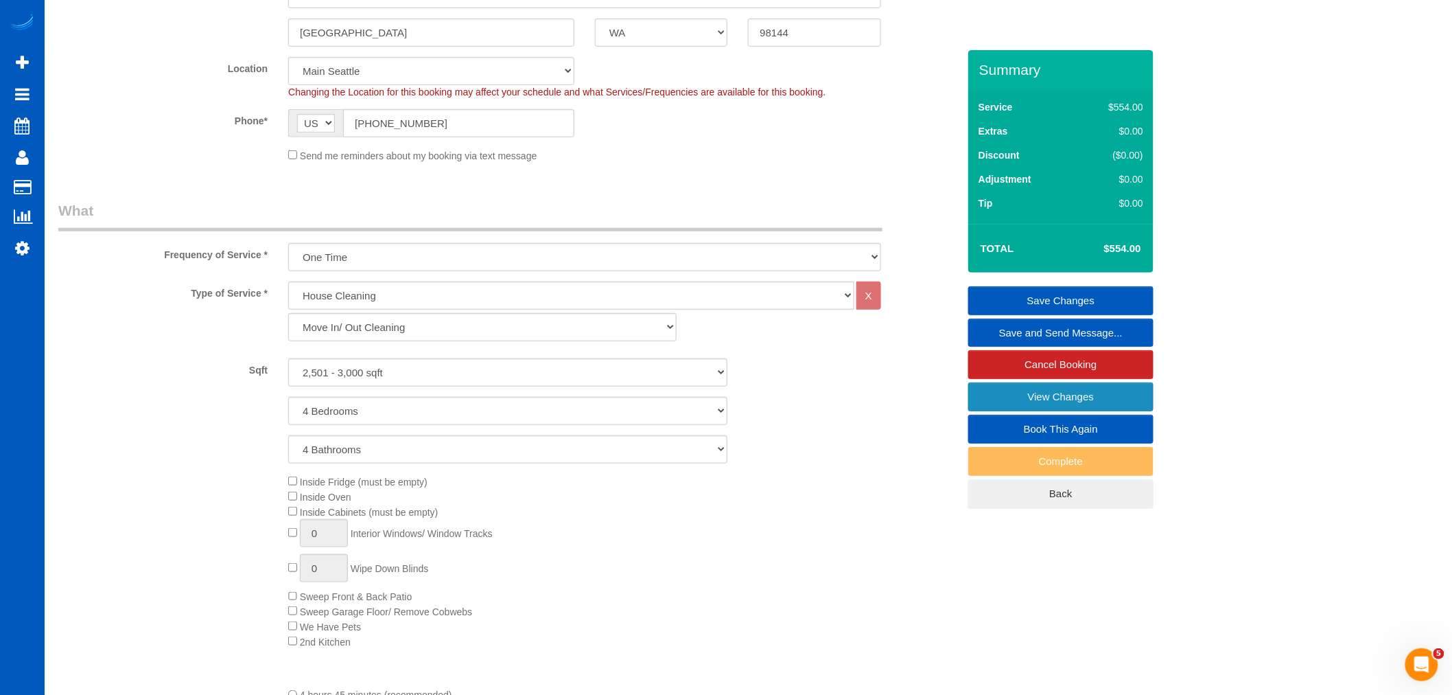
scroll to position [0, 0]
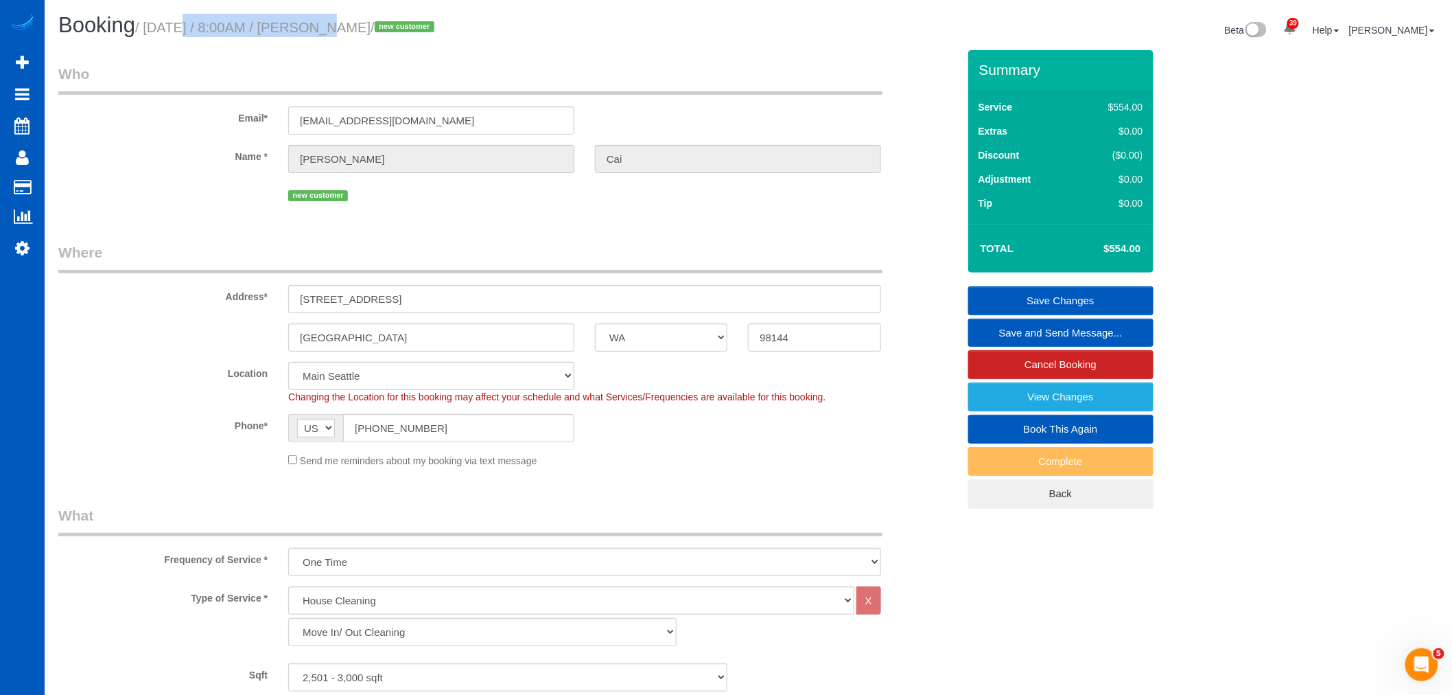
drag, startPoint x: 160, startPoint y: 26, endPoint x: 296, endPoint y: 37, distance: 136.3
click at [296, 36] on h1 "Booking / October 04, 2025 / 8:00AM / Kevin Cai / new customer" at bounding box center [398, 25] width 680 height 23
click at [265, 30] on small "/ October 04, 2025 / 8:00AM / Kevin Cai / new customer" at bounding box center [286, 27] width 303 height 15
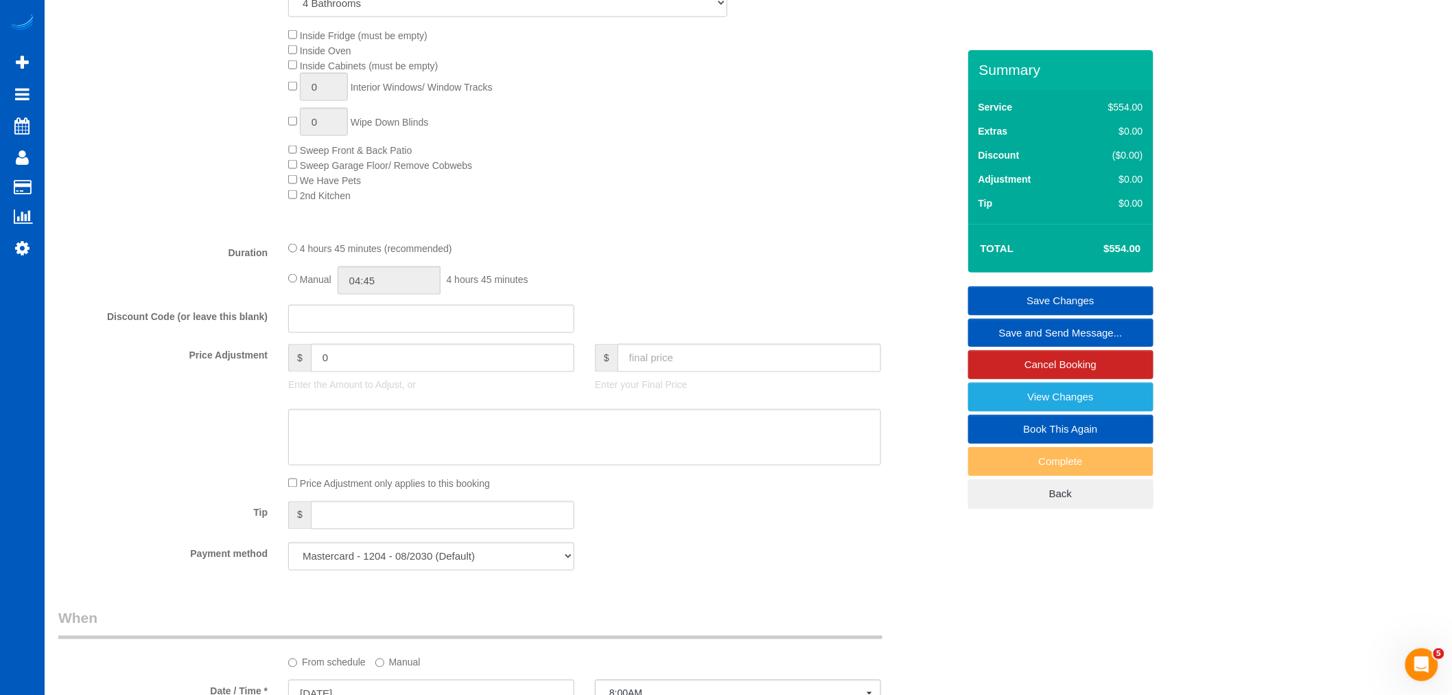
scroll to position [827, 0]
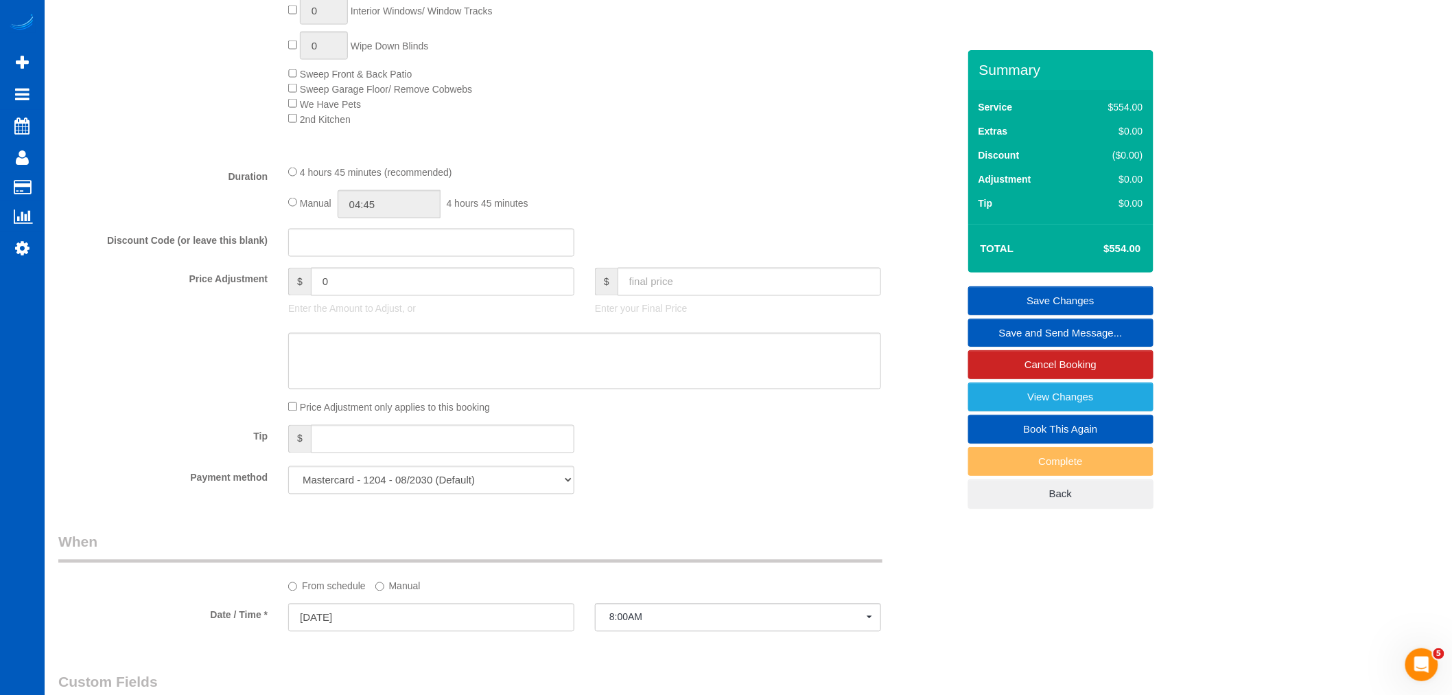
drag, startPoint x: 304, startPoint y: 415, endPoint x: 517, endPoint y: 421, distance: 212.9
click at [517, 415] on div "Price Adjustment only applies to this booking" at bounding box center [585, 406] width 614 height 15
click at [525, 415] on div "Price Adjustment only applies to this booking" at bounding box center [585, 406] width 614 height 15
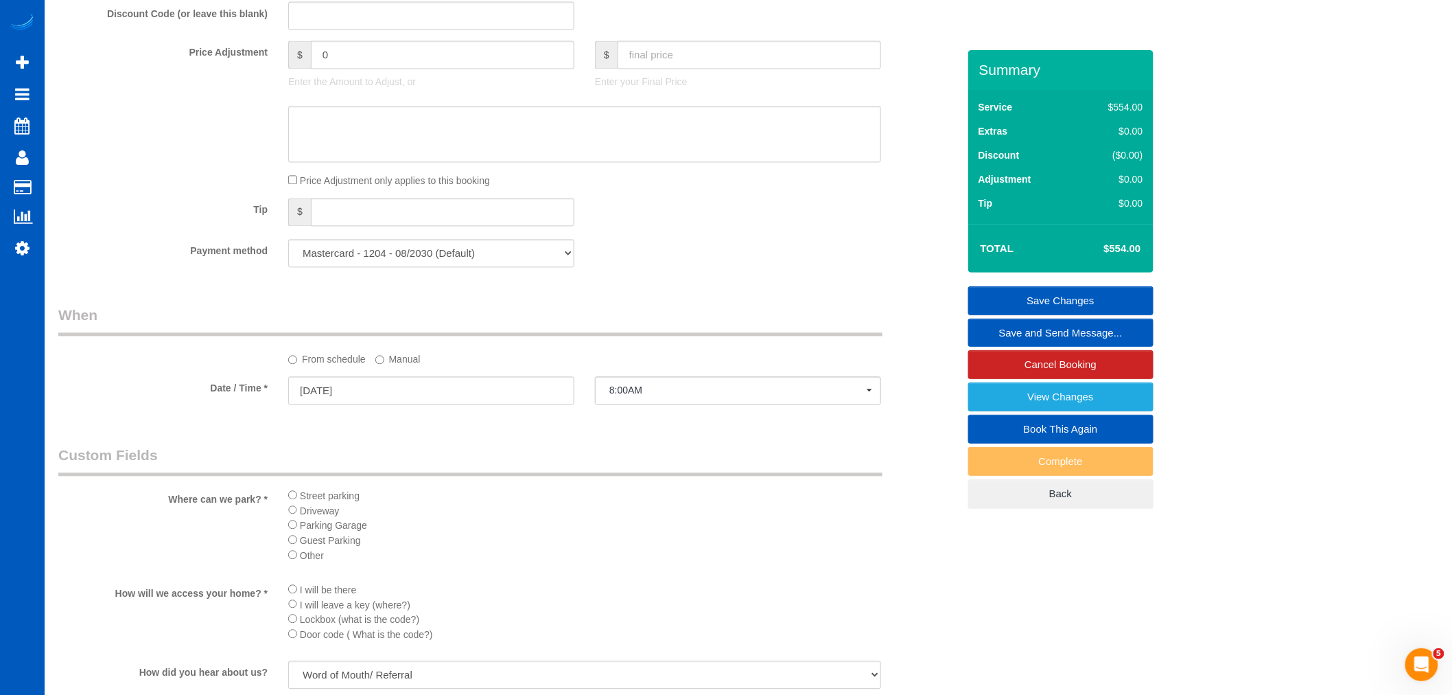
scroll to position [1132, 0]
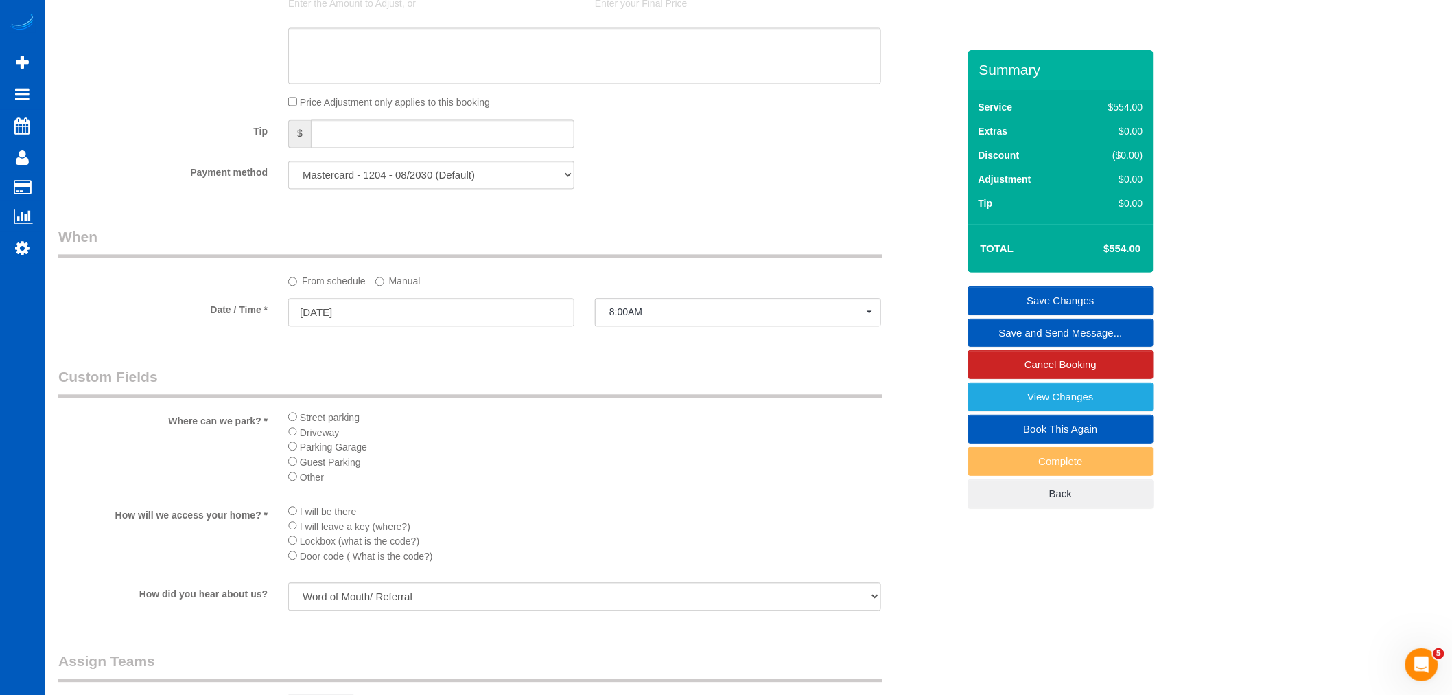
click at [649, 413] on div "Where can we park? * Street parking Driveway Parking Garage Guest Parking Other" at bounding box center [508, 430] width 920 height 126
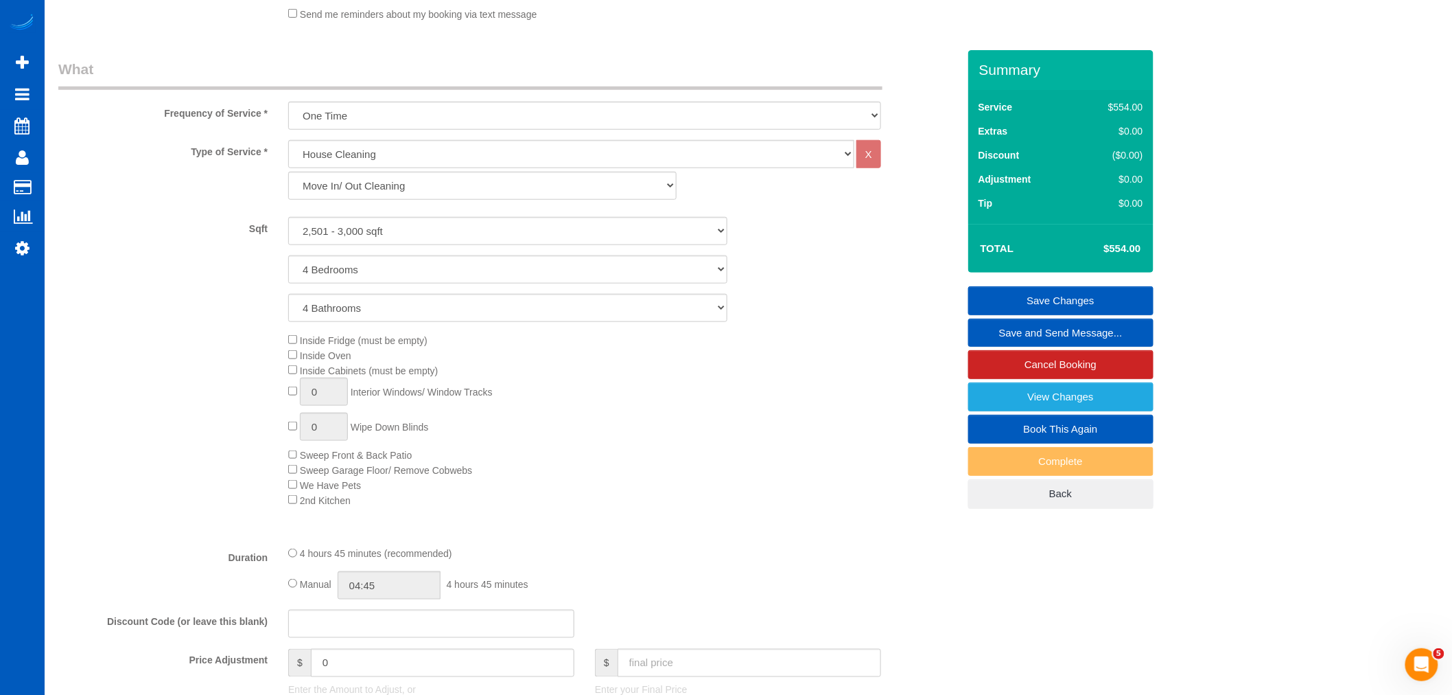
scroll to position [827, 0]
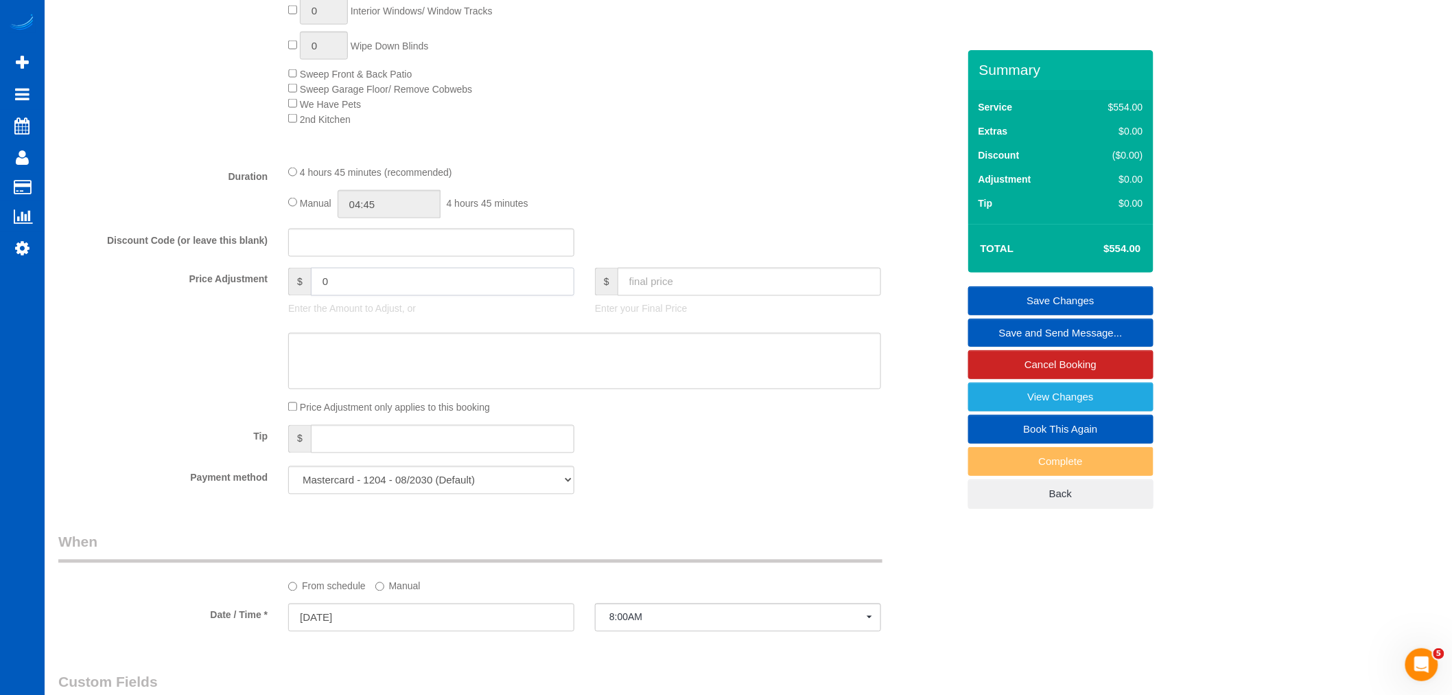
drag, startPoint x: 377, startPoint y: 293, endPoint x: 230, endPoint y: 316, distance: 149.3
click at [230, 316] on div "Price Adjustment $ 0 Enter the Amount to Adjust, or $ Enter your Final Price" at bounding box center [508, 295] width 920 height 55
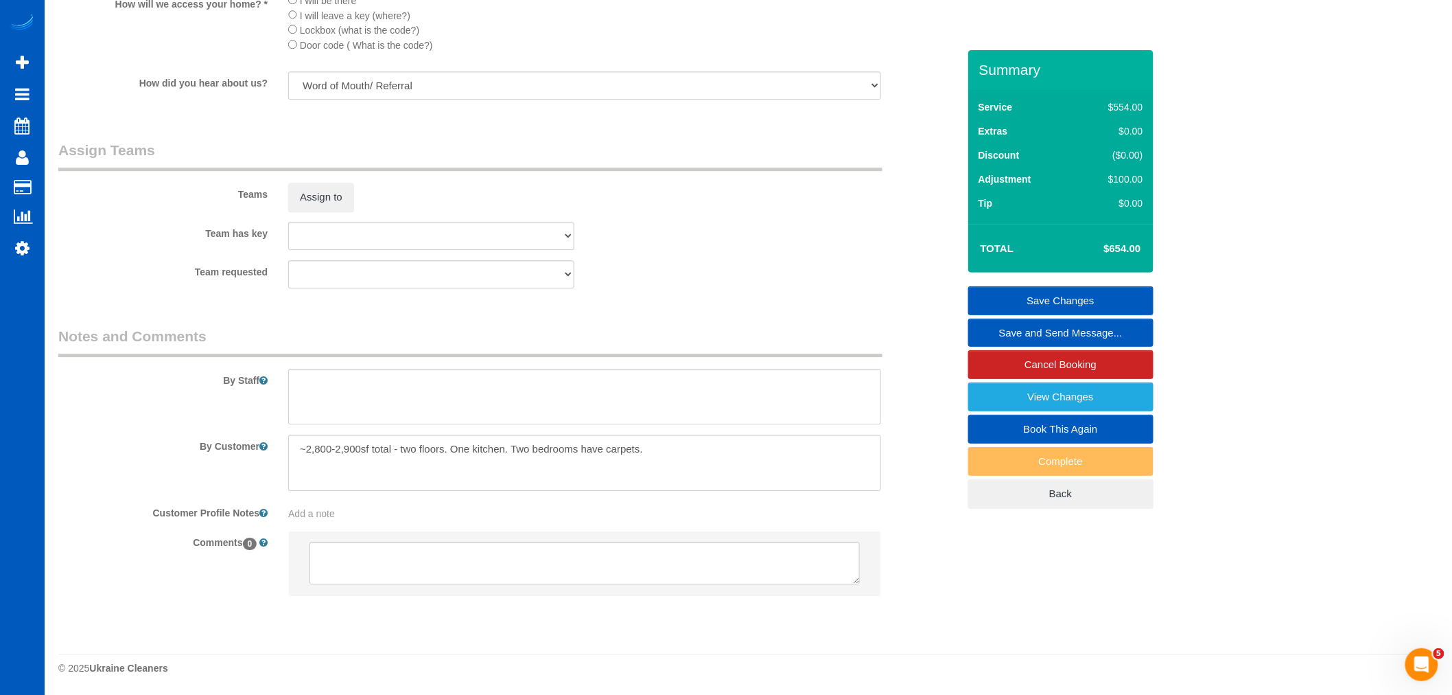
scroll to position [1666, 0]
type input "100"
click at [287, 388] on div at bounding box center [585, 397] width 614 height 56
click at [323, 378] on textarea at bounding box center [584, 397] width 593 height 56
type textarea "Carpet shampoo for 2 bedrooms!"
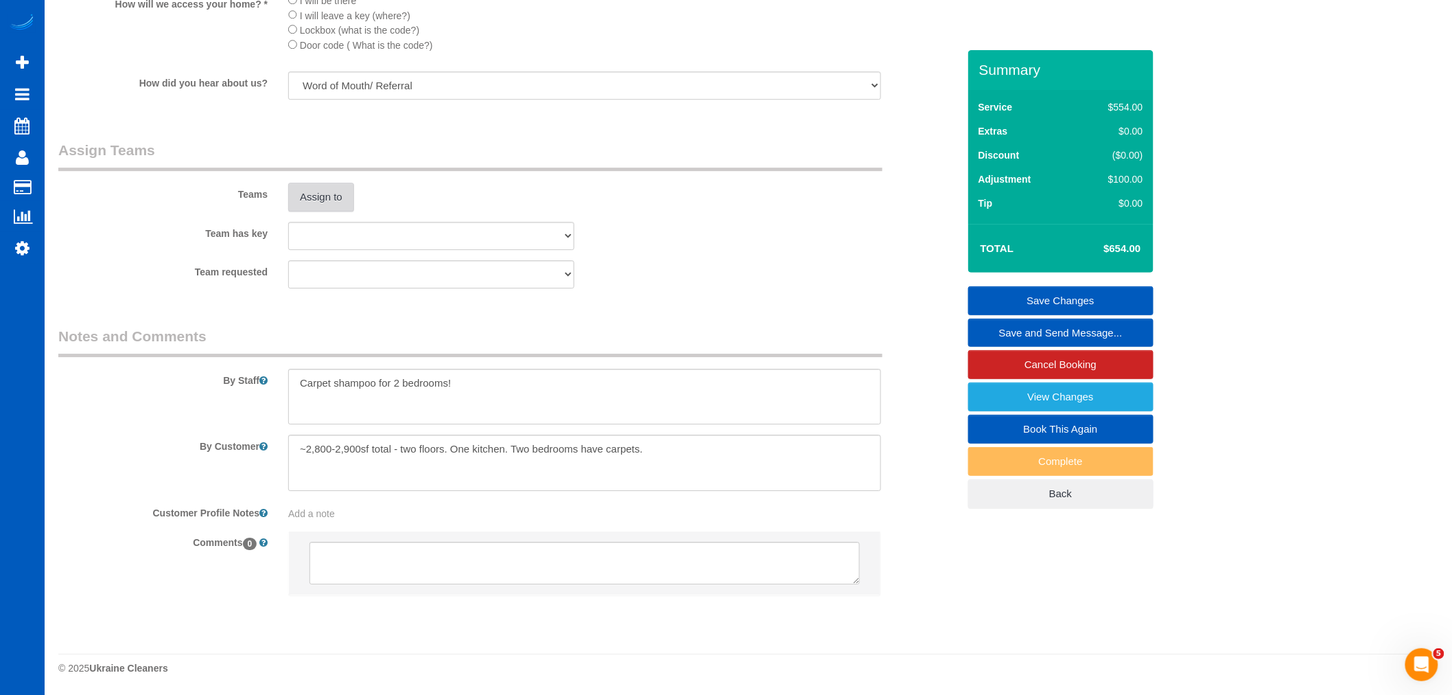
click at [345, 206] on button "Assign to" at bounding box center [321, 197] width 66 height 29
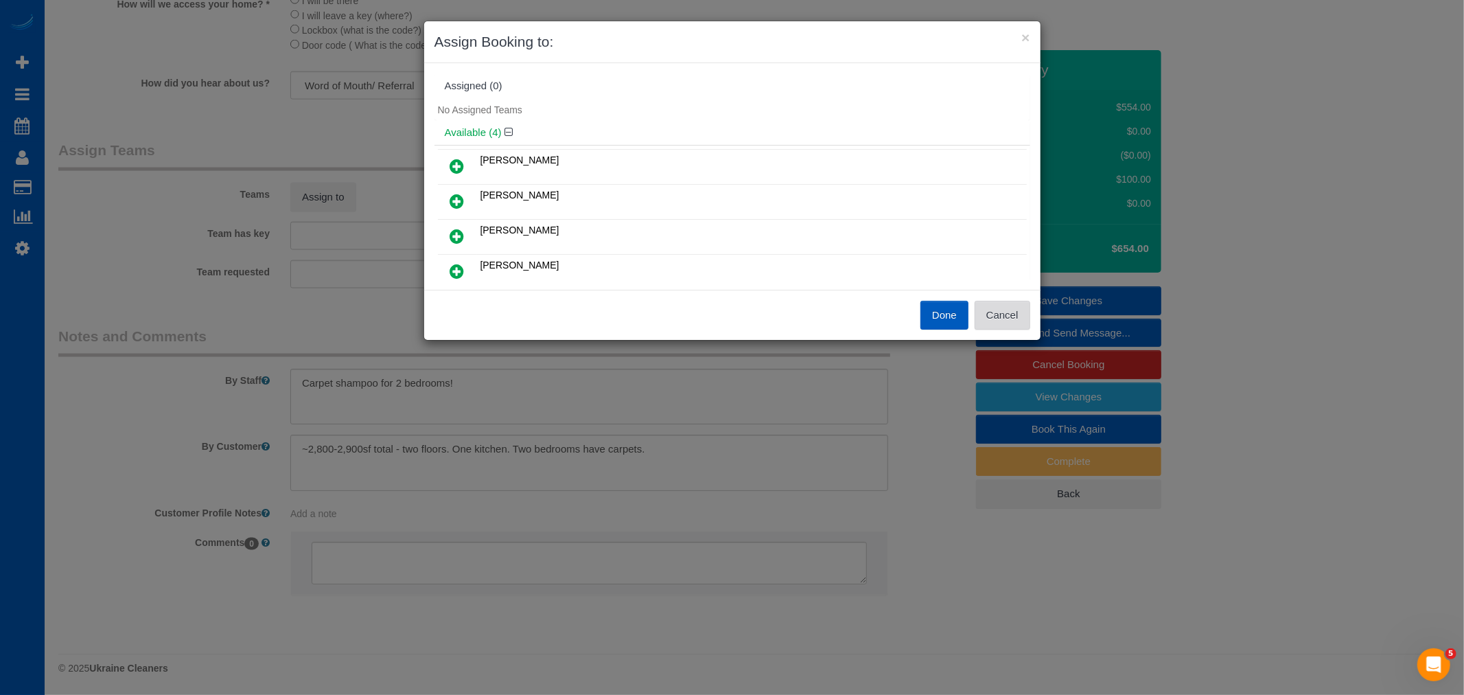
click at [1005, 319] on button "Cancel" at bounding box center [1003, 315] width 56 height 29
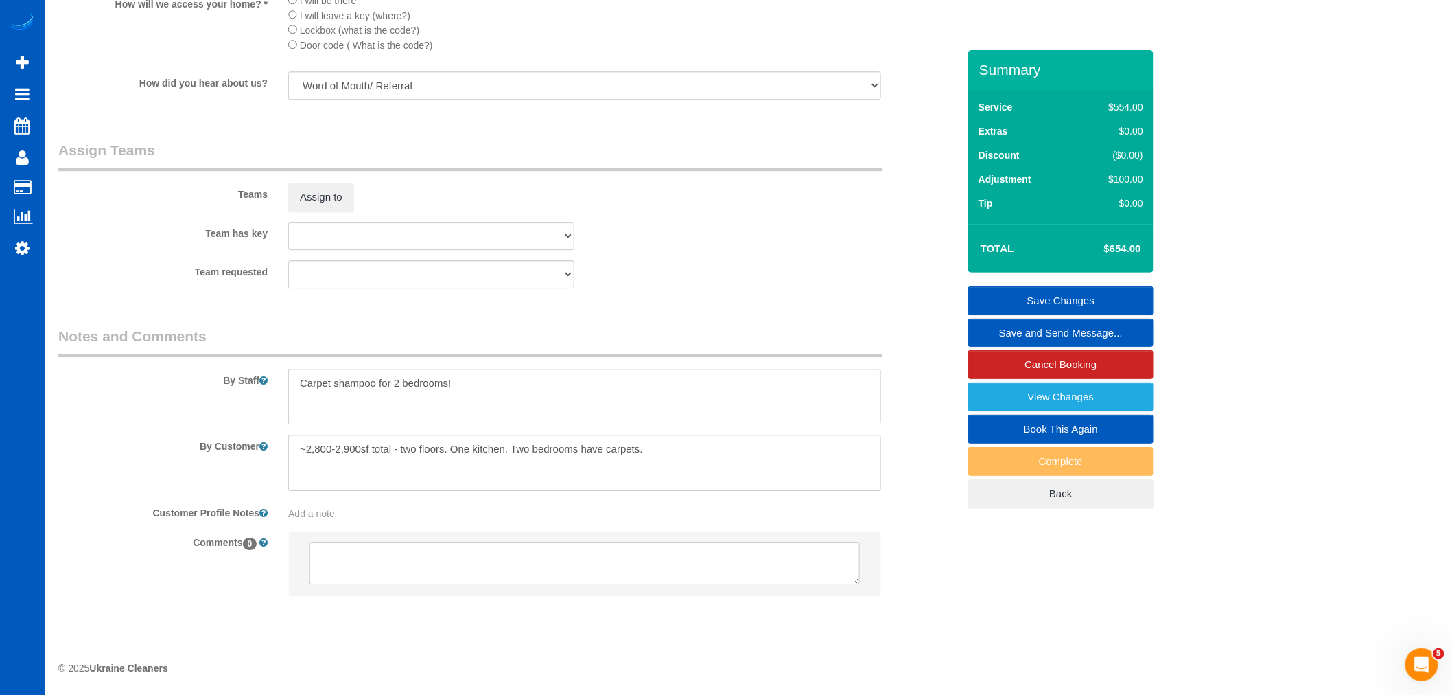
click at [1058, 303] on link "Save Changes" at bounding box center [1060, 300] width 185 height 29
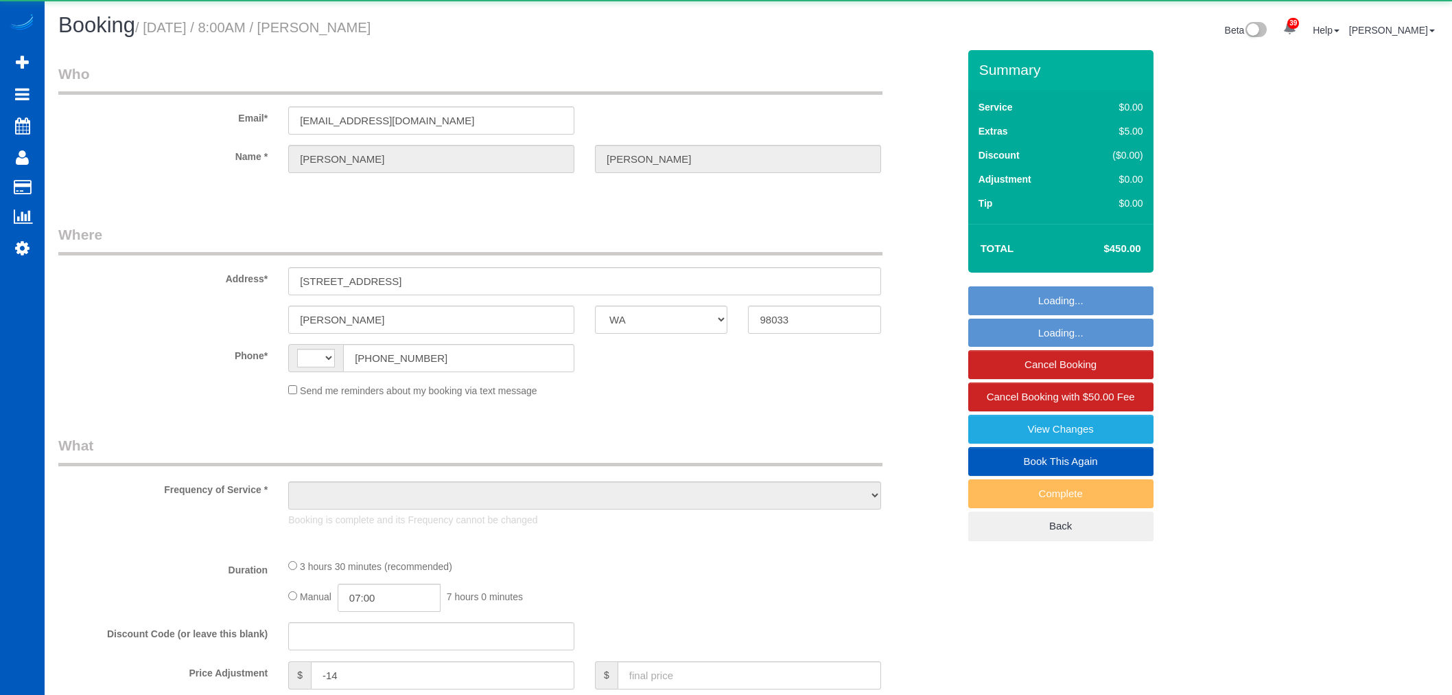
select select "WA"
select select "string:[GEOGRAPHIC_DATA]"
select select "object:929"
select select "199"
select select "3001"
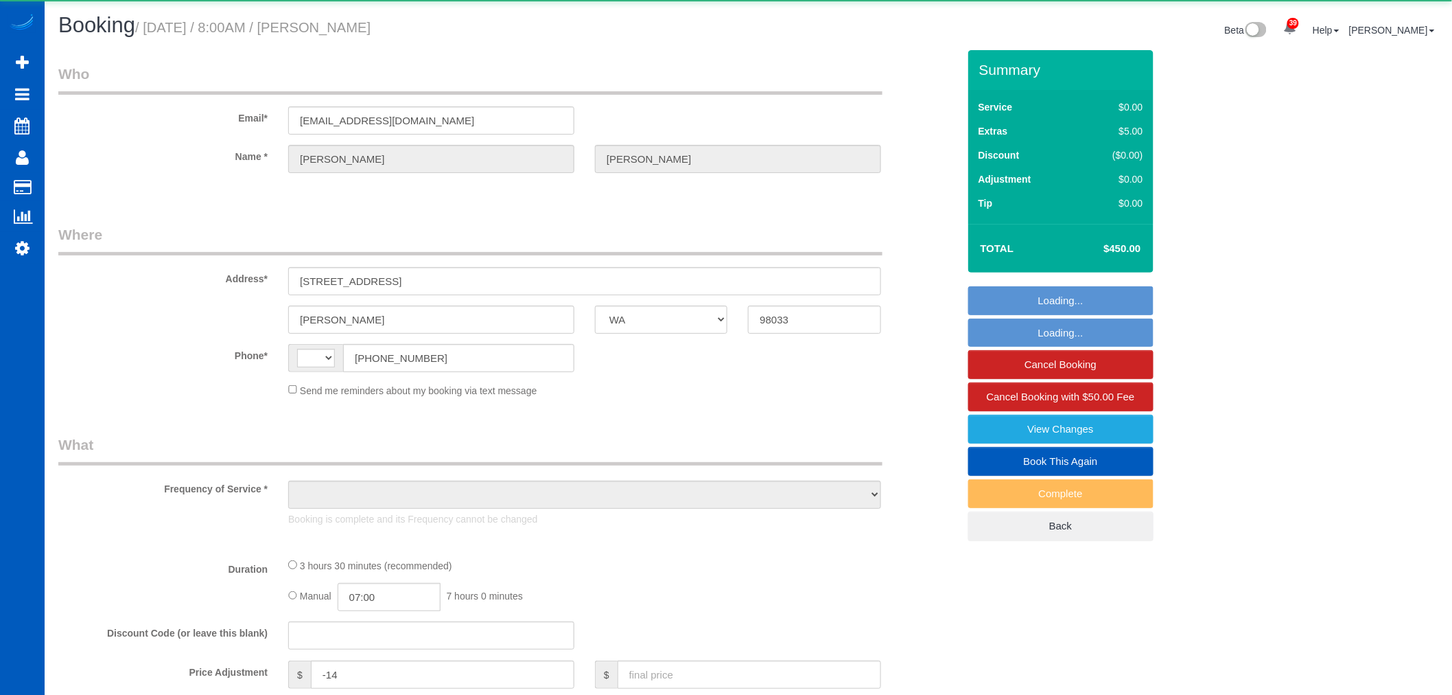
select select "5"
select select "4"
select select "spot6"
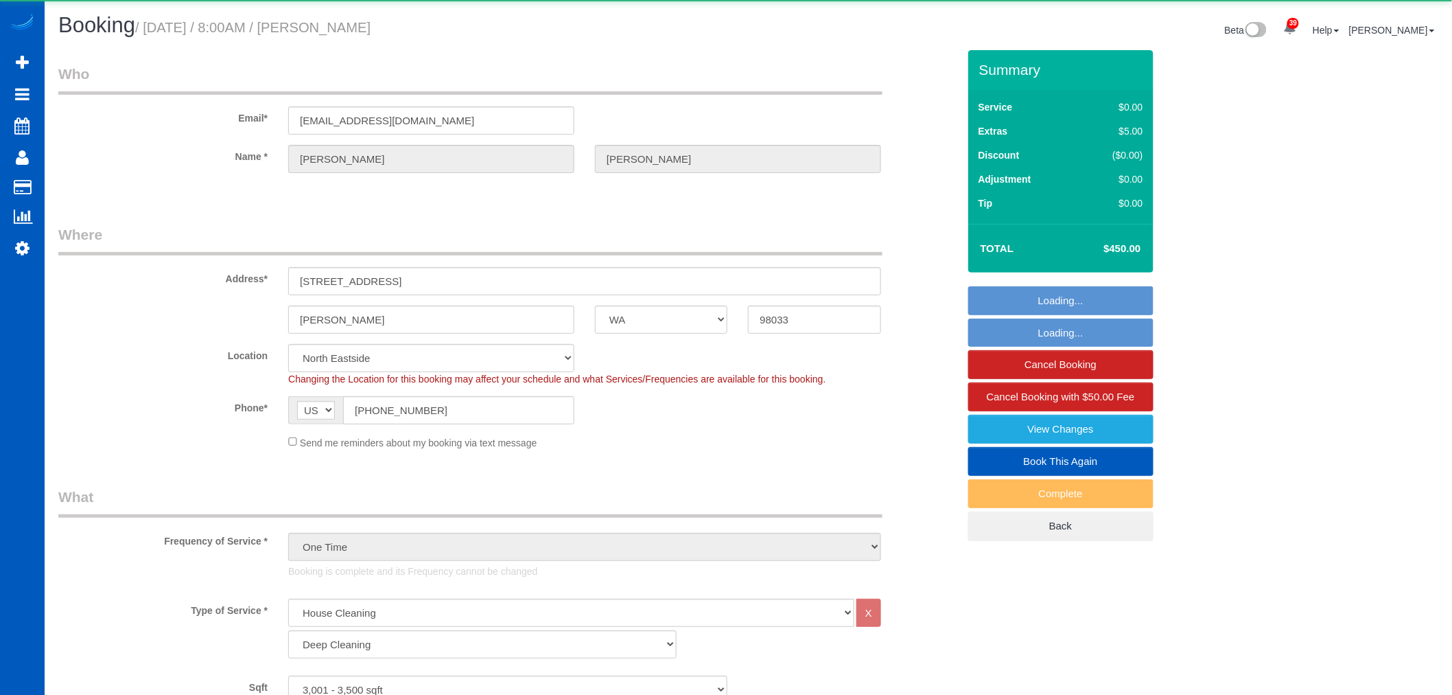
select select "object:1186"
select select "3001"
select select "5"
select select "4"
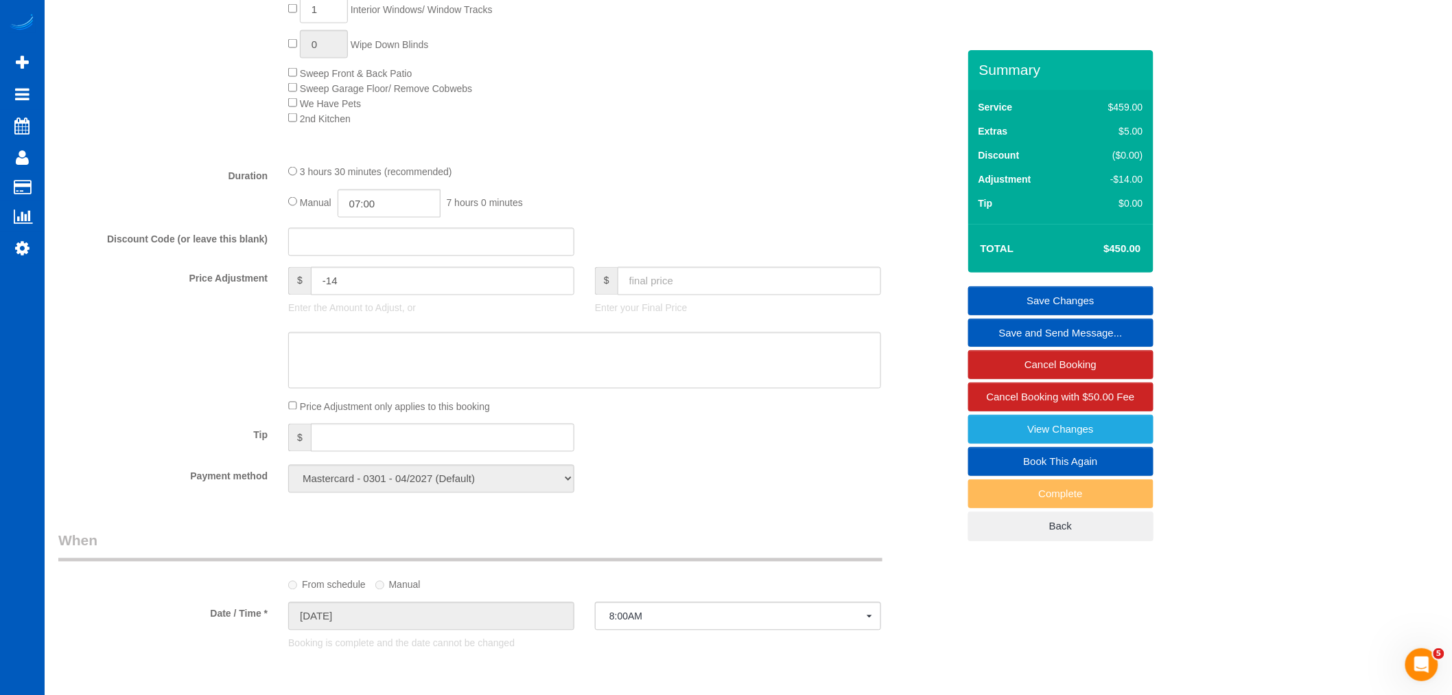
scroll to position [839, 0]
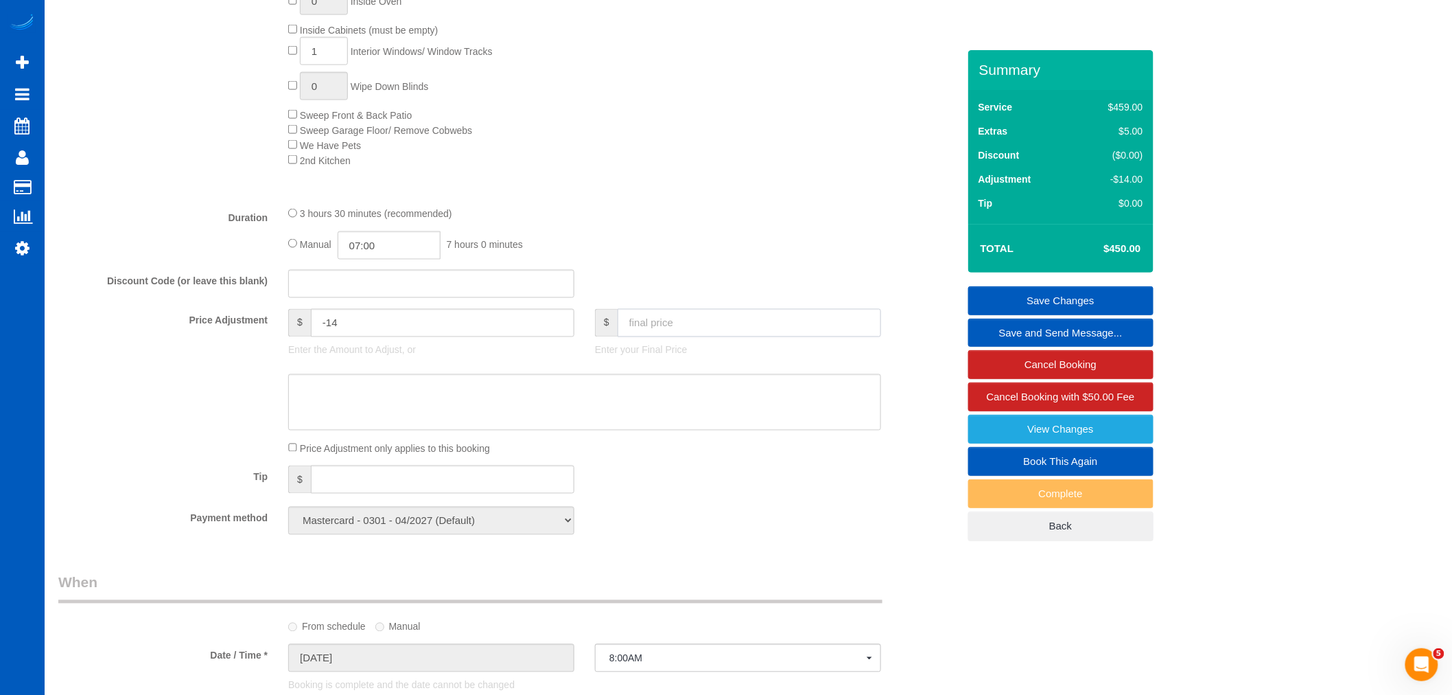
click at [668, 325] on input "text" at bounding box center [750, 323] width 264 height 28
type input "350"
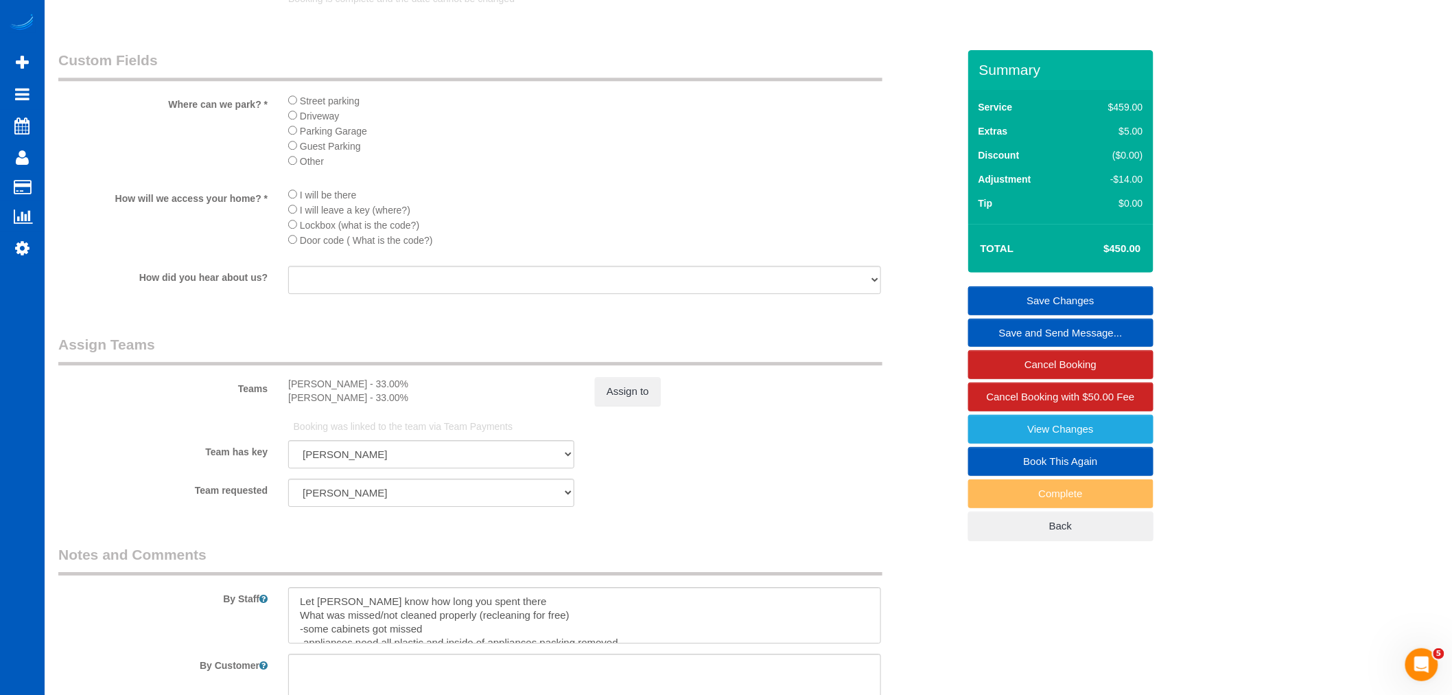
type input "-114"
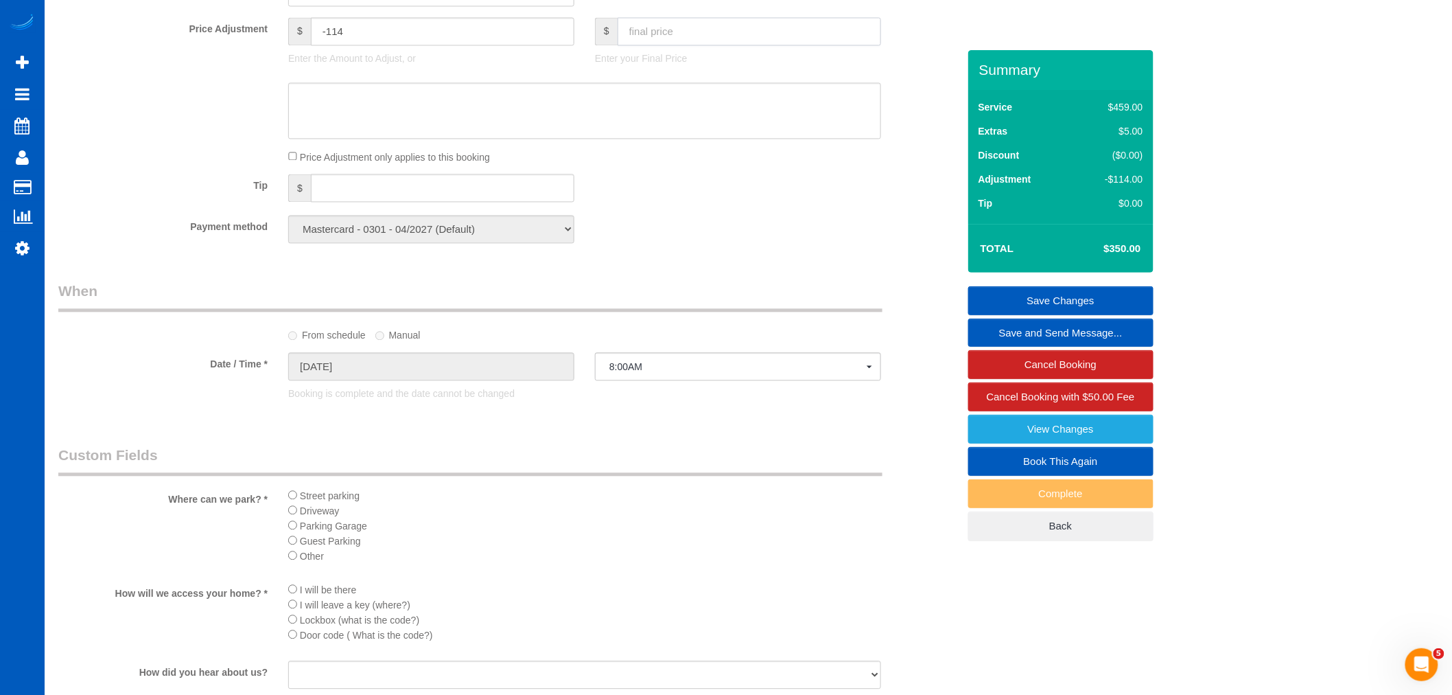
scroll to position [1000, 0]
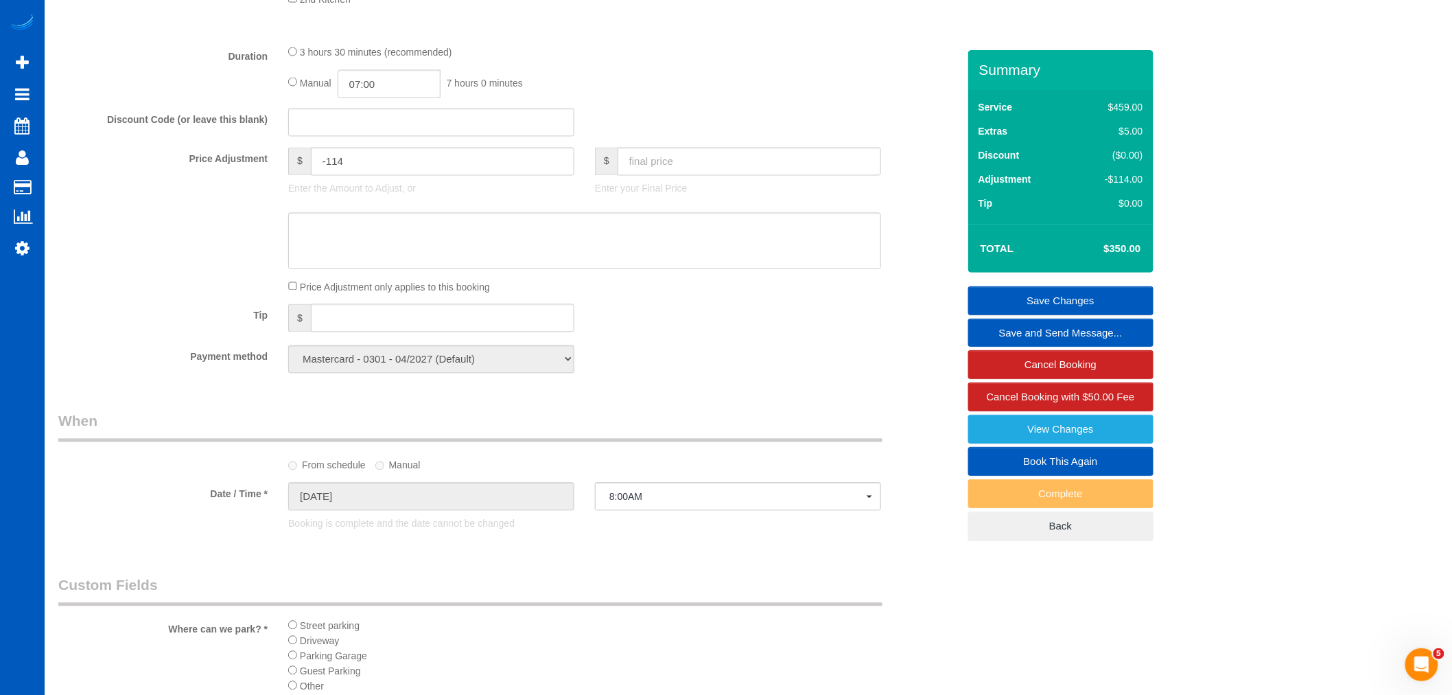
click at [1074, 301] on link "Save Changes" at bounding box center [1060, 300] width 185 height 29
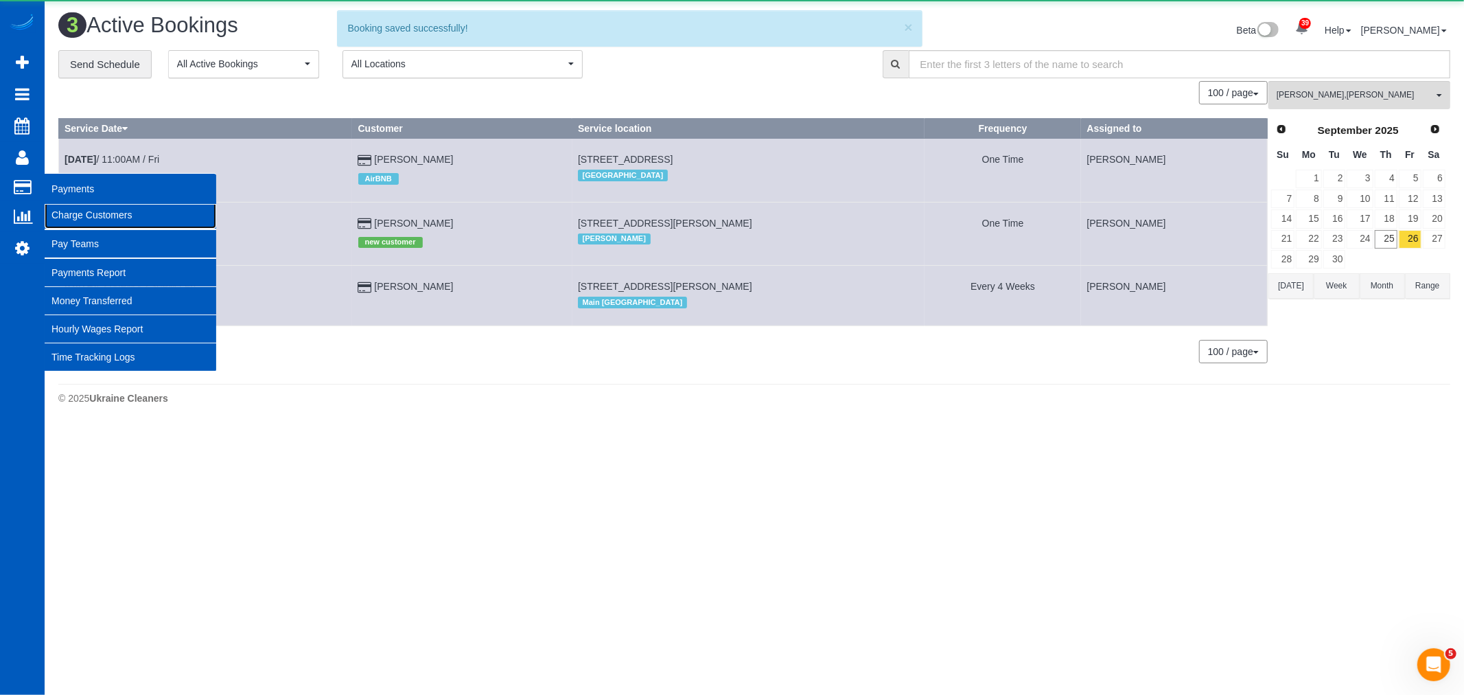
click at [75, 211] on link "Charge Customers" at bounding box center [131, 214] width 172 height 27
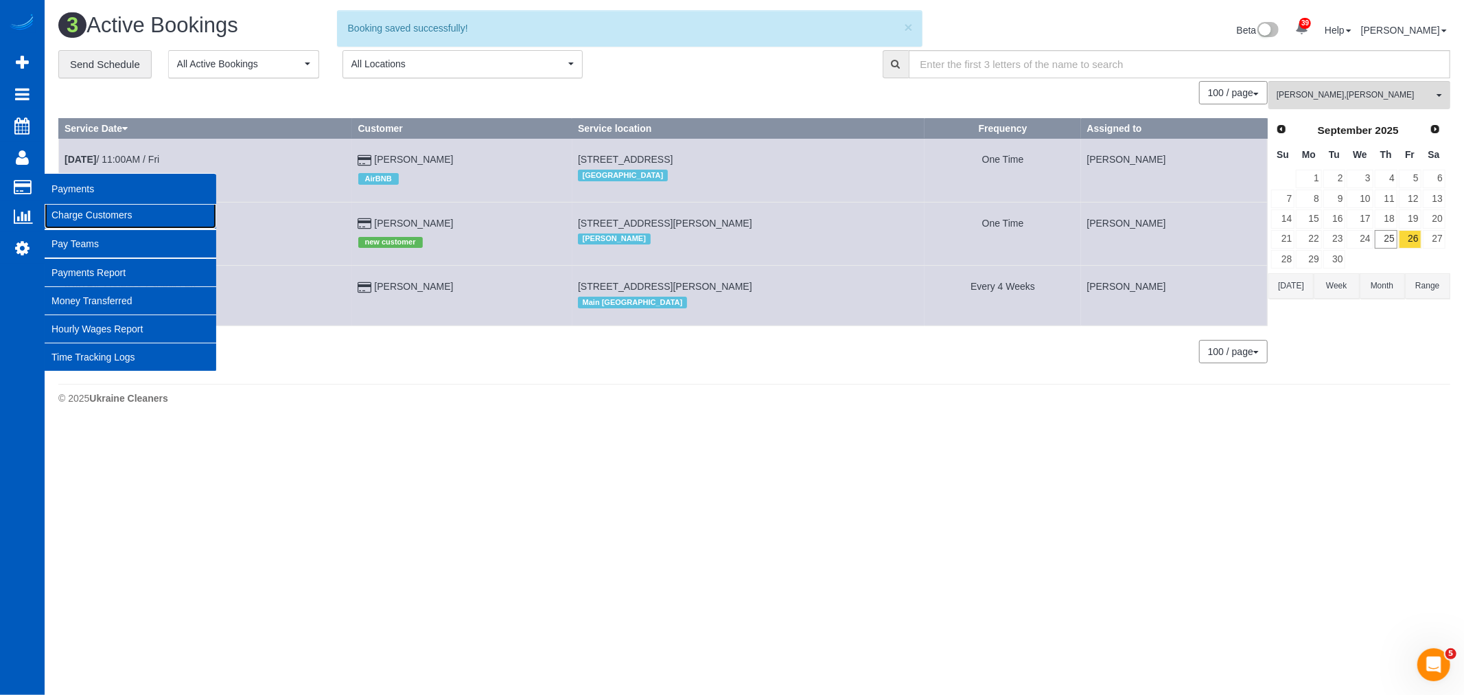
select select
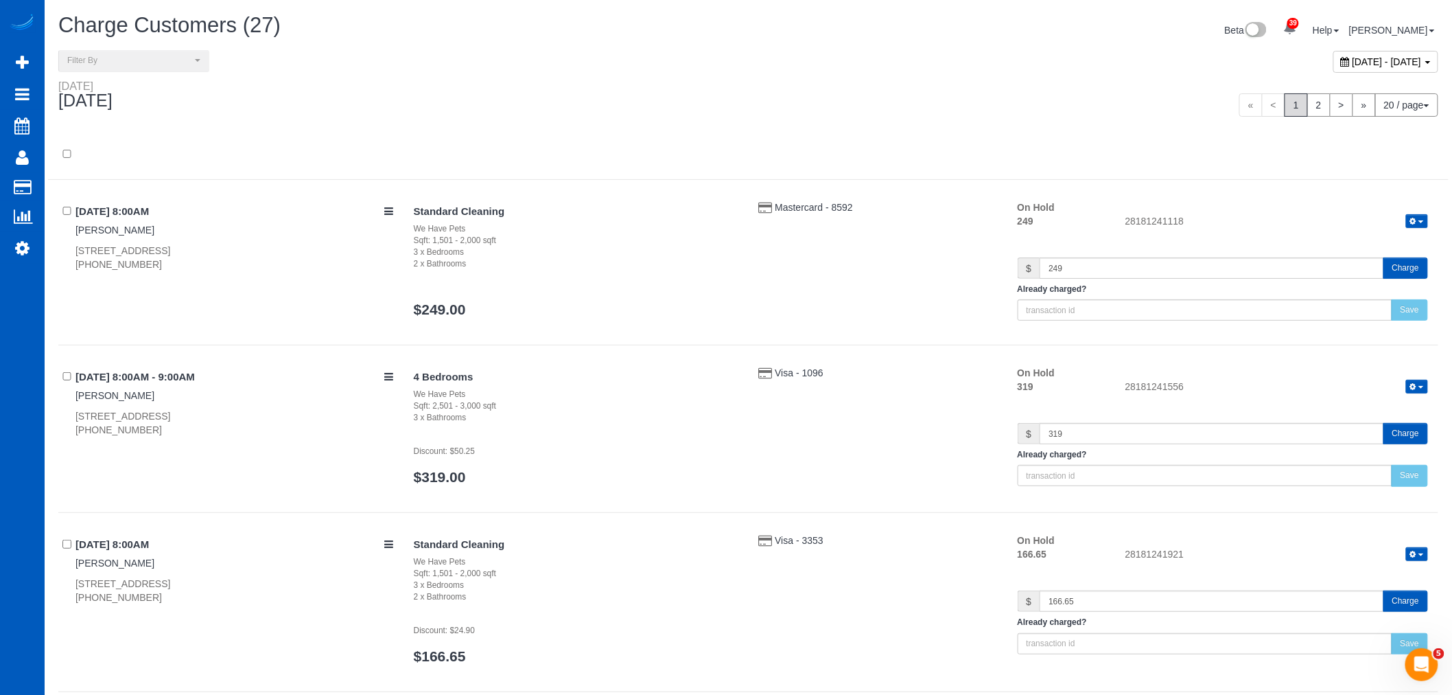
click at [1353, 60] on span "[DATE] - [DATE]" at bounding box center [1387, 61] width 69 height 11
type input "**********"
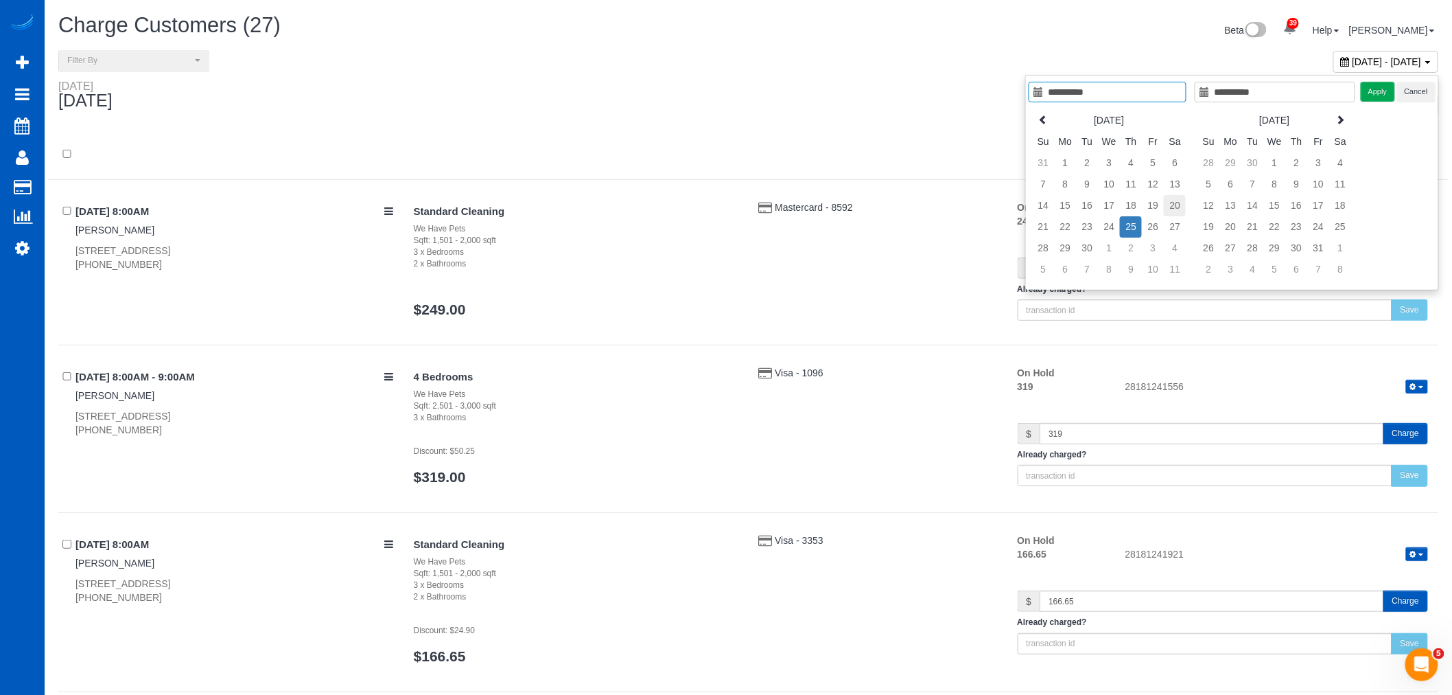
type input "**********"
click at [1175, 202] on td "20" at bounding box center [1175, 205] width 22 height 21
type input "**********"
click at [1373, 90] on button "Apply" at bounding box center [1378, 92] width 34 height 20
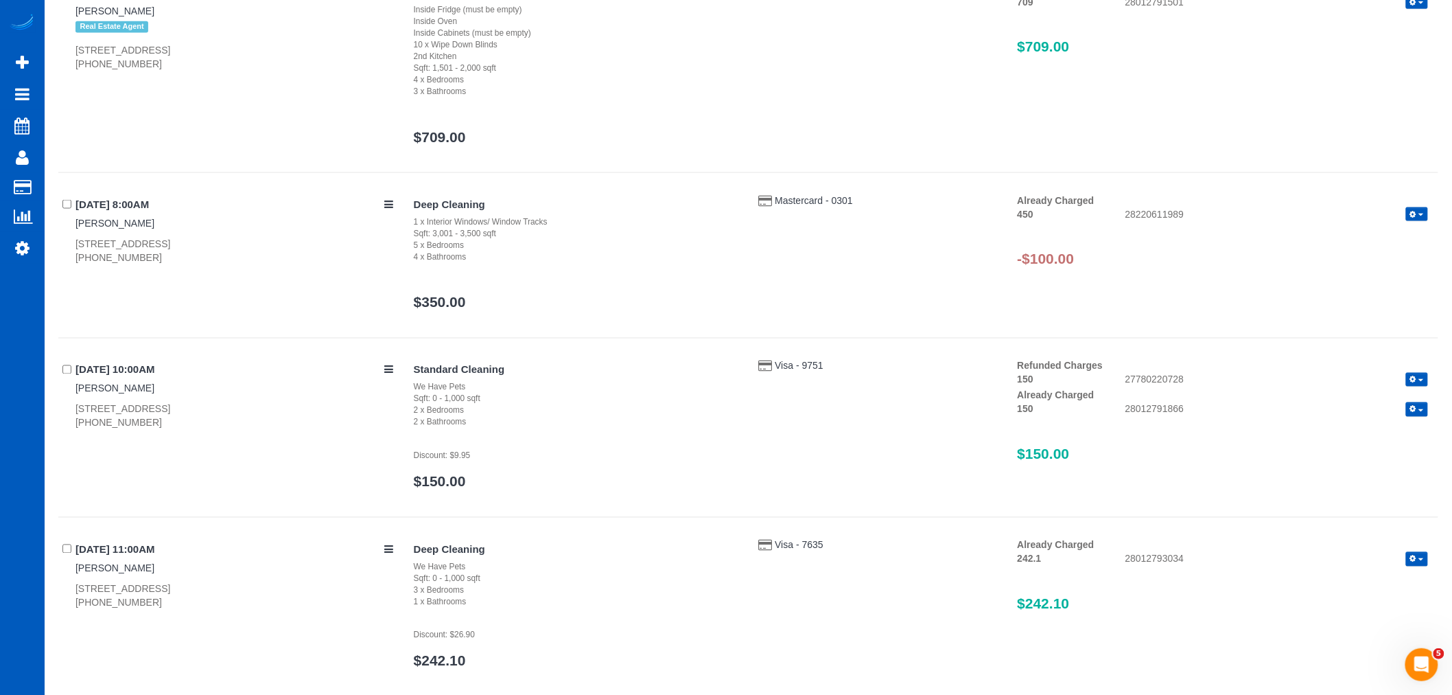
scroll to position [686, 0]
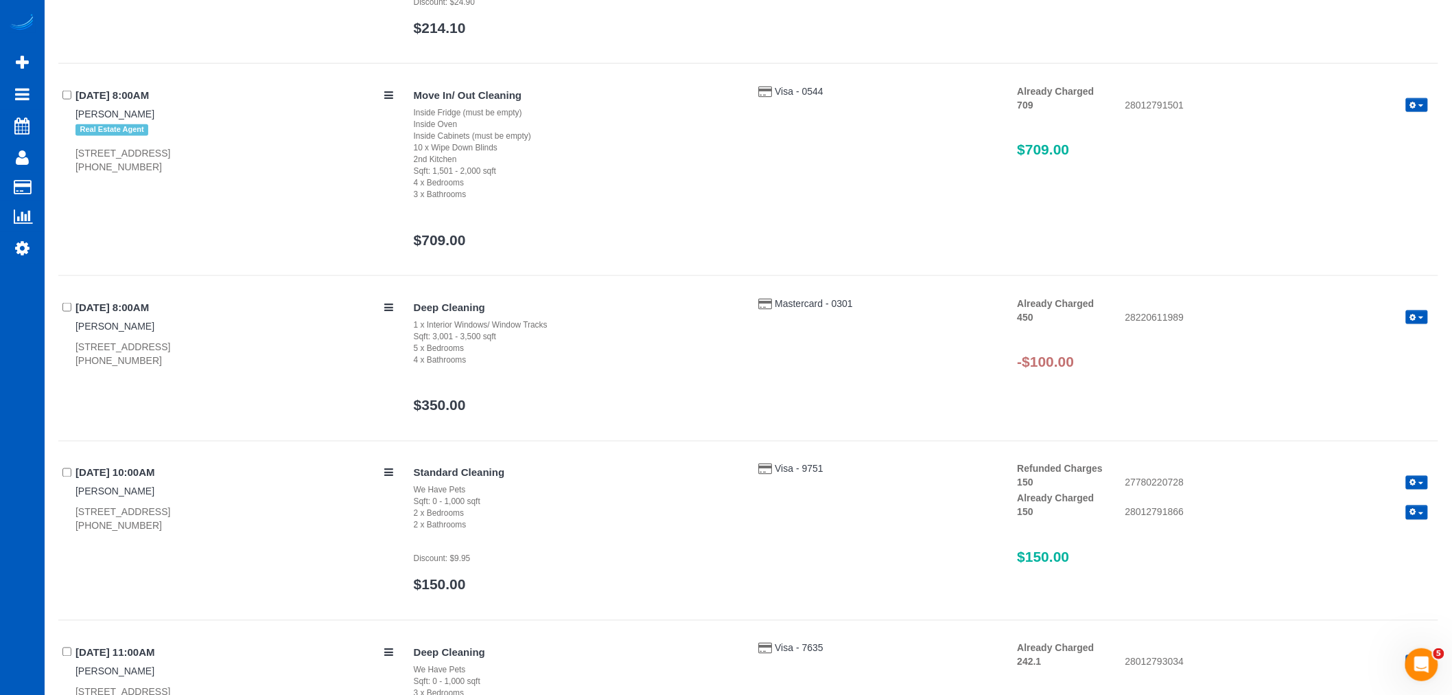
click at [1418, 314] on button "button" at bounding box center [1417, 317] width 22 height 14
click at [1381, 335] on link "Refund" at bounding box center [1373, 341] width 108 height 18
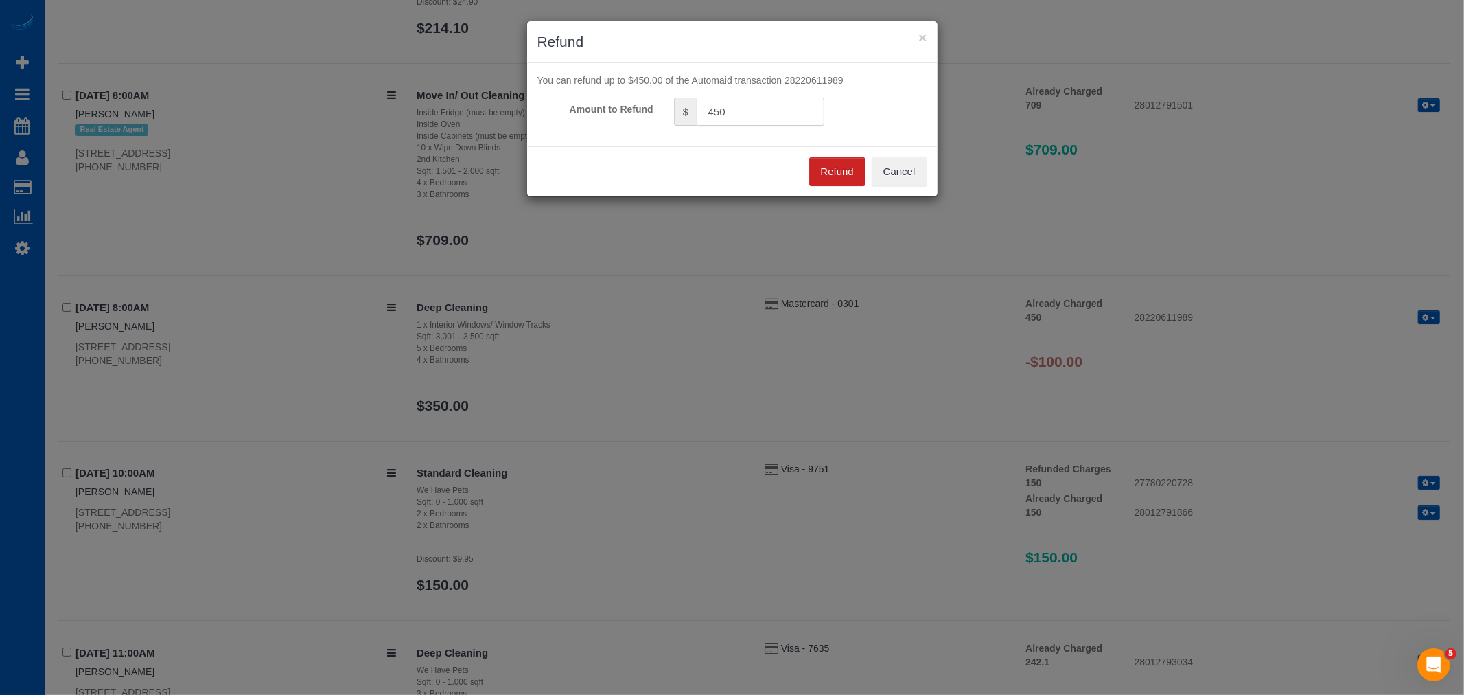
drag, startPoint x: 780, startPoint y: 119, endPoint x: 557, endPoint y: 130, distance: 223.4
click at [557, 130] on div "You can refund up to $450.00 of the Automaid transaction 28220611989 Amount to …" at bounding box center [732, 104] width 410 height 83
type input "100"
click at [842, 169] on button "Refund" at bounding box center [837, 171] width 56 height 29
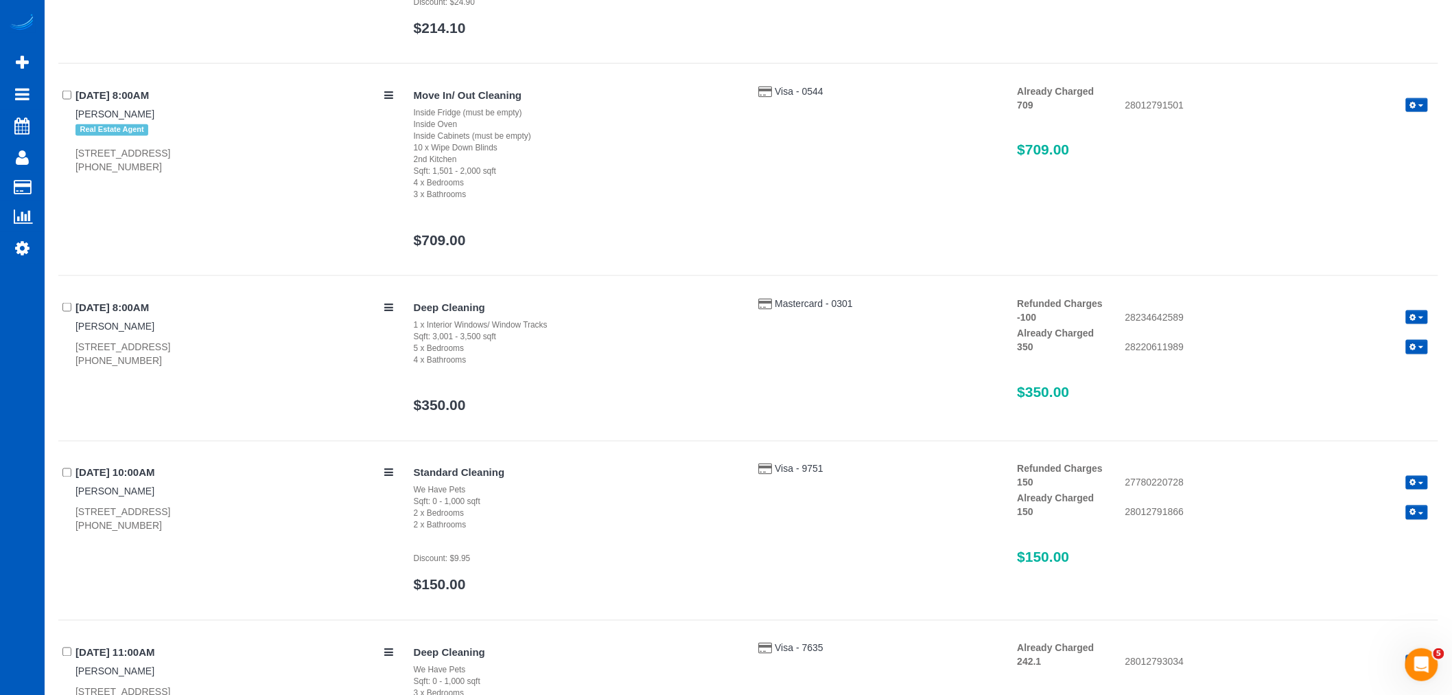
click at [180, 397] on div "[DATE] 8:00AM [PERSON_NAME] [STREET_ADDRESS] [PHONE_NUMBER] Deep Cleaning 1 x I…" at bounding box center [748, 369] width 1380 height 145
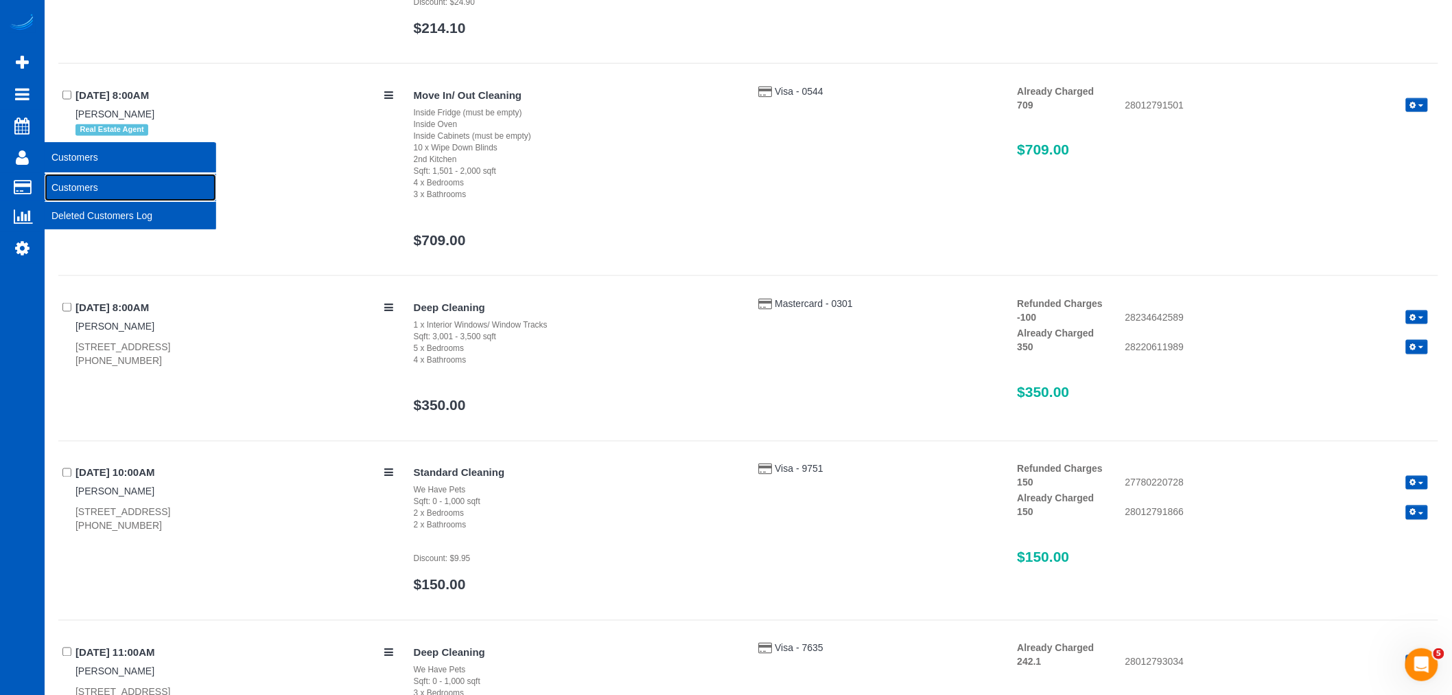
click at [94, 187] on link "Customers" at bounding box center [131, 187] width 172 height 27
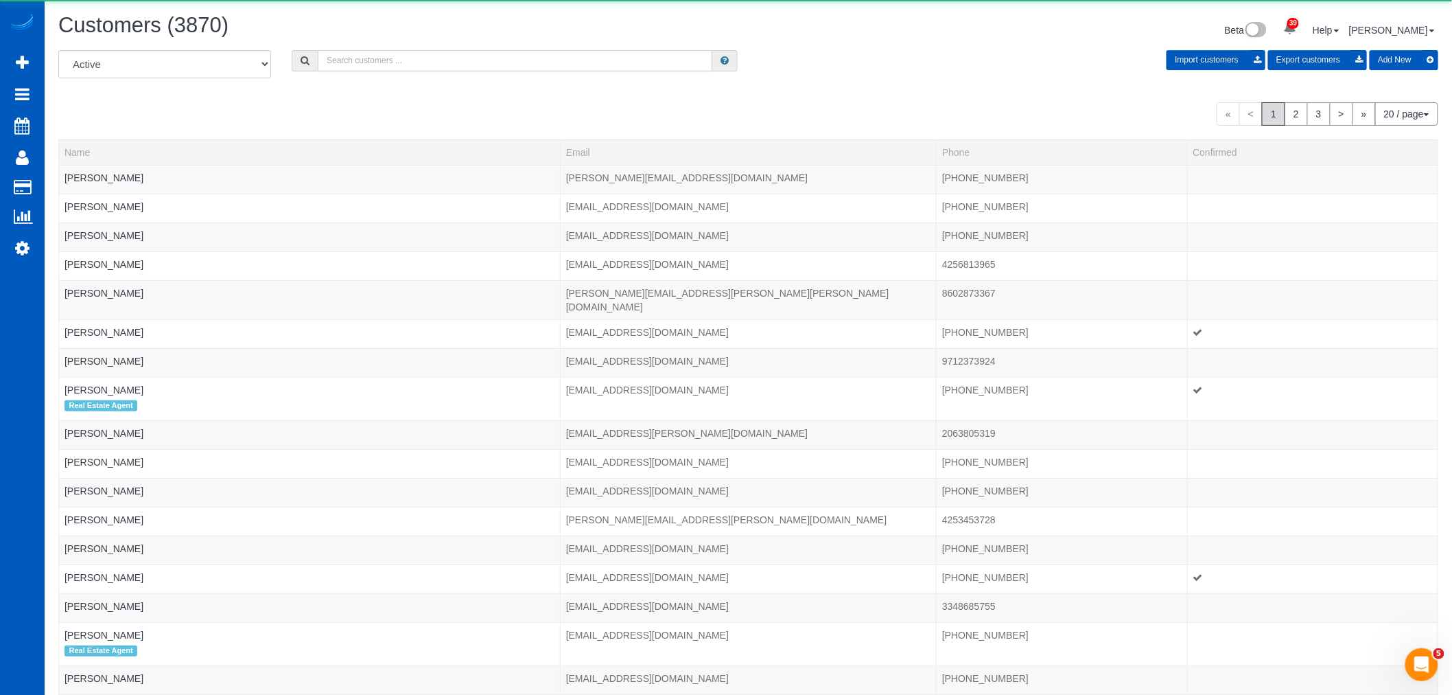
click at [448, 62] on input "text" at bounding box center [515, 60] width 395 height 21
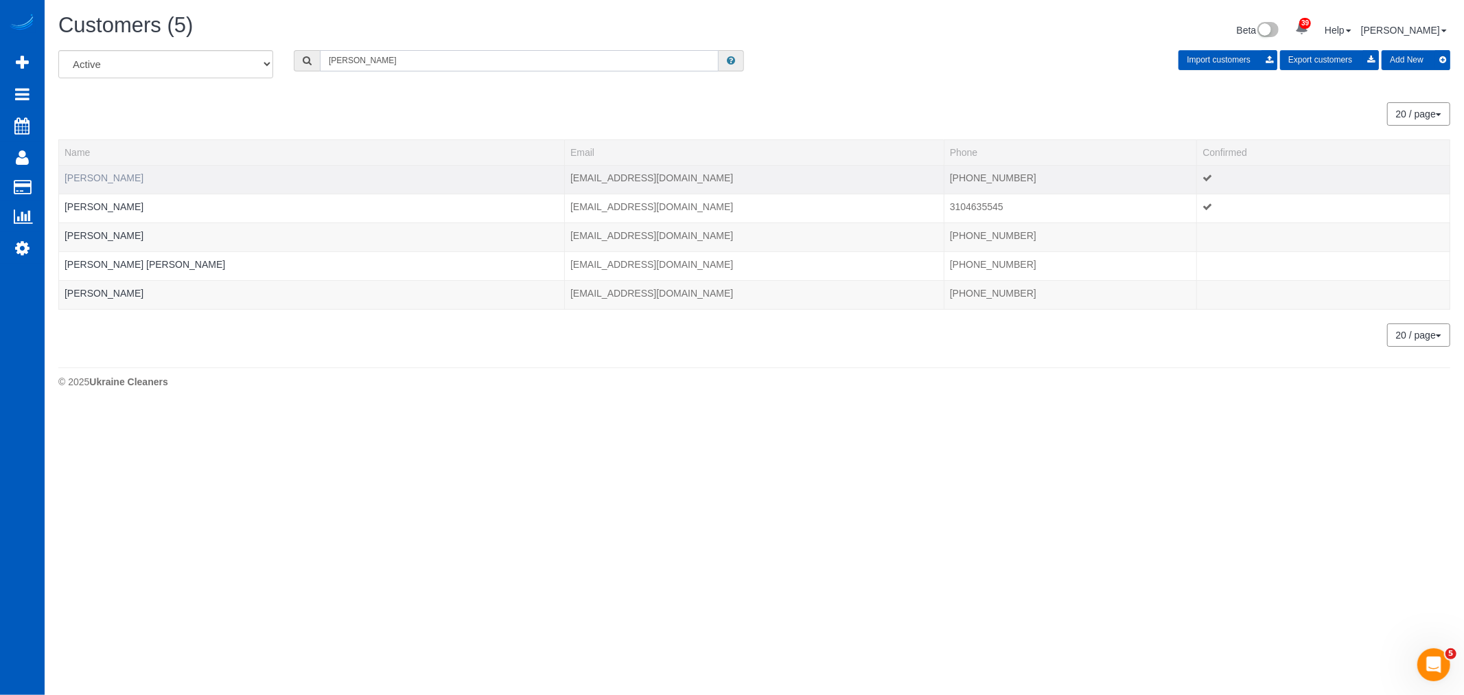
type input "[PERSON_NAME]"
click at [93, 174] on link "[PERSON_NAME]" at bounding box center [104, 177] width 79 height 11
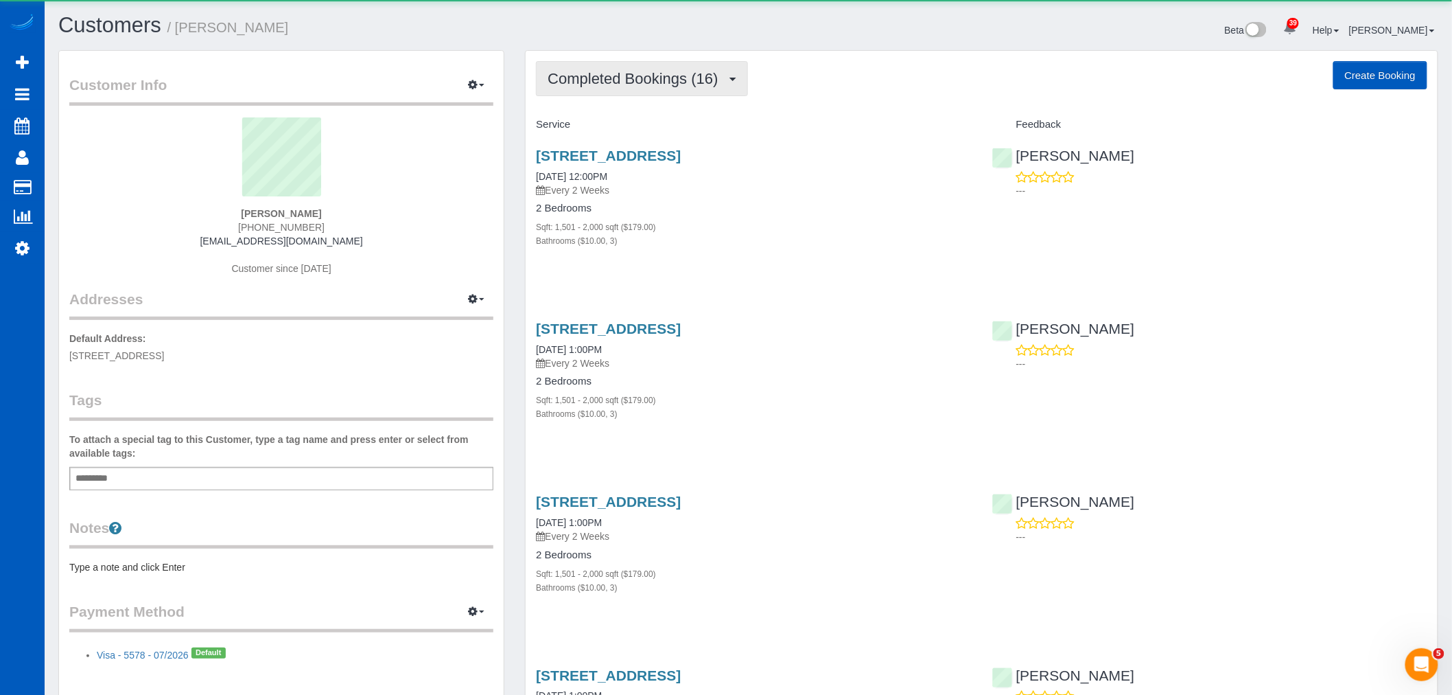
click at [691, 72] on span "Completed Bookings (16)" at bounding box center [636, 78] width 177 height 17
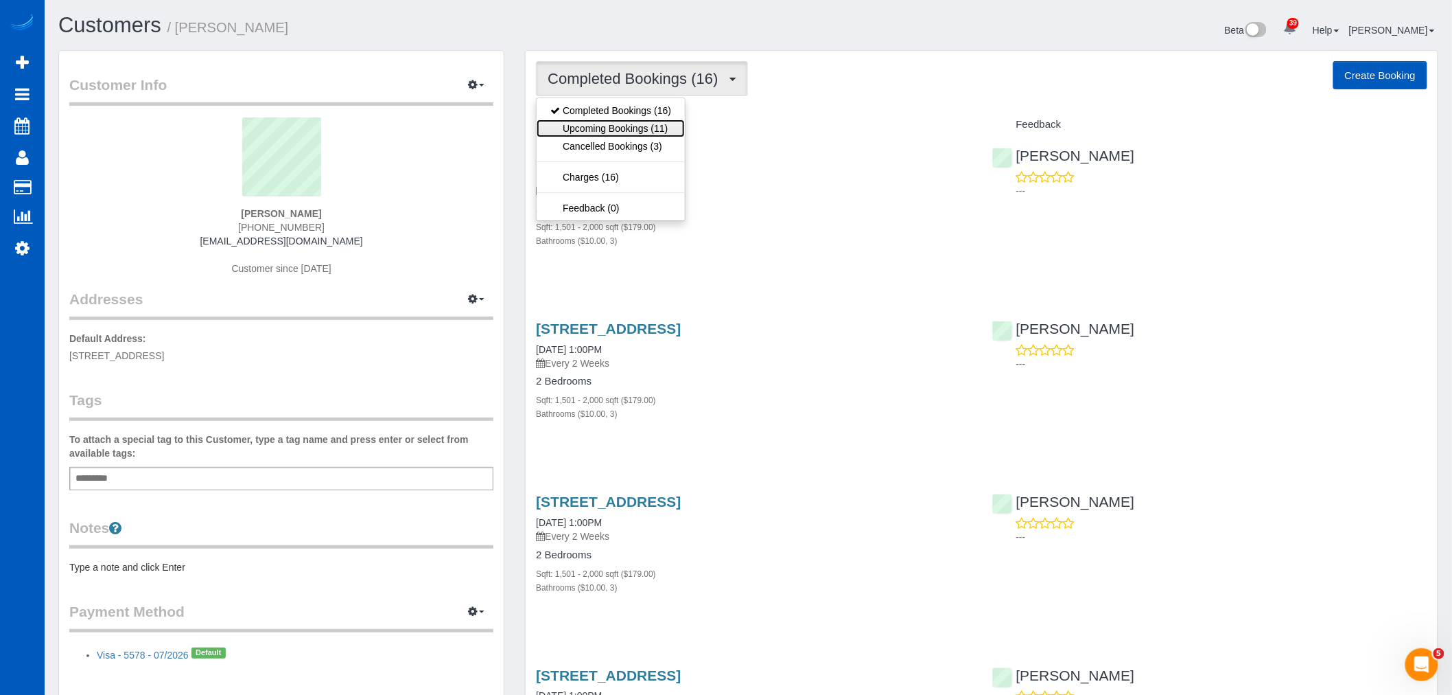
click at [655, 121] on link "Upcoming Bookings (11)" at bounding box center [611, 128] width 148 height 18
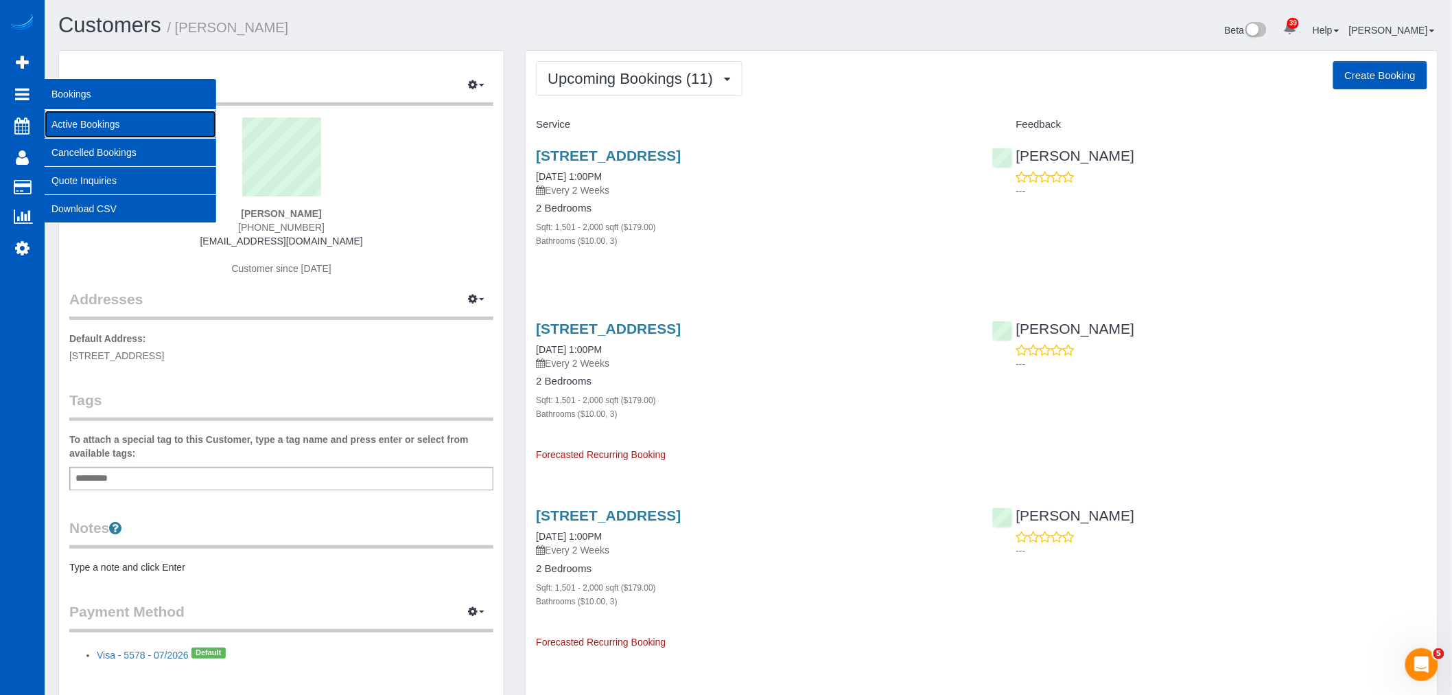
click at [73, 118] on link "Active Bookings" at bounding box center [131, 124] width 172 height 27
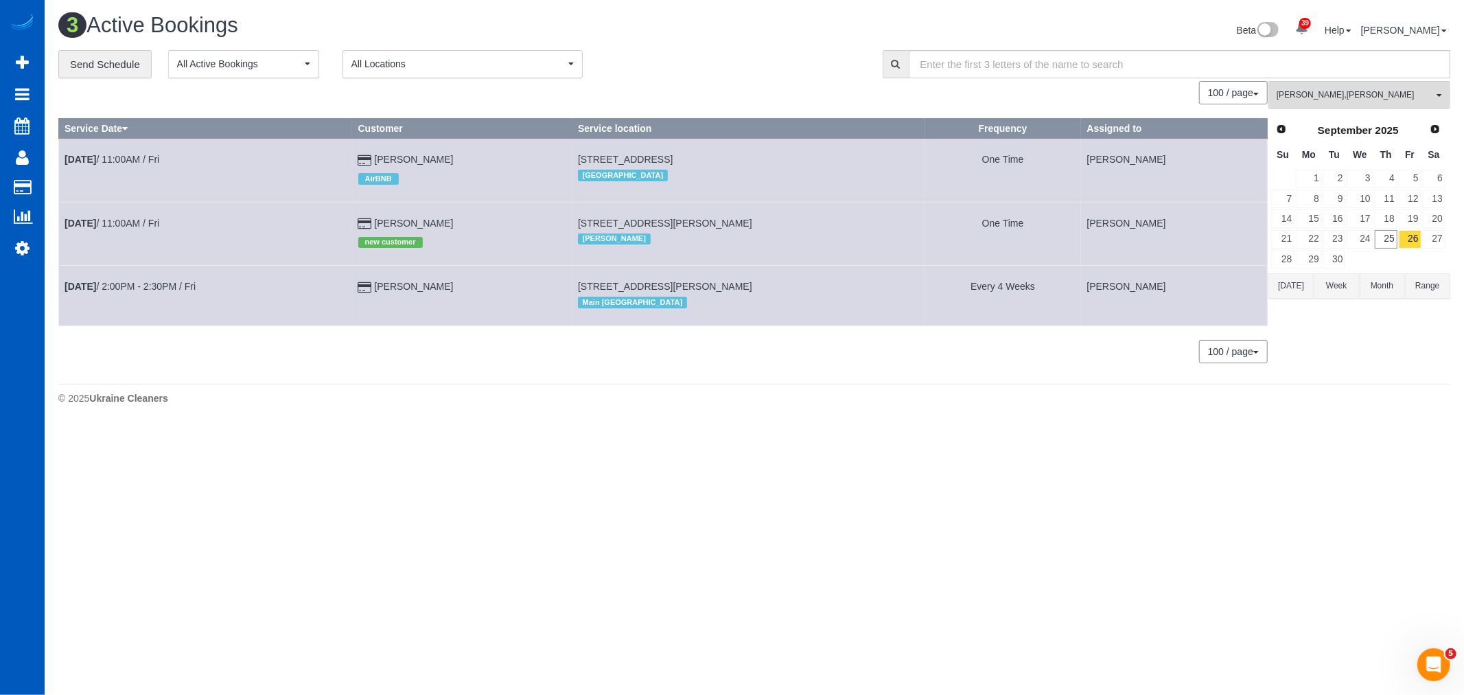
click at [1439, 130] on span "Next" at bounding box center [1435, 129] width 11 height 11
click at [1362, 103] on button "[PERSON_NAME] , [PERSON_NAME] All Teams" at bounding box center [1359, 95] width 182 height 28
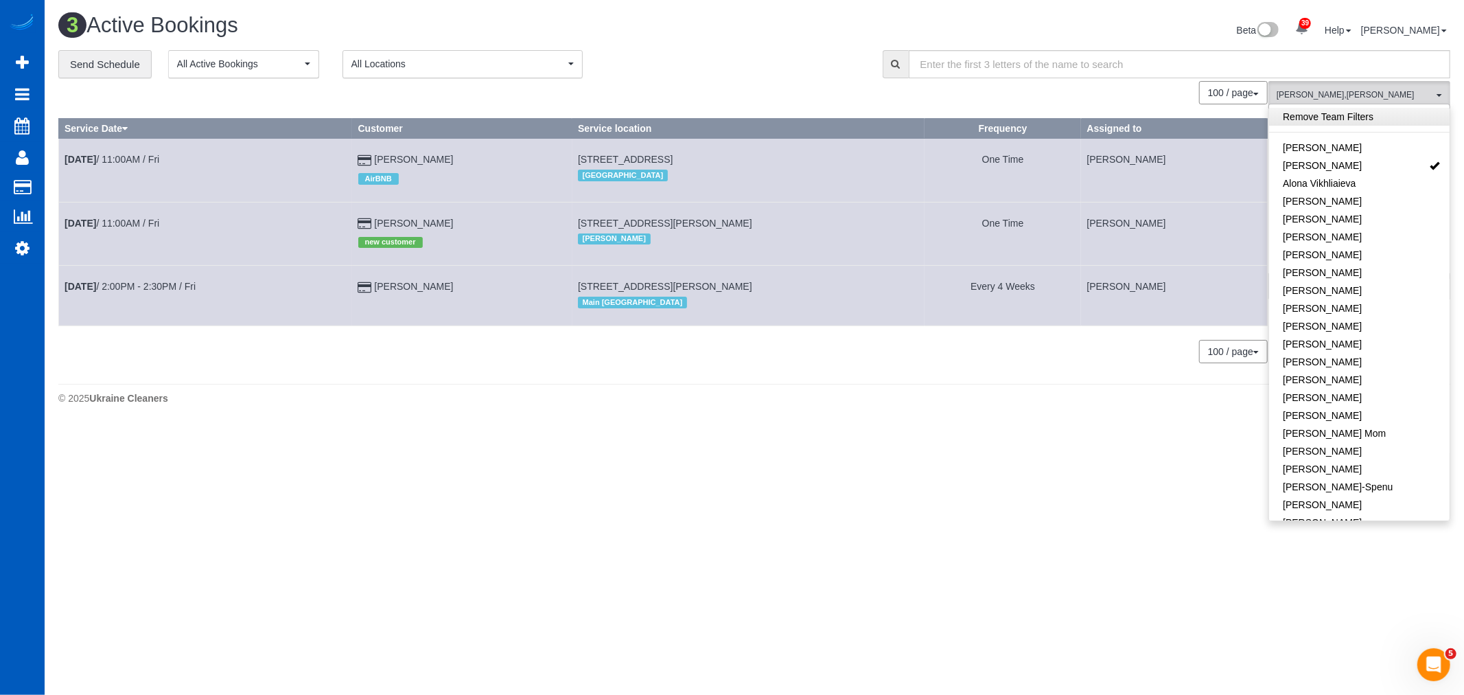
click at [1355, 118] on link "Remove Team Filters" at bounding box center [1359, 117] width 181 height 18
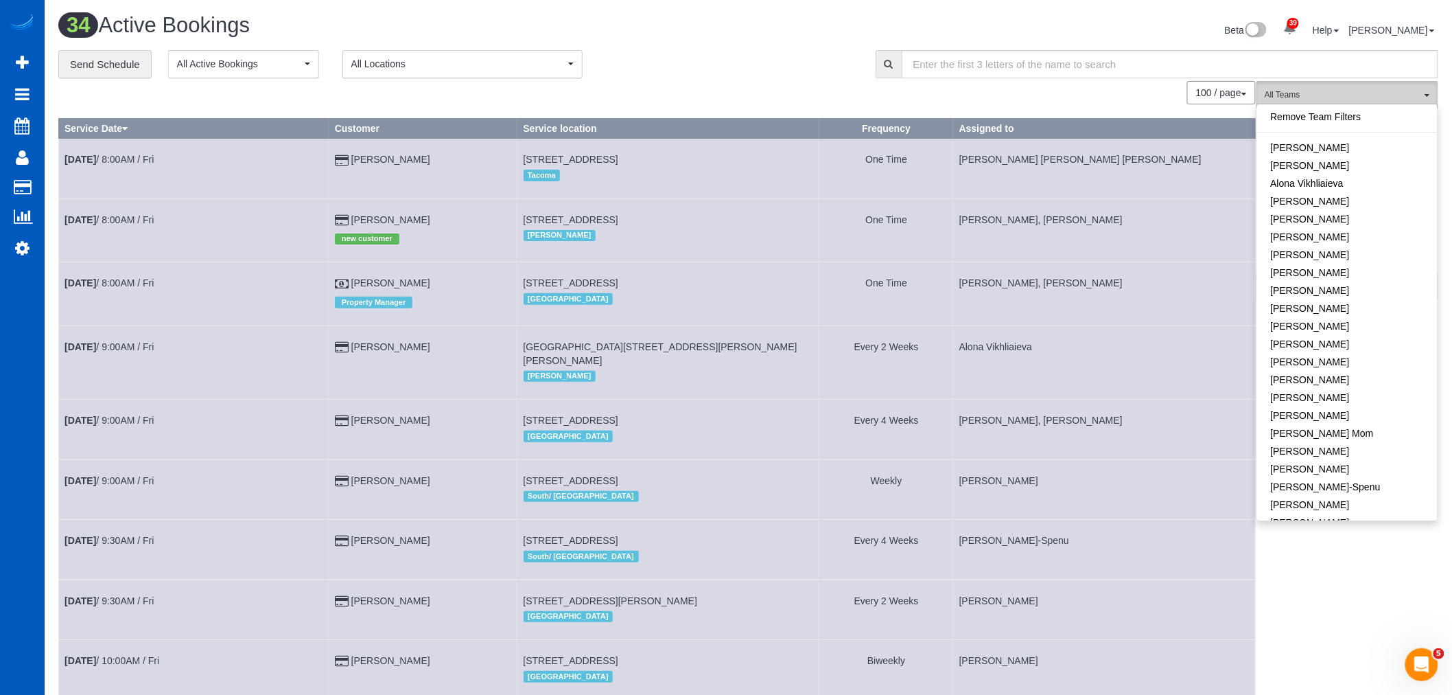
click at [1353, 98] on span "All Teams" at bounding box center [1343, 95] width 156 height 12
